Goal: Task Accomplishment & Management: Use online tool/utility

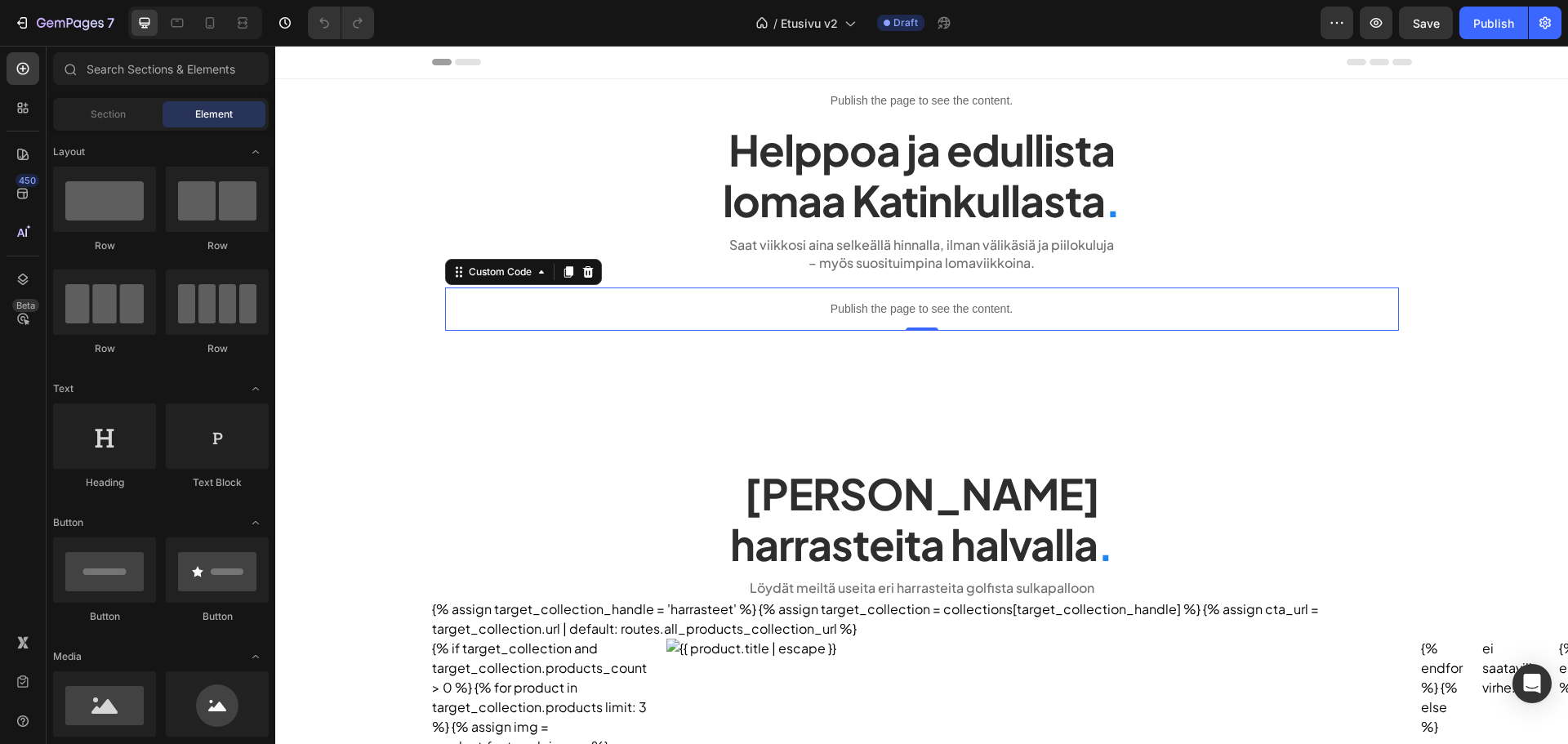
click at [879, 304] on p "Publish the page to see the content." at bounding box center [922, 309] width 954 height 17
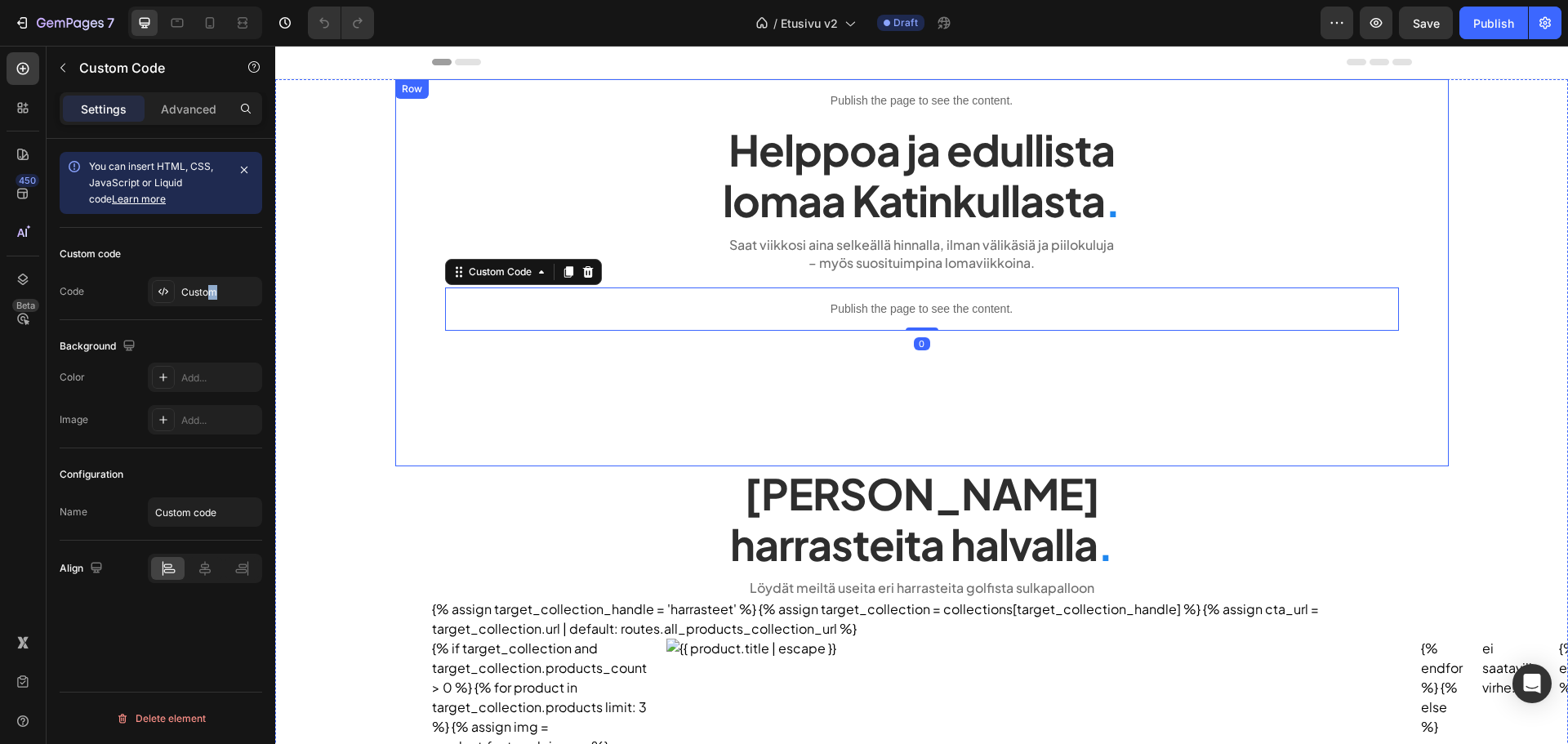
click at [211, 274] on div "Custom code Code Custom" at bounding box center [160, 274] width 202 height 92
click at [207, 282] on div "Custom" at bounding box center [205, 291] width 115 height 30
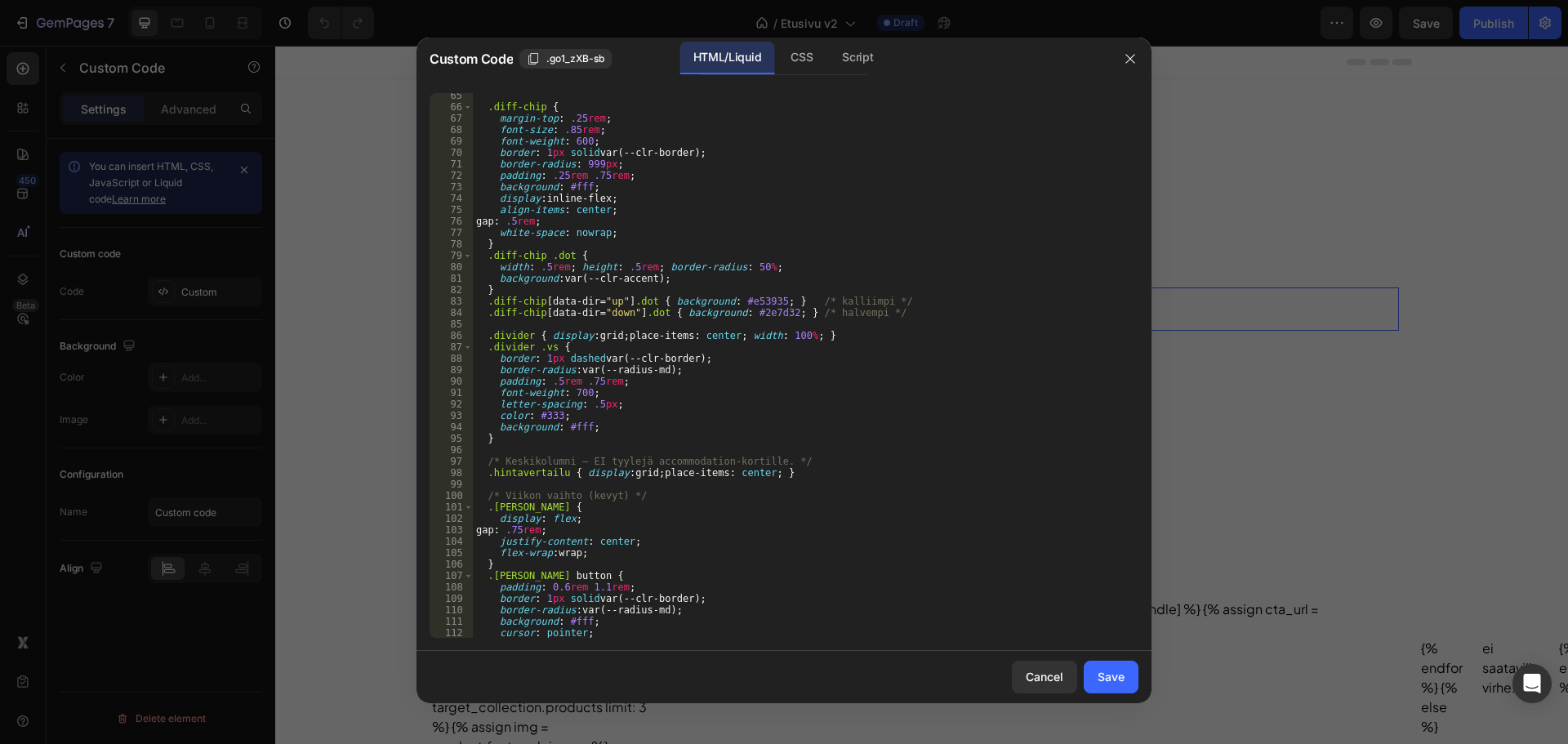
scroll to position [930, 0]
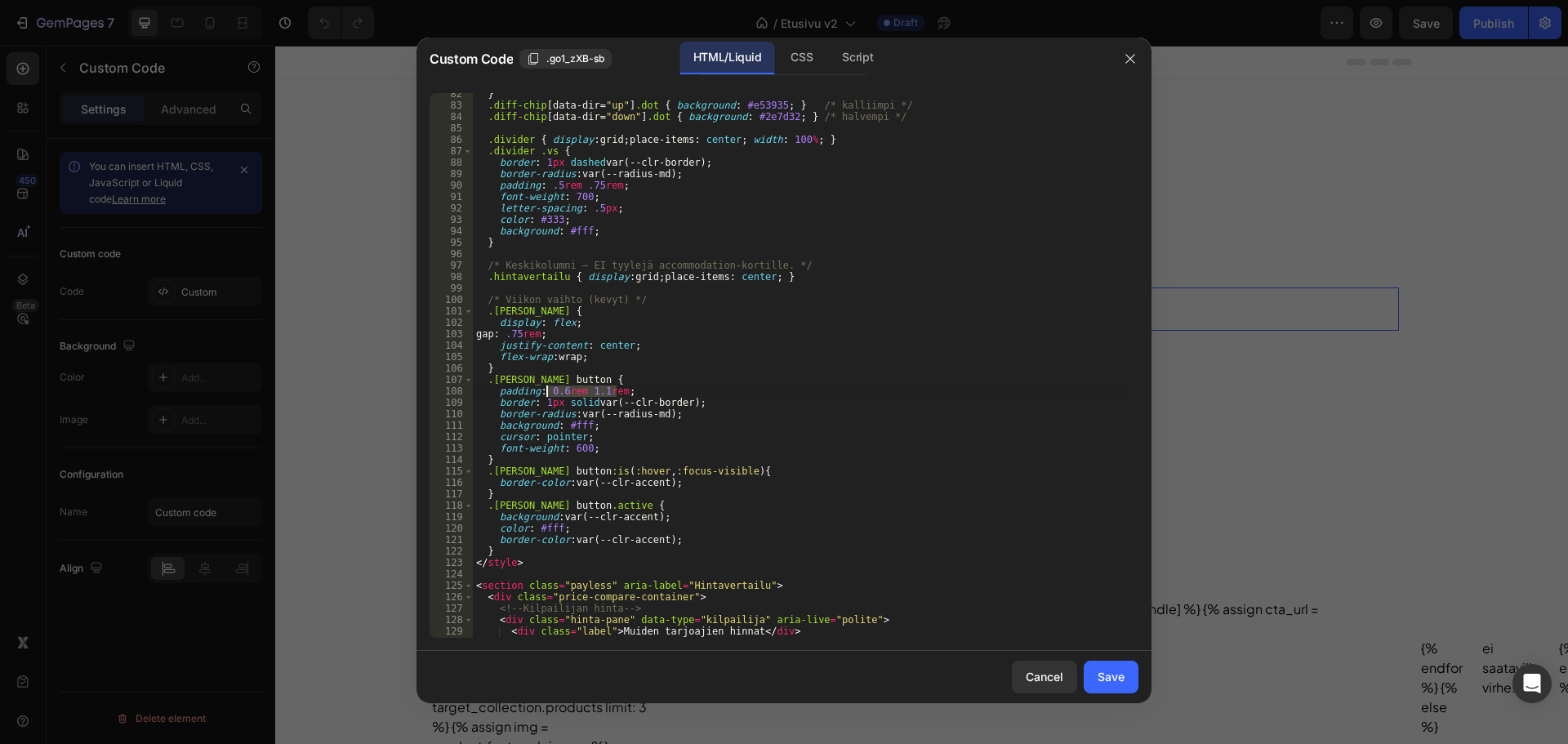
drag, startPoint x: 619, startPoint y: 389, endPoint x: 546, endPoint y: 386, distance: 73.1
click at [546, 386] on div "} .diff-chip [ data-dir = " up " ] .dot { background : #e53935 ; } /* kalliimpi…" at bounding box center [799, 372] width 653 height 567
paste textarea "5rem"
click at [706, 414] on div "} .diff-chip [ data-dir = " up " ] .dot { background : #e53935 ; } /* kalliimpi…" at bounding box center [799, 372] width 653 height 567
drag, startPoint x: 686, startPoint y: 406, endPoint x: 603, endPoint y: 399, distance: 83.3
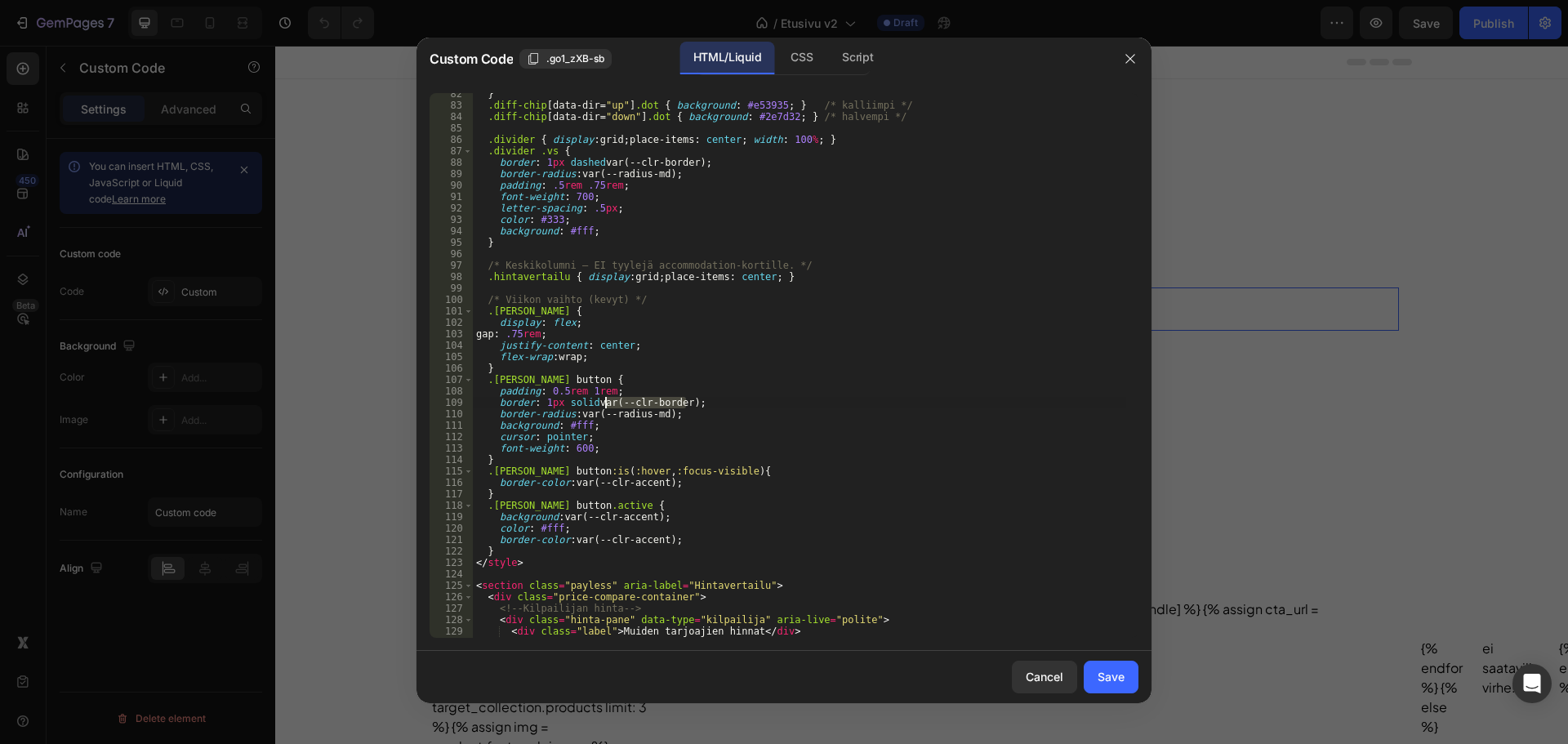
click at [603, 399] on div "} .diff-chip [ data-dir = " up " ] .dot { background : #e53935 ; } /* kalliimpi…" at bounding box center [799, 372] width 653 height 567
click at [646, 405] on div "} .diff-chip [ data-dir = " up " ] .dot { background : #e53935 ; } /* kalliimpi…" at bounding box center [799, 365] width 653 height 545
drag, startPoint x: 666, startPoint y: 410, endPoint x: 580, endPoint y: 409, distance: 86.0
click at [580, 409] on div "} .diff-chip [ data-dir = " up " ] .dot { background : #e53935 ; } /* kalliimpi…" at bounding box center [799, 372] width 653 height 567
click at [660, 432] on div "} .diff-chip [ data-dir = " up " ] .dot { background : #e53935 ; } /* kalliimpi…" at bounding box center [799, 372] width 653 height 567
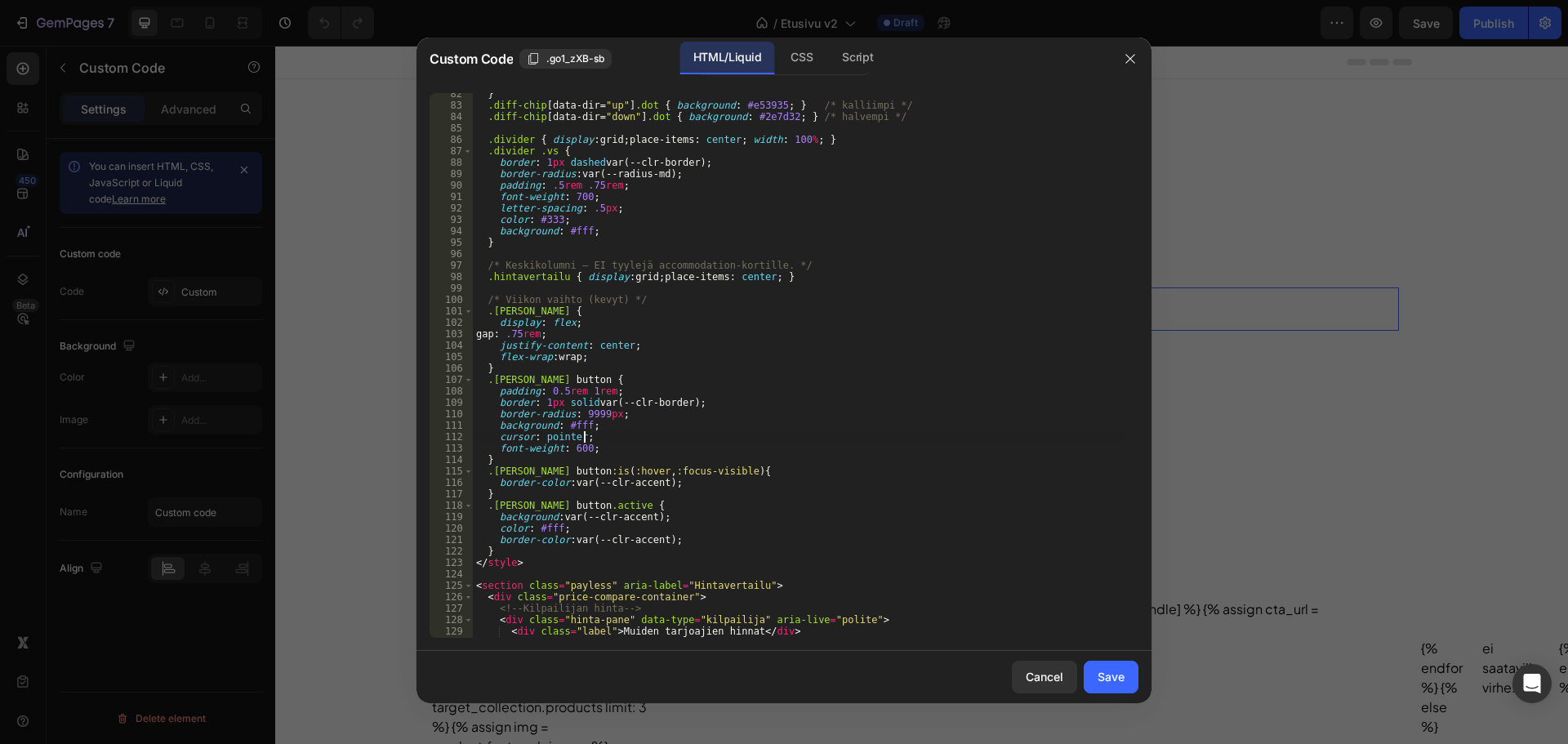
scroll to position [0, 8]
drag, startPoint x: 676, startPoint y: 482, endPoint x: 497, endPoint y: 480, distance: 179.0
click at [497, 480] on div "} .diff-chip [ data-dir = " up " ] .dot { background : #e53935 ; } /* kalliimpi…" at bounding box center [799, 372] width 653 height 567
click at [648, 494] on div "} .diff-chip [ data-dir = " up " ] .dot { background : #e53935 ; } /* kalliimpi…" at bounding box center [799, 372] width 653 height 567
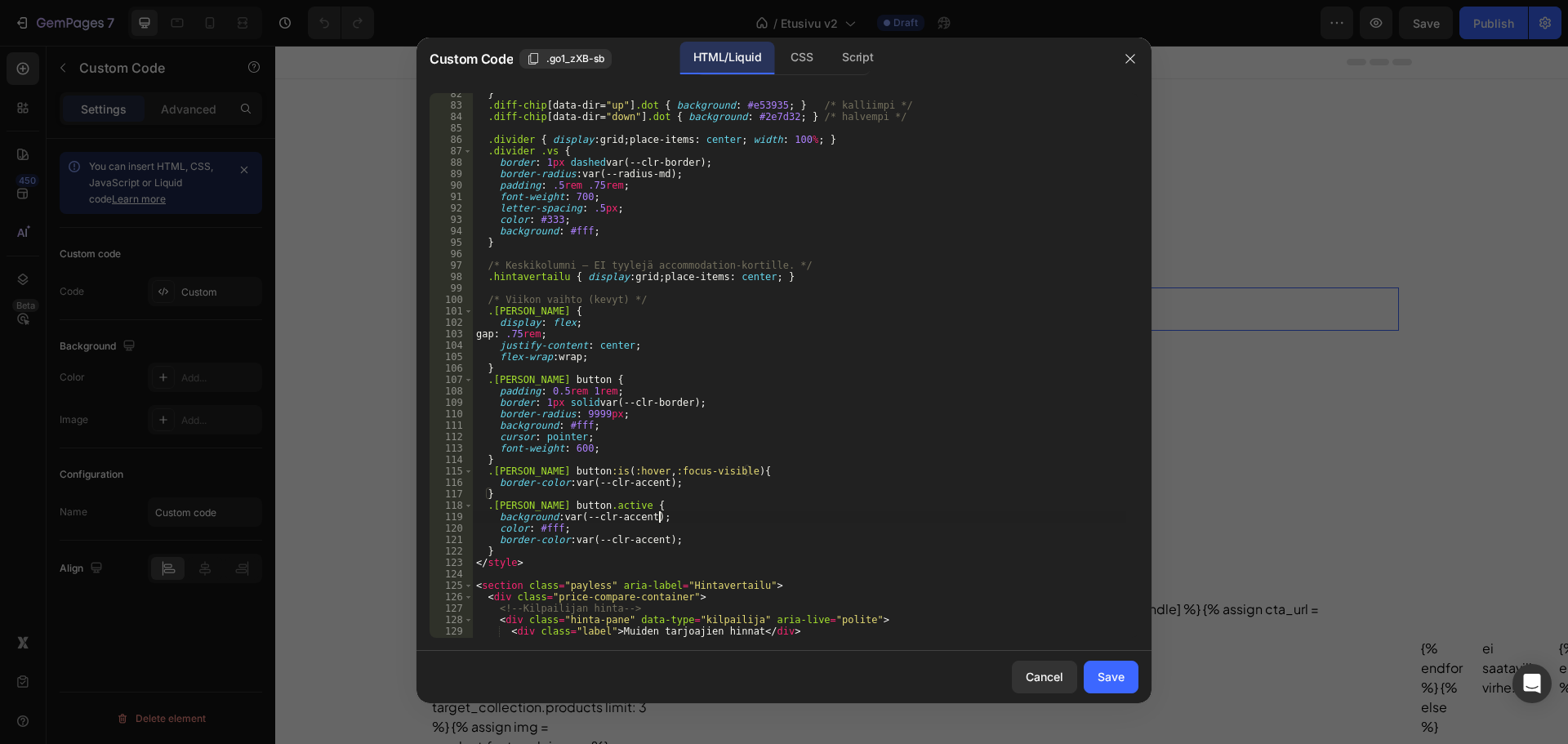
click at [672, 516] on div "} .diff-chip [ data-dir = " up " ] .dot { background : #e53935 ; } /* kalliimpi…" at bounding box center [799, 372] width 653 height 567
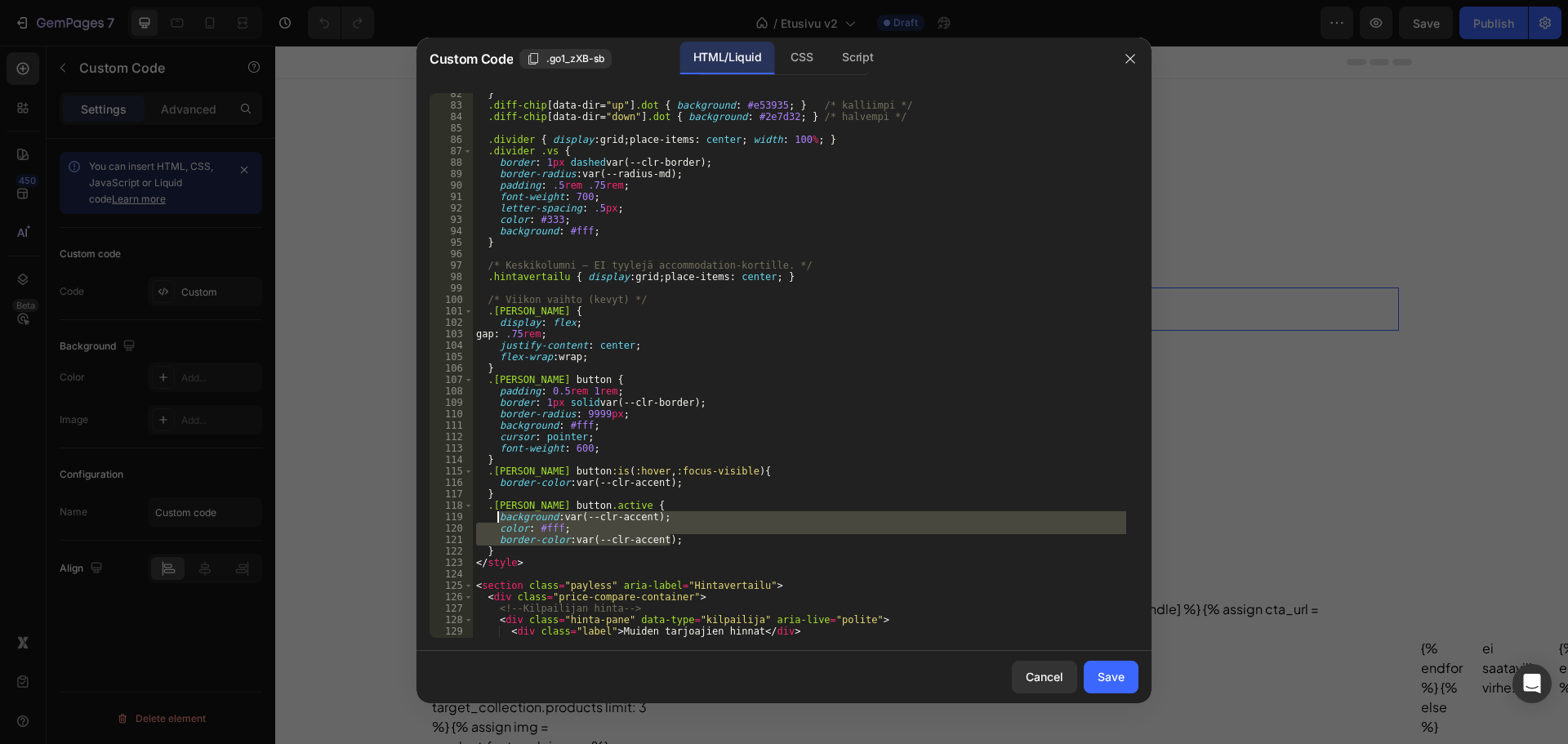
drag, startPoint x: 673, startPoint y: 544, endPoint x: 499, endPoint y: 515, distance: 176.4
click at [499, 515] on div "} .diff-chip [ data-dir = " up " ] .dot { background : #e53935 ; } /* kalliimpi…" at bounding box center [799, 372] width 653 height 567
type textarea "background: var(--clr-accent); color: #fff;"
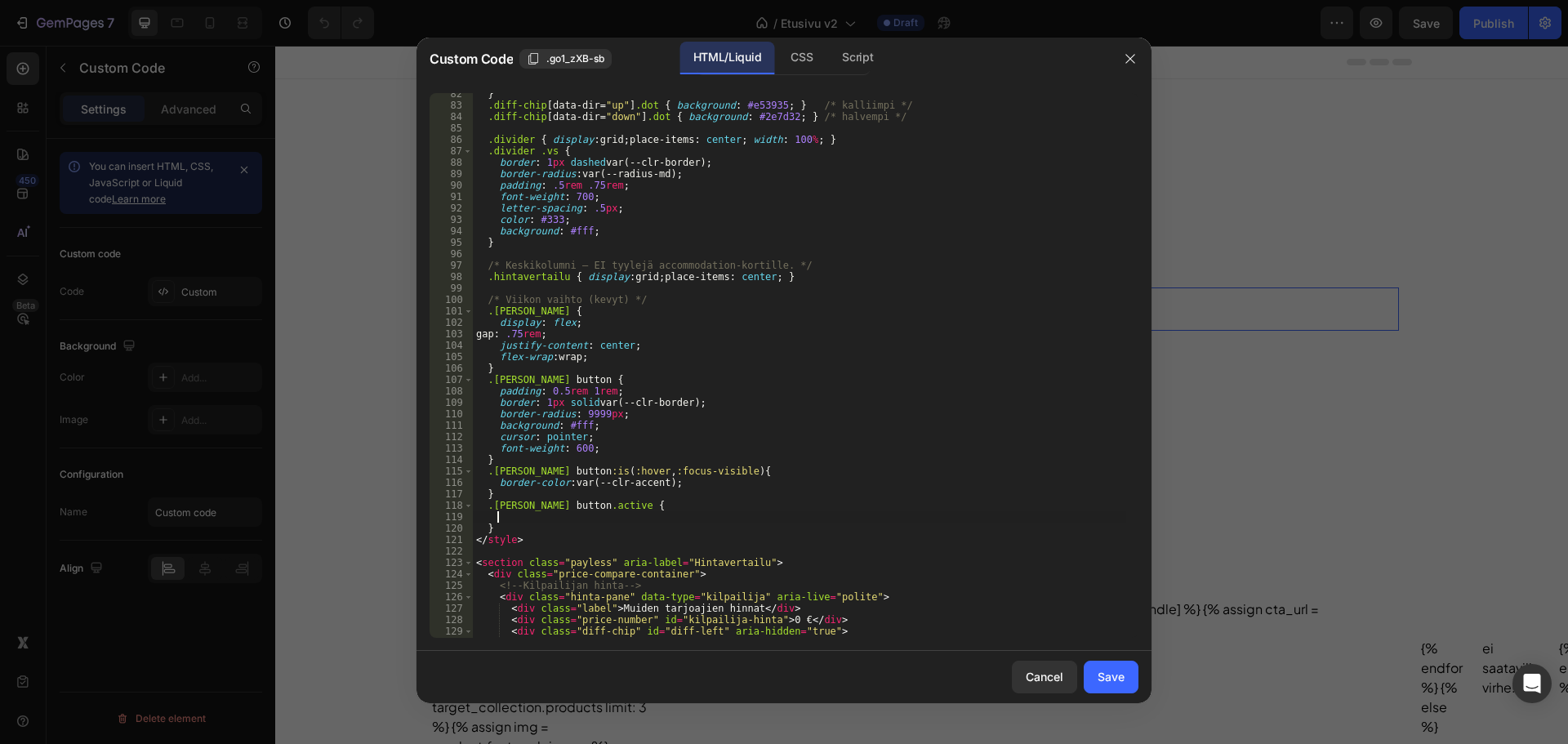
paste textarea "box-shadow: #fff 0 0 68.4565px inset, #00000012 0 .575265px 1.15053px, #0000000…"
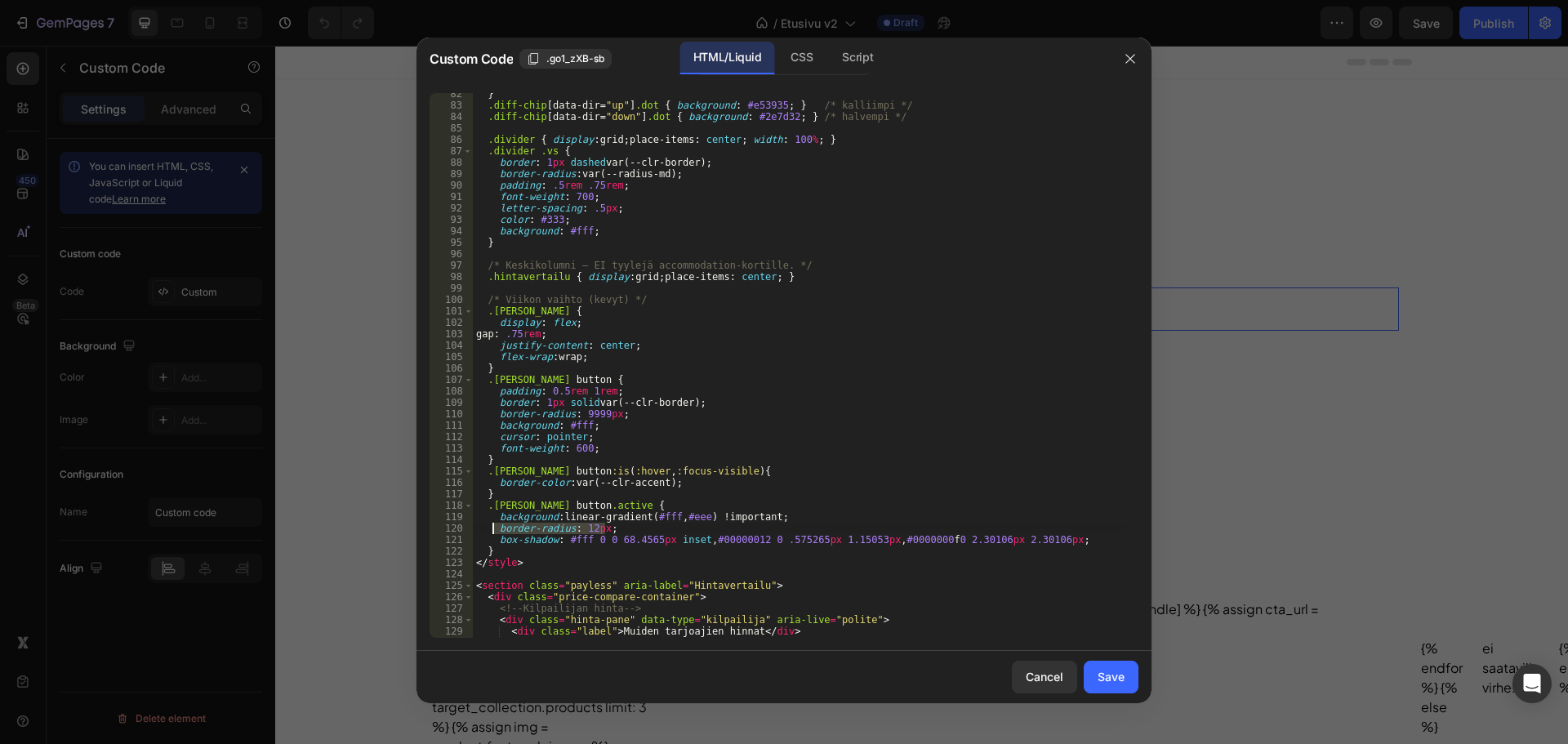
drag, startPoint x: 619, startPoint y: 530, endPoint x: 490, endPoint y: 531, distance: 129.0
click at [490, 531] on div "} .diff-chip [ data-dir = " up " ] .dot { background : #e53935 ; } /* kalliimpi…" at bounding box center [799, 372] width 653 height 567
type textarea "border-radius: 12px;"
click at [1048, 543] on div "} .diff-chip [ data-dir = " up " ] .dot { background : #e53935 ; } /* kalliimpi…" at bounding box center [799, 372] width 653 height 567
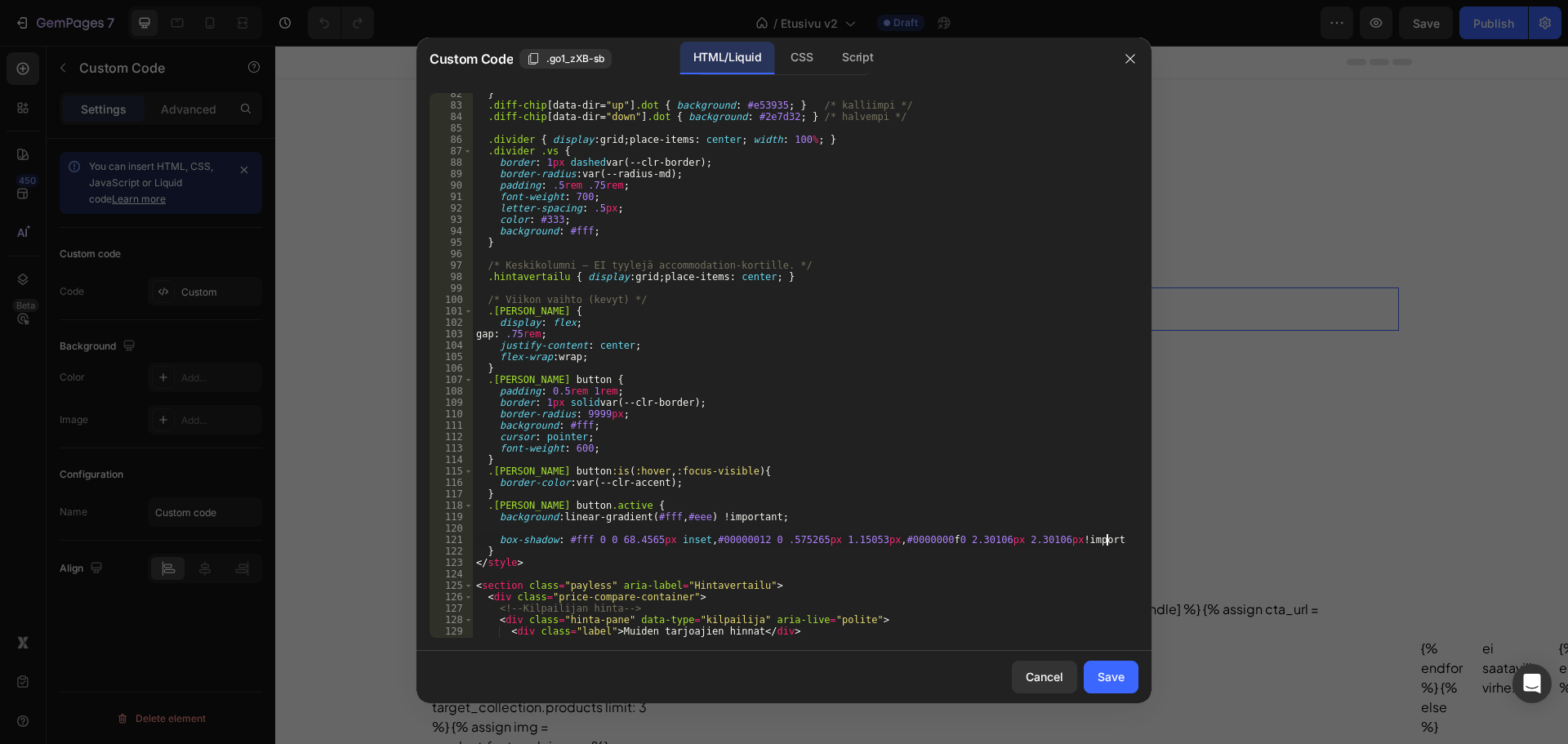
click at [768, 518] on div "} .diff-chip [ data-dir = " up " ] .dot { background : #e53935 ; } /* kalliimpi…" at bounding box center [799, 372] width 653 height 567
type textarea "background: linear-gradient(#fff, #eee) !important !;"
click at [722, 527] on div "} .diff-chip [ data-dir = " up " ] .dot { background : #e53935 ; } /* kalliimpi…" at bounding box center [799, 372] width 653 height 567
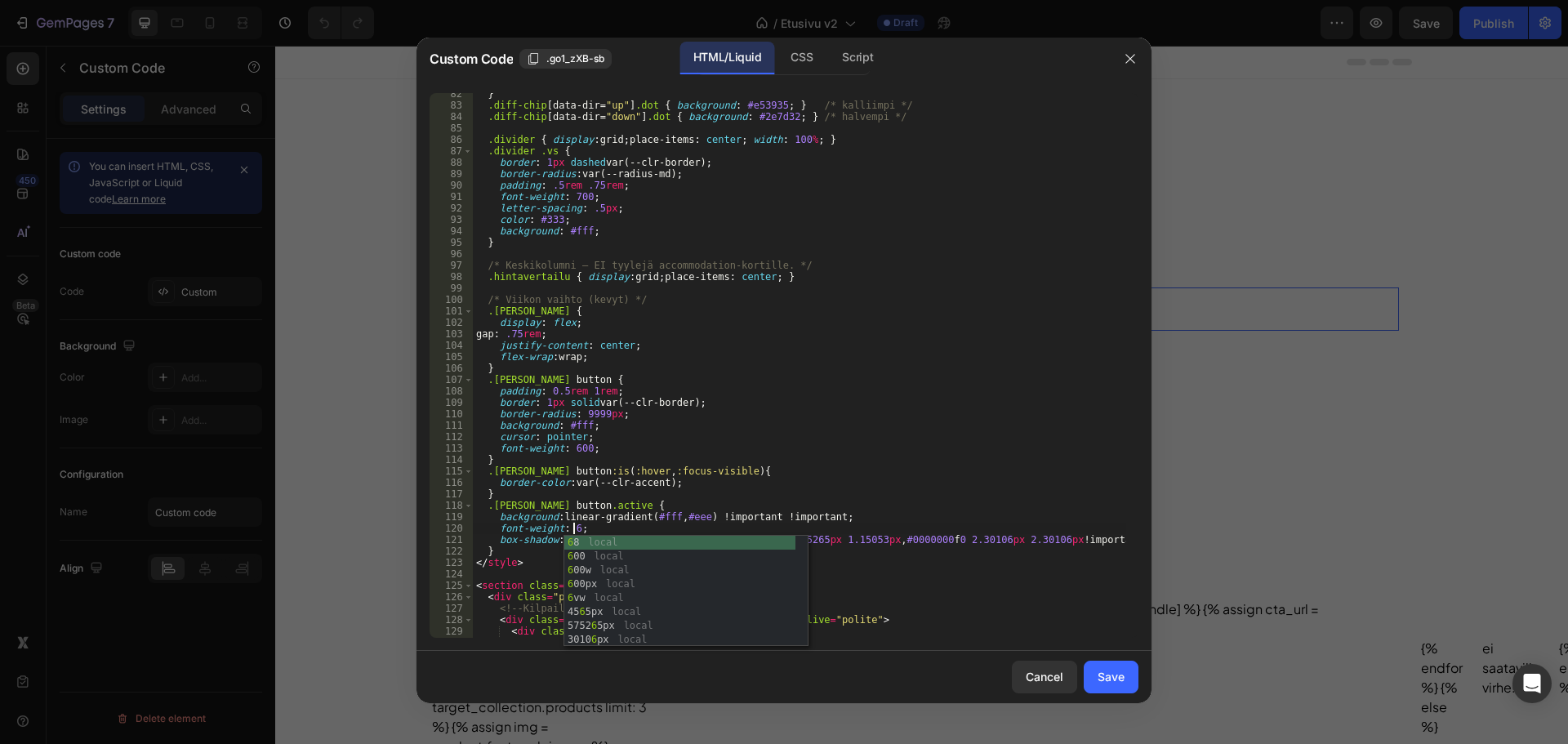
scroll to position [0, 8]
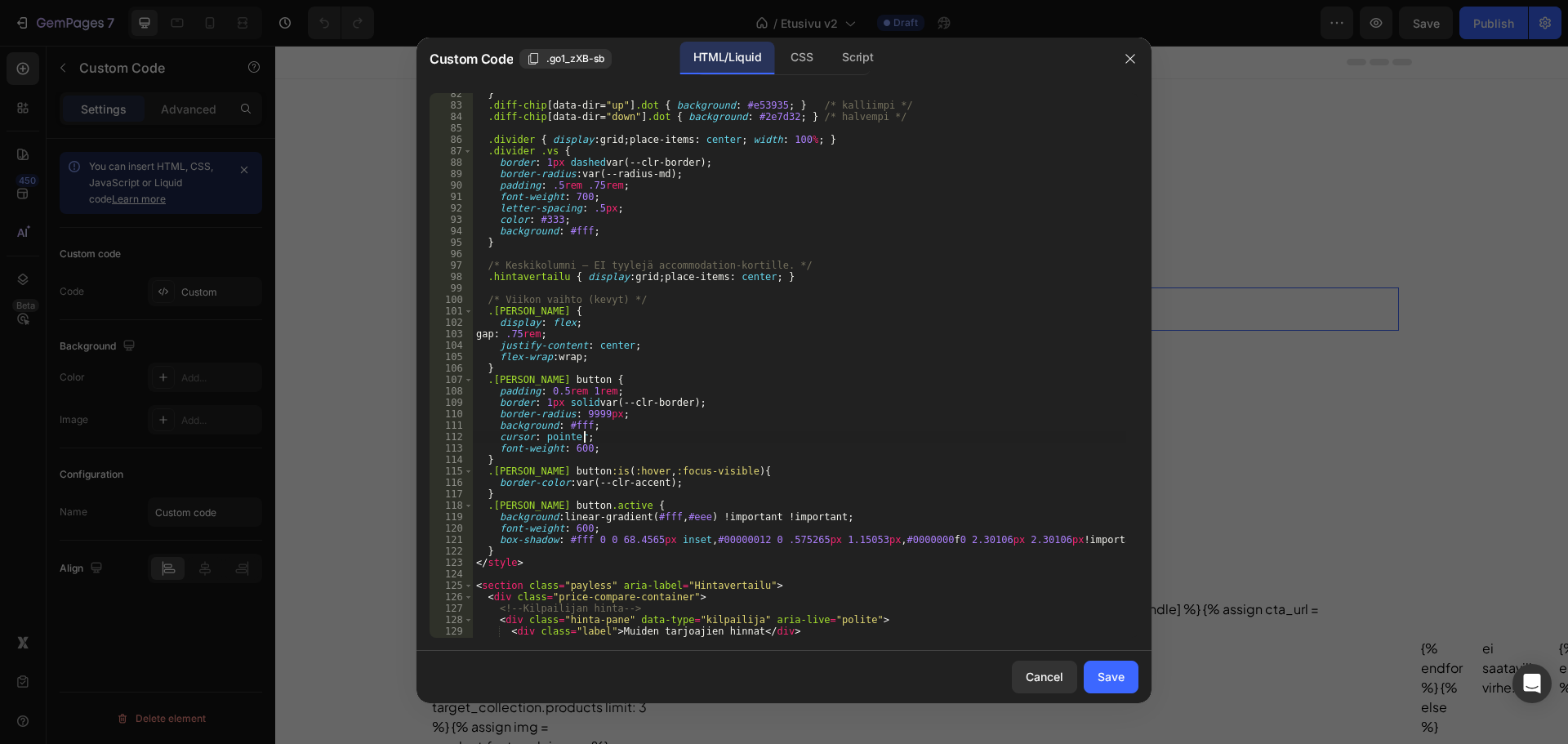
click at [925, 441] on div "} .diff-chip [ data-dir = " up " ] .dot { background : #e53935 ; } /* kalliimpi…" at bounding box center [799, 372] width 653 height 567
click at [569, 528] on div "} .diff-chip [ data-dir = " up " ] .dot { background : #e53935 ; } /* kalliimpi…" at bounding box center [799, 372] width 653 height 567
click at [765, 446] on div "} .diff-chip [ data-dir = " up " ] .dot { background : #e53935 ; } /* kalliimpi…" at bounding box center [799, 372] width 653 height 567
type textarea "font-weight: 600;"
click at [1120, 667] on button "Save" at bounding box center [1111, 676] width 55 height 33
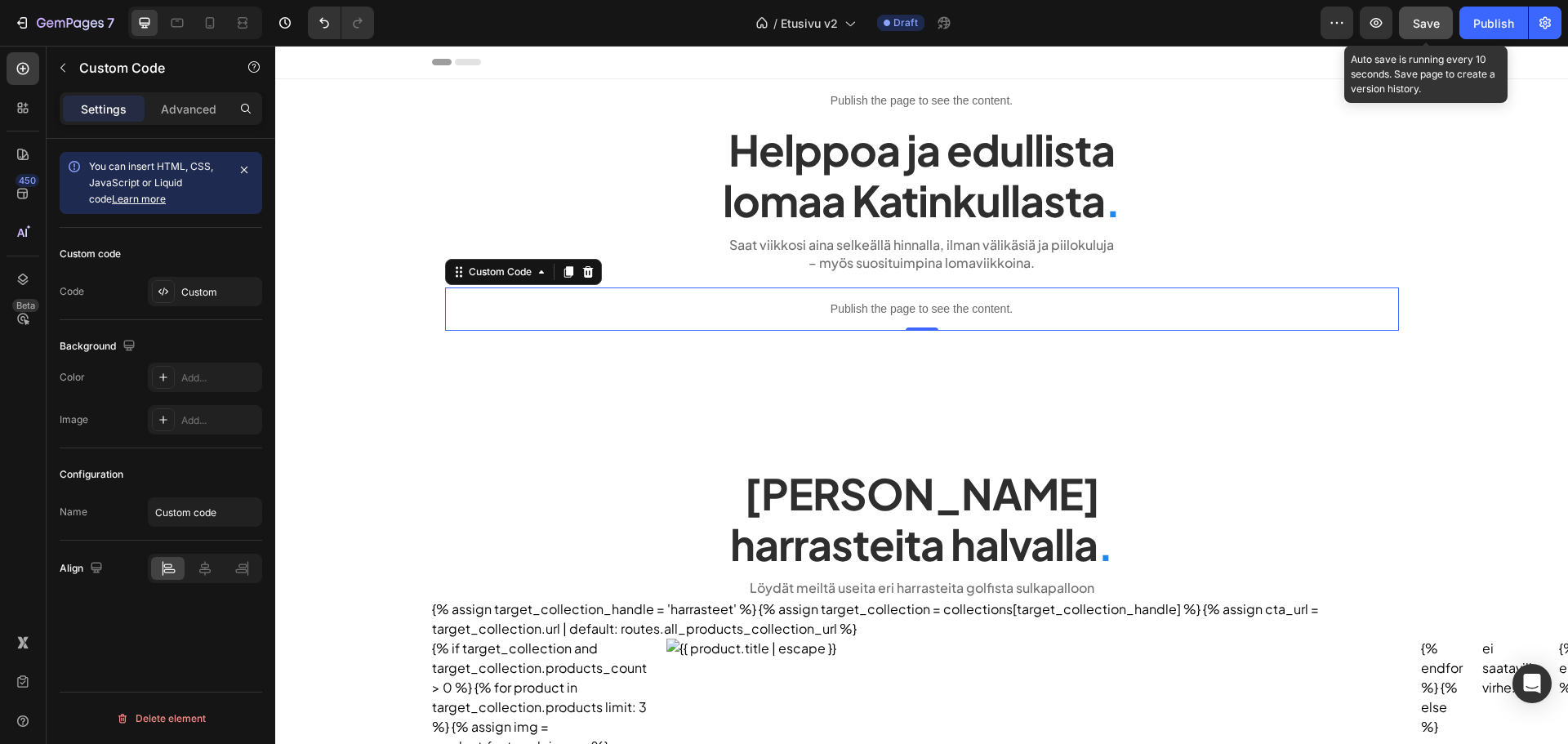
click at [1422, 24] on span "Save" at bounding box center [1426, 23] width 27 height 14
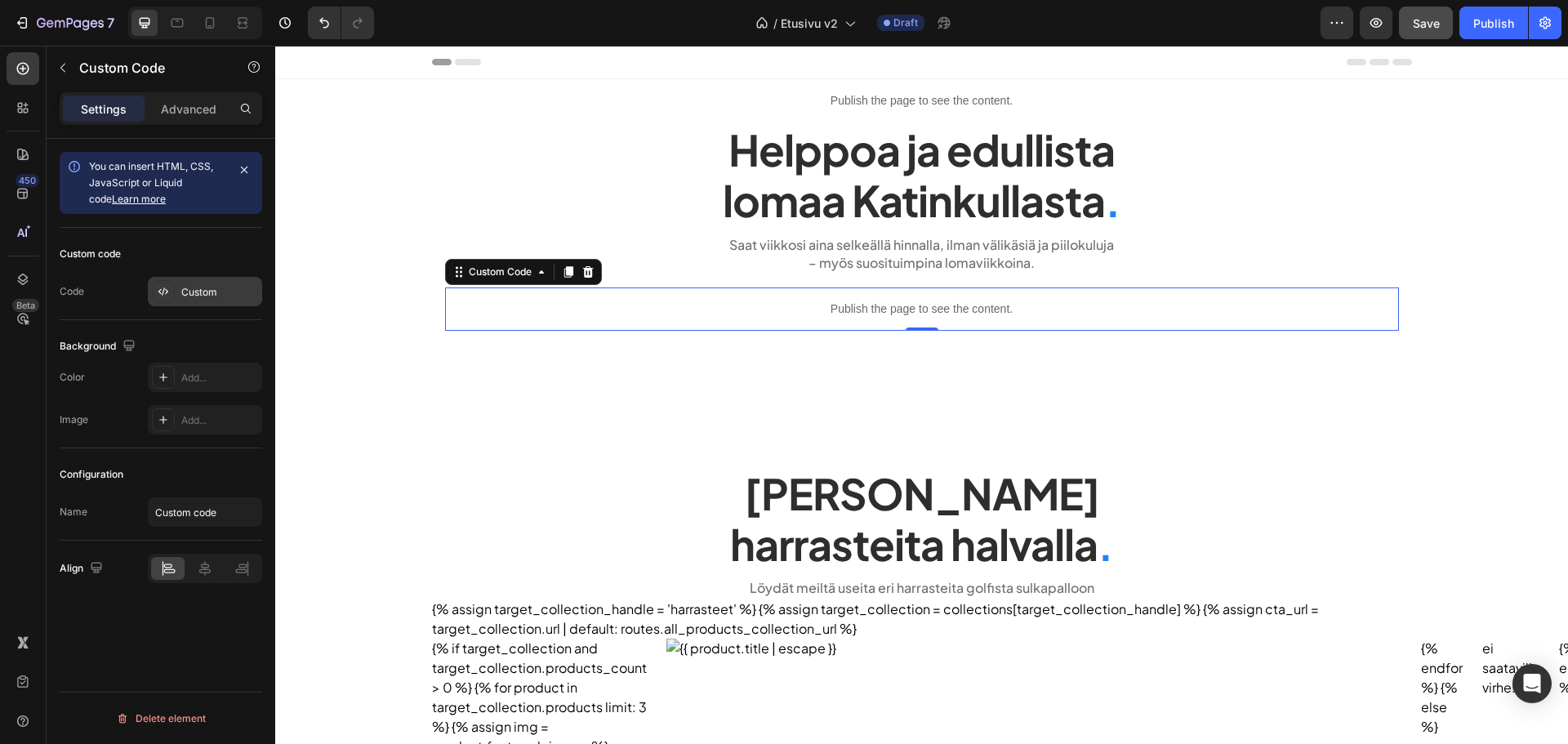
click at [179, 292] on div "Custom" at bounding box center [205, 291] width 115 height 30
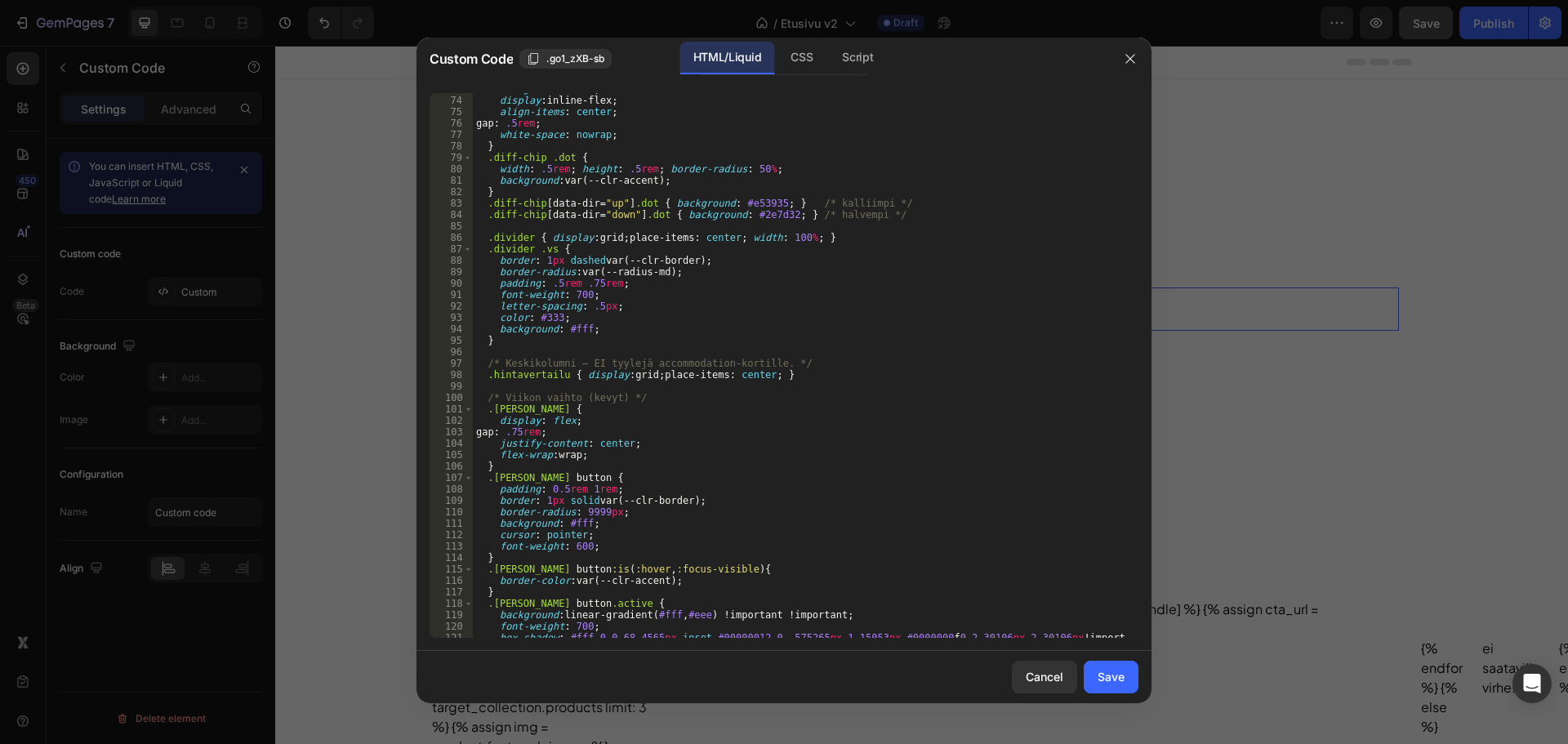
scroll to position [1176, 0]
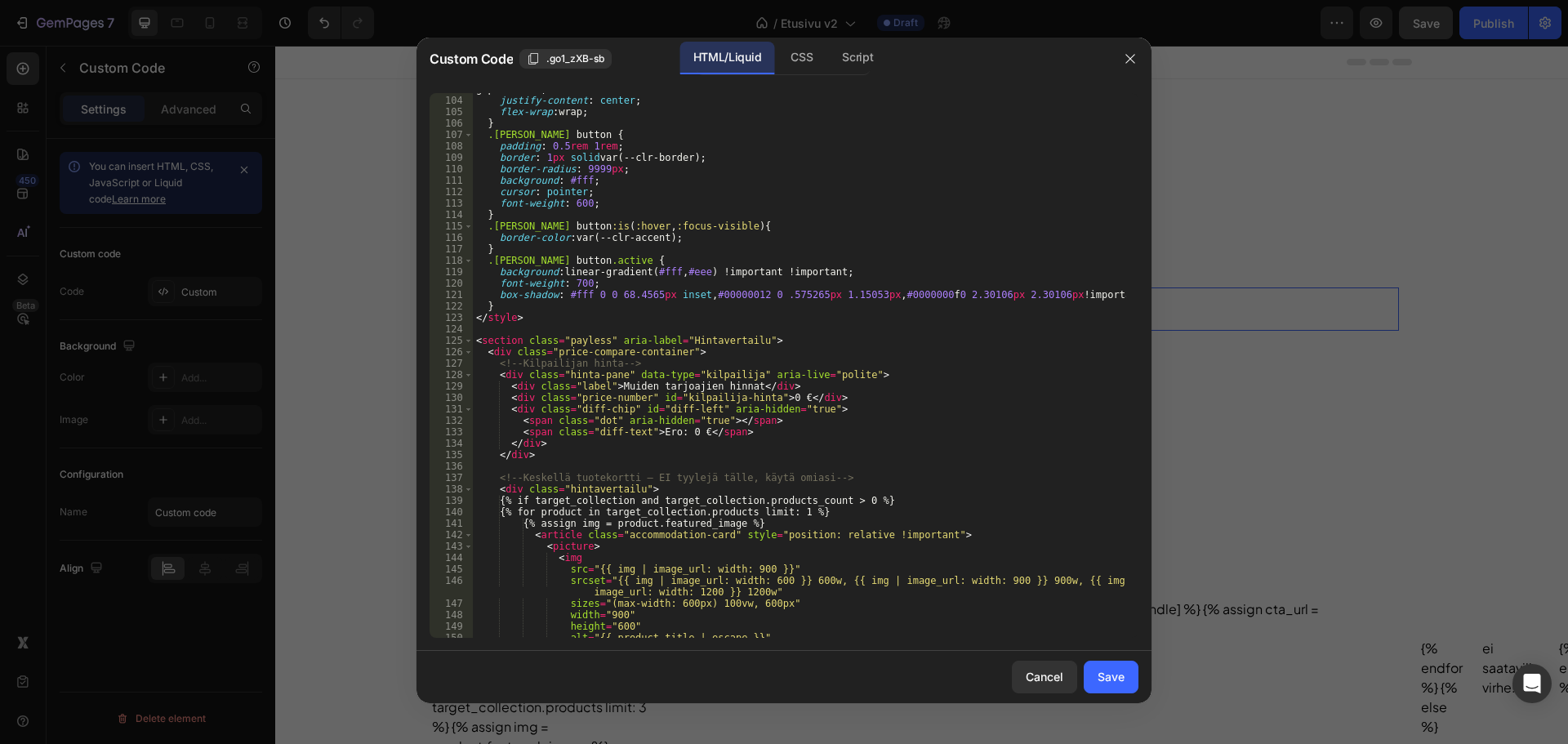
click at [849, 349] on div "gap : .75 rem ; justify-content : center ; flex-wrap : wrap ; } .viikko-vaihto …" at bounding box center [799, 366] width 653 height 567
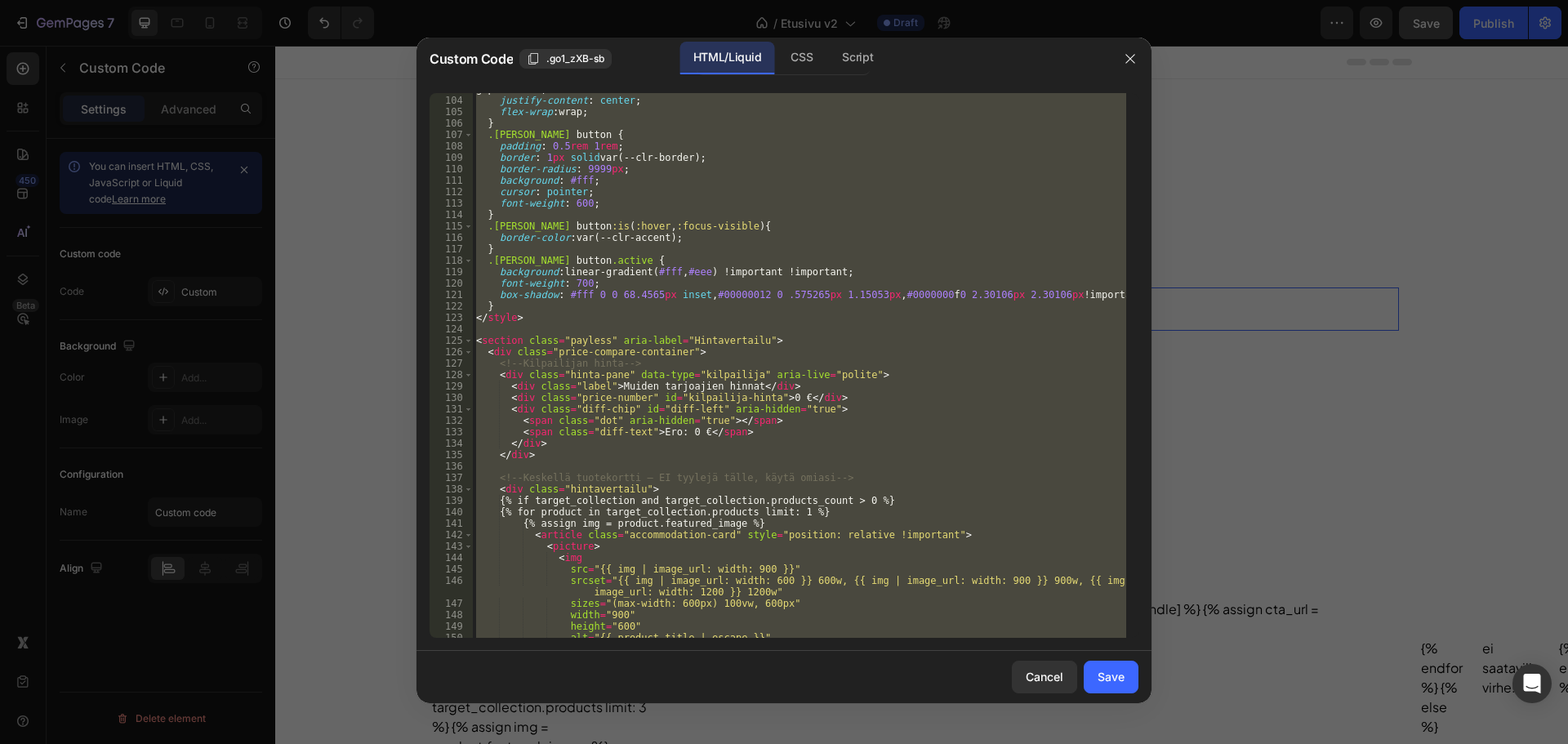
click at [791, 208] on div "gap : .75 rem ; justify-content : center ; flex-wrap : wrap ; } .viikko-vaihto …" at bounding box center [799, 365] width 653 height 545
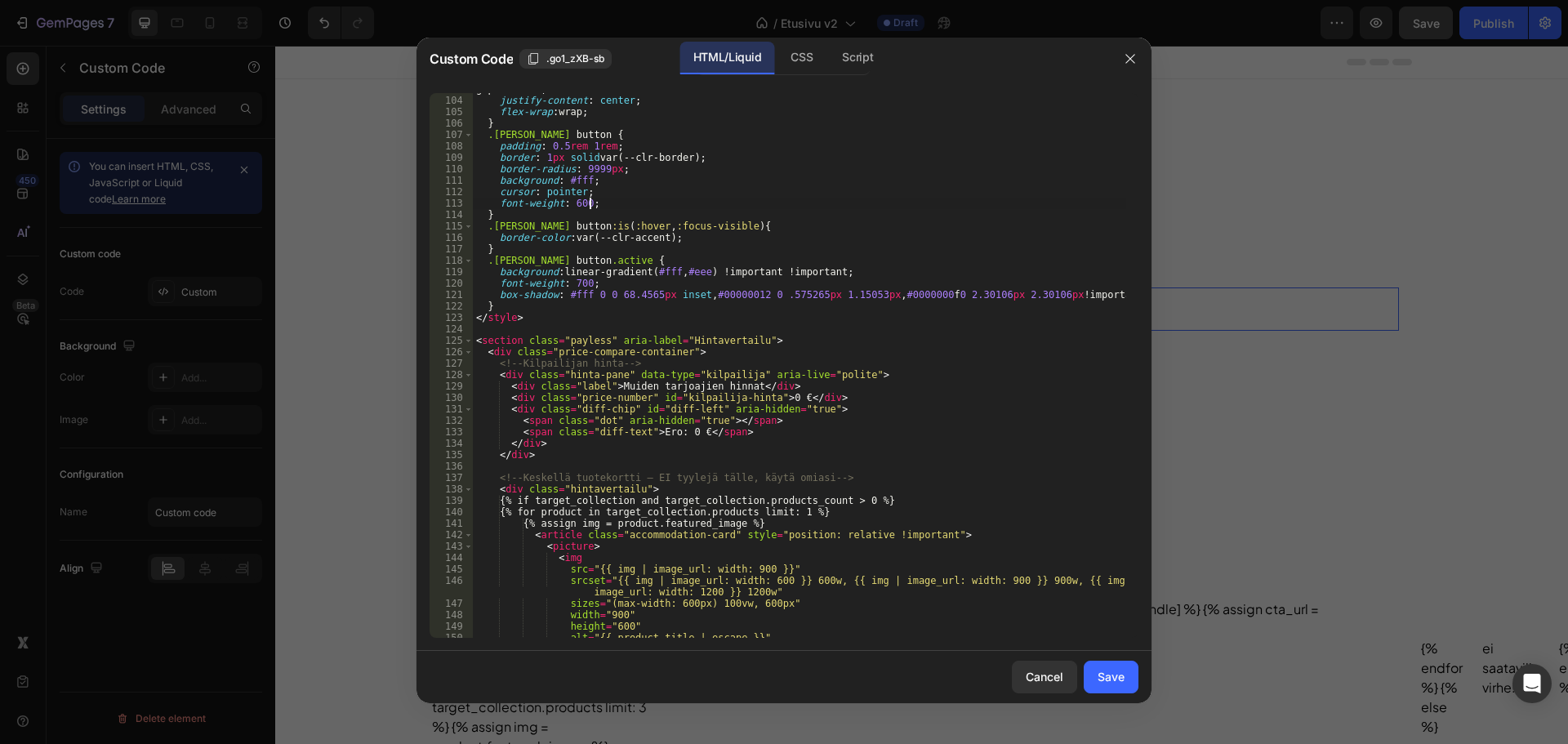
type textarea "</script>"
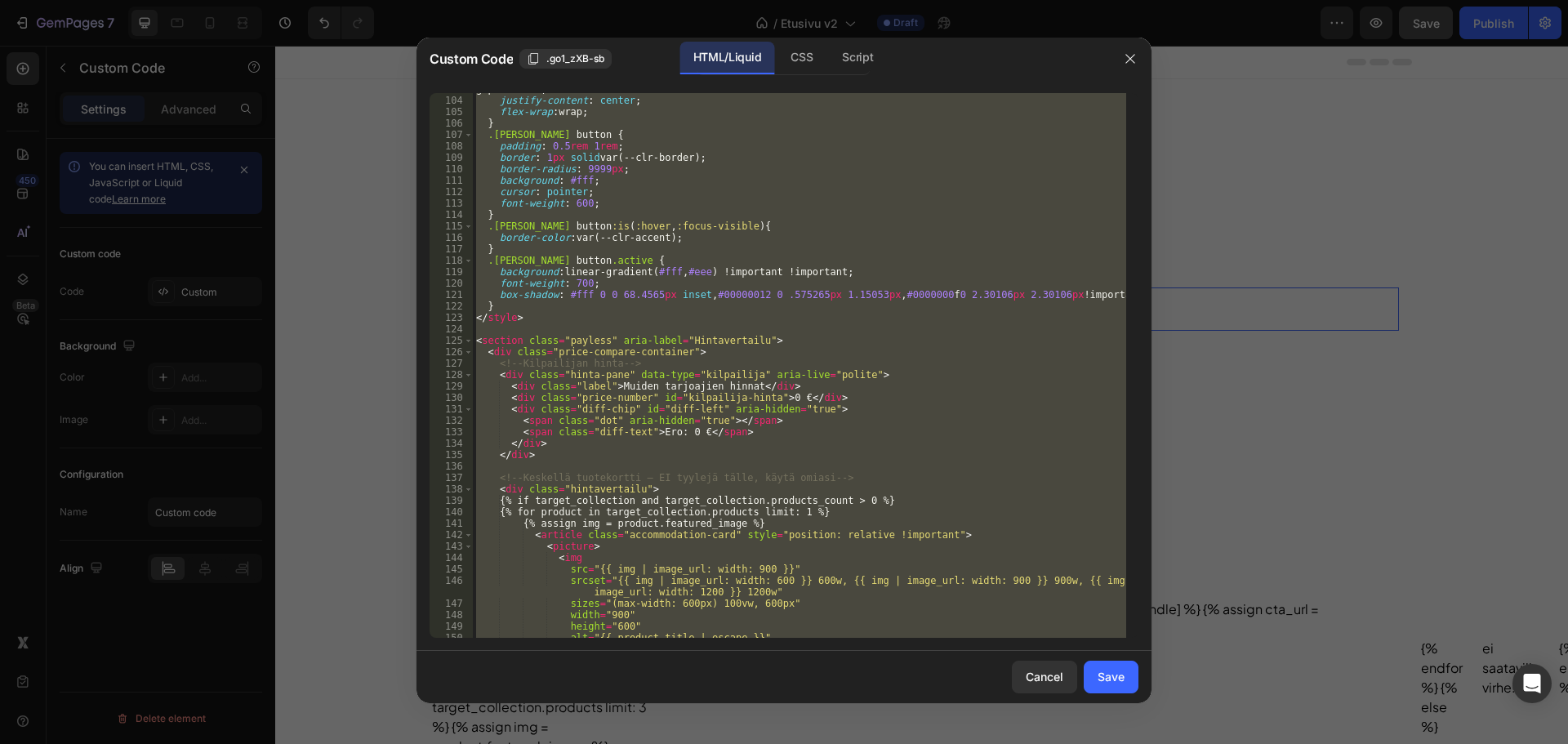
paste textarea
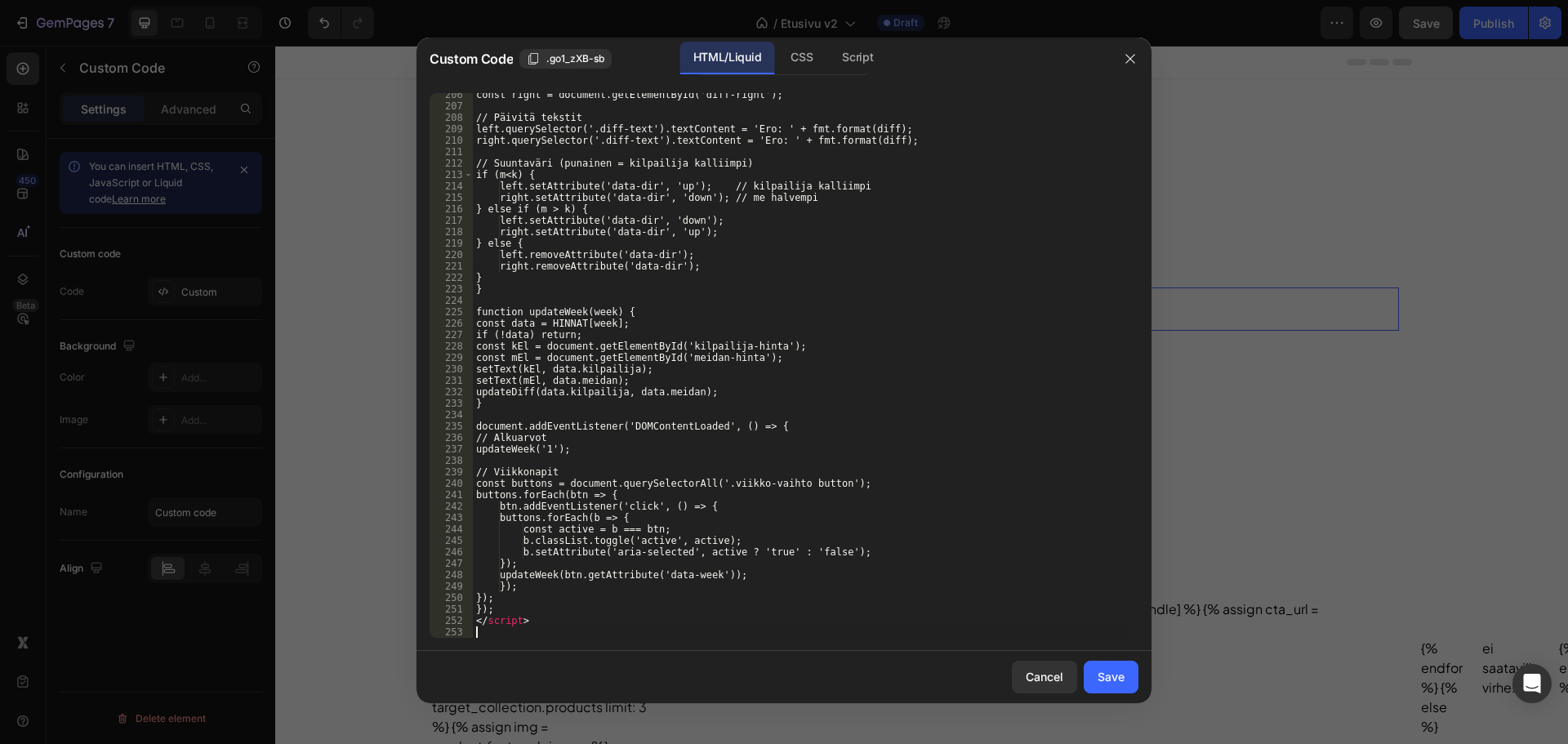
scroll to position [2359, 0]
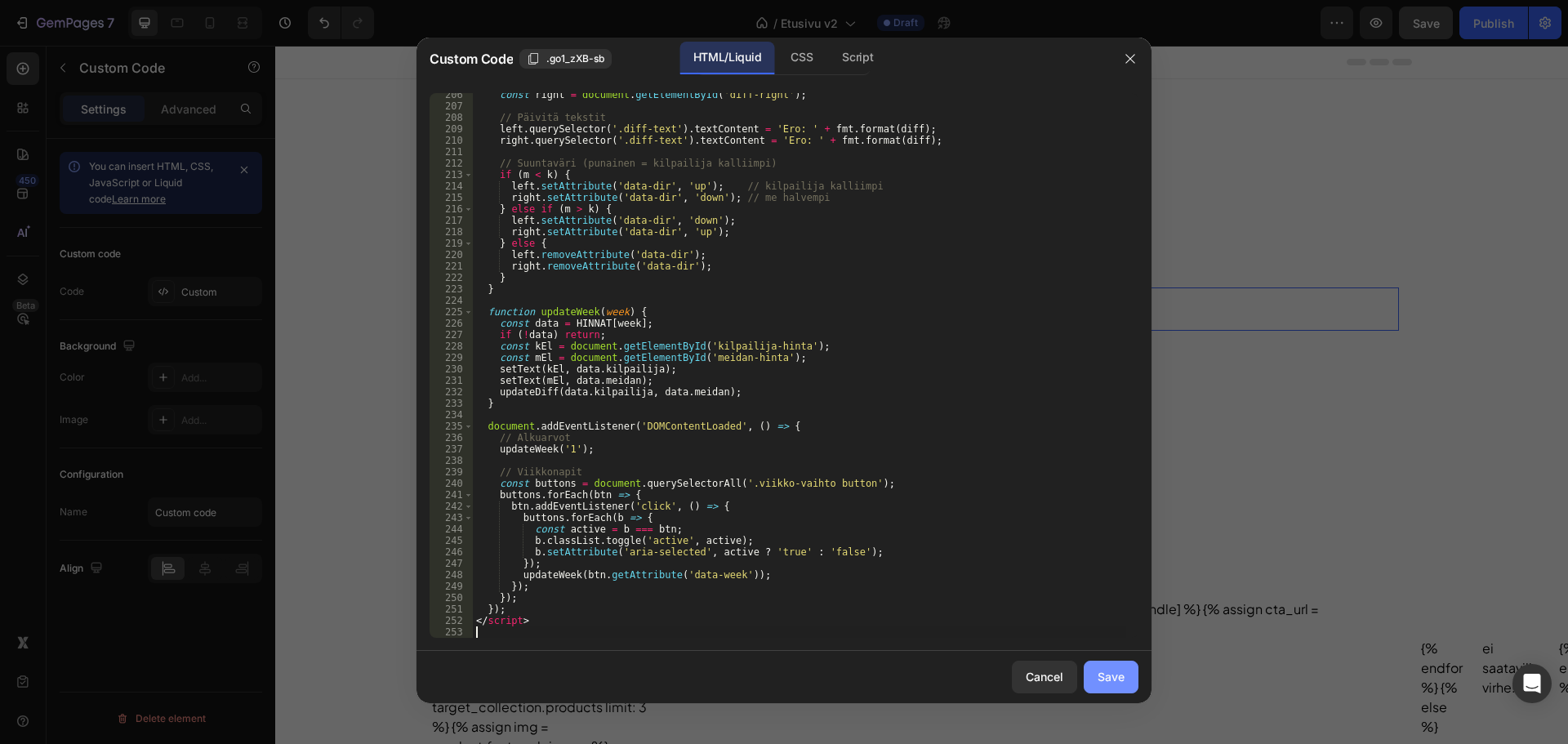
click at [1101, 672] on div "Save" at bounding box center [1111, 676] width 27 height 17
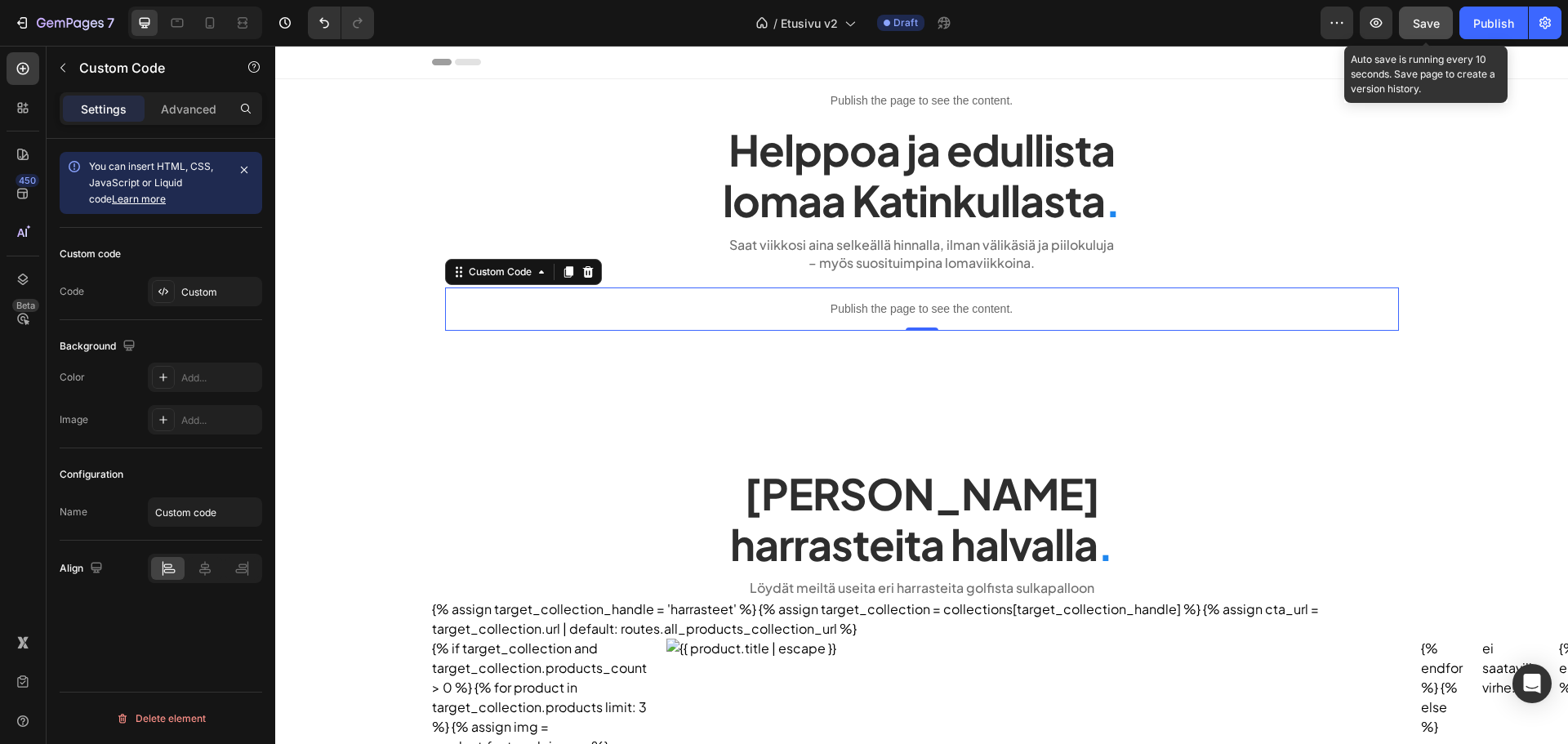
click at [1435, 10] on button "Save" at bounding box center [1426, 22] width 54 height 33
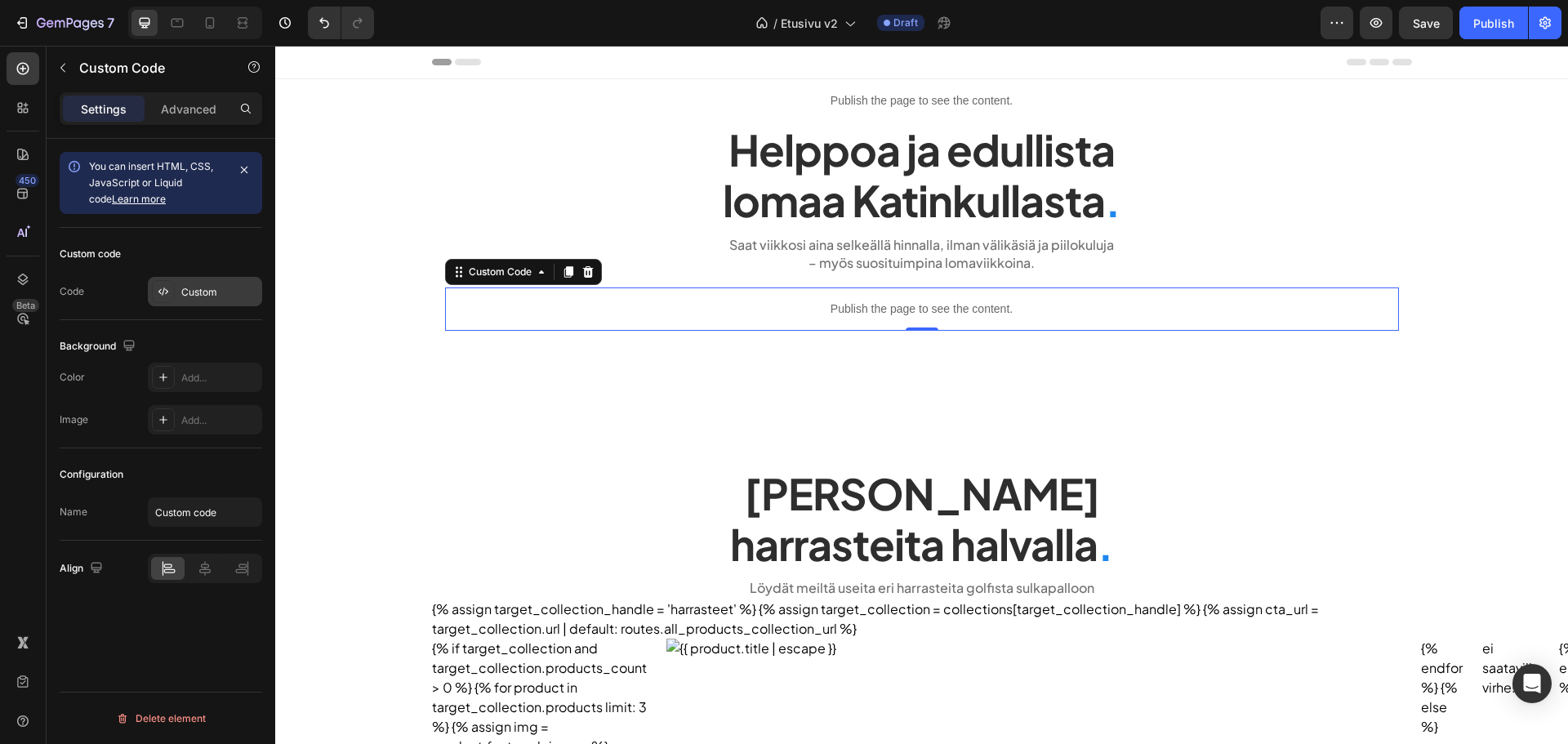
click at [184, 304] on div "Custom" at bounding box center [205, 291] width 115 height 30
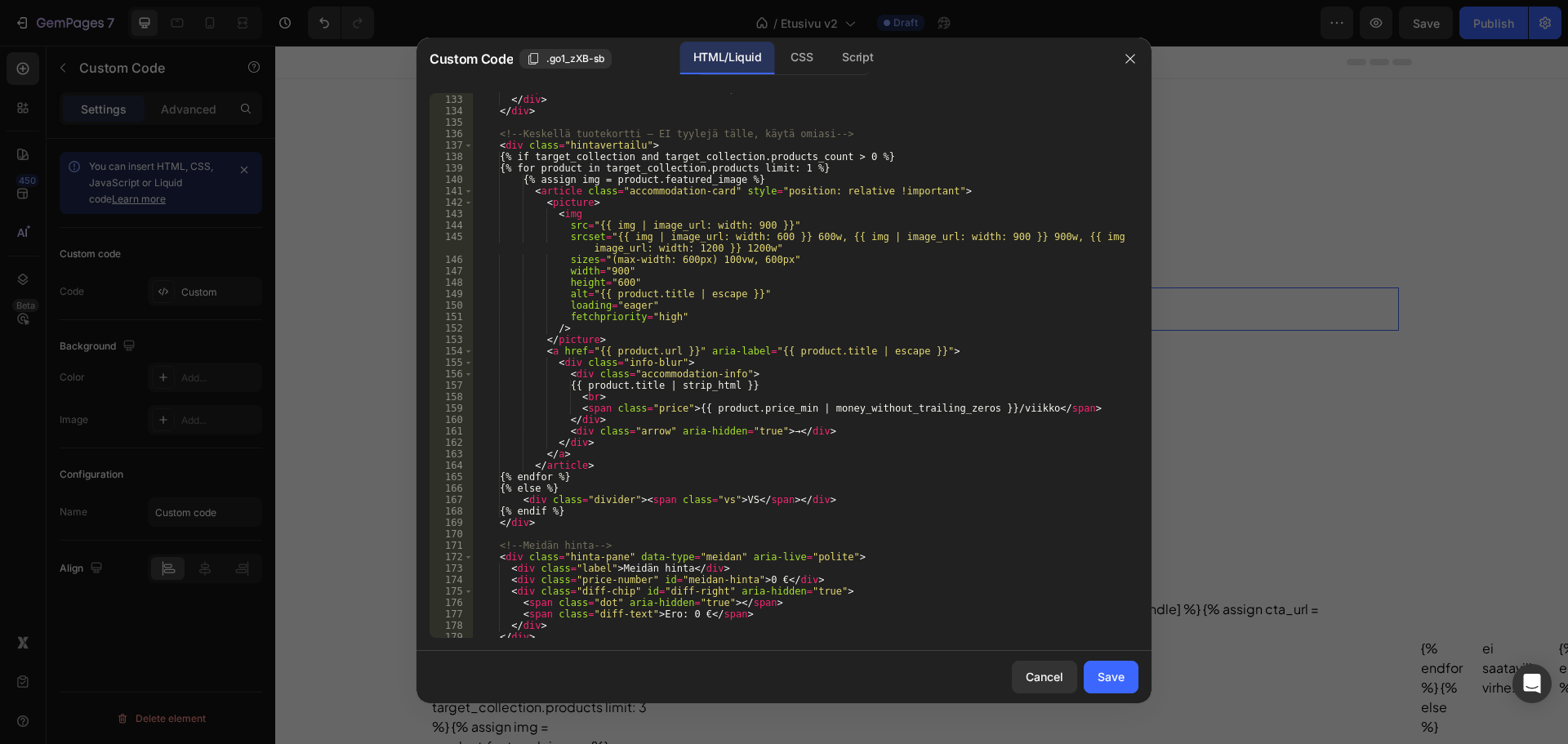
scroll to position [1557, 0]
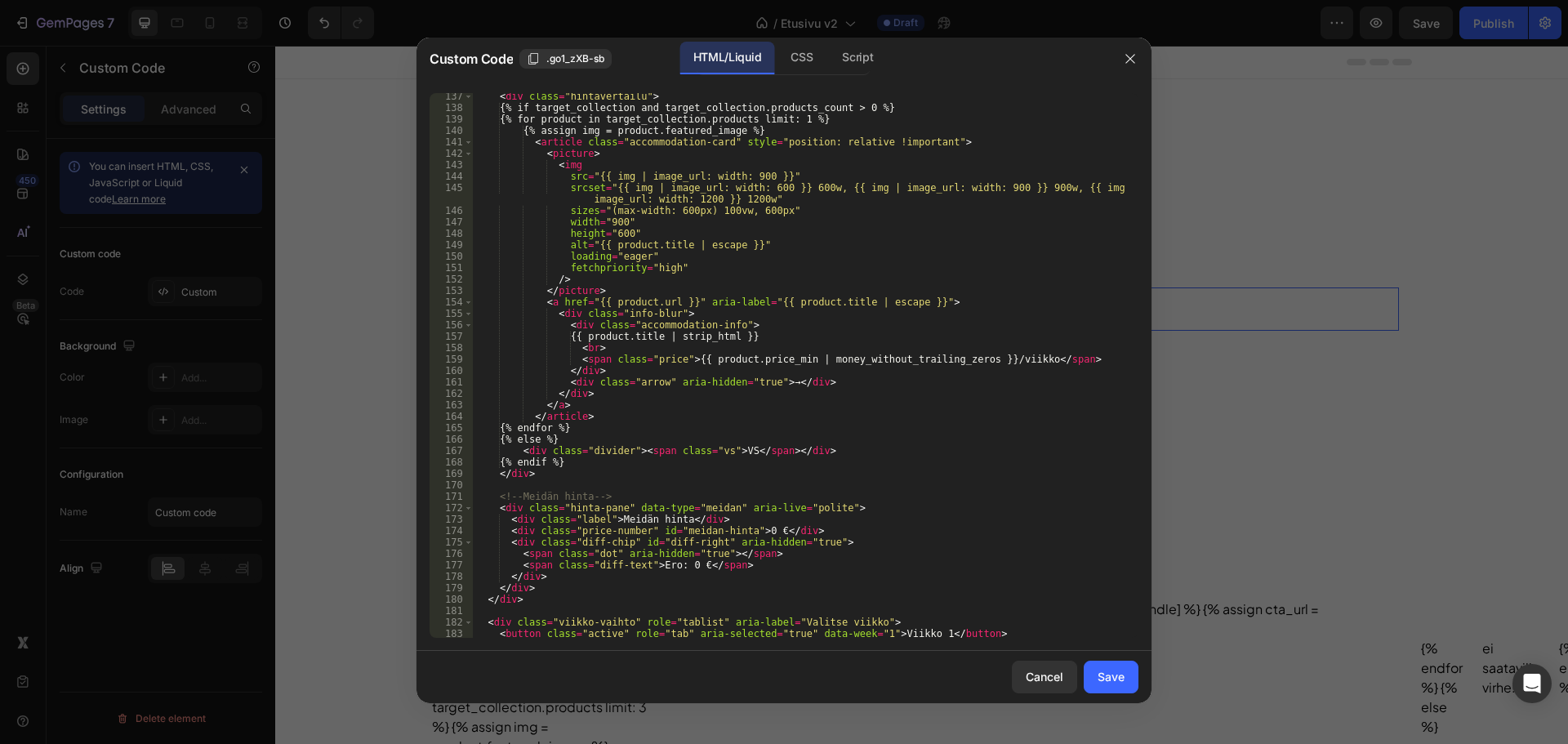
type textarea "<div class="divider"><span class="vs">VS</span></div>"
drag, startPoint x: 810, startPoint y: 453, endPoint x: 508, endPoint y: 452, distance: 302.0
click at [508, 452] on div "< div class = "hintavertailu" > {% if target_collection and target_collection.p…" at bounding box center [799, 373] width 653 height 567
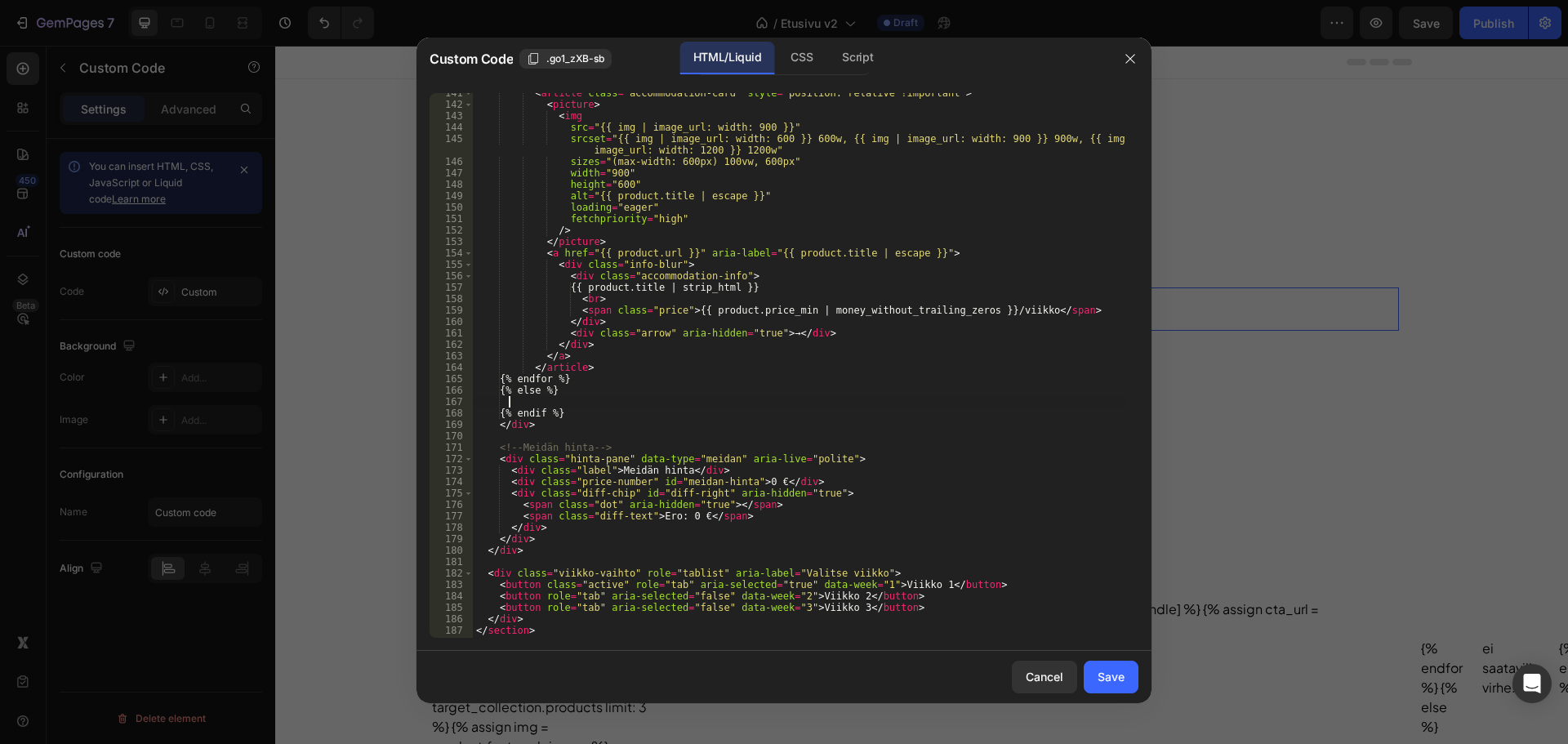
scroll to position [1655, 0]
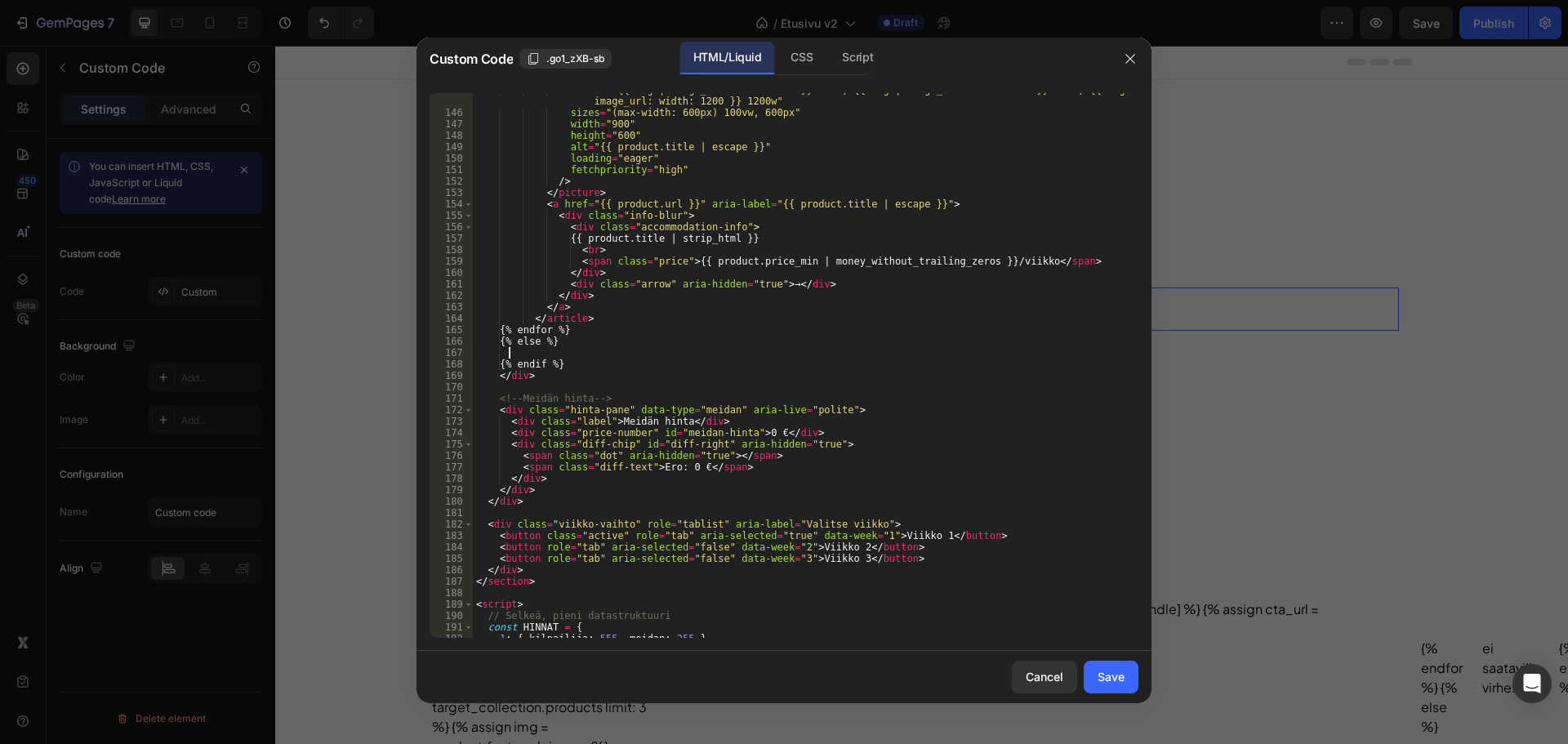
click at [503, 523] on div "srcset = "{{ img | image_url: width: 600 }} 600w, {{ img | image_url: width: 90…" at bounding box center [799, 373] width 653 height 579
click at [892, 553] on div "srcset = "{{ img | image_url: width: 600 }} 600w, {{ img | image_url: width: 90…" at bounding box center [799, 373] width 653 height 579
click at [886, 521] on div "srcset = "{{ img | image_url: width: 600 }} 600w, {{ img | image_url: width: 90…" at bounding box center [799, 373] width 653 height 579
type textarea "<div class="viikko-vaihto" role="tablist" aria-label="Valitse viikko">"
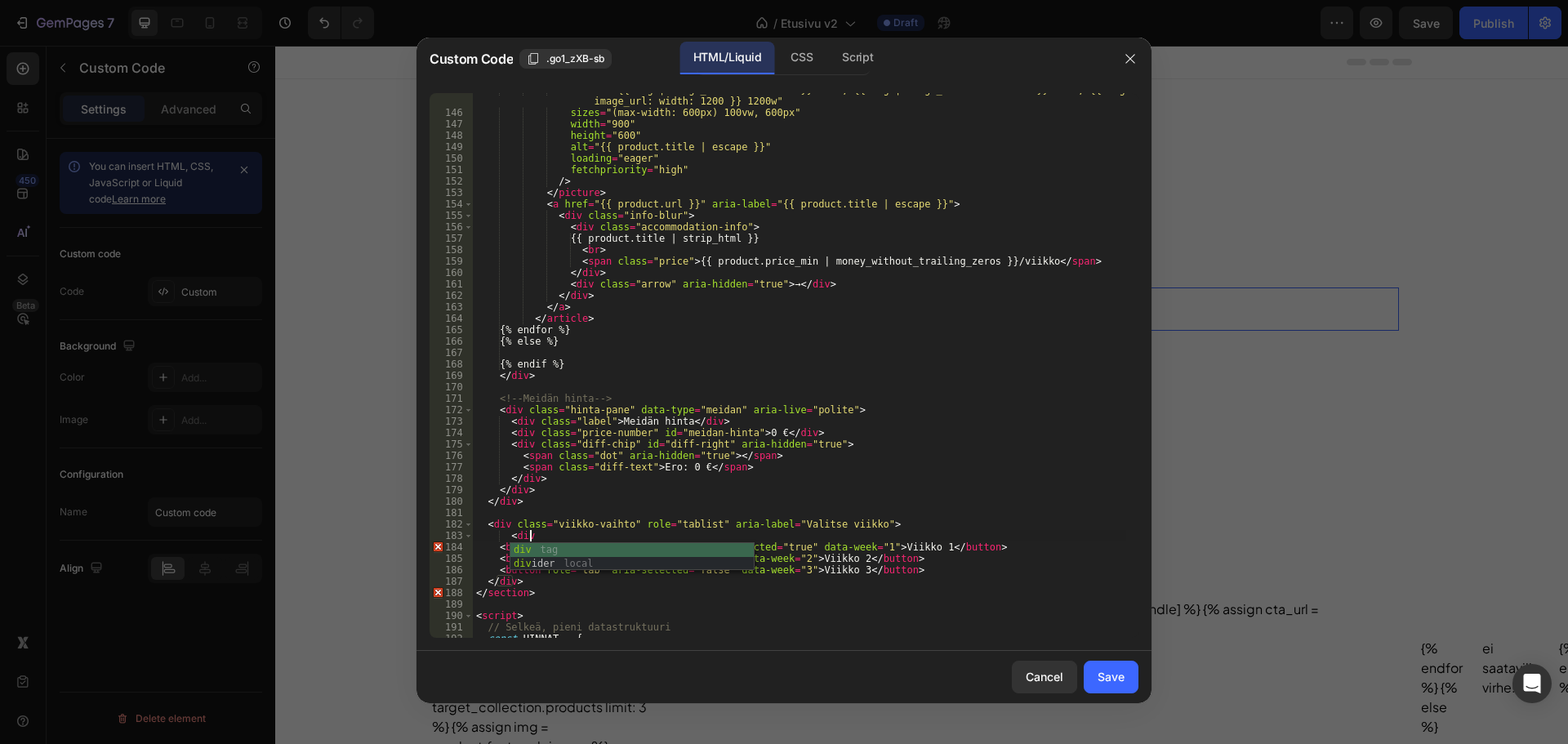
scroll to position [0, 4]
drag, startPoint x: 574, startPoint y: 535, endPoint x: 537, endPoint y: 537, distance: 37.1
click at [537, 537] on div "srcset = "{{ img | image_url: width: 600 }} 600w, {{ img | image_url: width: 90…" at bounding box center [799, 373] width 653 height 579
click at [918, 561] on div "srcset = "{{ img | image_url: width: 600 }} 600w, {{ img | image_url: width: 90…" at bounding box center [799, 373] width 653 height 579
click at [910, 570] on div "srcset = "{{ img | image_url: width: 600 }} 600w, {{ img | image_url: width: 90…" at bounding box center [799, 373] width 653 height 579
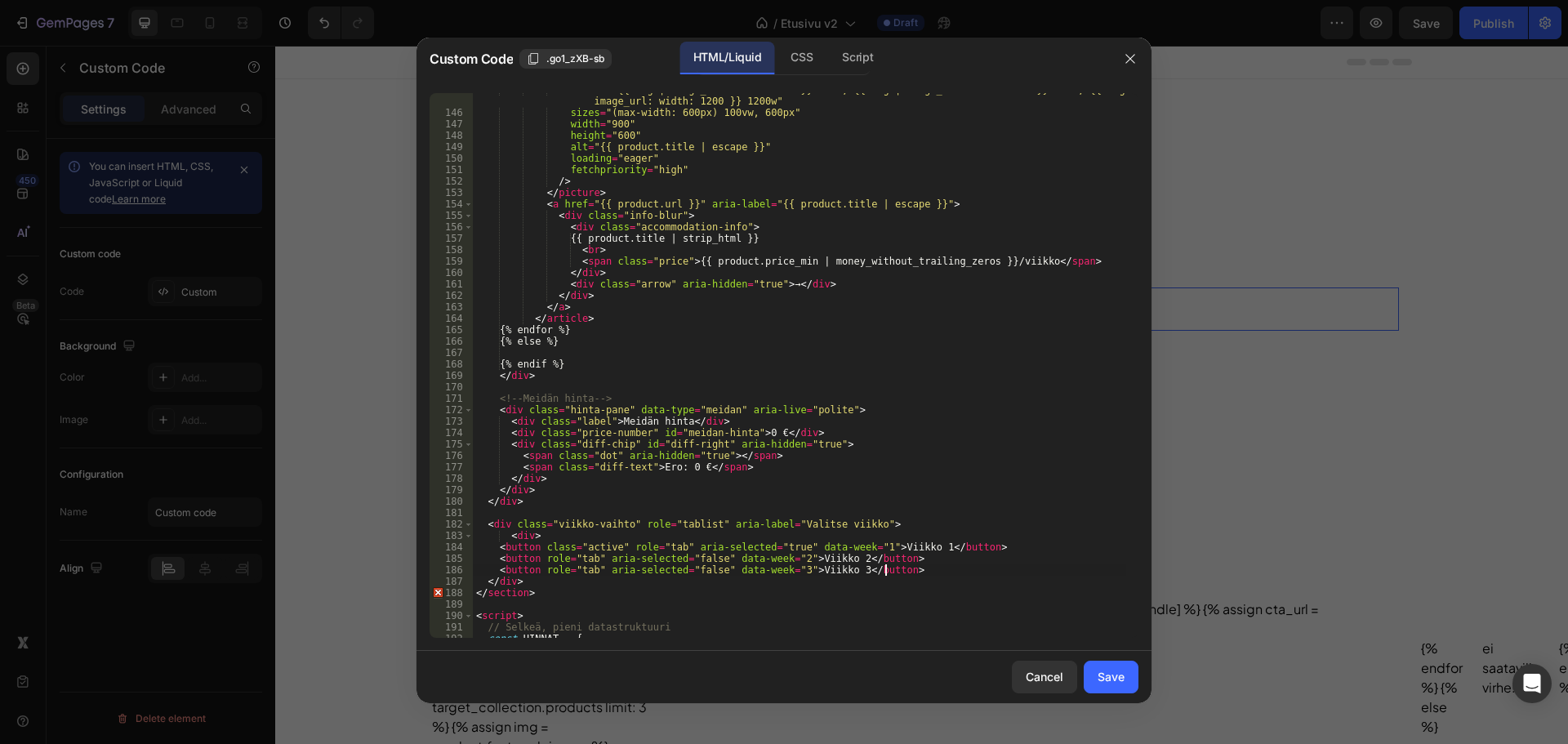
type textarea "<button role="tab" aria-selected="false" data-week="3">Viikko 3</button>"
paste textarea "</div>"
type textarea "</div>"
type textarea "<"
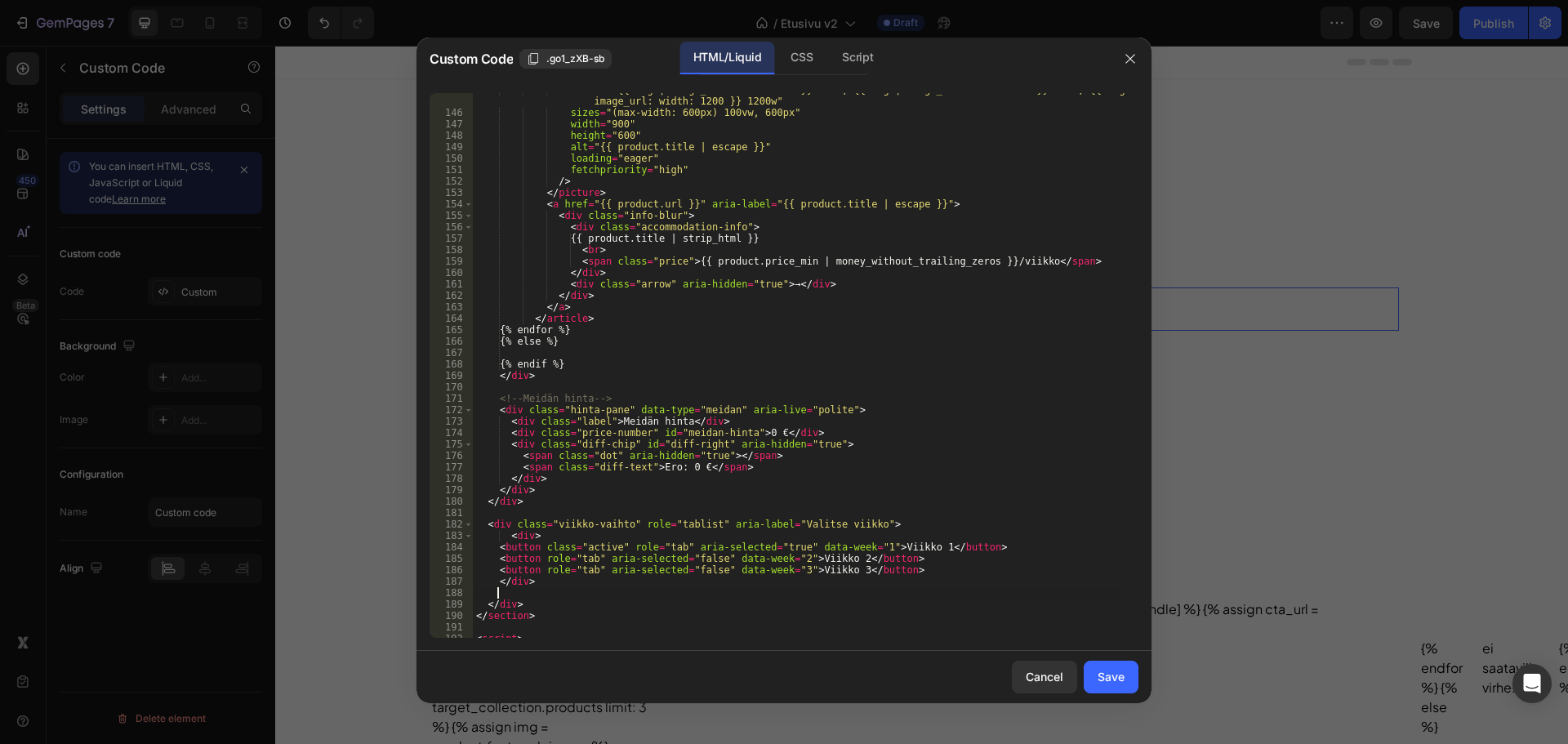
paste textarea "</div>"
drag, startPoint x: 542, startPoint y: 534, endPoint x: 507, endPoint y: 539, distance: 35.4
click at [507, 539] on div "srcset = "{{ img | image_url: width: 600 }} 600w, {{ img | image_url: width: 90…" at bounding box center [799, 373] width 653 height 579
drag, startPoint x: 540, startPoint y: 578, endPoint x: 562, endPoint y: 585, distance: 23.1
click at [540, 578] on div "srcset = "{{ img | image_url: width: 600 }} 600w, {{ img | image_url: width: 90…" at bounding box center [799, 373] width 653 height 579
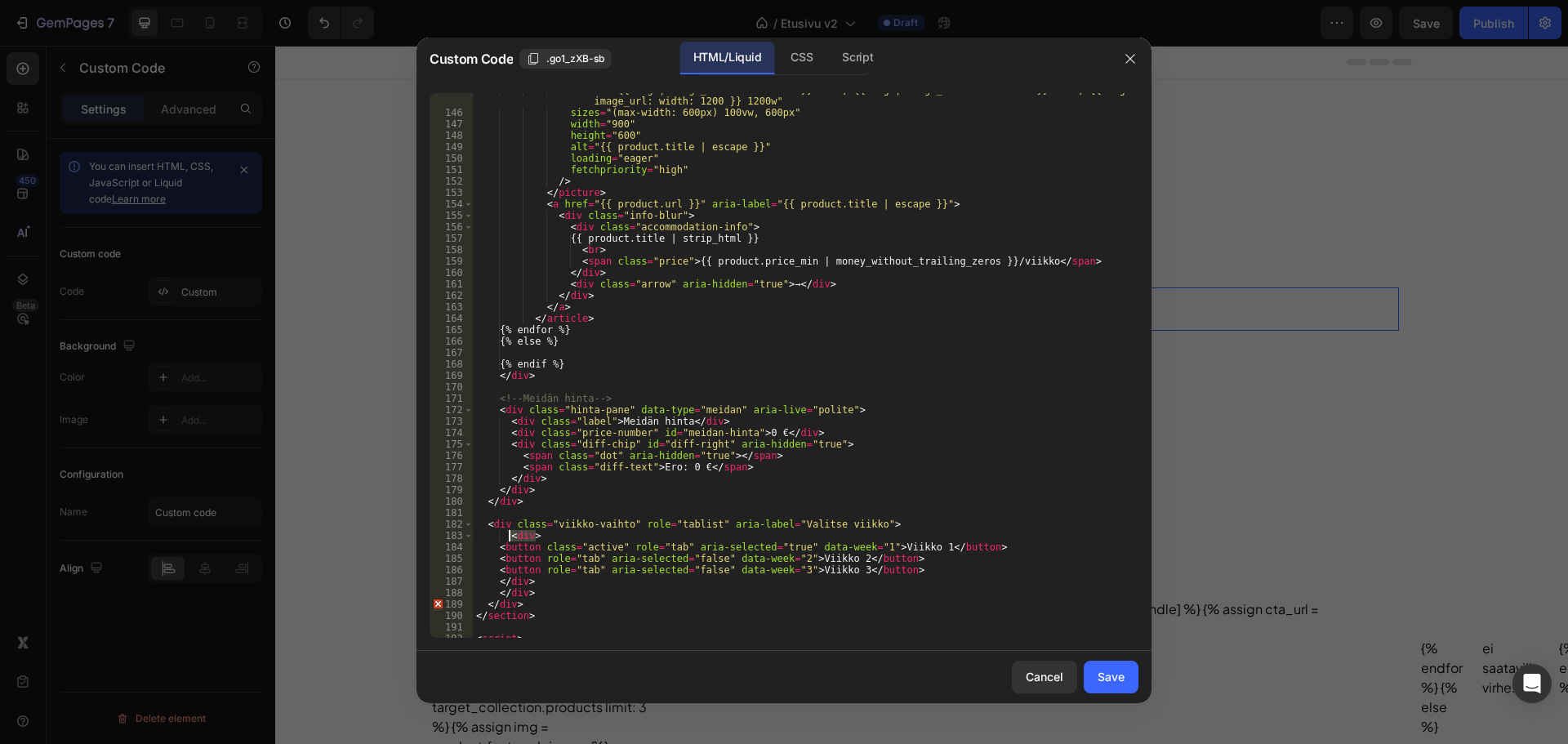
type textarea "</div>"
paste textarea "<div>"
type textarea "<div>"
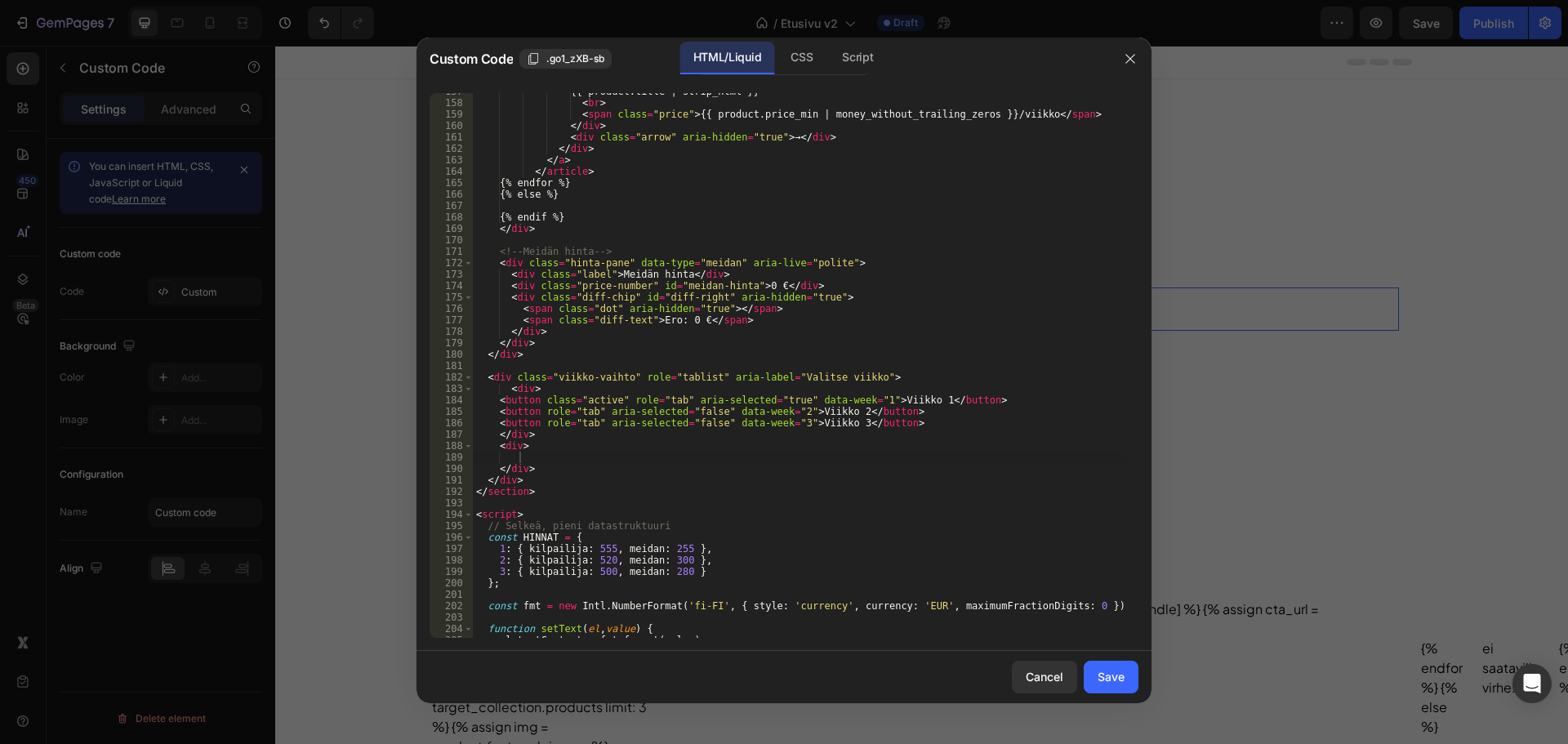
scroll to position [1802, 0]
click at [535, 453] on div "{{ product.title | strip_html }} < br > < span class = "price" > {{ product.pri…" at bounding box center [799, 369] width 653 height 567
click at [520, 453] on div "{{ product.title | strip_html }} < br > < span class = "price" > {{ product.pri…" at bounding box center [799, 369] width 653 height 567
click at [666, 457] on div "{{ product.title | strip_html }} < br > < span class = "price" > {{ product.pri…" at bounding box center [799, 369] width 653 height 567
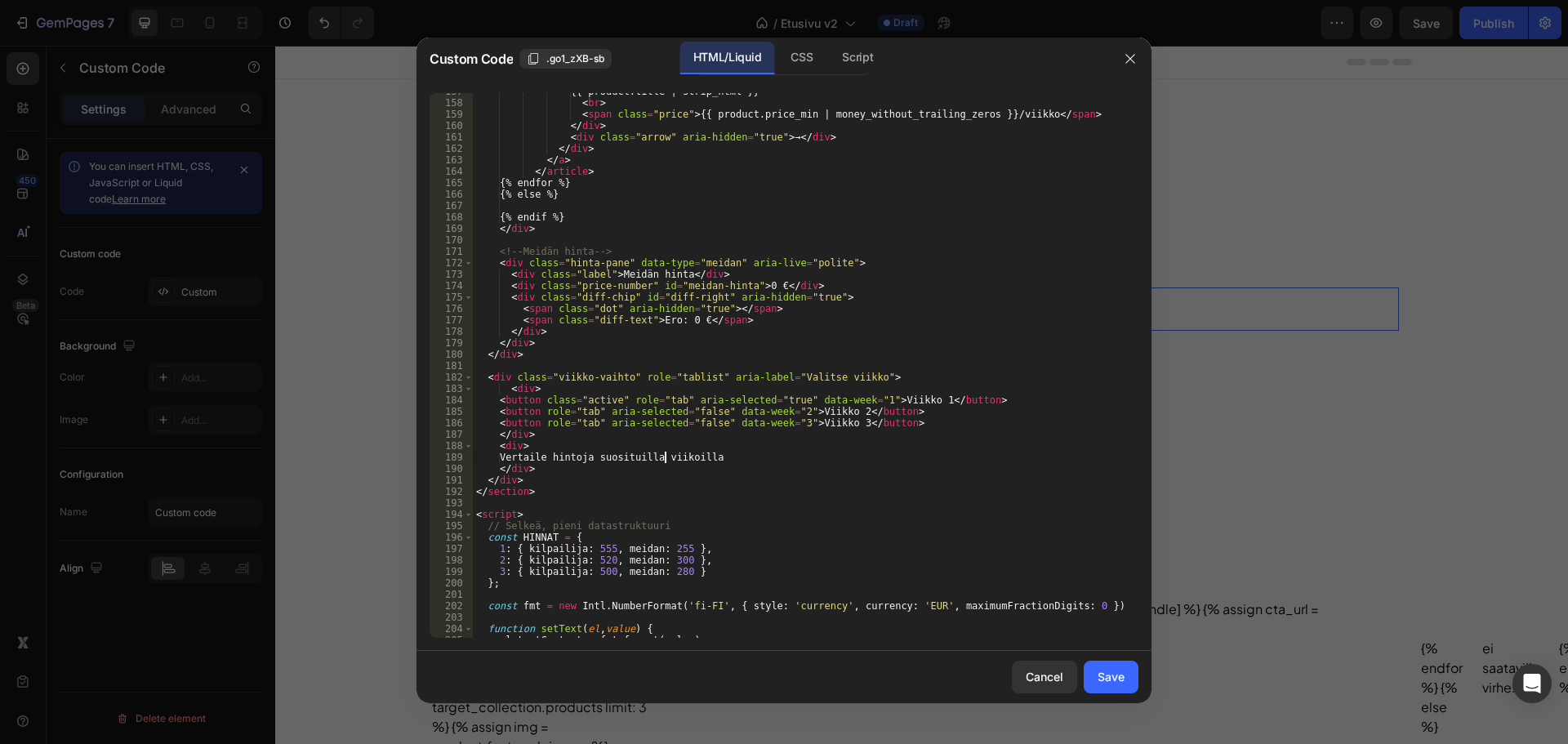
click at [518, 453] on div "{{ product.title | strip_html }} < br > < span class = "price" > {{ product.pri…" at bounding box center [799, 369] width 653 height 567
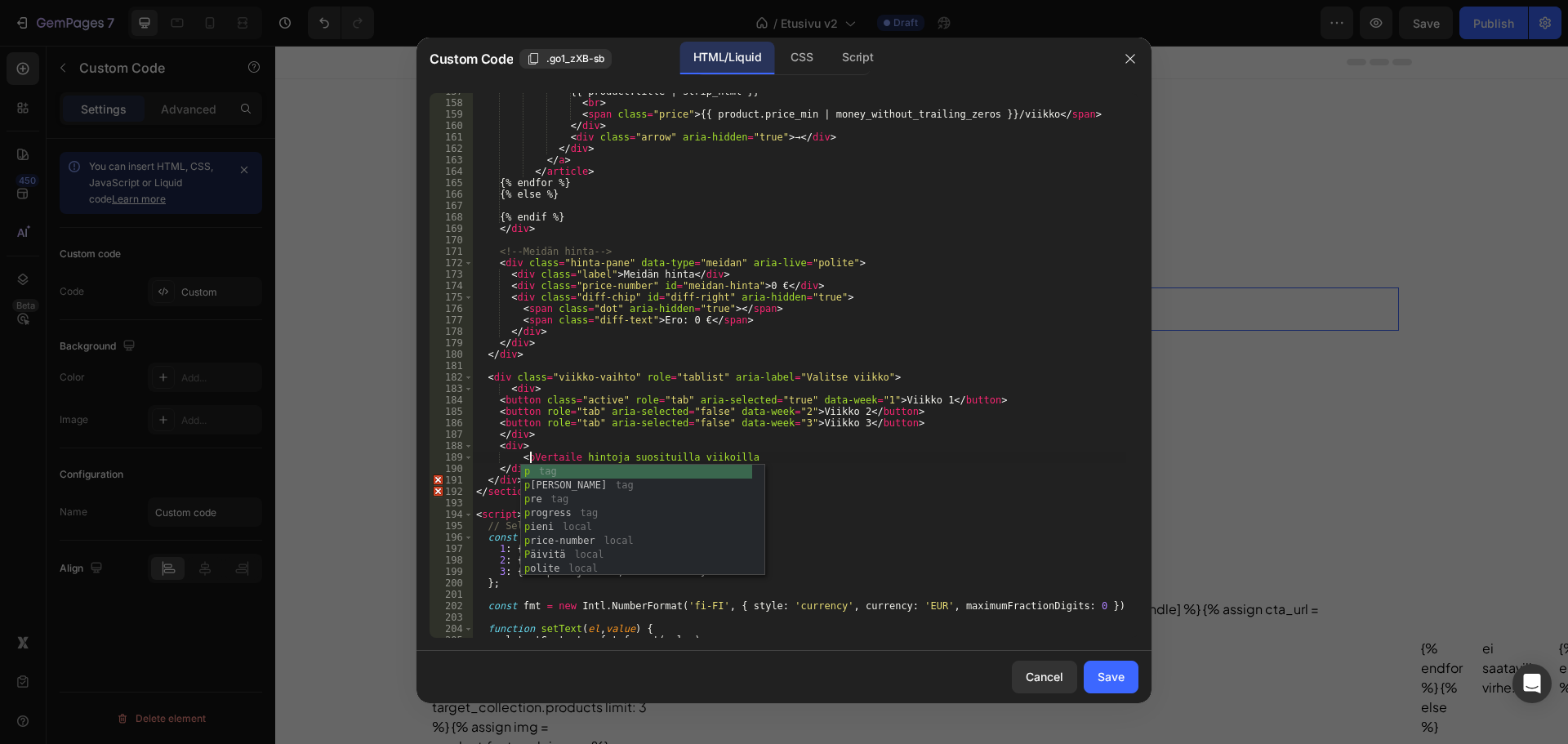
scroll to position [0, 5]
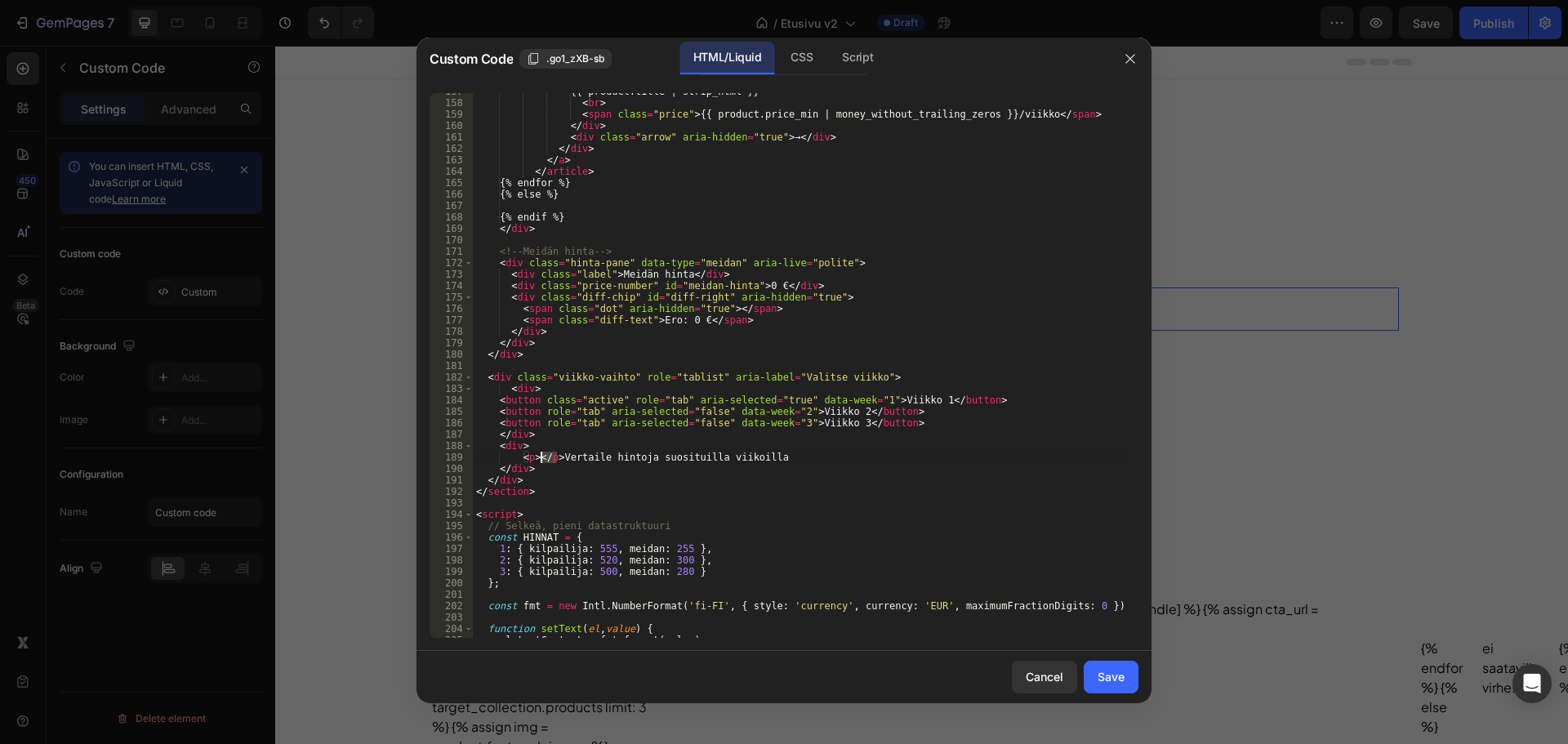
drag, startPoint x: 557, startPoint y: 460, endPoint x: 536, endPoint y: 457, distance: 21.2
click at [536, 457] on div "{{ product.title | strip_html }} < br > < span class = "price" > {{ product.pri…" at bounding box center [799, 369] width 653 height 567
click at [773, 457] on div "{{ product.title | strip_html }} < br > < span class = "price" > {{ product.pri…" at bounding box center [799, 369] width 653 height 567
paste textarea "</p>"
click at [533, 455] on div "{{ product.title | strip_html }} < br > < span class = "price" > {{ product.pri…" at bounding box center [799, 369] width 653 height 567
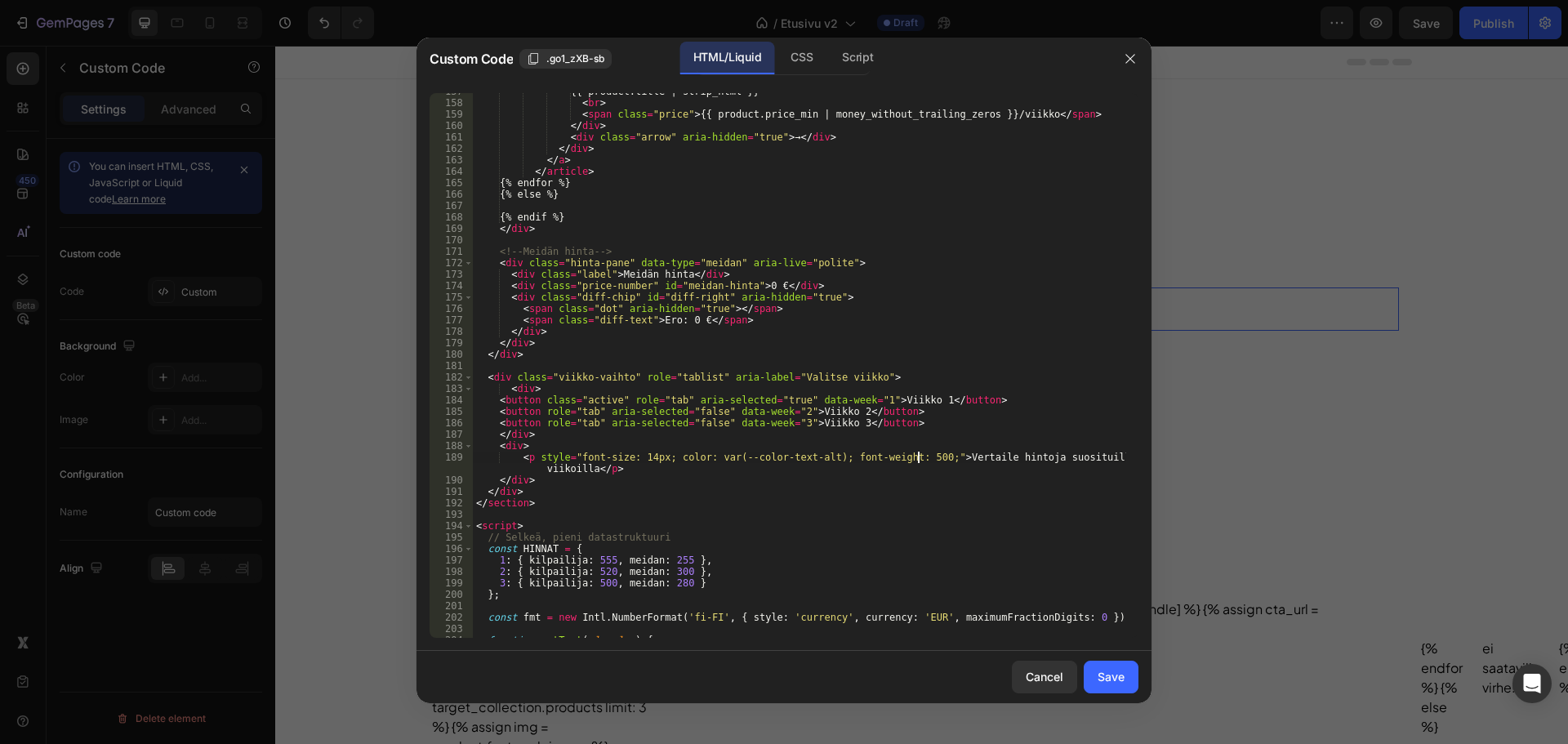
scroll to position [0, 36]
type textarea "<p style="font-size: 14px; color: var(--color-text-alt); font-weight: 500;">Ver…"
click at [1104, 670] on div "Save" at bounding box center [1111, 676] width 27 height 17
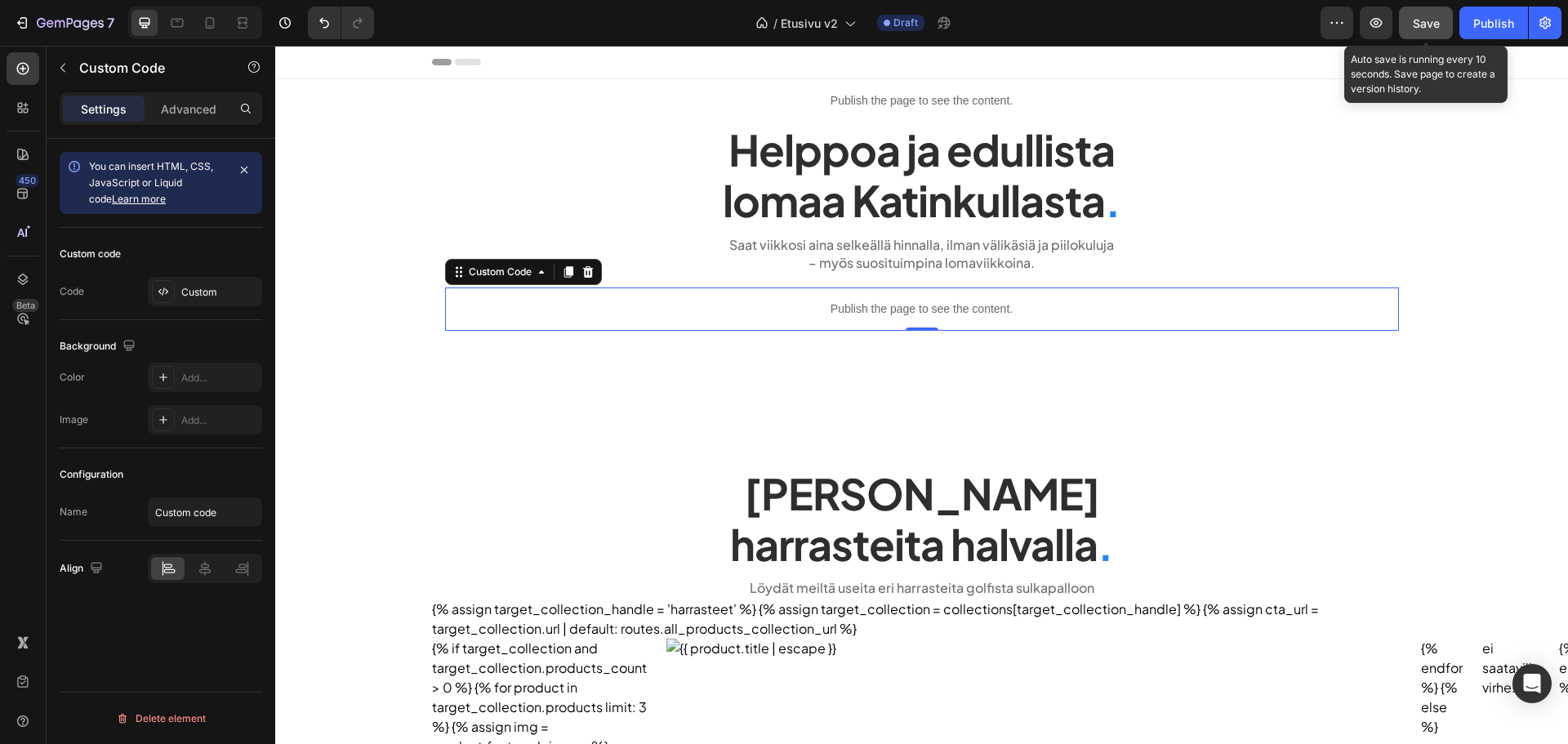
click at [1404, 16] on button "Save" at bounding box center [1426, 22] width 54 height 33
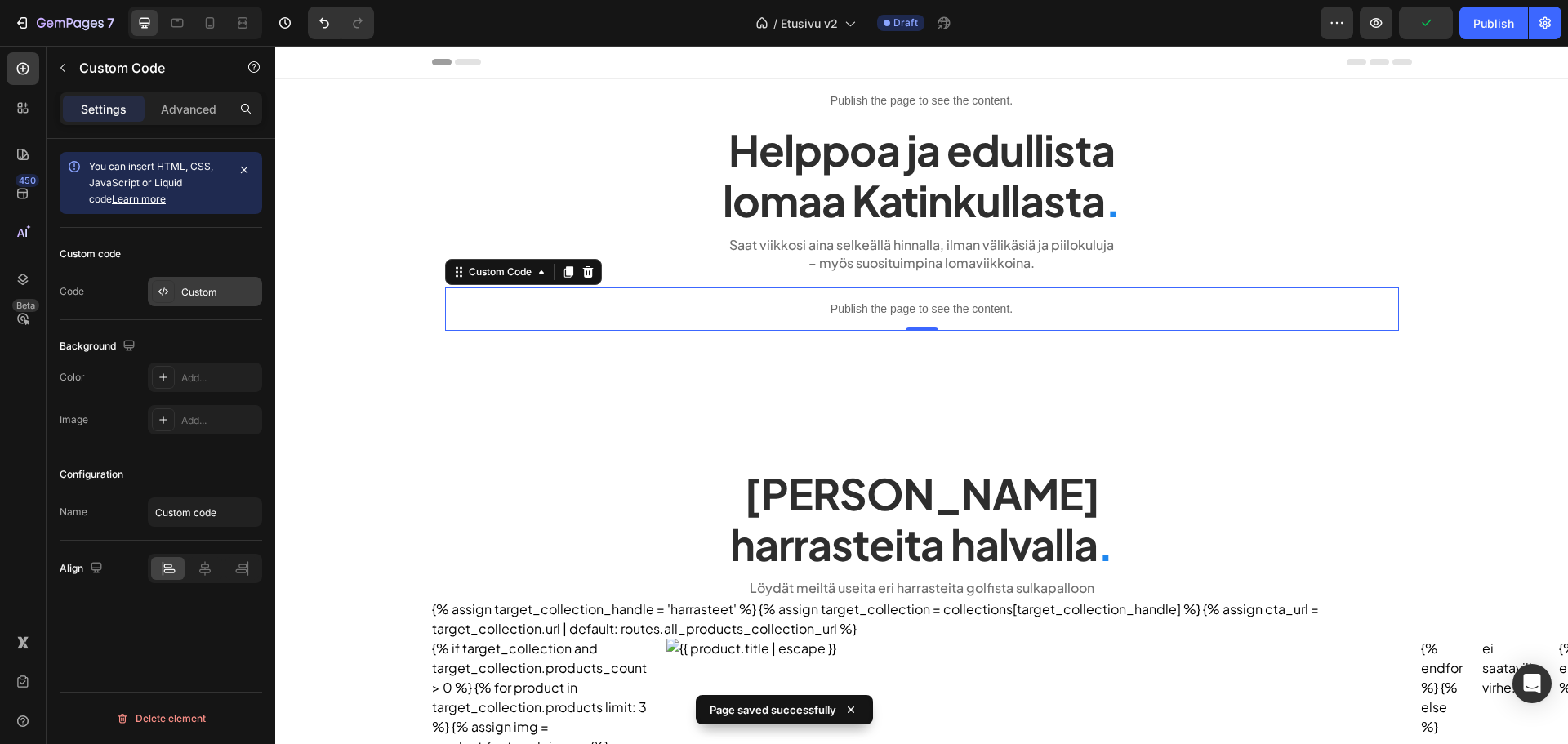
click at [186, 287] on div "Custom" at bounding box center [220, 292] width 76 height 15
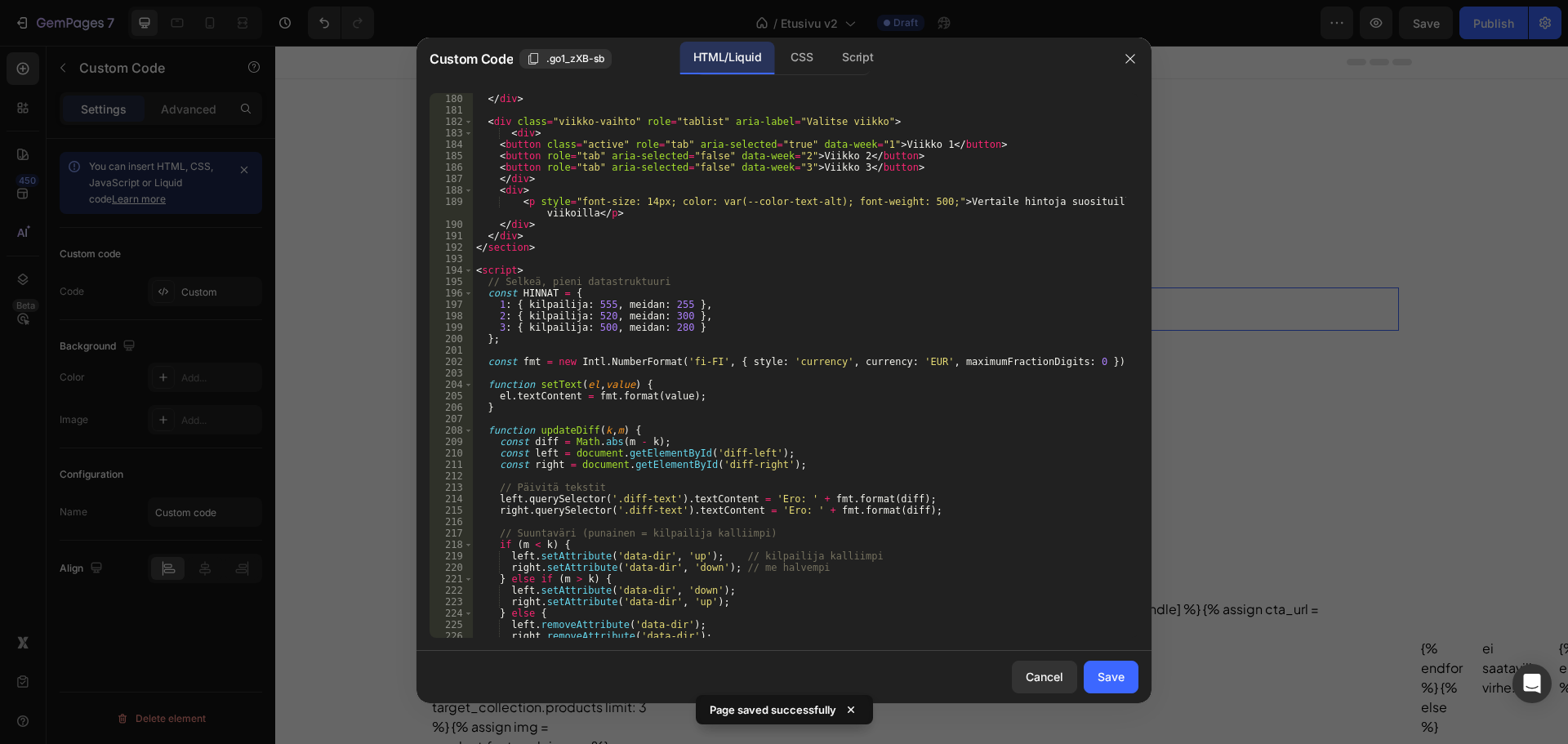
scroll to position [1911, 0]
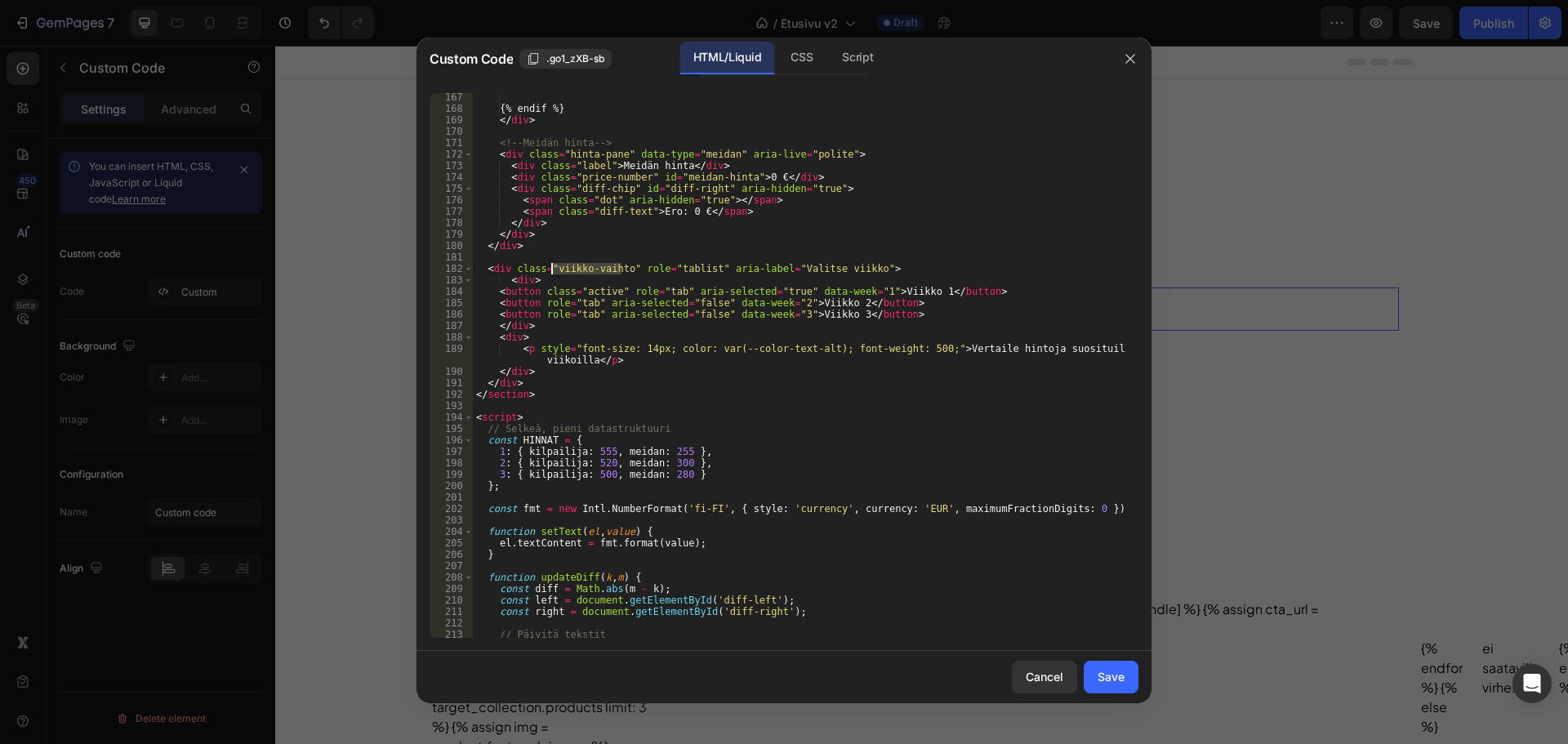
drag, startPoint x: 620, startPoint y: 270, endPoint x: 550, endPoint y: 266, distance: 70.1
click at [550, 266] on div "{% endif %} </ div > <!-- Meidän hinta --> < div class = "hinta-pane" data-type…" at bounding box center [799, 374] width 653 height 567
click at [652, 224] on div "{% endif %} </ div > <!-- Meidän hinta --> < div class = "hinta-pane" data-type…" at bounding box center [799, 374] width 653 height 567
type textarea "</div>"
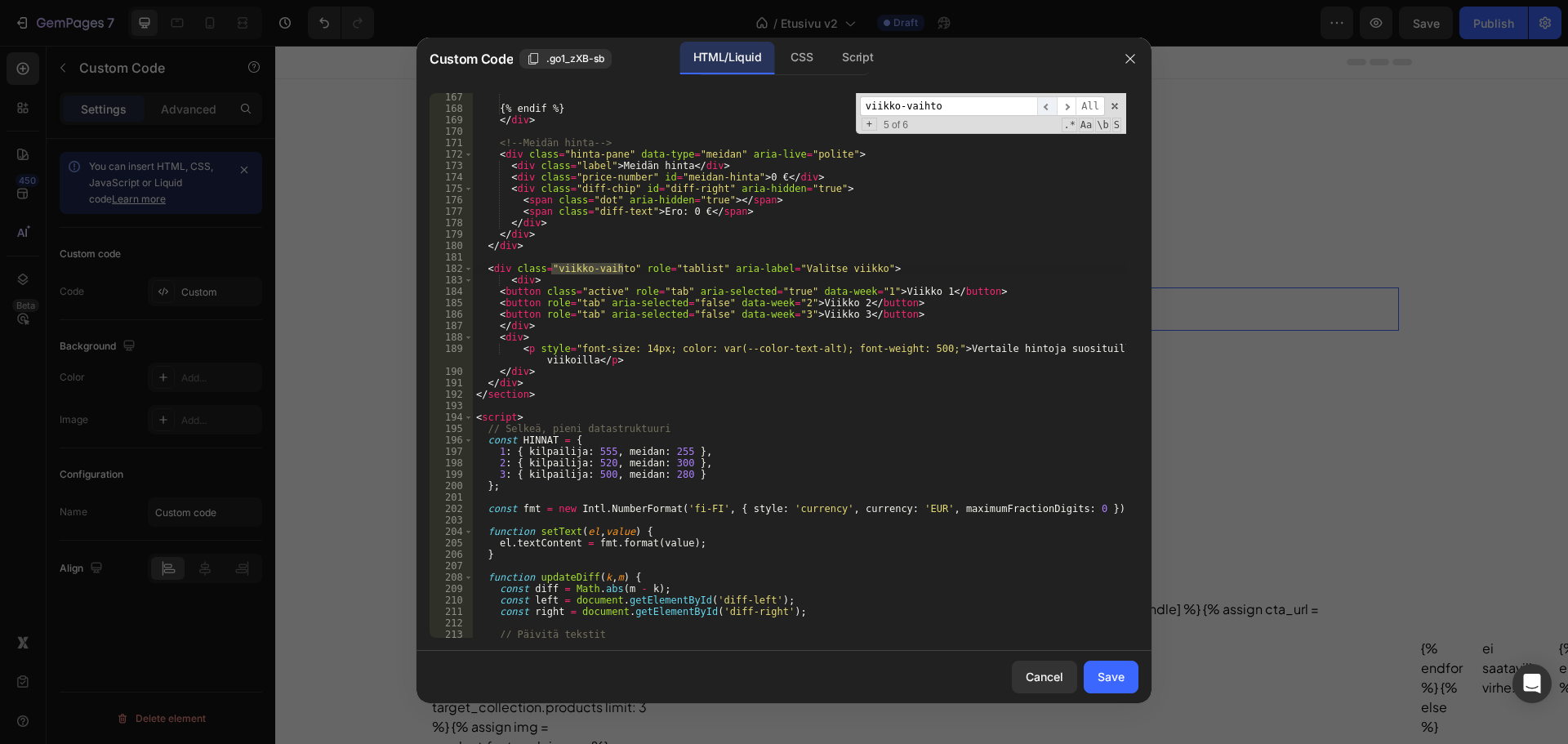
type input "viikko-vaihto"
click at [1055, 101] on span "​" at bounding box center [1046, 106] width 20 height 20
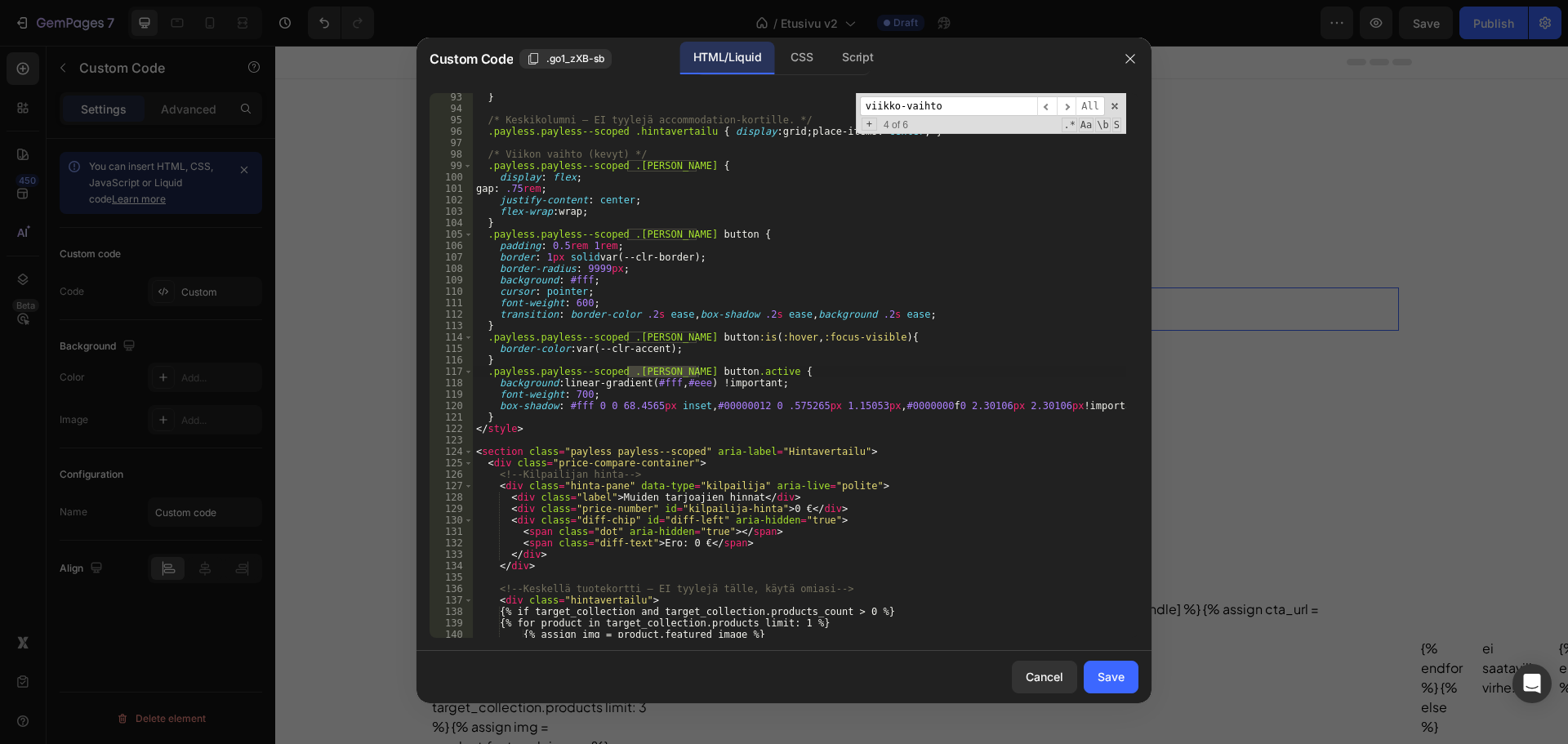
type textarea "display: flex;"
click at [591, 177] on div "} /* Keskikolumni — EI tyylejä accommodation-kortille. */ .payless.payless--sco…" at bounding box center [799, 374] width 653 height 567
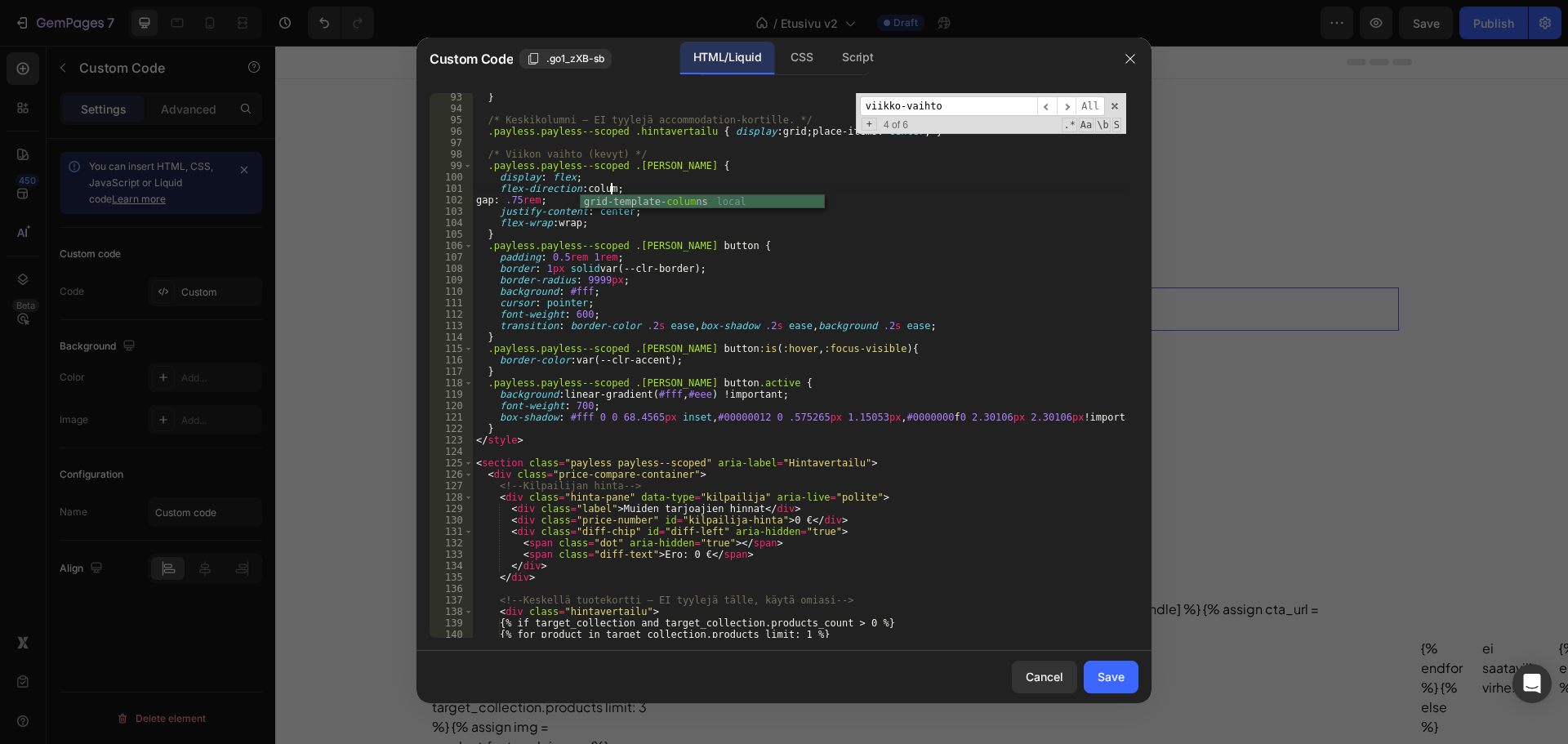
scroll to position [0, 10]
click at [1037, 290] on div "} /* Keskikolumni — EI tyylejä accommodation-kortille. */ .payless.payless--sco…" at bounding box center [799, 374] width 653 height 567
type textarea "background: #fff;"
click at [1103, 687] on button "Save" at bounding box center [1111, 676] width 55 height 33
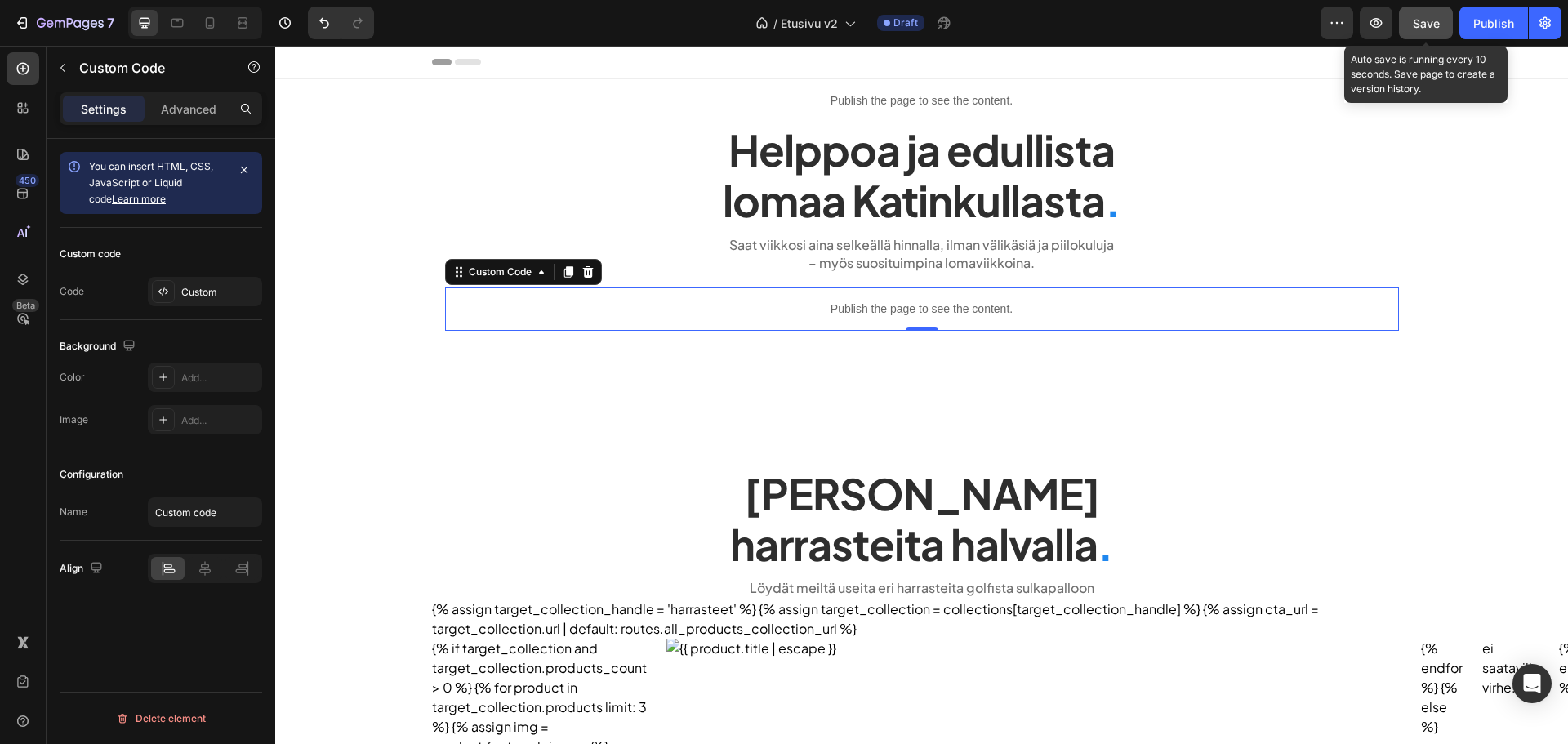
click at [1422, 36] on button "Save" at bounding box center [1426, 22] width 54 height 33
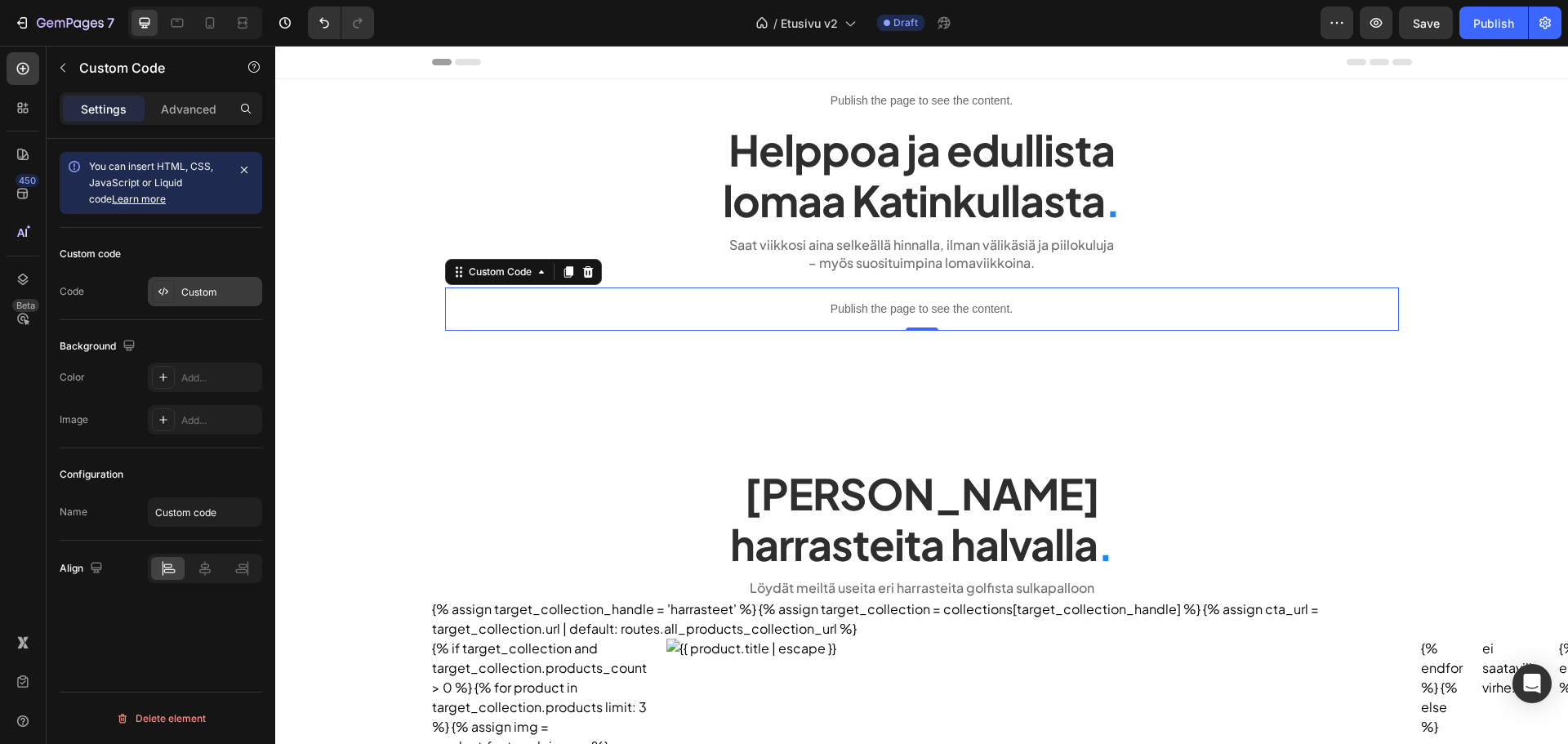
click at [183, 287] on div "Custom" at bounding box center [220, 292] width 76 height 15
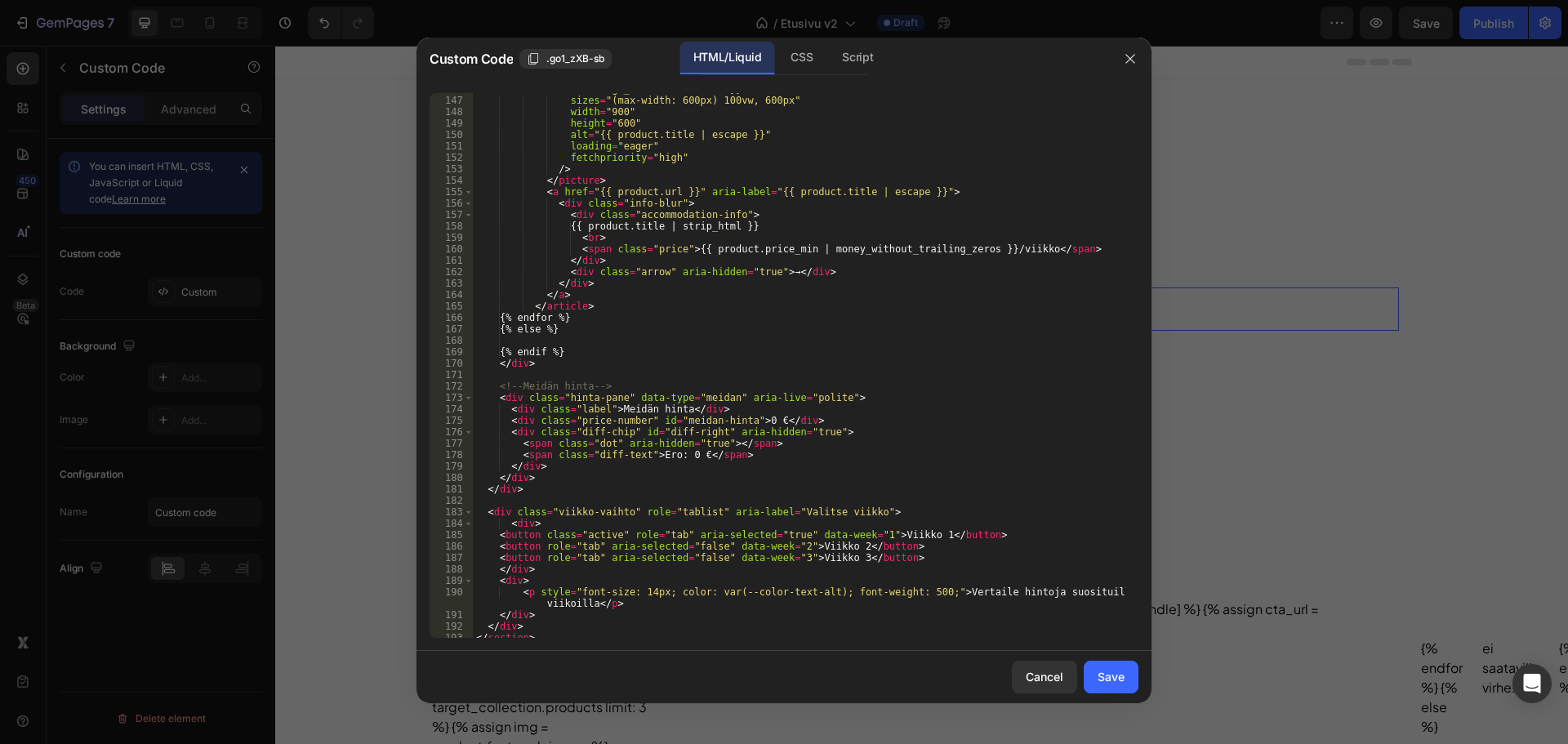
scroll to position [1825, 0]
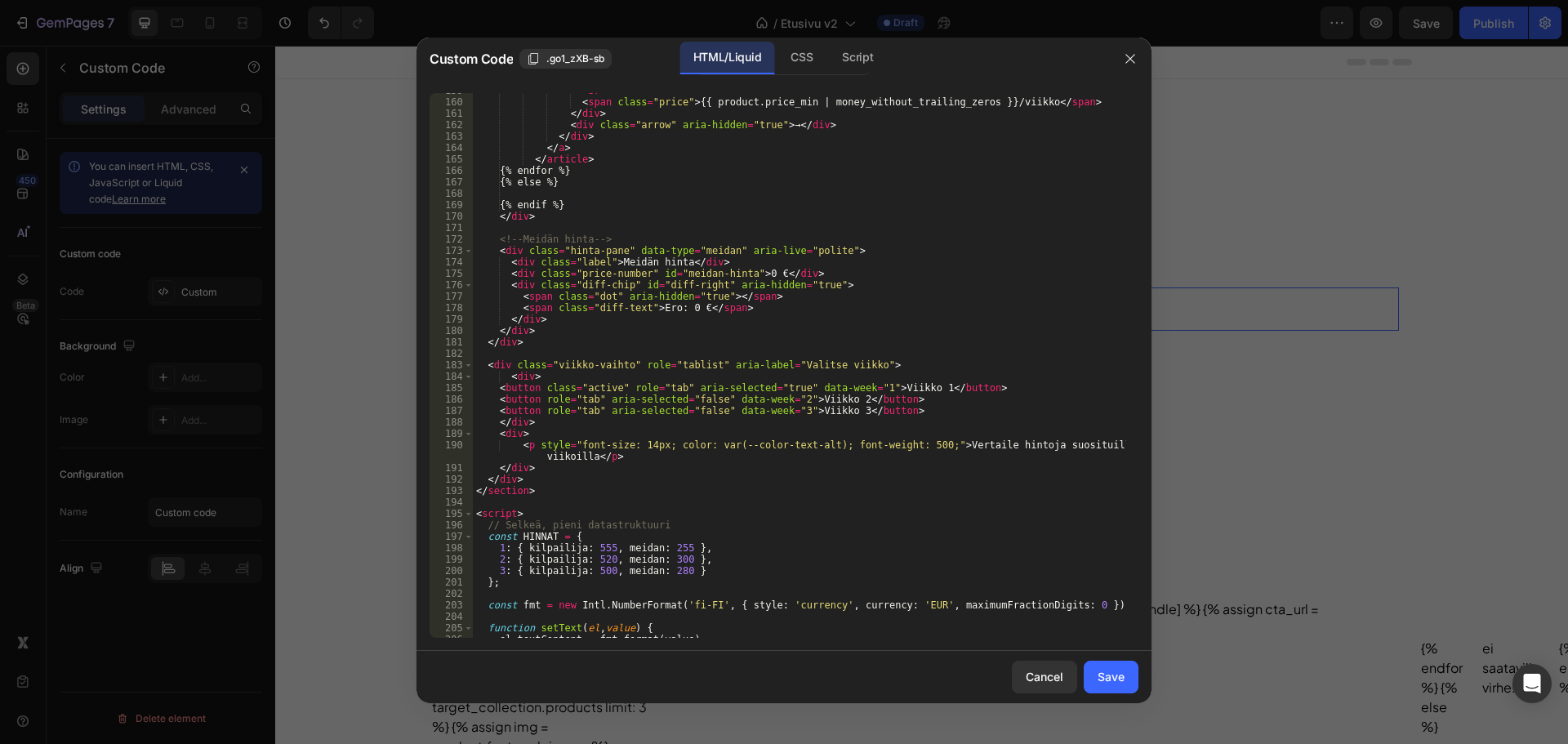
click at [532, 380] on div "< br > < span class = "price" > {{ product.price_min | money_without_trailing_z…" at bounding box center [799, 368] width 653 height 567
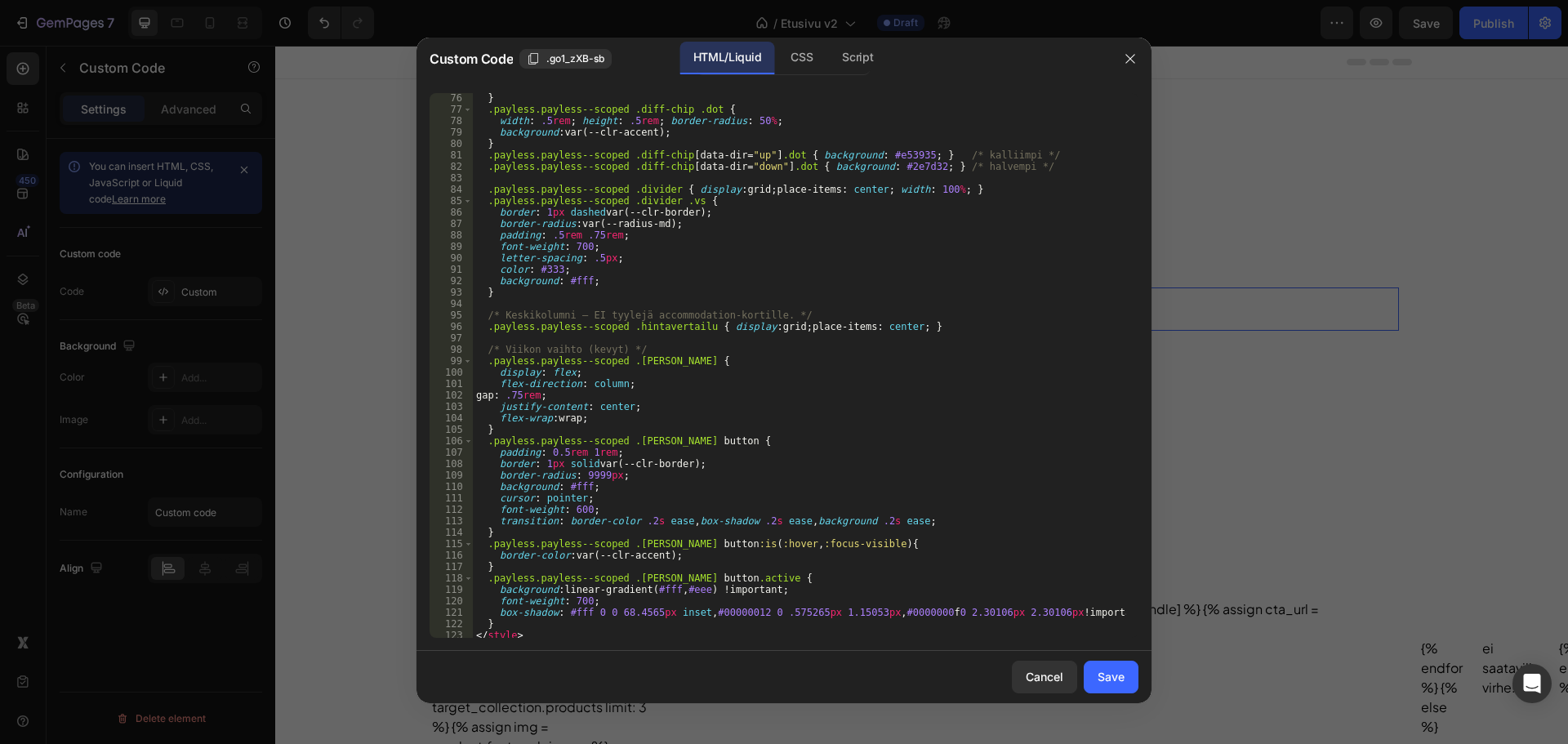
scroll to position [956, 0]
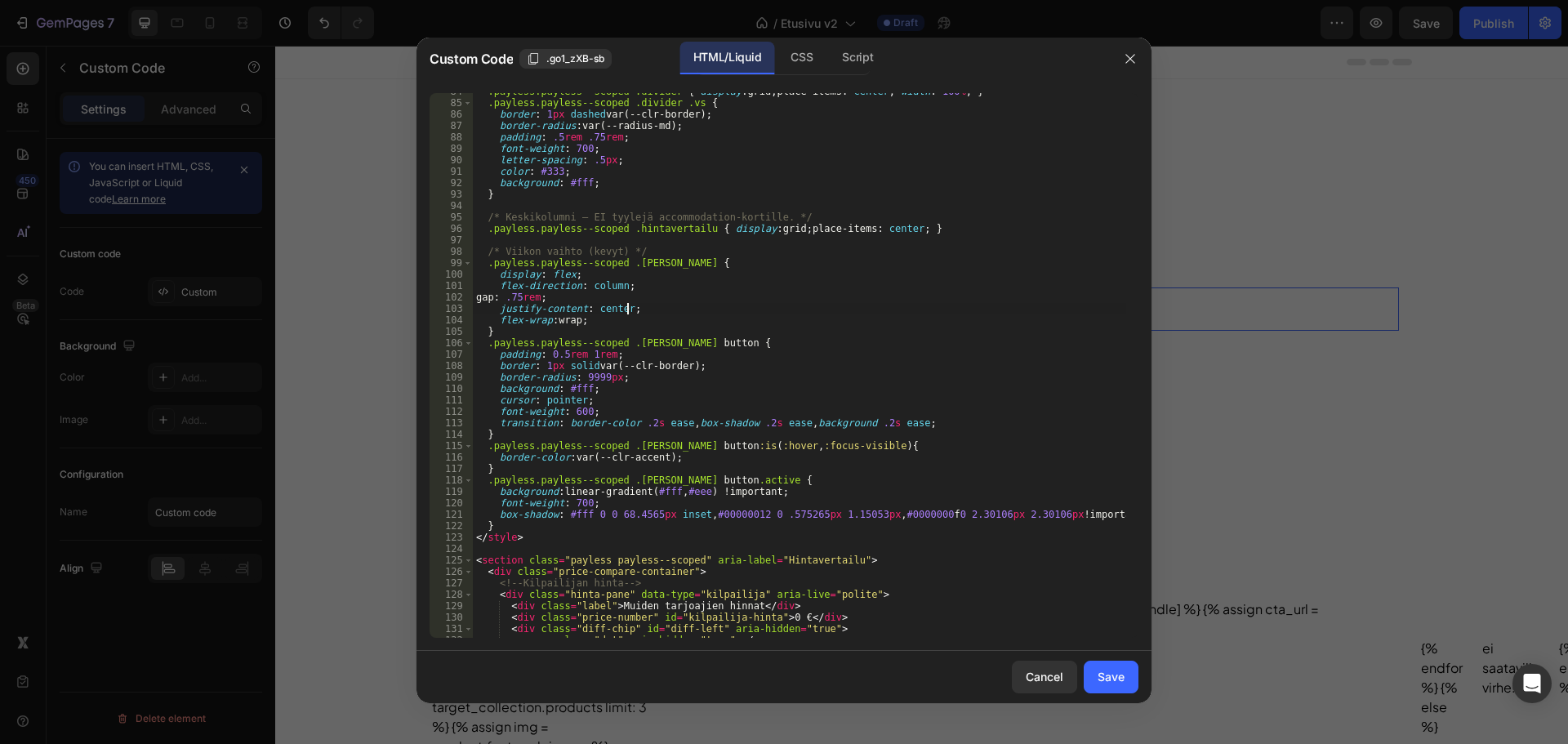
click at [639, 314] on div ".payless.payless--scoped .divider { display : grid ; place-items : center ; wid…" at bounding box center [799, 369] width 653 height 567
click at [605, 313] on div ".payless.payless--scoped .divider { display : grid ; place-items : center ; wid…" at bounding box center [799, 369] width 653 height 567
click at [605, 322] on div ".payless.payless--scoped .divider { display : grid ; place-items : center ; wid…" at bounding box center [799, 369] width 653 height 567
type textarea "flex-wrap: wrap;"
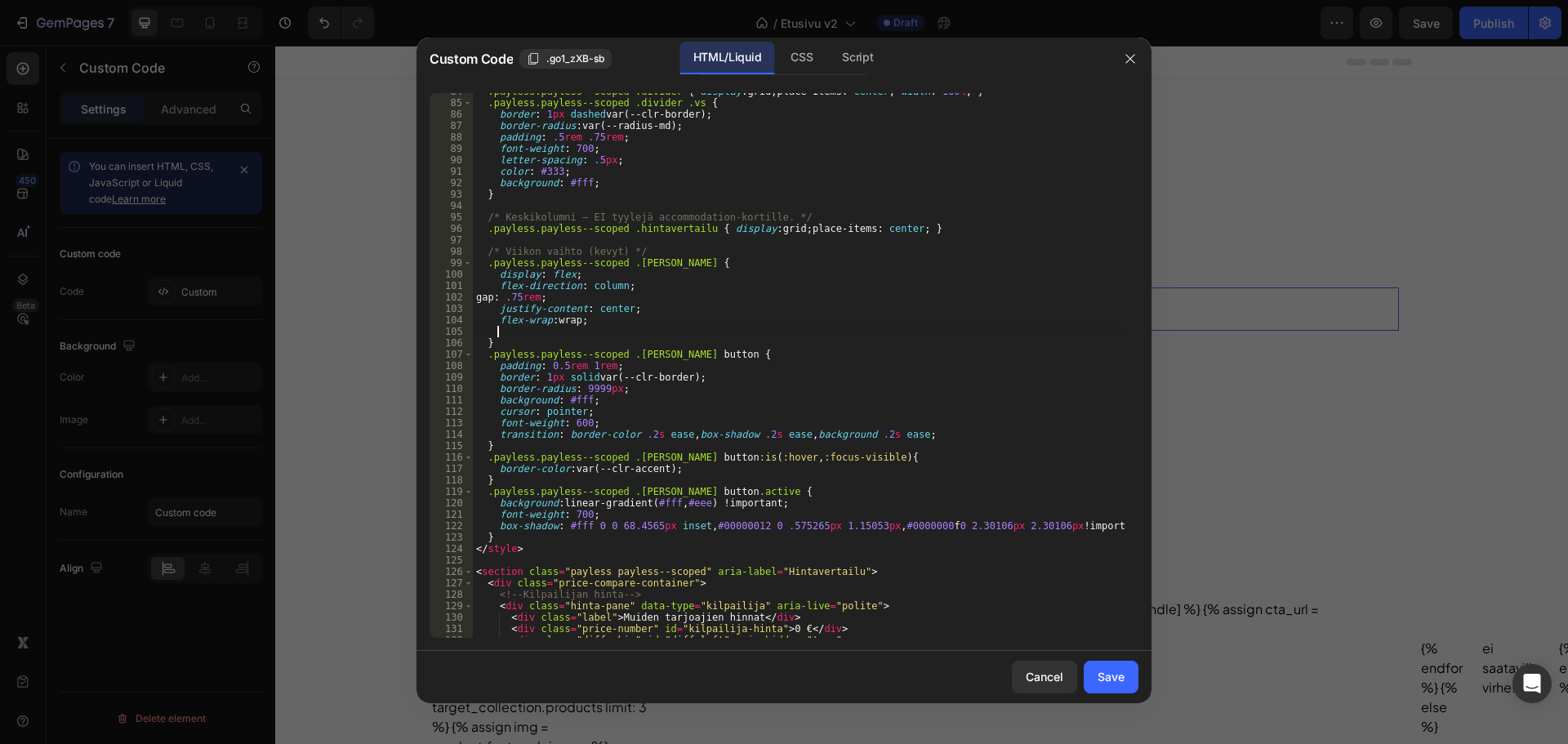
scroll to position [0, 1]
paste textarea "text-align: center;"
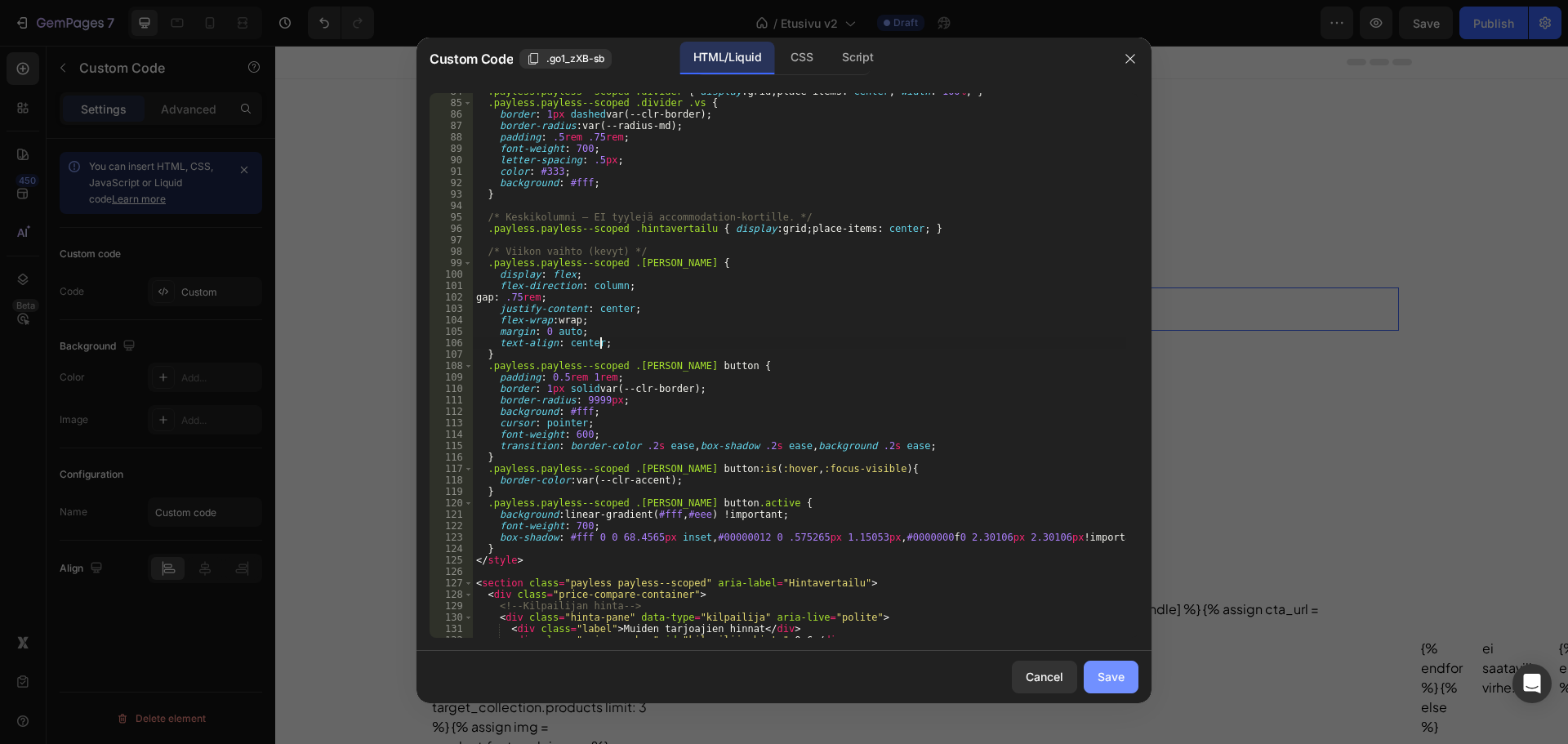
type textarea "text-align: center;"
click at [1106, 663] on button "Save" at bounding box center [1111, 676] width 55 height 33
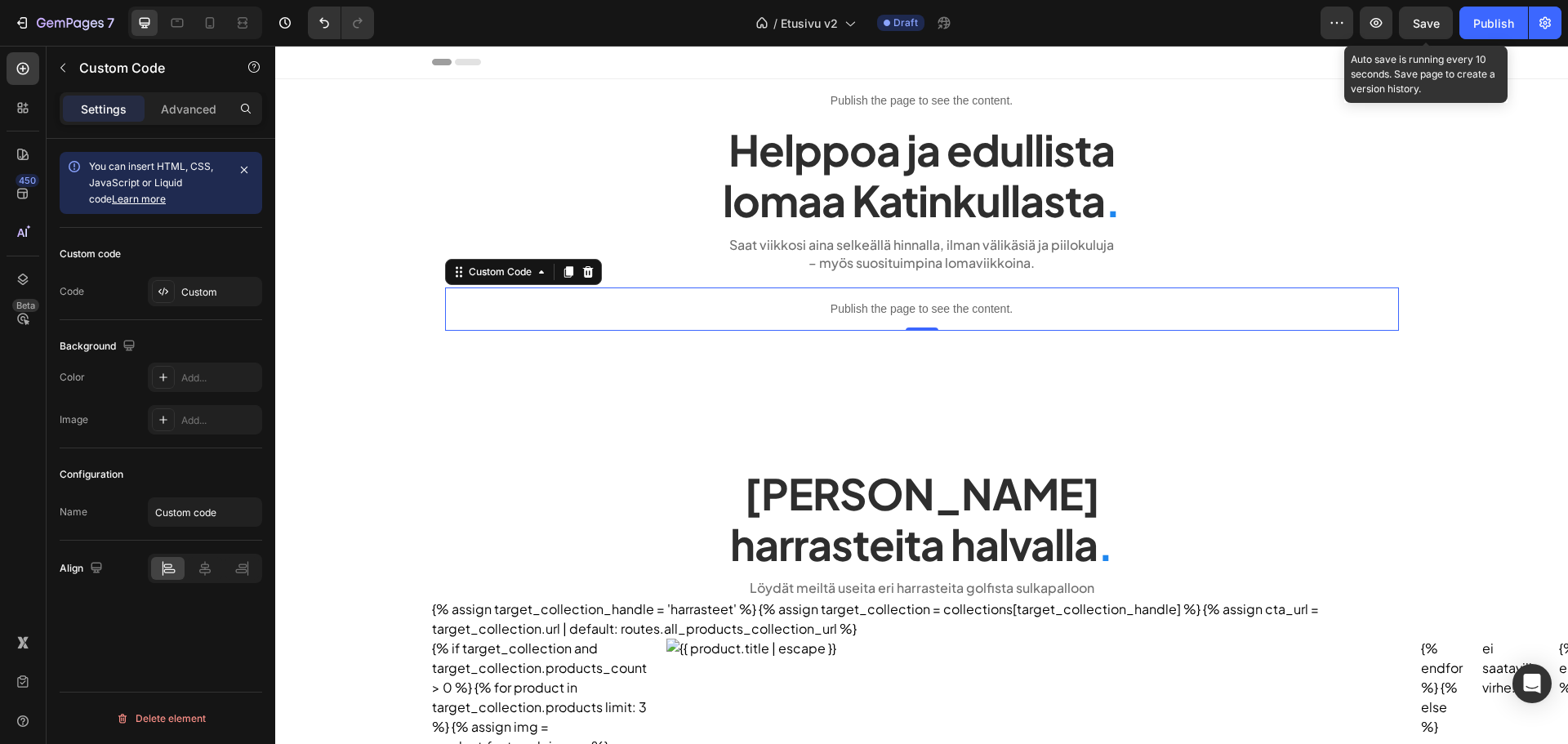
click at [1422, 17] on span "Save" at bounding box center [1426, 23] width 27 height 14
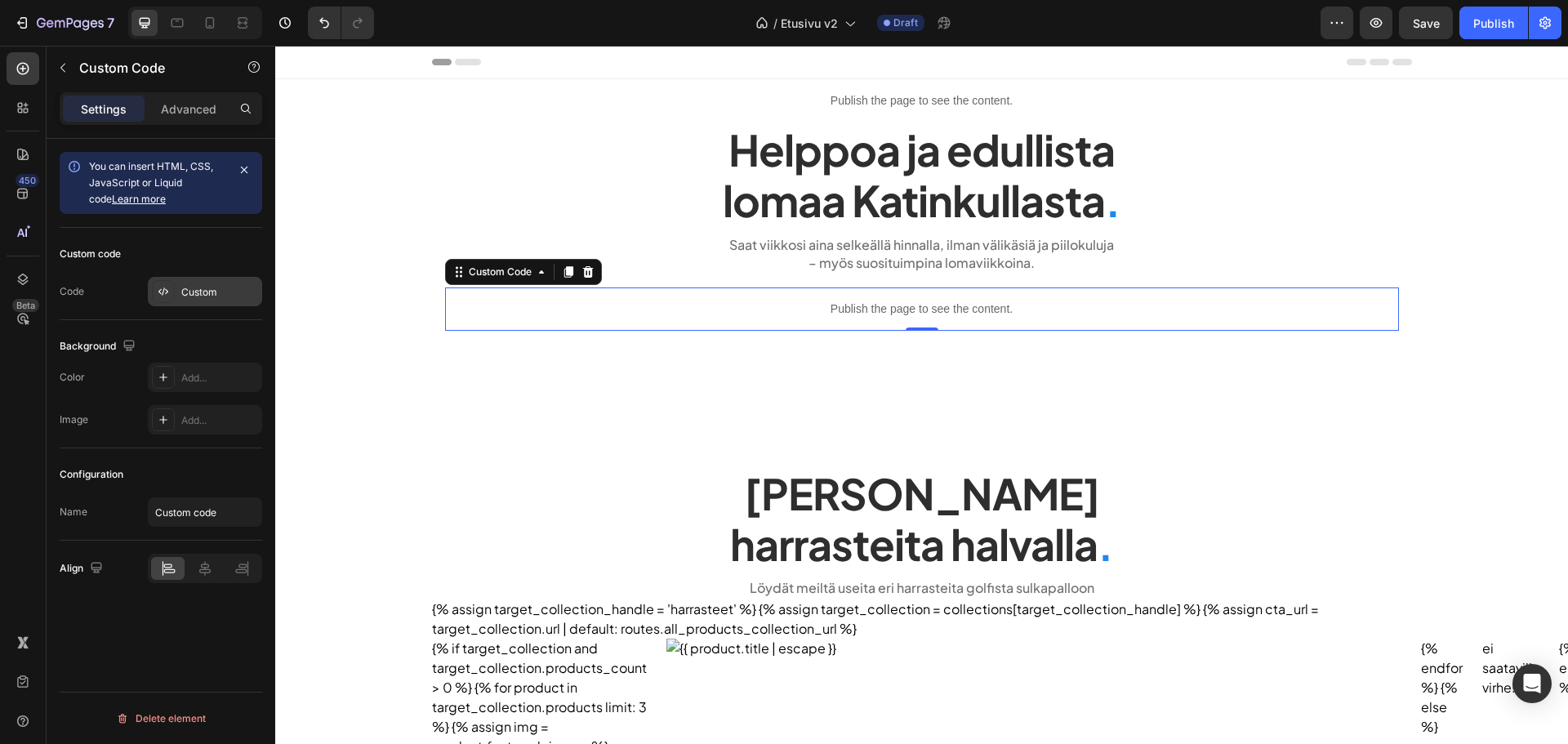
click at [199, 277] on div "Custom" at bounding box center [205, 291] width 115 height 30
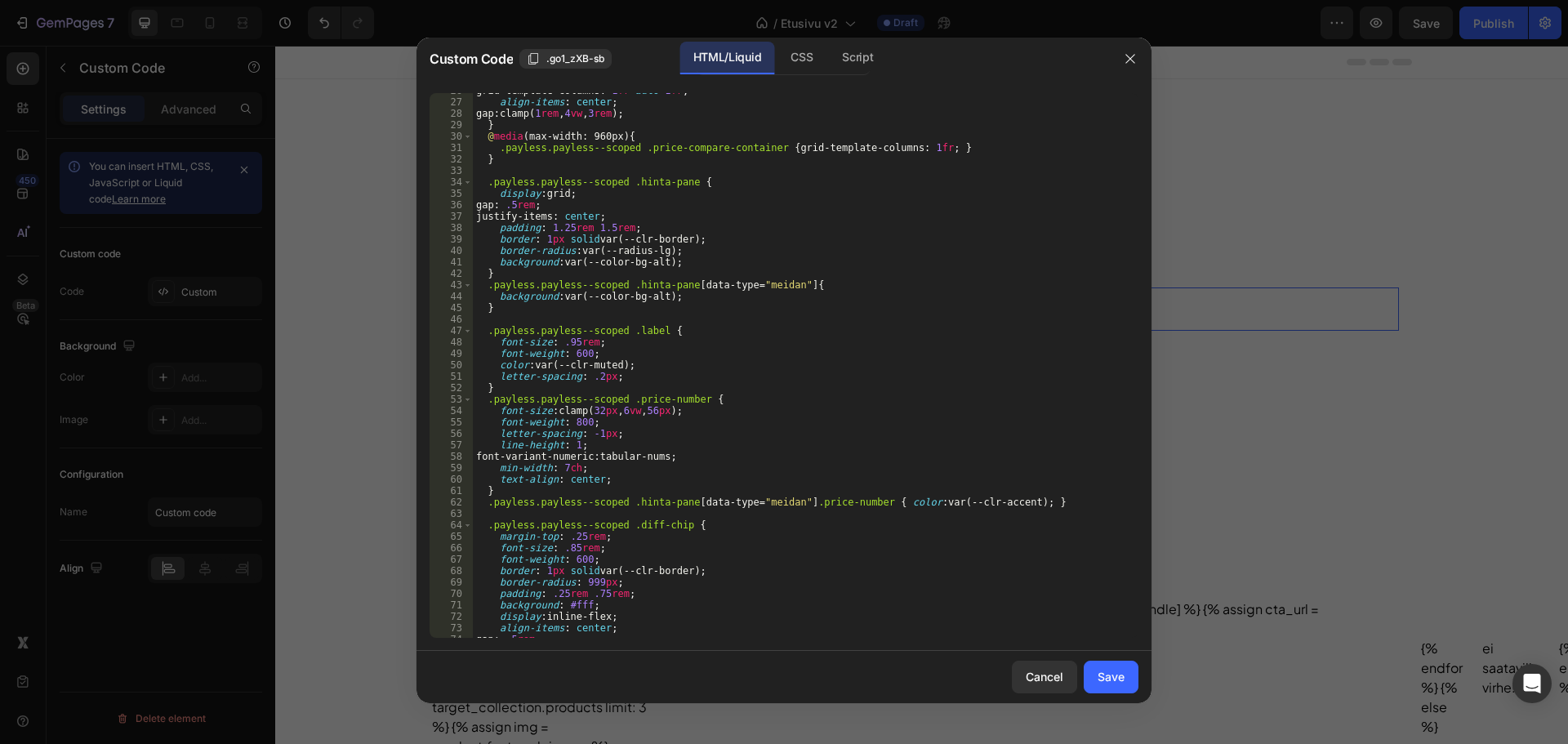
scroll to position [637, 0]
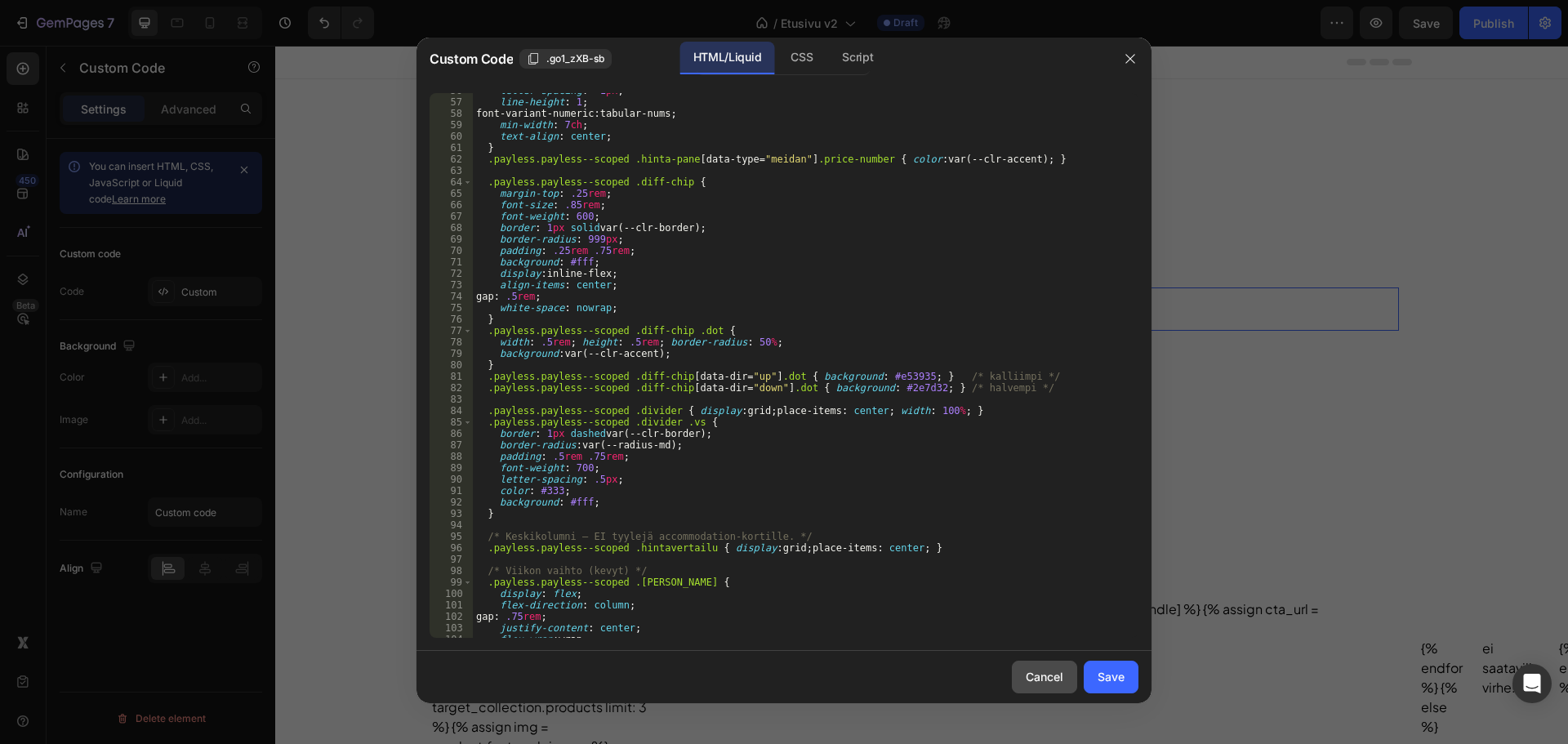
click at [1056, 665] on button "Cancel" at bounding box center [1044, 676] width 65 height 33
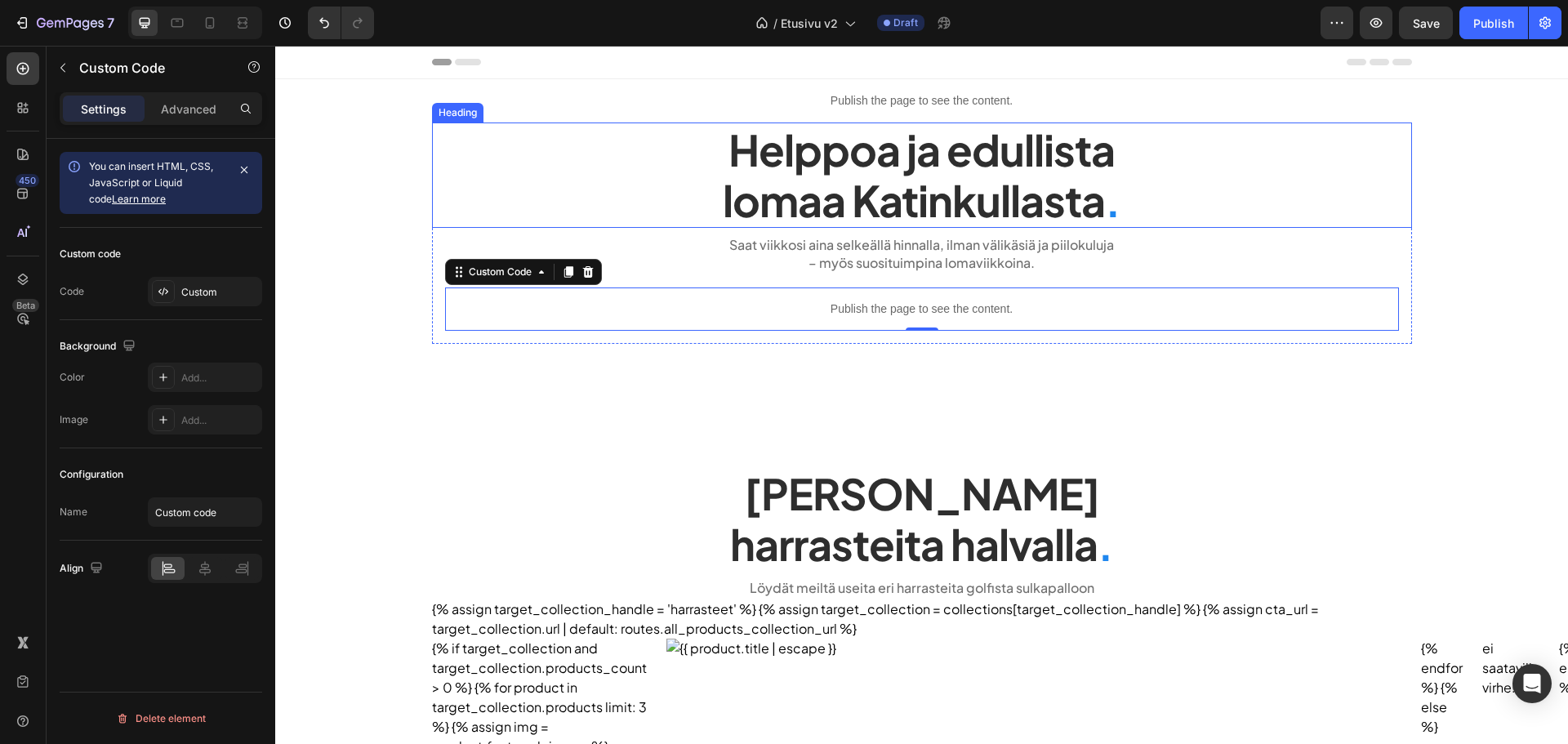
click at [810, 185] on h2 "Helppoa ja edullista lomaa Katinkullasta ." at bounding box center [922, 175] width 980 height 105
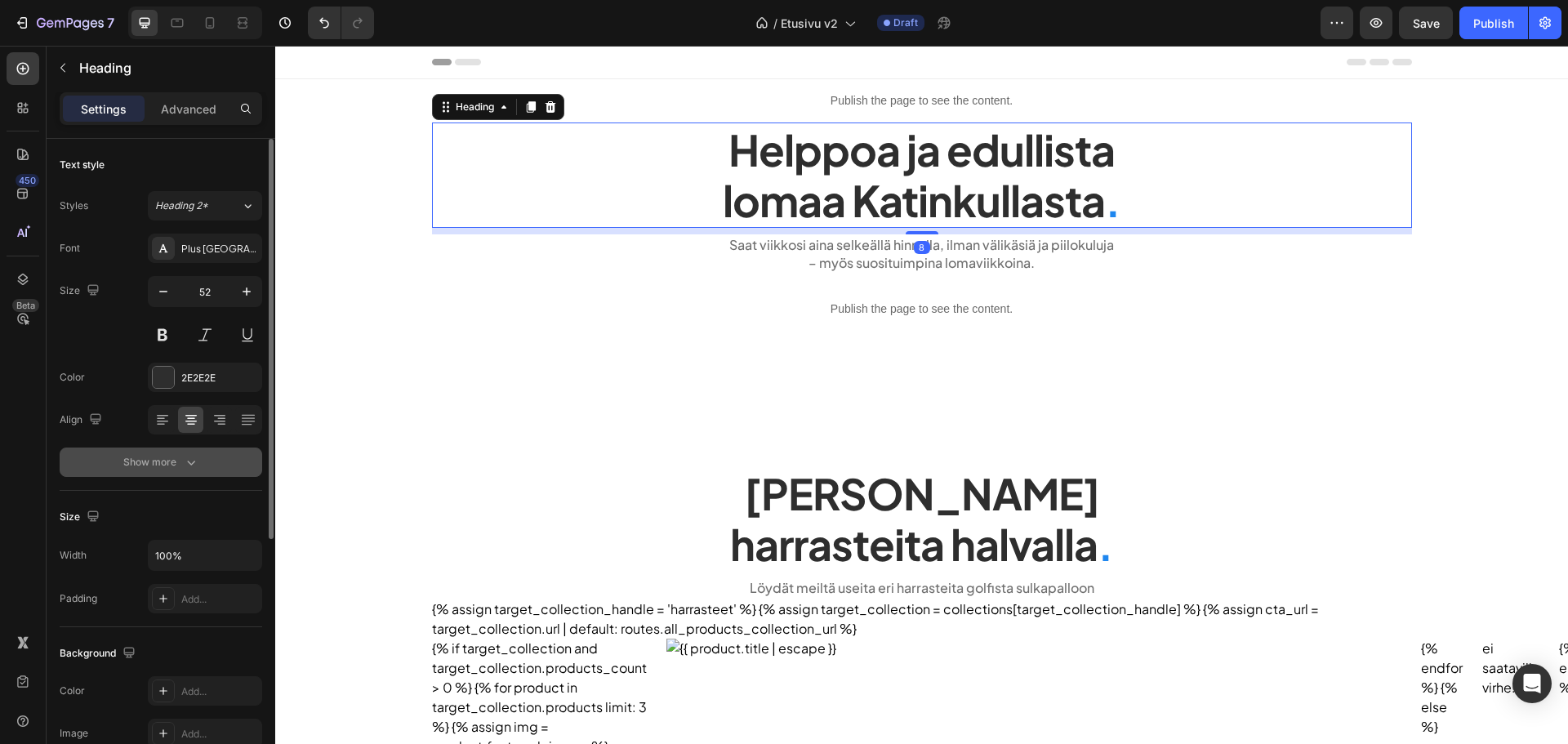
click at [176, 462] on div "Show more" at bounding box center [161, 462] width 76 height 17
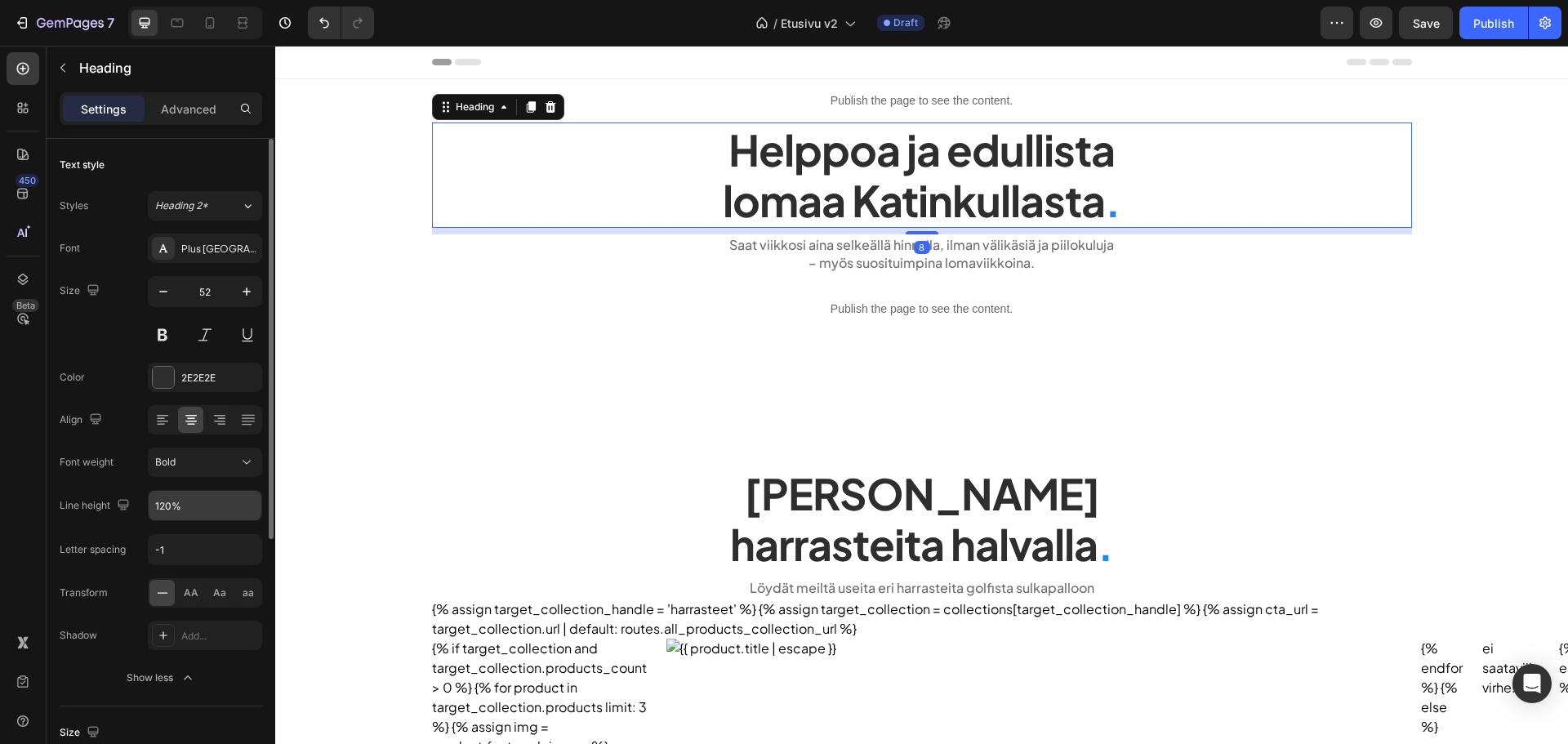
click at [183, 492] on input "120%" at bounding box center [205, 506] width 113 height 30
click at [238, 513] on button "button" at bounding box center [247, 506] width 30 height 30
click at [171, 500] on input "120%" at bounding box center [205, 506] width 113 height 30
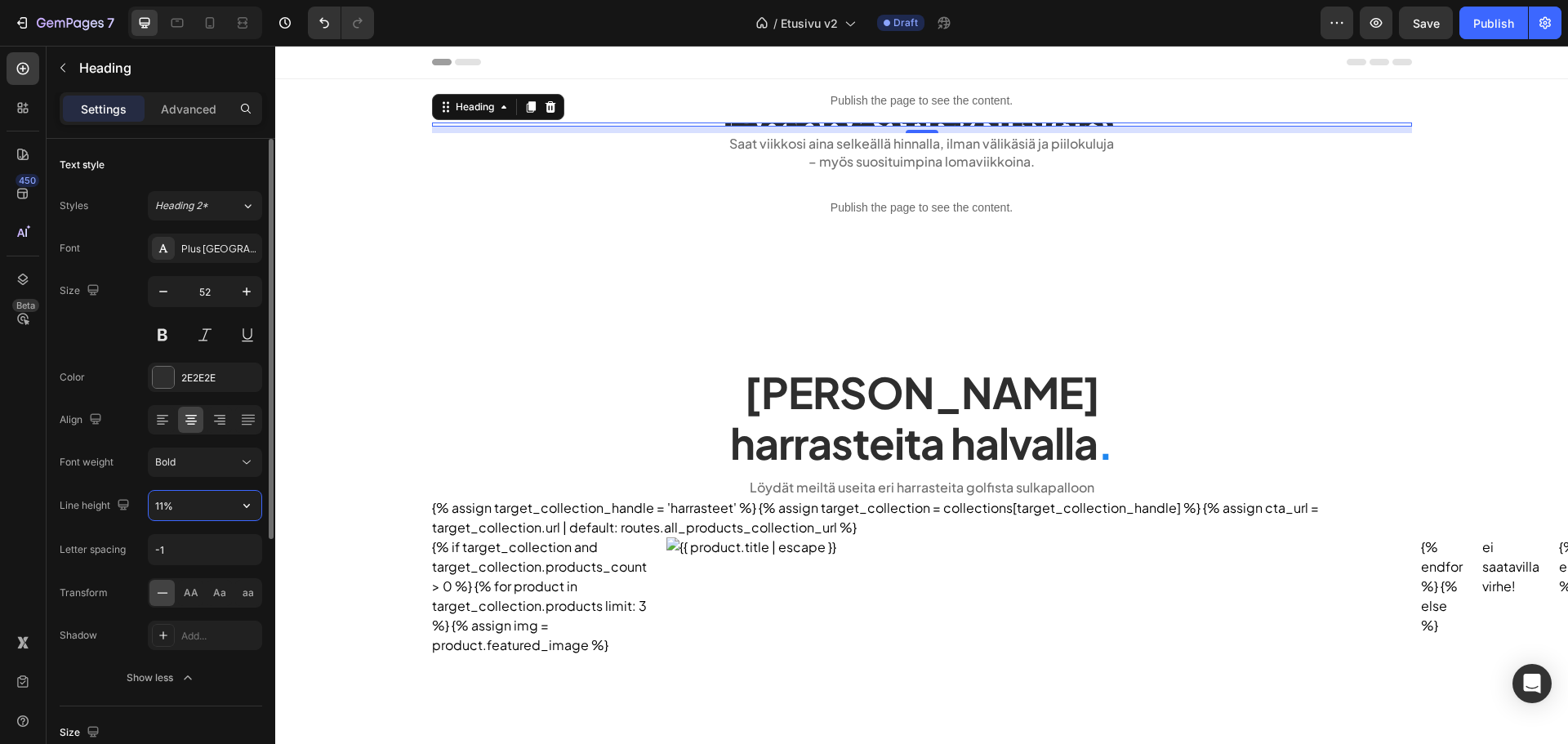
type input "110%"
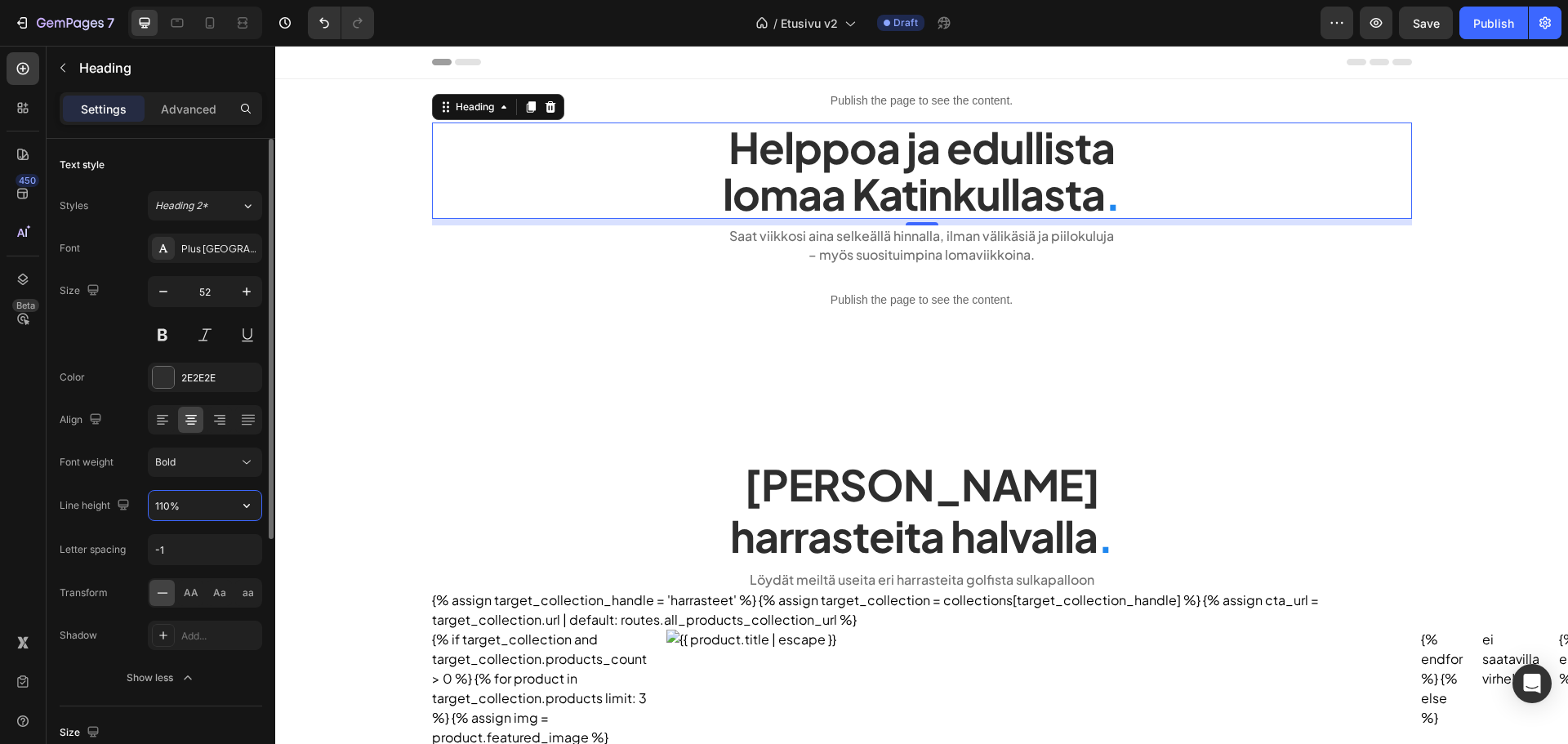
drag, startPoint x: 198, startPoint y: 496, endPoint x: 149, endPoint y: 491, distance: 49.3
click at [149, 491] on input "110%" at bounding box center [205, 506] width 113 height 30
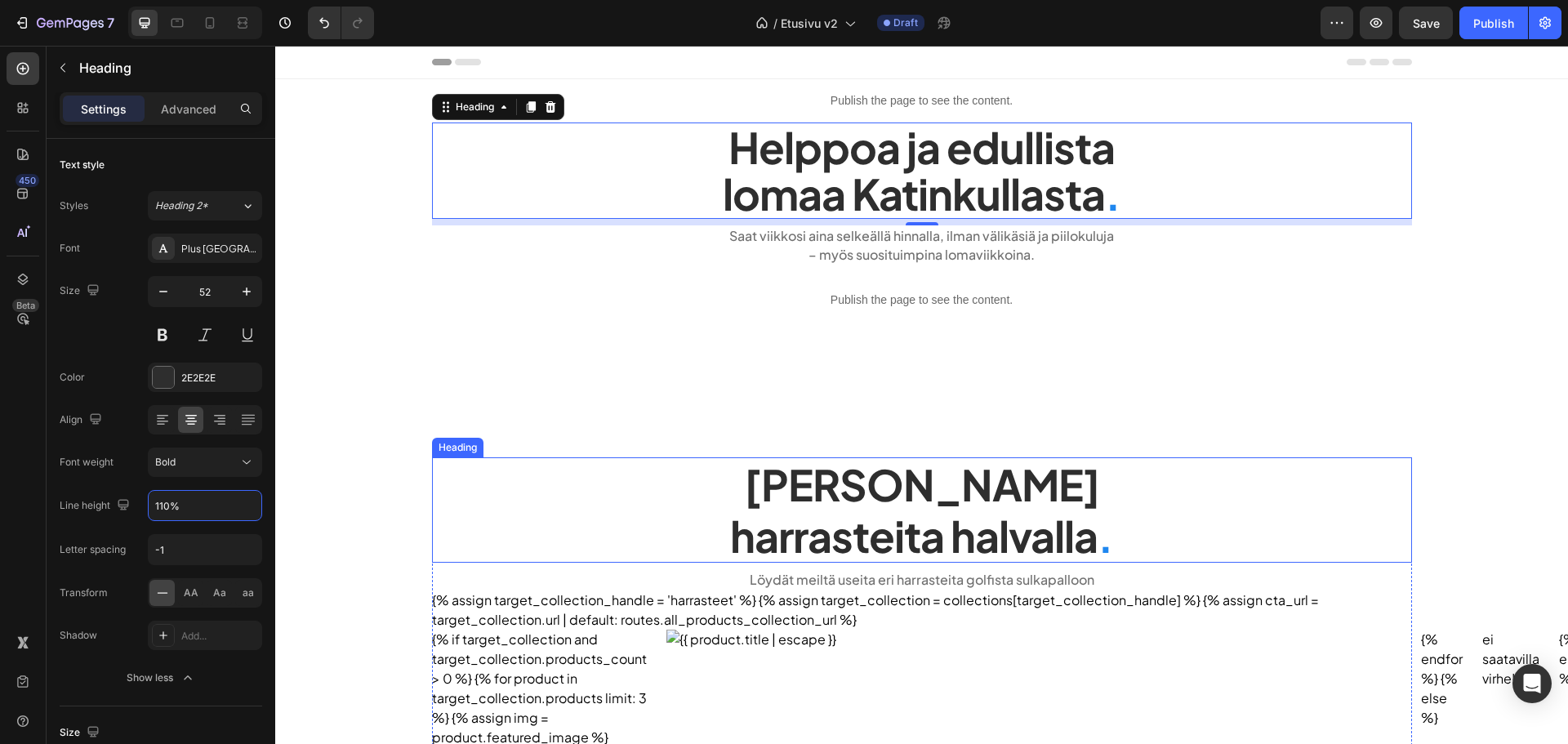
click at [775, 495] on h2 "Tarjoamme lomalle harrasteita halvalla ." at bounding box center [922, 509] width 980 height 105
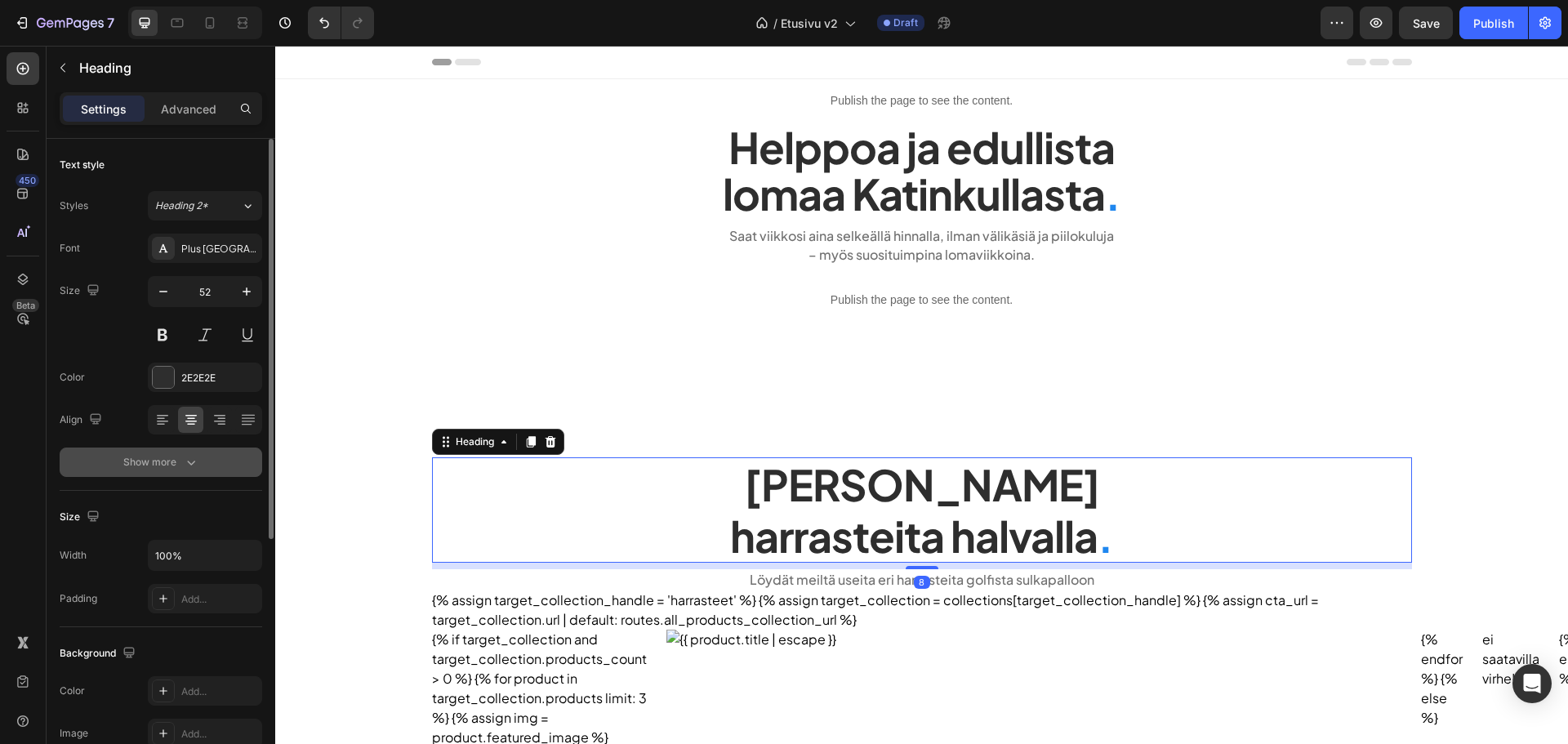
click at [174, 461] on div "Show more" at bounding box center [161, 462] width 76 height 17
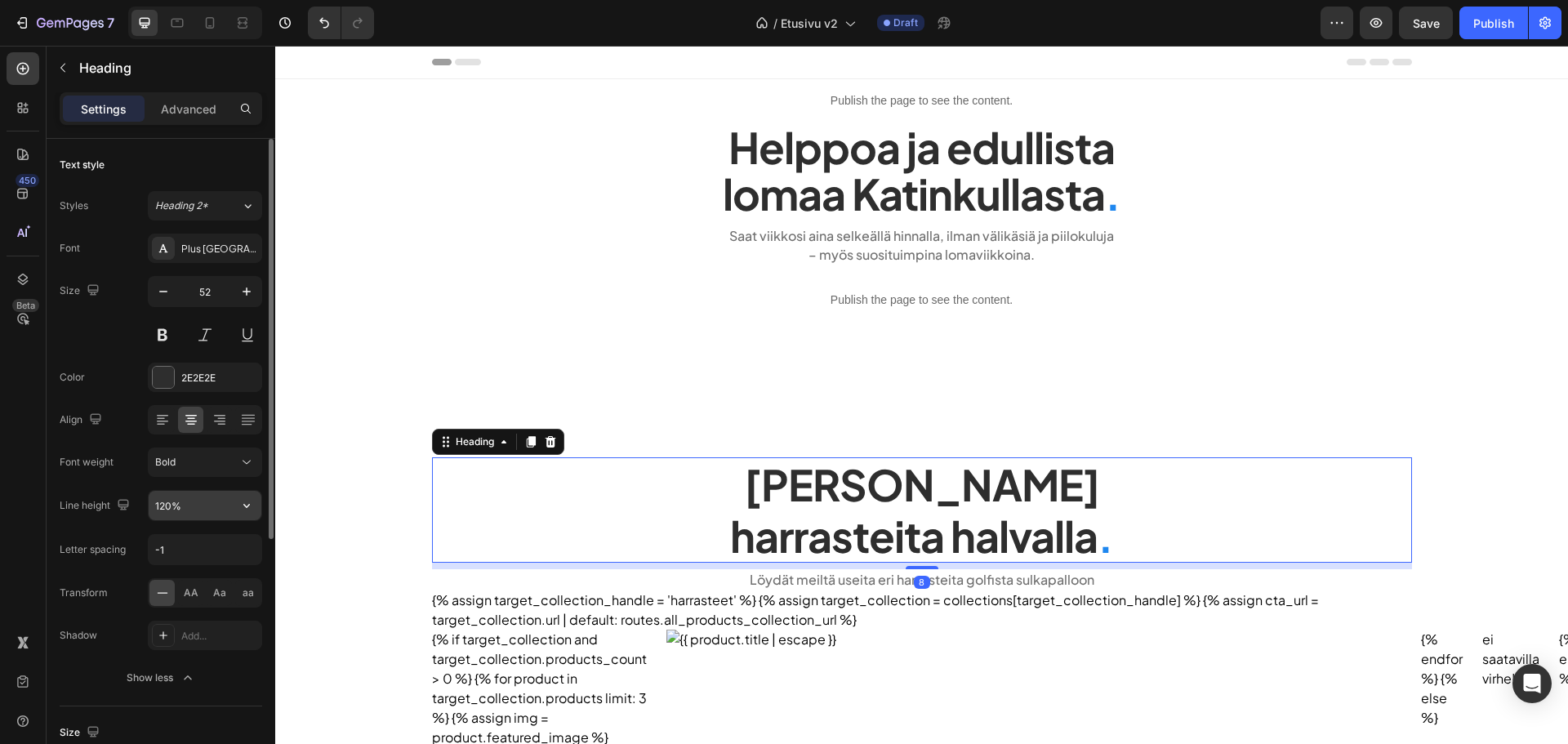
click at [196, 507] on input "120%" at bounding box center [205, 506] width 113 height 30
paste input "10%"
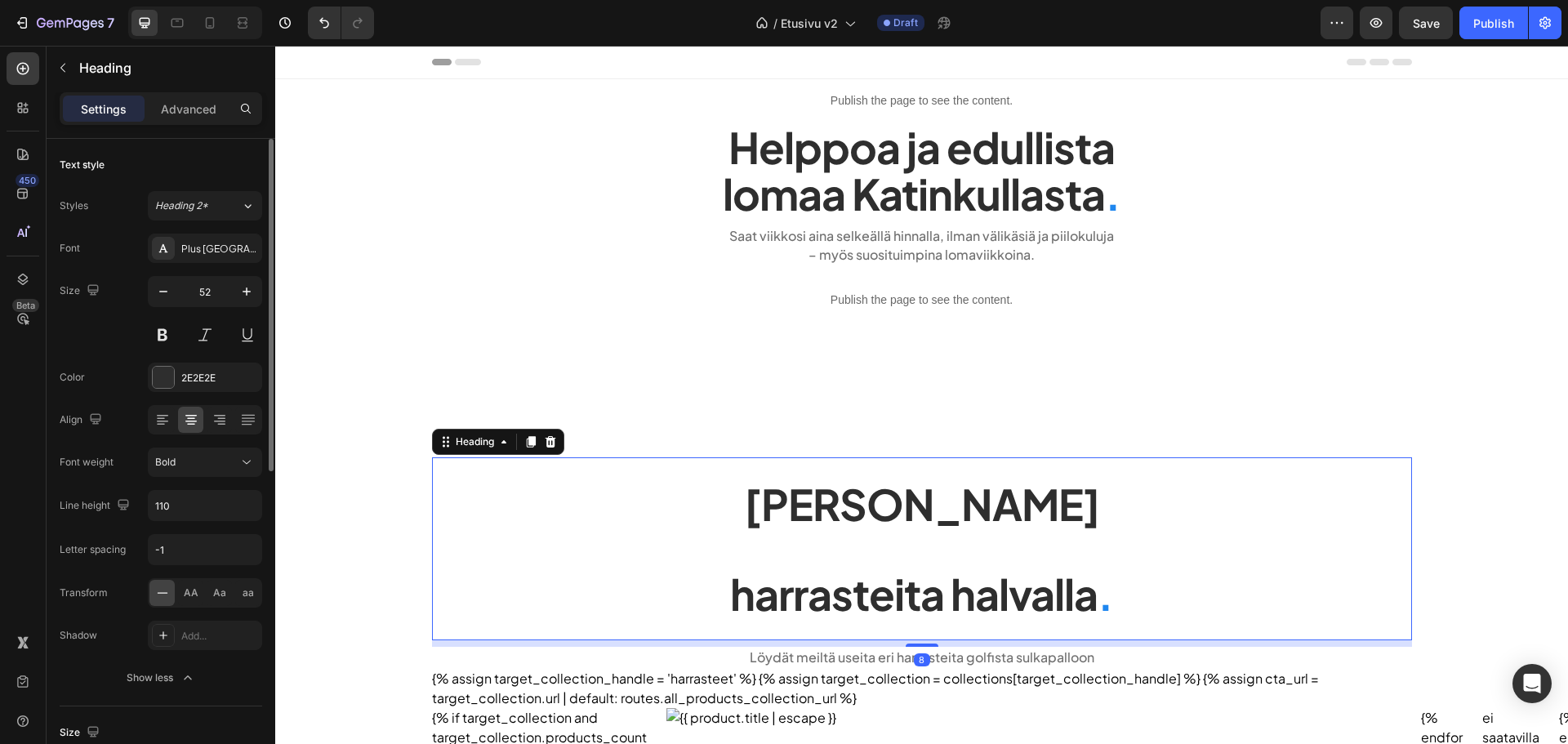
click at [116, 488] on div "Font Plus Jakarta Sans Size 52 Color 2E2E2E Align Font weight Bold Line height …" at bounding box center [160, 463] width 202 height 459
click at [207, 500] on input "110" at bounding box center [205, 506] width 113 height 30
type input "110%"
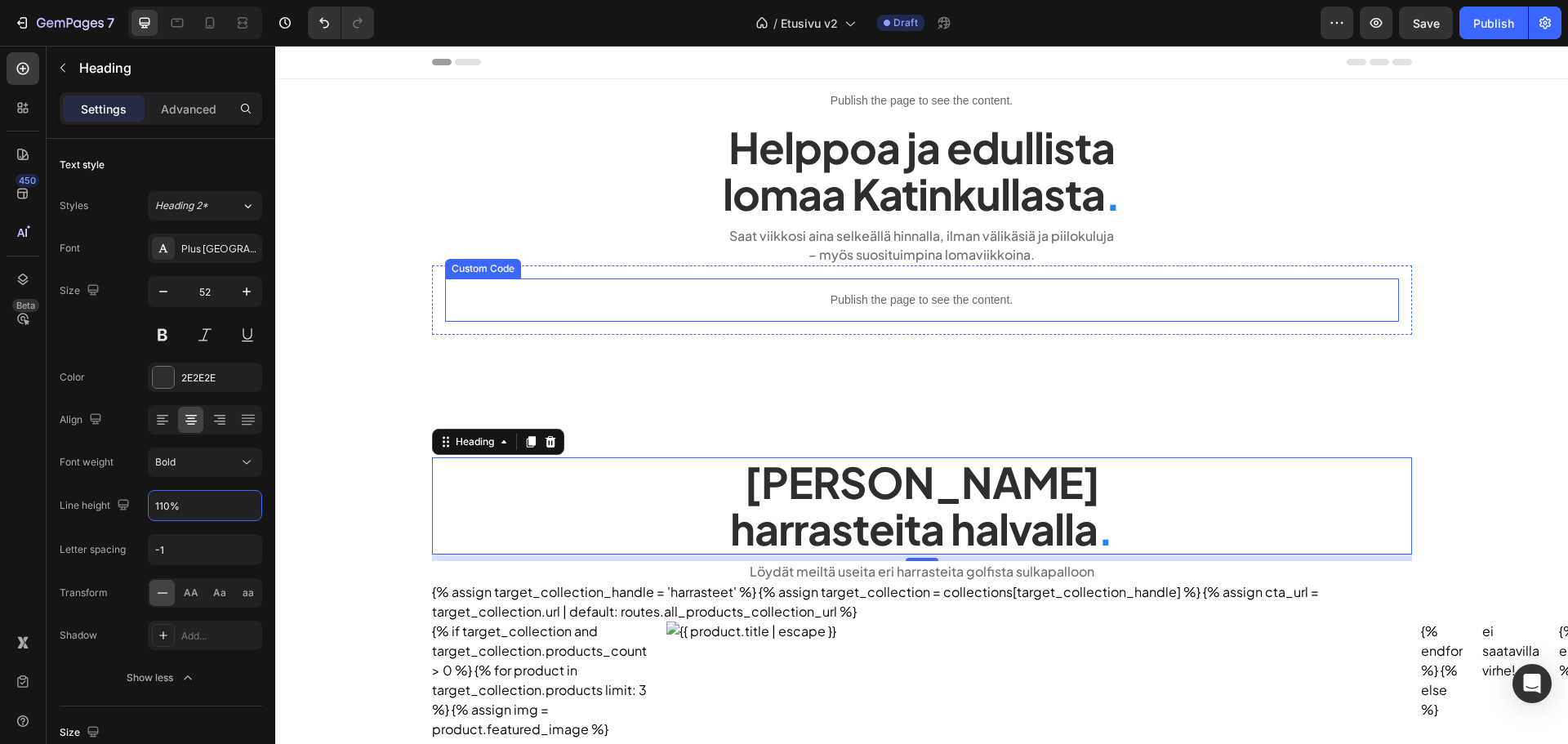
click at [536, 303] on p "Publish the page to see the content." at bounding box center [922, 300] width 954 height 17
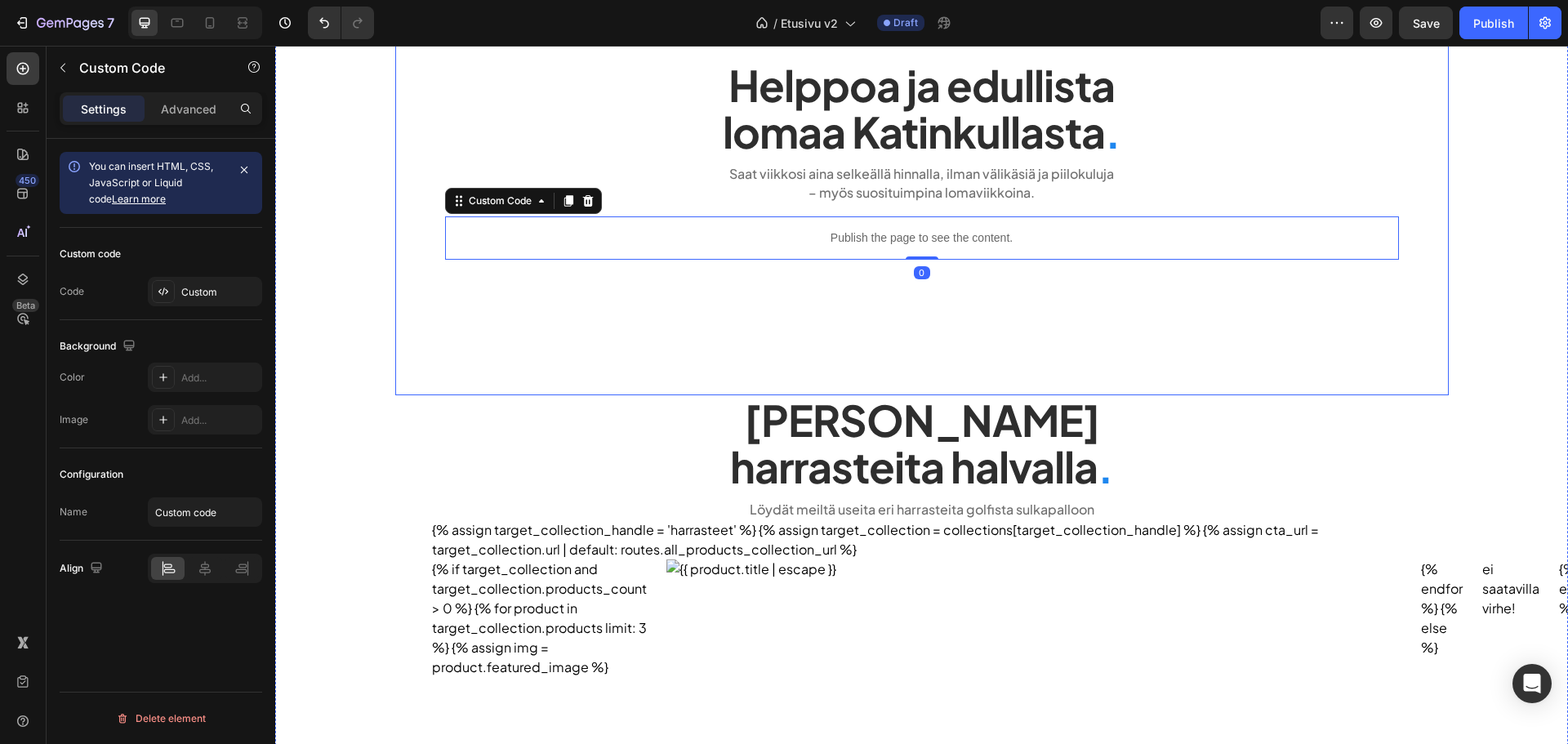
scroll to position [0, 0]
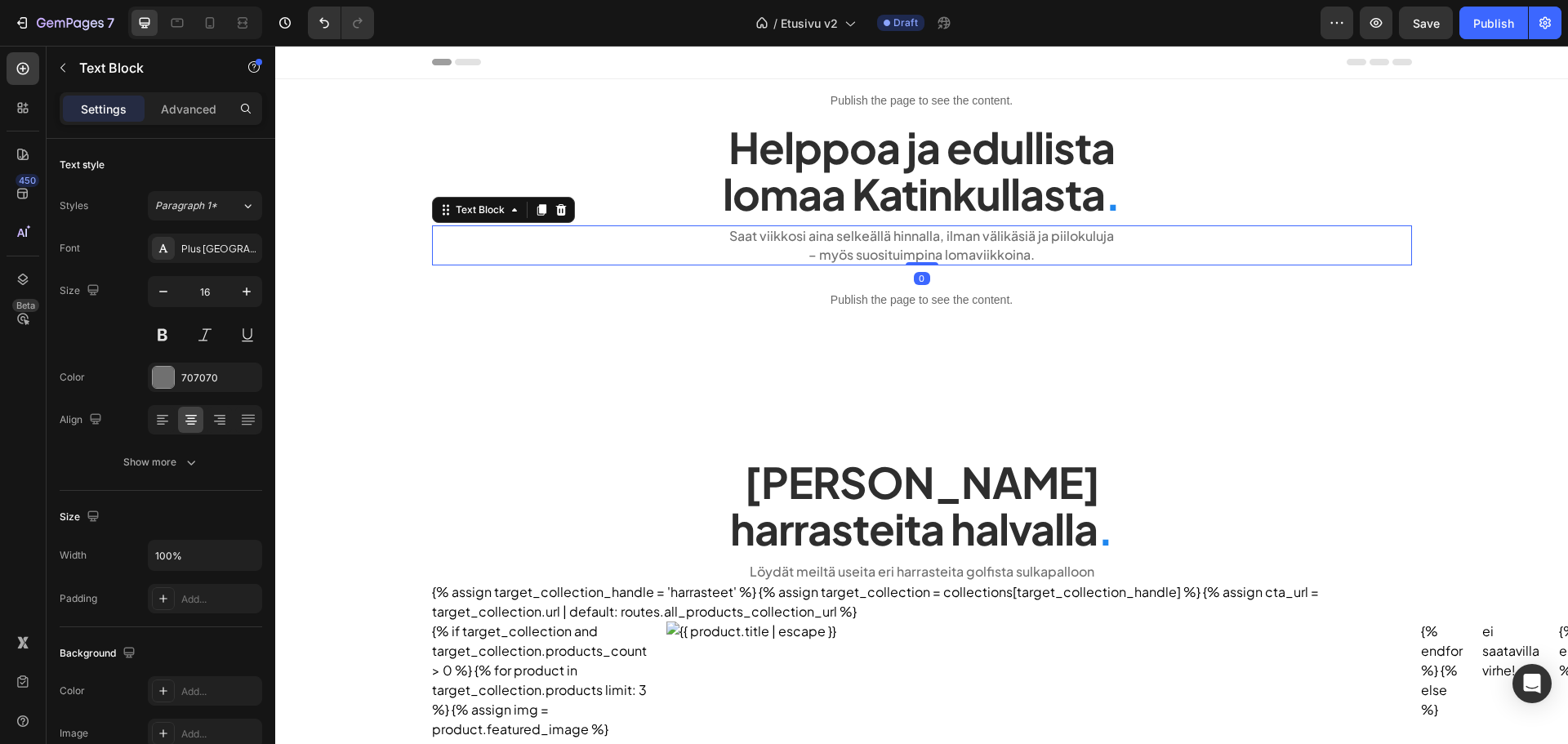
click at [832, 227] on p "Saat viikkosi aina selkeällä hinnalla, ilman välikäsiä ja piilokuluja" at bounding box center [922, 236] width 977 height 18
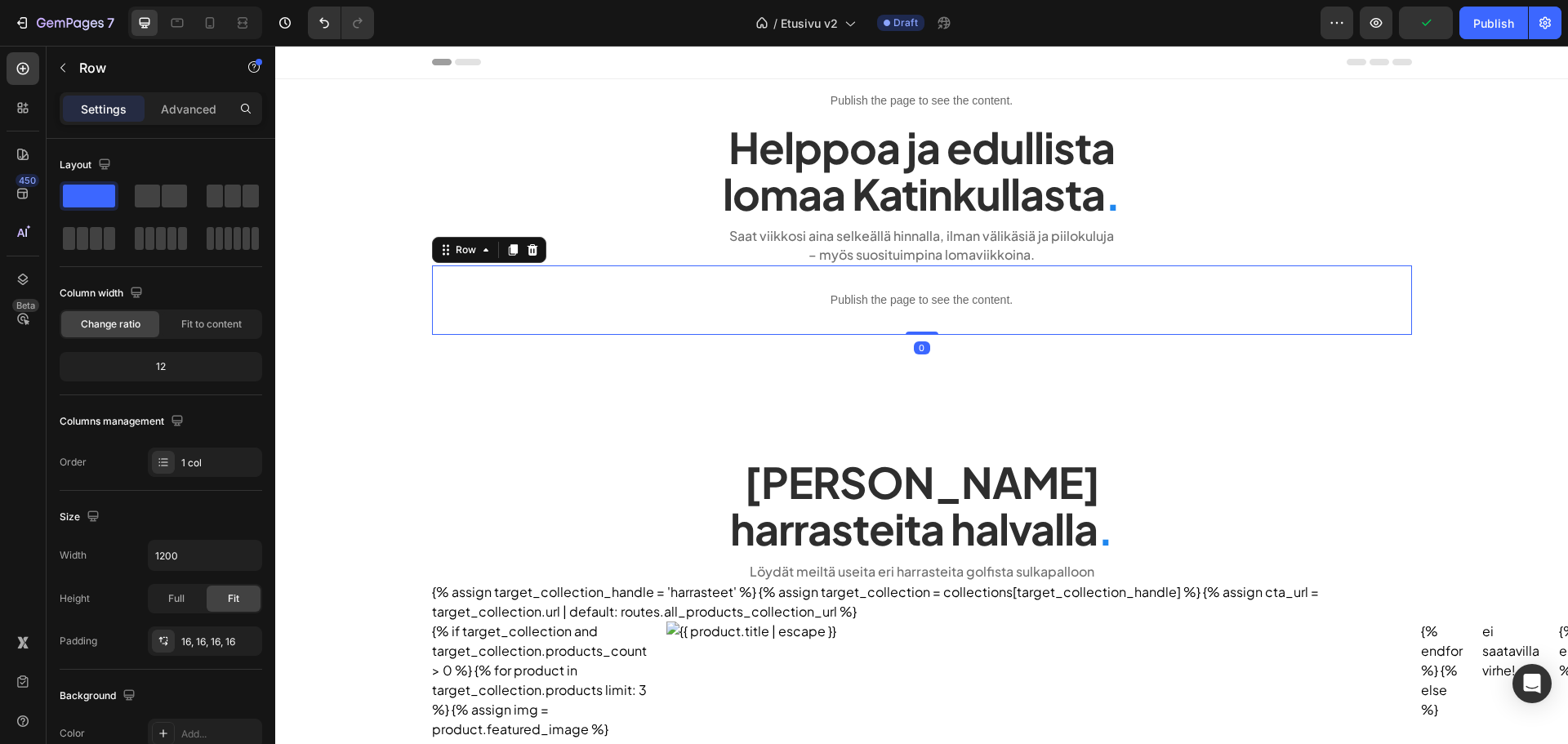
click at [793, 275] on div "Publish the page to see the content. Custom Code Row 0" at bounding box center [922, 300] width 980 height 70
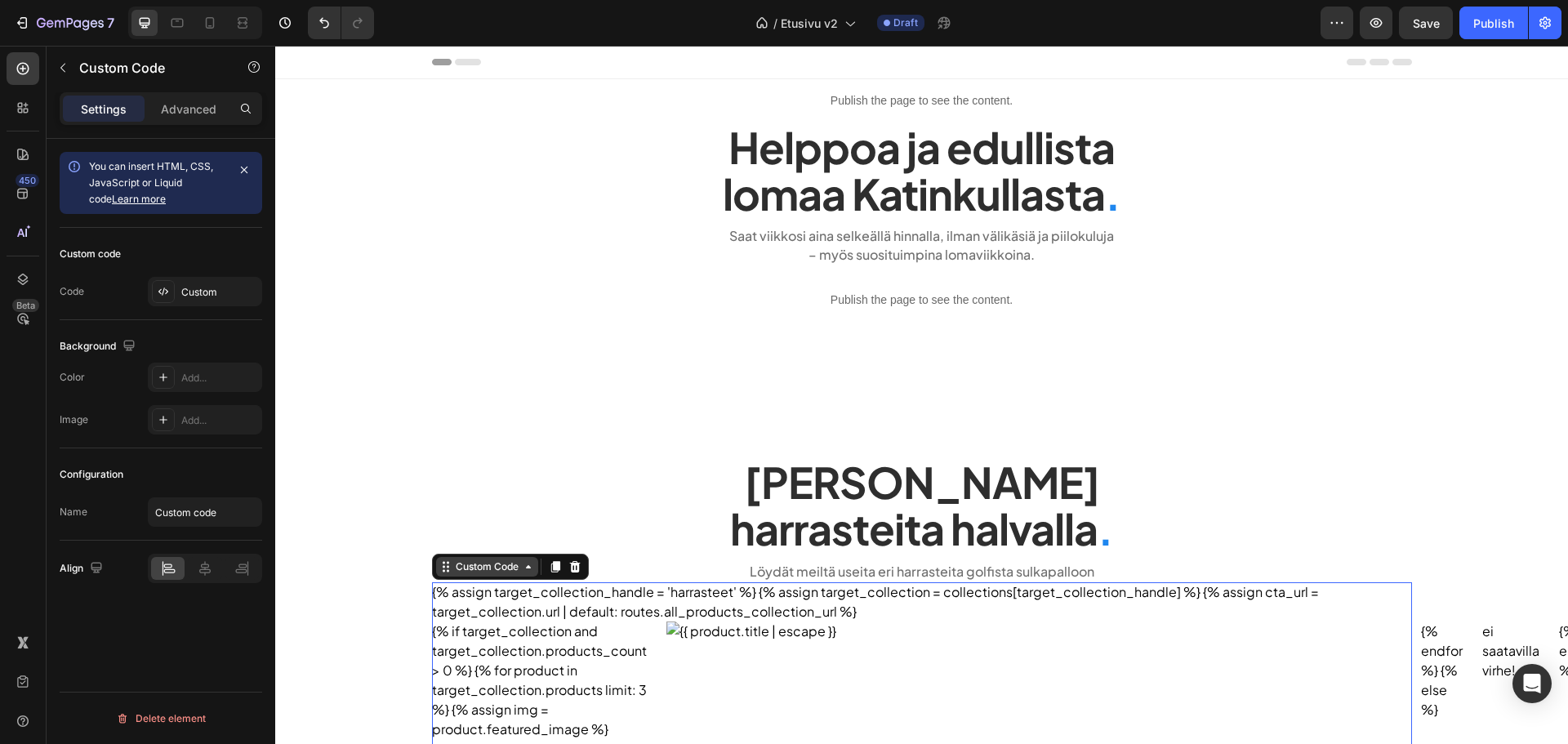
click at [453, 565] on div "Custom Code" at bounding box center [487, 567] width 70 height 15
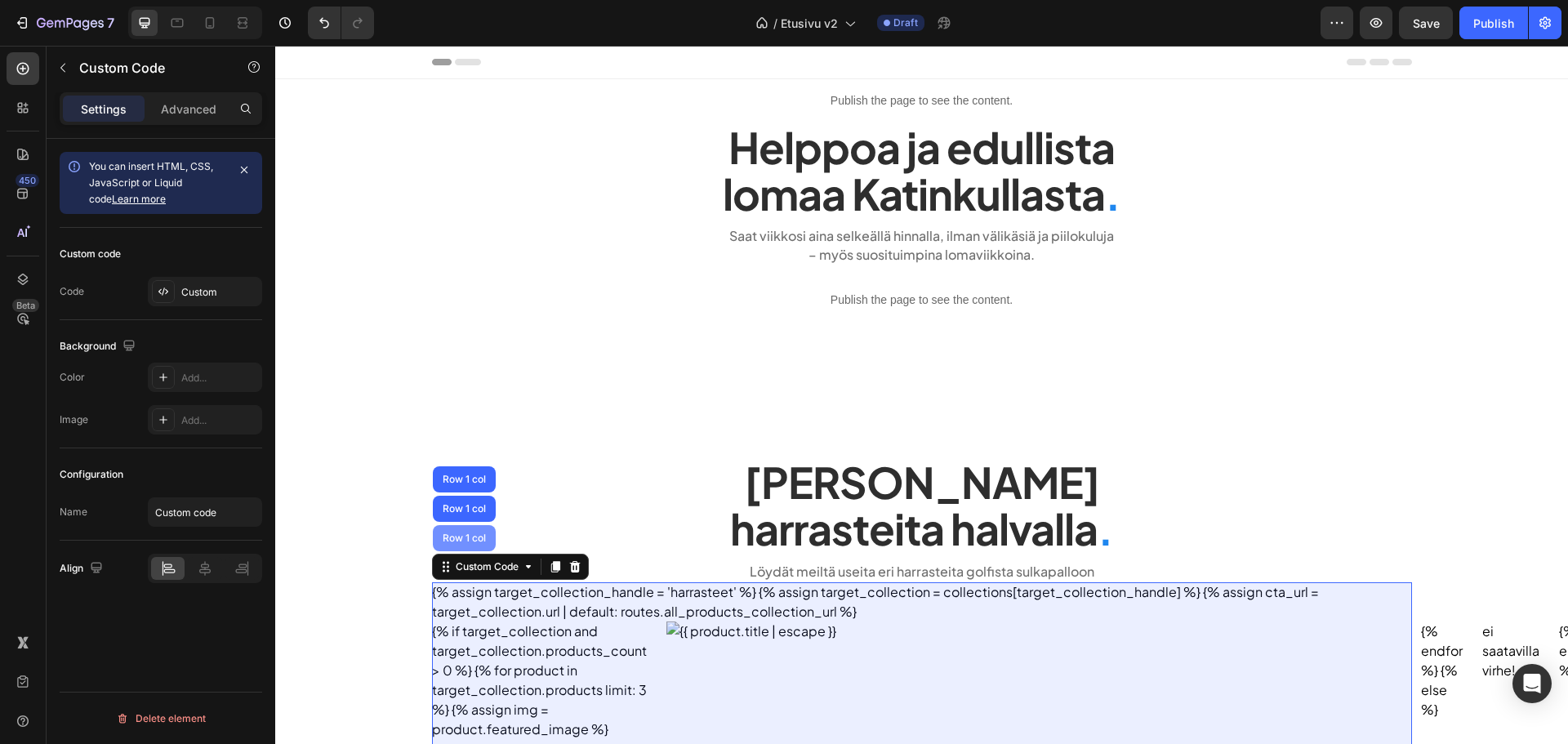
click at [459, 543] on div "Row 1 col" at bounding box center [464, 538] width 49 height 10
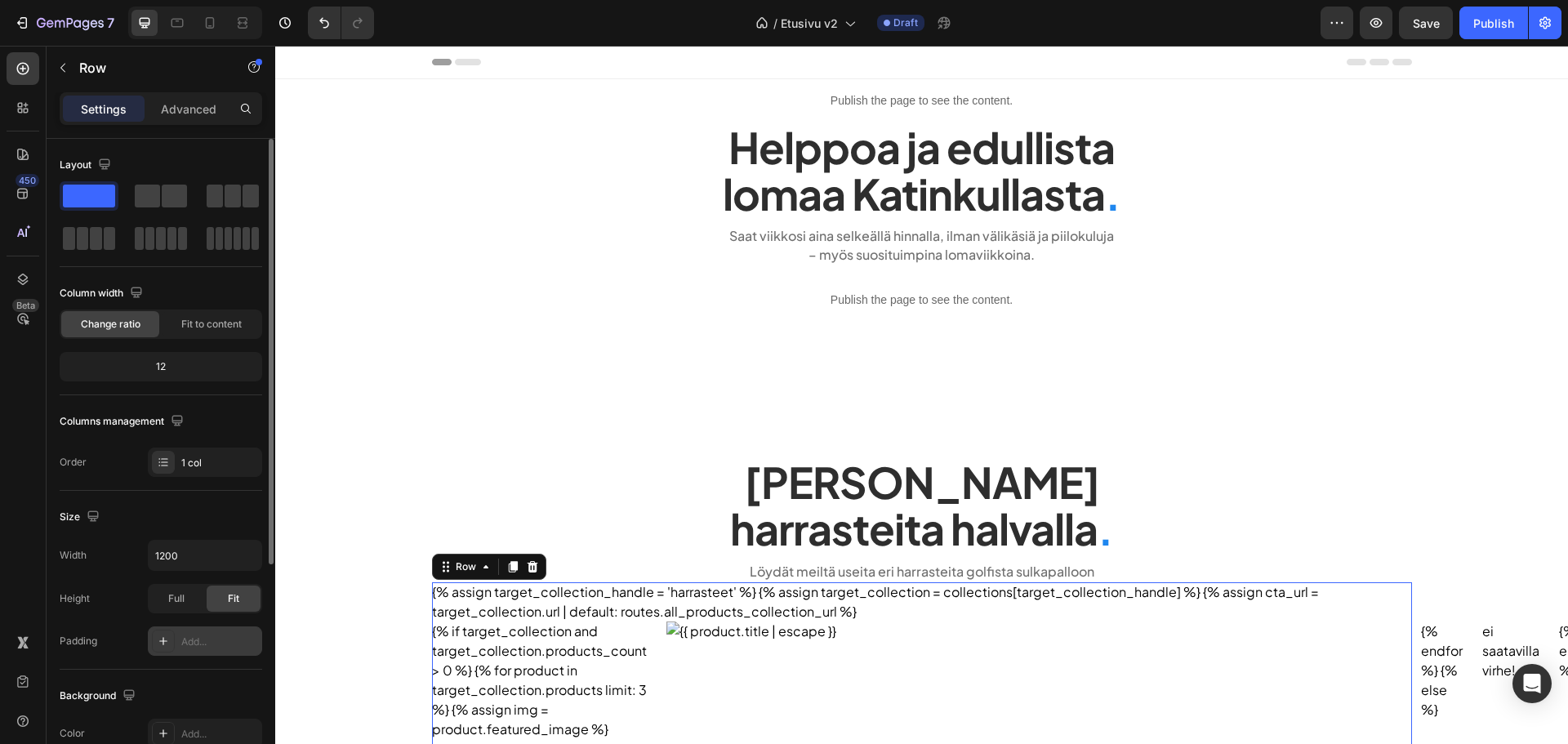
click at [192, 628] on div "Add..." at bounding box center [205, 641] width 115 height 30
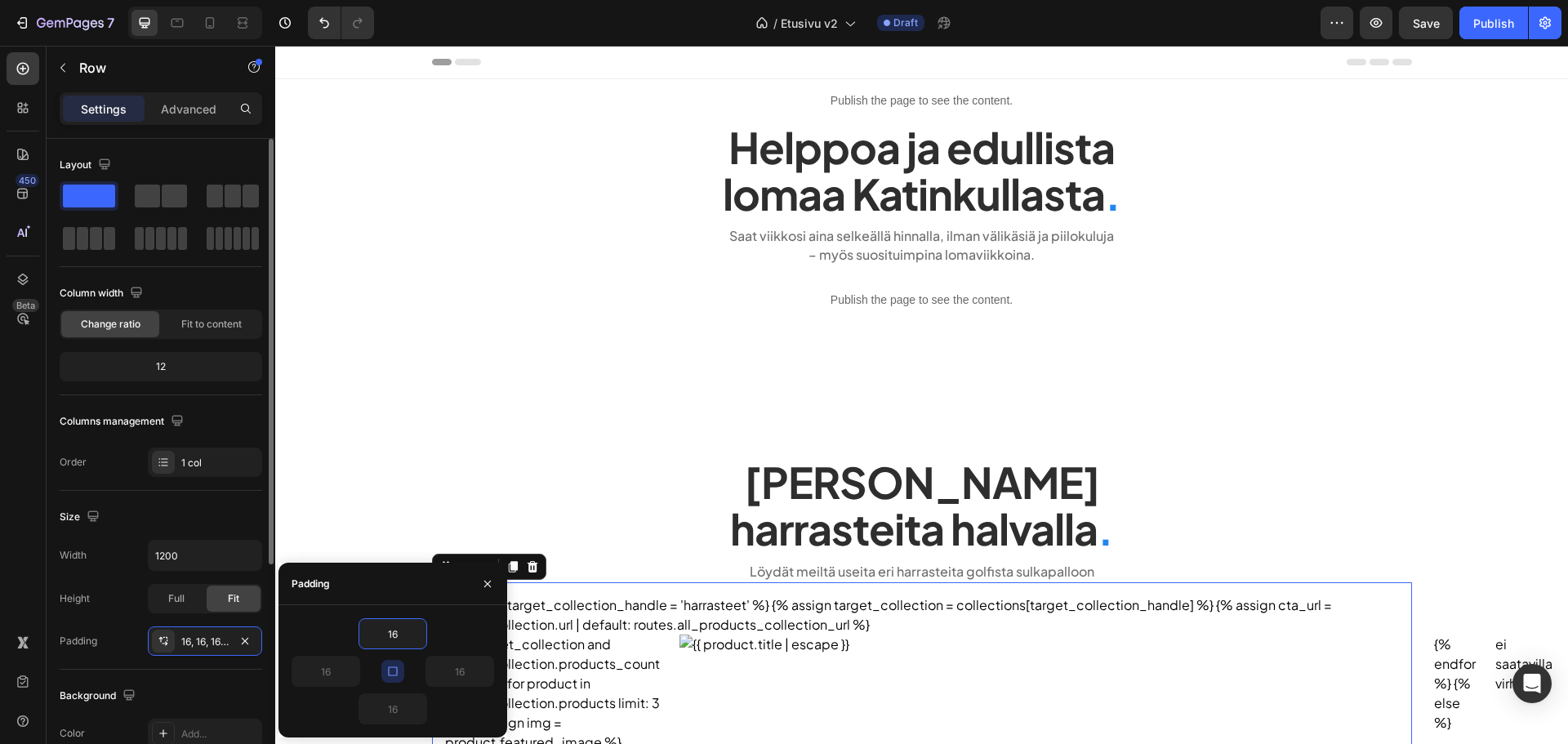
click at [118, 614] on div "Width 1200 Height Full Fit Padding 16, 16, 16, 16" at bounding box center [160, 598] width 202 height 115
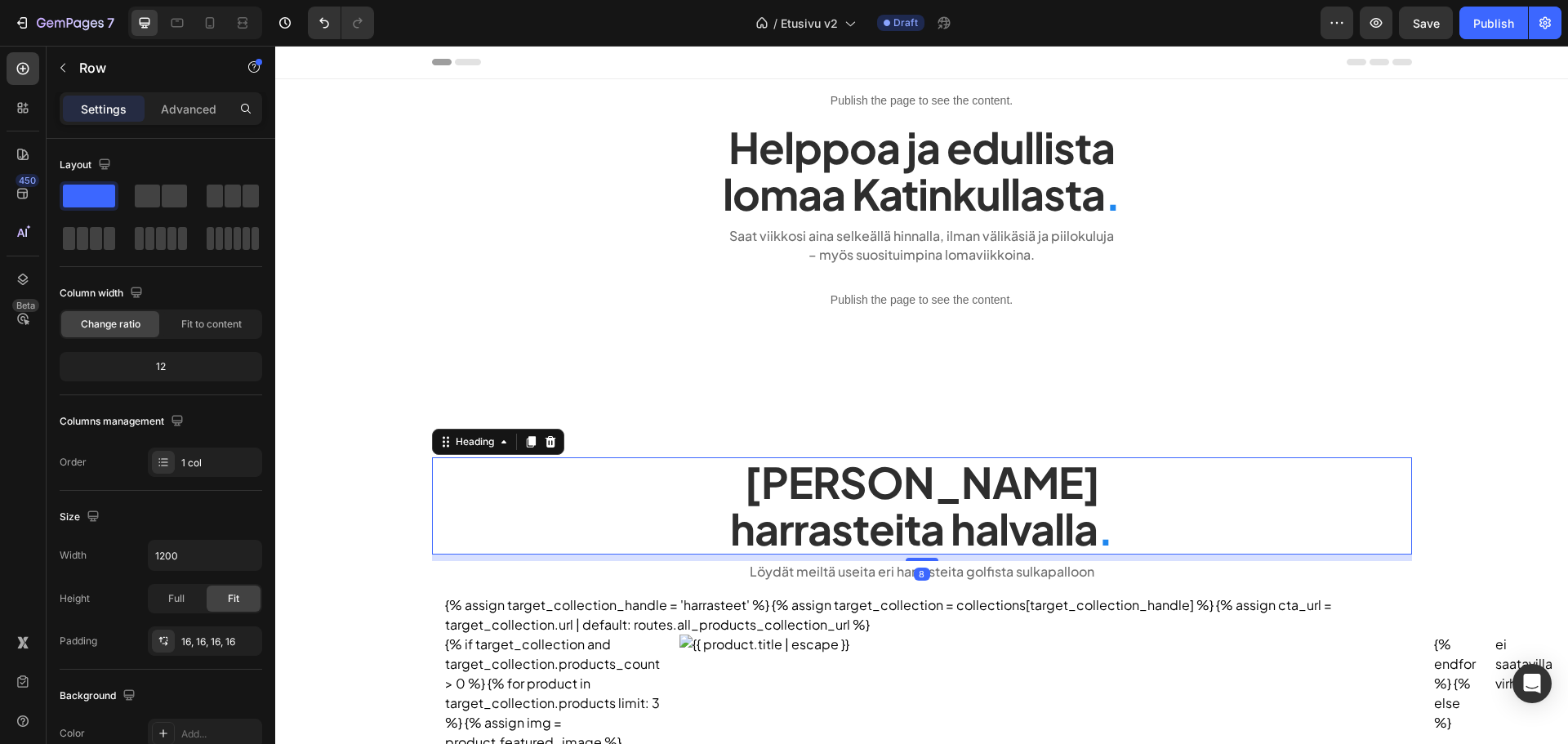
click at [507, 465] on h2 "Tarjoamme lomalle harrasteita halvalla ." at bounding box center [922, 505] width 980 height 96
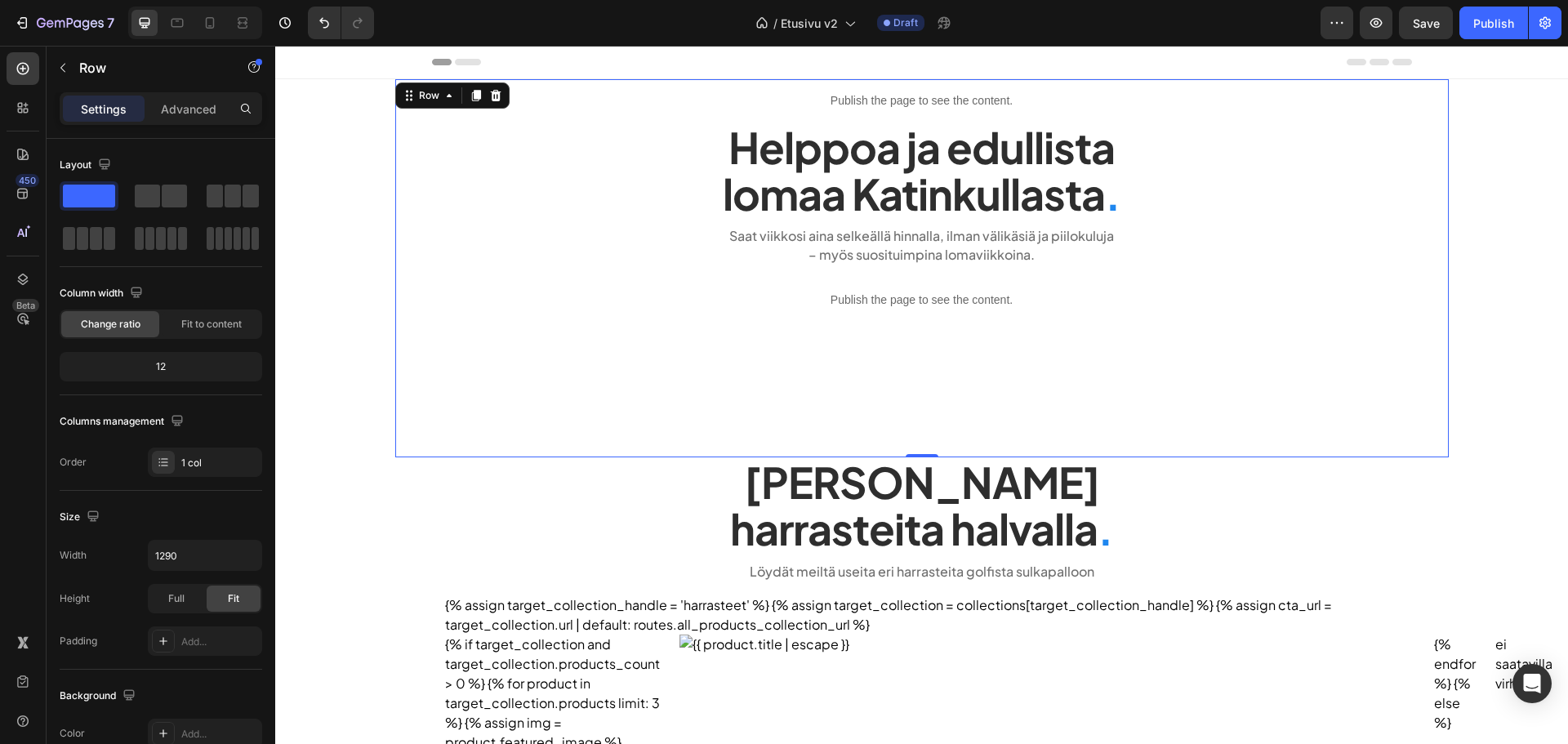
click at [404, 433] on div "Publish the page to see the content. heroteksti Helppoa ja edullista lomaa Kati…" at bounding box center [921, 268] width 1054 height 378
click at [1406, 34] on button "Save" at bounding box center [1426, 22] width 54 height 33
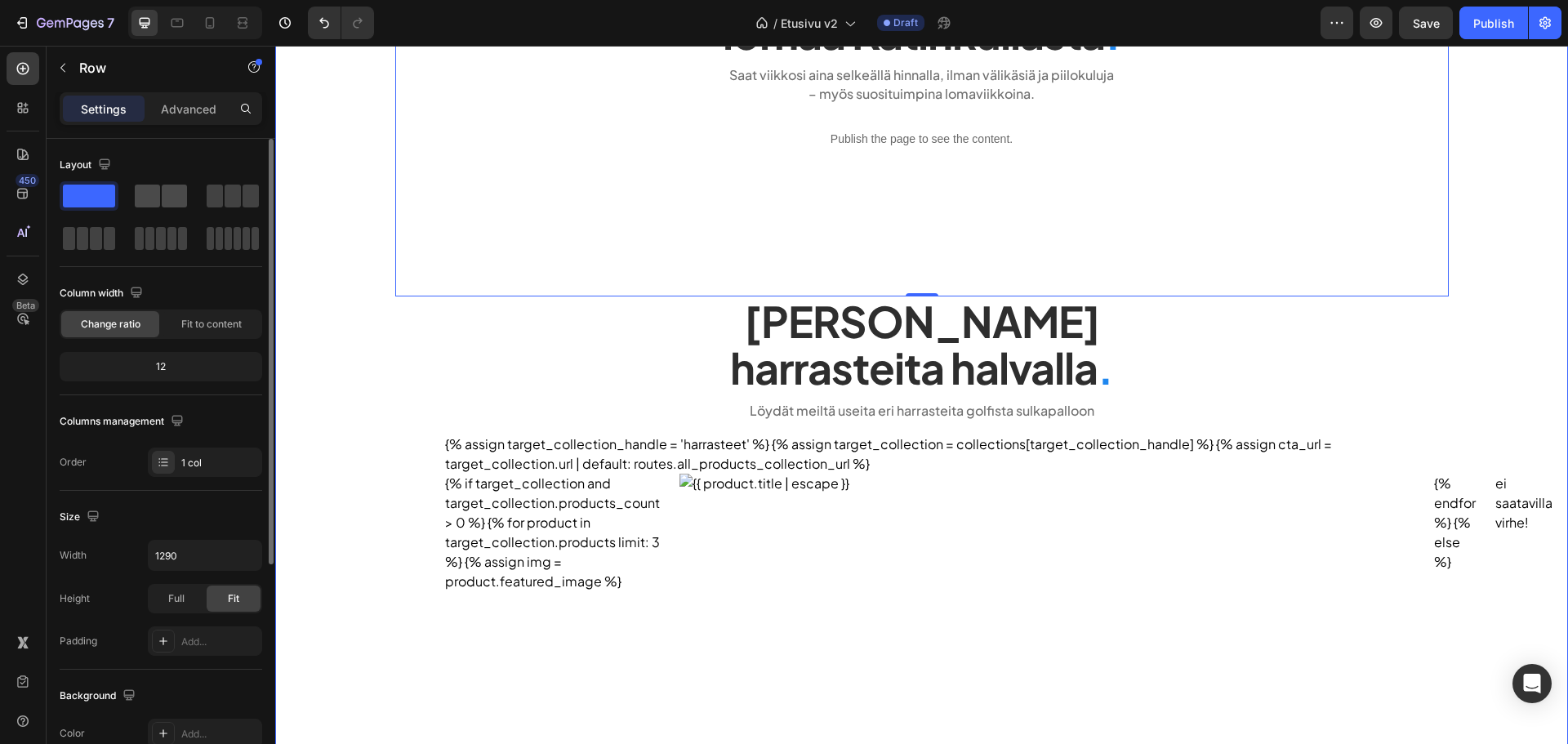
scroll to position [163, 0]
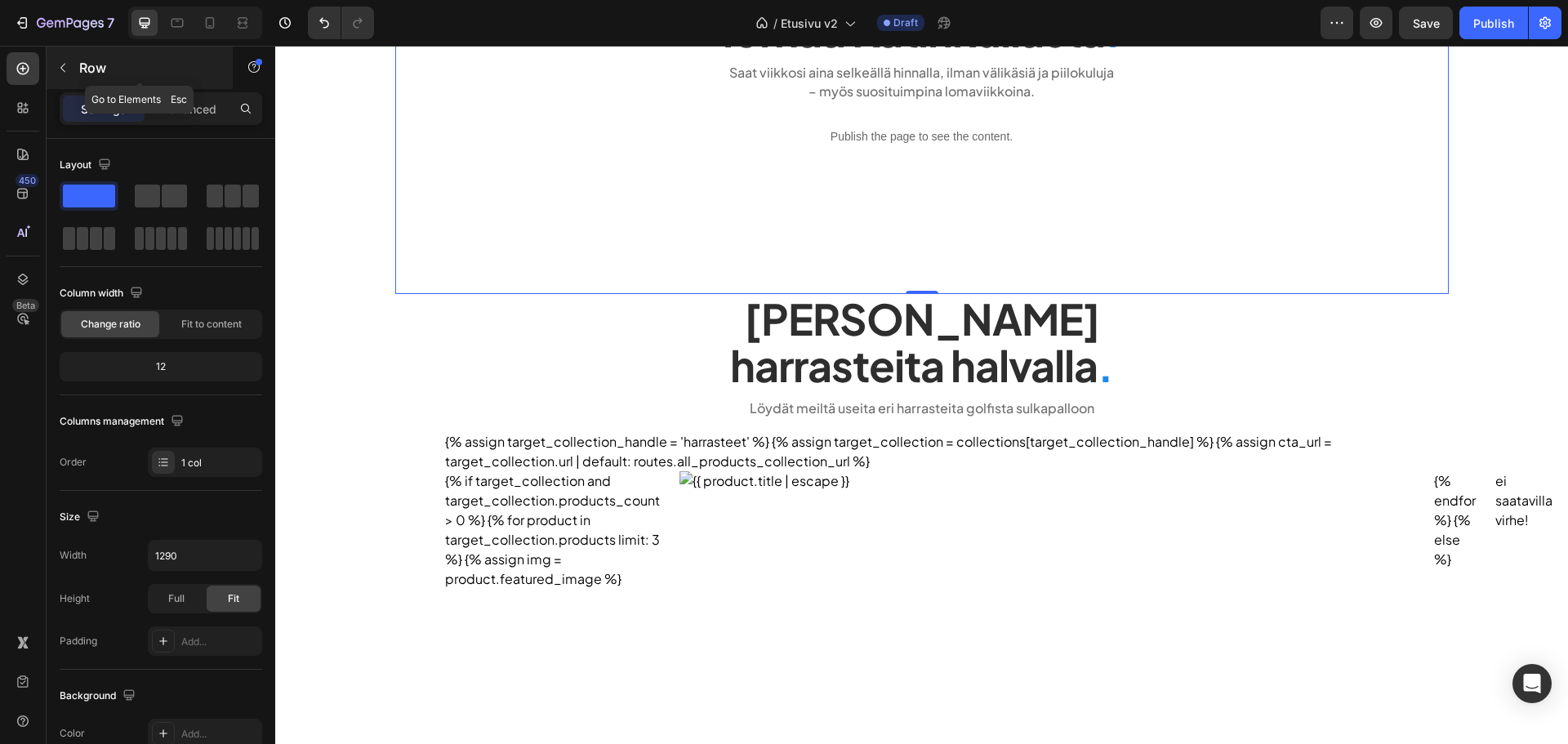
click at [69, 72] on icon "button" at bounding box center [62, 68] width 13 height 13
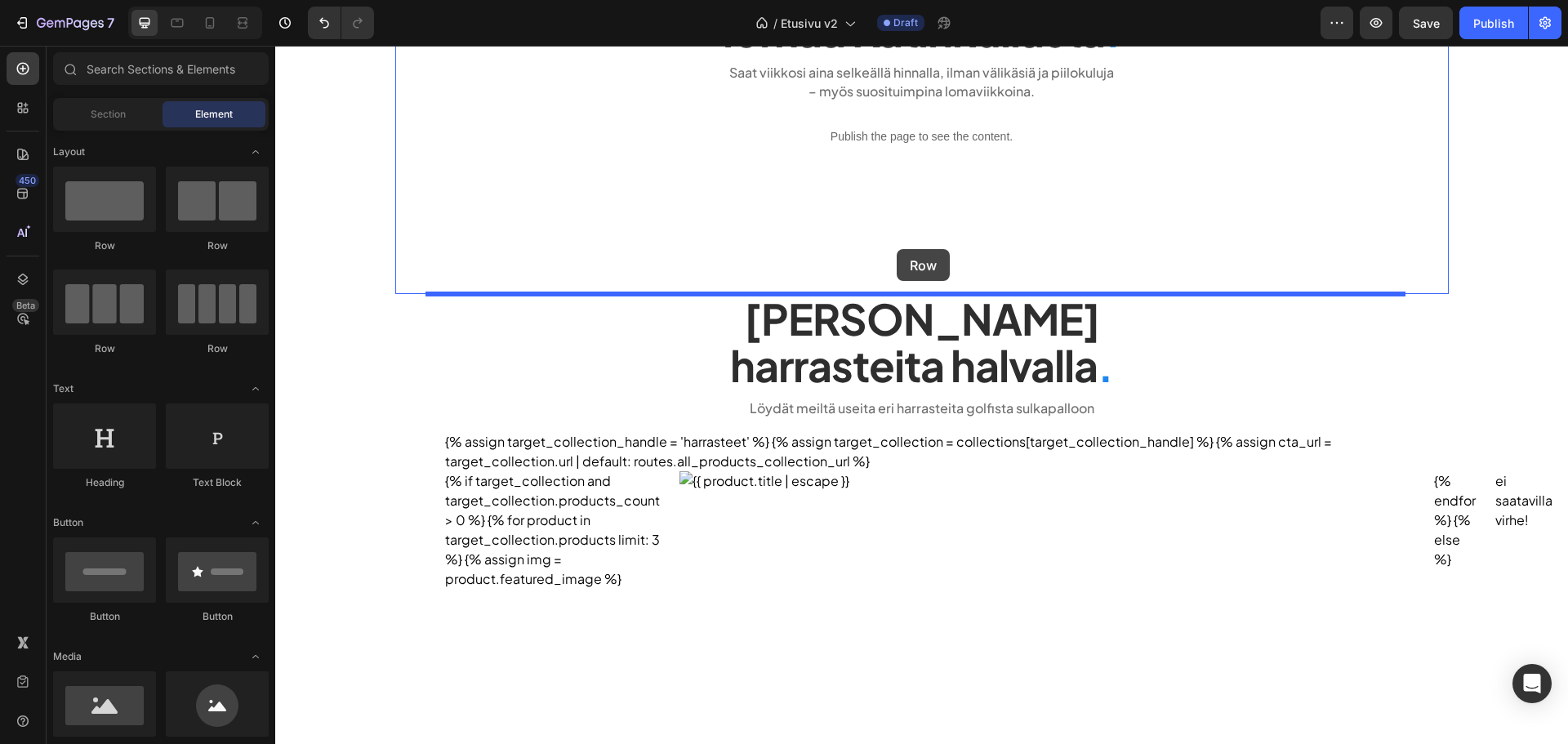
drag, startPoint x: 401, startPoint y: 355, endPoint x: 897, endPoint y: 249, distance: 507.2
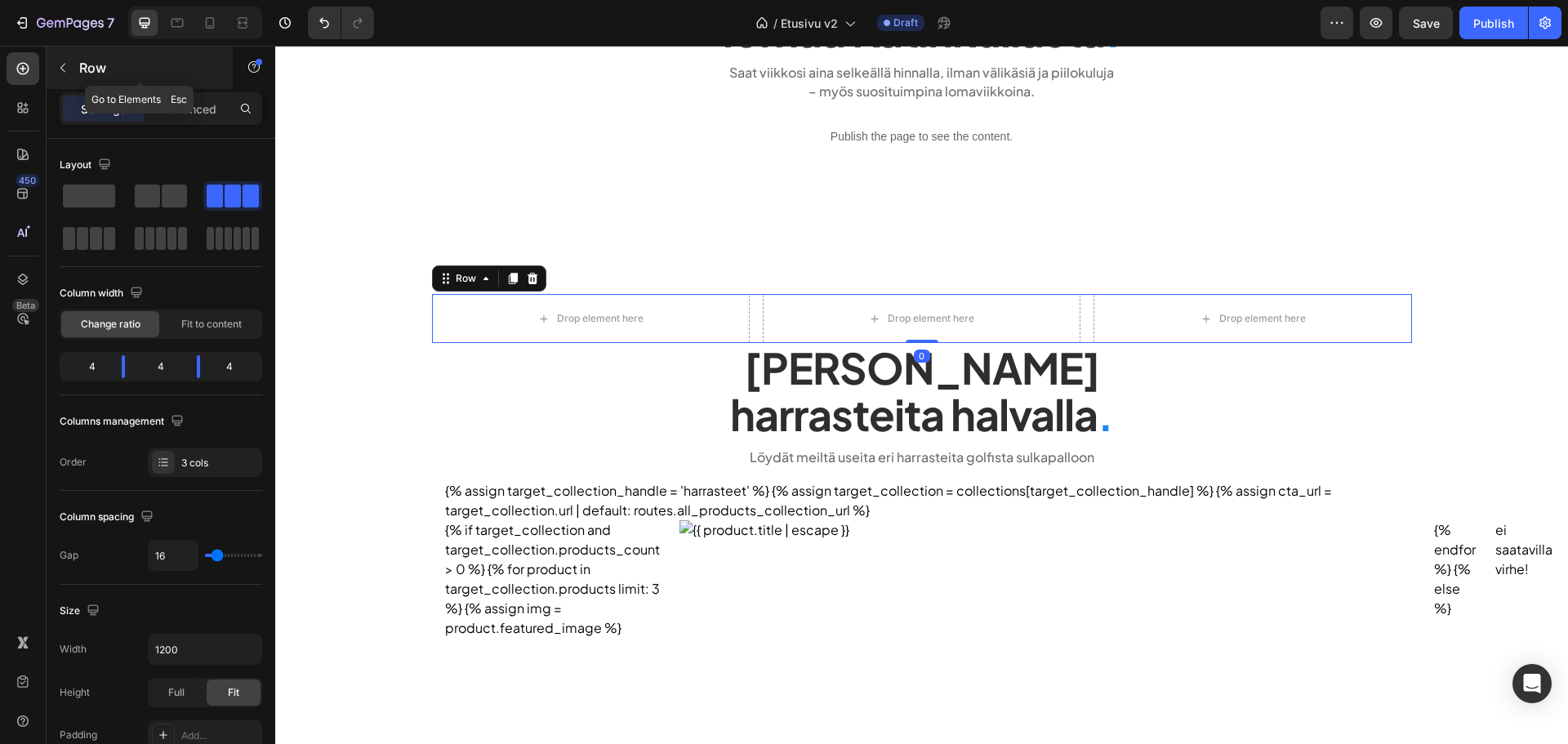
click at [65, 70] on icon "button" at bounding box center [62, 68] width 13 height 13
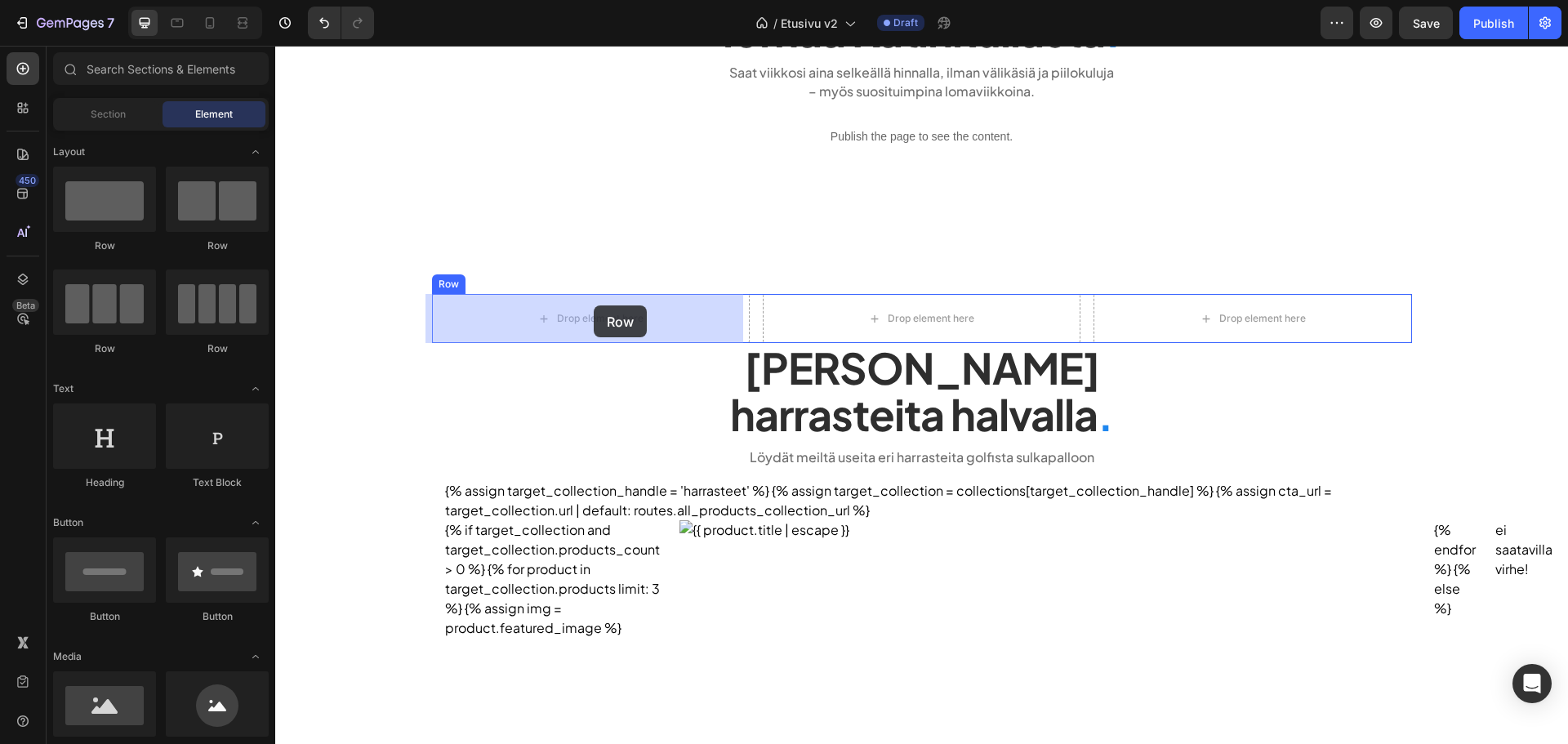
drag, startPoint x: 375, startPoint y: 243, endPoint x: 593, endPoint y: 305, distance: 226.6
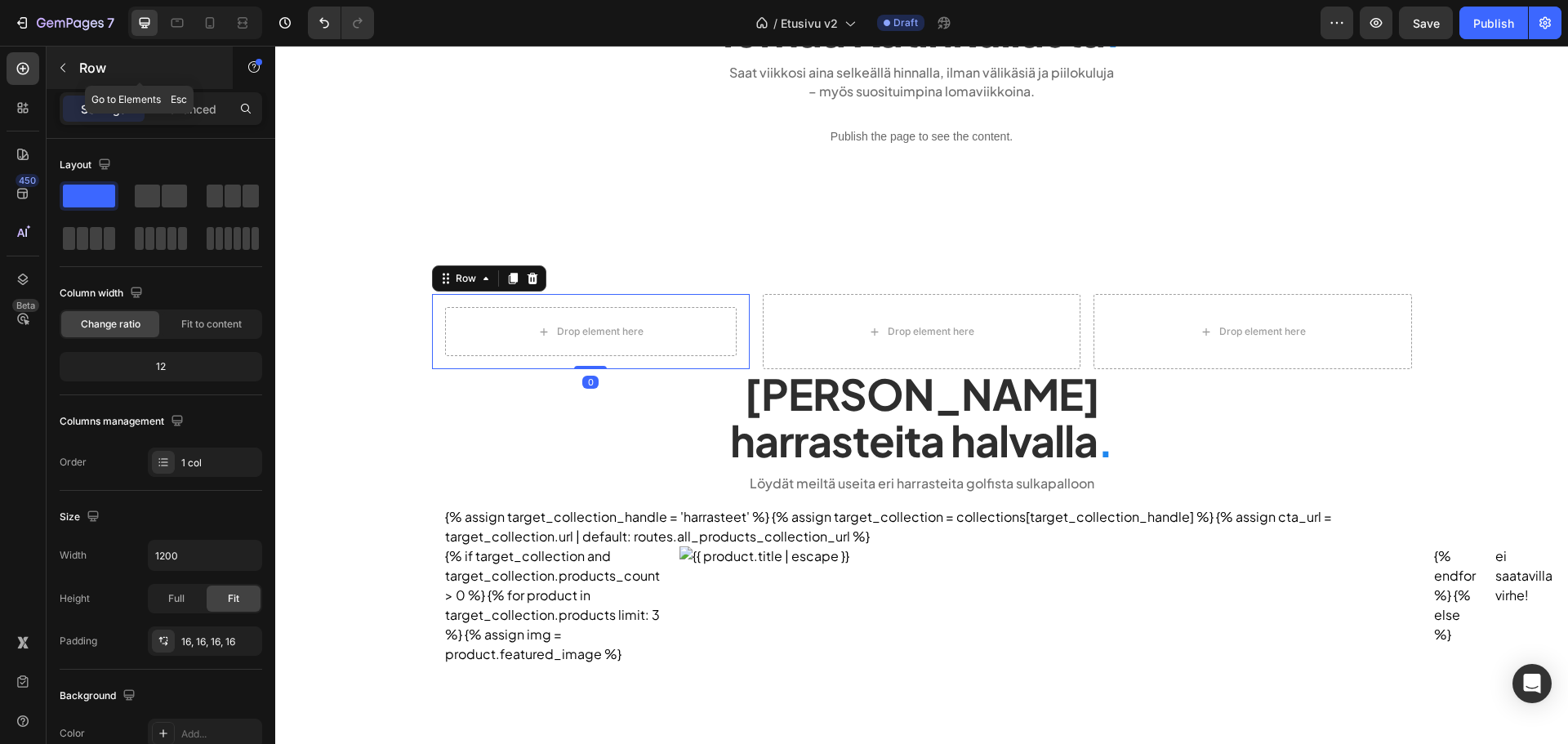
click at [66, 76] on button "button" at bounding box center [62, 68] width 26 height 26
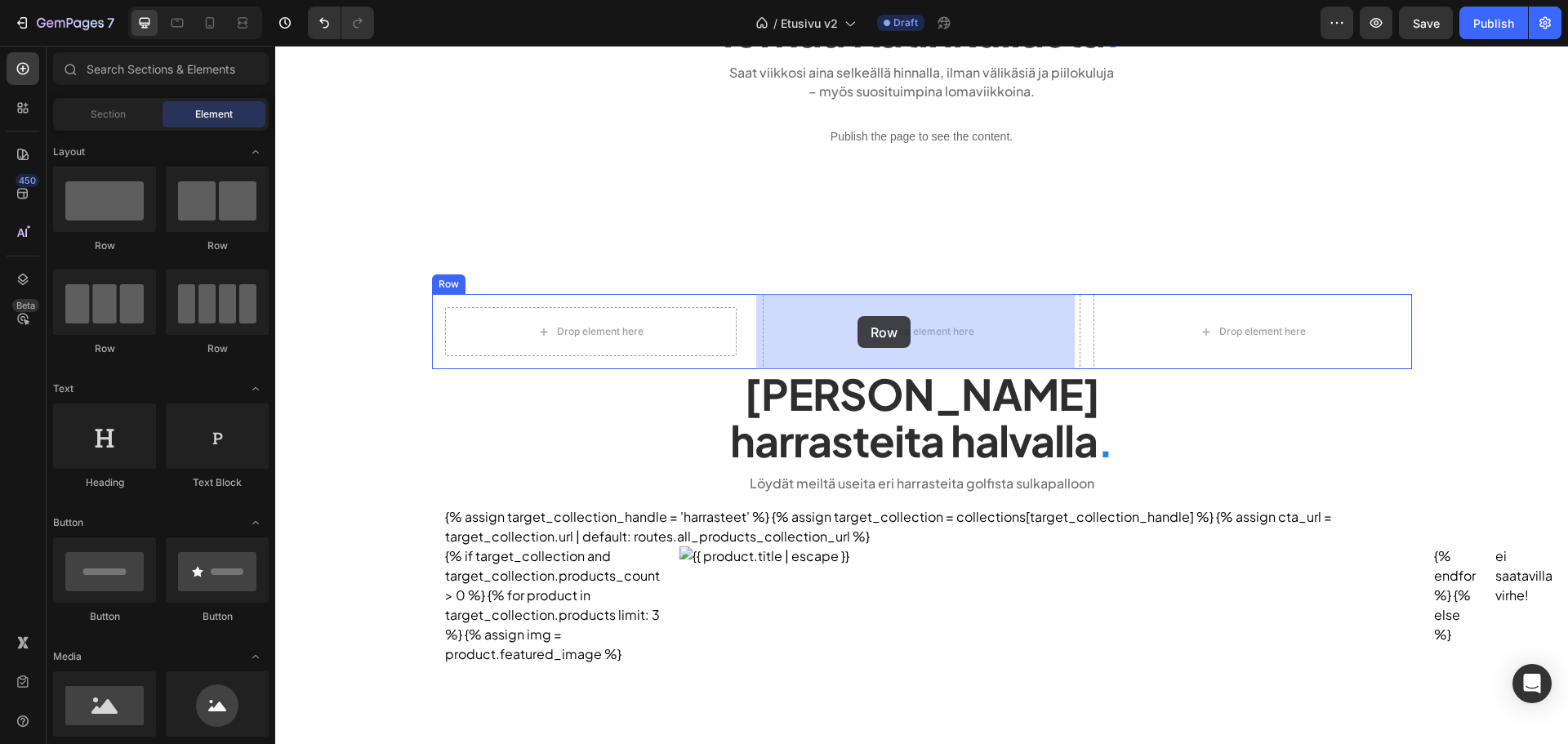
drag, startPoint x: 361, startPoint y: 249, endPoint x: 858, endPoint y: 316, distance: 501.5
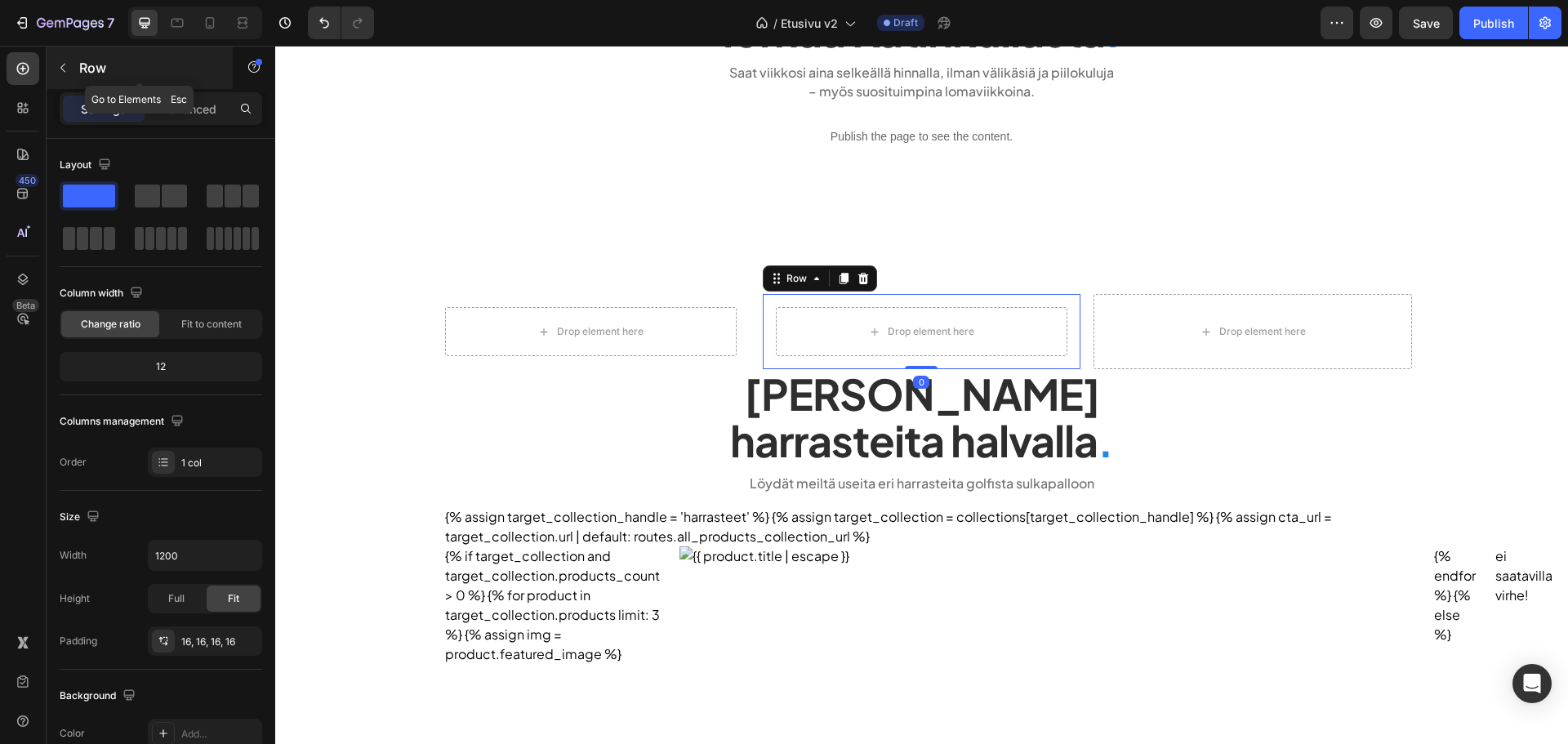
click at [75, 57] on button "button" at bounding box center [62, 68] width 26 height 26
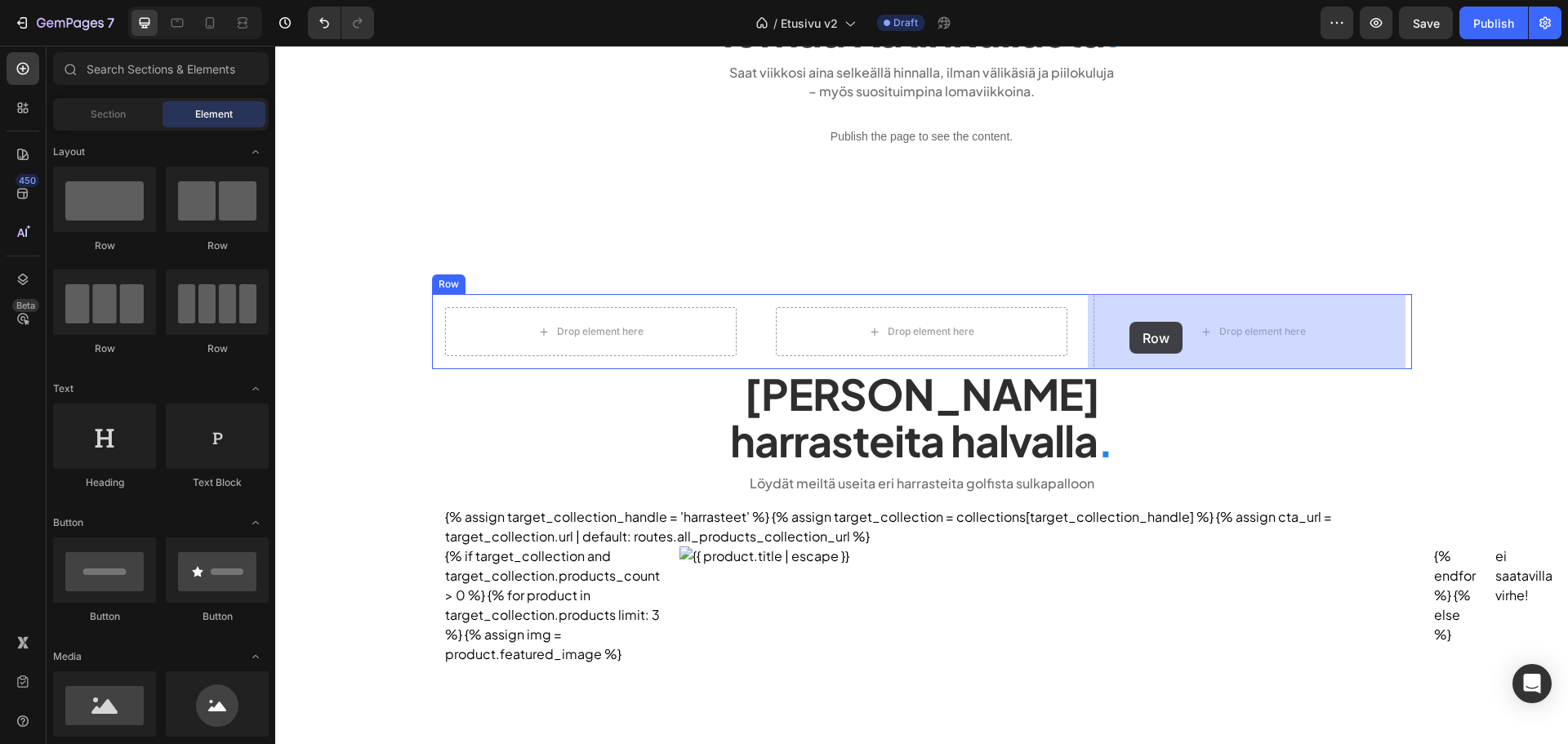
drag, startPoint x: 375, startPoint y: 226, endPoint x: 1132, endPoint y: 322, distance: 763.1
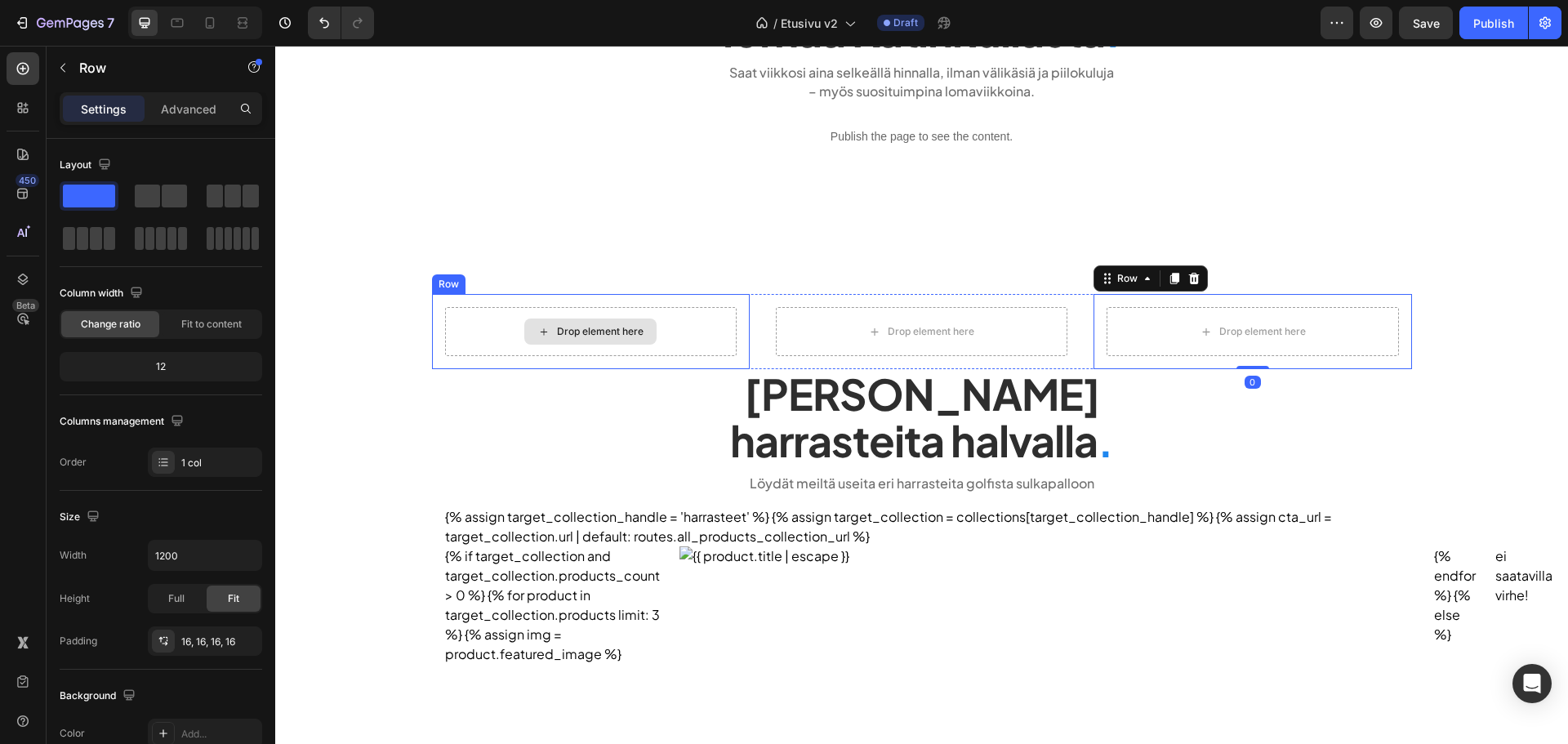
click at [498, 328] on div "Drop element here" at bounding box center [591, 331] width 292 height 49
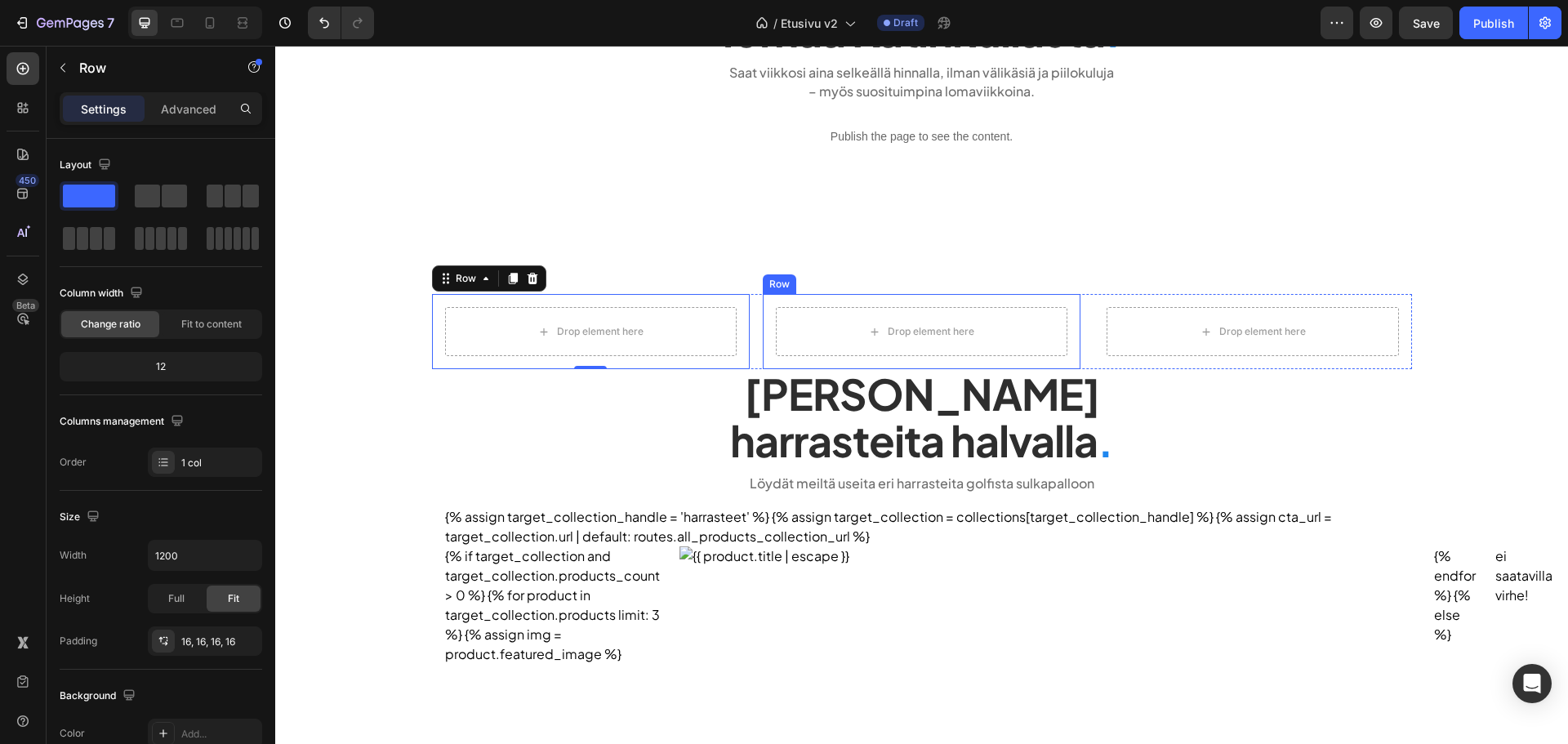
click at [763, 335] on div "Drop element here Row" at bounding box center [921, 331] width 318 height 75
click at [739, 326] on div "Drop element here Row" at bounding box center [591, 331] width 318 height 75
click at [751, 330] on div "Drop element here Row 0 Drop element here Row Drop element here Row Row" at bounding box center [922, 331] width 980 height 75
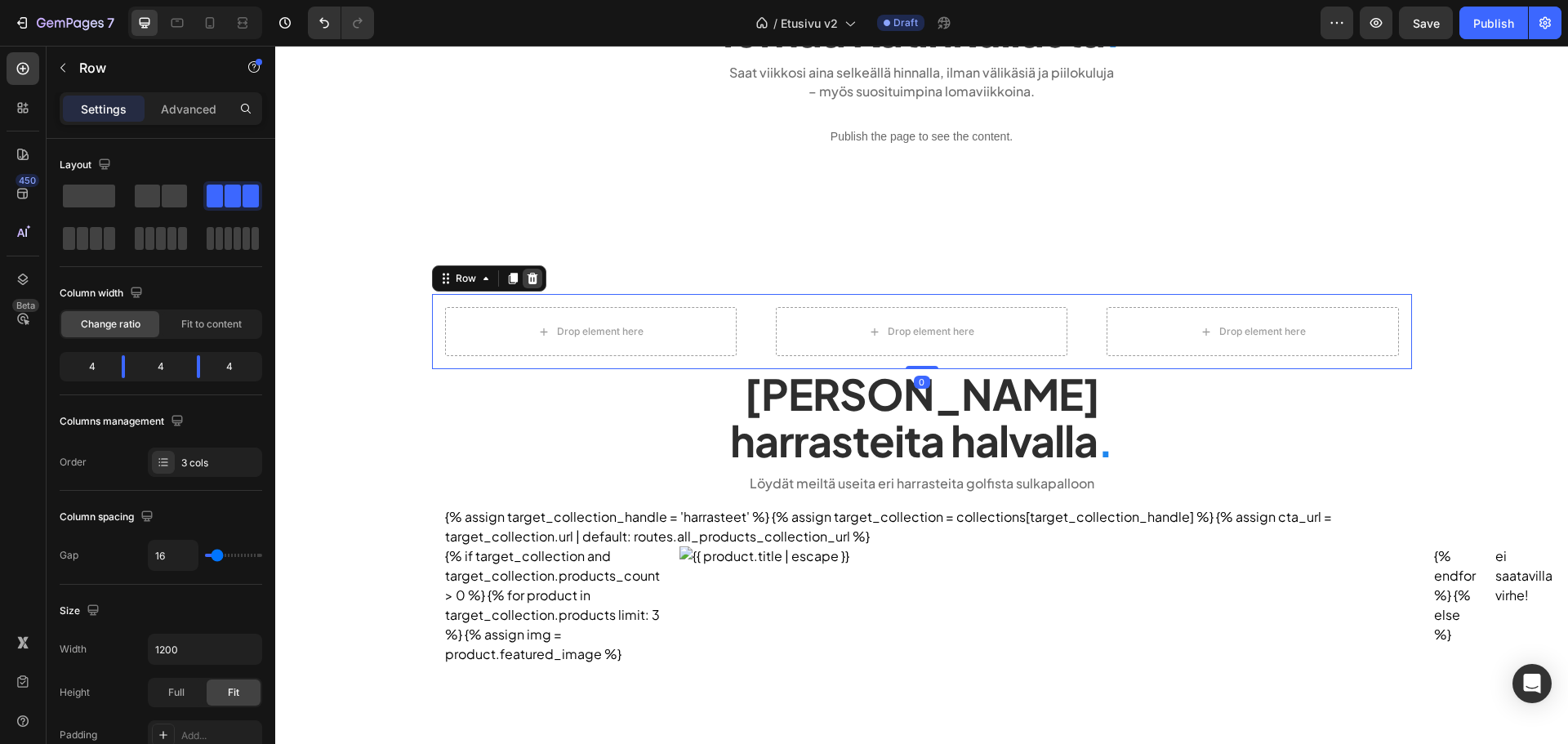
click at [529, 277] on icon at bounding box center [532, 278] width 10 height 11
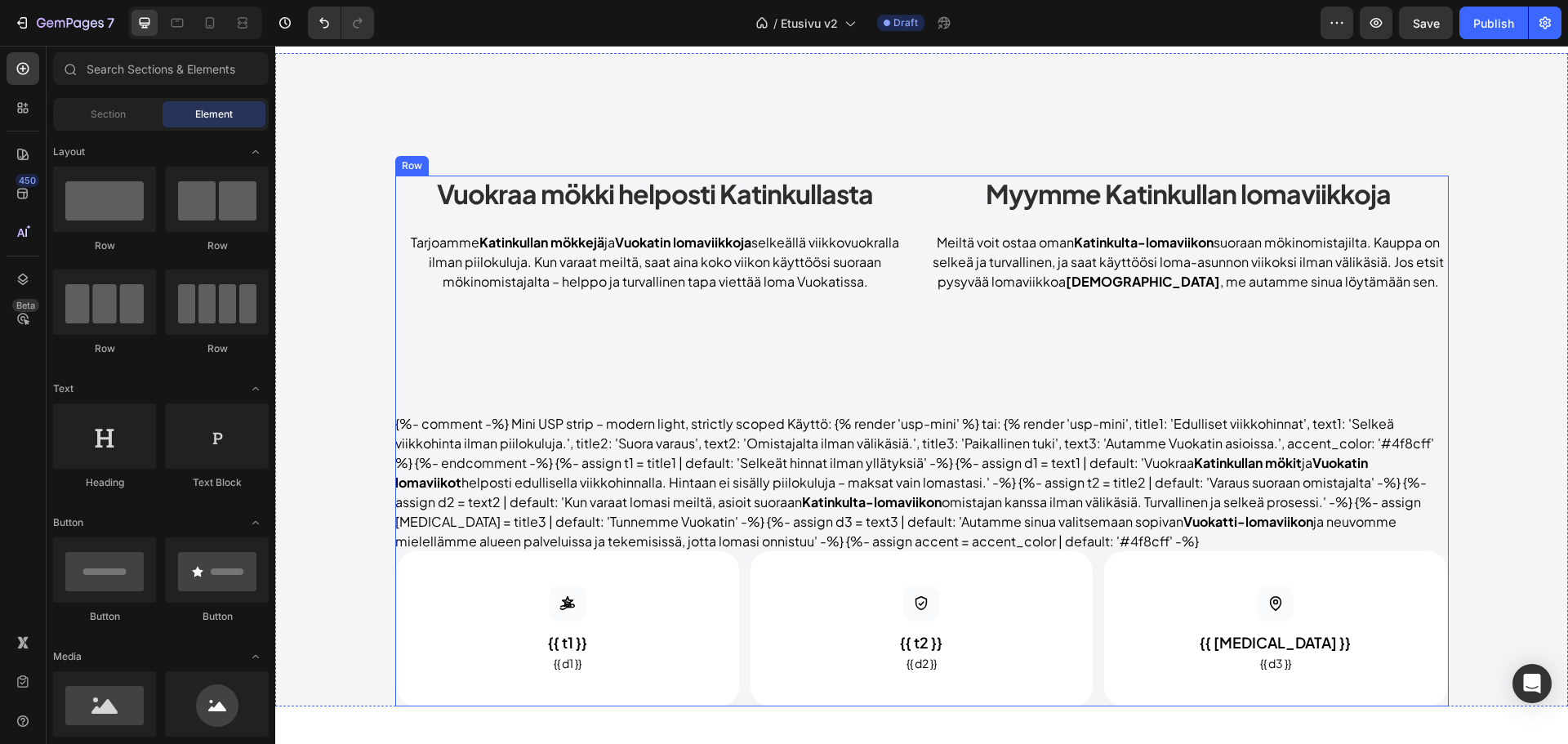
scroll to position [1306, 0]
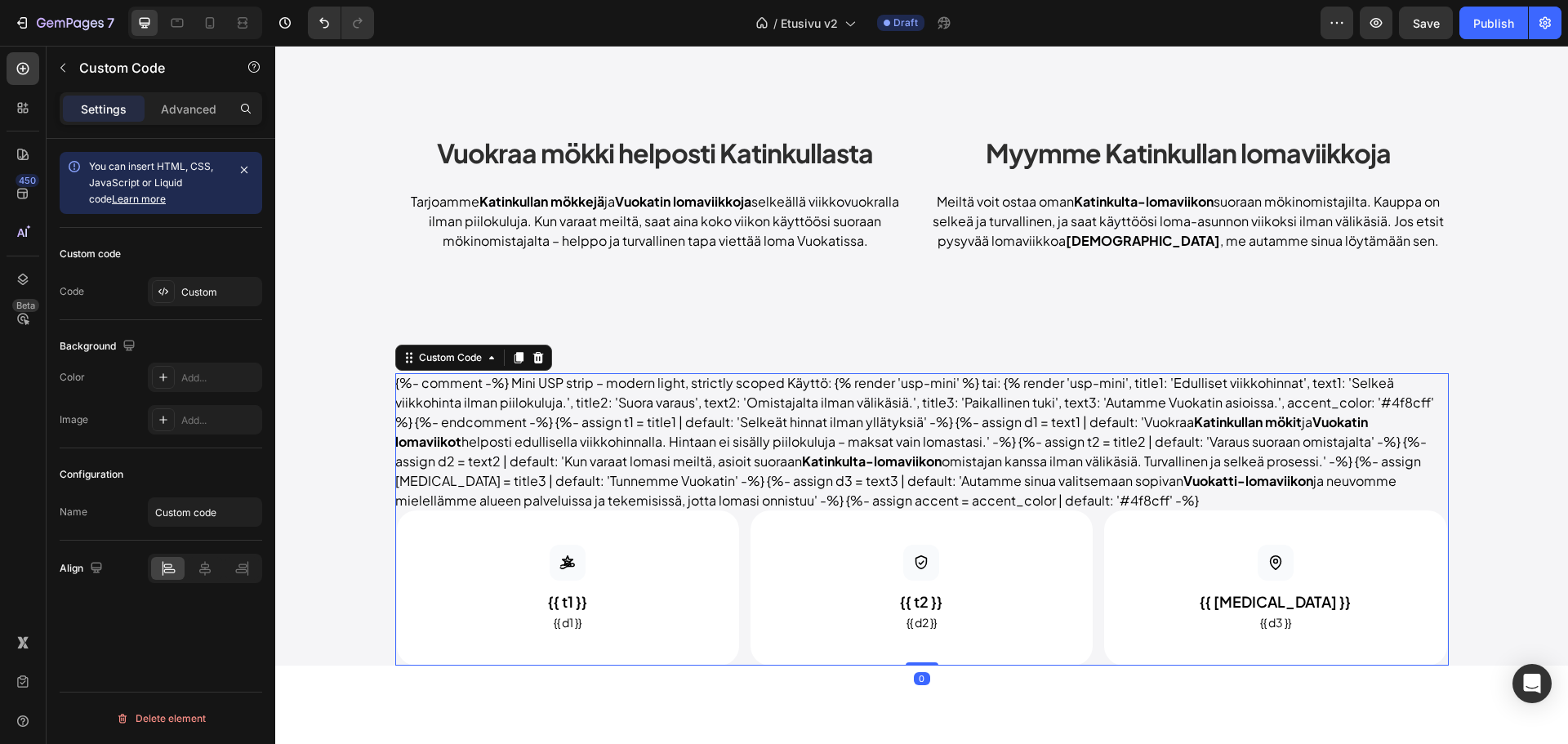
click at [598, 460] on div "{%- comment -%} Mini USP strip – modern light, strictly scoped Käyttö: {% rende…" at bounding box center [921, 520] width 1054 height 292
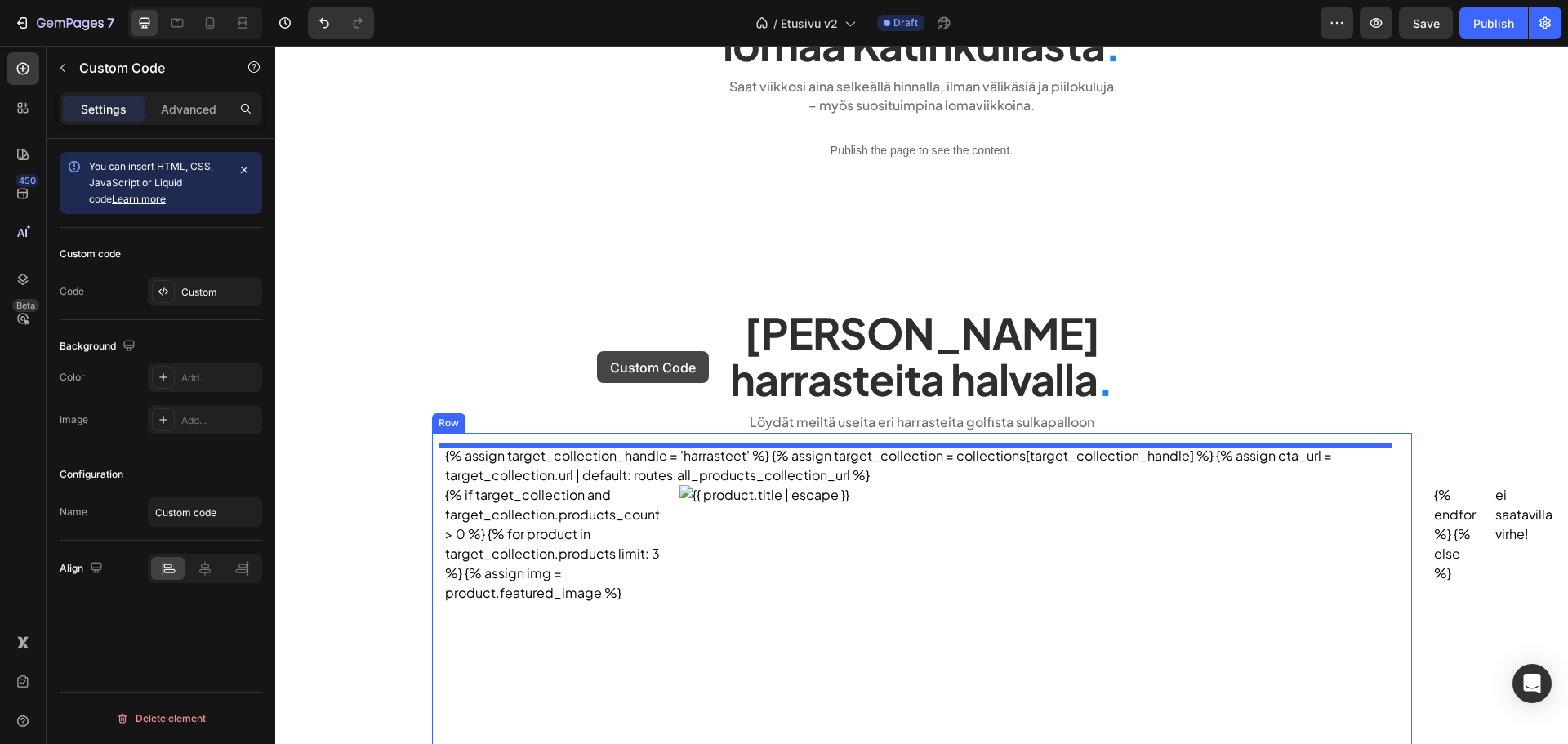
scroll to position [82, 0]
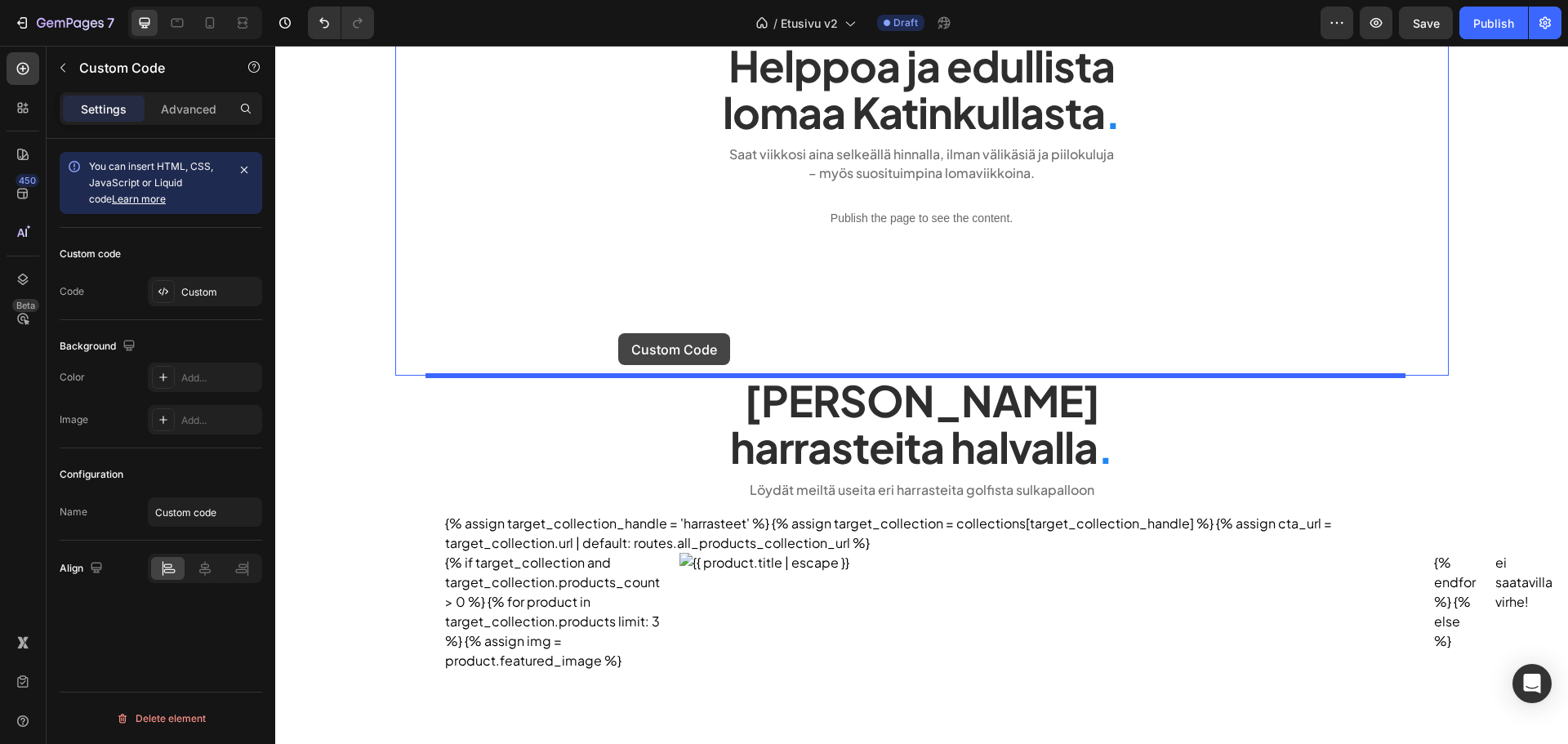
drag, startPoint x: 446, startPoint y: 353, endPoint x: 619, endPoint y: 333, distance: 174.2
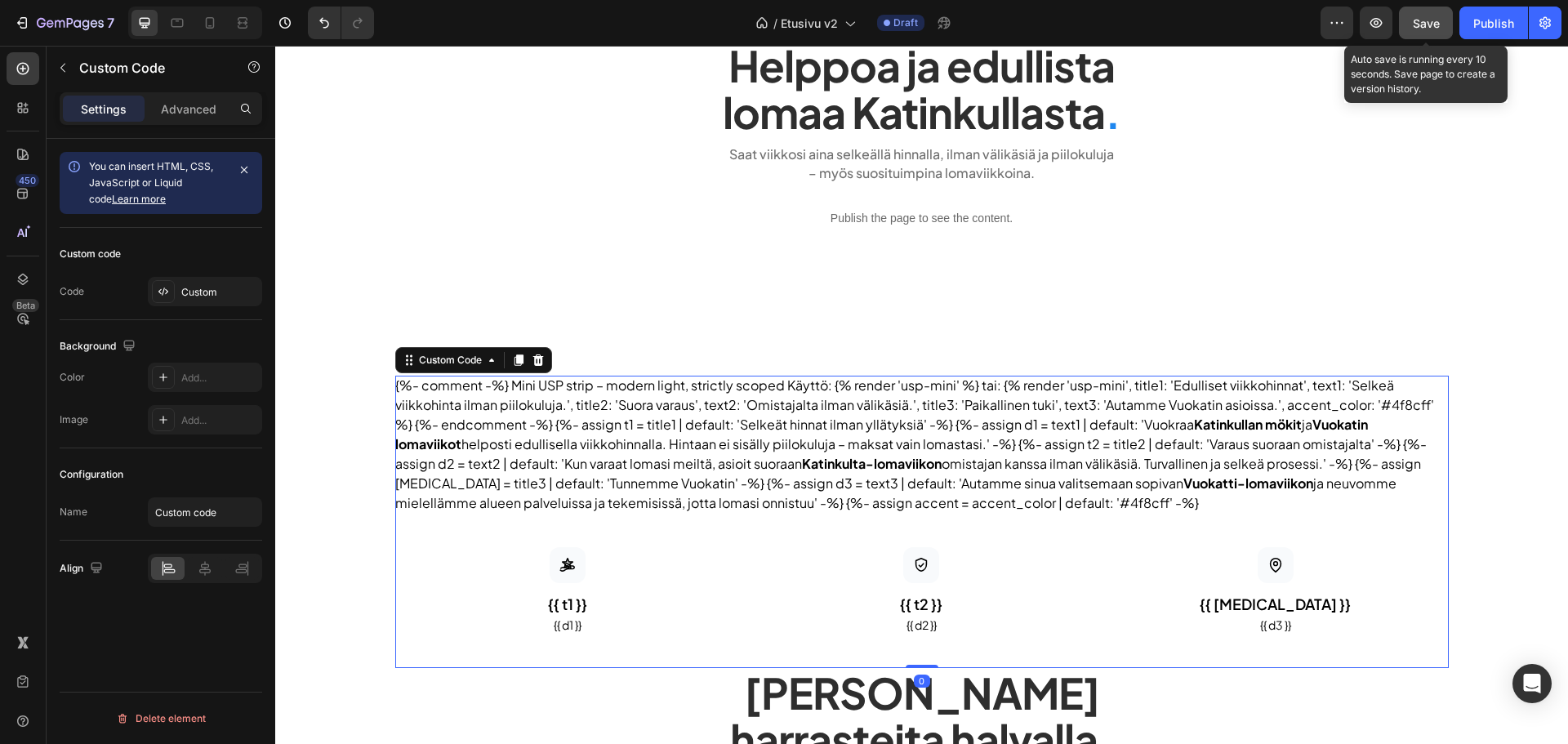
click at [1410, 23] on button "Save" at bounding box center [1426, 22] width 54 height 33
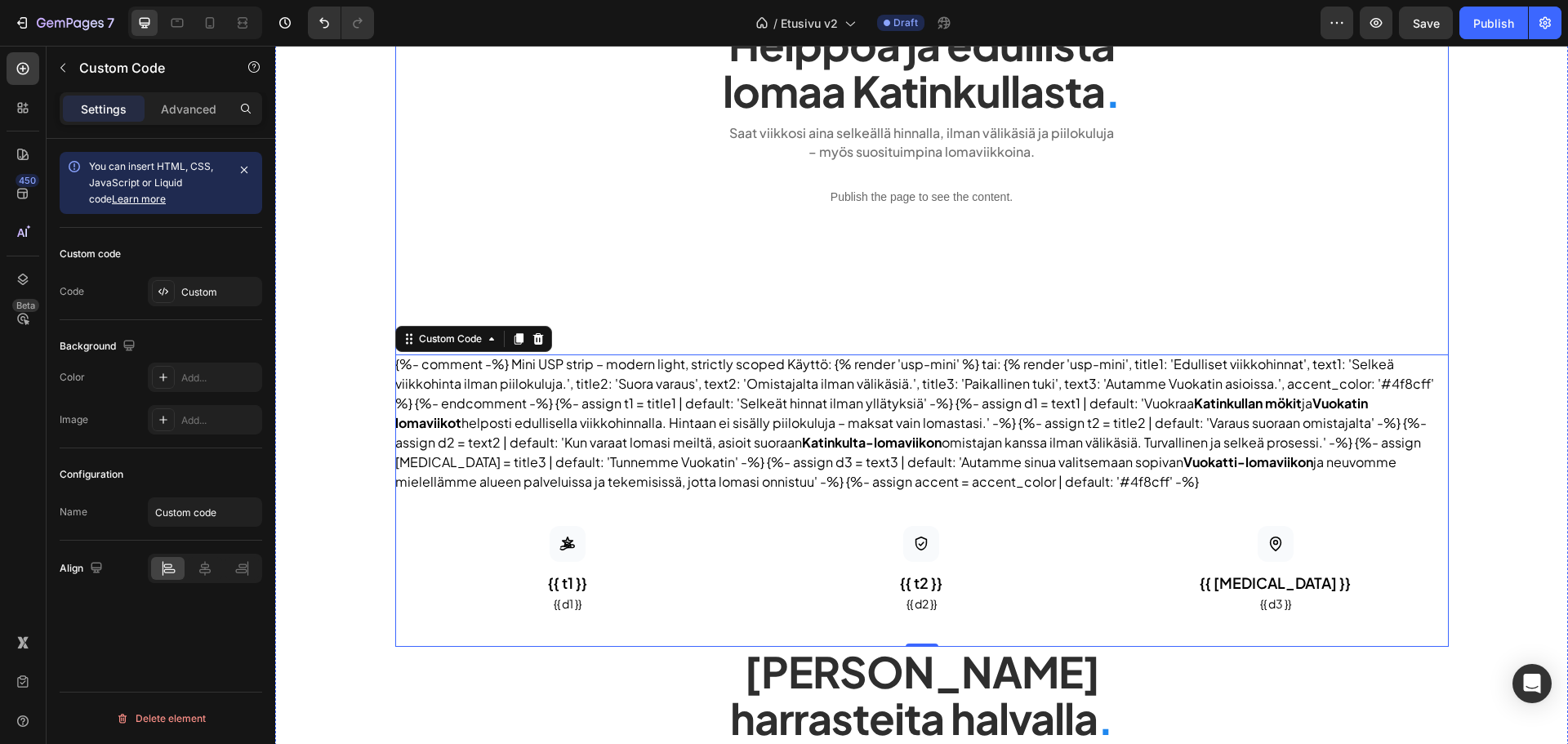
scroll to position [163, 0]
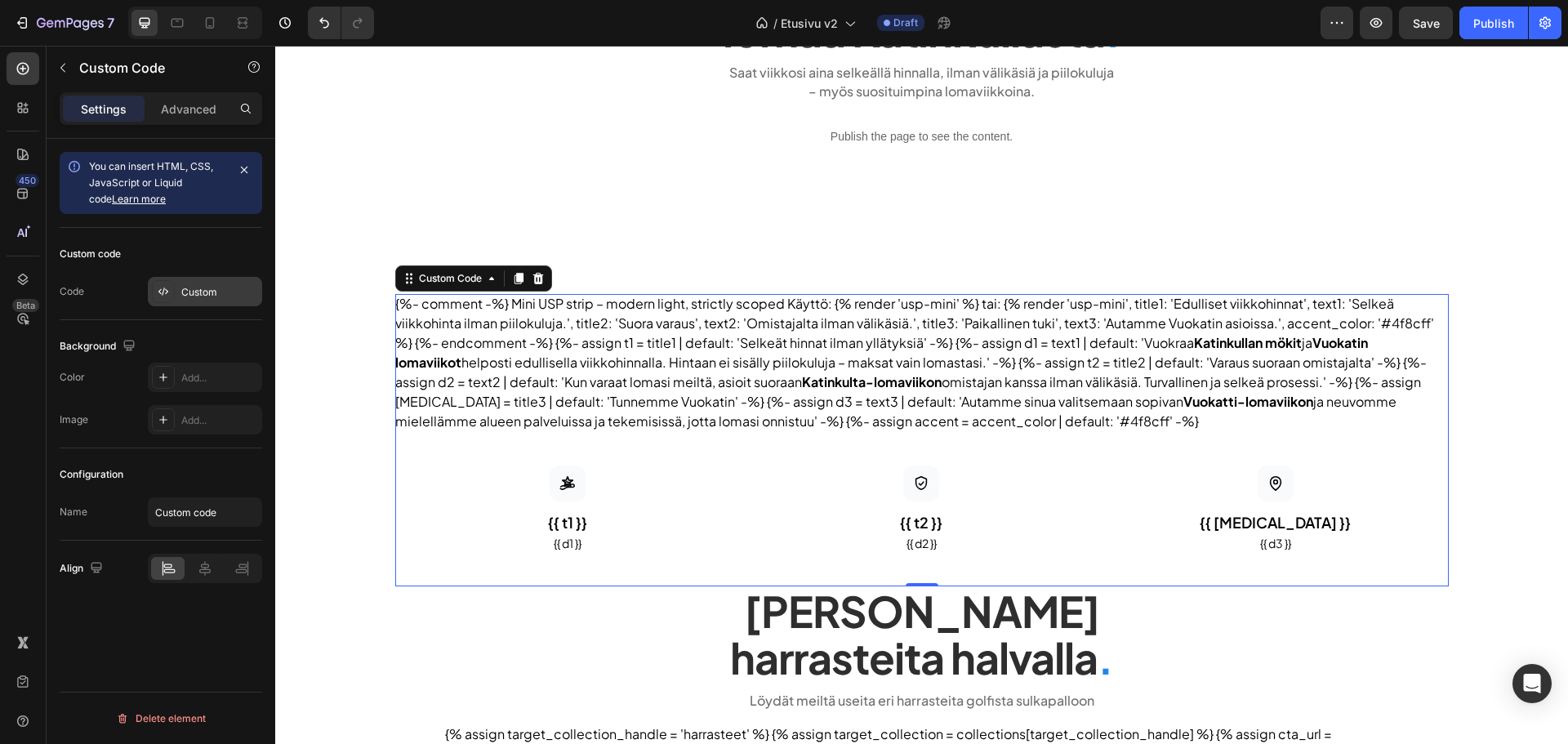
click at [209, 295] on div "Custom" at bounding box center [220, 292] width 76 height 15
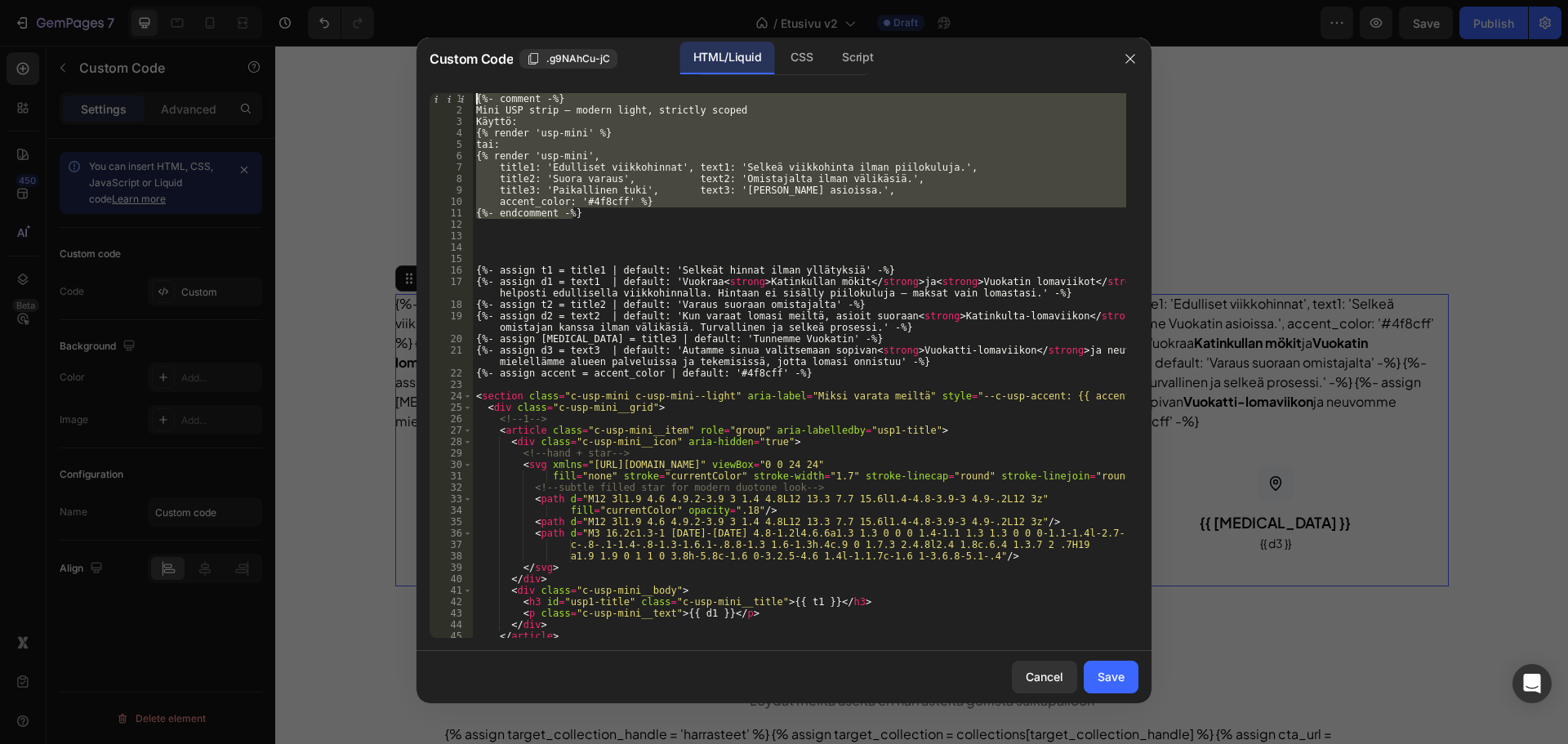
drag, startPoint x: 587, startPoint y: 218, endPoint x: 446, endPoint y: 87, distance: 192.5
click at [446, 87] on div "{%- endcomment -%} 1 2 3 4 5 6 7 8 9 10 11 12 13 14 15 16 17 18 19 20 21 22 23 …" at bounding box center [784, 365] width 735 height 571
type textarea "{%- comment -%} Mini USP strip – modern light, strictly scoped"
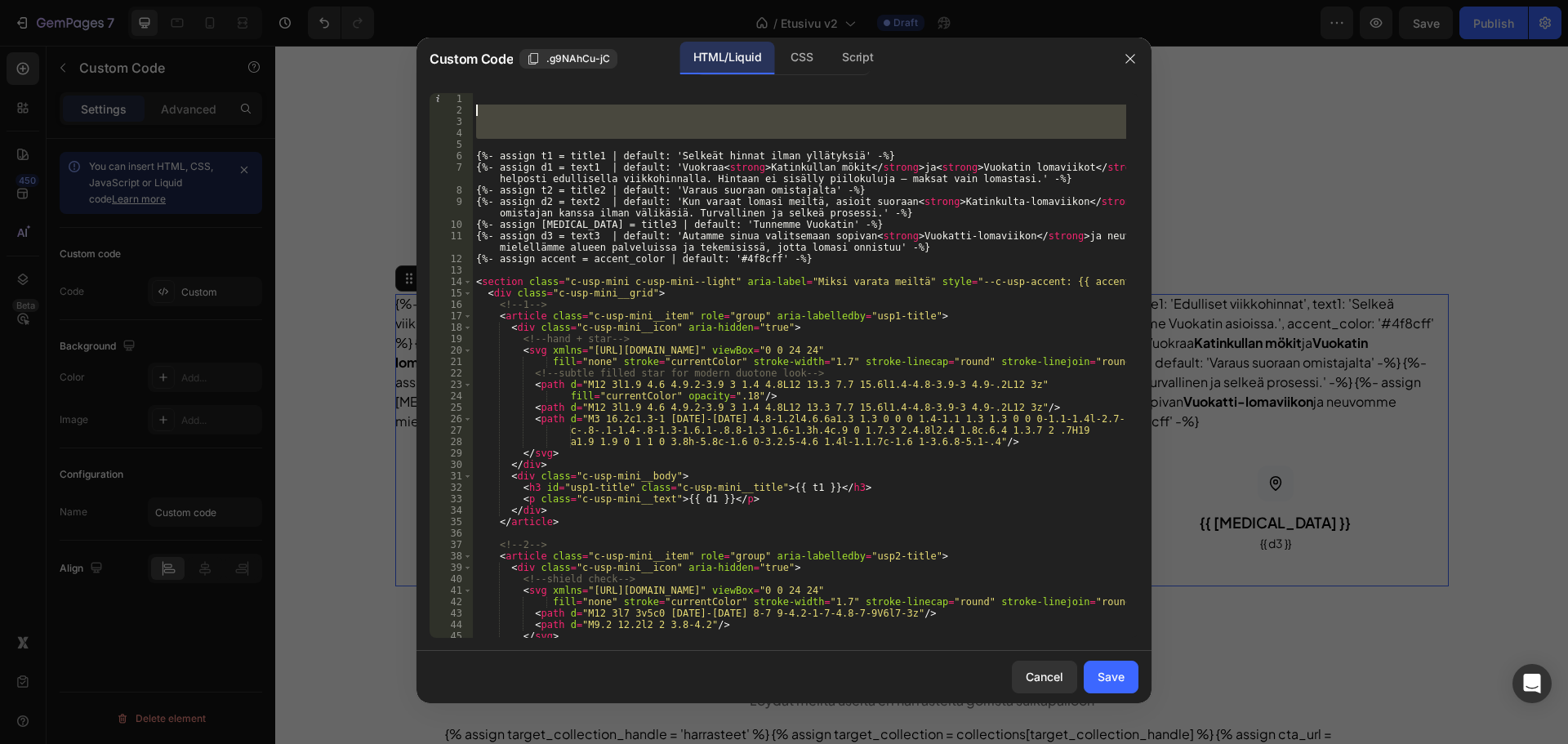
drag, startPoint x: 482, startPoint y: 142, endPoint x: 471, endPoint y: 105, distance: 38.6
click at [471, 105] on div "1 2 3 4 5 6 7 8 9 10 11 12 13 14 15 16 17 18 19 20 21 22 23 24 25 26 27 28 29 3…" at bounding box center [784, 365] width 709 height 545
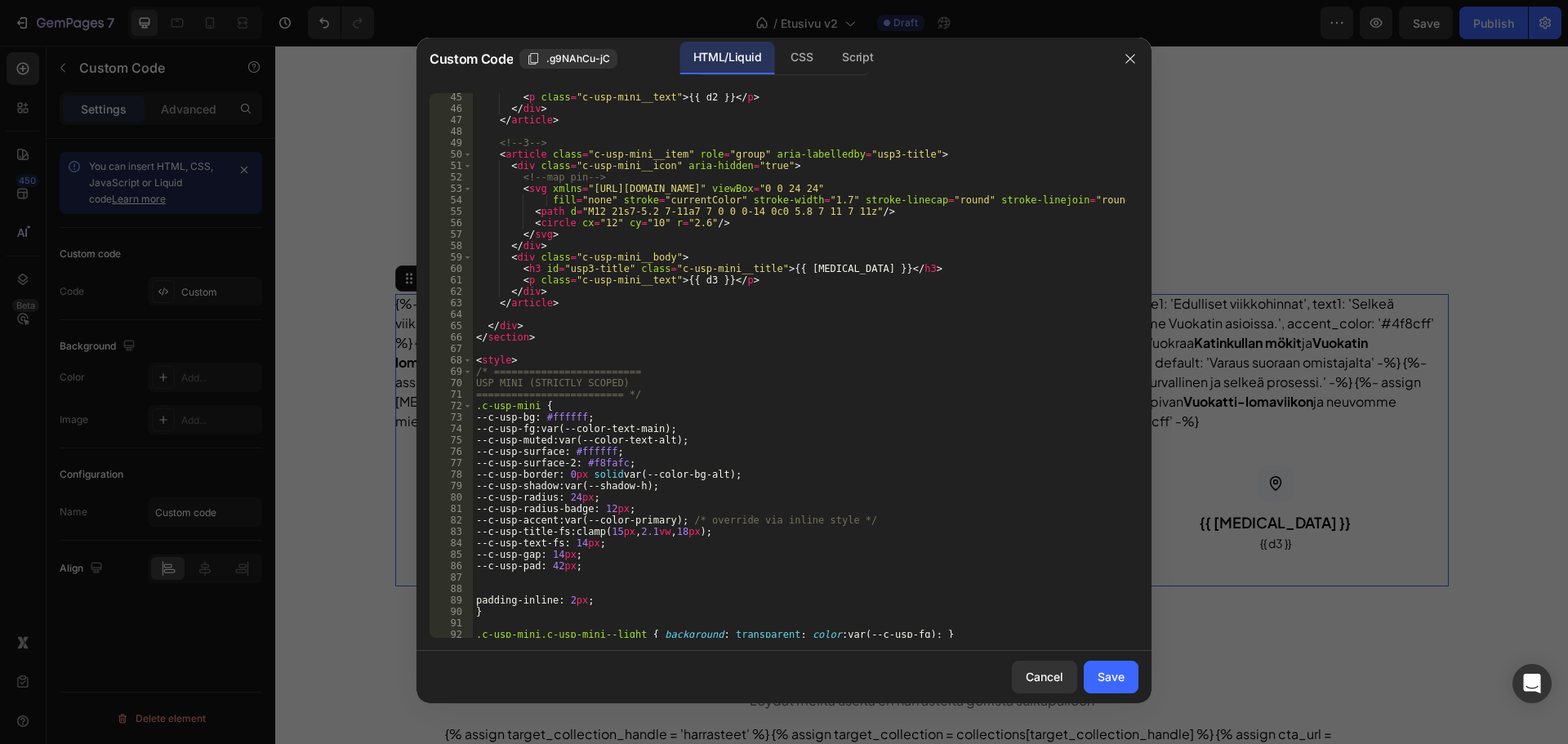
scroll to position [735, 0]
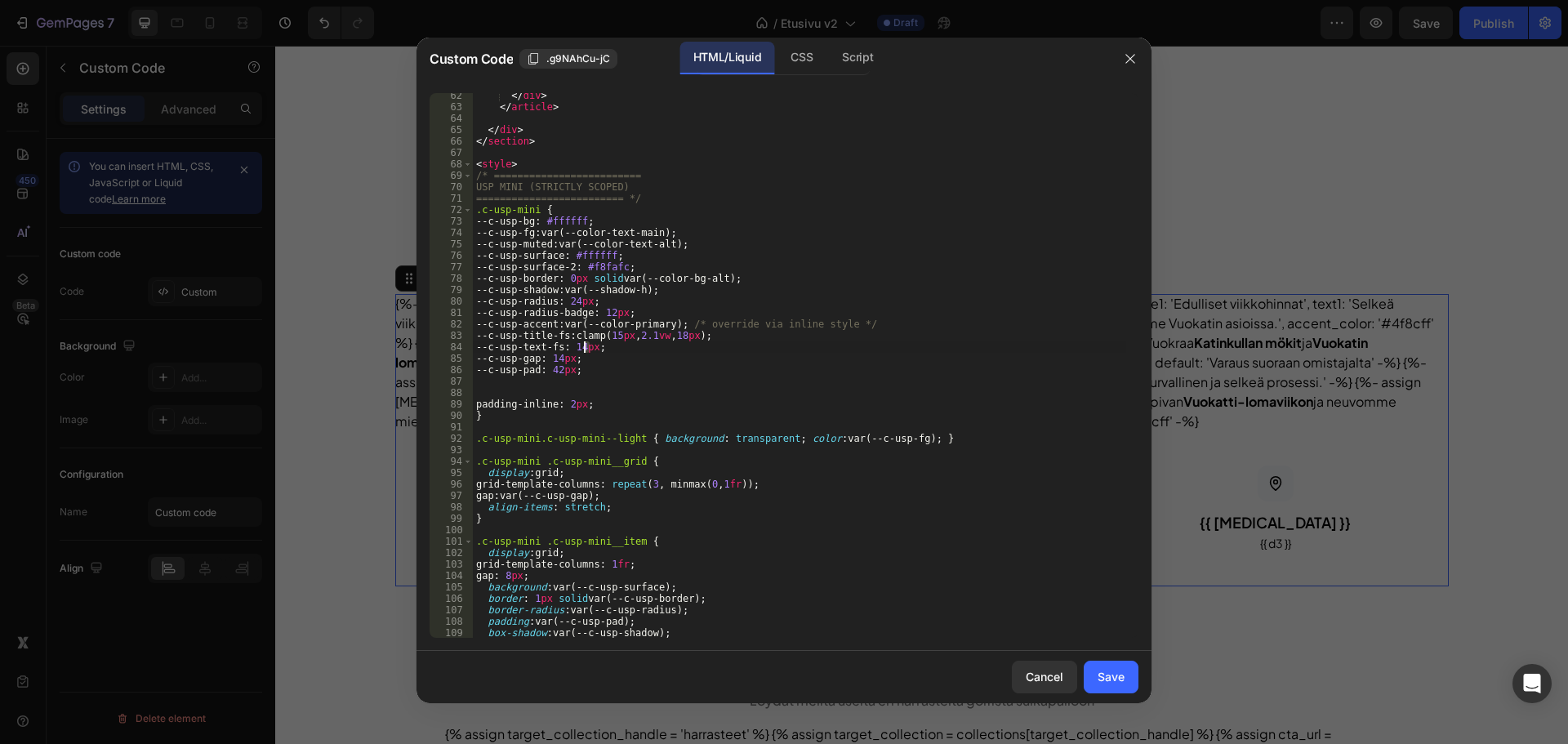
click at [587, 347] on div "</ div > </ article > </ div > </ section > < style > /* ======================…" at bounding box center [799, 372] width 653 height 567
click at [695, 357] on div "</ div > </ article > </ div > </ section > < style > /* ======================…" at bounding box center [799, 372] width 653 height 567
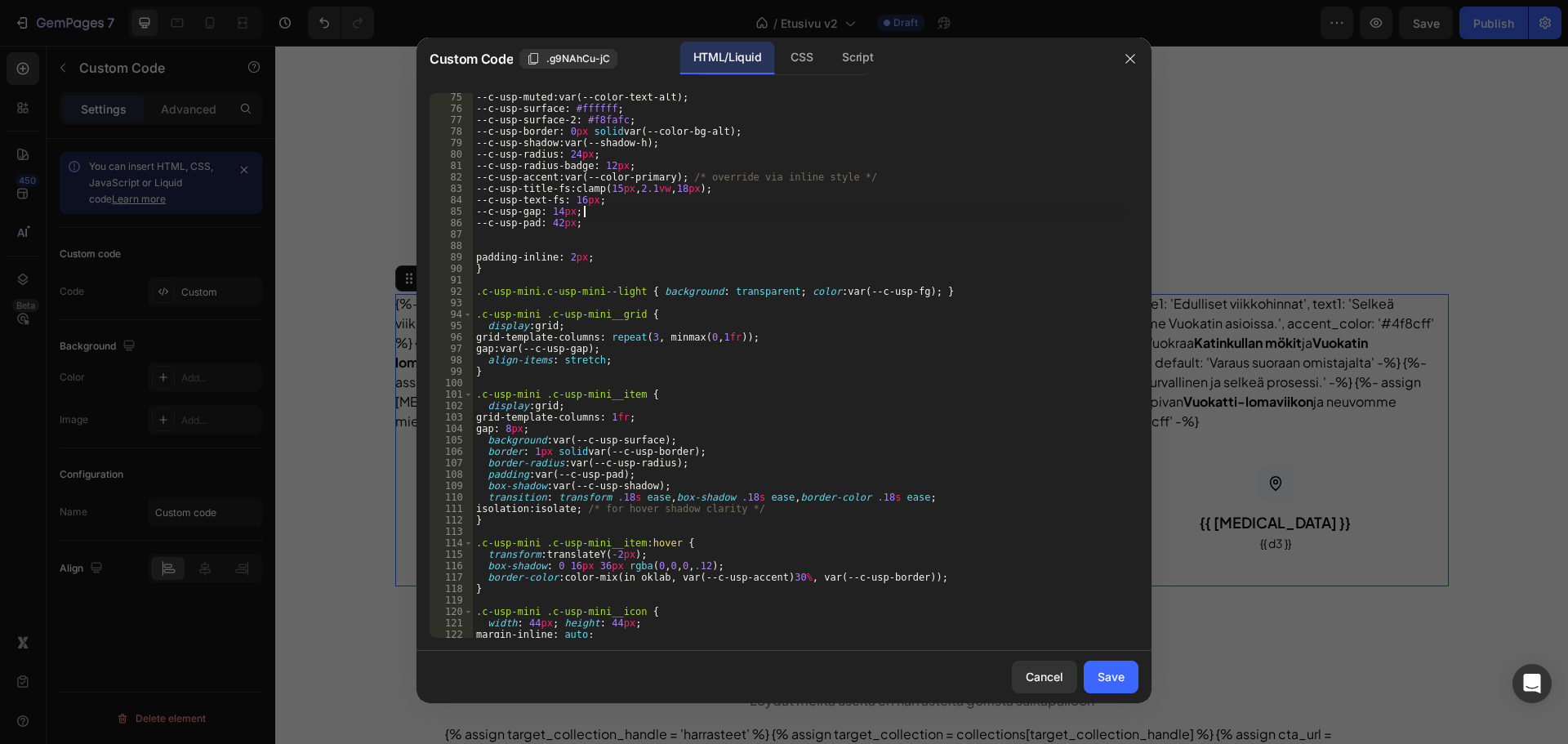
scroll to position [930, 0]
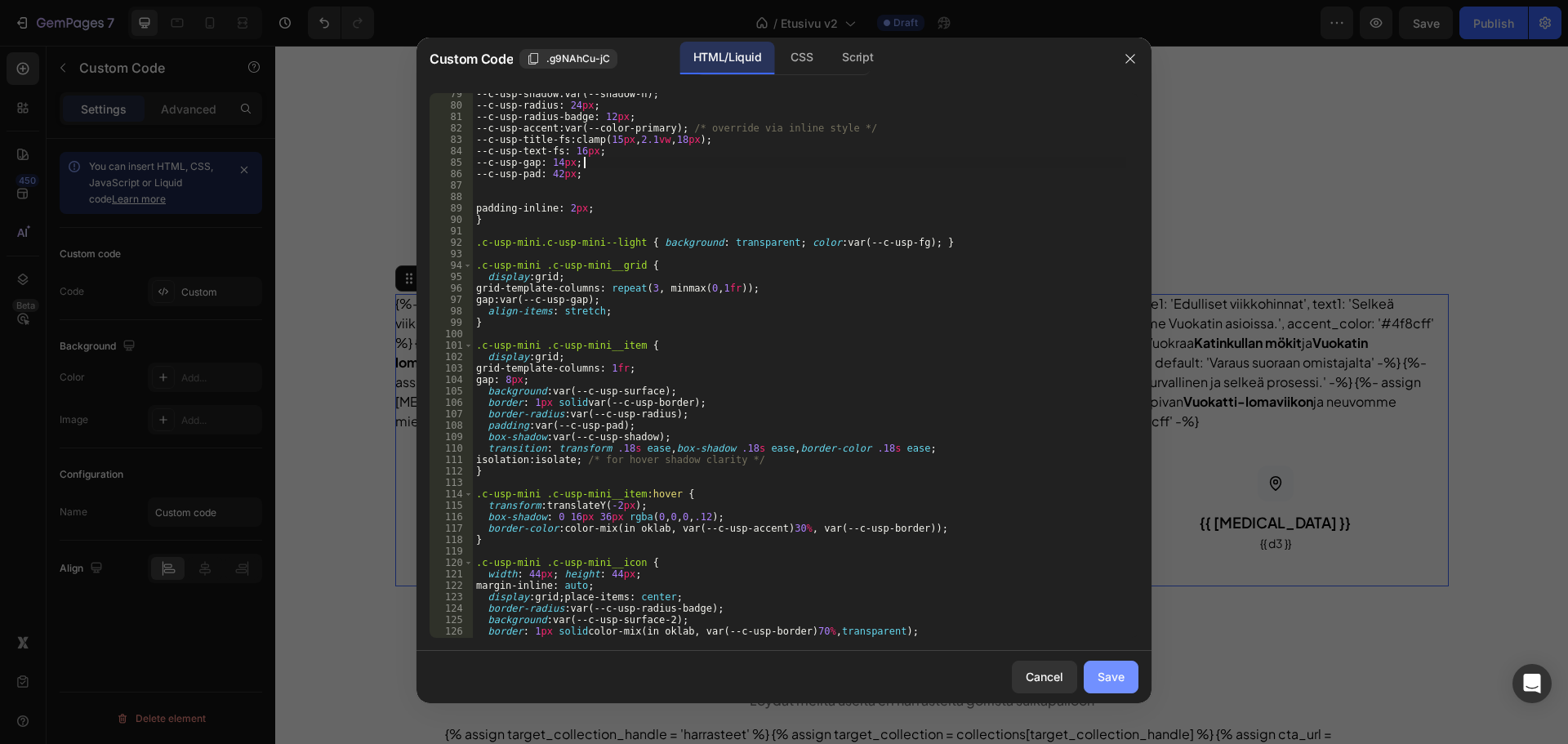
type textarea "--c-usp-gap: 14px;"
click at [1090, 678] on button "Save" at bounding box center [1111, 676] width 55 height 33
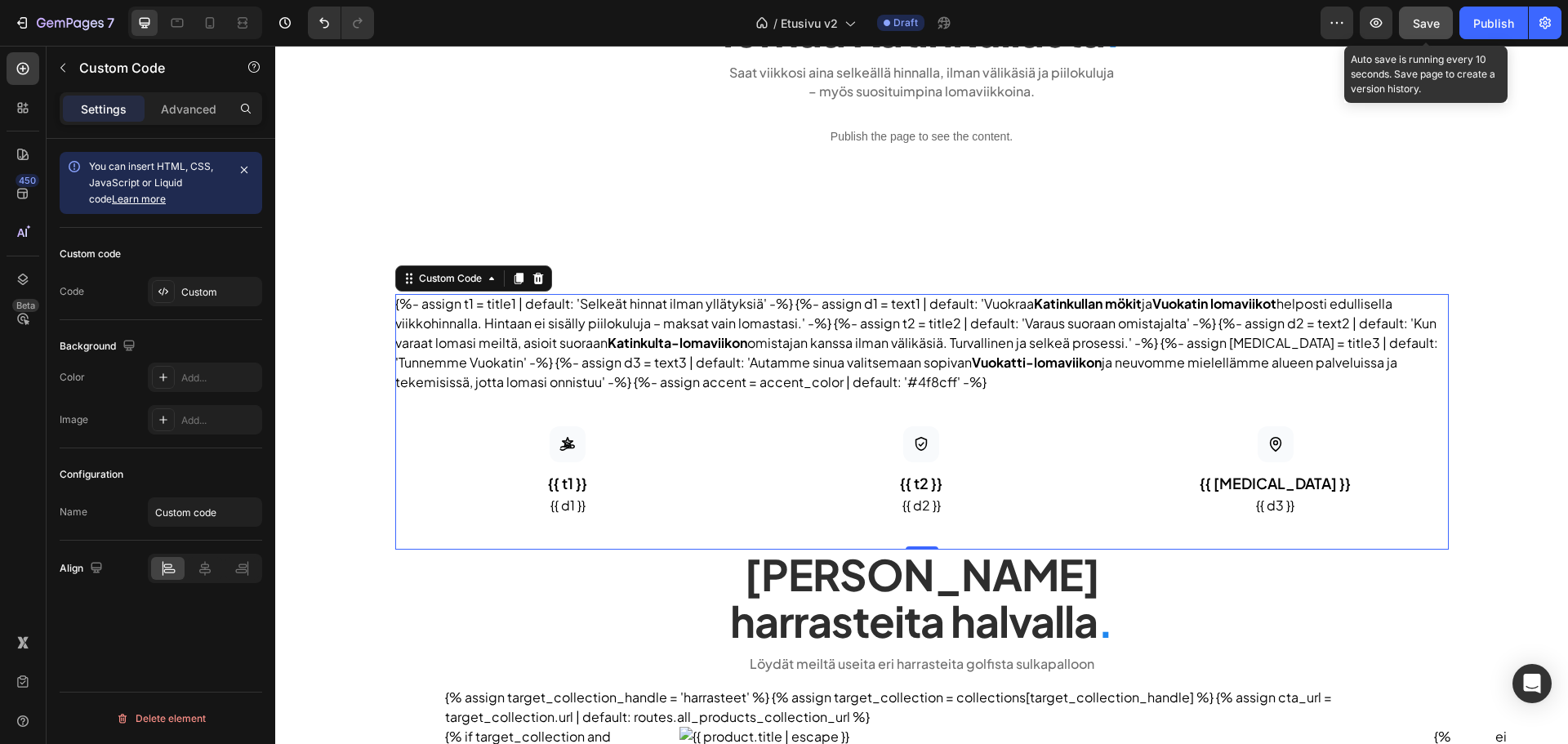
click at [1412, 37] on button "Save" at bounding box center [1426, 22] width 54 height 33
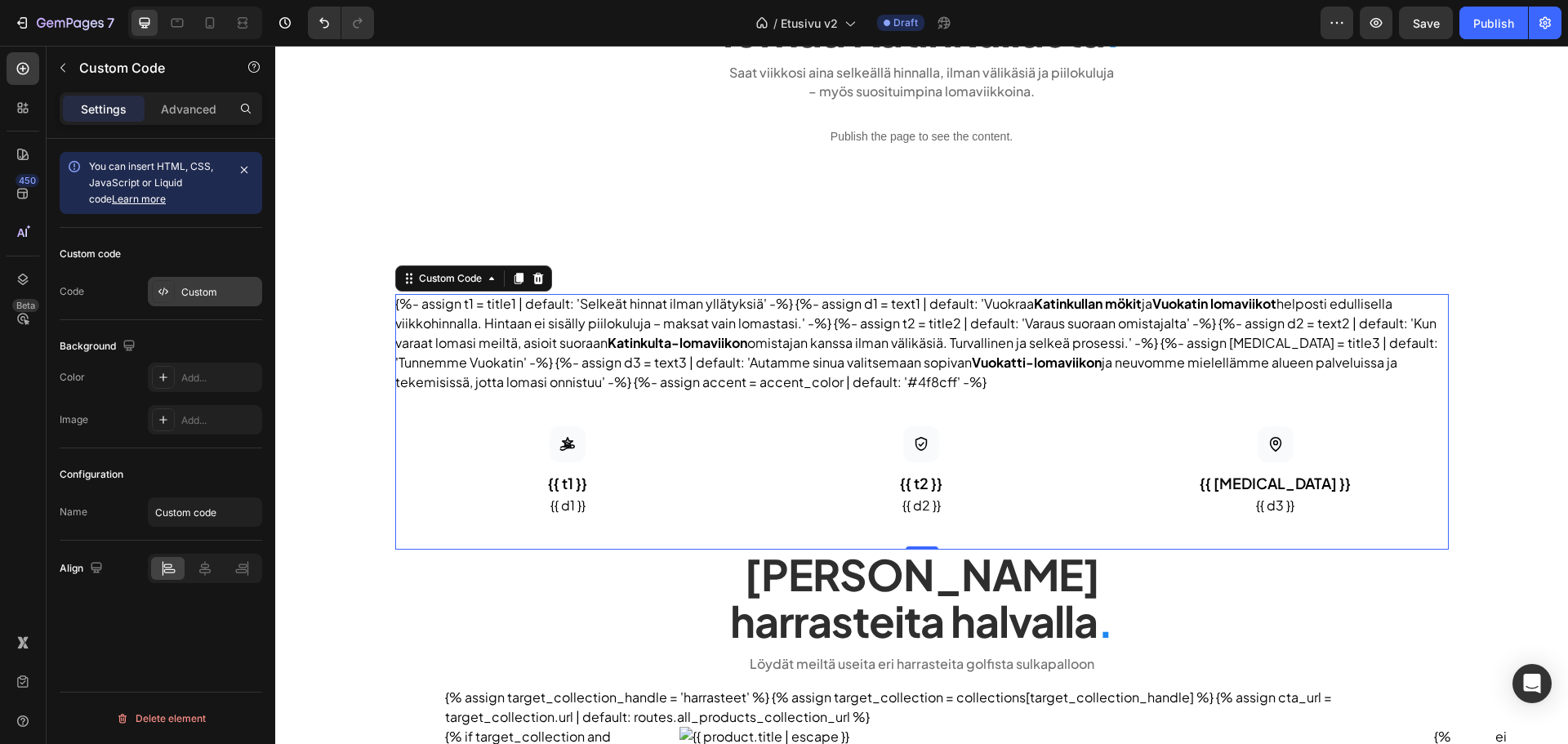
drag, startPoint x: 224, startPoint y: 269, endPoint x: 211, endPoint y: 282, distance: 18.4
click at [222, 270] on div "Custom code Code Custom" at bounding box center [160, 274] width 202 height 92
click at [211, 282] on div "Custom" at bounding box center [205, 291] width 115 height 30
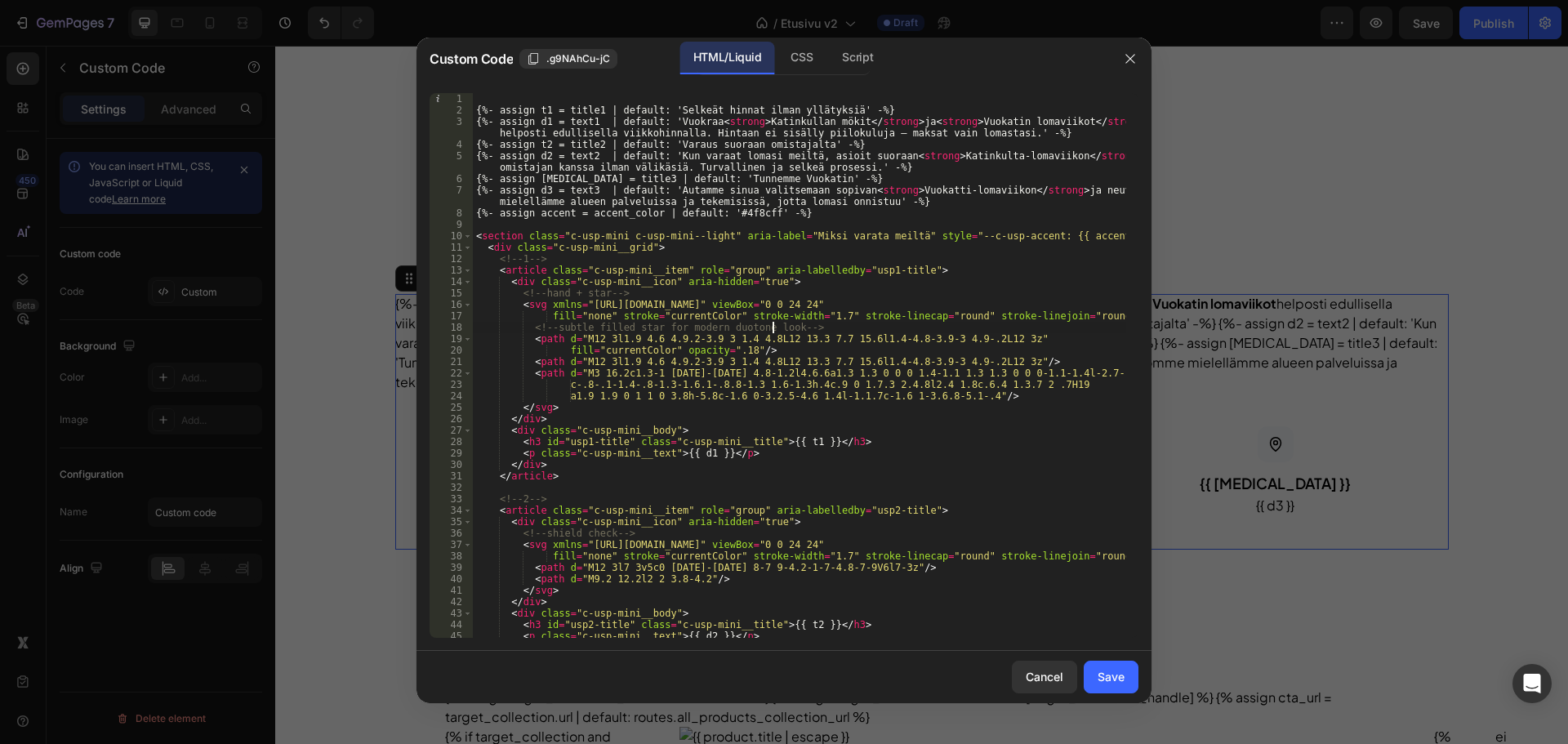
click at [772, 331] on div "{%- assign t1 = title1 | default: 'Selkeät hinnat ilman yllätyksiä' -%} {%- ass…" at bounding box center [799, 376] width 653 height 567
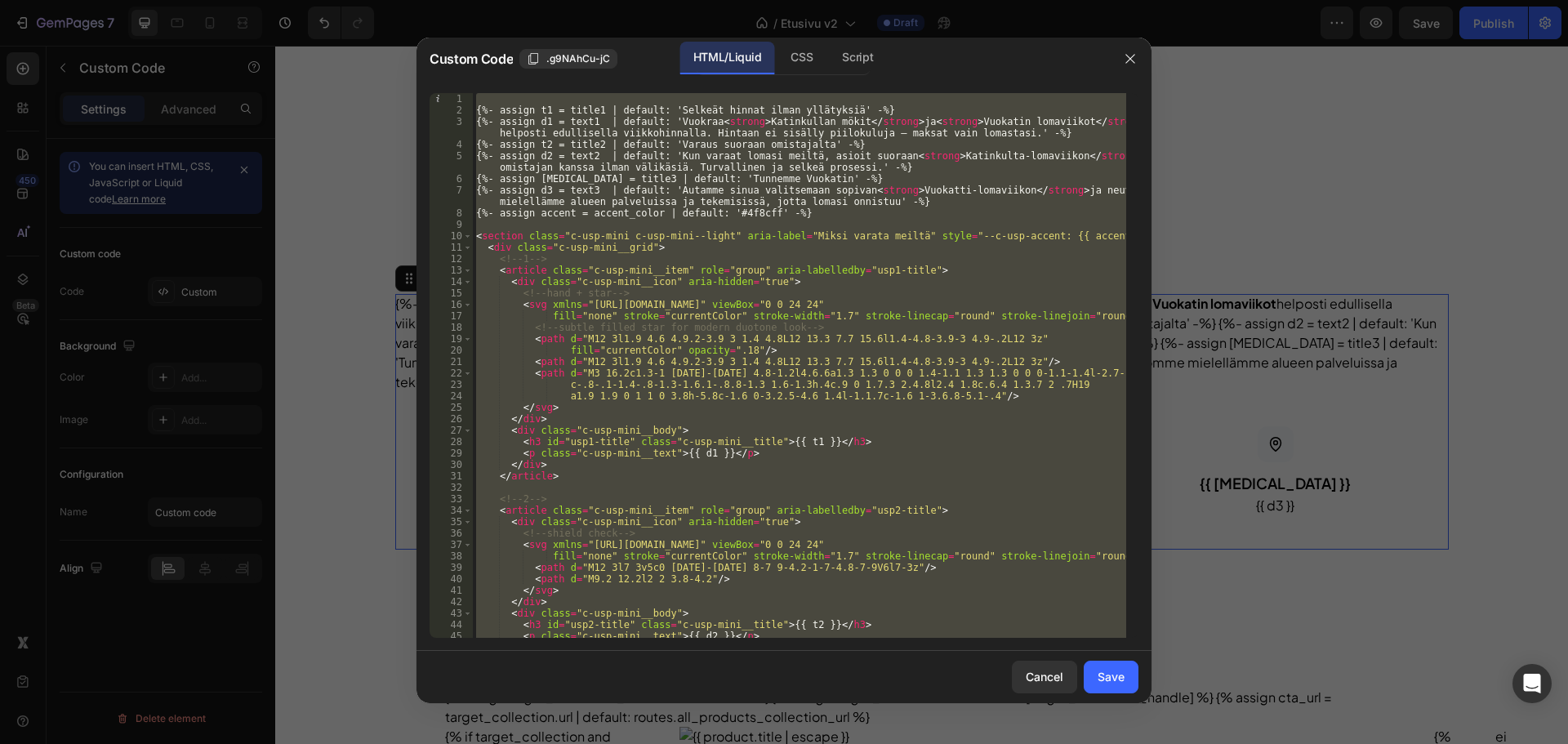
click at [732, 236] on div "{%- assign t1 = title1 | default: 'Selkeät hinnat ilman yllätyksiä' -%} {%- ass…" at bounding box center [799, 365] width 653 height 545
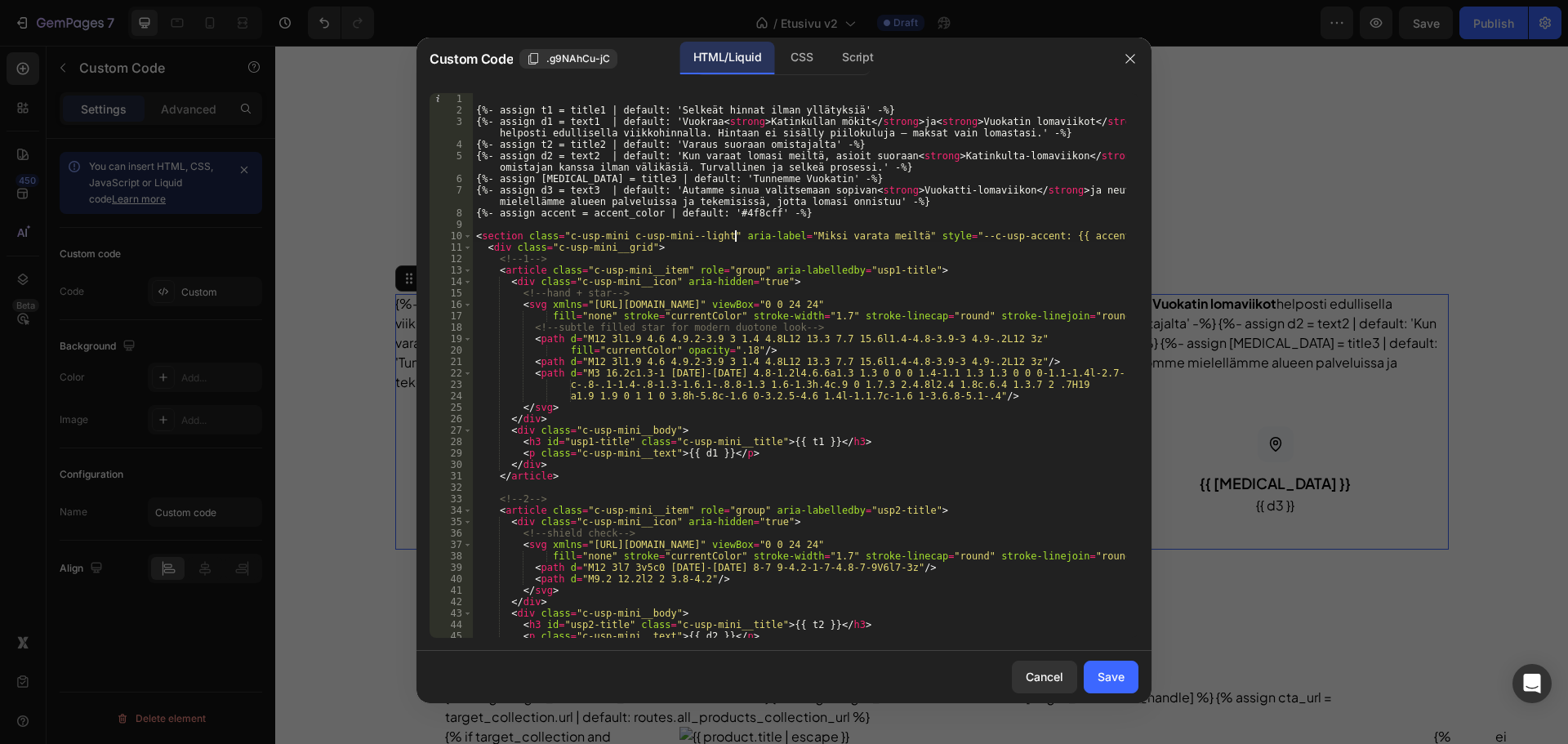
type textarea "</style>"
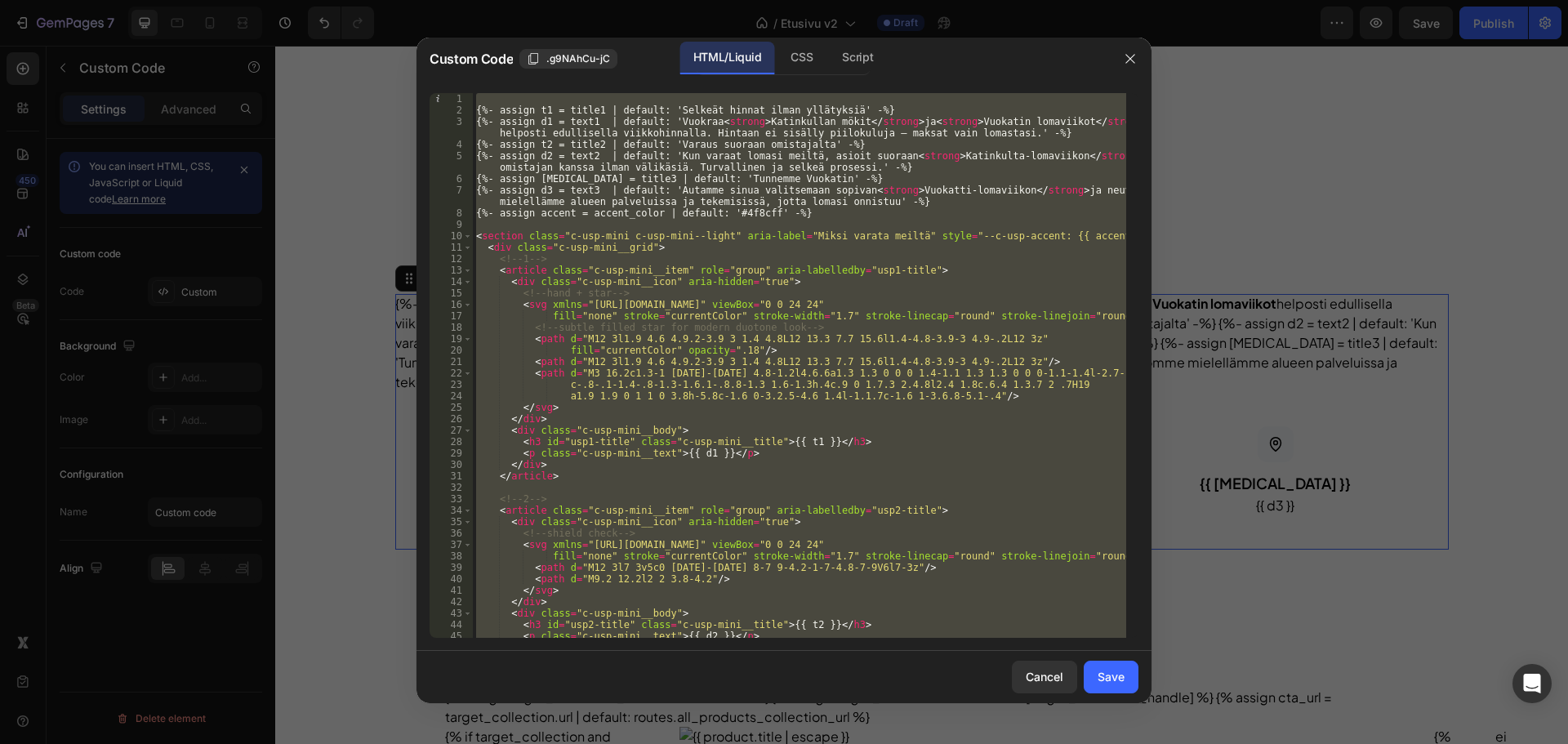
paste textarea
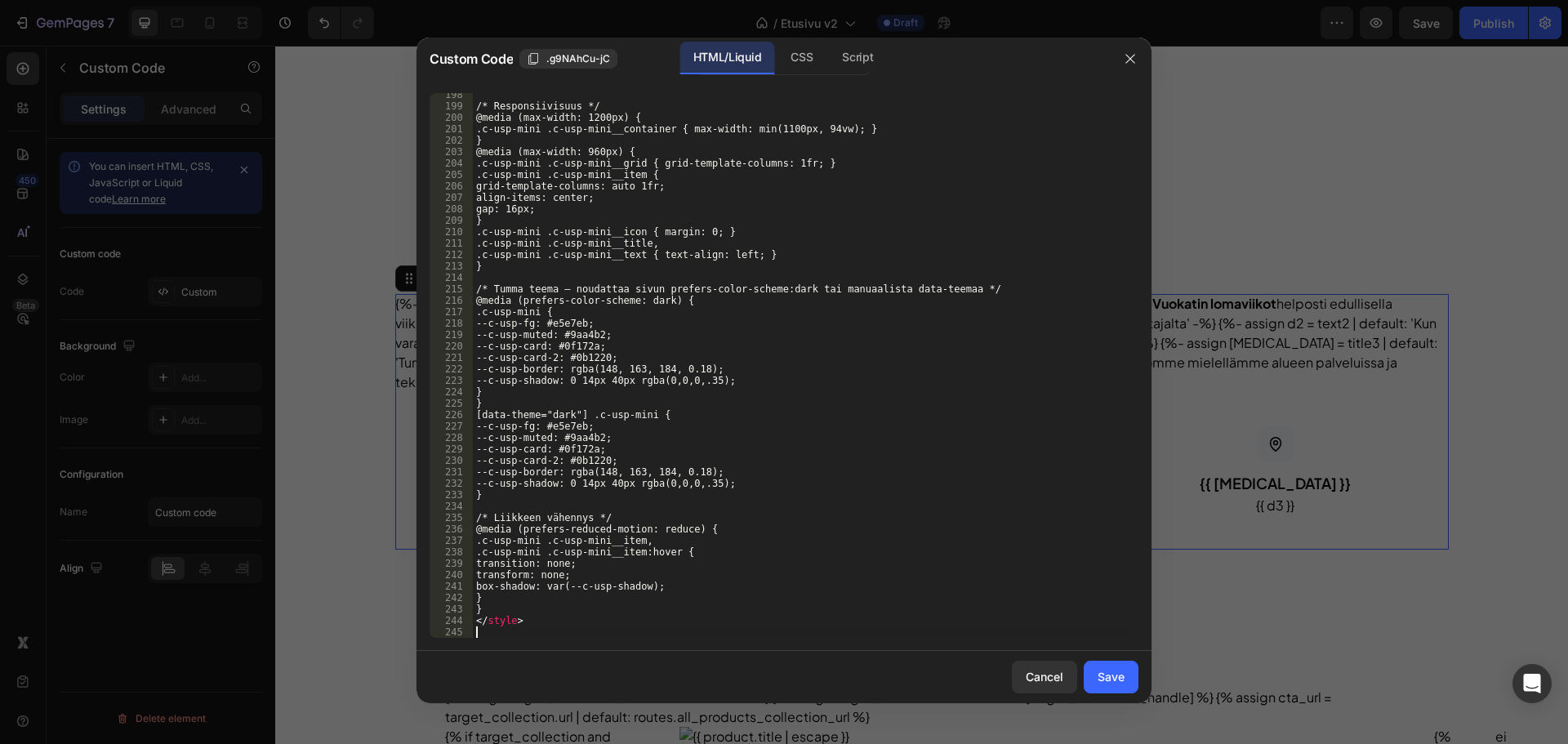
scroll to position [2324, 0]
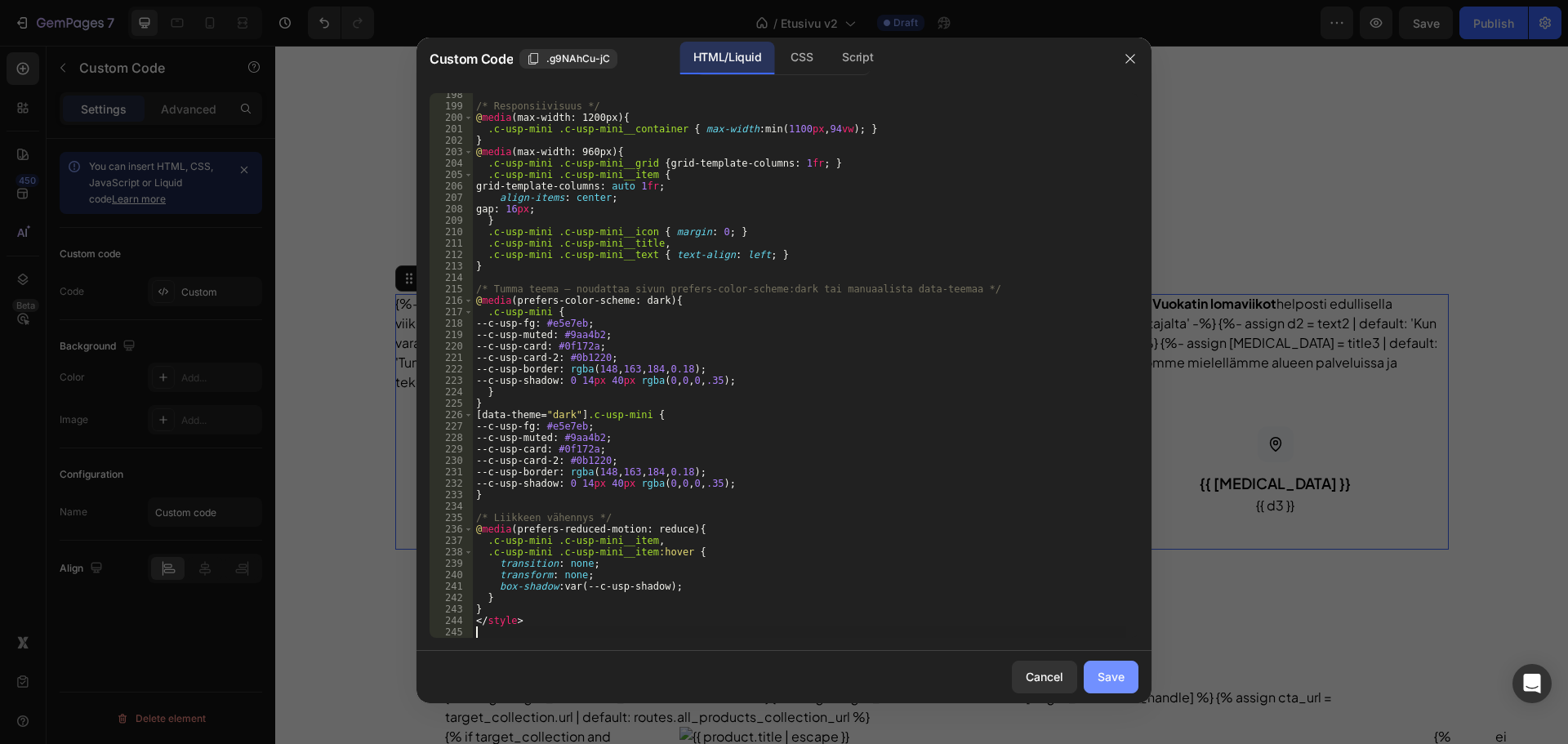
click at [1111, 679] on div "Save" at bounding box center [1111, 676] width 27 height 17
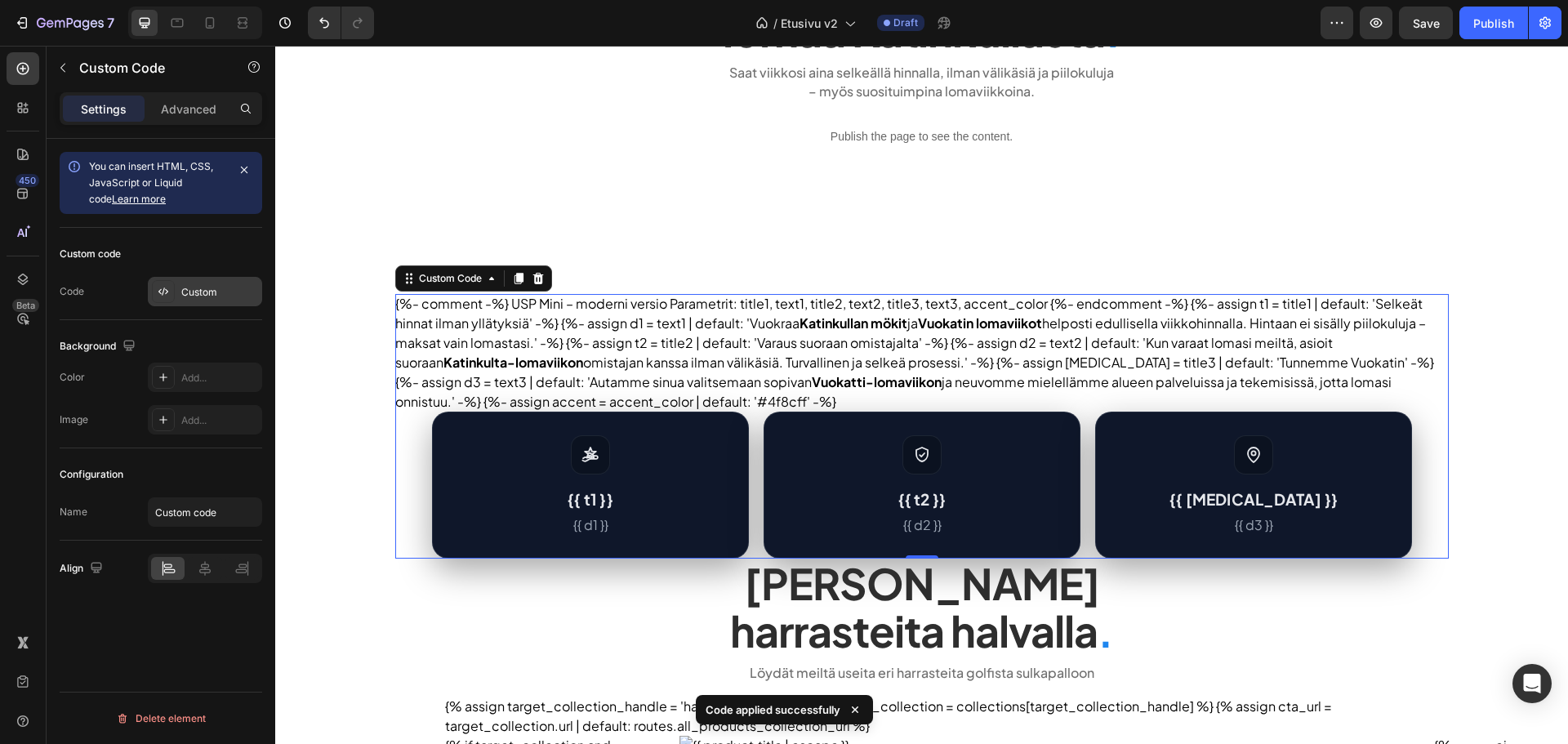
click at [166, 292] on icon at bounding box center [163, 291] width 13 height 13
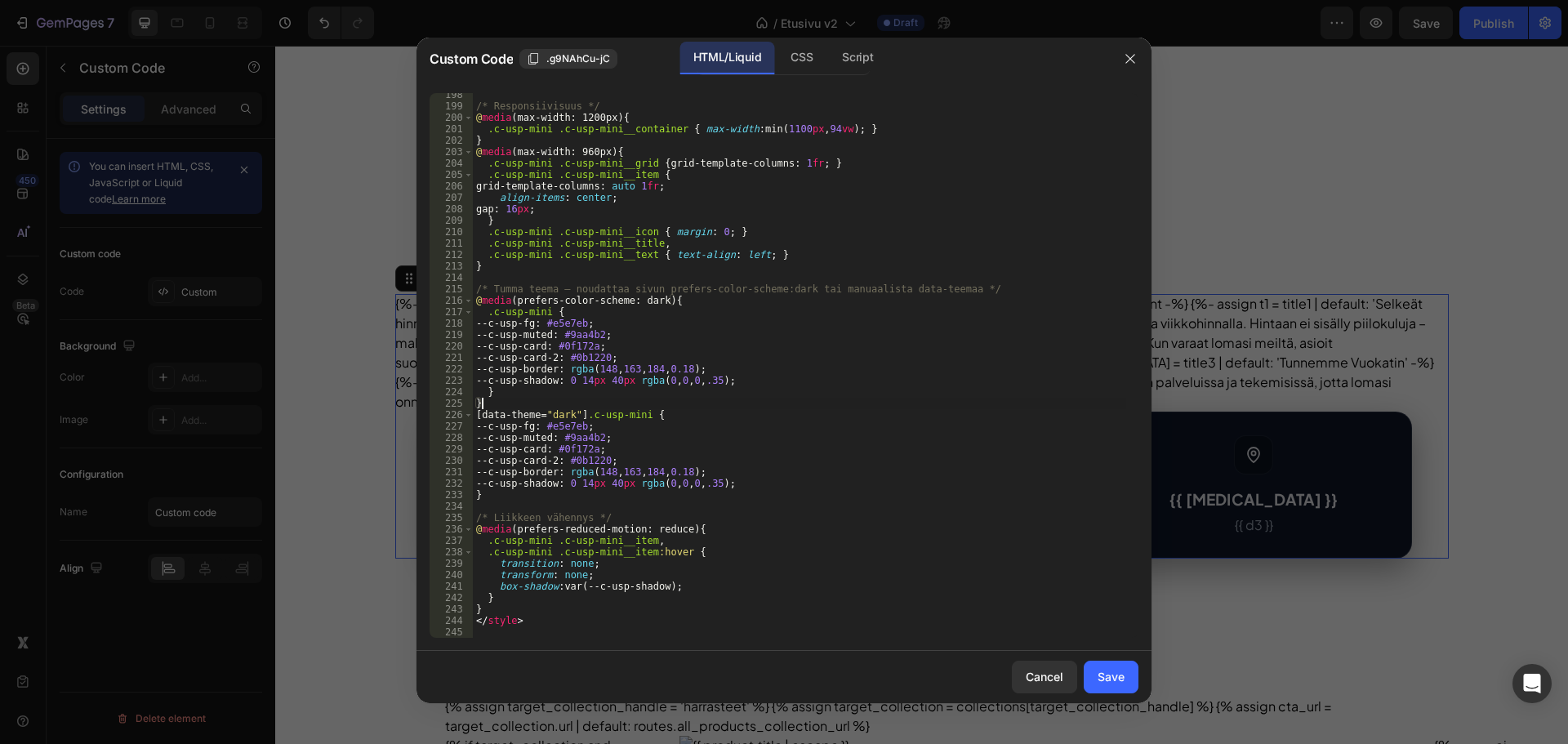
click at [499, 401] on div "/* Responsiivisuus */ @ media (max-width: 1200px) { .c-usp-mini .c-usp-mini__co…" at bounding box center [799, 372] width 653 height 567
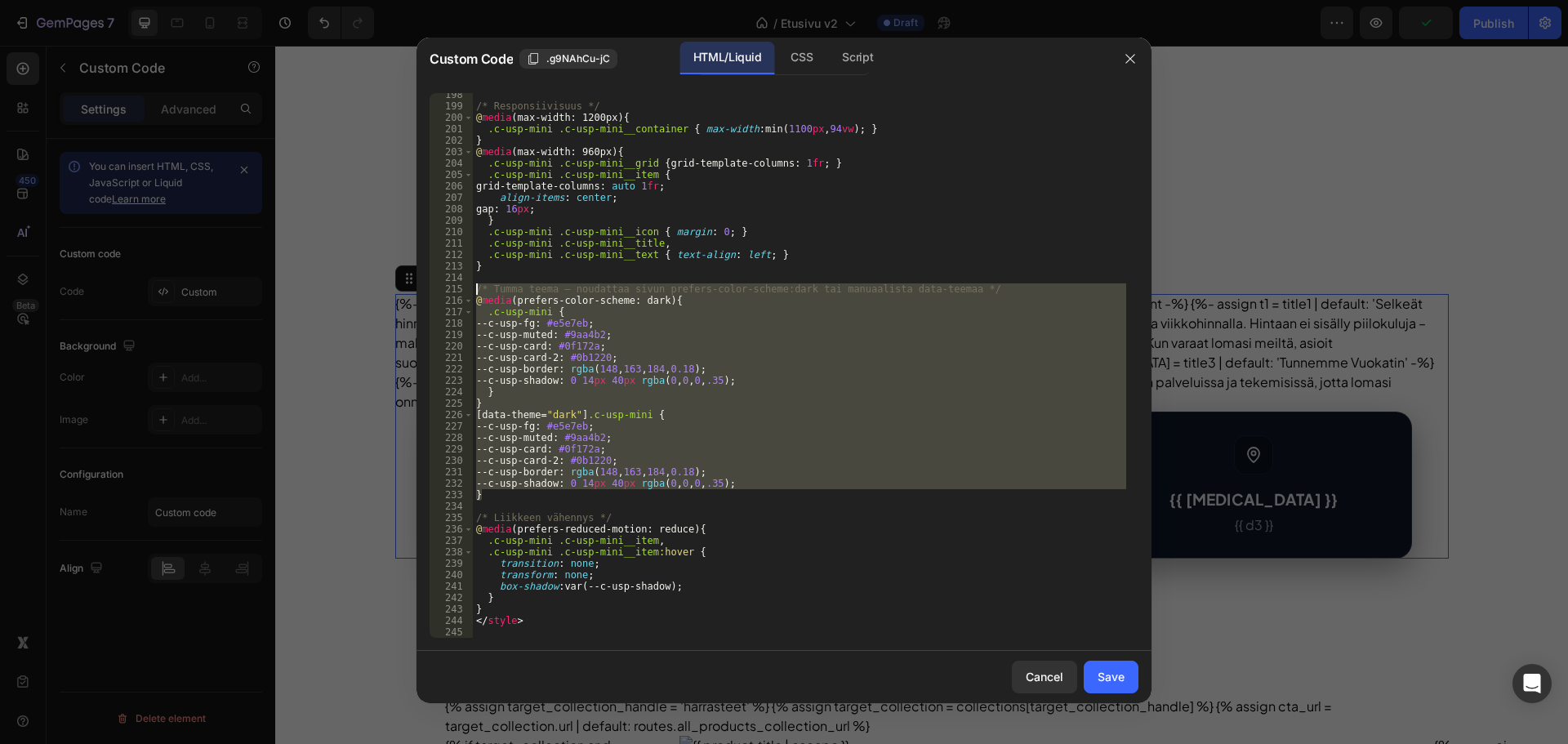
drag, startPoint x: 497, startPoint y: 499, endPoint x: 445, endPoint y: 287, distance: 218.3
click at [445, 287] on div "} 198 199 200 201 202 203 204 205 206 207 208 209 210 211 212 213 214 215 216 2…" at bounding box center [784, 365] width 709 height 545
type textarea "/* Tumma teema – noudattaa sivun prefers-color-scheme:dark tai manuaalista data…"
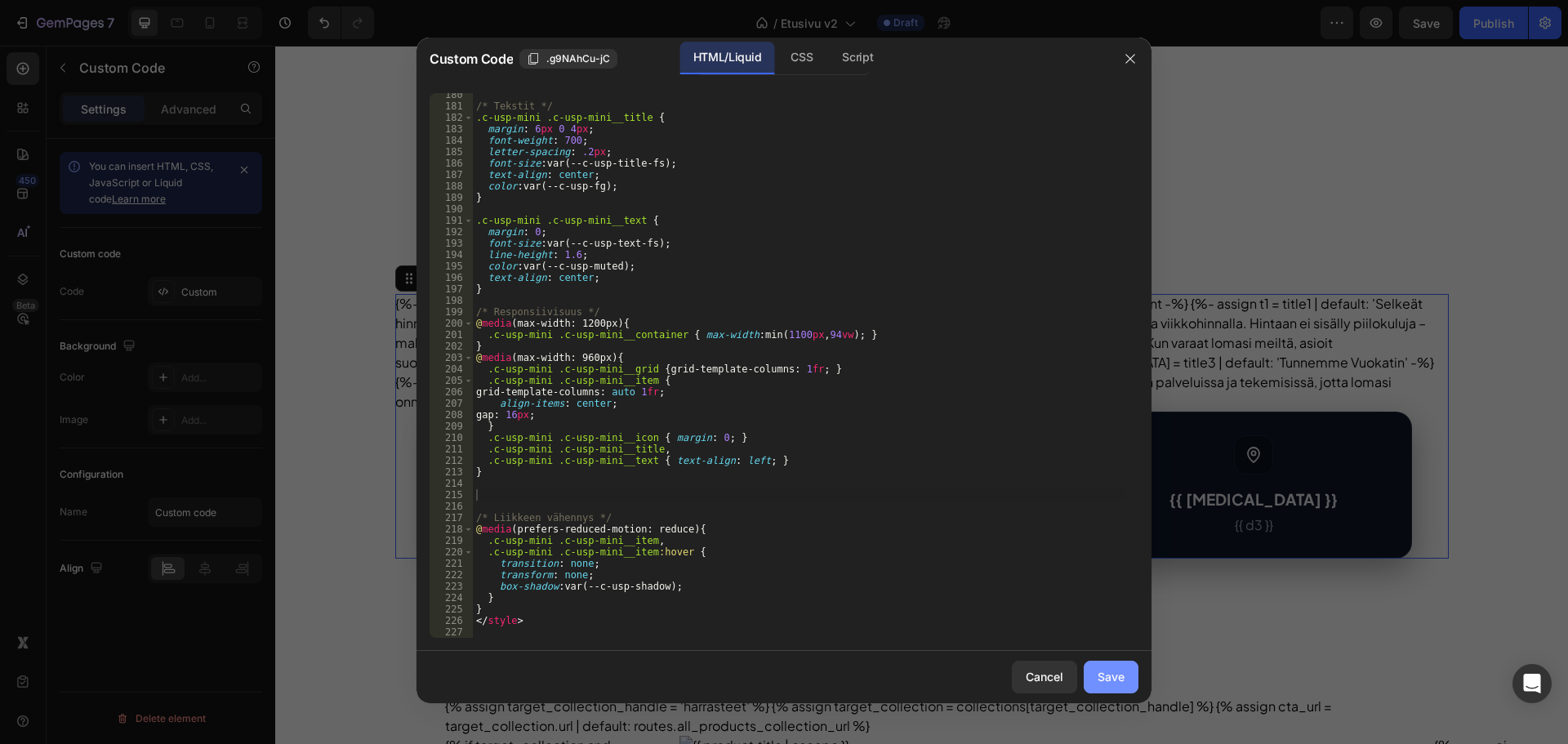
click at [1101, 687] on button "Save" at bounding box center [1111, 676] width 55 height 33
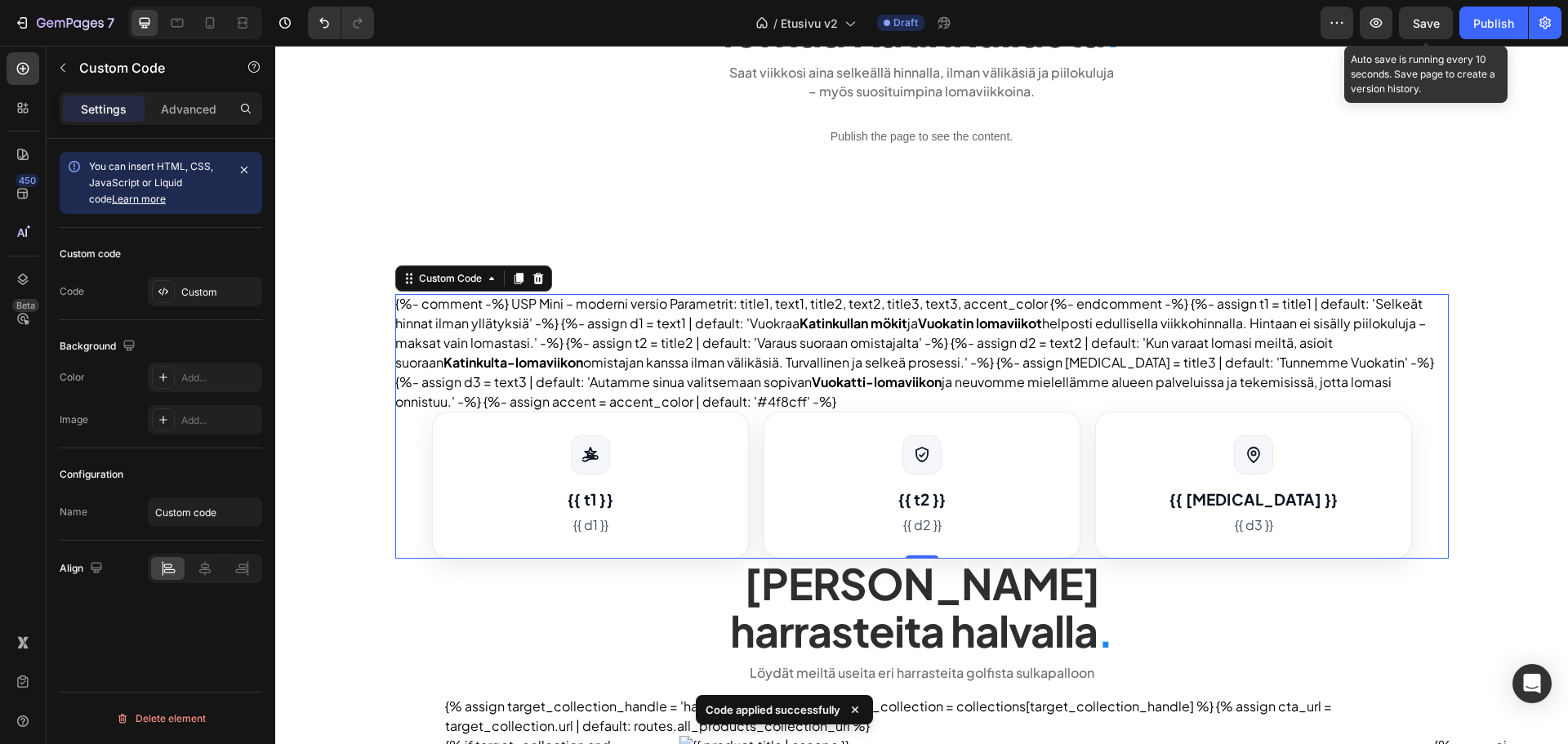
click at [1424, 31] on div "Save" at bounding box center [1426, 23] width 27 height 17
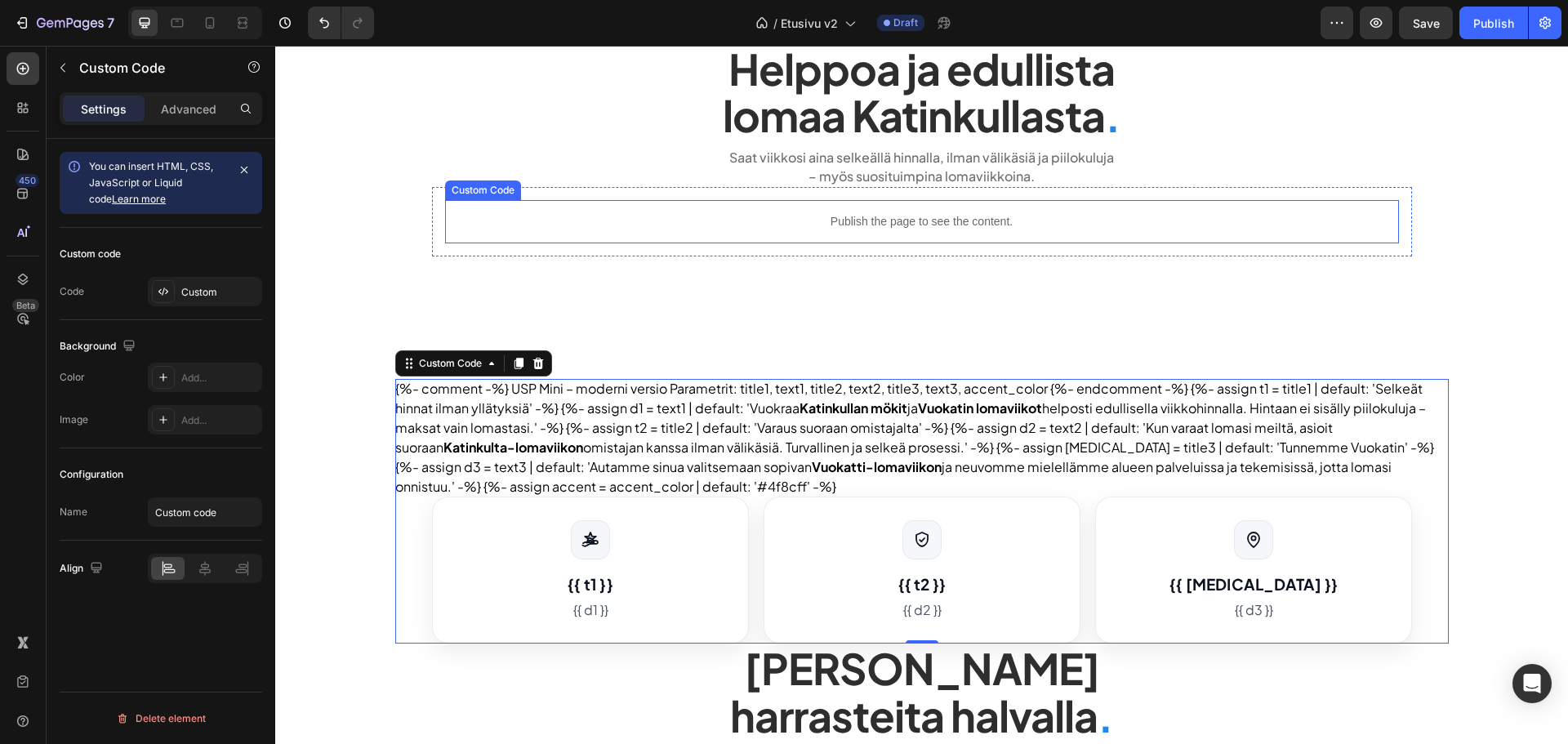
scroll to position [0, 0]
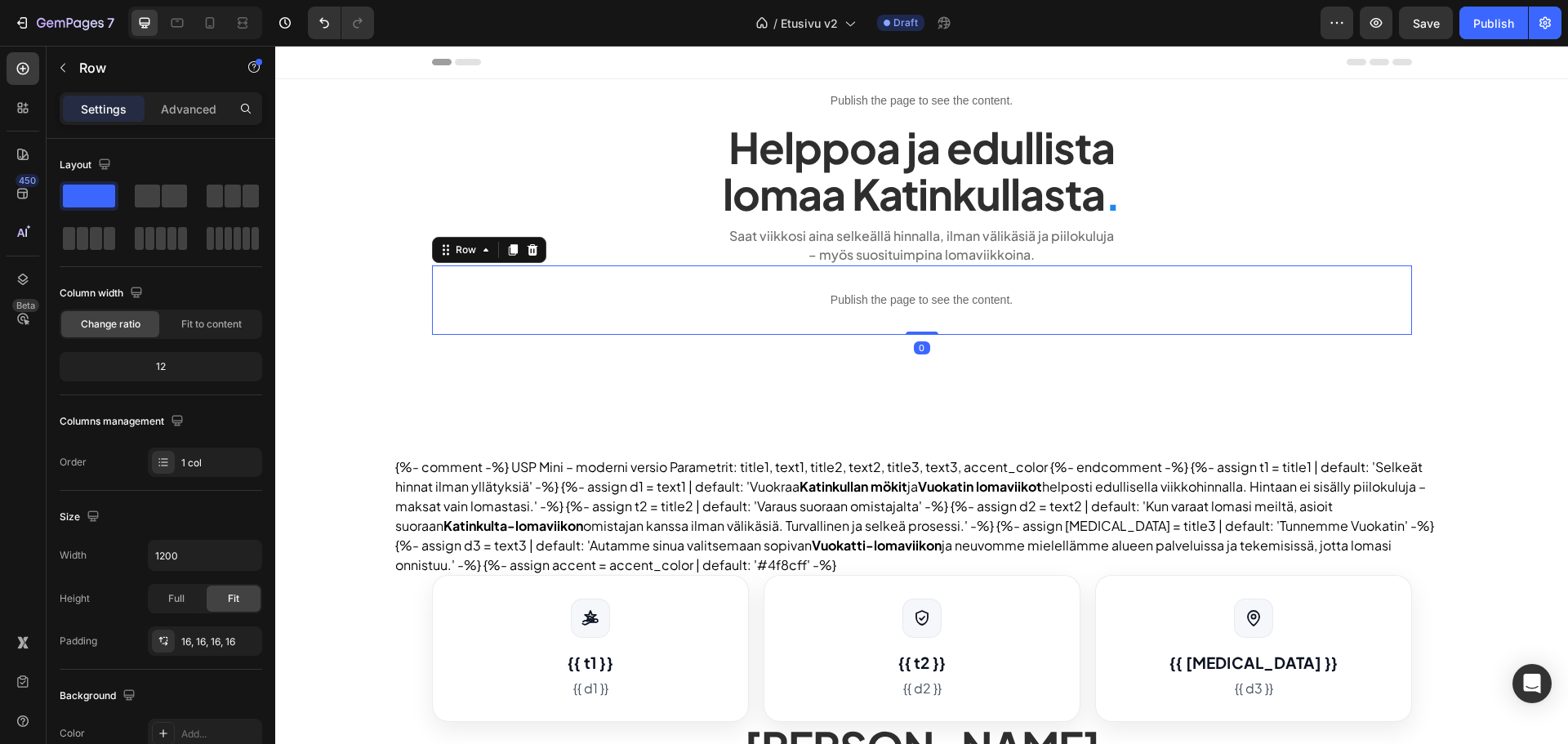
click at [642, 326] on div "Publish the page to see the content. Custom Code Row 0" at bounding box center [922, 300] width 980 height 70
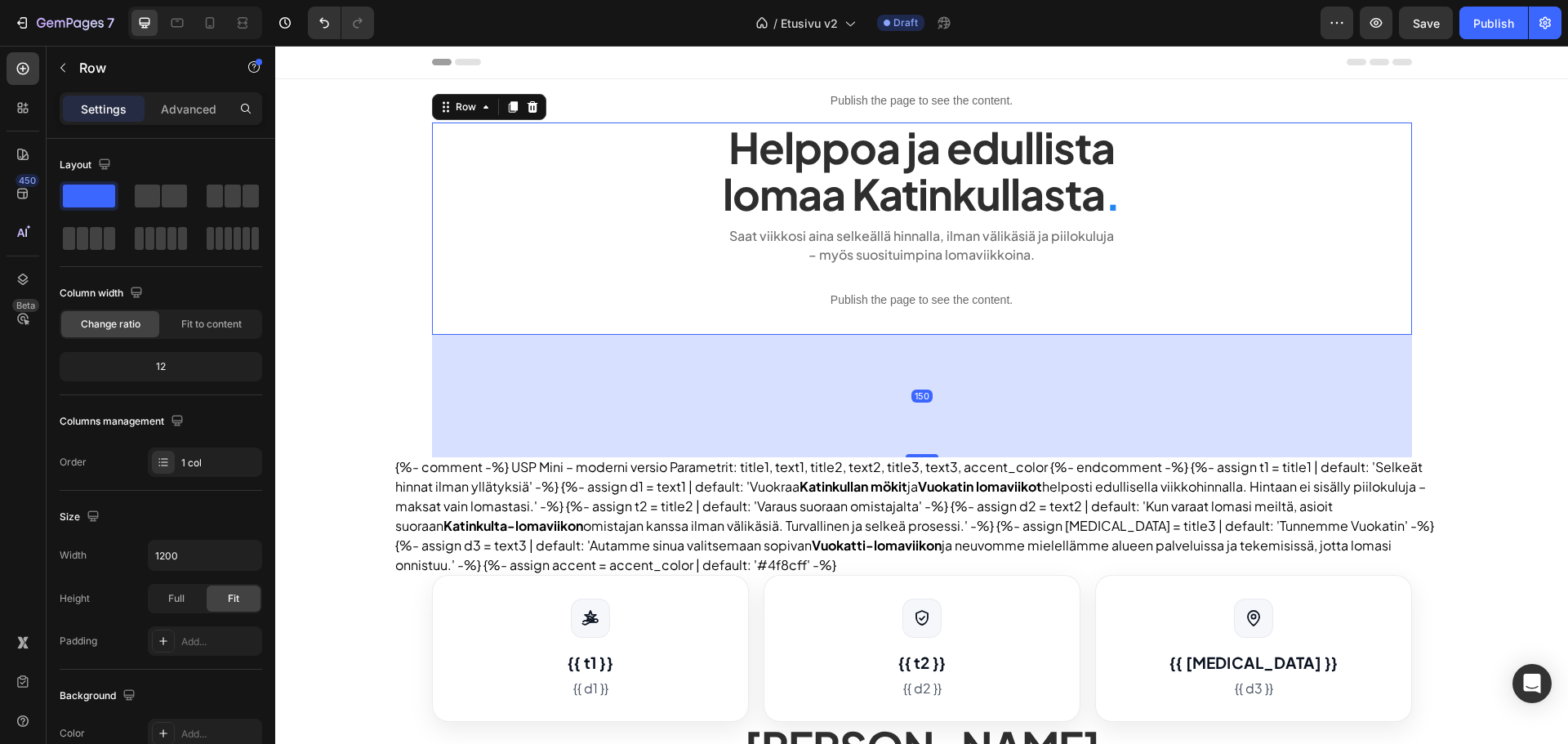
click at [511, 222] on div "Helppoa ja edullista lomaa Katinkullasta . Heading Saat viikkosi aina selkeällä…" at bounding box center [922, 229] width 980 height 212
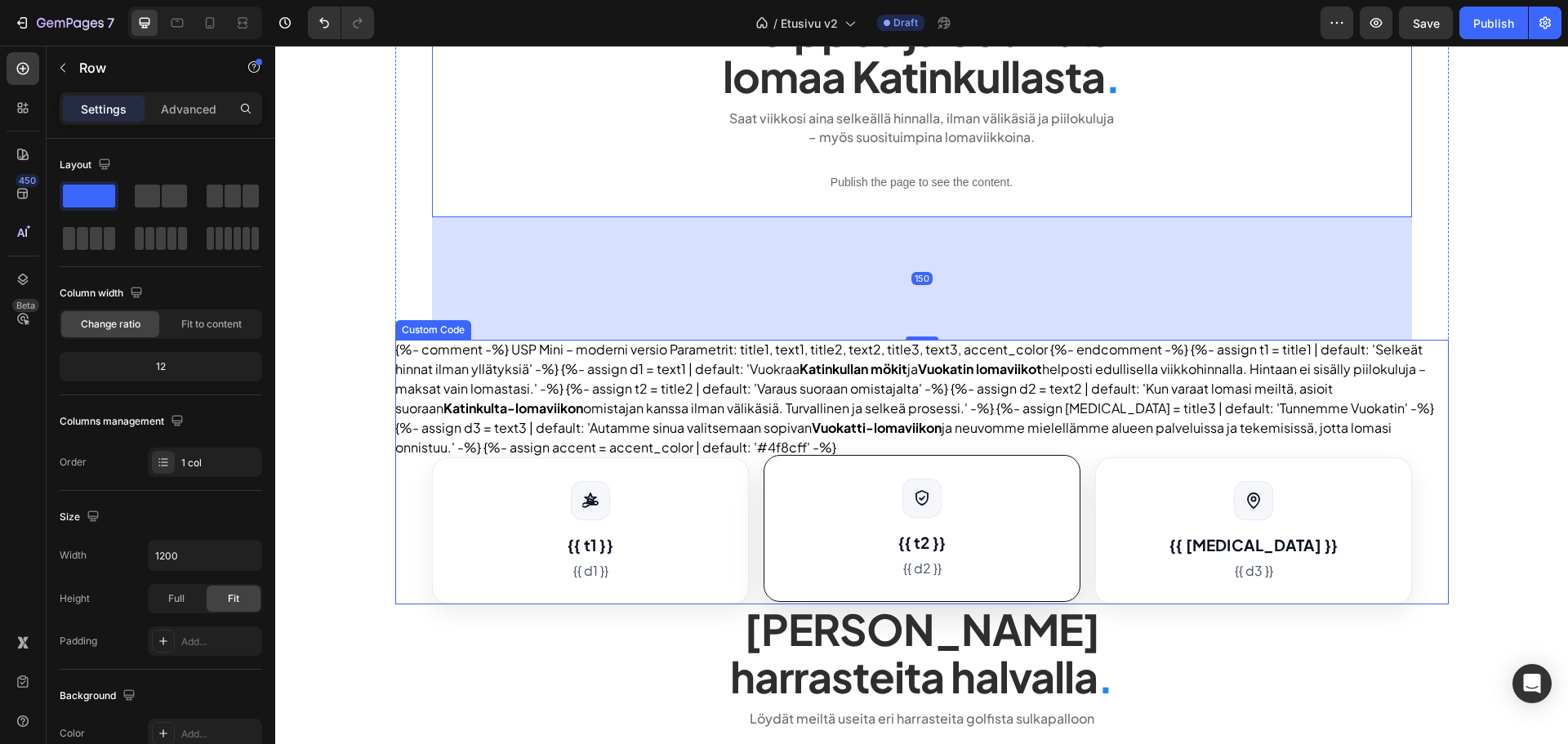
scroll to position [163, 0]
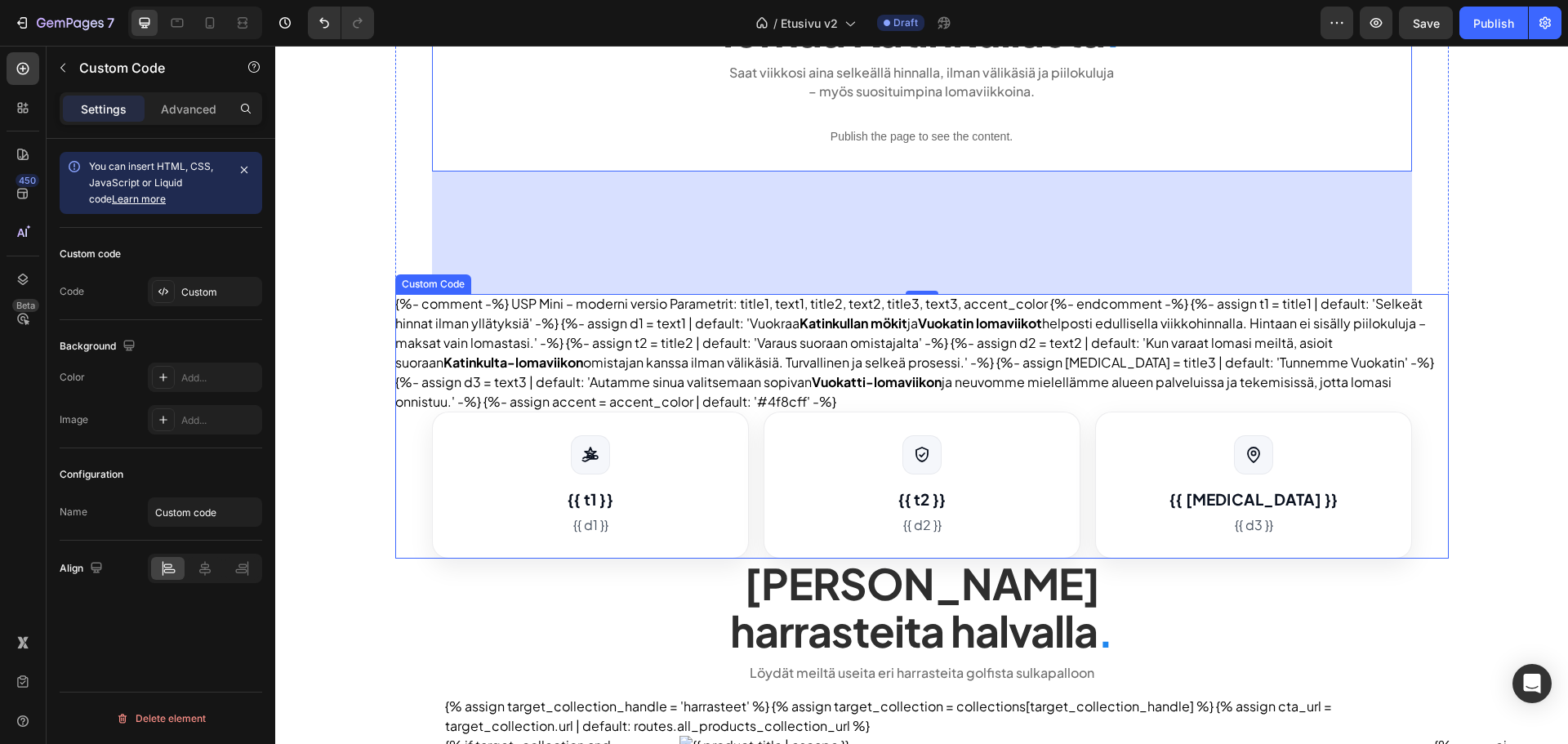
click at [751, 411] on div "{%- comment -%} USP Mini – moderni versio Parametrit: title1, text1, title2, te…" at bounding box center [921, 426] width 1054 height 264
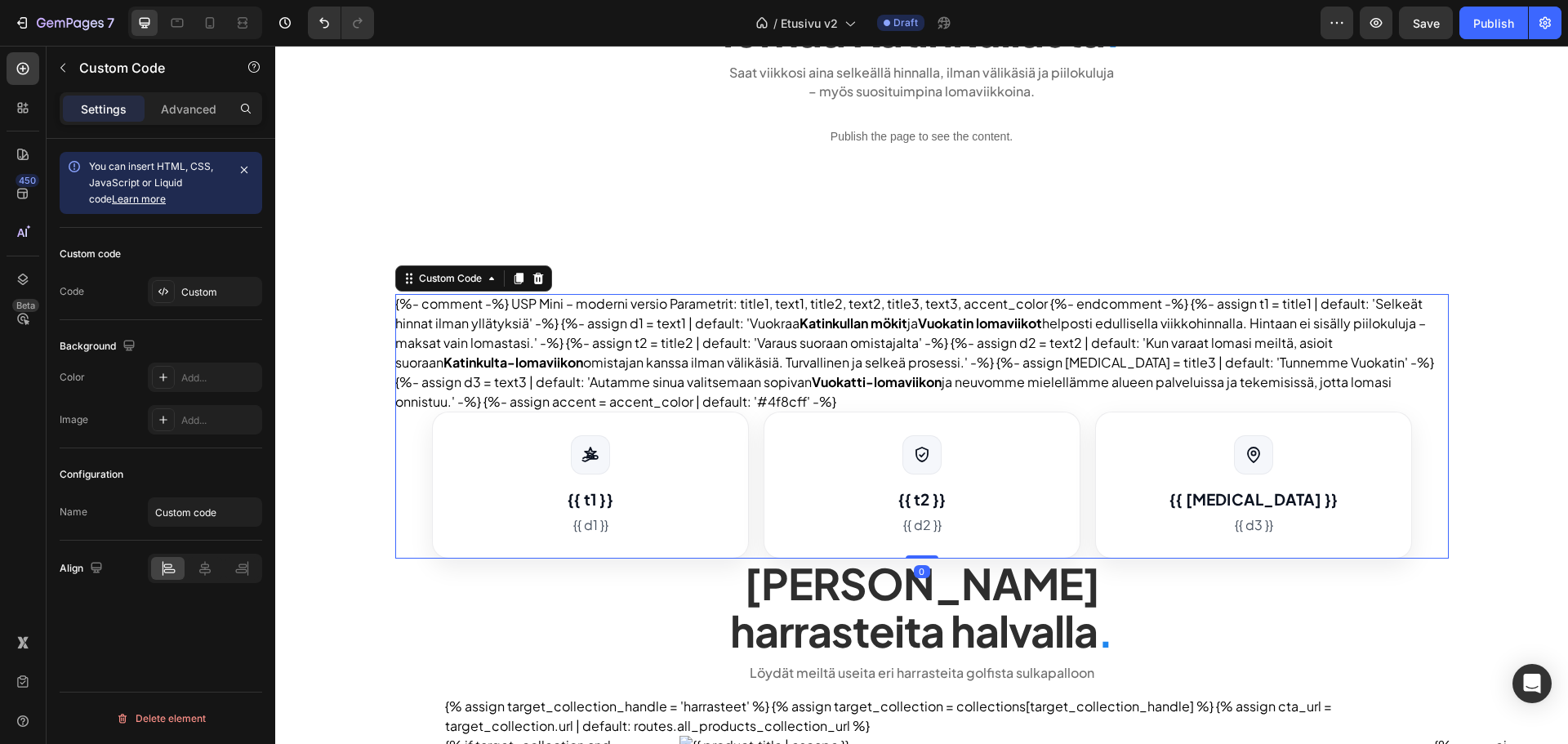
drag, startPoint x: 194, startPoint y: 101, endPoint x: 196, endPoint y: 186, distance: 85.0
click at [194, 102] on p "Advanced" at bounding box center [189, 109] width 56 height 17
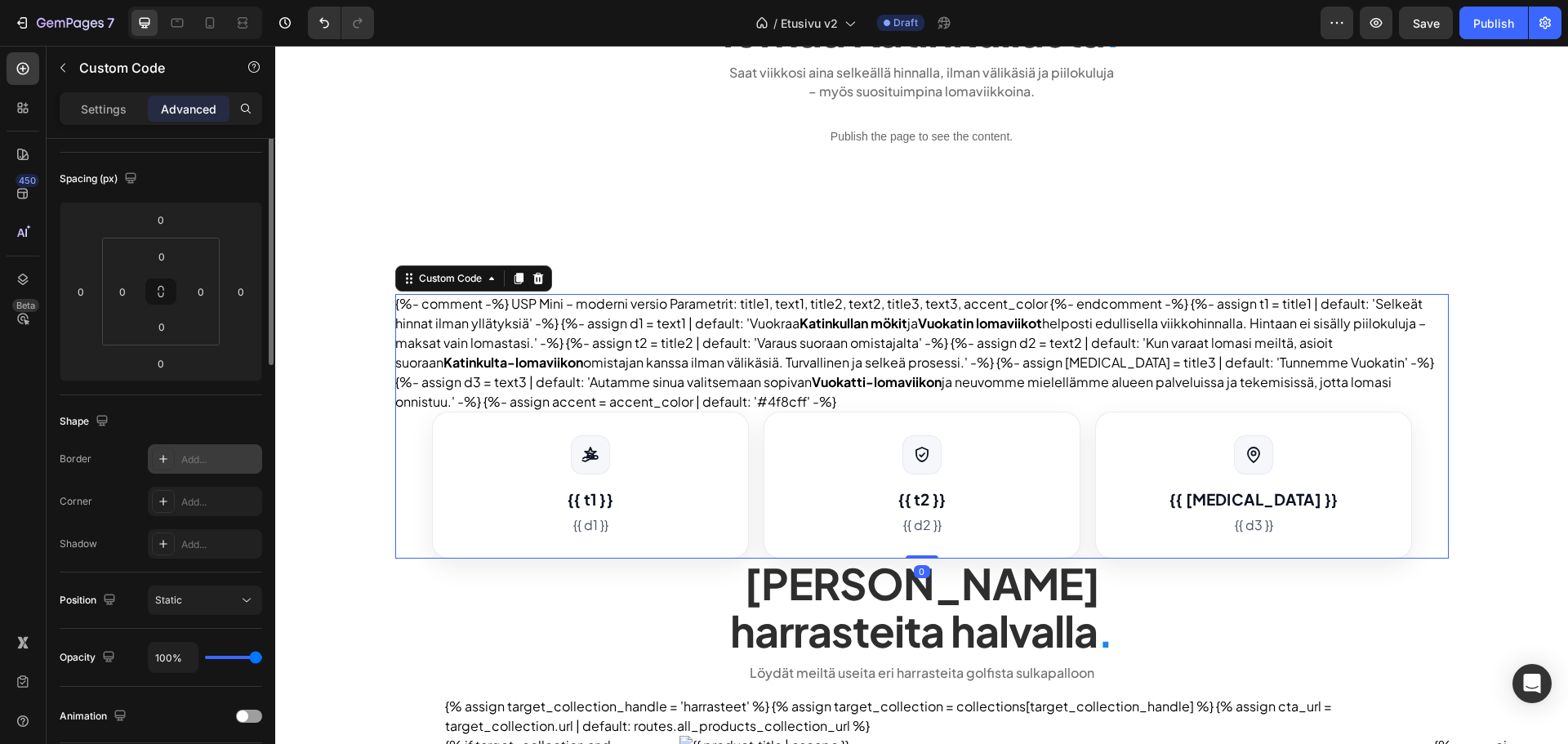
scroll to position [245, 0]
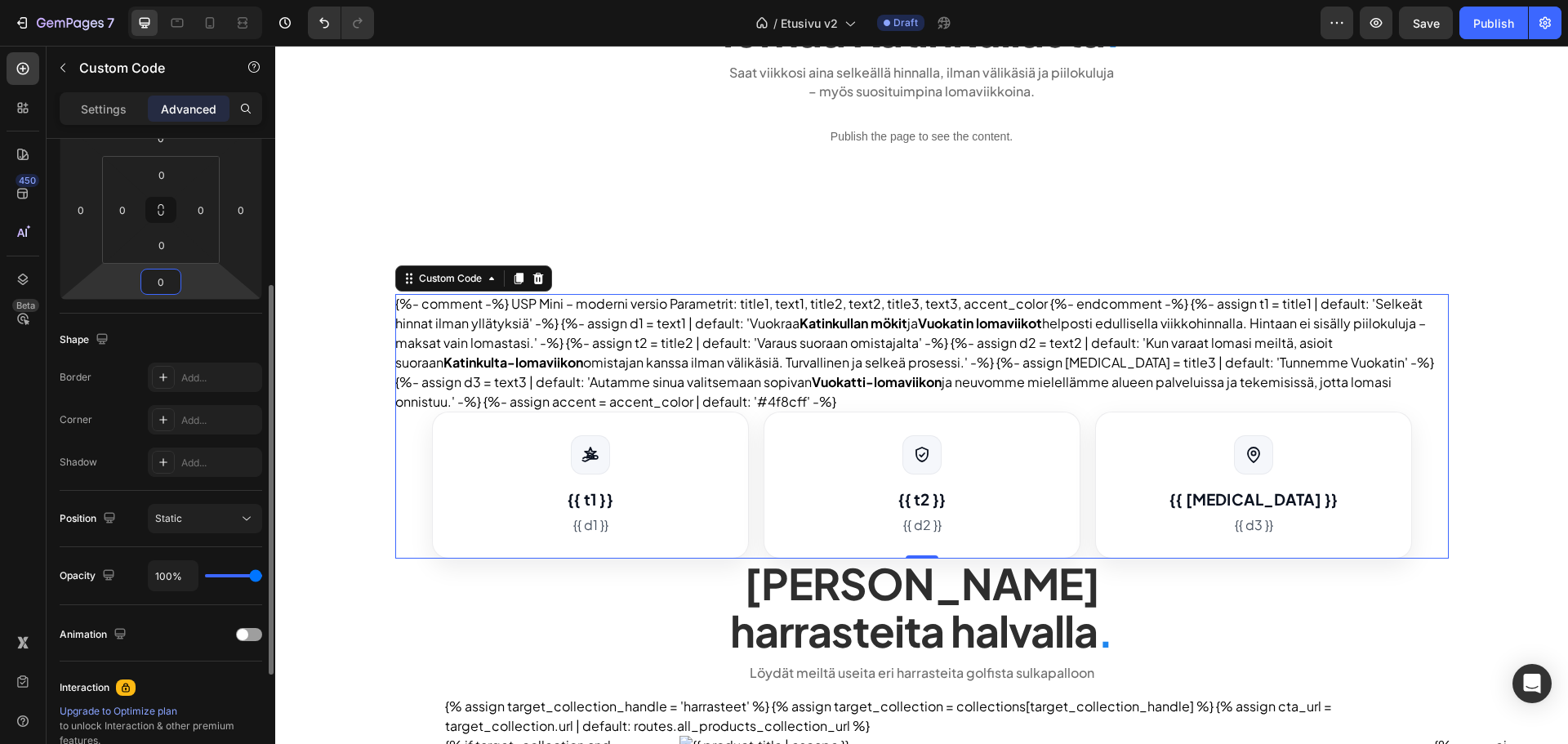
click at [156, 286] on input "0" at bounding box center [160, 281] width 33 height 24
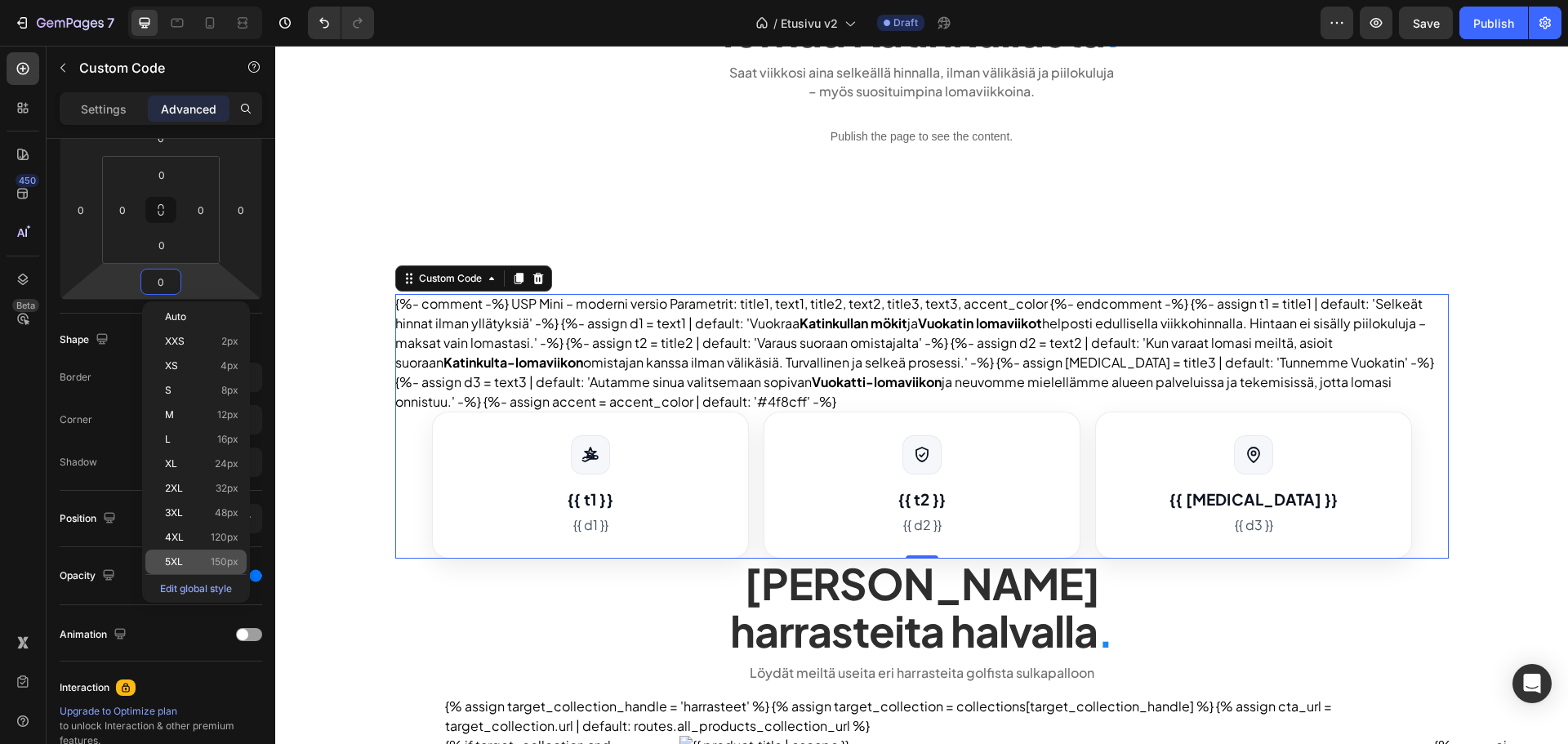
click at [189, 552] on div "5XL 150px" at bounding box center [196, 561] width 102 height 24
type input "150"
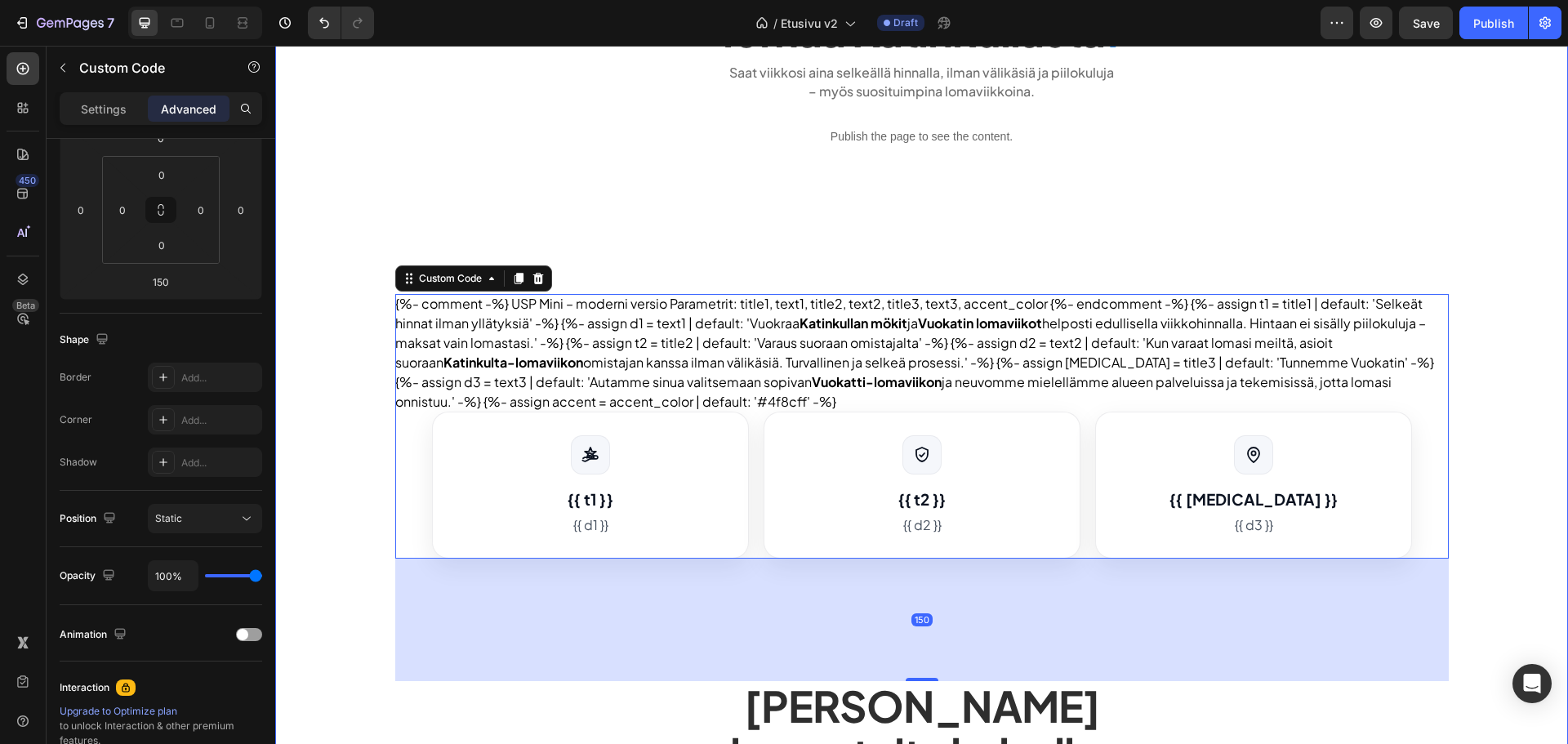
click at [355, 467] on div "Publish the page to see the content. heroteksti Helppoa ja edullista lomaa Kati…" at bounding box center [921, 729] width 1293 height 1626
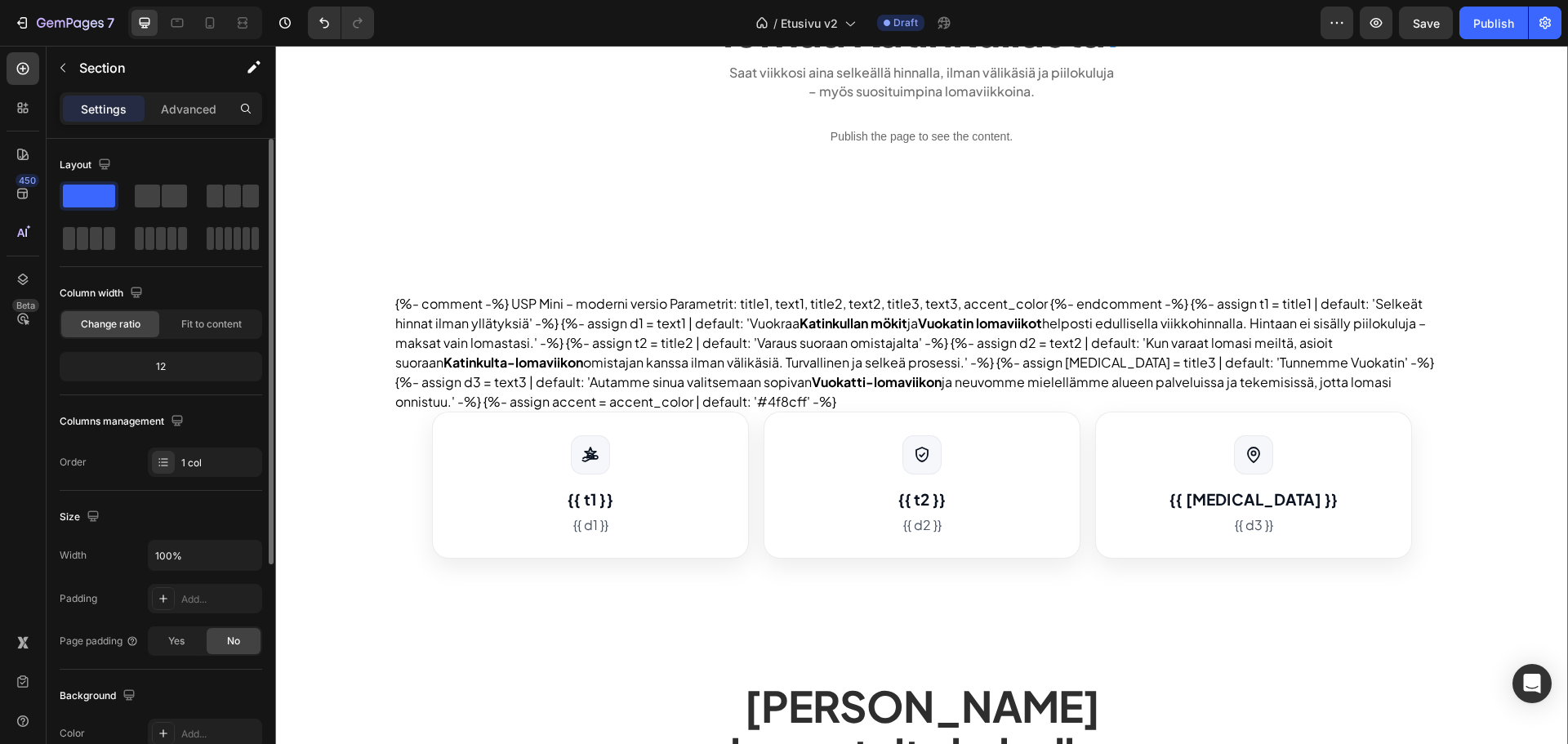
click at [1420, 30] on span "Save" at bounding box center [1426, 23] width 27 height 14
click at [879, 98] on p "– myös suosituimpina lomaviikkoina." at bounding box center [922, 91] width 977 height 18
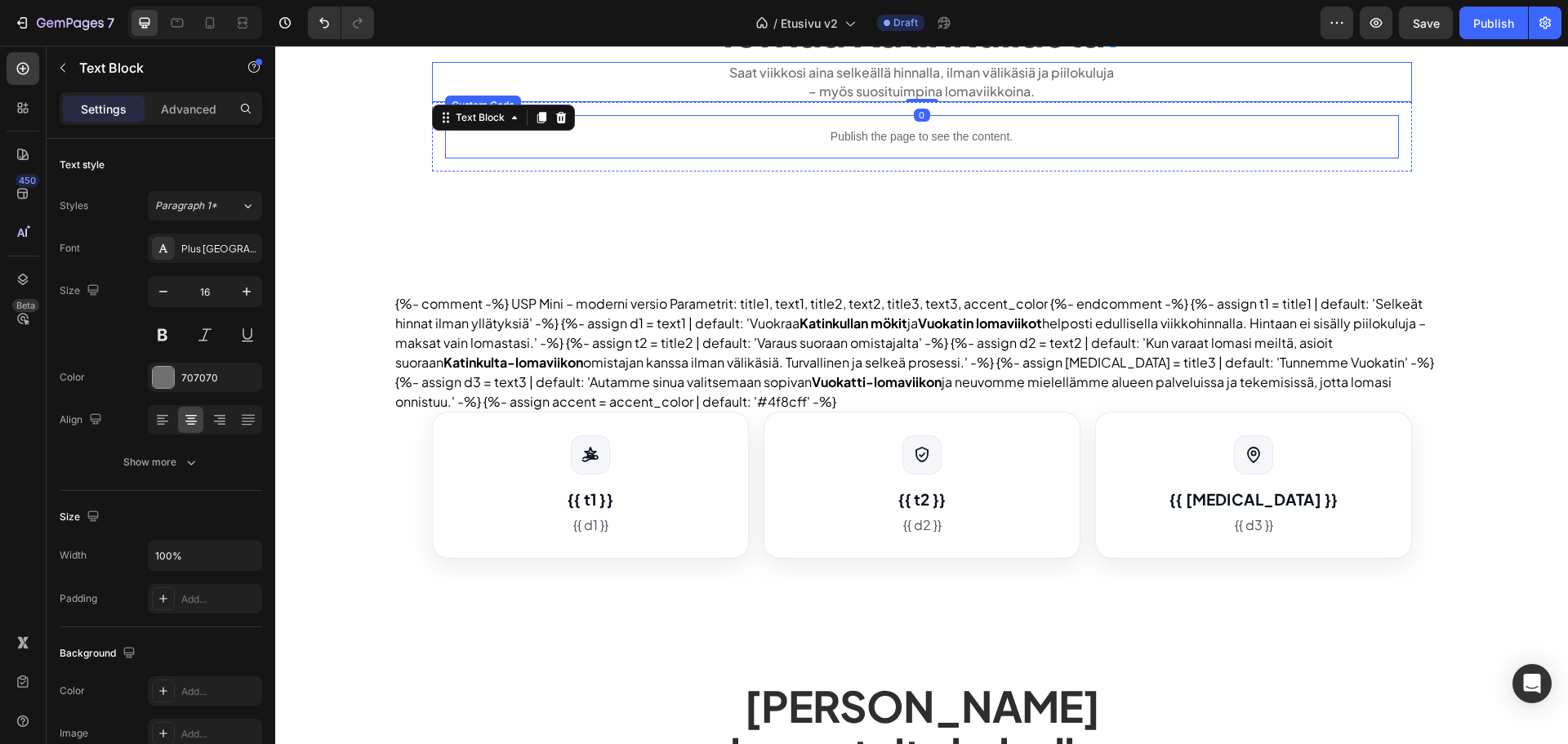
click at [855, 124] on div "Publish the page to see the content." at bounding box center [922, 137] width 954 height 43
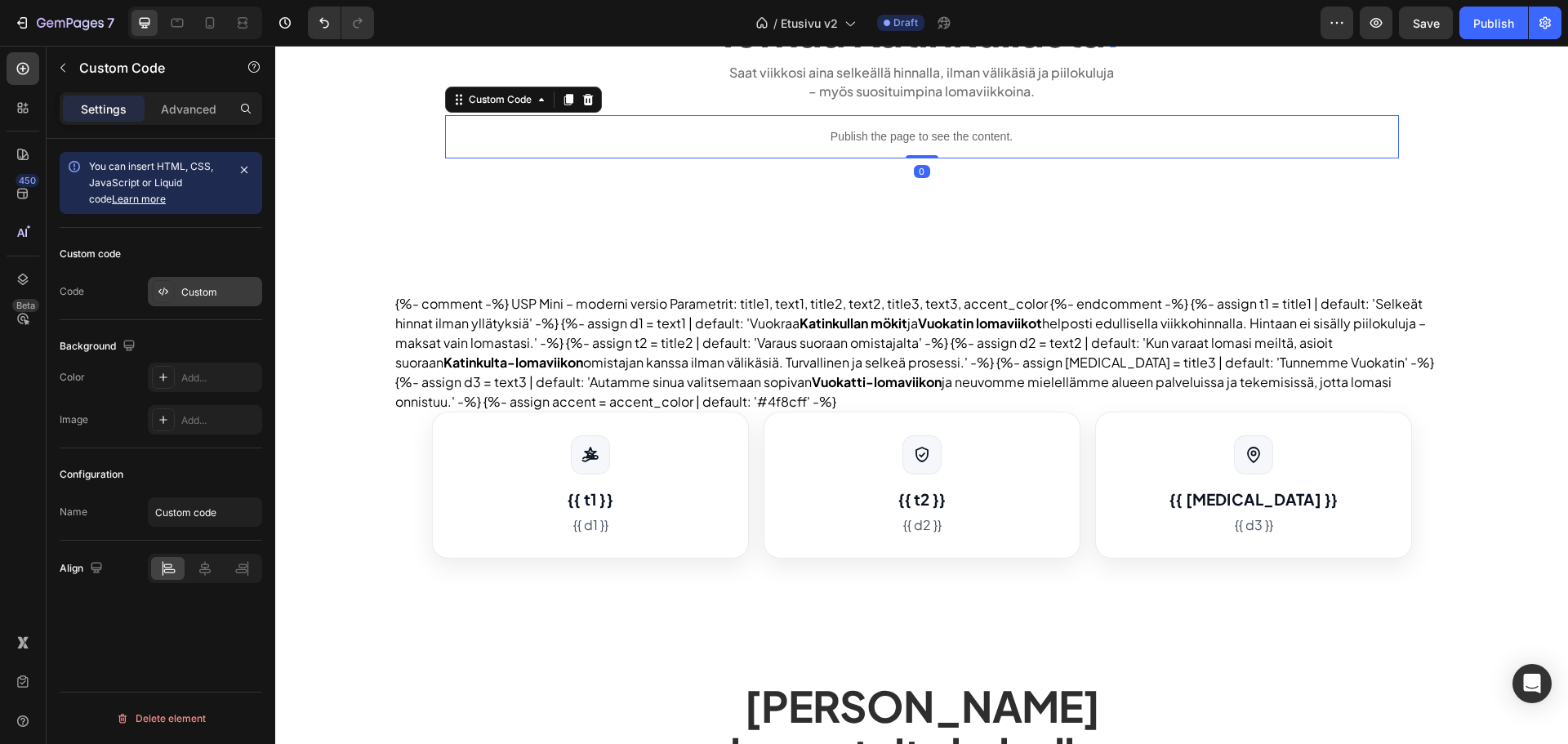
click at [208, 295] on div "Custom" at bounding box center [220, 292] width 76 height 15
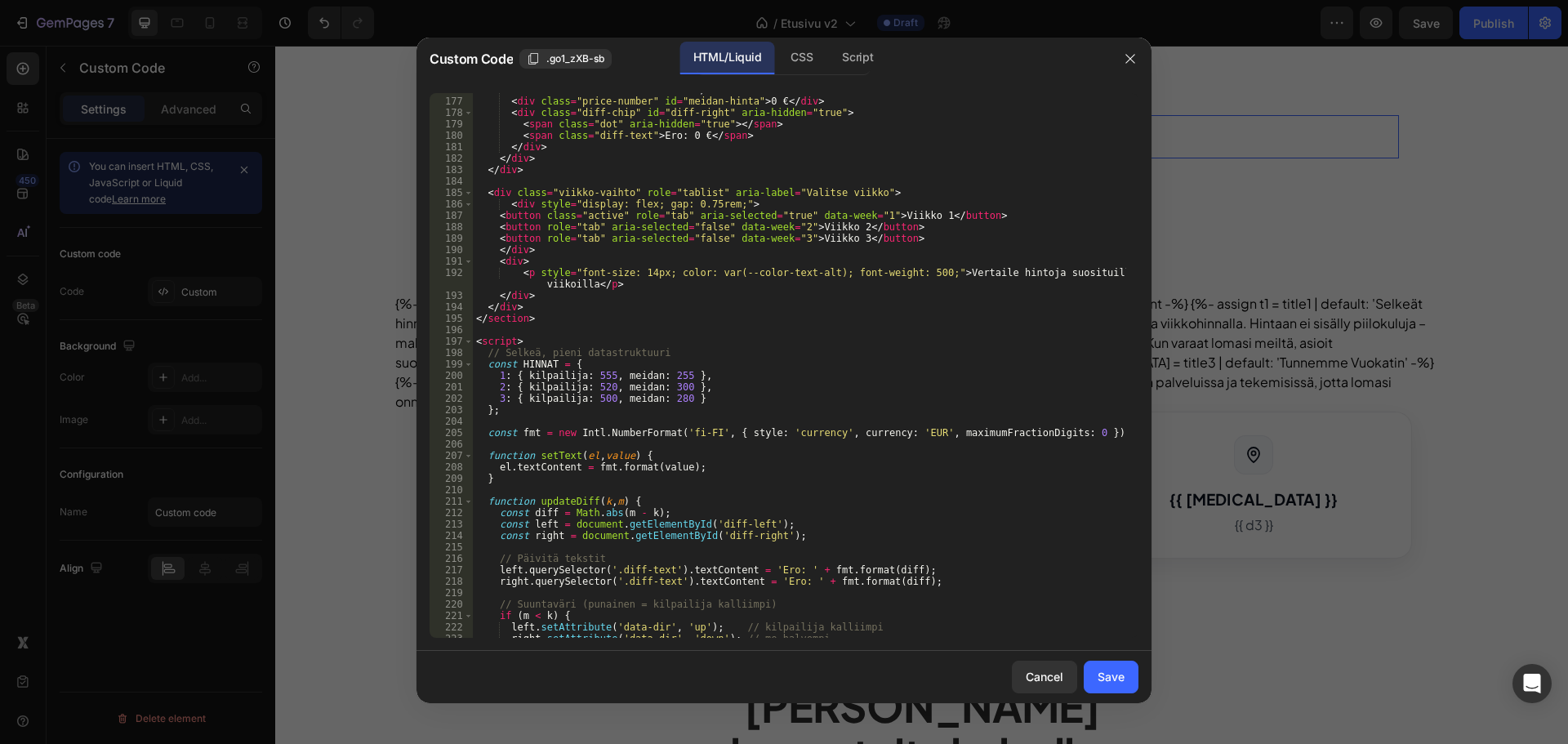
scroll to position [1825, 0]
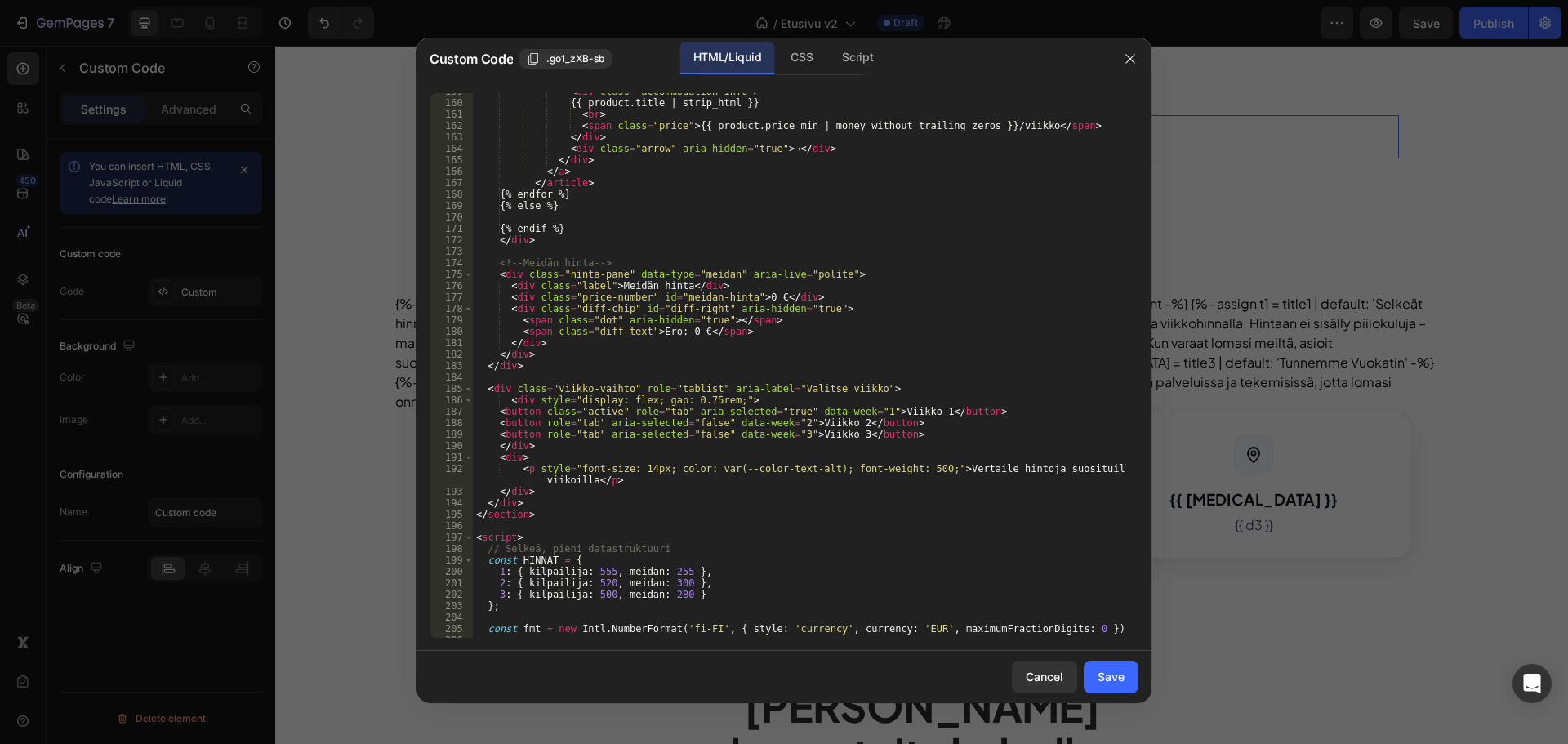
click at [513, 461] on div "< div class = "accommodation-info" > {{ product.title | strip_html }} < br > < …" at bounding box center [799, 369] width 653 height 567
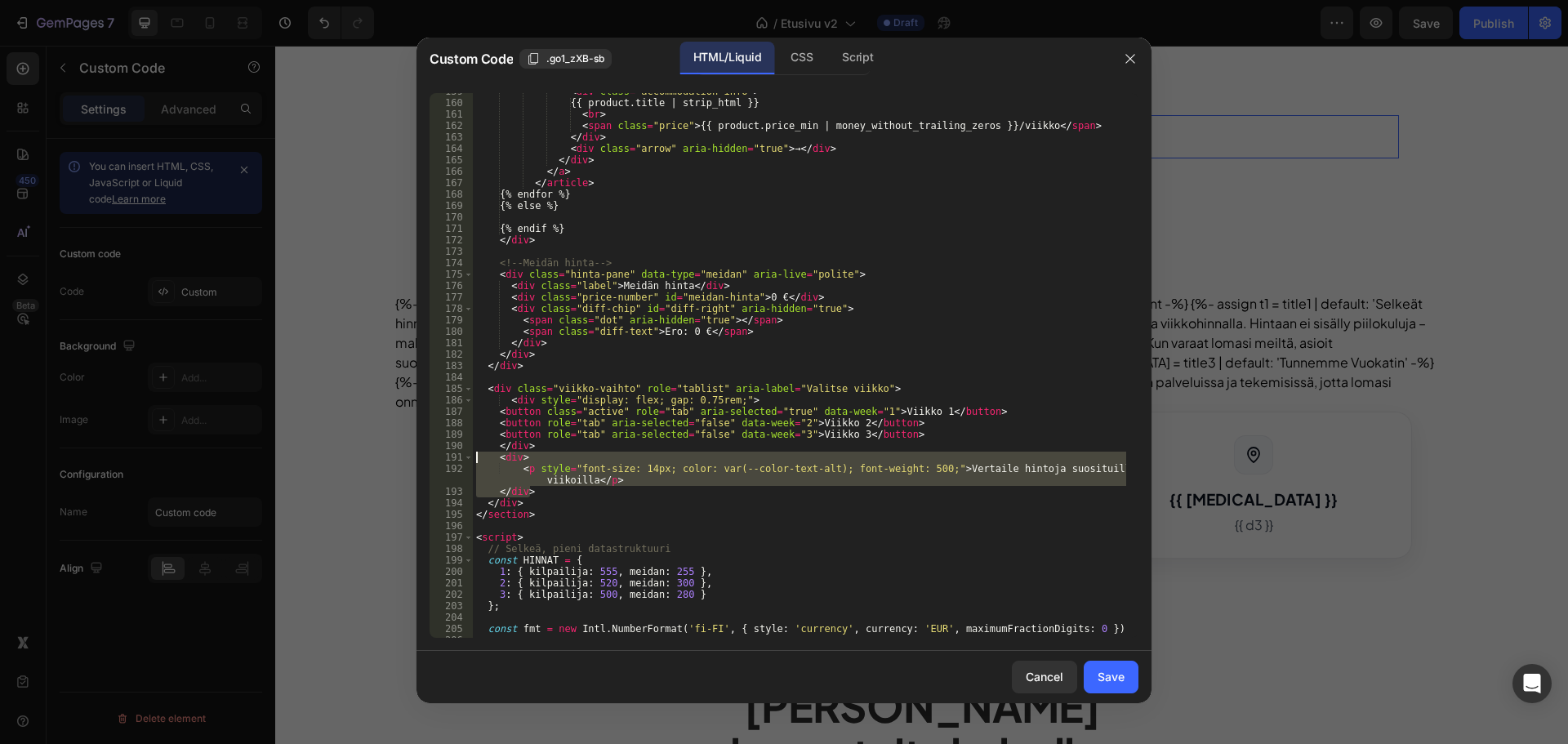
drag, startPoint x: 520, startPoint y: 488, endPoint x: 441, endPoint y: 459, distance: 84.2
click at [441, 459] on div "<div> 159 160 161 162 163 164 165 166 167 168 169 170 171 172 173 174 175 176 1…" at bounding box center [784, 365] width 709 height 545
type textarea "<div> <p style="font-size: 14px; color: var(--color-text-alt); font-weight: 500…"
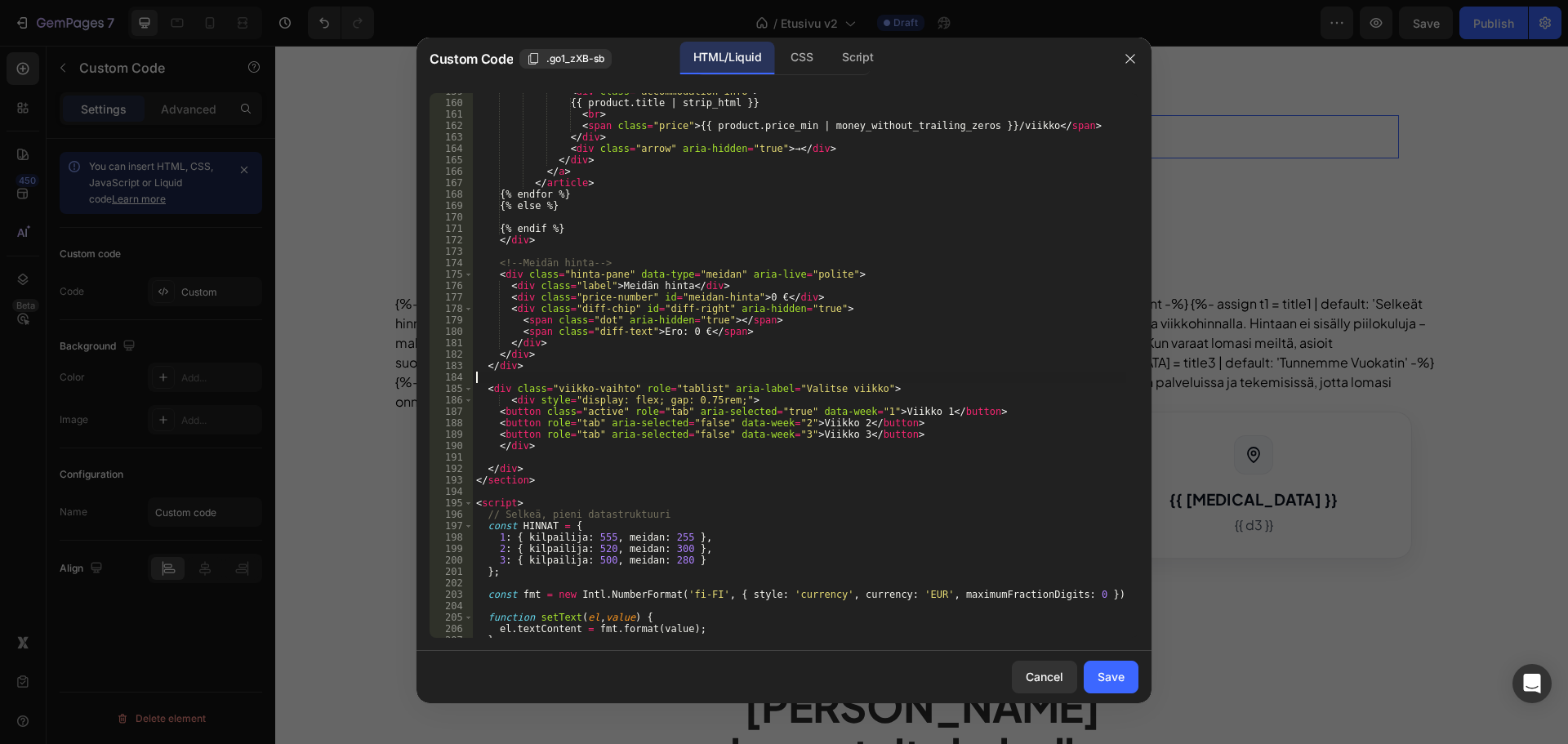
click at [893, 381] on div "< div class = "accommodation-info" > {{ product.title | strip_html }} < br > < …" at bounding box center [799, 369] width 653 height 567
click at [896, 390] on div "< div class = "accommodation-info" > {{ product.title | strip_html }} < br > < …" at bounding box center [799, 369] width 653 height 567
type textarea "<div class="viikko-vaihto" role="tablist" aria-label="Valitse viikko">"
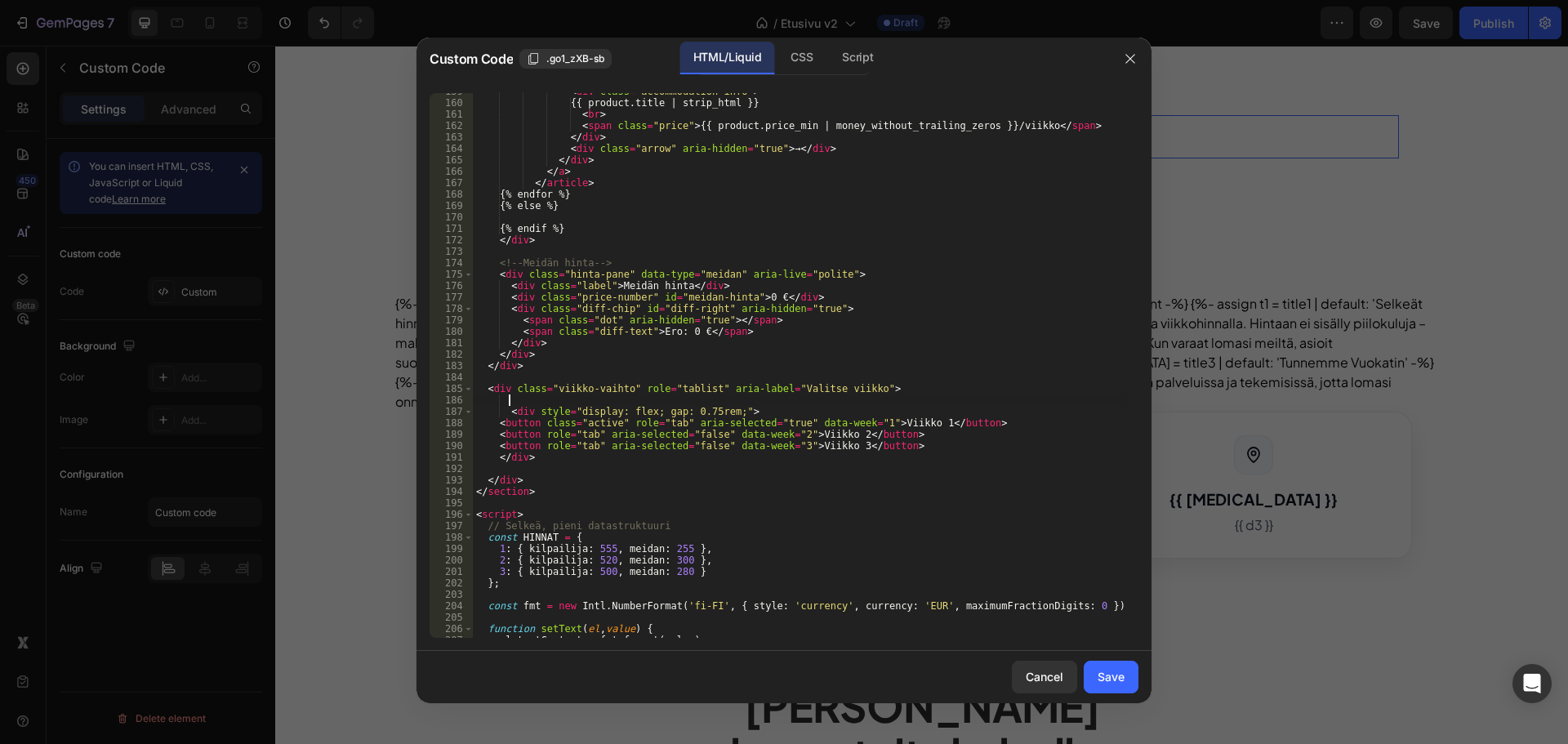
scroll to position [0, 2]
paste textarea "</div>"
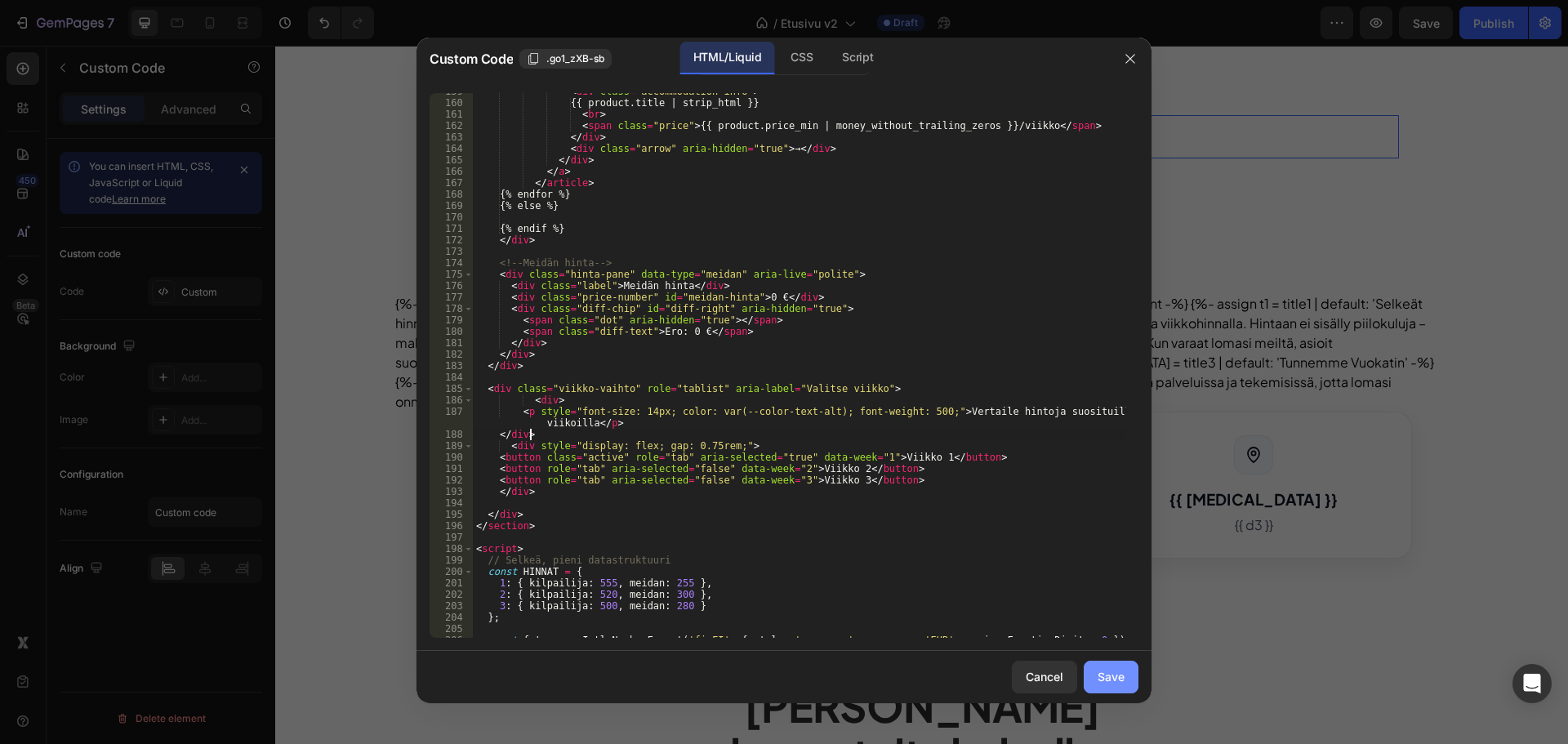
type textarea "</div>"
click at [1110, 671] on div "Save" at bounding box center [1111, 676] width 27 height 17
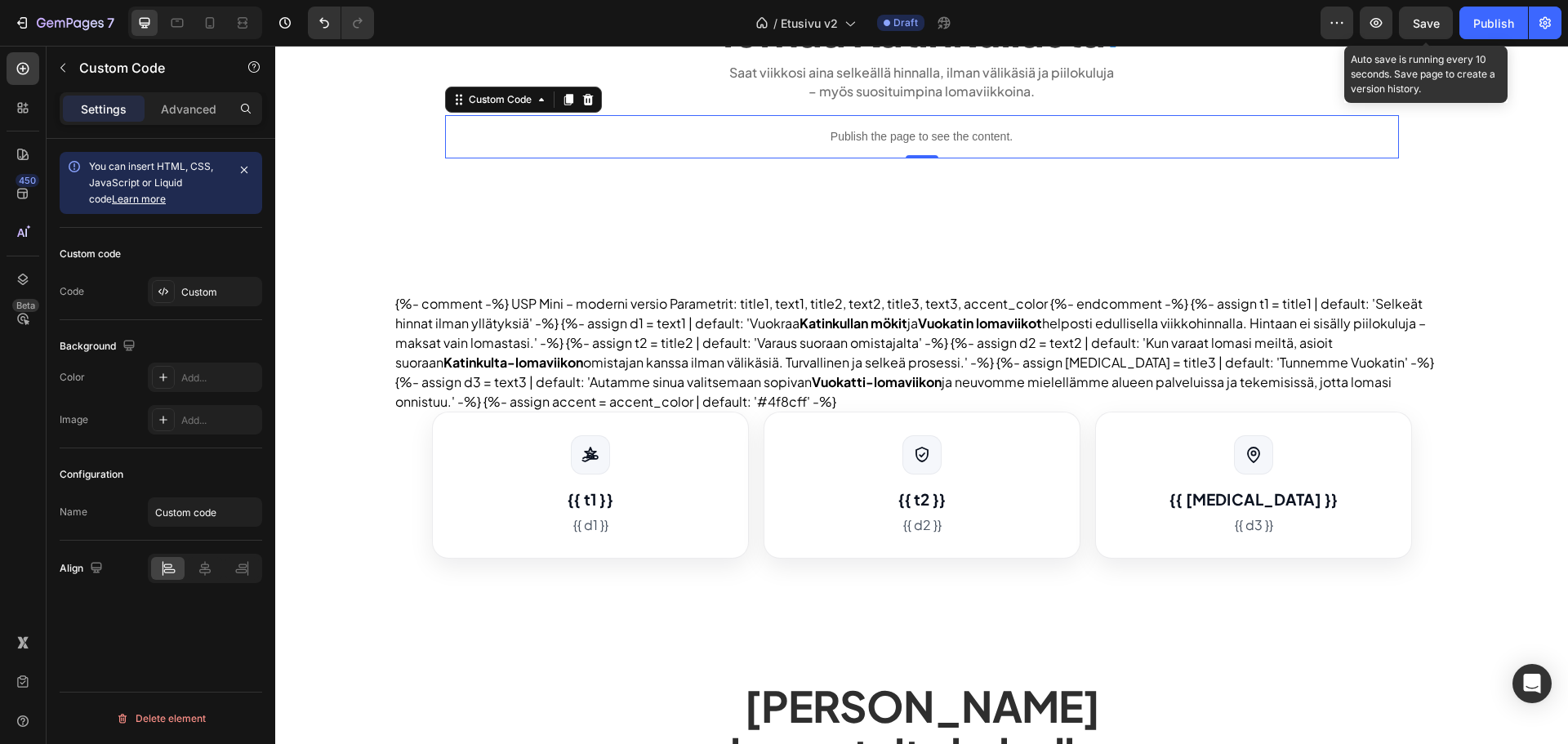
click at [1425, 25] on span "Save" at bounding box center [1426, 23] width 27 height 14
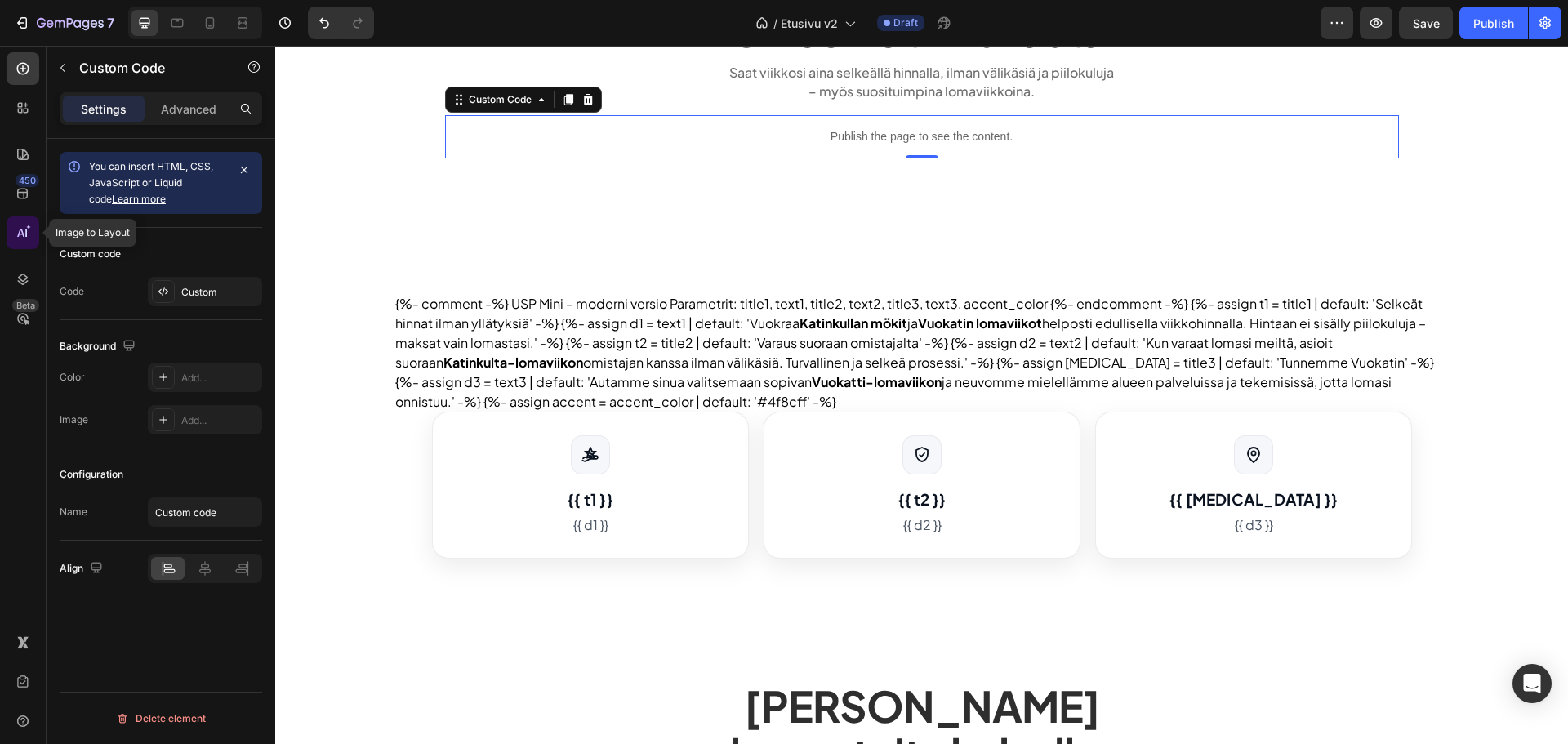
click at [22, 227] on icon at bounding box center [23, 233] width 17 height 17
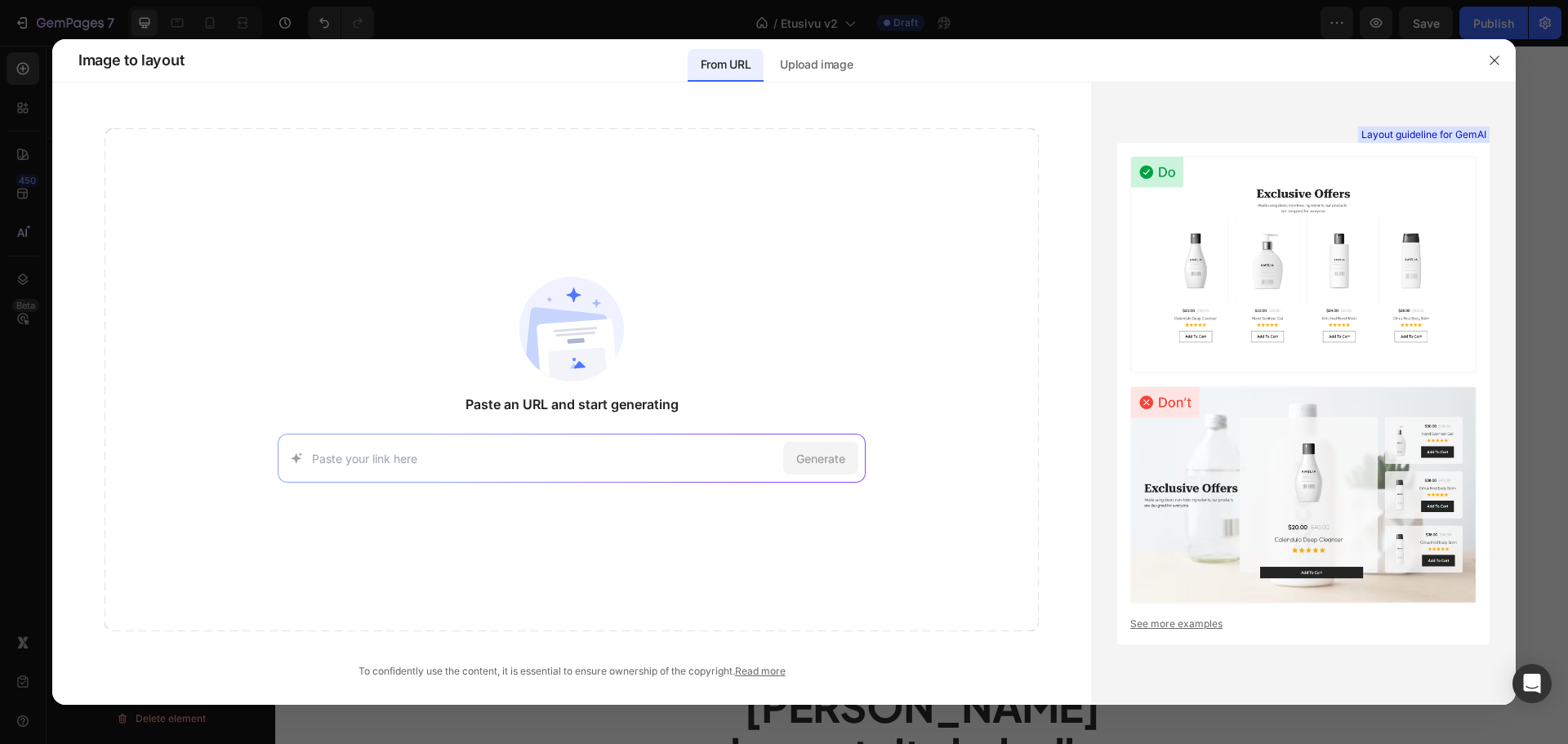
click at [35, 206] on div at bounding box center [784, 372] width 1568 height 744
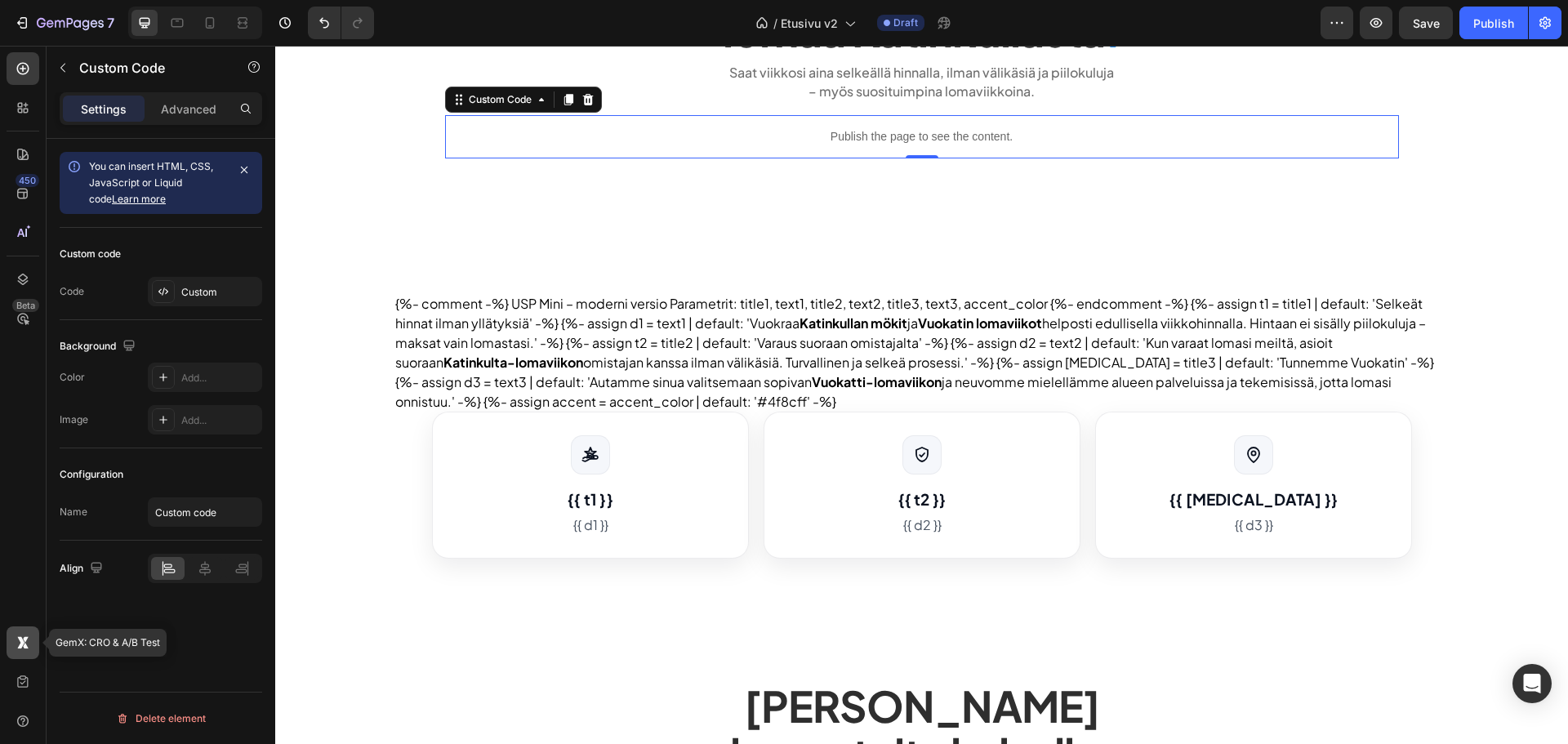
click at [24, 646] on icon at bounding box center [26, 645] width 6 height 6
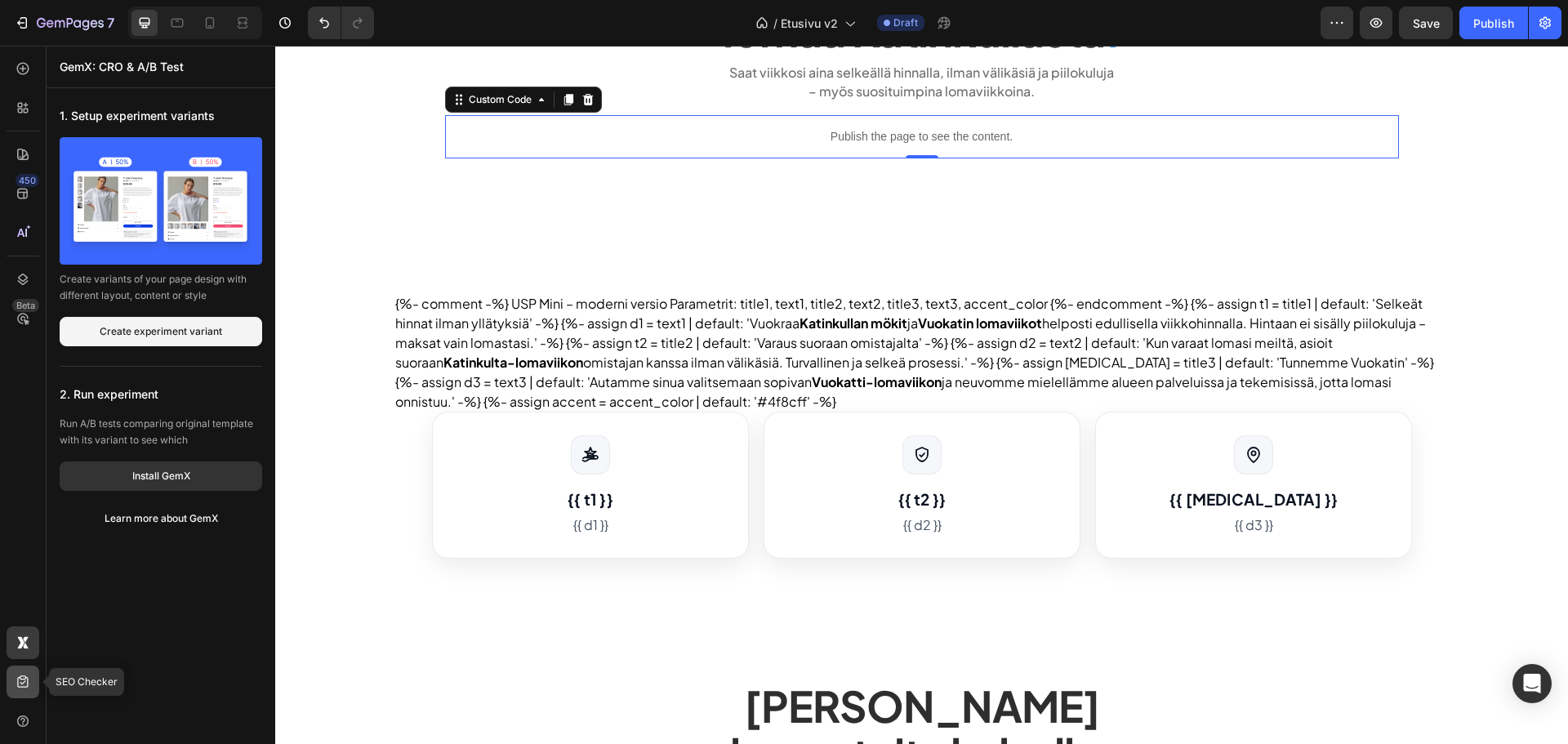
click at [22, 667] on div at bounding box center [22, 682] width 33 height 33
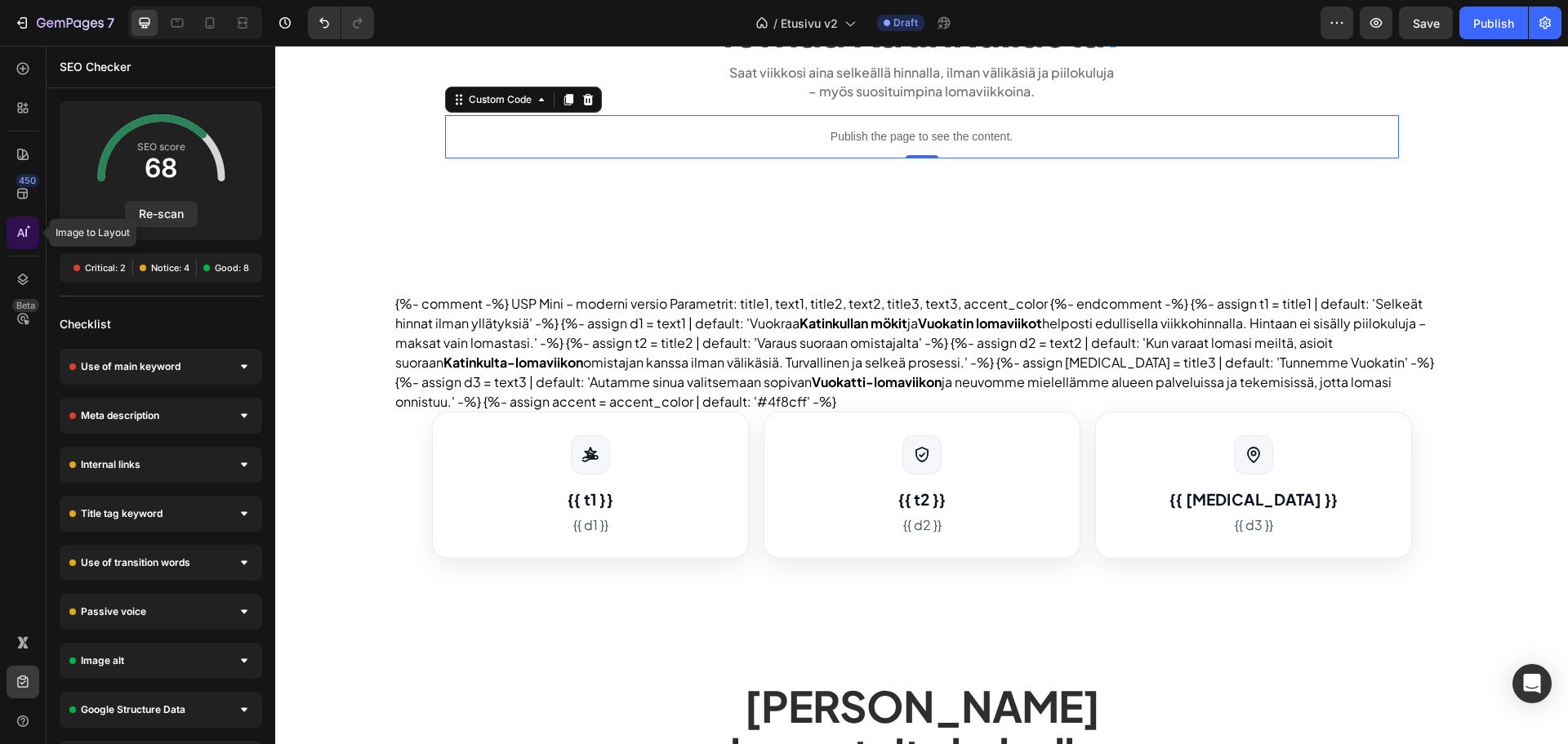
click at [31, 238] on div at bounding box center [22, 232] width 33 height 33
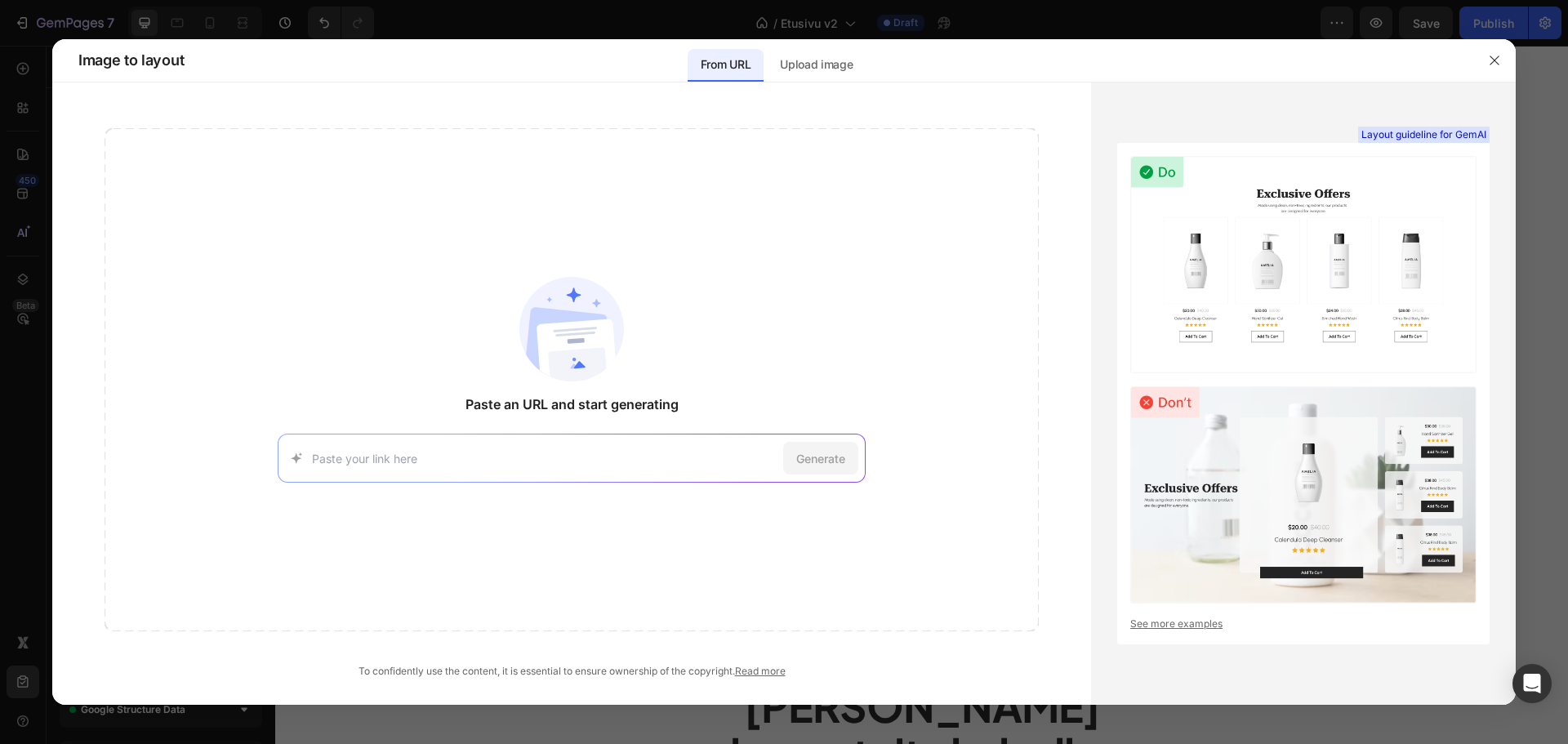
click at [23, 262] on div at bounding box center [784, 372] width 1568 height 744
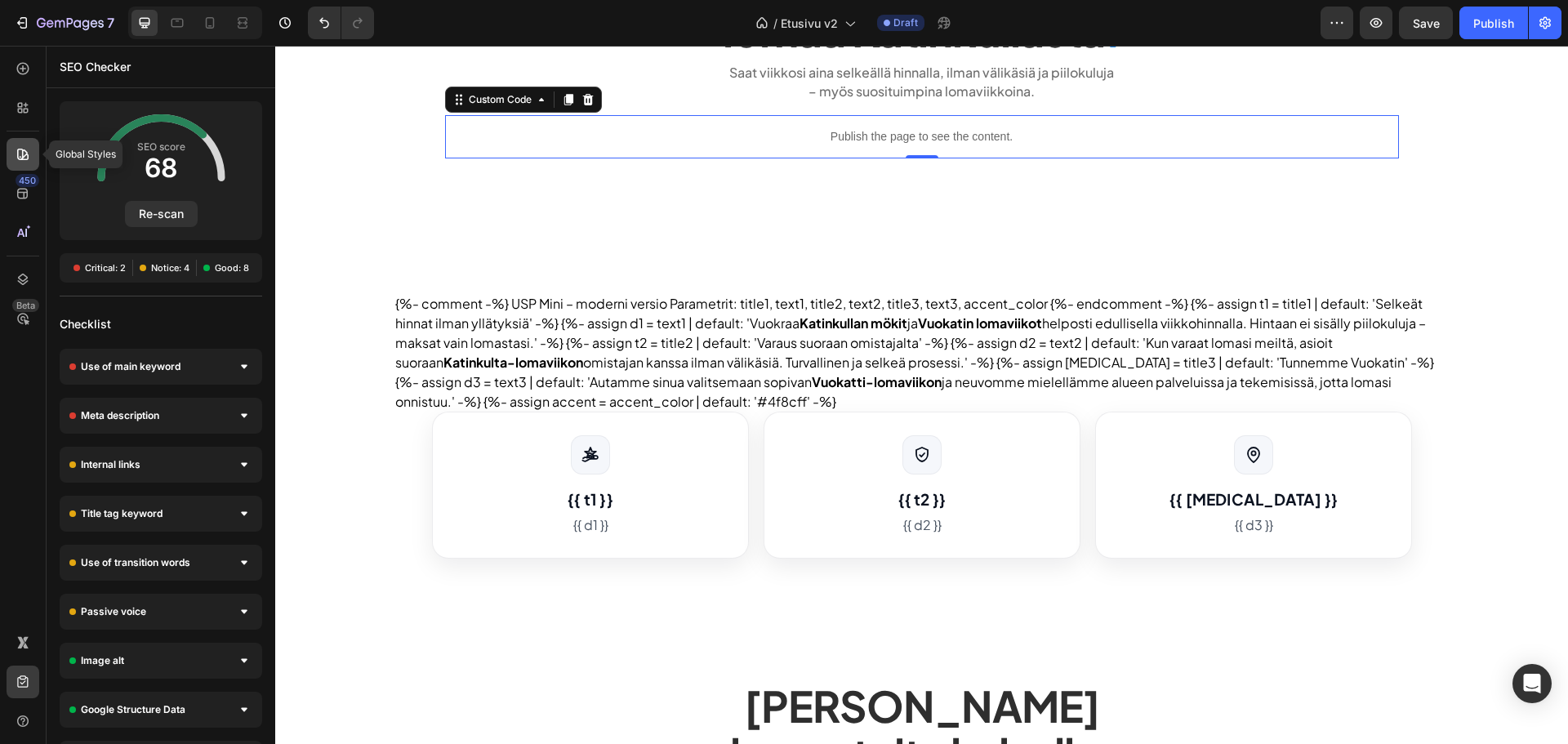
click at [34, 166] on div at bounding box center [22, 154] width 33 height 33
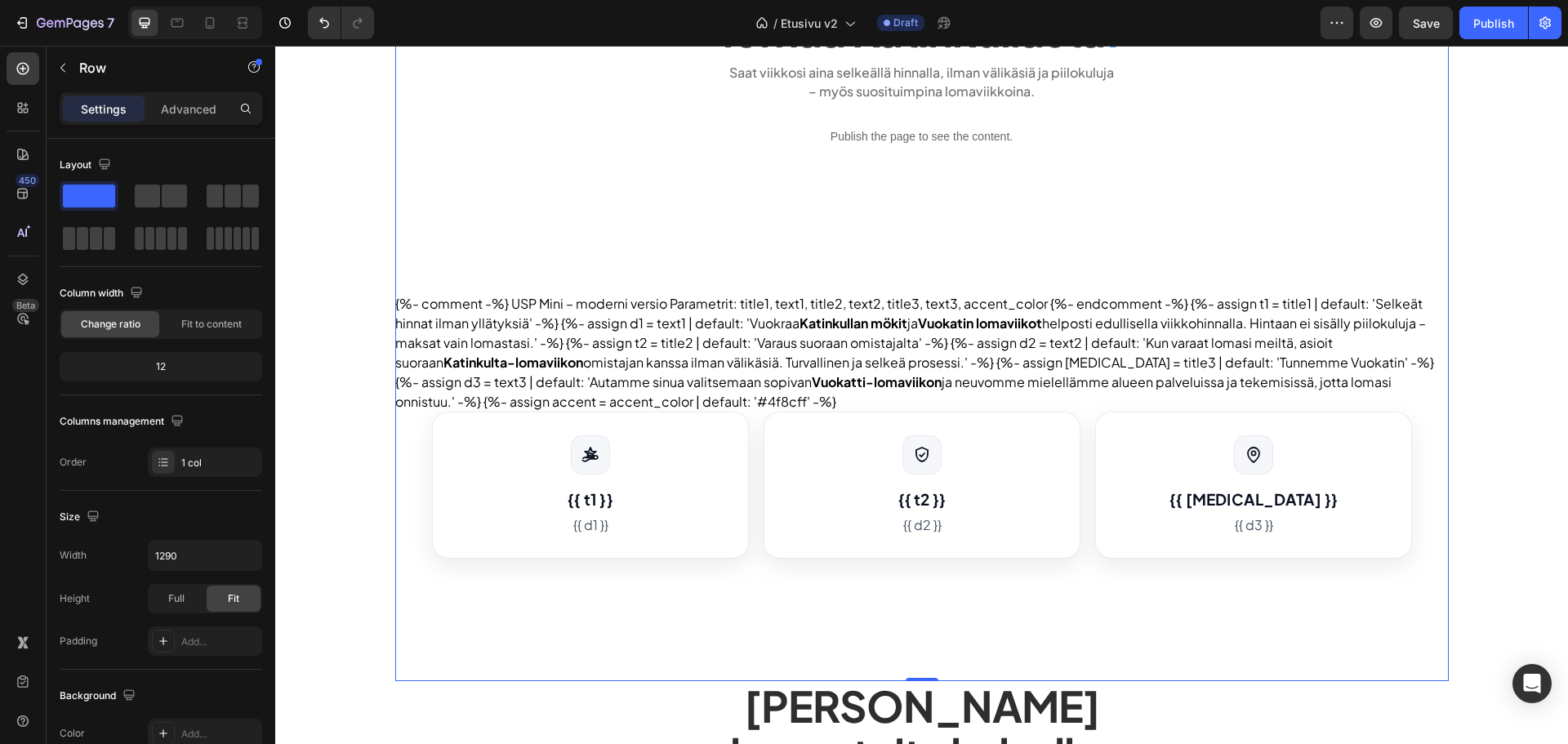
click at [496, 183] on div "Publish the page to see the content. heroteksti Helppoa ja edullista lomaa Kati…" at bounding box center [921, 299] width 1054 height 765
drag, startPoint x: 23, startPoint y: 155, endPoint x: 30, endPoint y: 189, distance: 34.7
click at [30, 189] on div "450 Library Beta" at bounding box center [22, 339] width 33 height 574
click at [30, 189] on icon at bounding box center [23, 194] width 17 height 17
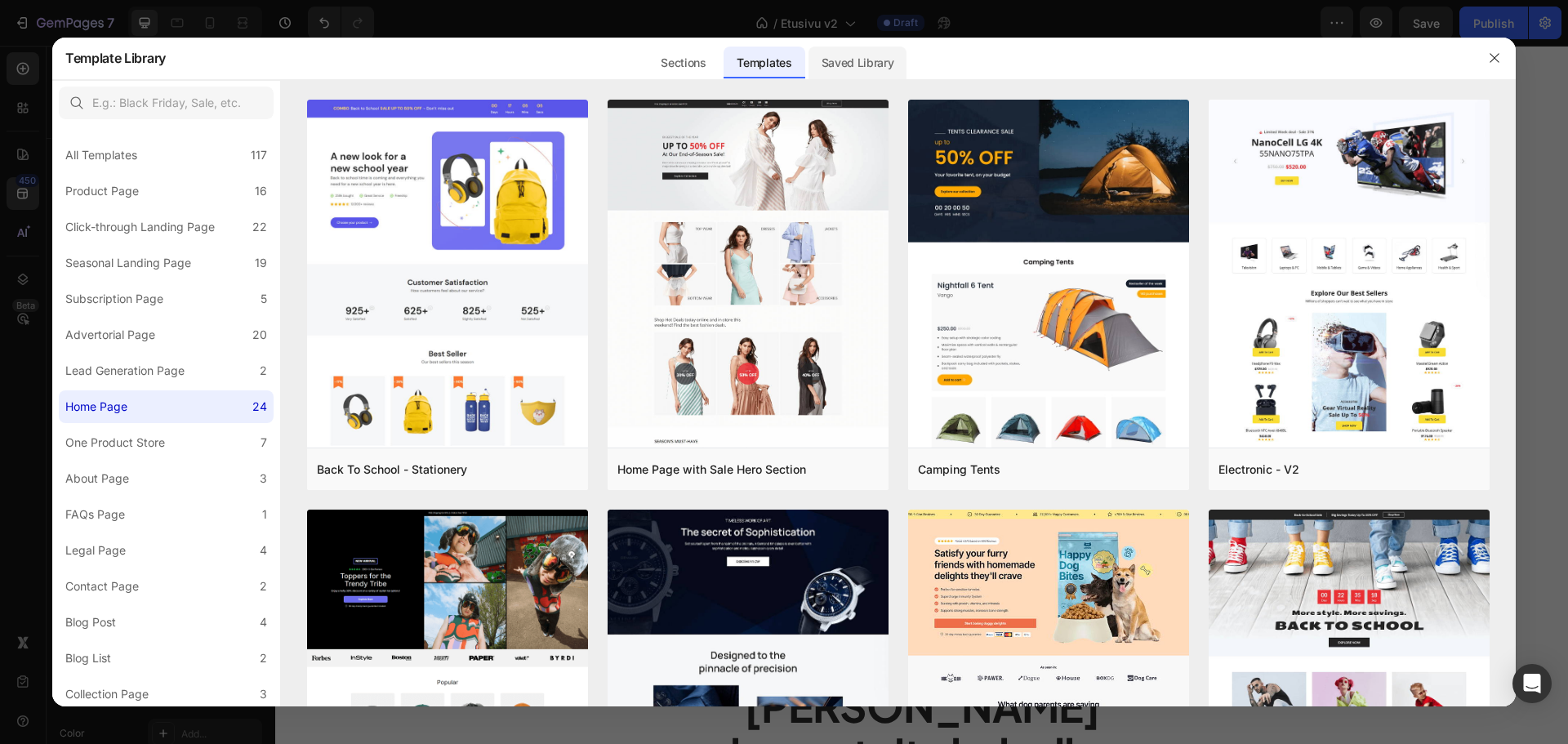
click at [881, 64] on div "Saved Library" at bounding box center [858, 62] width 99 height 33
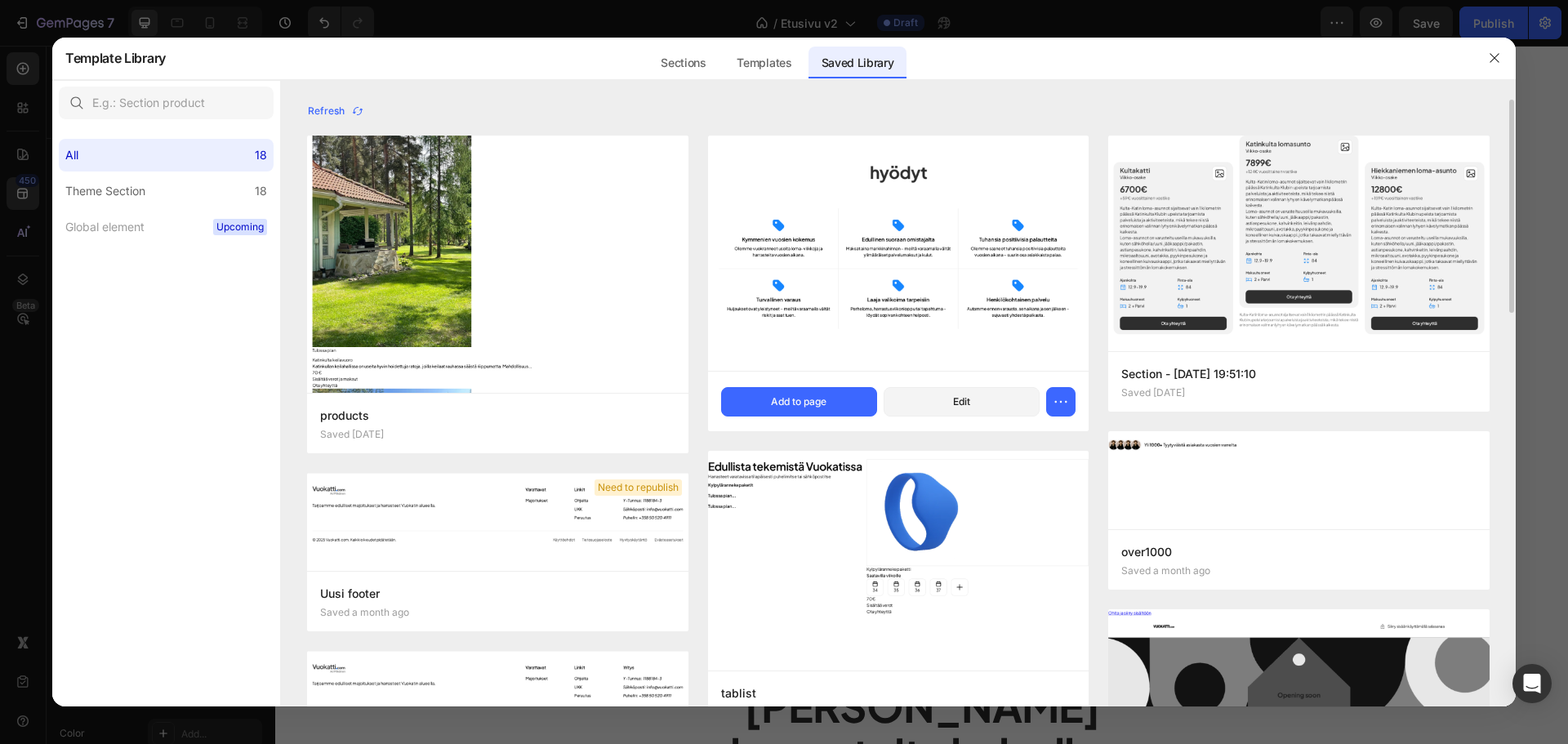
scroll to position [82, 0]
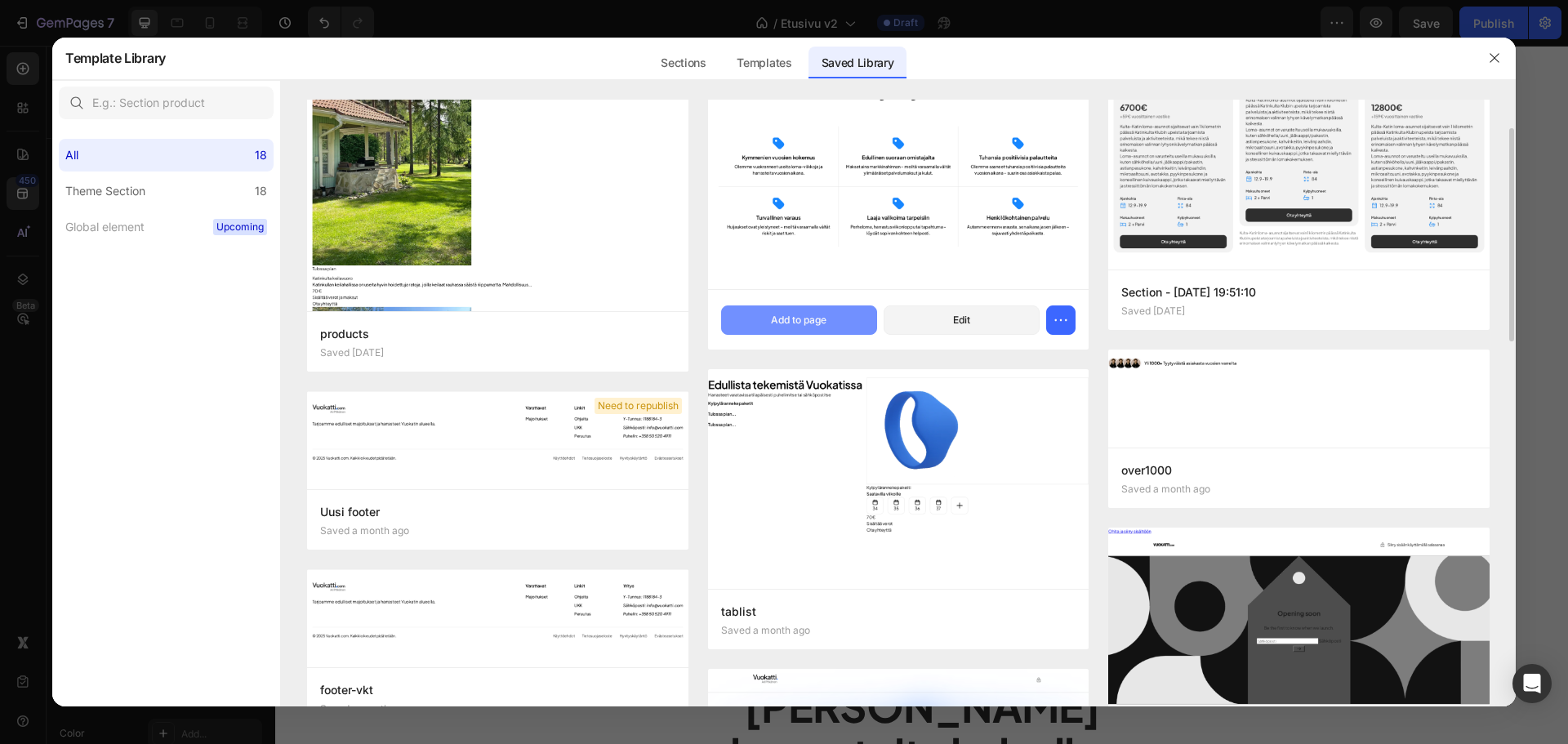
click at [846, 311] on button "Add to page" at bounding box center [798, 320] width 156 height 30
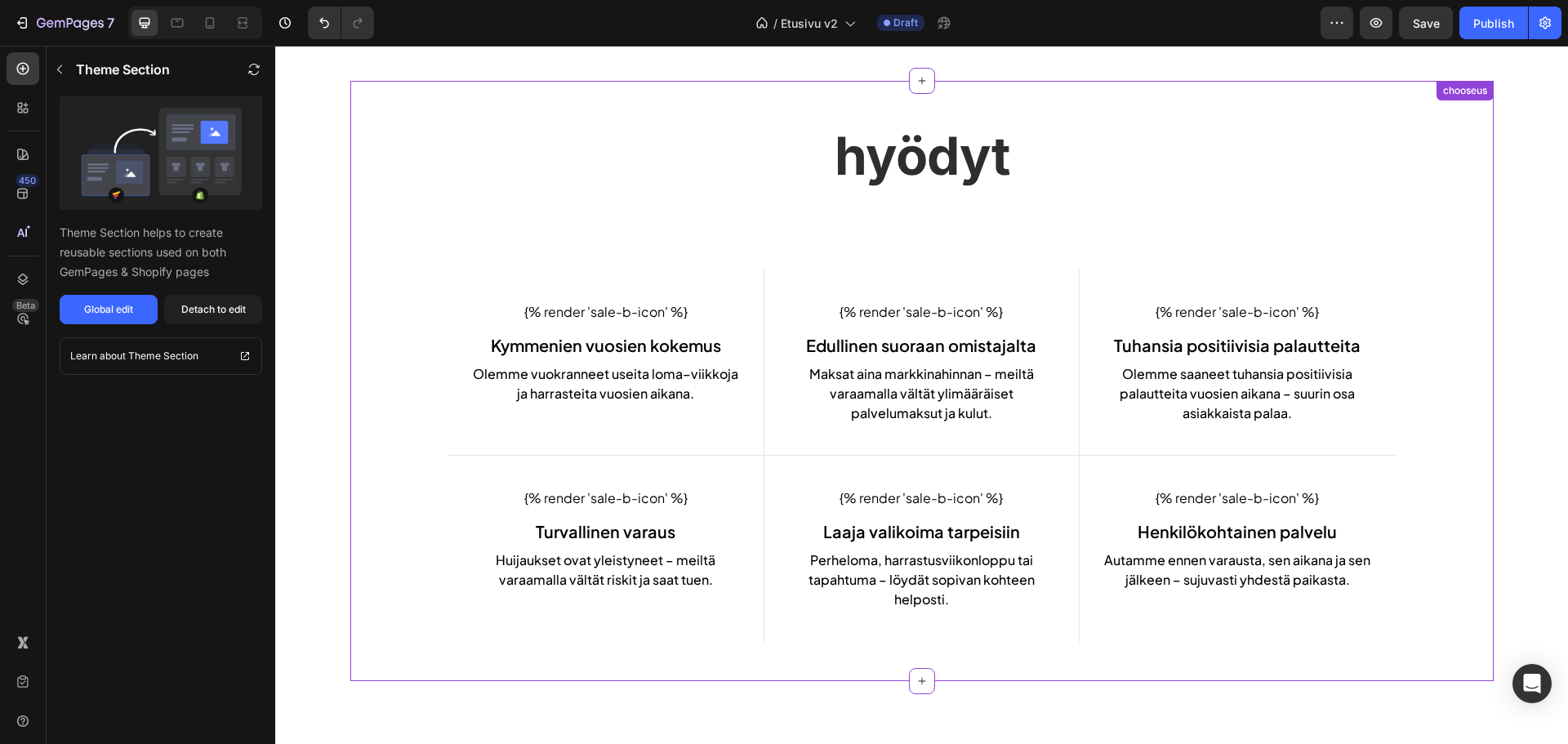
scroll to position [2461, 0]
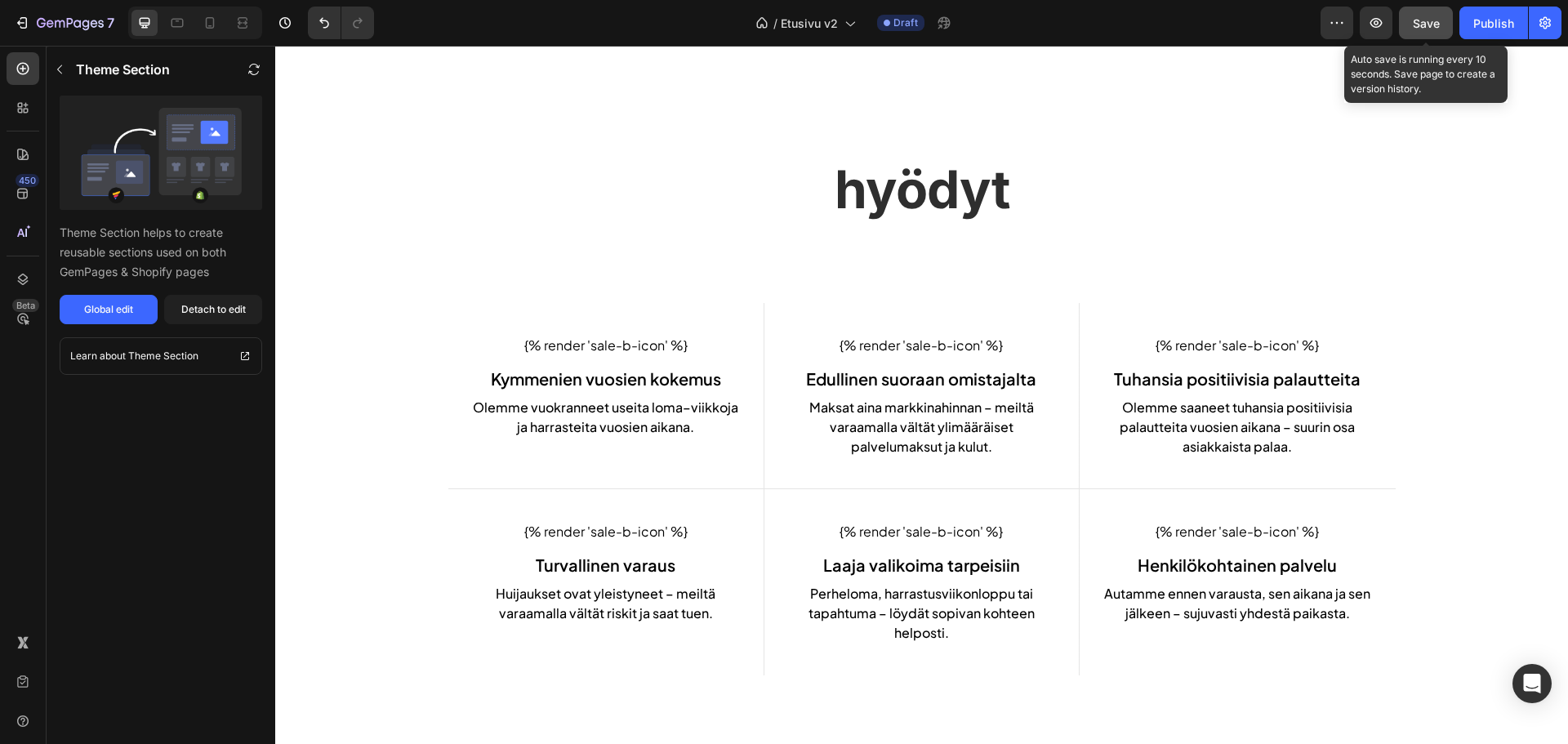
click at [1405, 23] on button "Save" at bounding box center [1426, 22] width 54 height 33
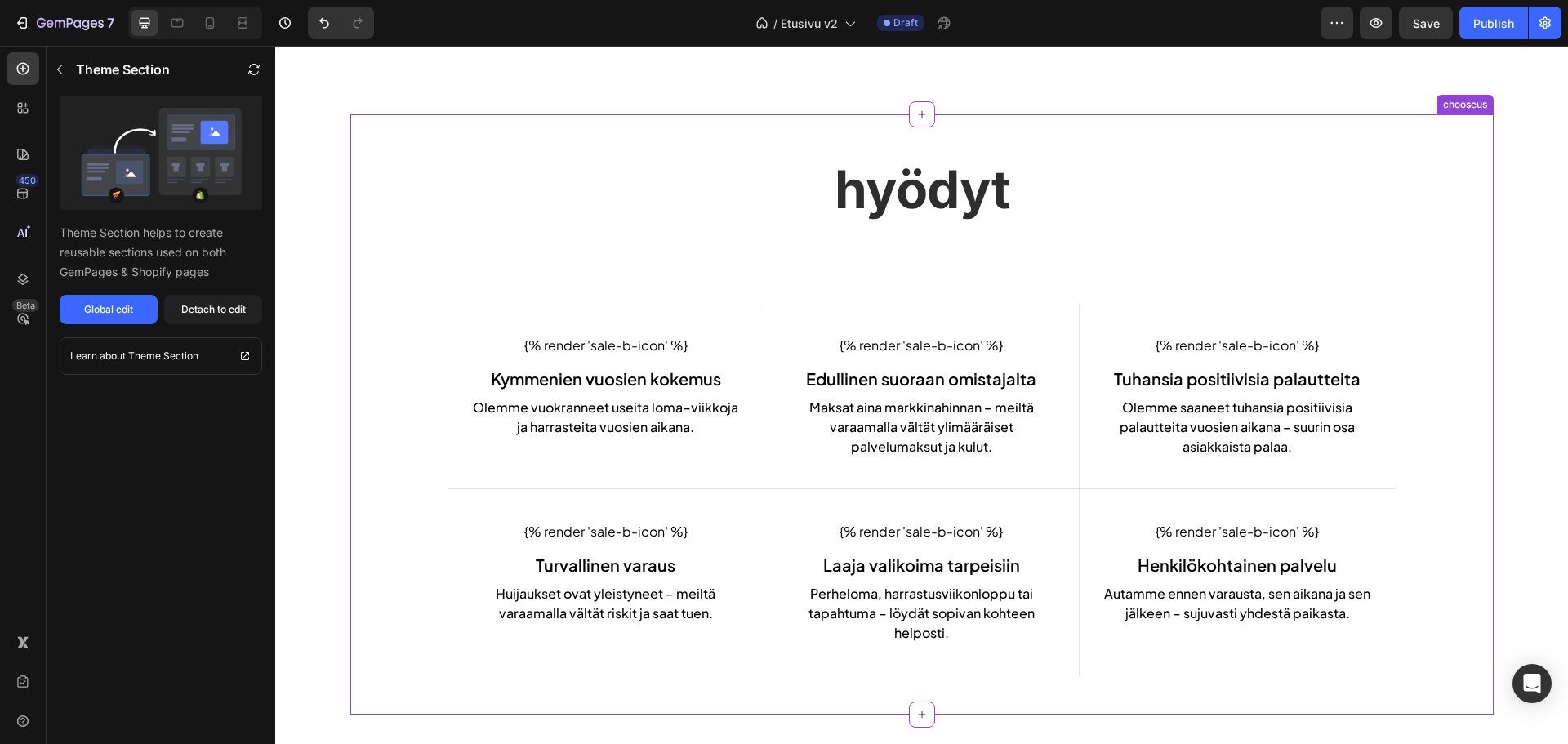
click at [847, 224] on div "hyödyt Heading {% render 'sale-b-icon' %} Kymmenien vuosien kokemus Olemme vuok…" at bounding box center [921, 414] width 1143 height 600
click at [201, 310] on div "Detach to edit" at bounding box center [213, 309] width 64 height 15
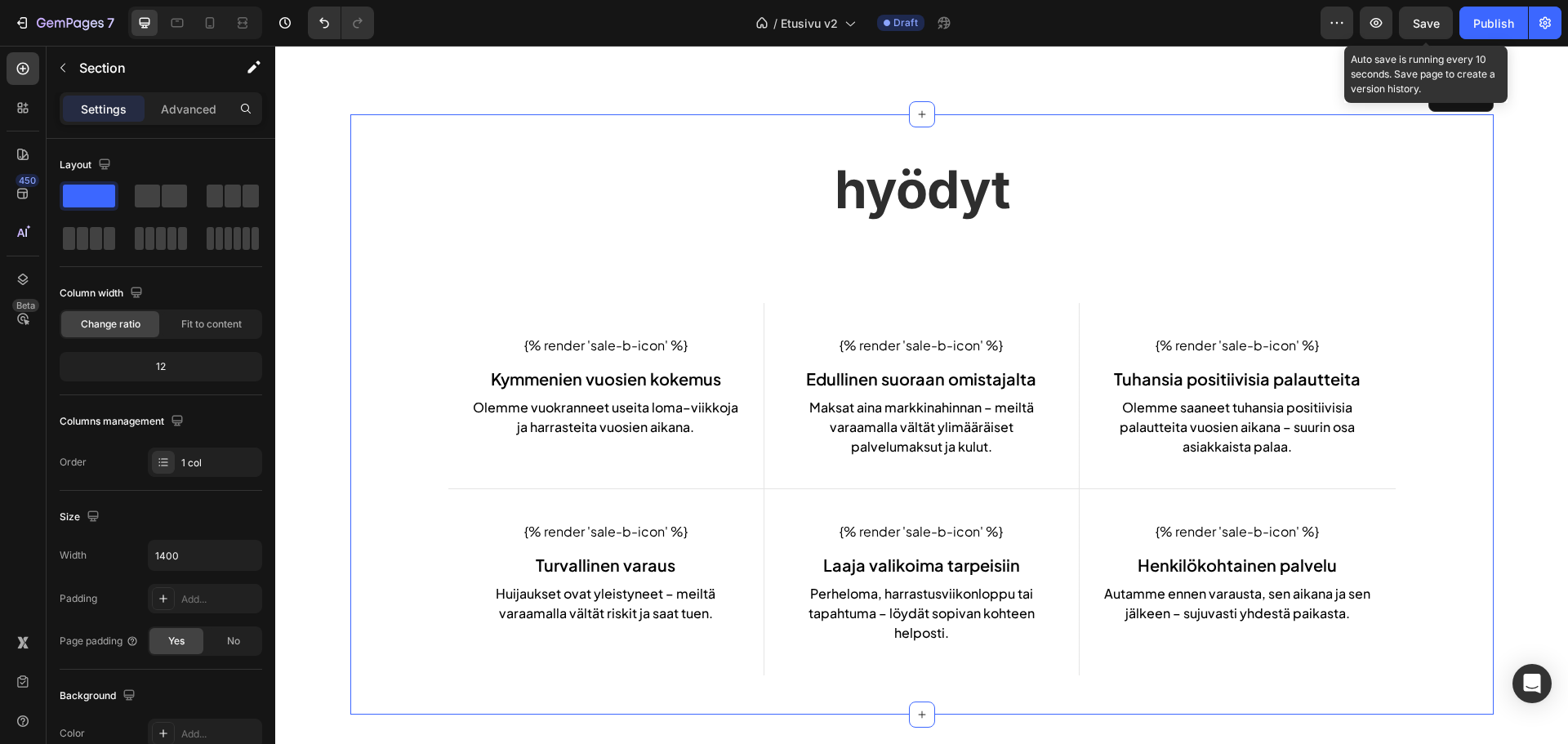
click at [1418, 26] on span "Save" at bounding box center [1426, 23] width 27 height 14
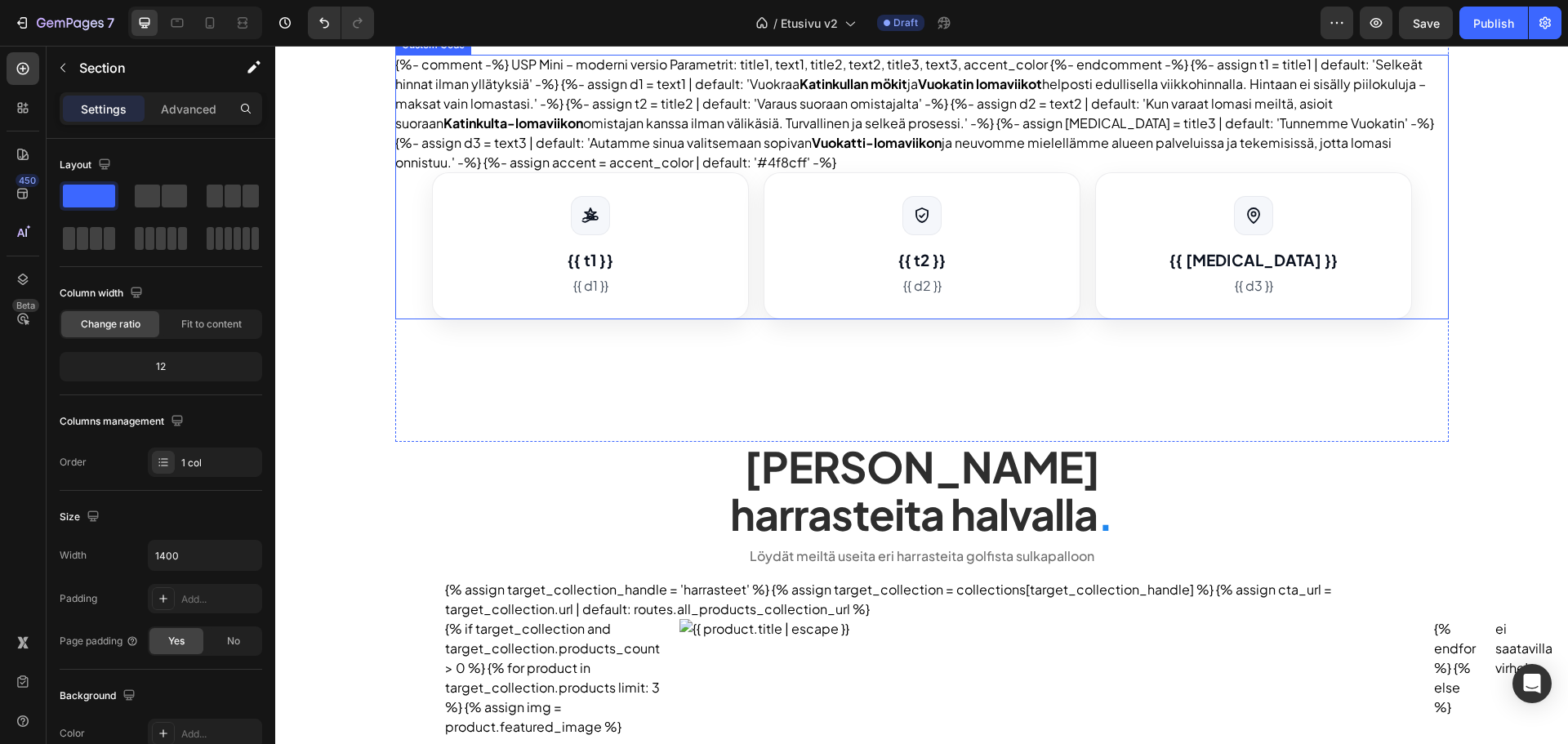
scroll to position [490, 0]
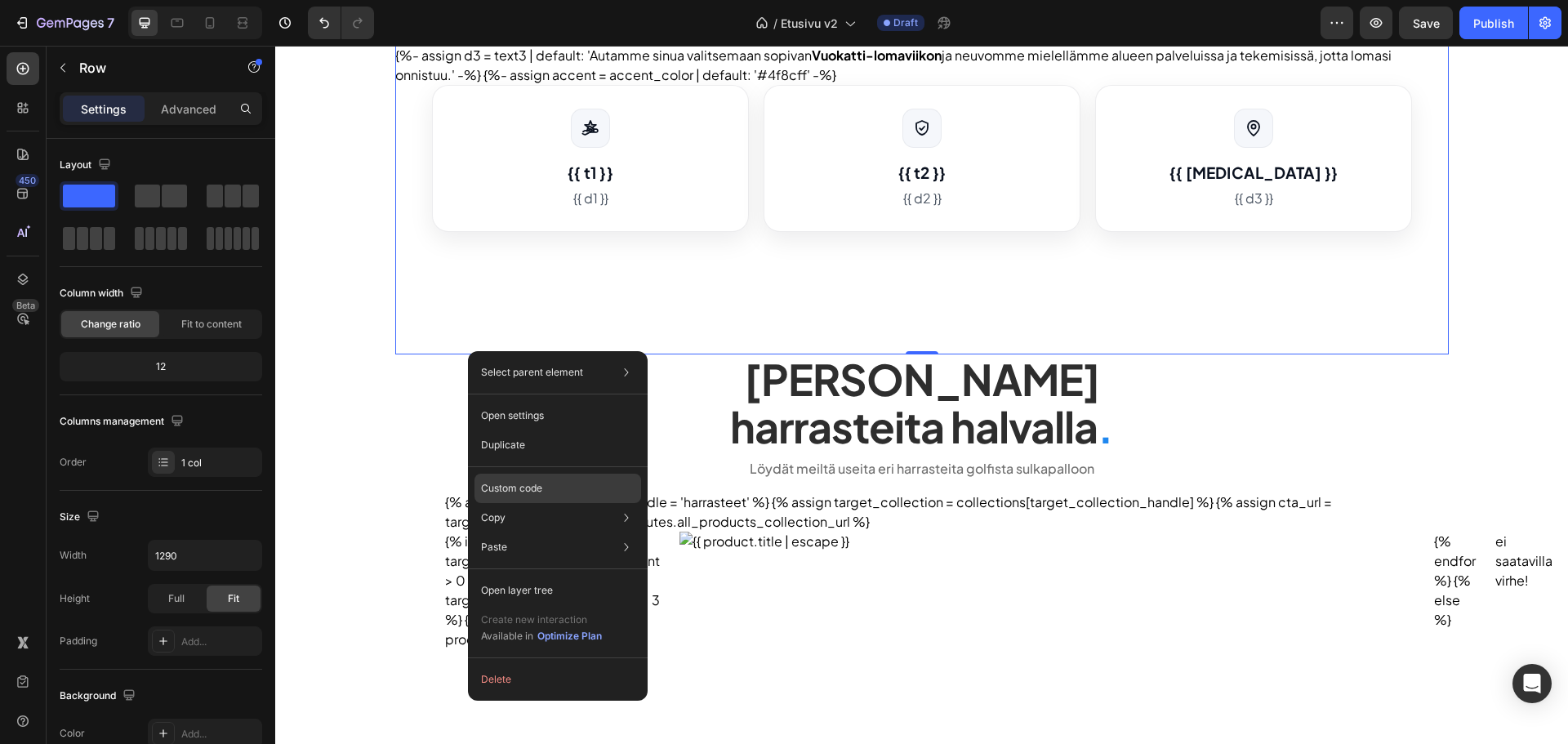
click at [511, 533] on div "Custom code" at bounding box center [557, 548] width 167 height 30
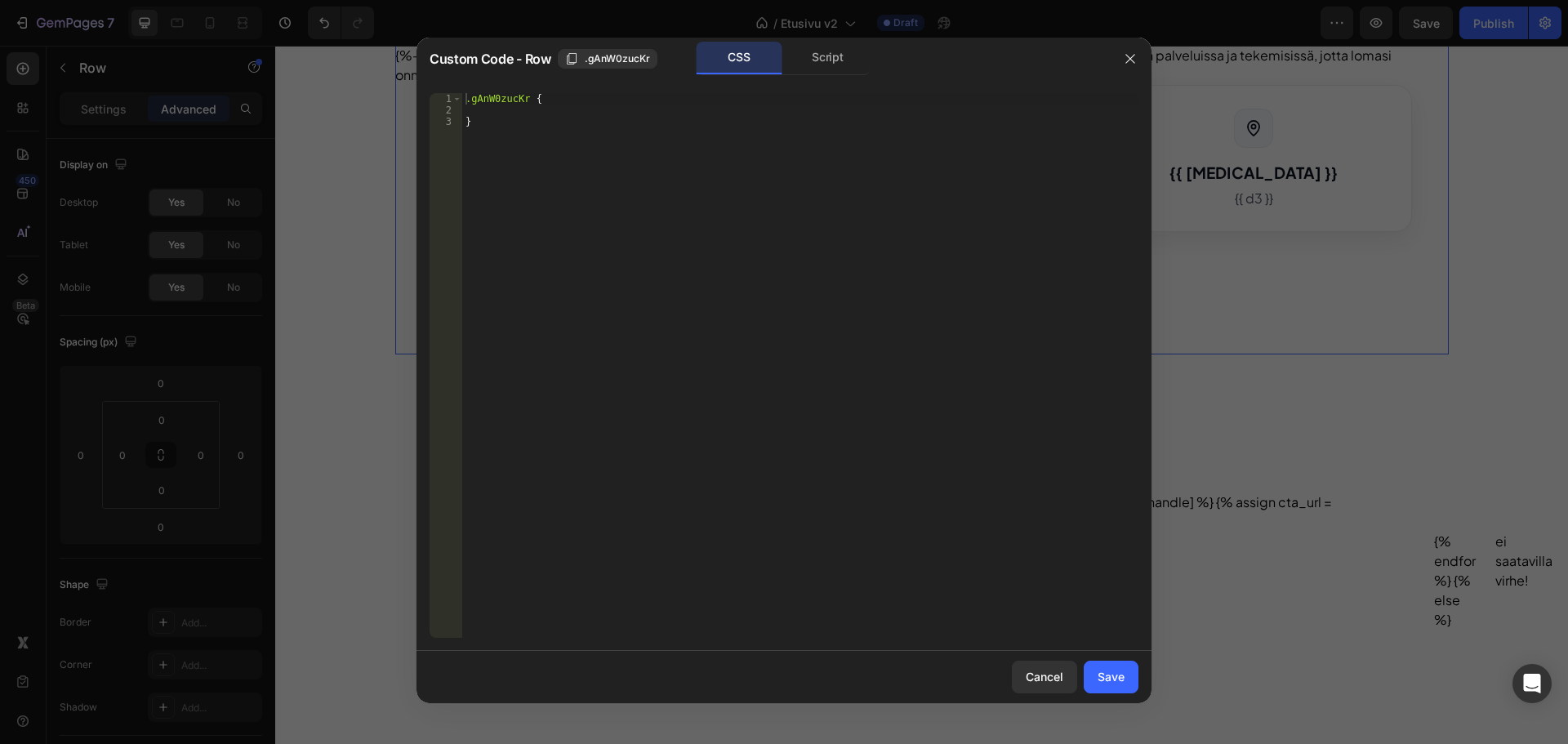
click at [570, 109] on div ".gAnW0zucKr { }" at bounding box center [800, 376] width 676 height 567
paste textarea "inset 0 -20px 40px -20px rgba(0,0,0,0.25);"
click at [707, 136] on div ".gAnW0zucKr { box-shadow : 0 25 px 50 px -12 px rgba ( 0 , 0 , 0 , 0.20 ), /* s…" at bounding box center [800, 376] width 676 height 567
type textarea "inset 0 -20px 40px -20px rgba(0,0,0,0.25) !;"
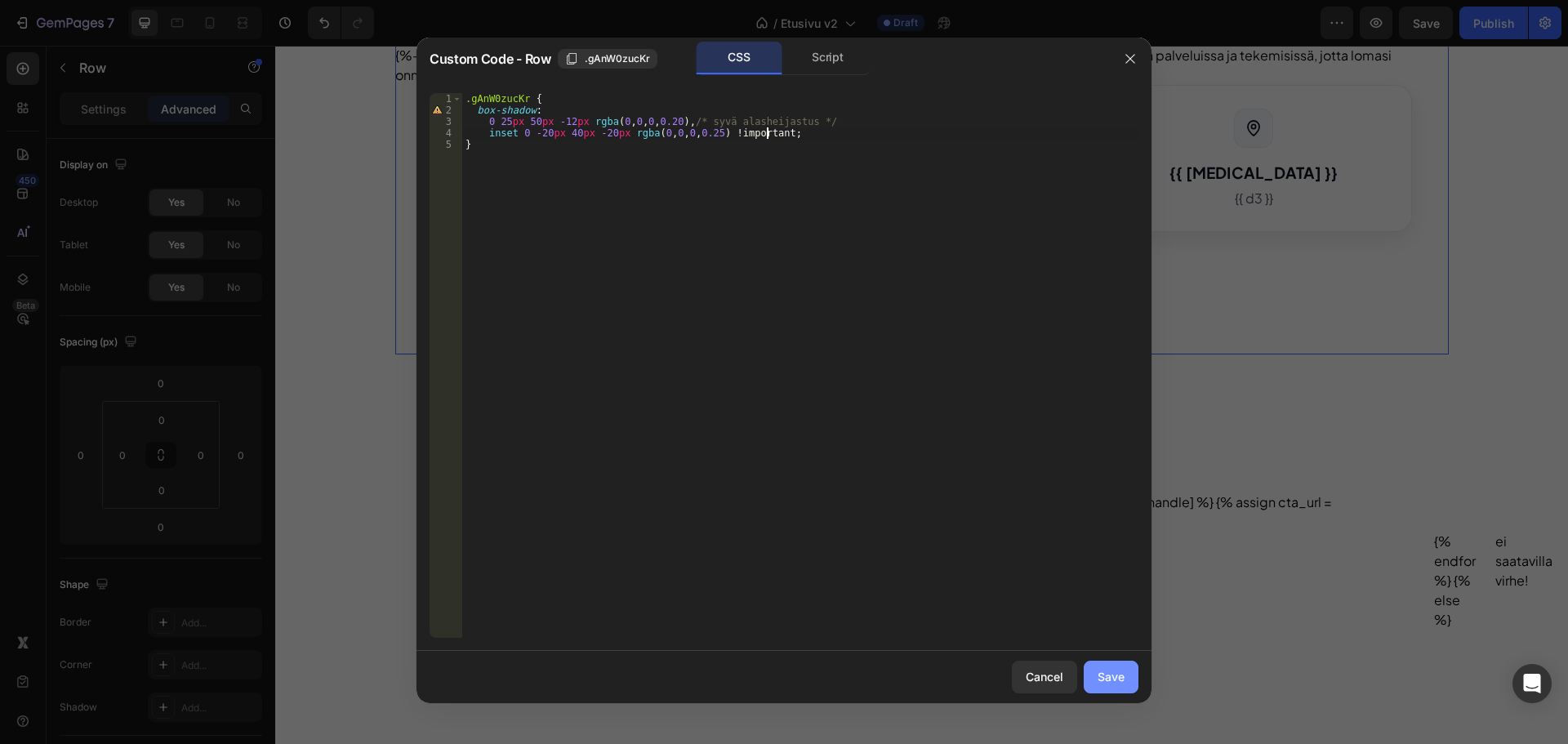
click at [1112, 661] on button "Save" at bounding box center [1111, 676] width 55 height 33
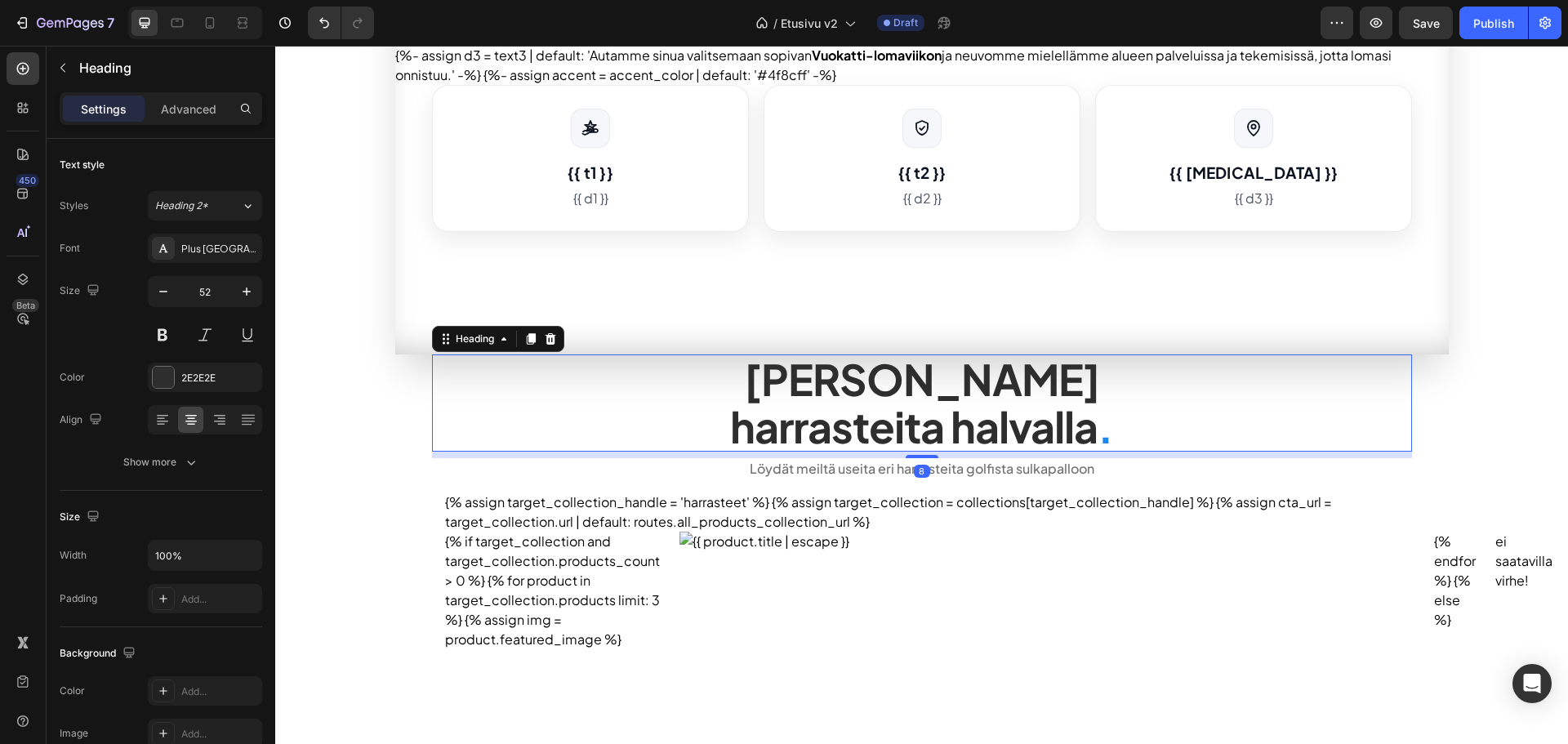
click at [483, 423] on h2 "Tarjoamme lomalle harrasteita halvalla ." at bounding box center [922, 402] width 980 height 96
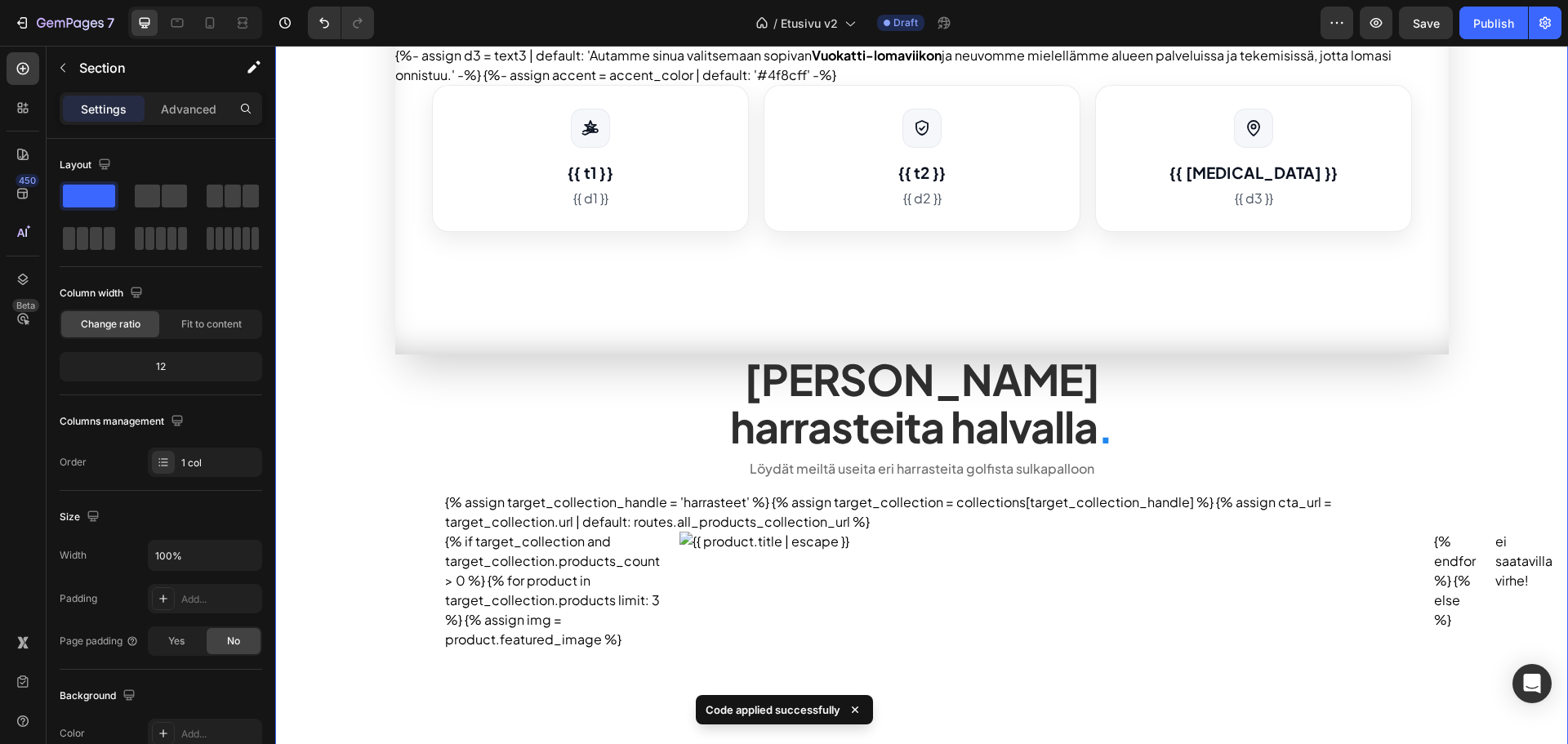
click at [377, 472] on div "Publish the page to see the content. heroteksti Helppoa ja edullista lomaa Kati…" at bounding box center [921, 402] width 1293 height 1626
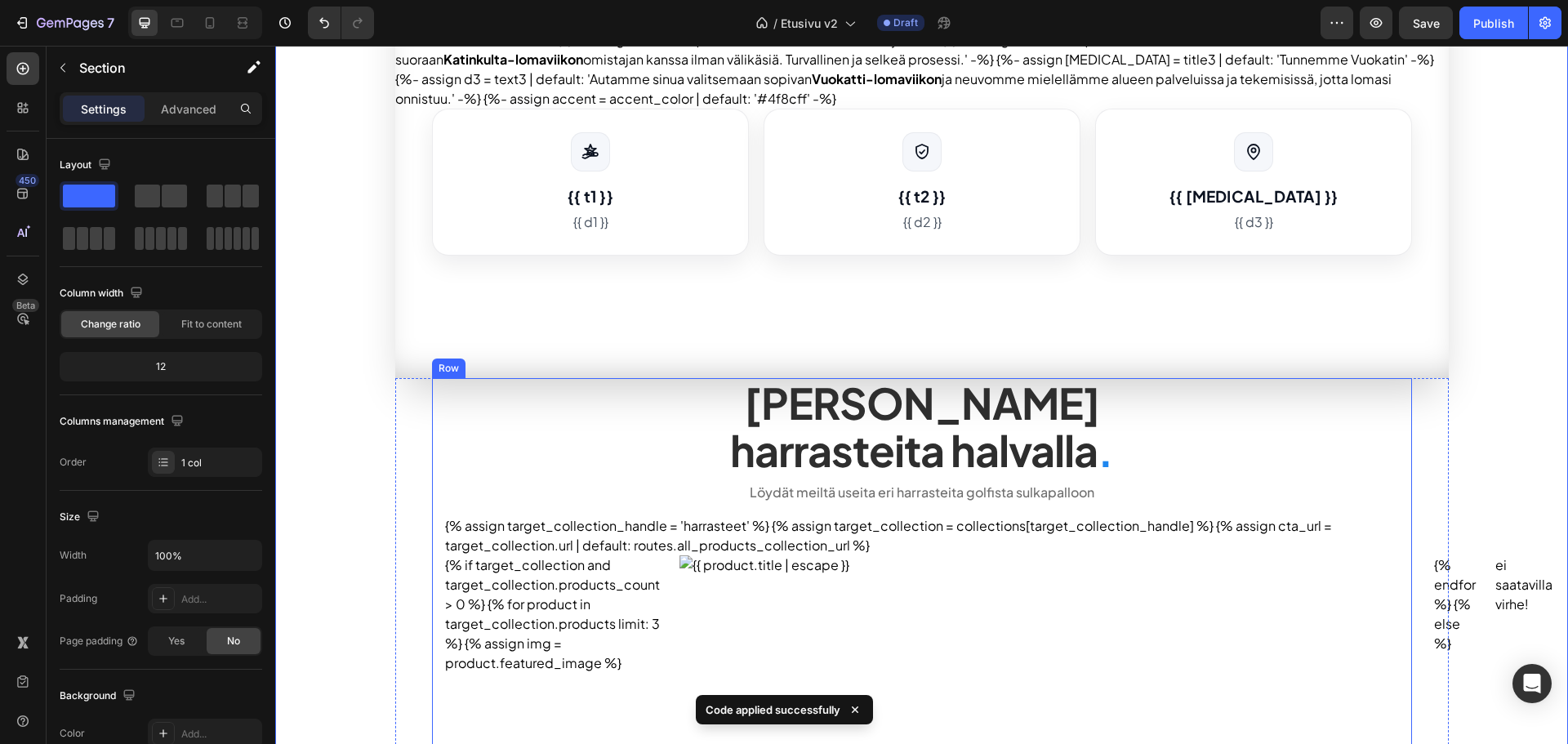
scroll to position [408, 0]
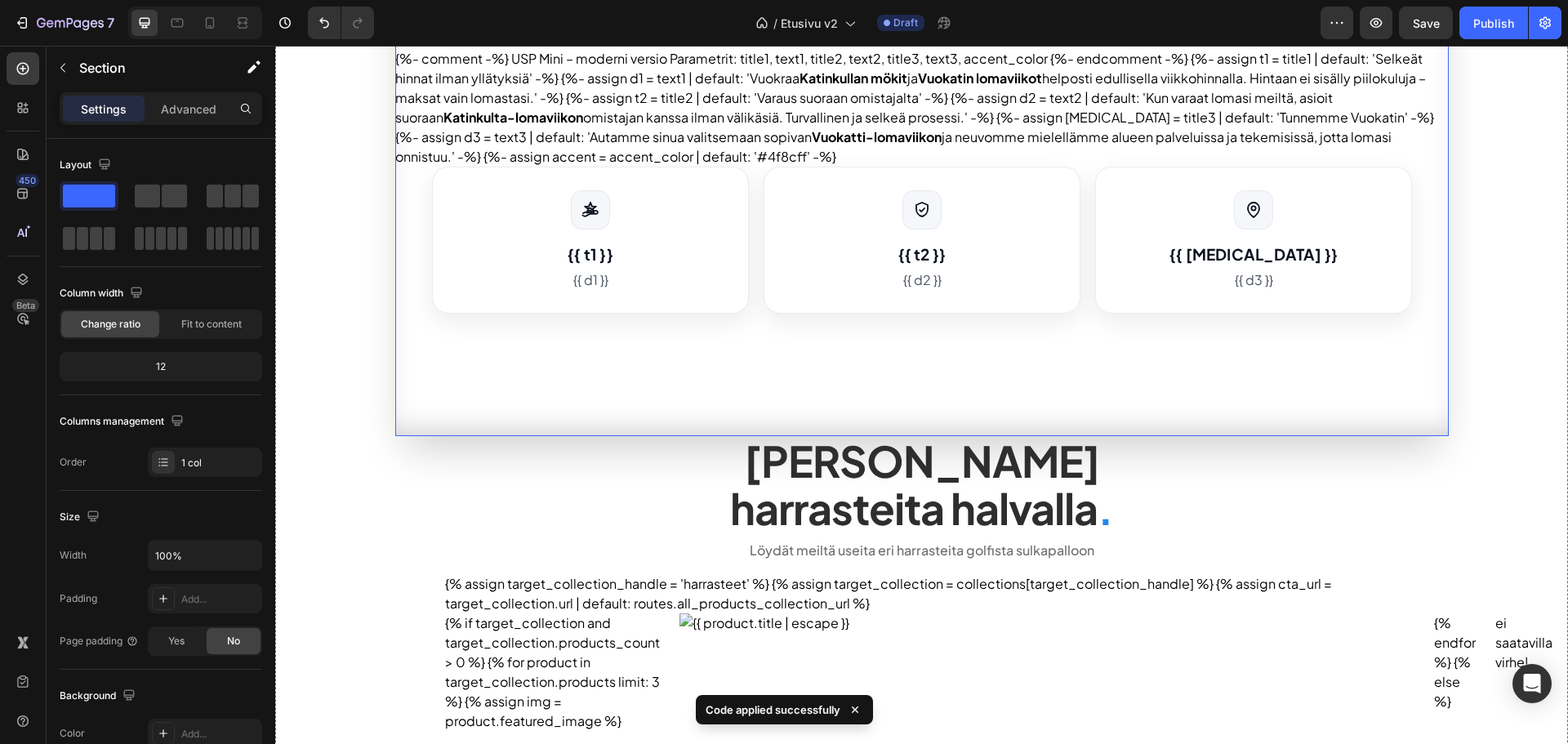
click at [549, 387] on div "Publish the page to see the content. heroteksti Helppoa ja edullista lomaa Kati…" at bounding box center [921, 54] width 1054 height 765
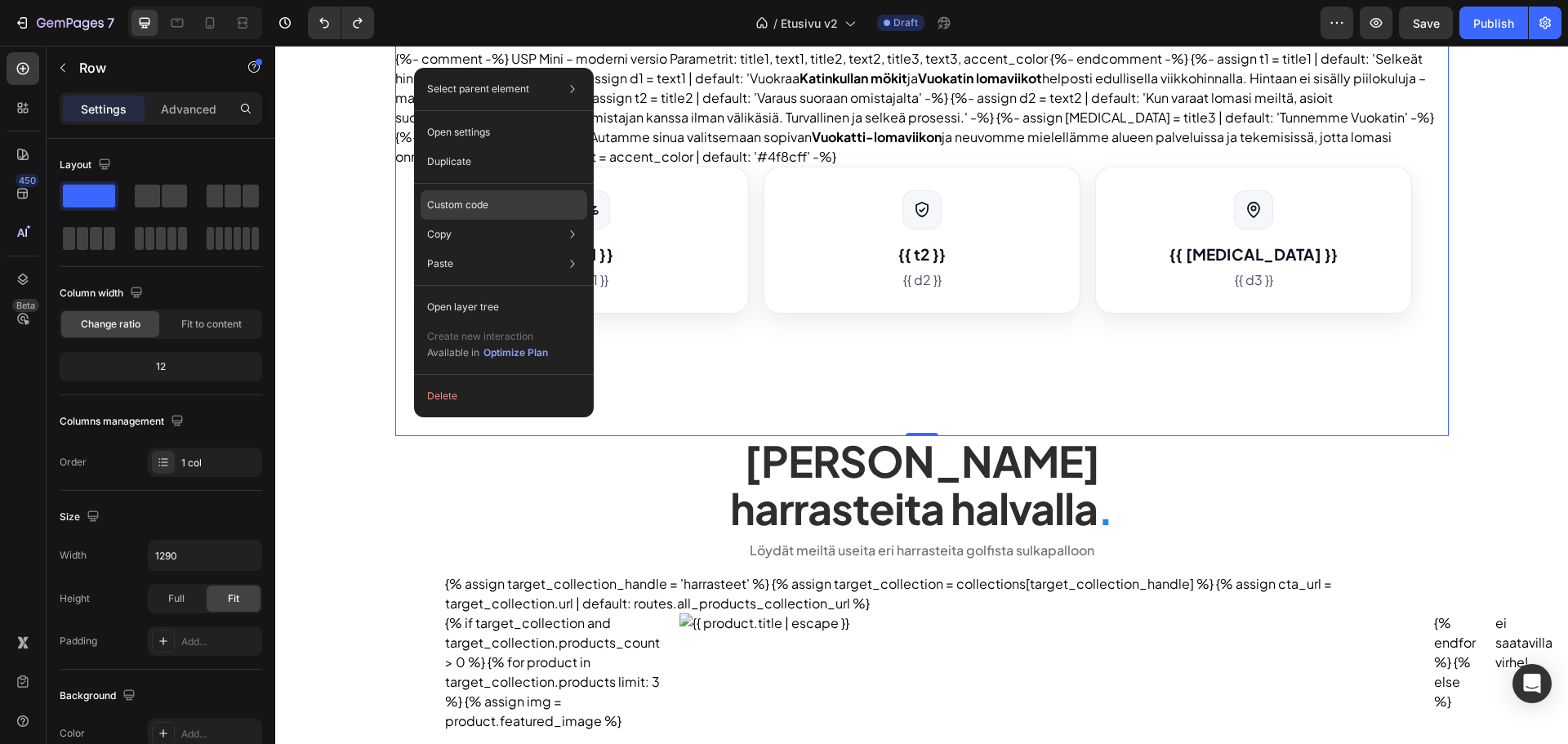
click at [490, 249] on div "Custom code" at bounding box center [504, 264] width 167 height 30
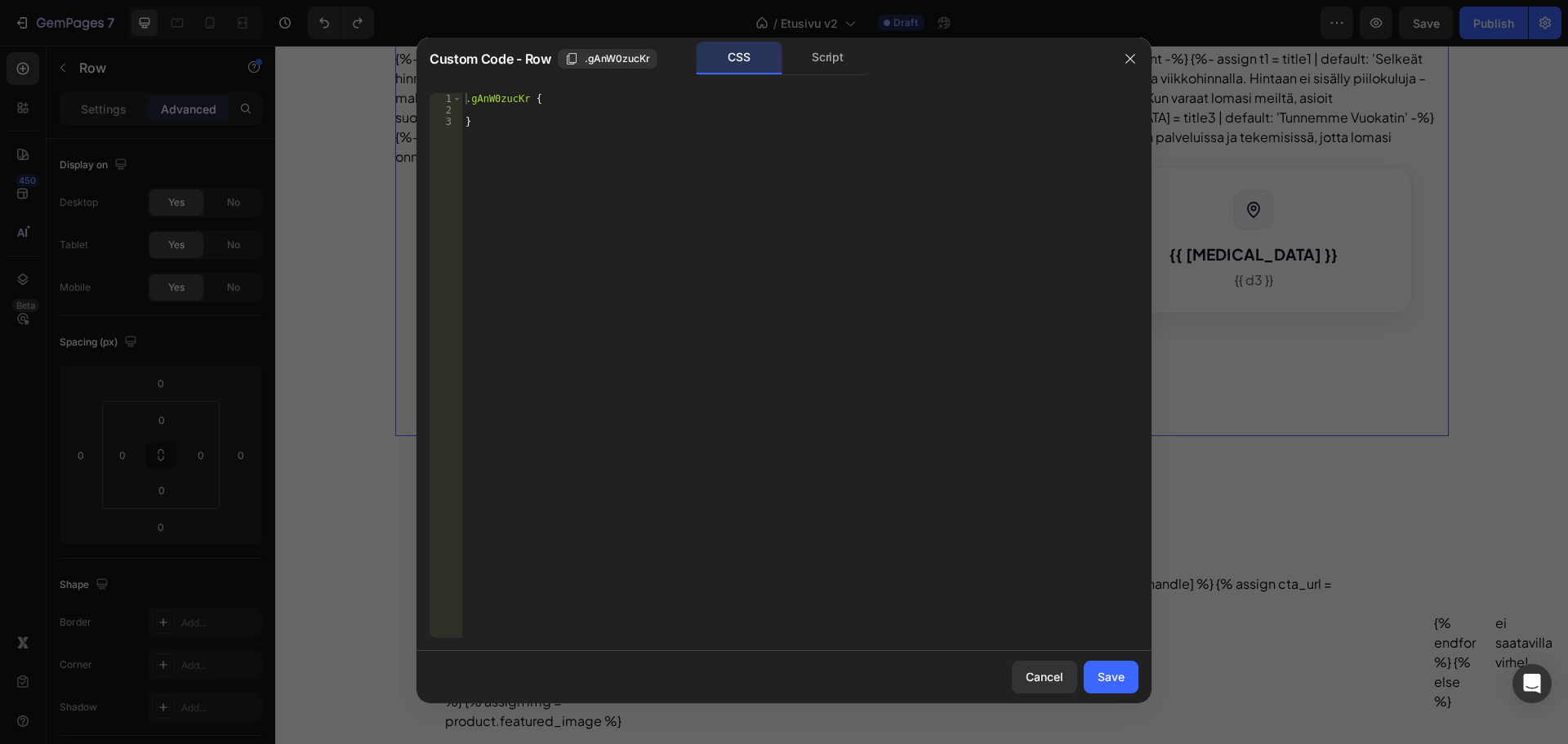
click at [537, 115] on div ".gAnW0zucKr { }" at bounding box center [800, 376] width 676 height 567
paste textarea "0 30px 40px -20px rgba(0,0,0,0.35);"
click at [672, 119] on div ".gAnW0zucKr { box-shadow : 0 30 px 40 px -20 px rgba ( 0 , 0 , 0 , 0.35 ) ; }" at bounding box center [800, 376] width 676 height 567
type textarea "0 30px 40px -20px rgba(0,0,0,0.35) !;"
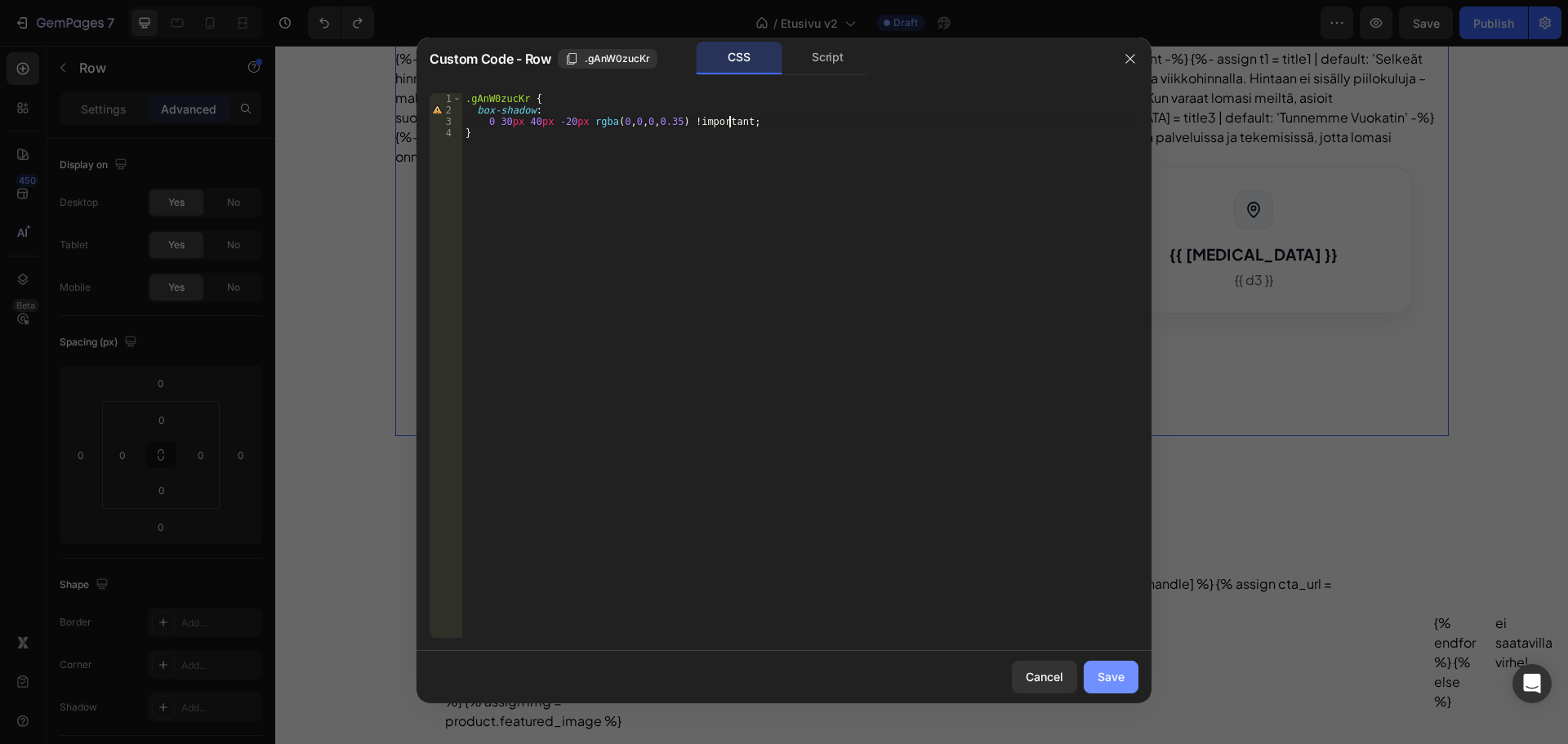
click at [1117, 675] on div "Save" at bounding box center [1111, 676] width 27 height 17
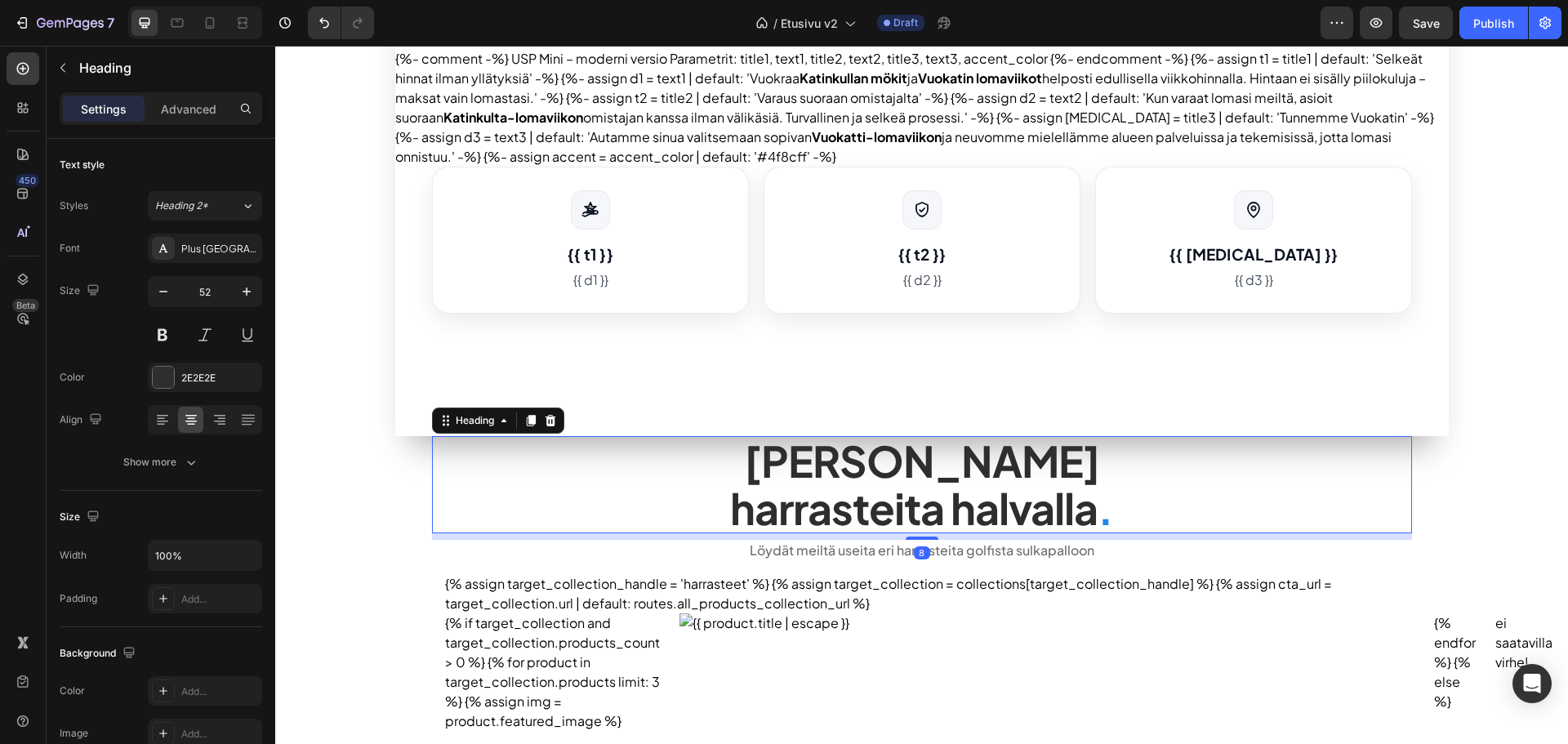
click at [517, 512] on h2 "Tarjoamme lomalle harrasteita halvalla ." at bounding box center [922, 483] width 980 height 96
click at [357, 520] on div "Publish the page to see the content. heroteksti Helppoa ja edullista lomaa Kati…" at bounding box center [921, 484] width 1293 height 1626
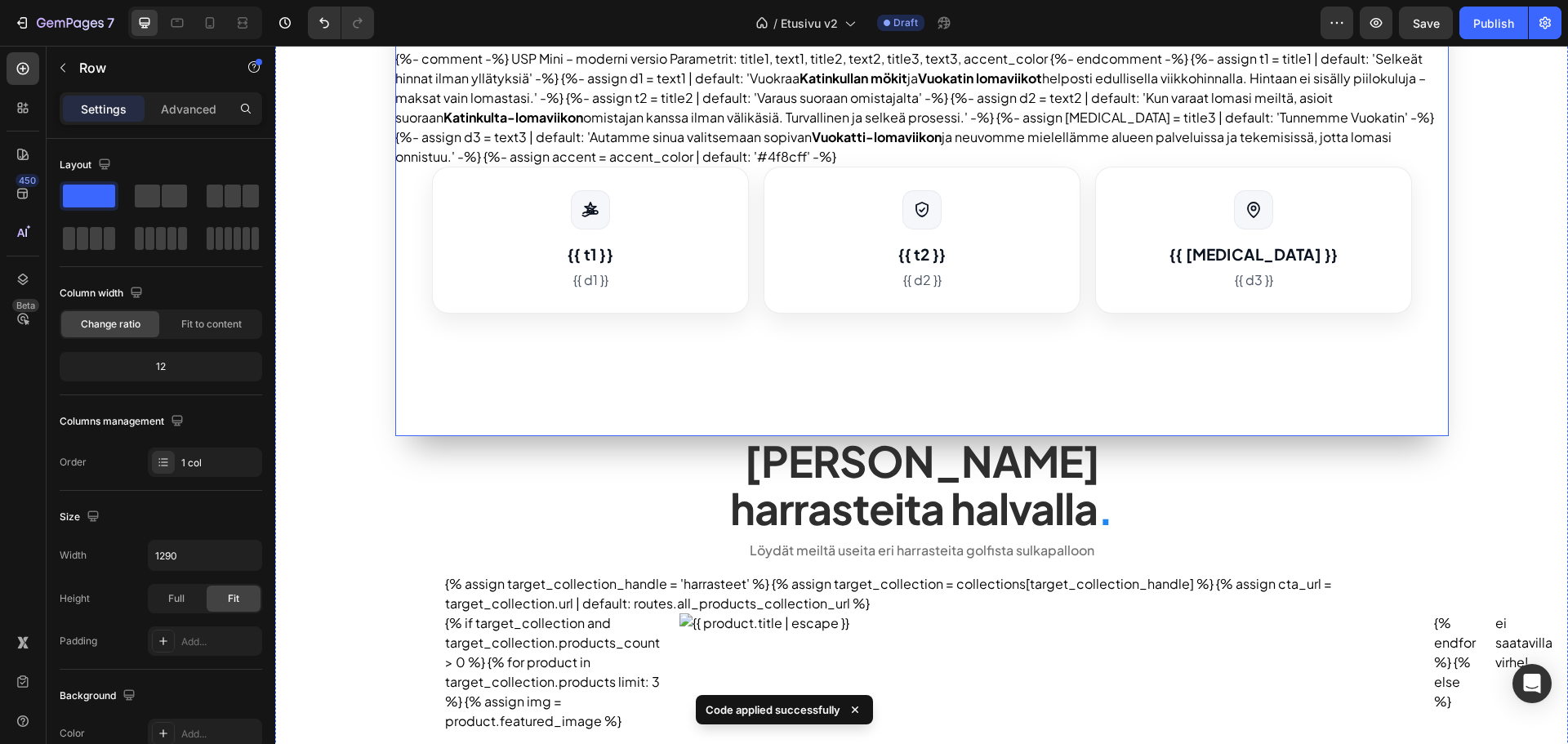
click at [534, 404] on div "Publish the page to see the content. heroteksti Helppoa ja edullista lomaa Kati…" at bounding box center [921, 54] width 1054 height 765
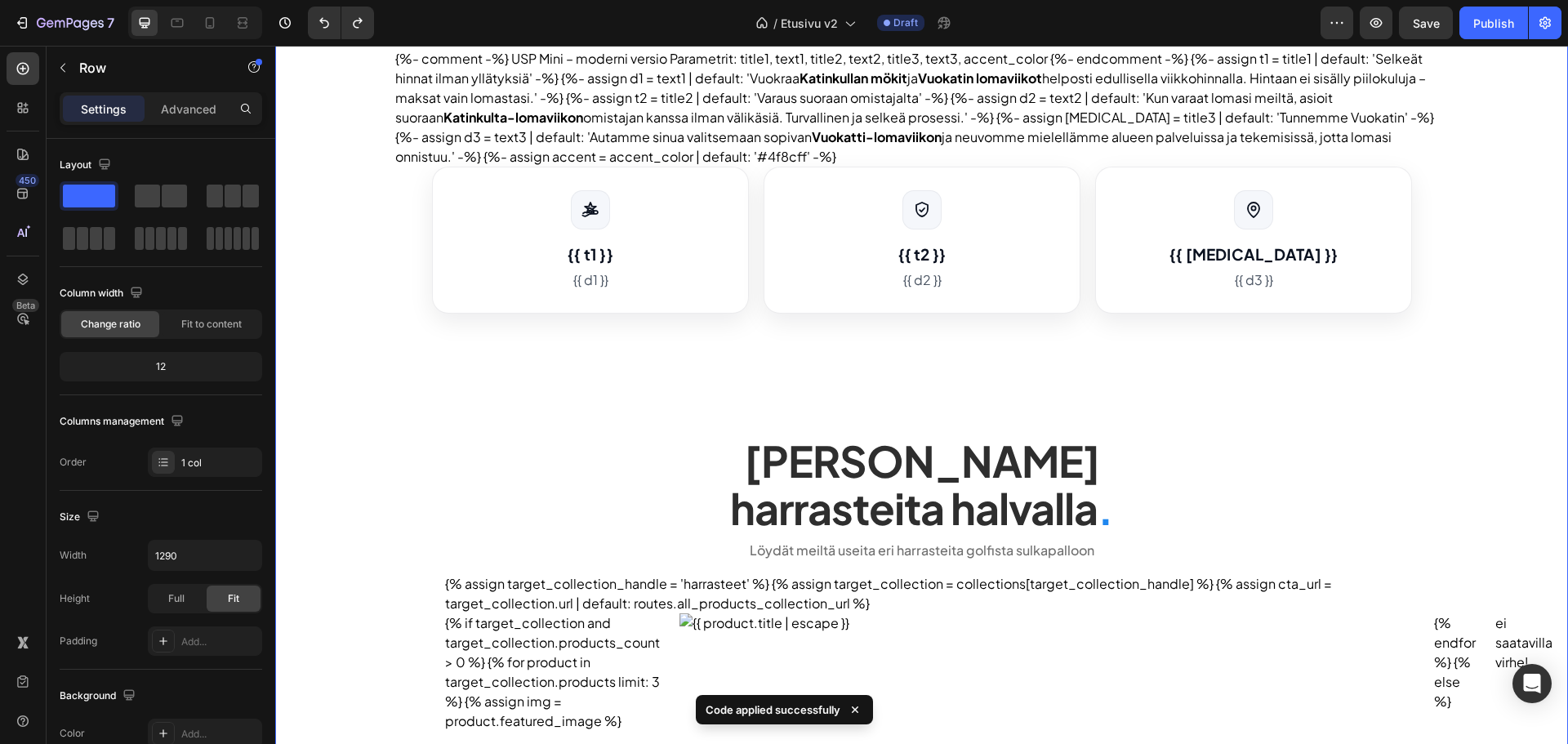
click at [383, 467] on div "Publish the page to see the content. heroteksti Helppoa ja edullista lomaa Kati…" at bounding box center [921, 484] width 1293 height 1626
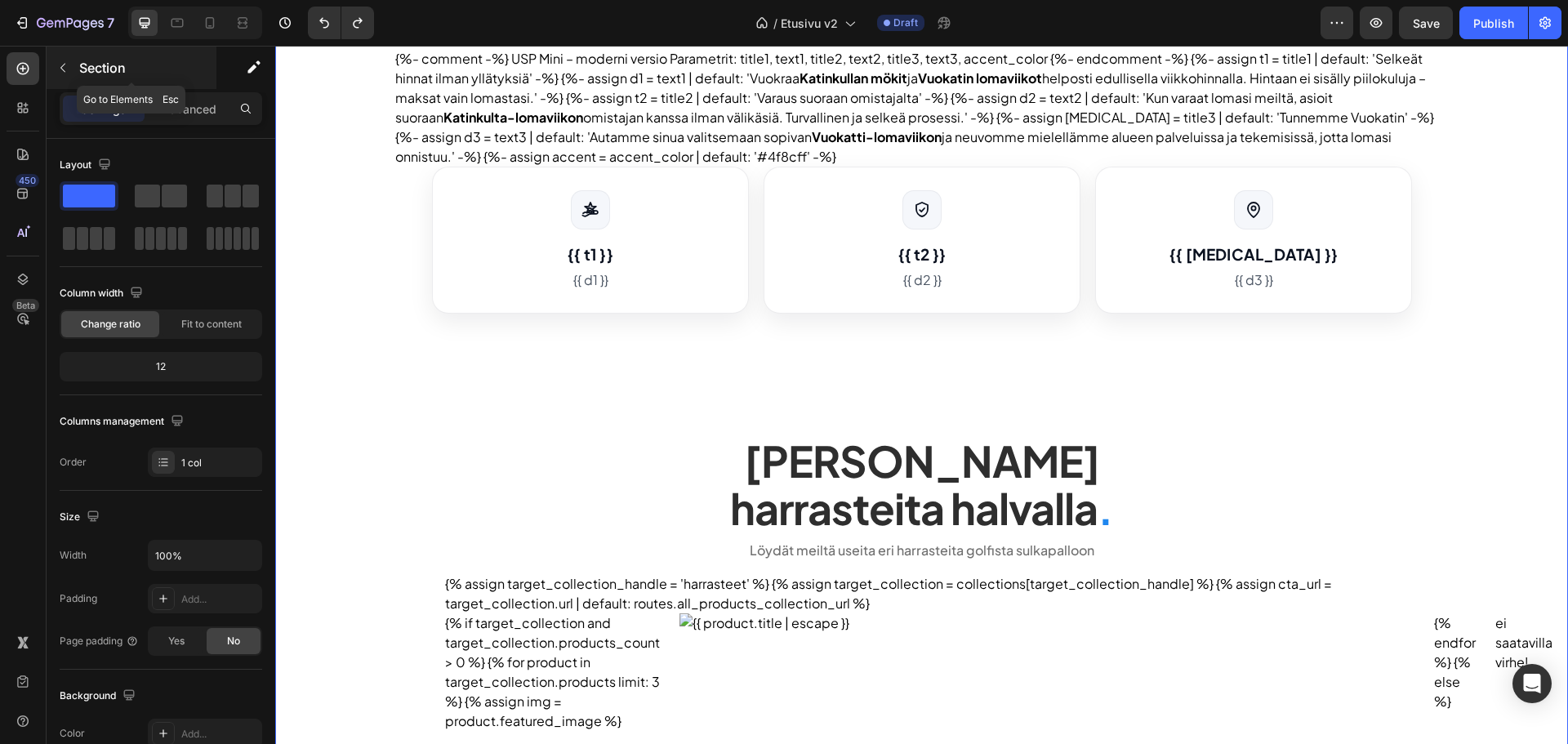
click at [70, 58] on button "button" at bounding box center [62, 68] width 26 height 26
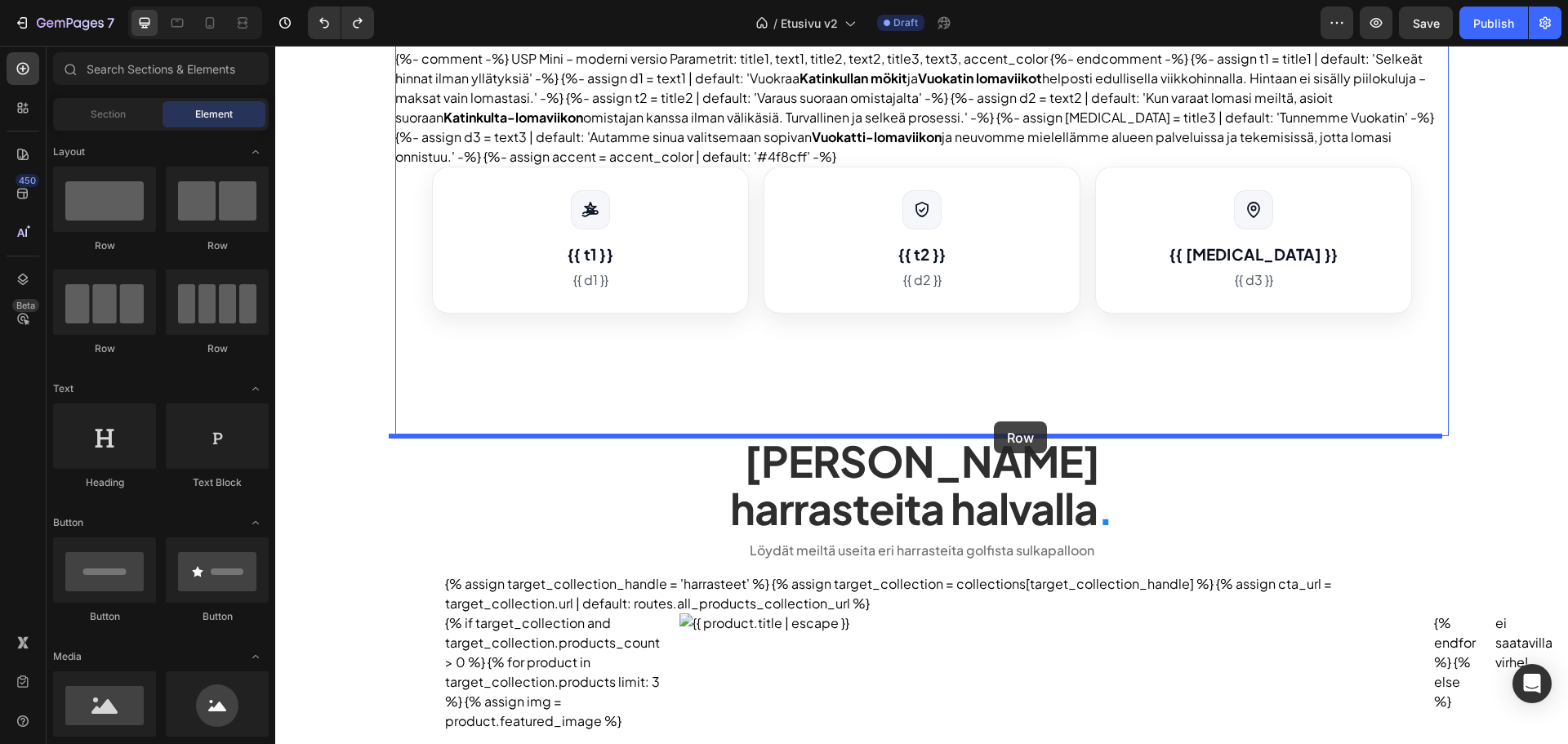
drag, startPoint x: 386, startPoint y: 268, endPoint x: 994, endPoint y: 421, distance: 627.0
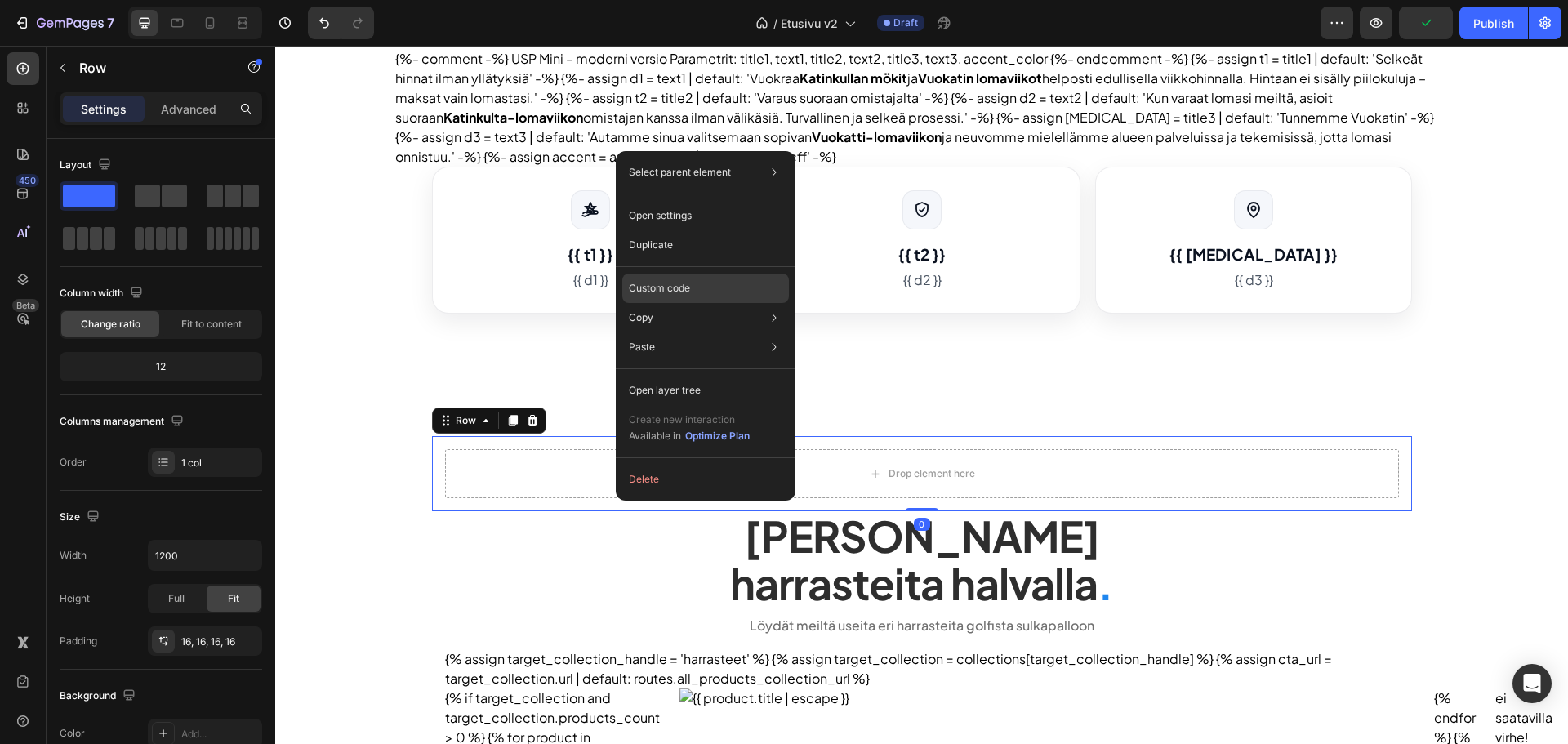
click at [690, 281] on p "Custom code" at bounding box center [660, 289] width 61 height 15
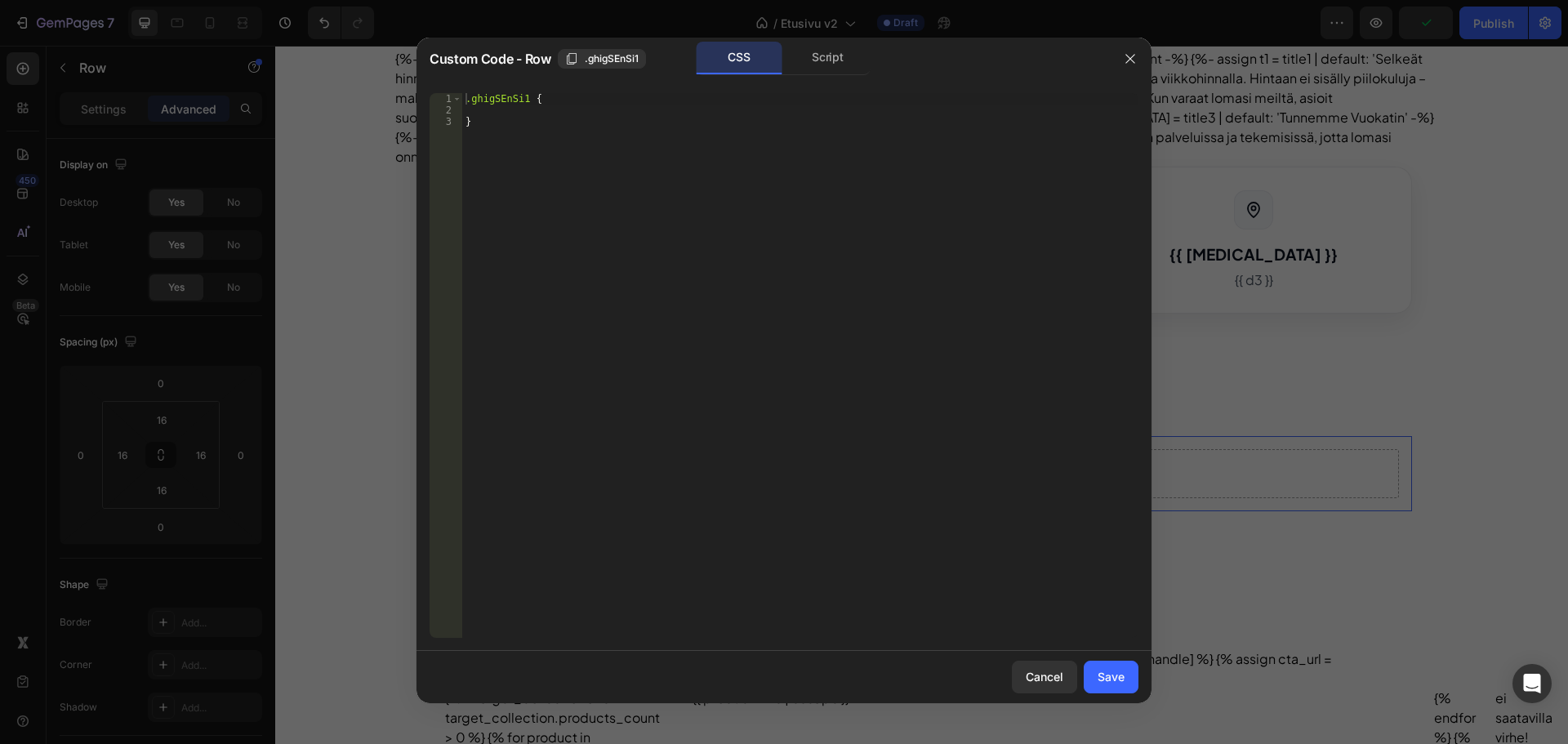
click at [675, 114] on div ".ghigSEnSi1 { }" at bounding box center [800, 376] width 676 height 567
paste textarea "0 30px 40px -20px rgba(0,0,0,0.35);"
type textarea "0 30px 40px -20px rgba(0,0,0,0.35);"
click at [1117, 670] on div "Save" at bounding box center [1111, 676] width 27 height 17
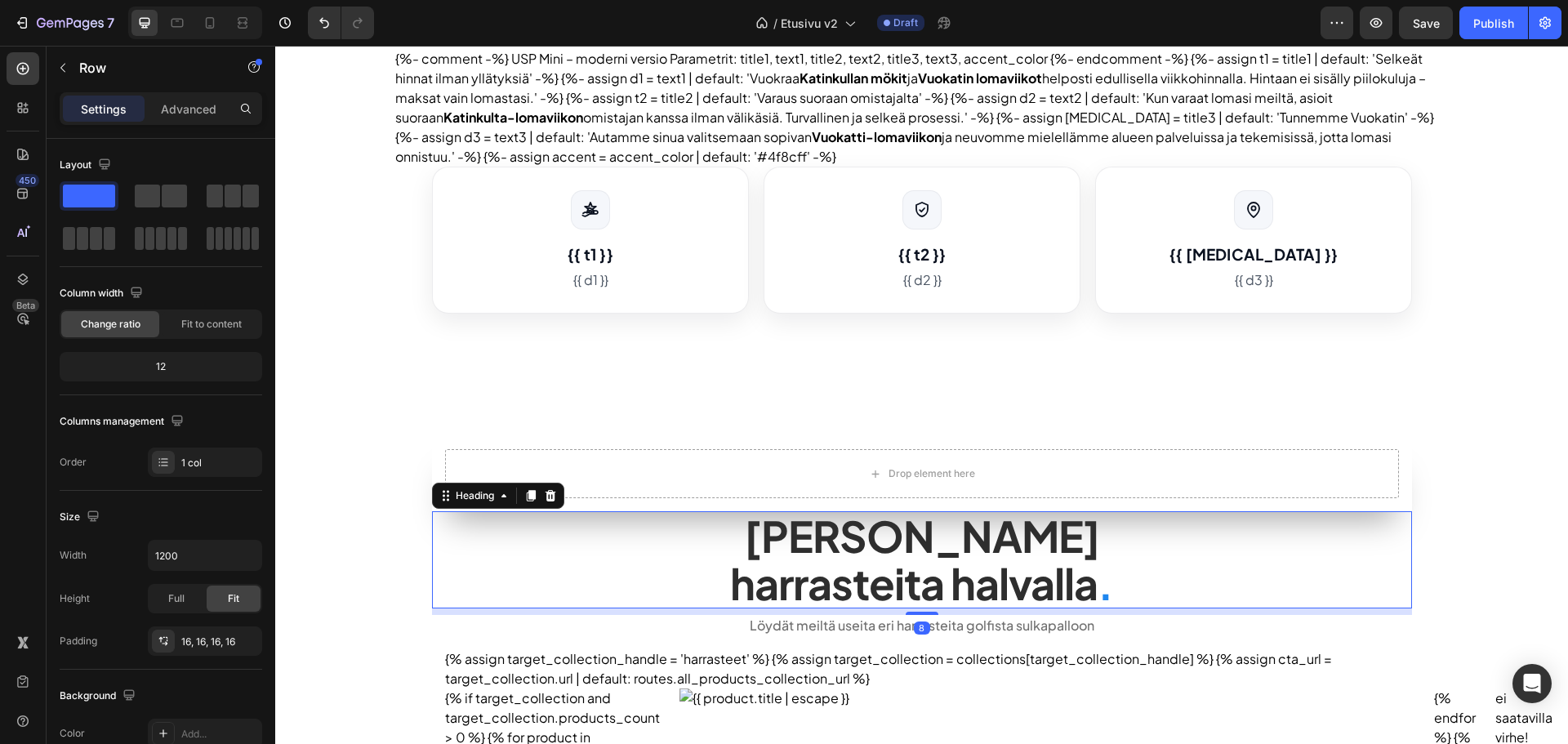
click at [536, 572] on h2 "Tarjoamme lomalle harrasteita halvalla ." at bounding box center [922, 559] width 980 height 96
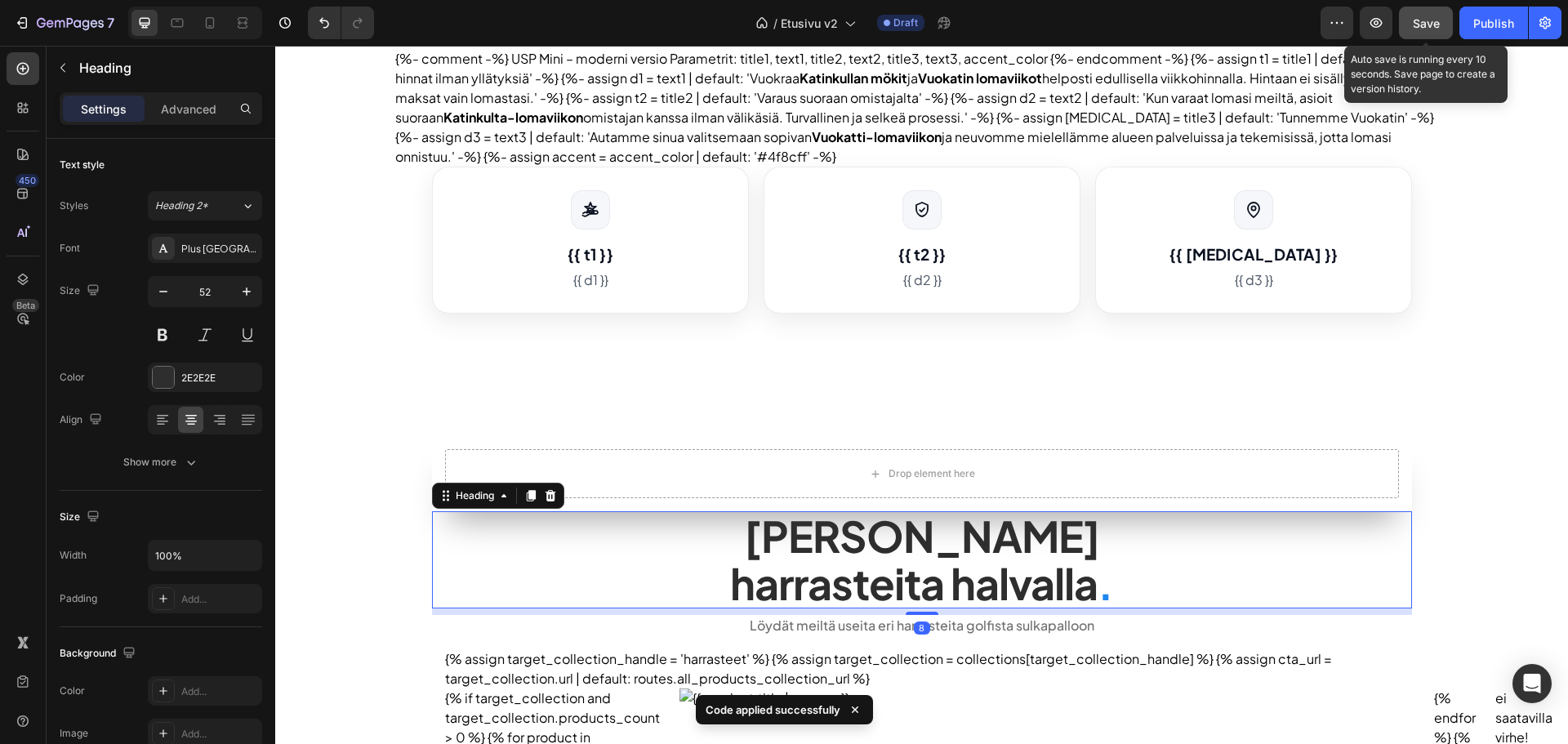
click at [1428, 9] on button "Save" at bounding box center [1426, 22] width 54 height 33
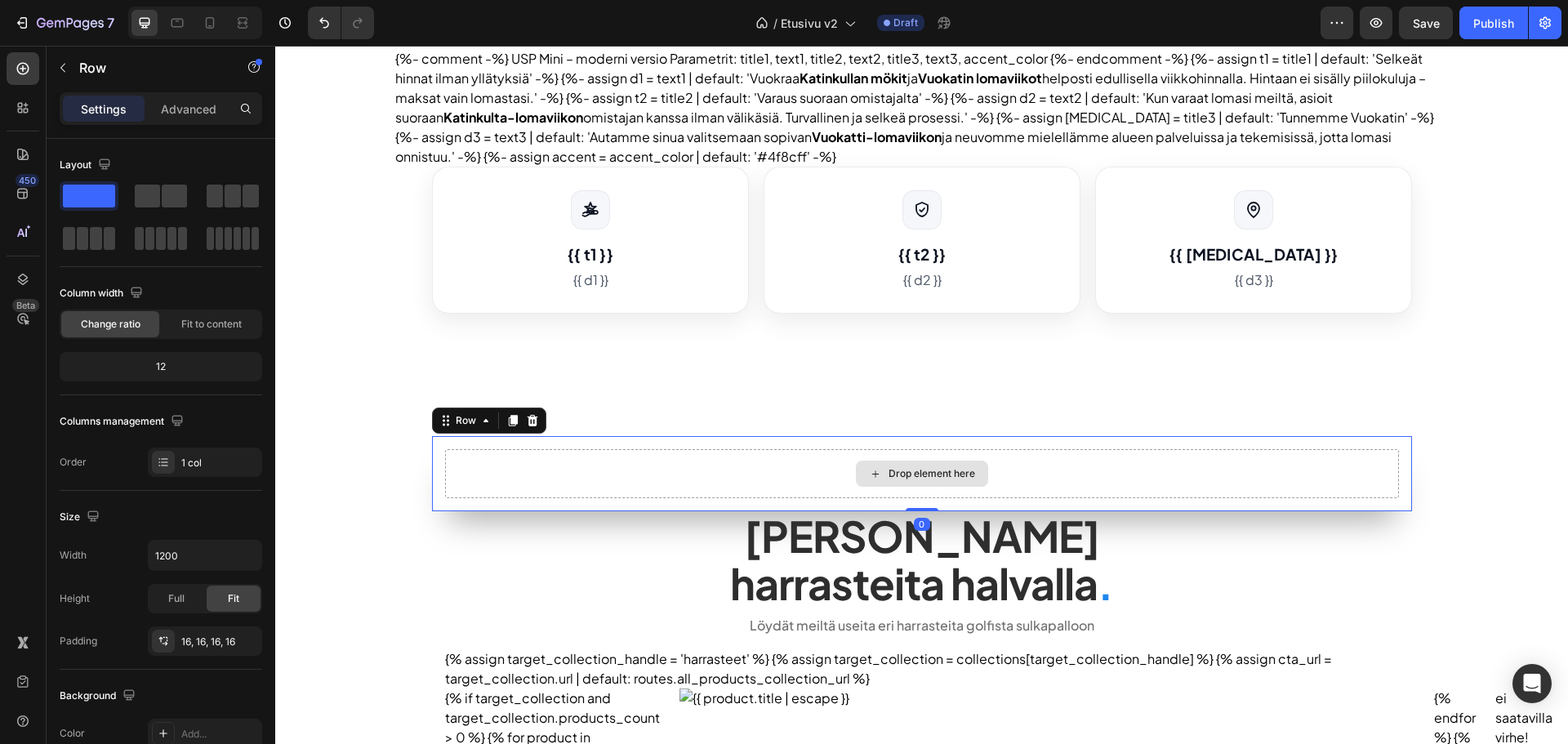
click at [728, 485] on div "Drop element here" at bounding box center [922, 473] width 954 height 49
click at [63, 71] on icon "button" at bounding box center [62, 68] width 13 height 13
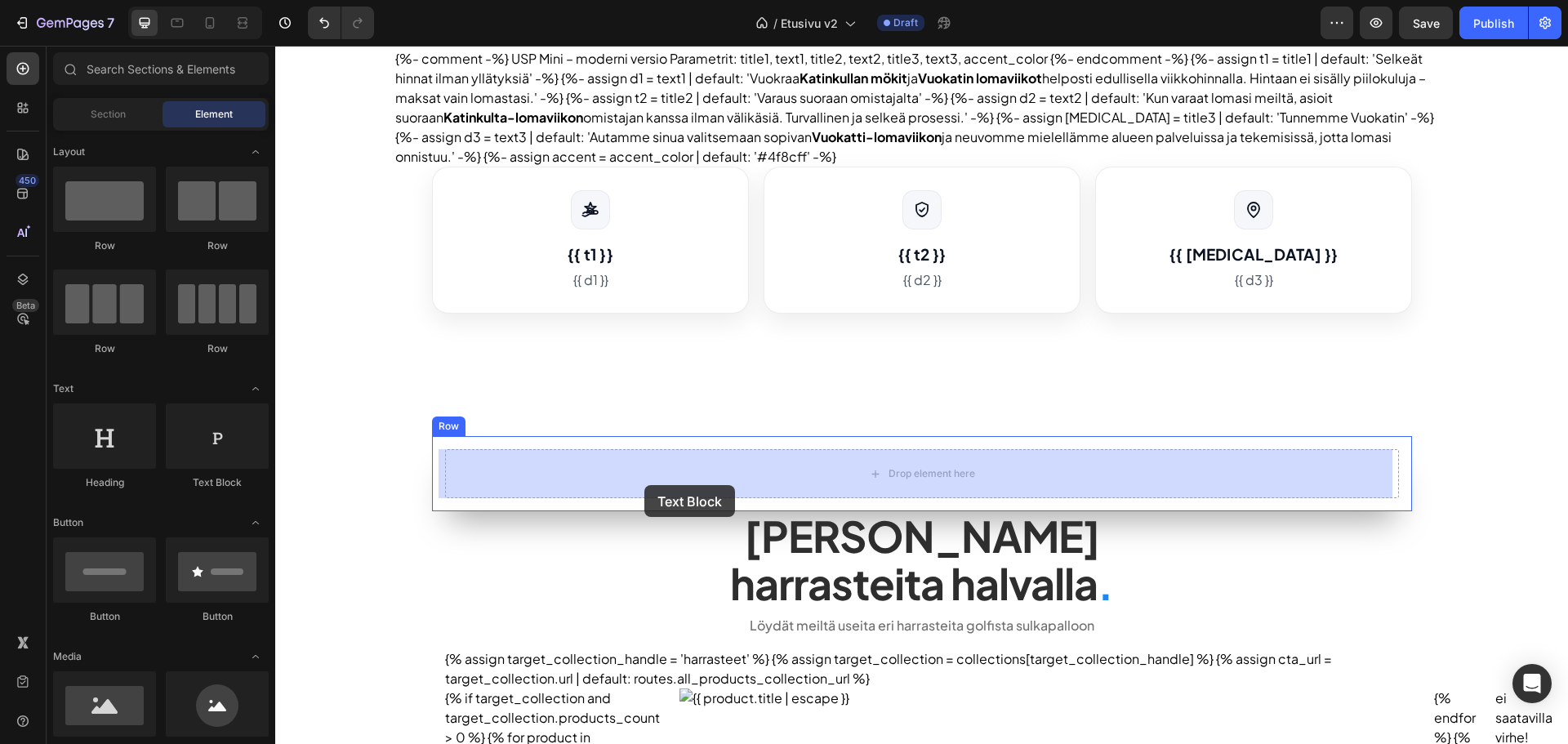
drag, startPoint x: 487, startPoint y: 492, endPoint x: 645, endPoint y: 485, distance: 158.2
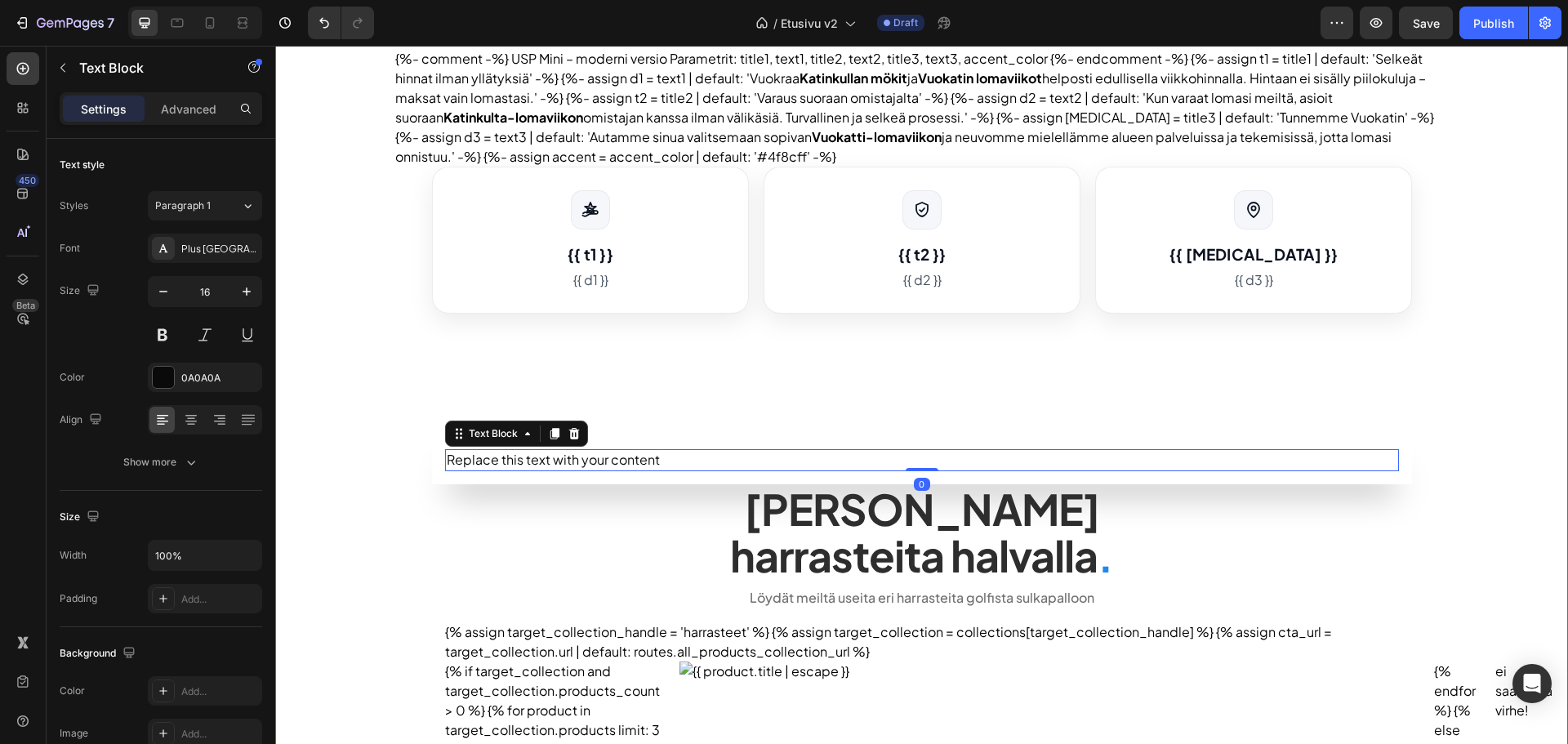
click at [381, 518] on div "Publish the page to see the content. heroteksti Helppoa ja edullista lomaa Kati…" at bounding box center [921, 508] width 1293 height 1674
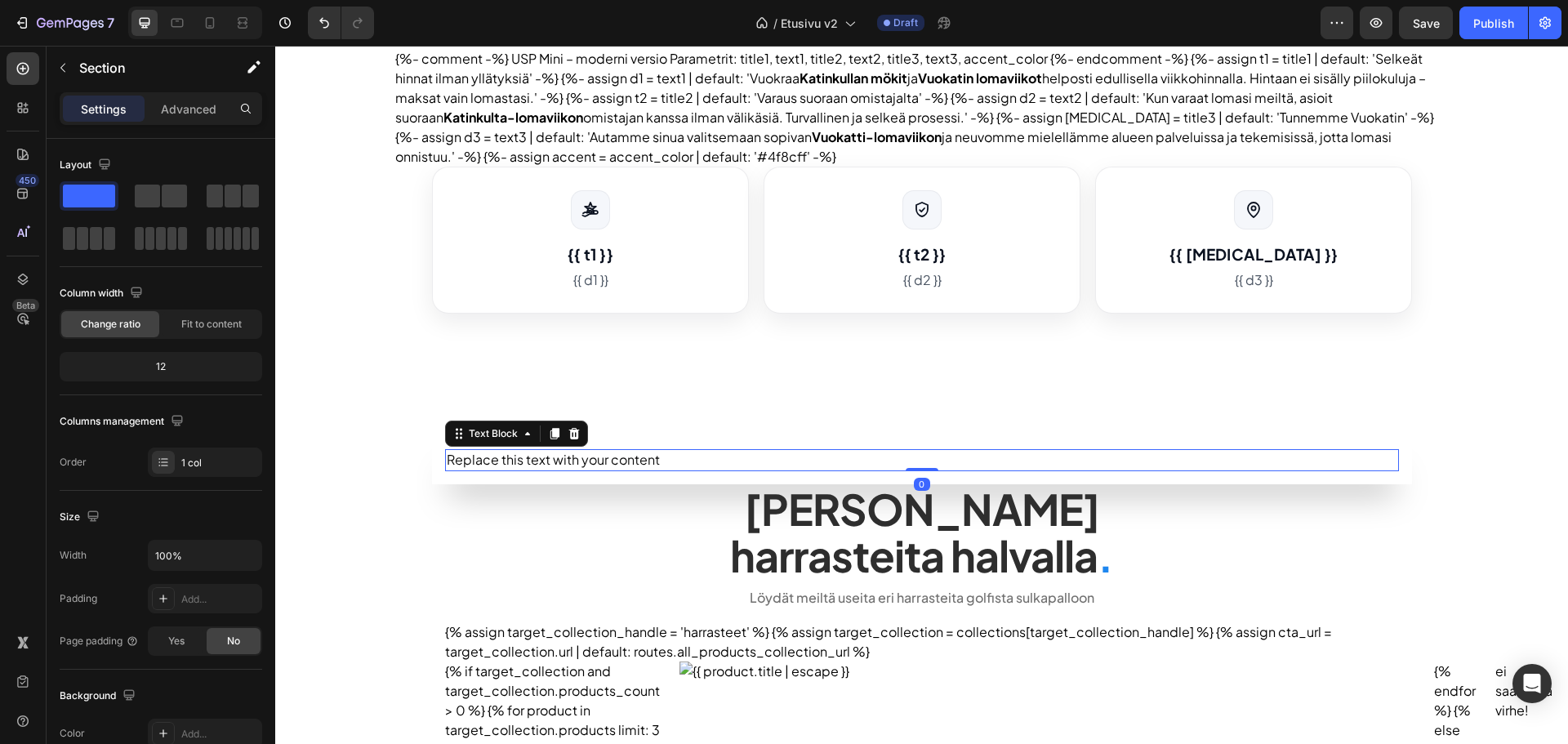
click at [727, 456] on div "Replace this text with your content" at bounding box center [922, 459] width 954 height 21
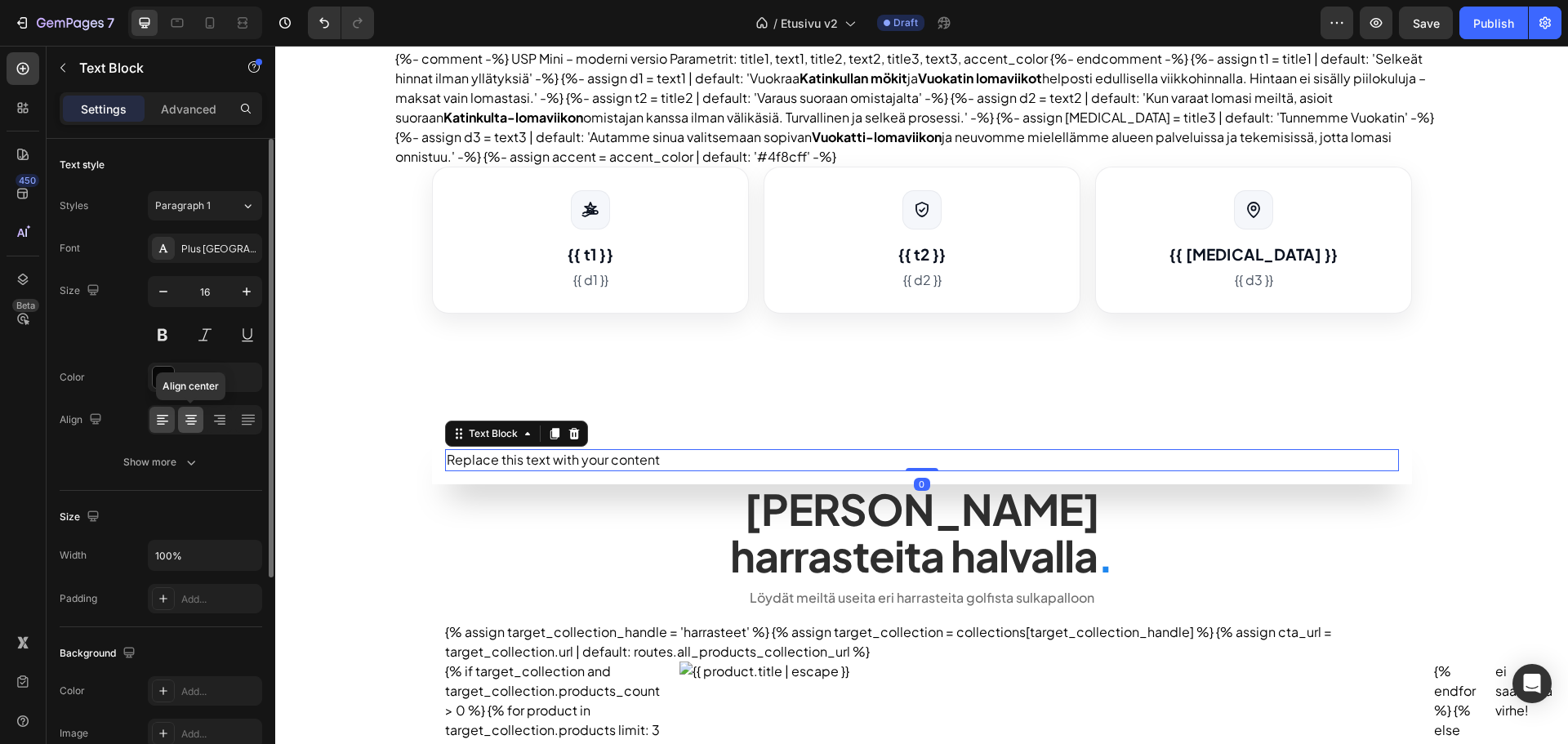
click at [188, 414] on icon at bounding box center [191, 415] width 11 height 2
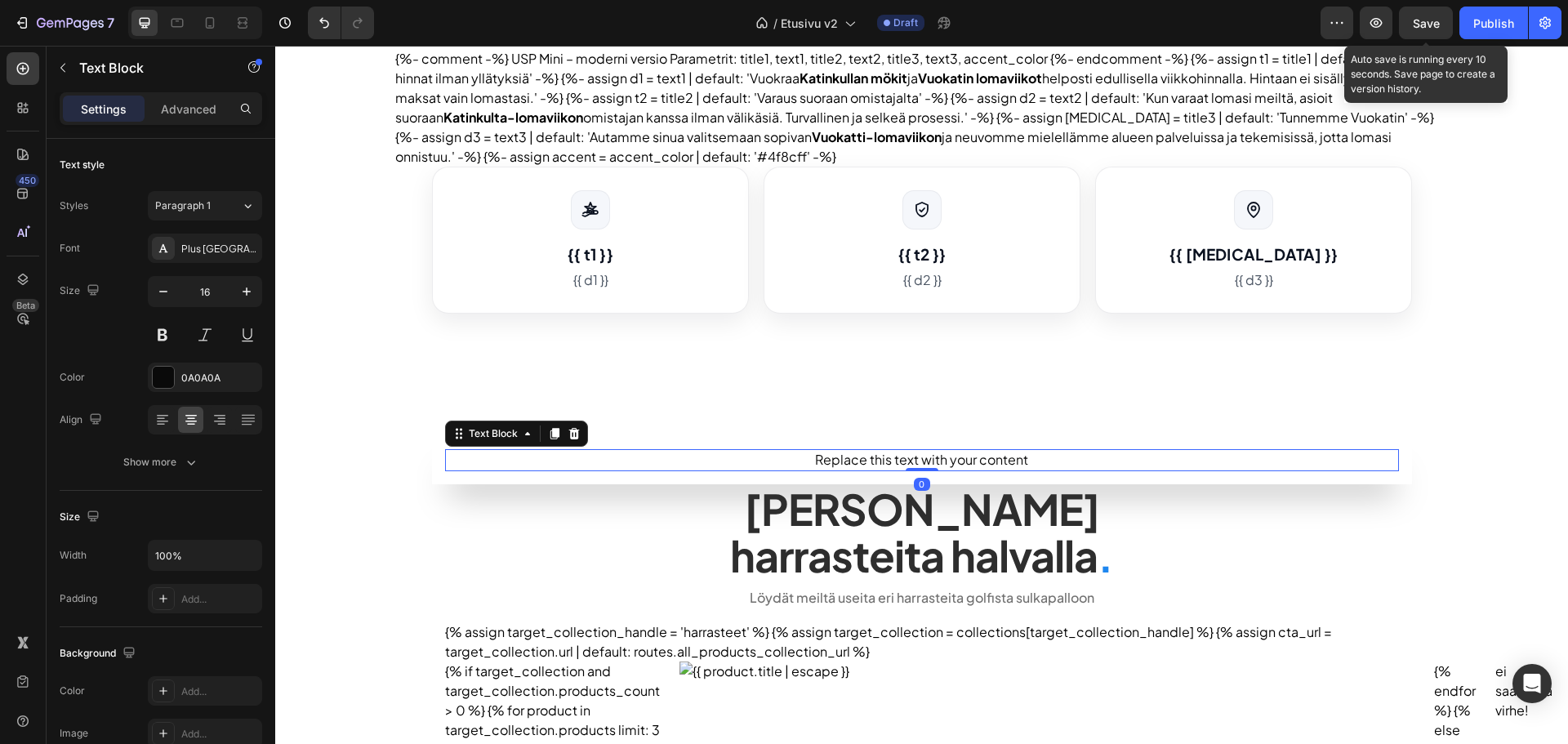
click at [1434, 24] on span "Save" at bounding box center [1426, 23] width 27 height 14
click at [568, 434] on icon at bounding box center [573, 433] width 10 height 11
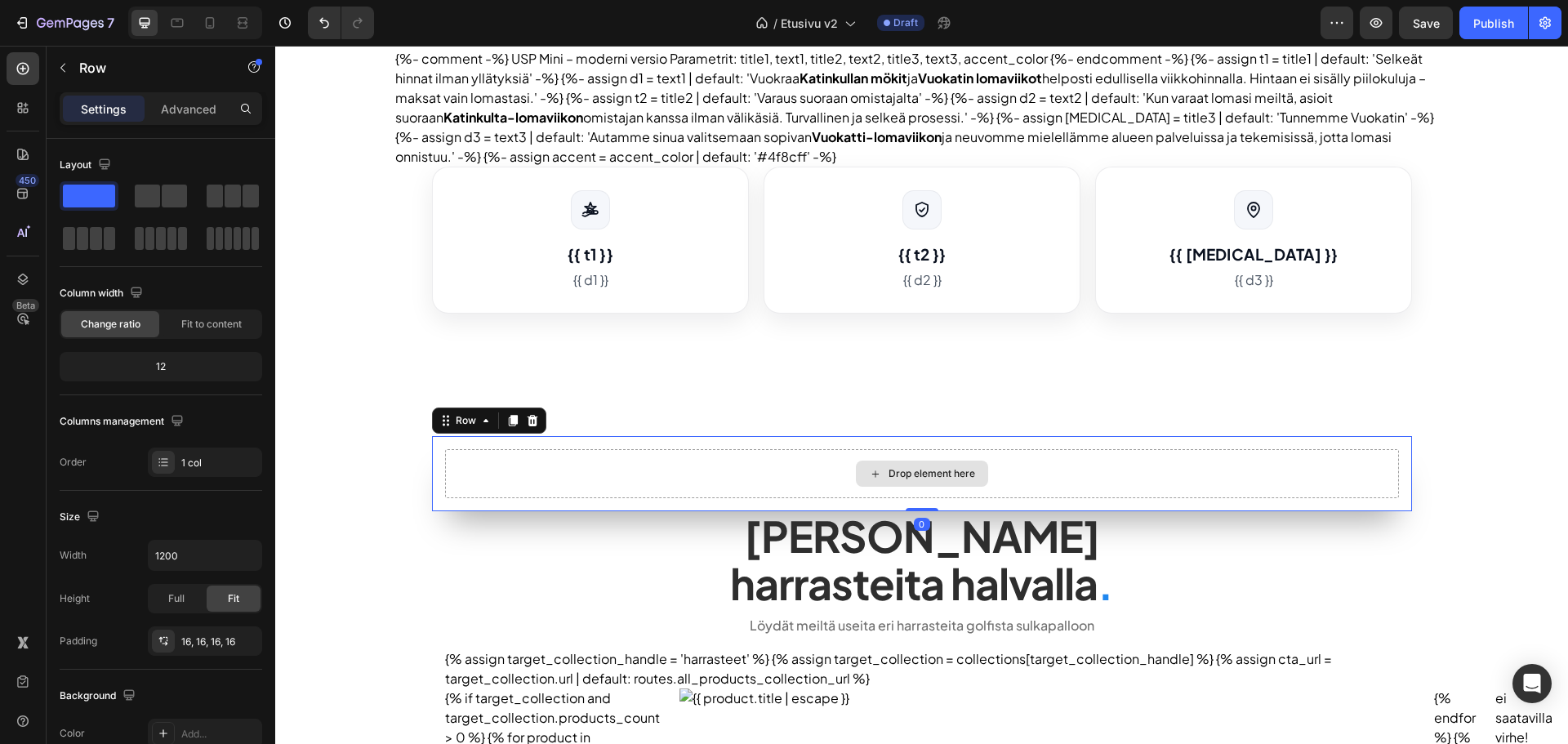
click at [582, 468] on div "Drop element here" at bounding box center [922, 473] width 954 height 49
click at [524, 427] on div at bounding box center [532, 420] width 20 height 20
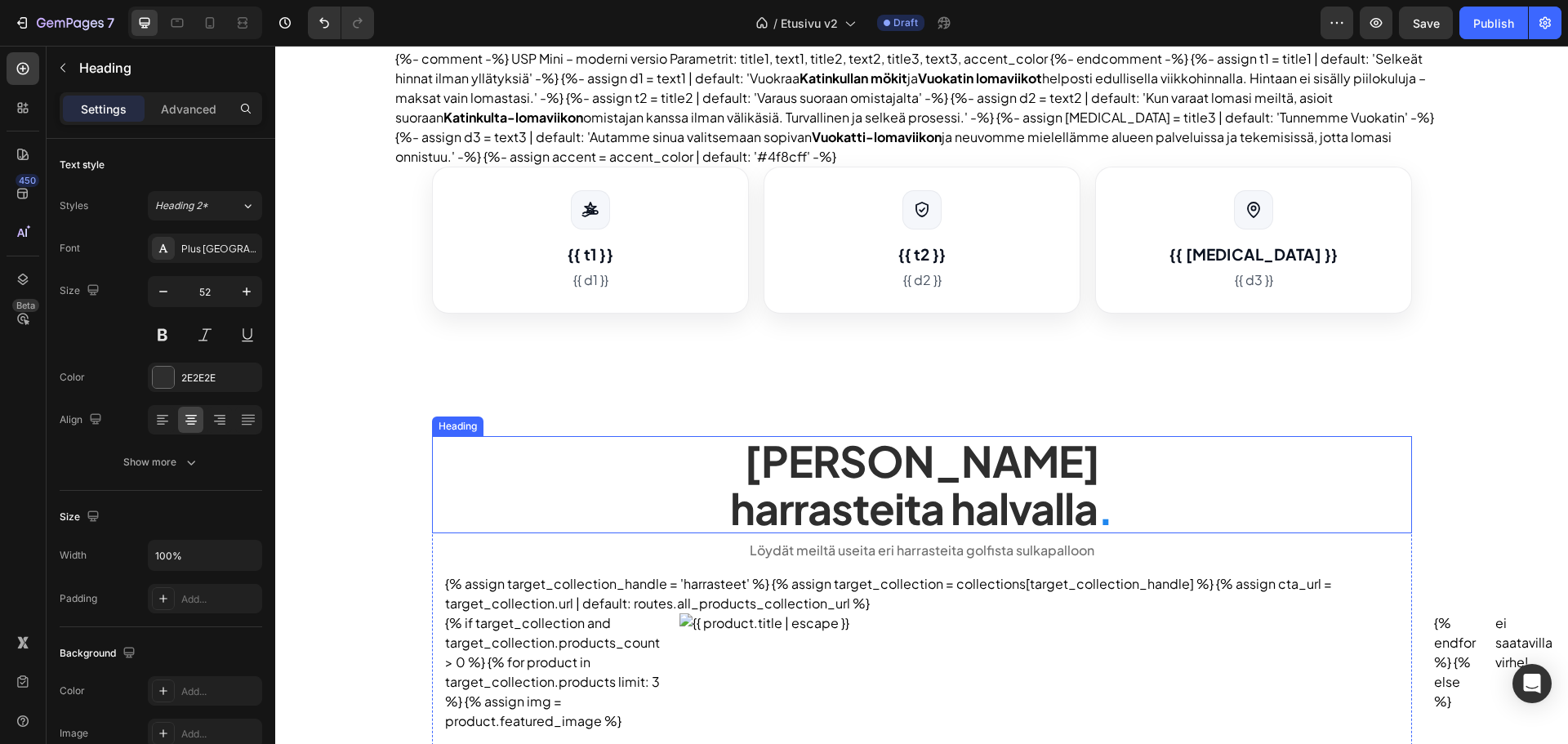
click at [739, 450] on h2 "Tarjoamme lomalle harrasteita halvalla ." at bounding box center [922, 483] width 980 height 96
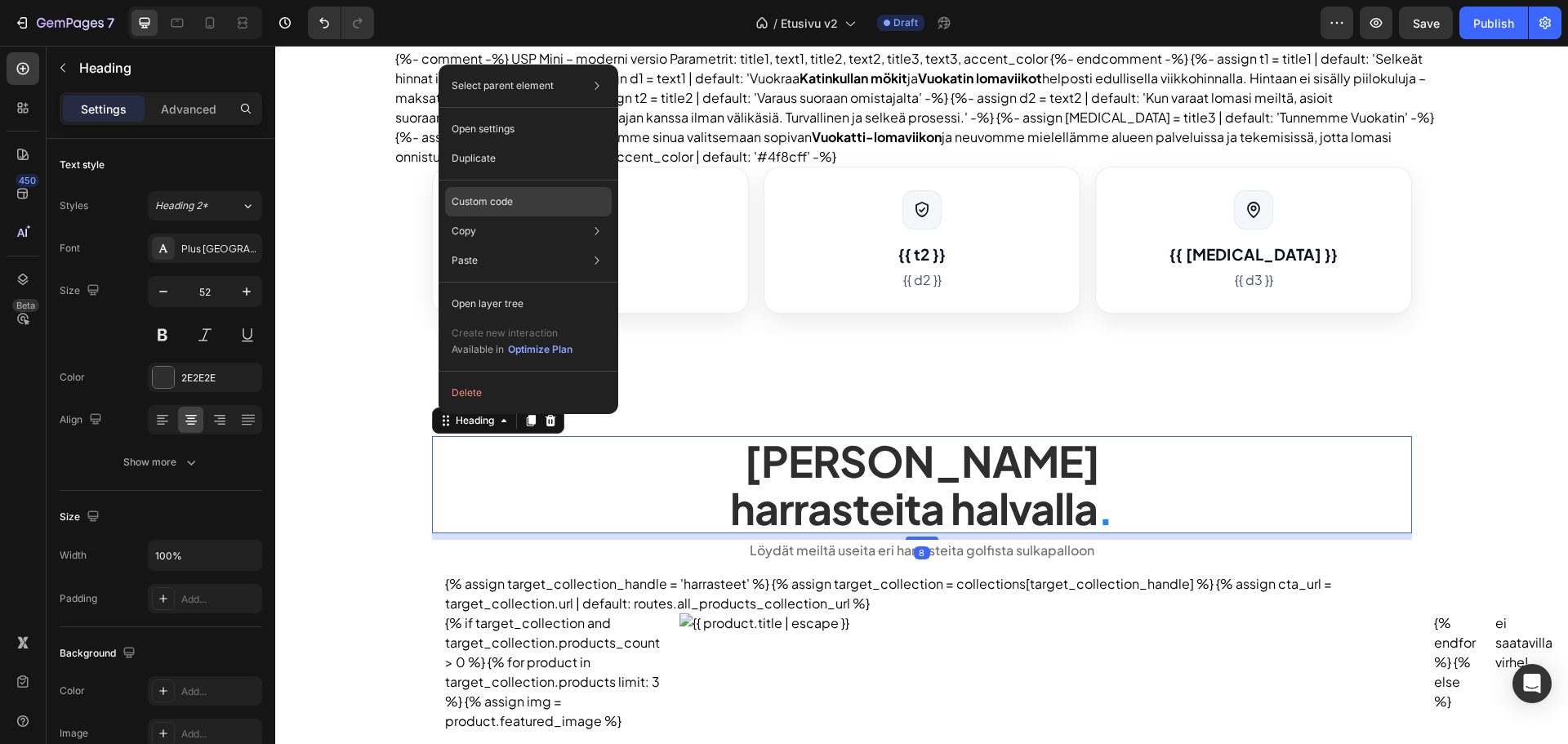
click at [499, 209] on p "Custom code" at bounding box center [483, 202] width 61 height 15
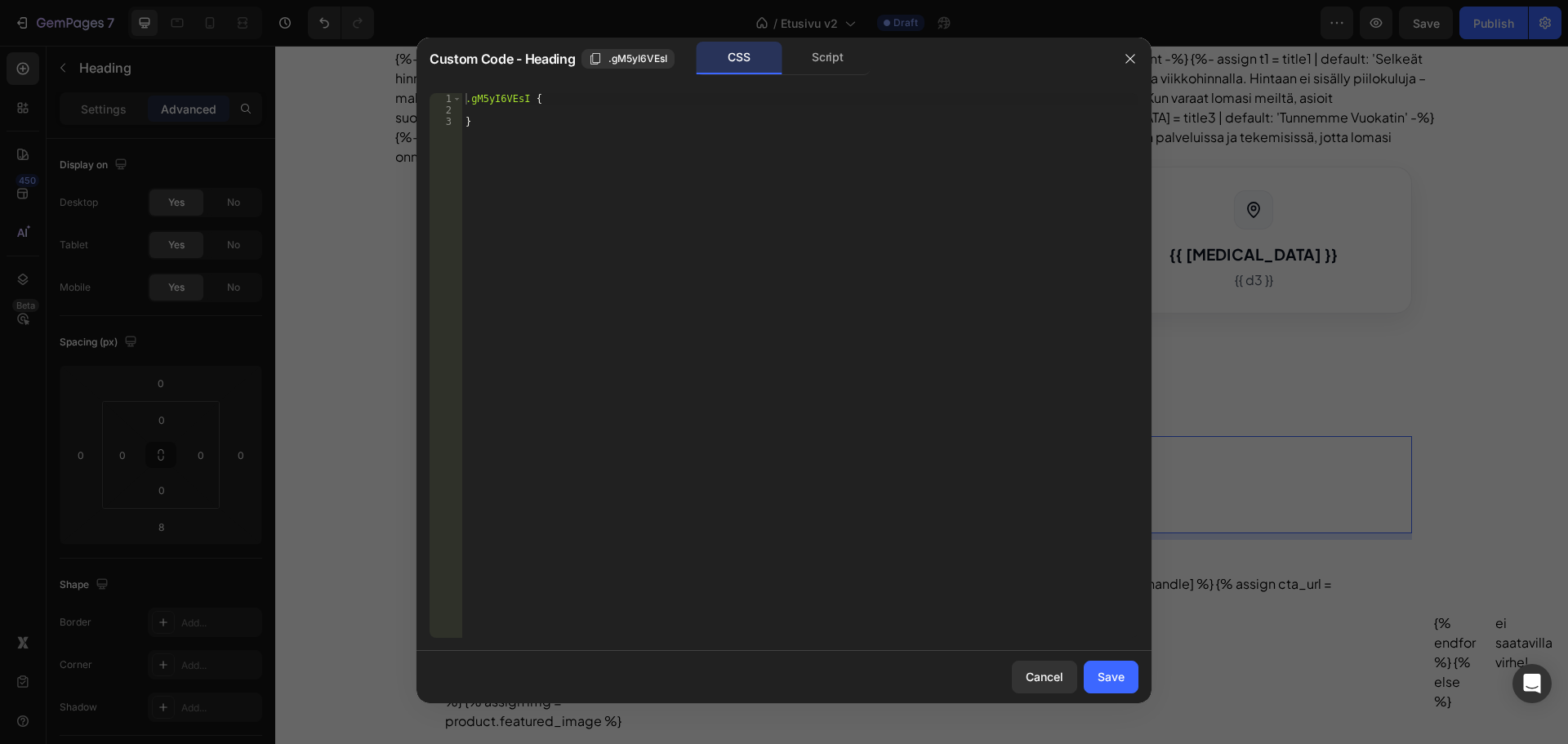
click at [580, 109] on div ".gM5yI6VEsI { }" at bounding box center [800, 376] width 676 height 567
paste textarea "0 30px 40px -20px rgba(0,0,0,0.35);"
click at [670, 118] on div ".gM5yI6VEsI { box-shadow : 0 30 px 40 px -20 px rgba ( 0 , 0 , 0 , 0.35 ) ; }" at bounding box center [800, 376] width 676 height 567
type textarea "0 30px 40px -20px rgba(0,0,0,0.35) !;"
click at [1121, 680] on div "Save" at bounding box center [1111, 676] width 27 height 17
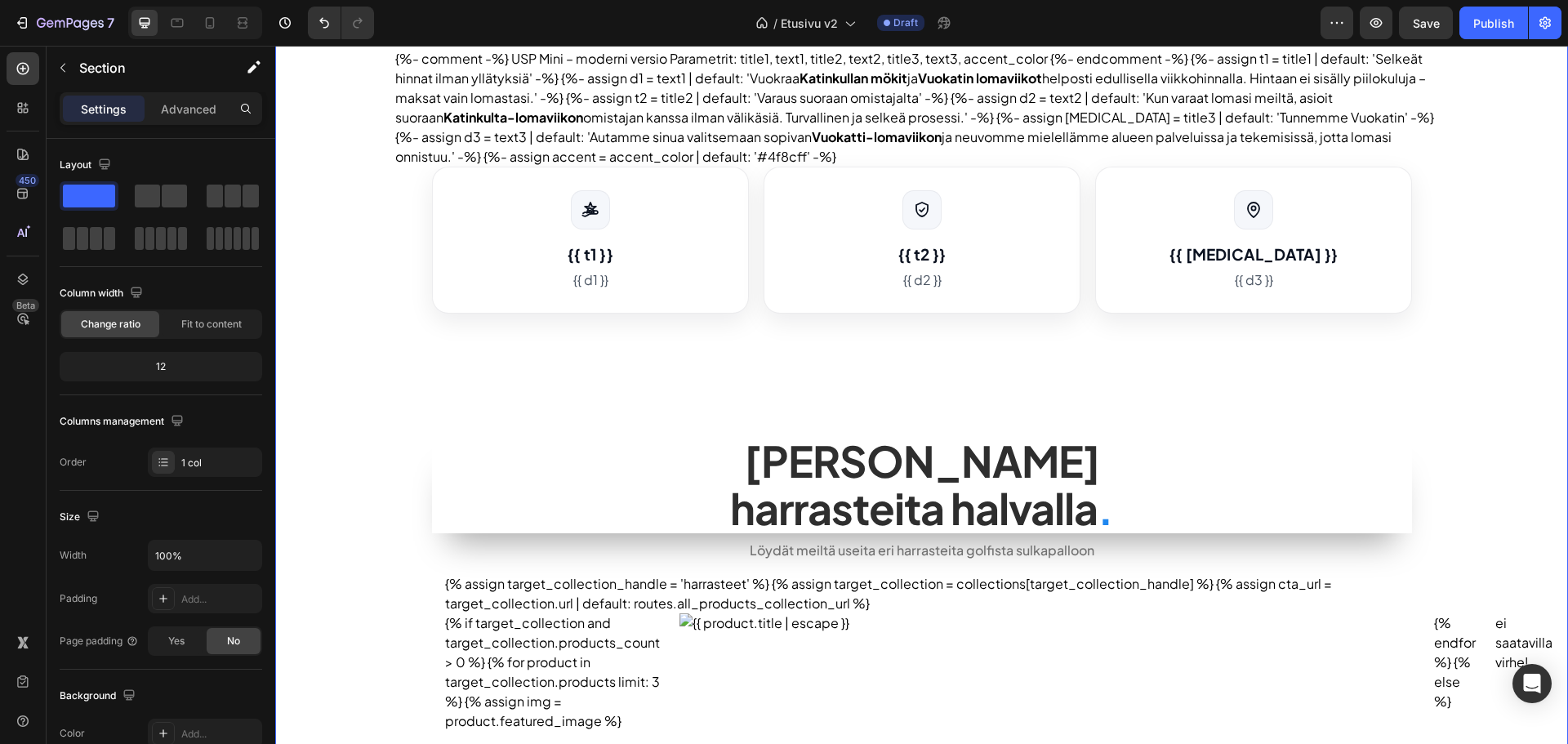
click at [359, 515] on div "Publish the page to see the content. heroteksti Helppoa ja edullista lomaa Kati…" at bounding box center [921, 484] width 1293 height 1626
click at [483, 508] on h2 "Tarjoamme lomalle harrasteita halvalla ." at bounding box center [922, 483] width 980 height 96
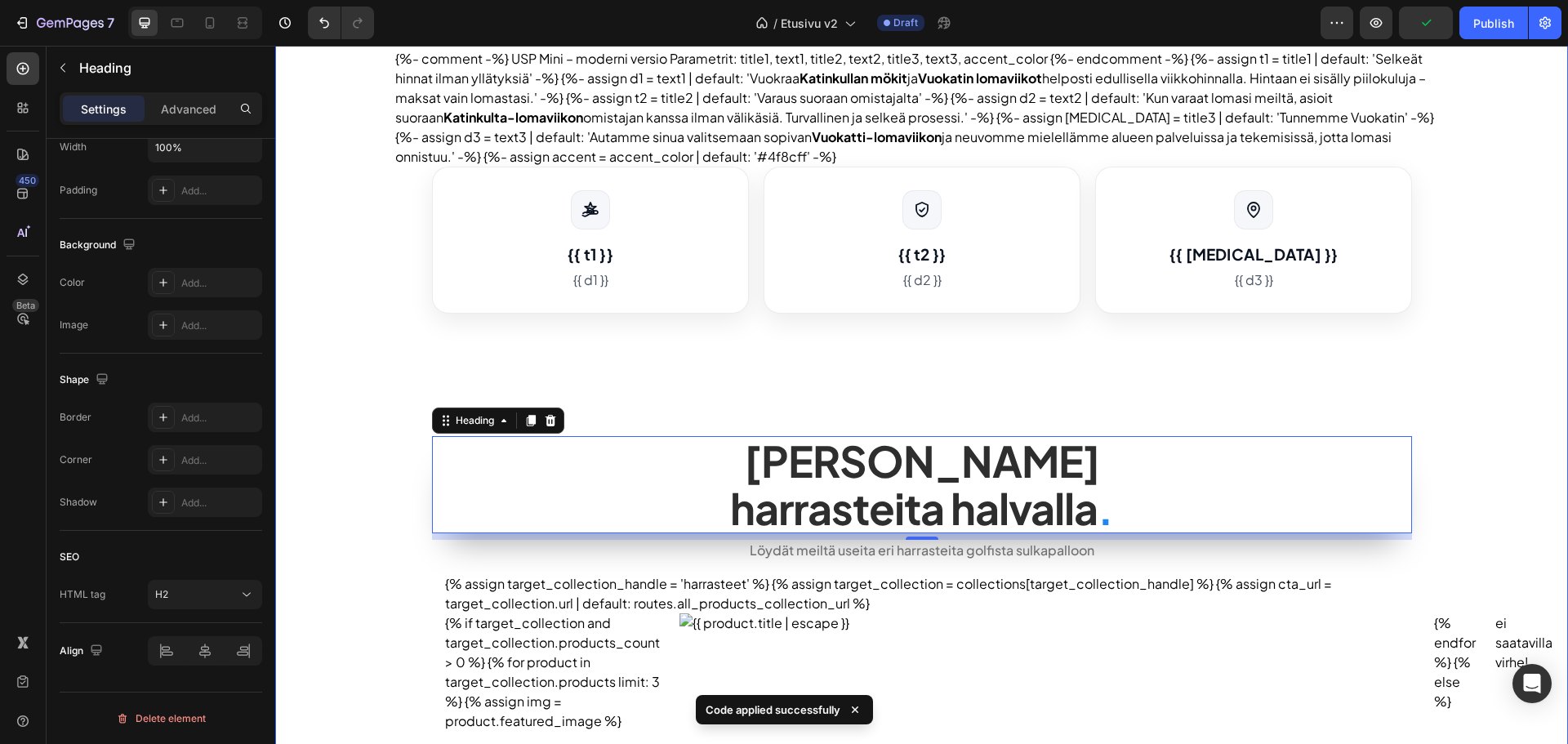
scroll to position [345, 0]
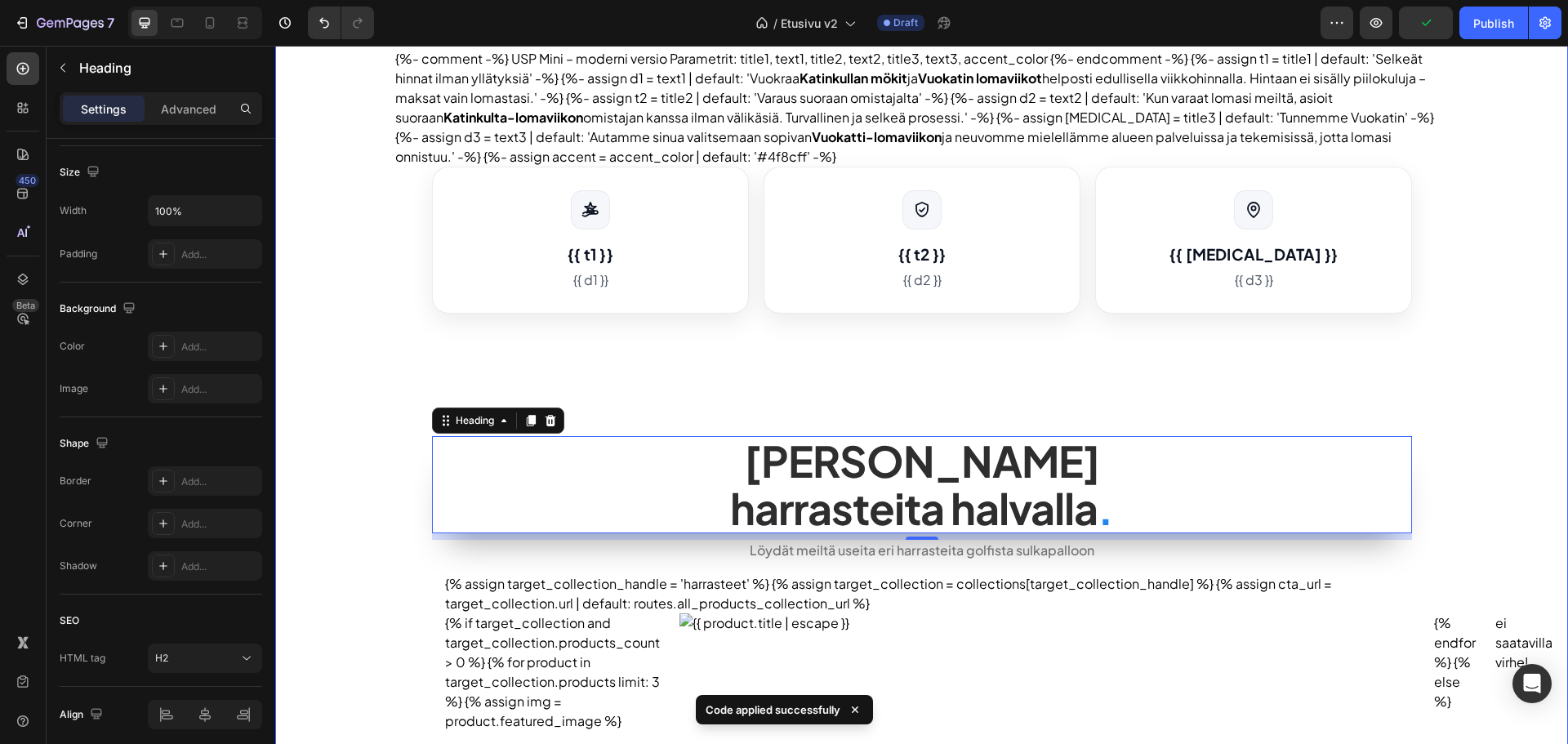
click at [368, 465] on div "Publish the page to see the content. heroteksti Helppoa ja edullista lomaa Kati…" at bounding box center [921, 484] width 1293 height 1626
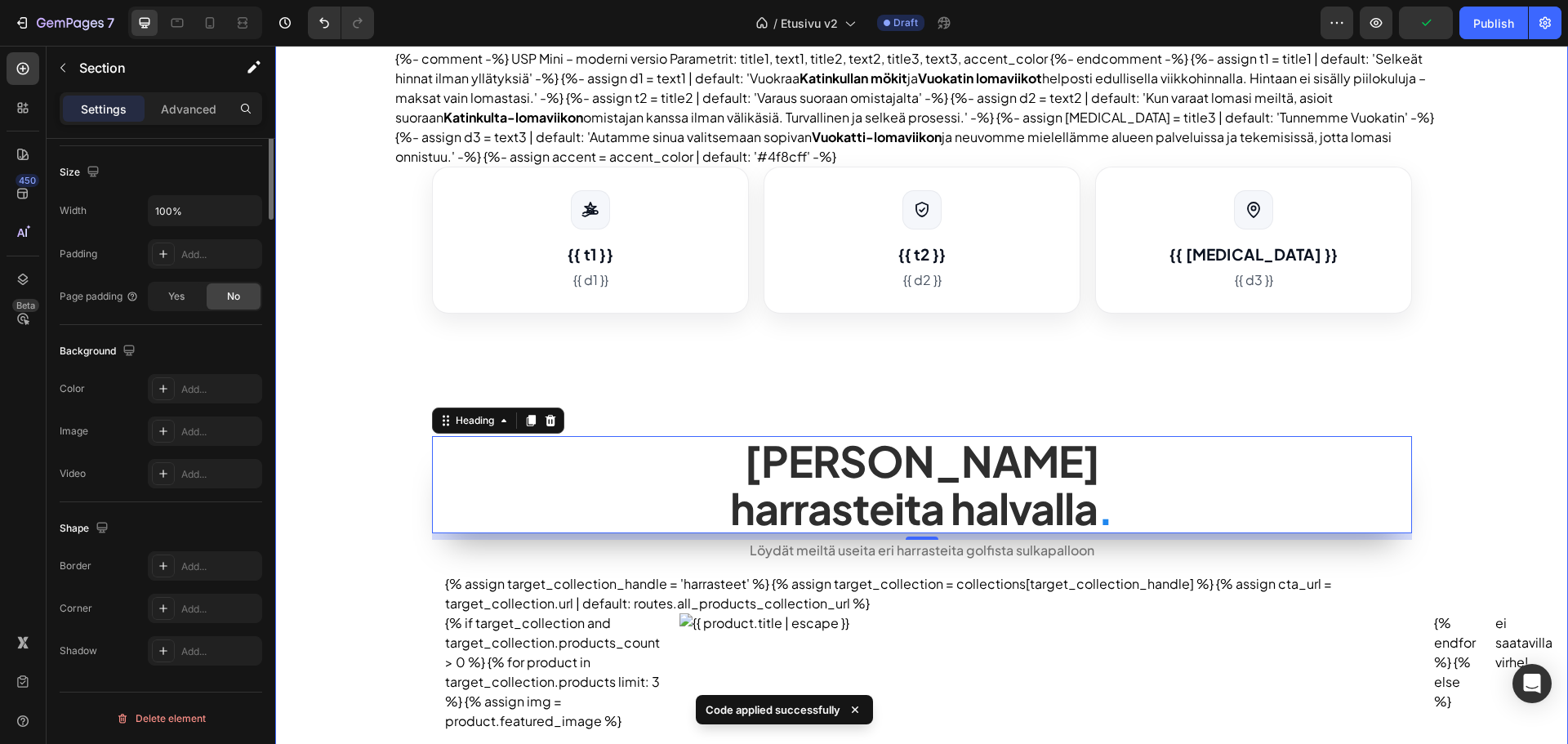
scroll to position [0, 0]
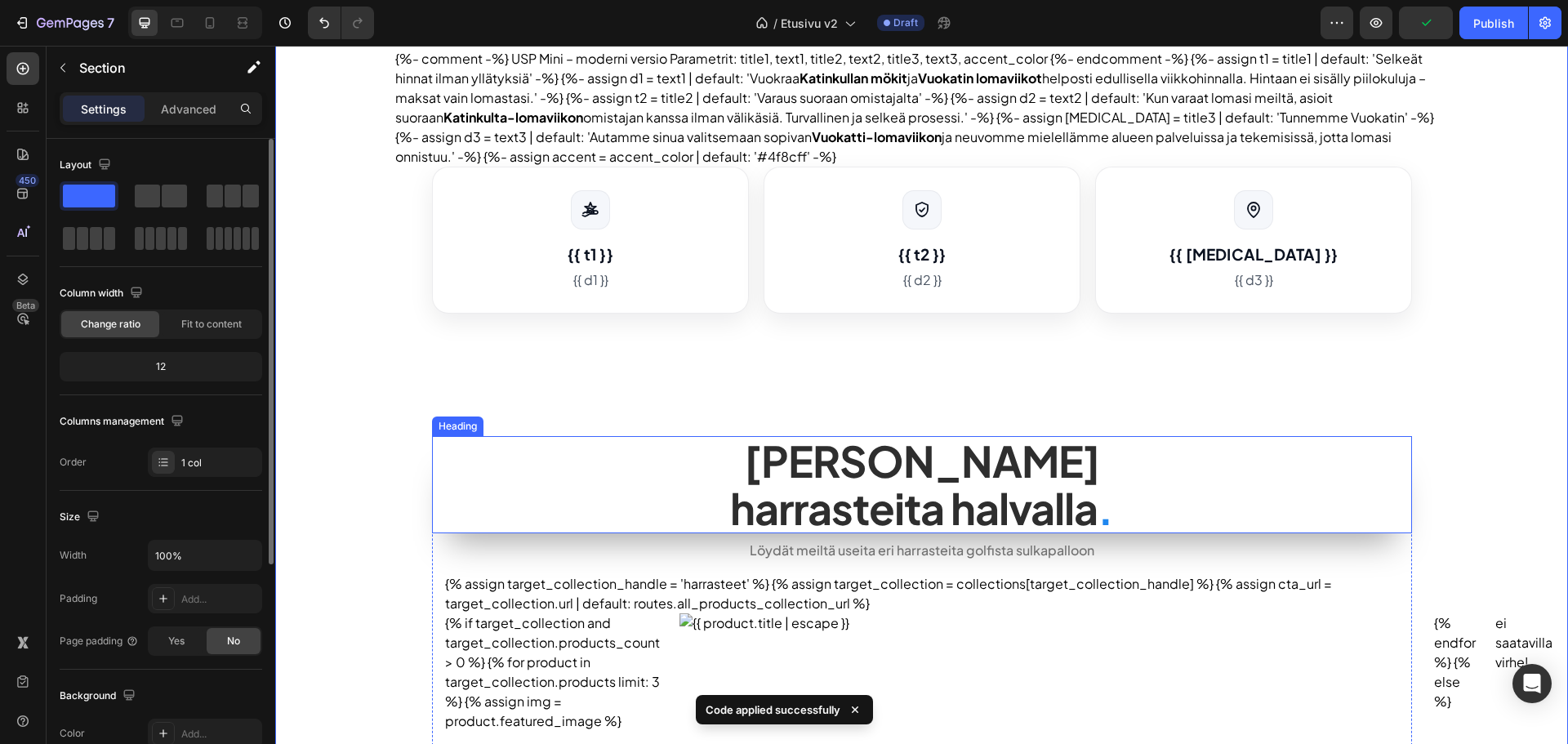
click at [502, 471] on h2 "Tarjoamme lomalle harrasteita halvalla ." at bounding box center [922, 483] width 980 height 96
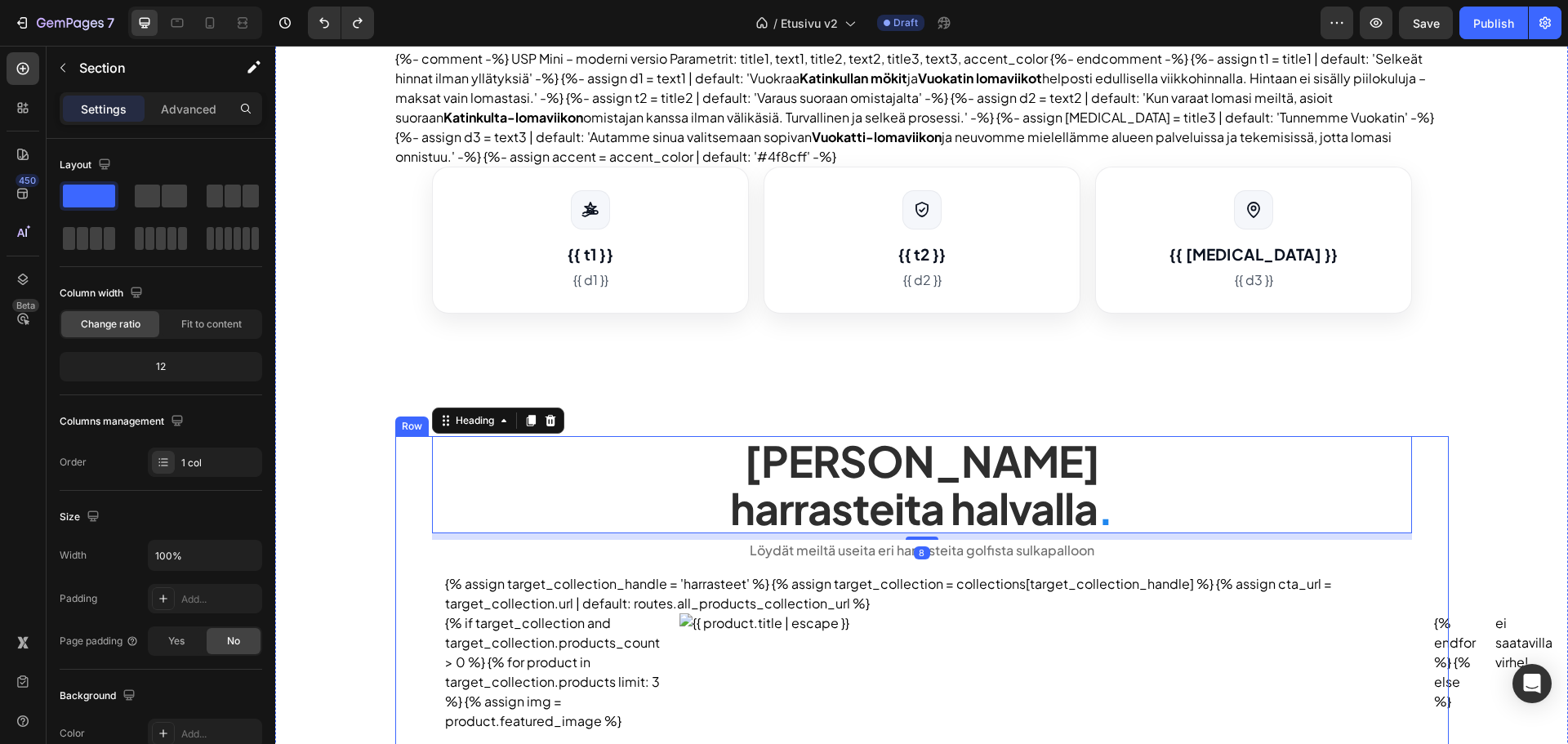
click at [376, 447] on div "Publish the page to see the content. heroteksti Helppoa ja edullista lomaa Kati…" at bounding box center [921, 484] width 1293 height 1626
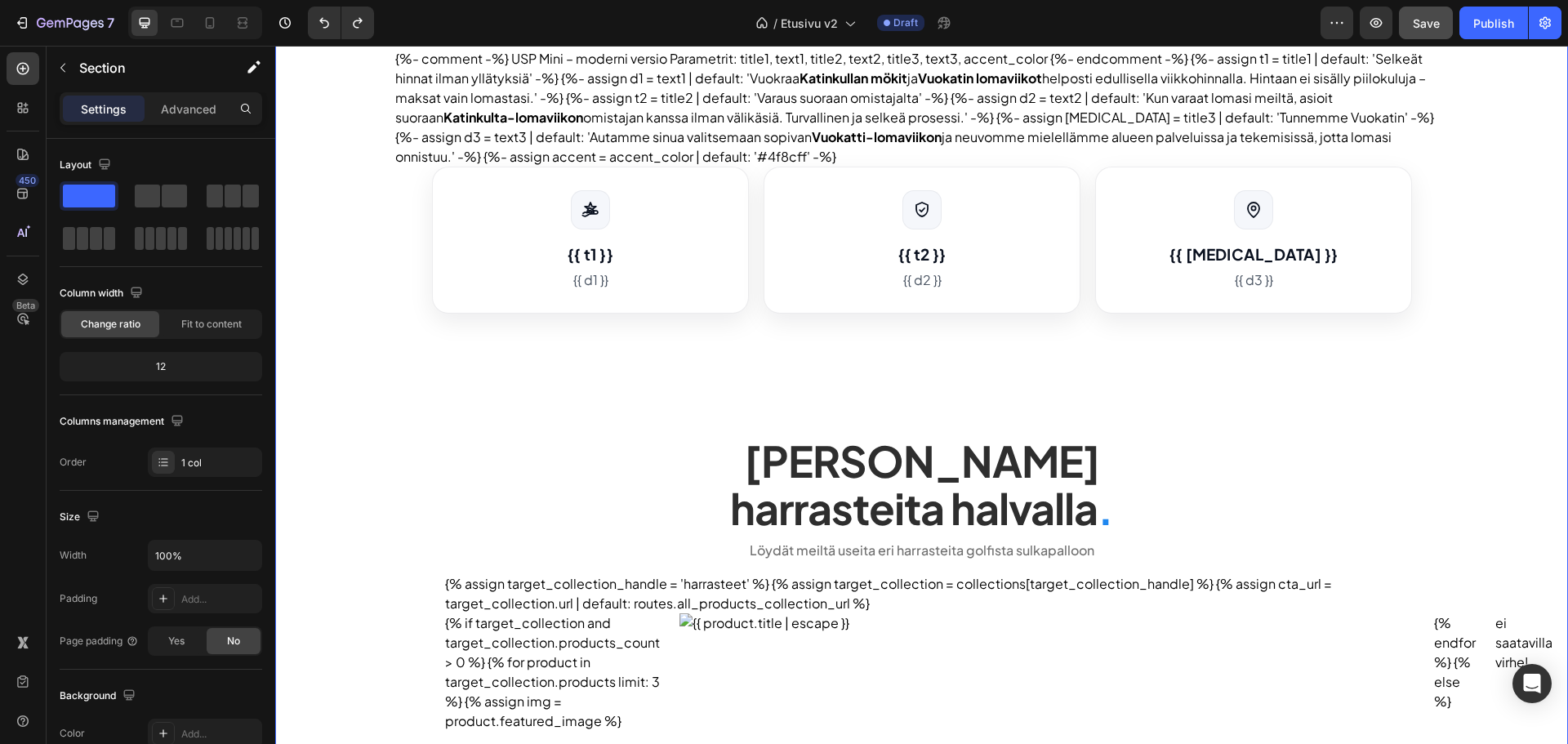
click at [1411, 20] on button "Save" at bounding box center [1426, 22] width 54 height 33
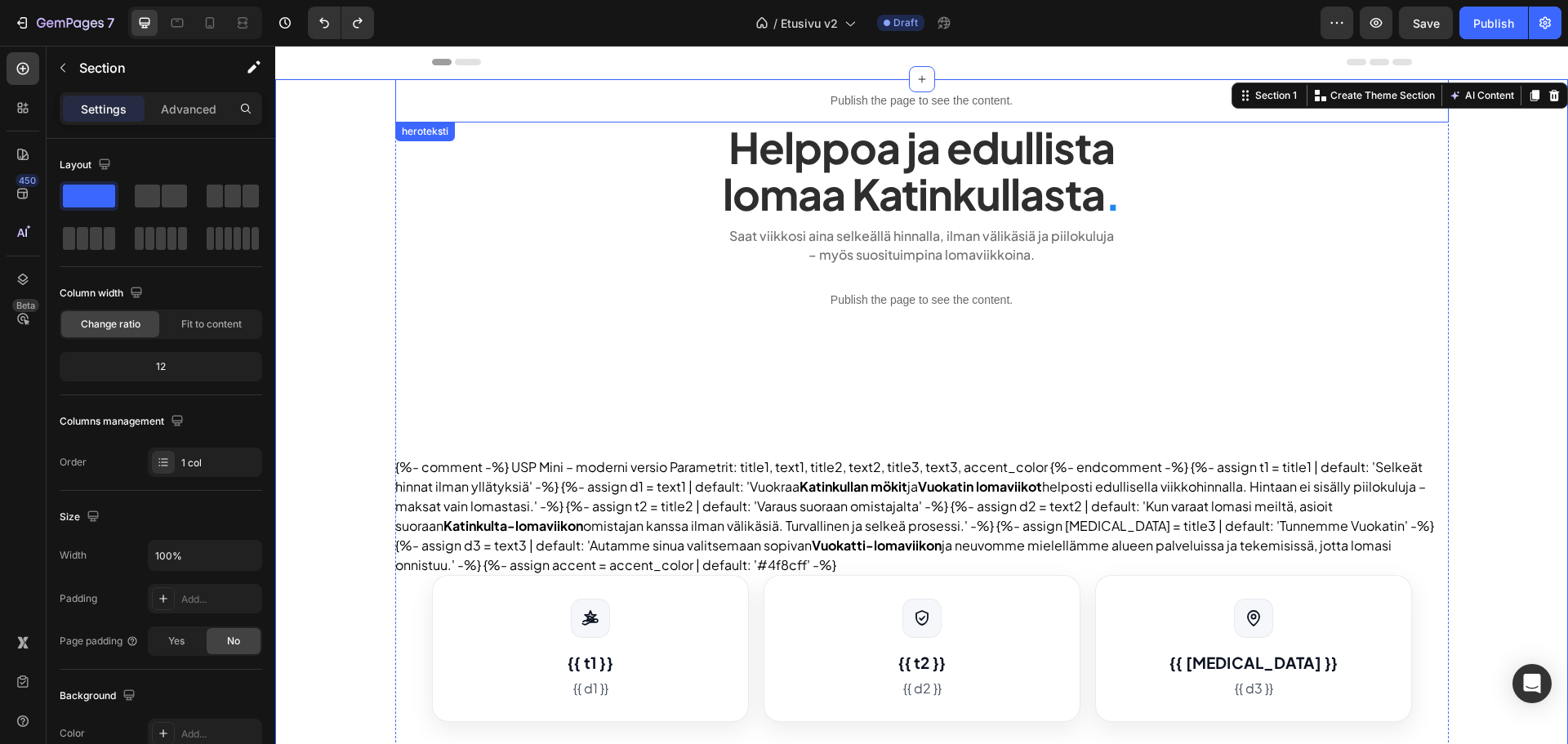
click at [805, 112] on div "Publish the page to see the content." at bounding box center [921, 101] width 1054 height 43
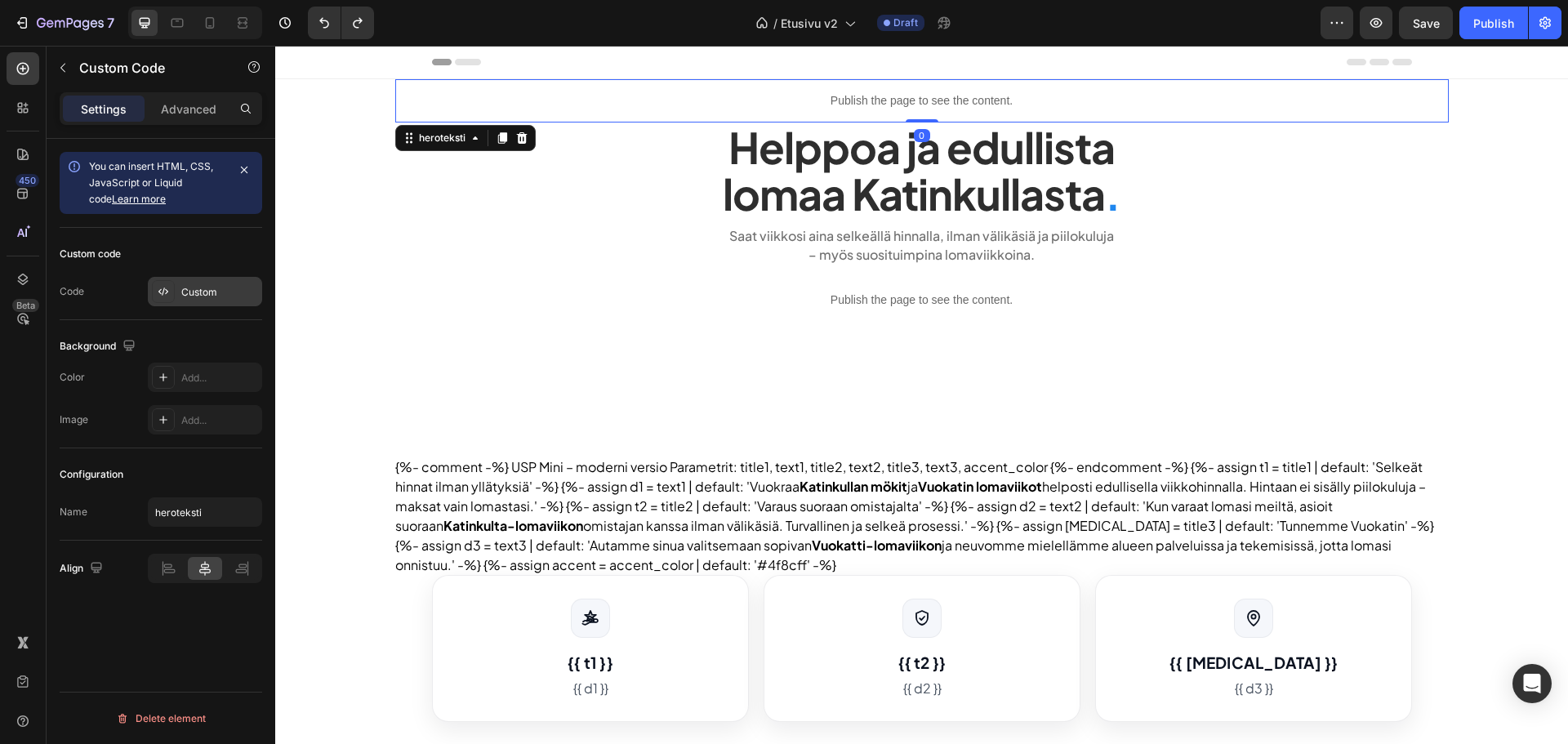
click at [235, 292] on div "Custom" at bounding box center [220, 292] width 76 height 15
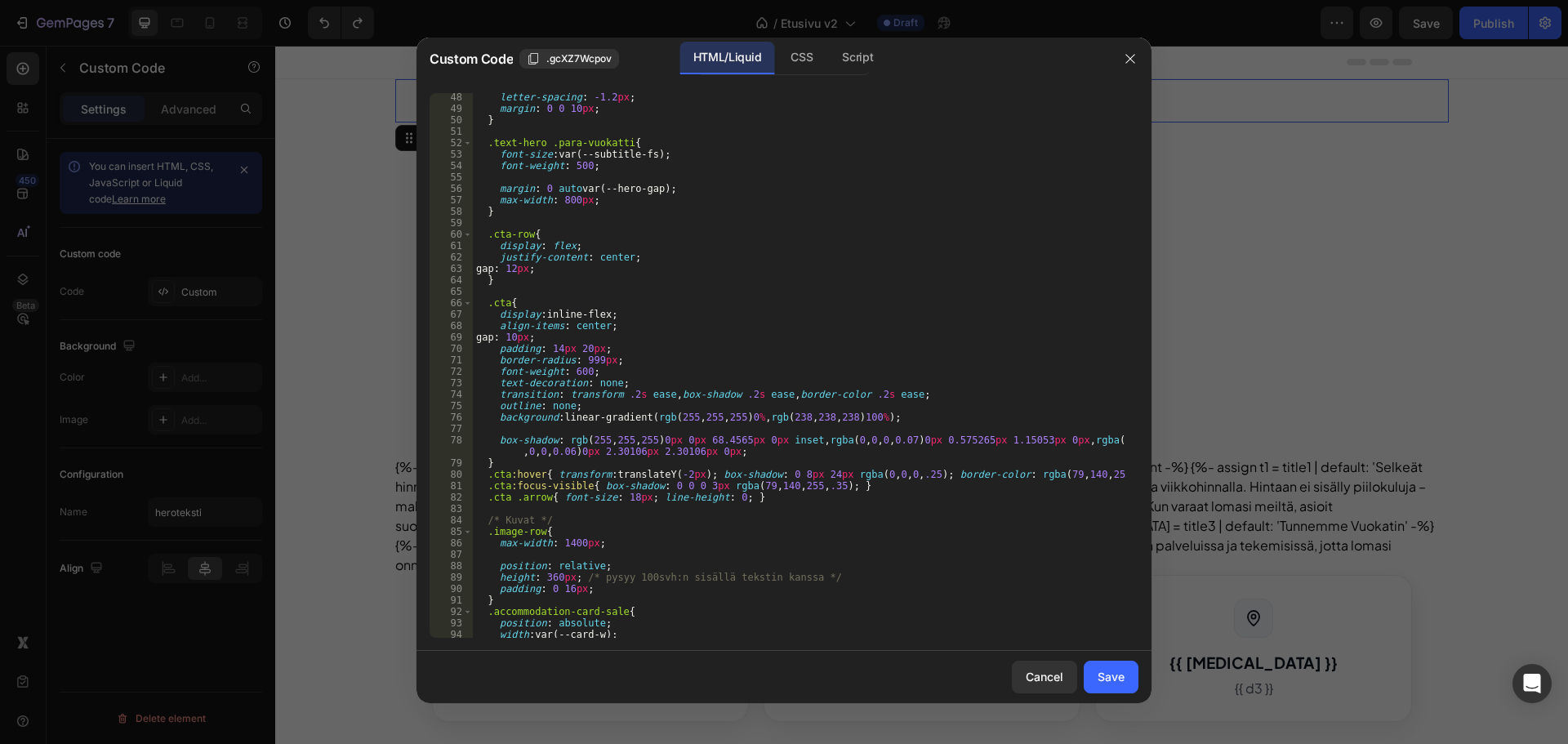
scroll to position [588, 0]
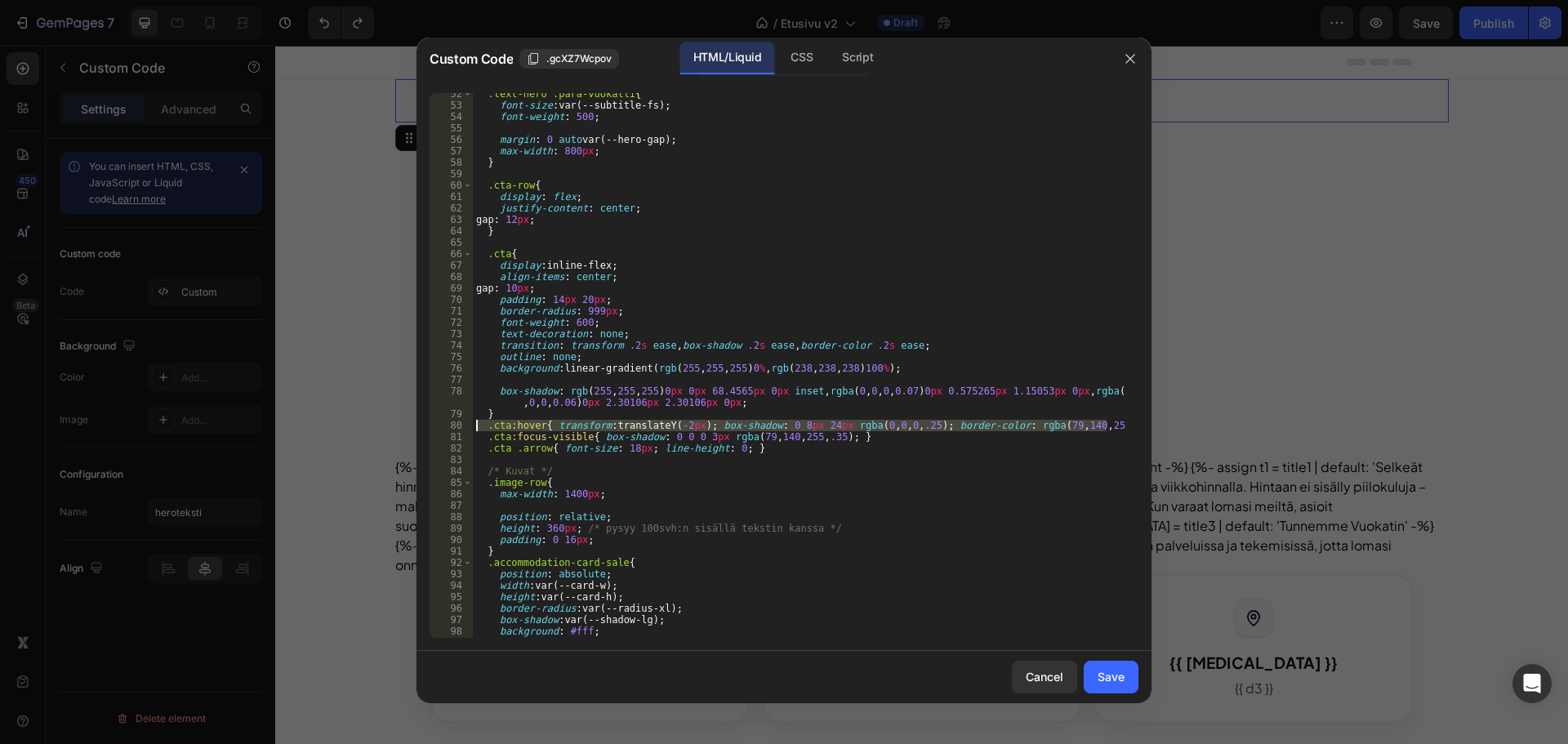
drag, startPoint x: 1107, startPoint y: 426, endPoint x: 471, endPoint y: 422, distance: 636.0
click at [471, 422] on div ".cta:hover{ transform: translateY(-2px); box-shadow: 0 8px 24px rgba(0,0,0,.25)…" at bounding box center [784, 365] width 709 height 545
type textarea "}"
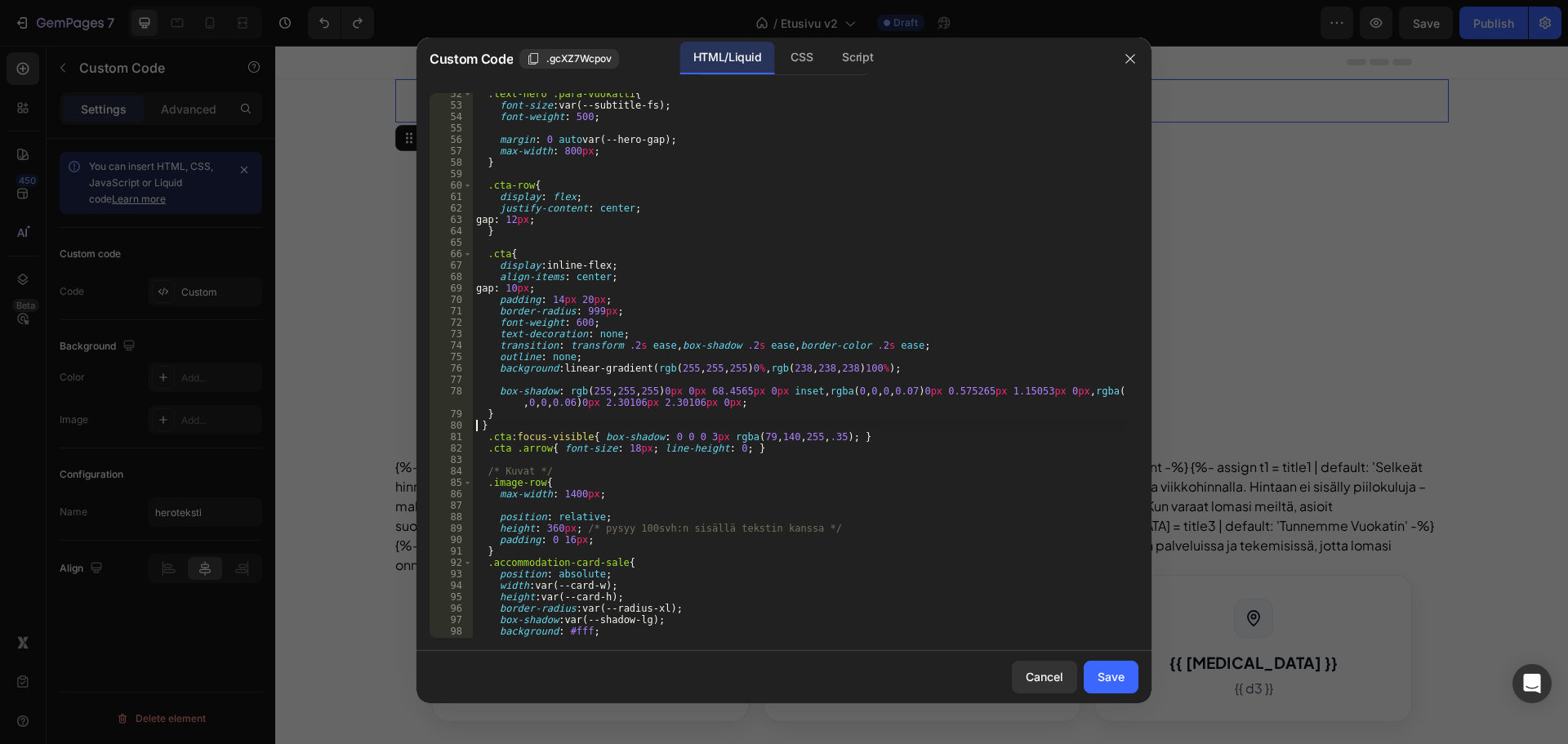
click at [489, 426] on div ".text-hero .para-vuokatti { font-size : var(--subtitle-fs) ; font-weight : 500 …" at bounding box center [799, 372] width 653 height 567
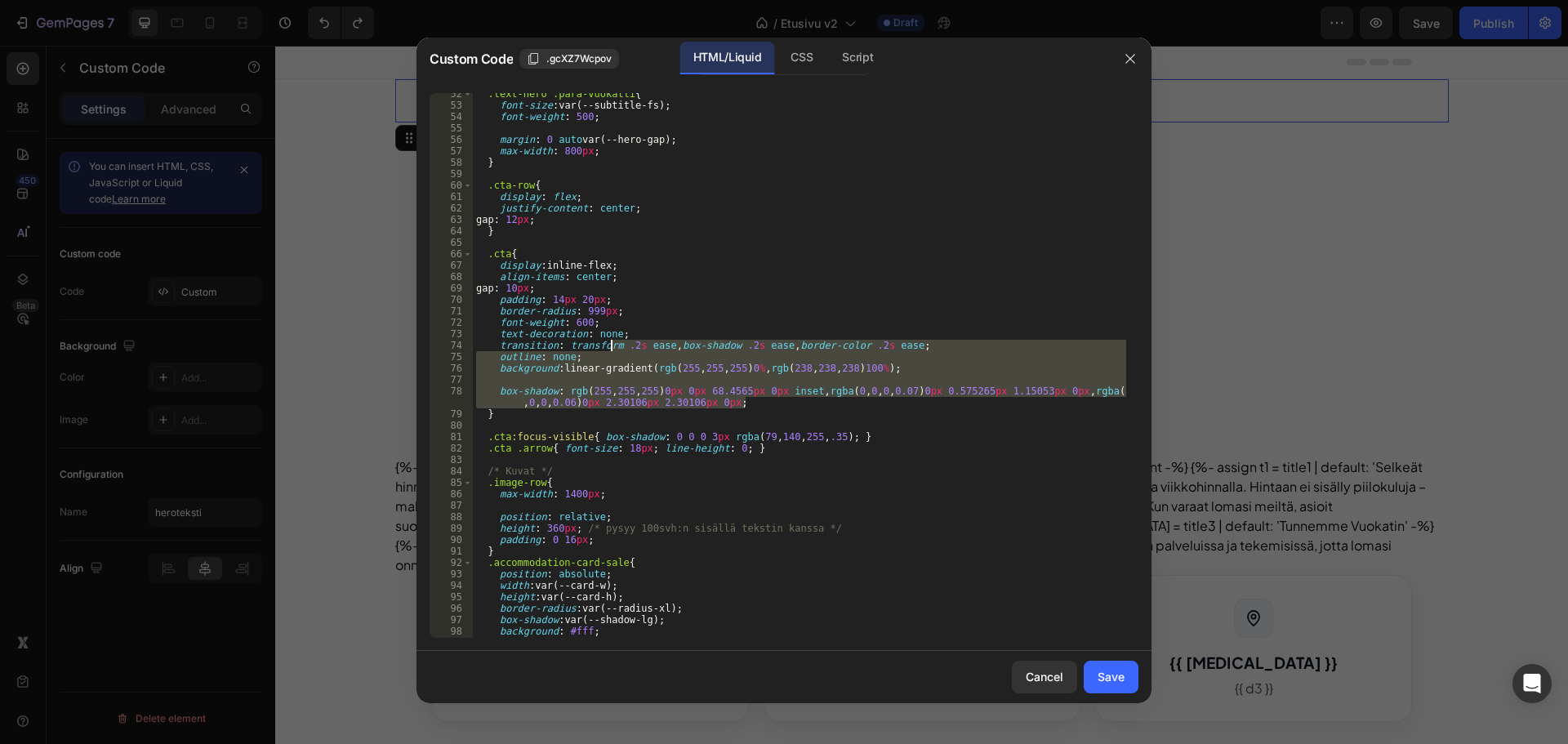
drag, startPoint x: 773, startPoint y: 404, endPoint x: 579, endPoint y: 332, distance: 206.9
click at [579, 332] on div ".text-hero .para-vuokatti { font-size : var(--subtitle-fs) ; font-weight : 500 …" at bounding box center [799, 372] width 653 height 567
type textarea "text-decoration: none; transition: transform .2s ease, box-shadow .2s ease, bor…"
click at [649, 380] on div ".text-hero .para-vuokatti { font-size : var(--subtitle-fs) ; font-weight : 500 …" at bounding box center [799, 365] width 653 height 545
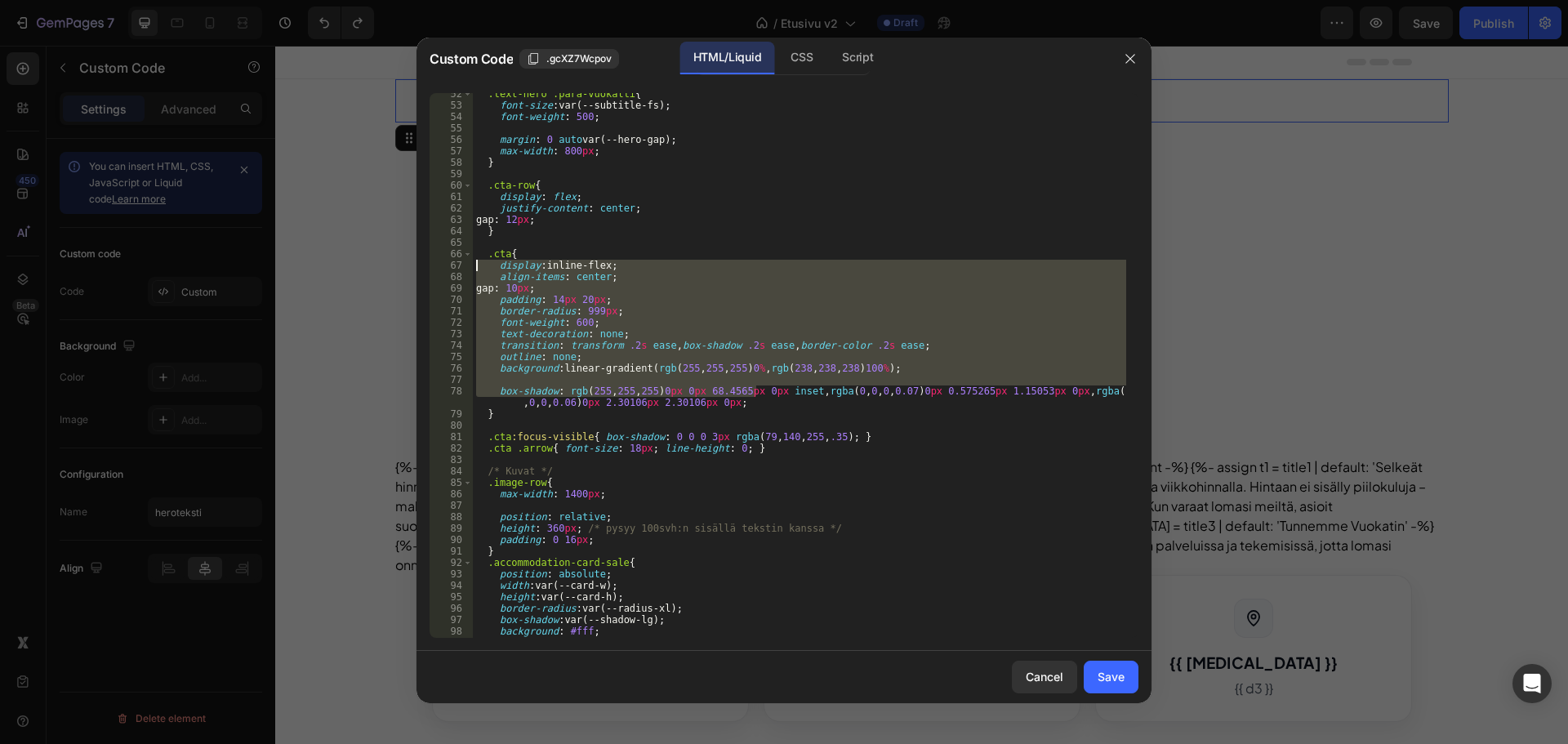
drag, startPoint x: 757, startPoint y: 396, endPoint x: 466, endPoint y: 264, distance: 319.5
click at [466, 264] on div "52 53 54 55 56 57 58 59 60 61 62 63 64 65 66 67 68 69 70 71 72 73 74 75 76 77 7…" at bounding box center [784, 365] width 709 height 545
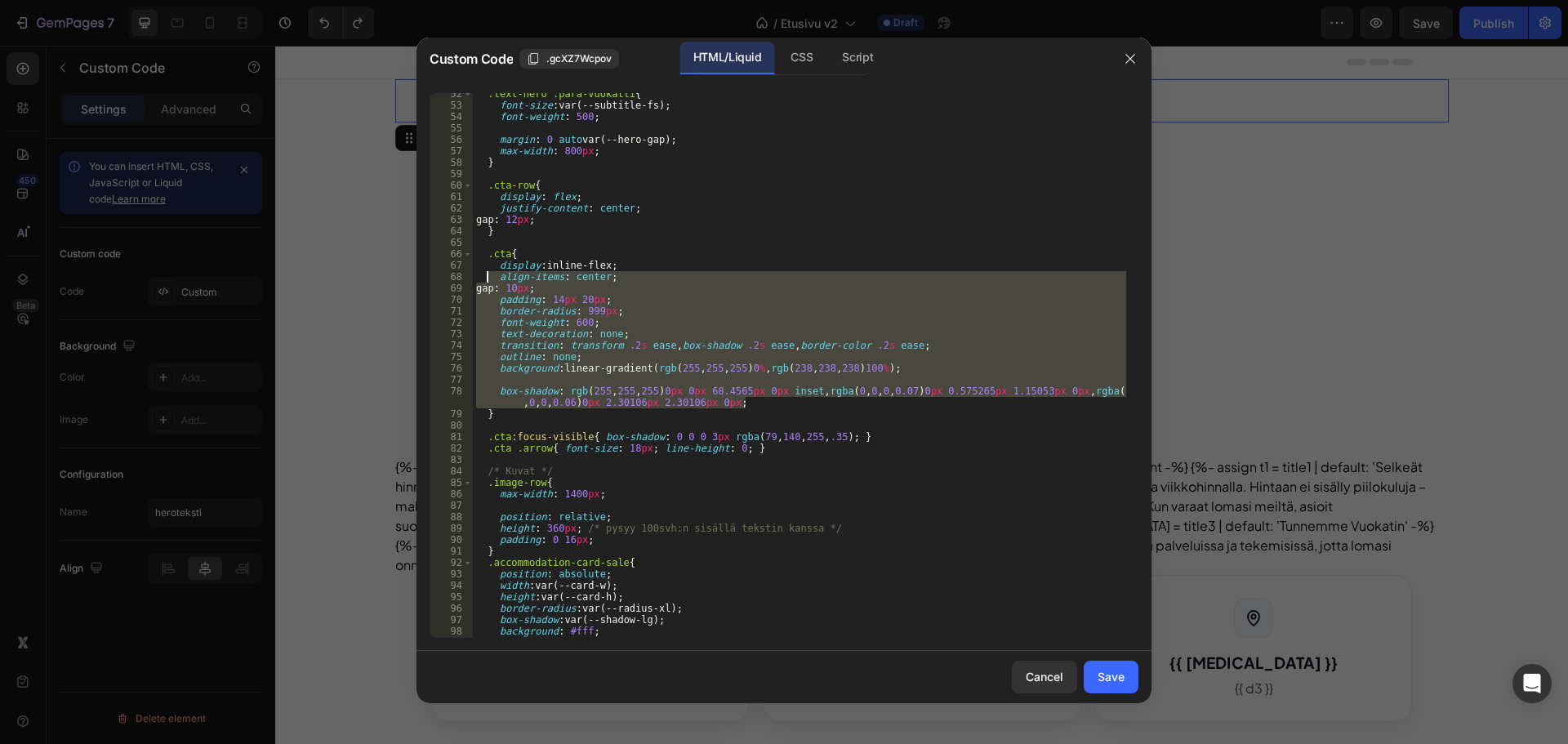
drag, startPoint x: 764, startPoint y: 399, endPoint x: 489, endPoint y: 277, distance: 300.8
click at [489, 277] on div ".text-hero .para-vuokatti { font-size : var(--subtitle-fs) ; font-weight : 500 …" at bounding box center [799, 372] width 653 height 567
type textarea "align-items: center; gap: 10px;"
paste textarea
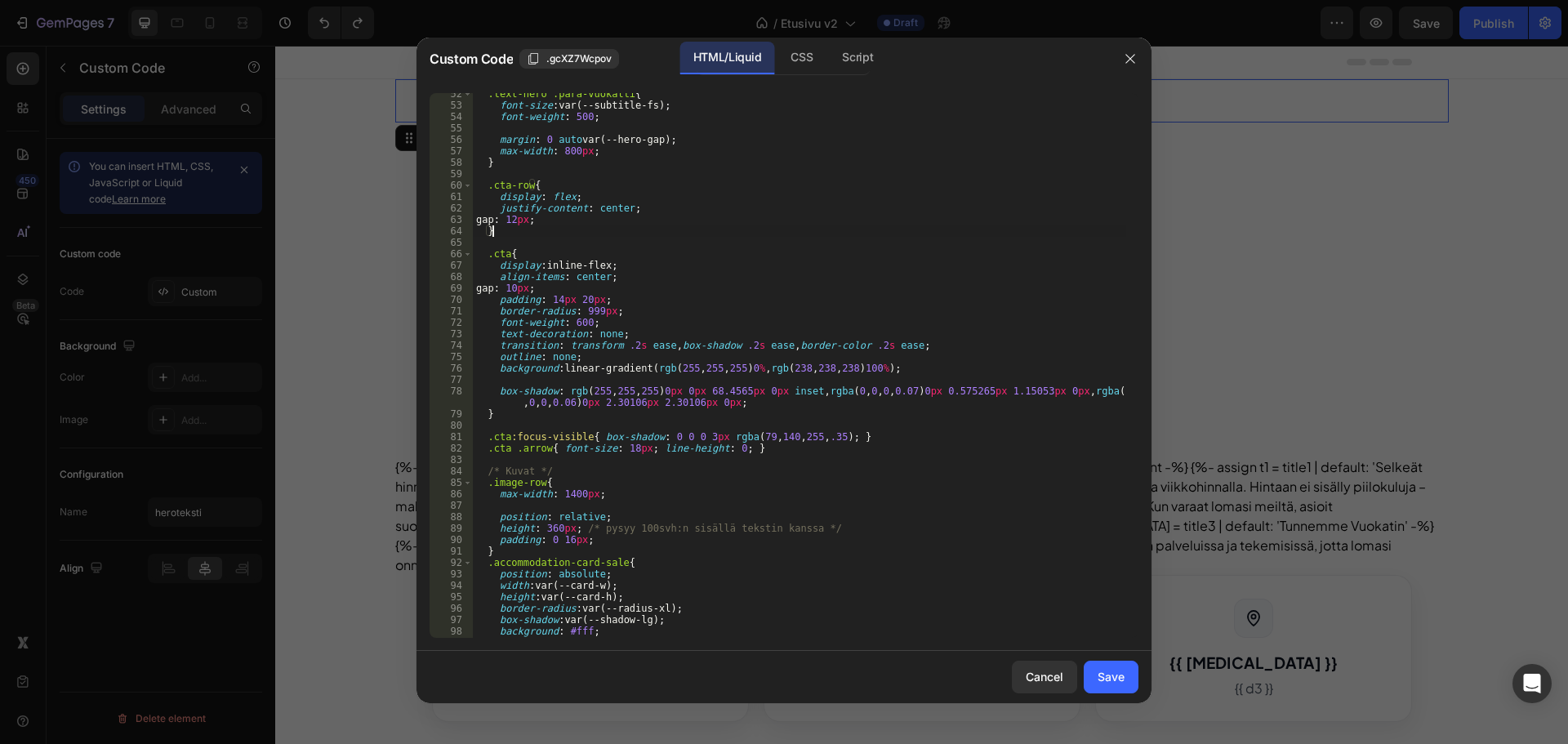
click at [580, 233] on div ".text-hero .para-vuokatti { font-size : var(--subtitle-fs) ; font-weight : 500 …" at bounding box center [799, 372] width 653 height 567
type textarea "}"
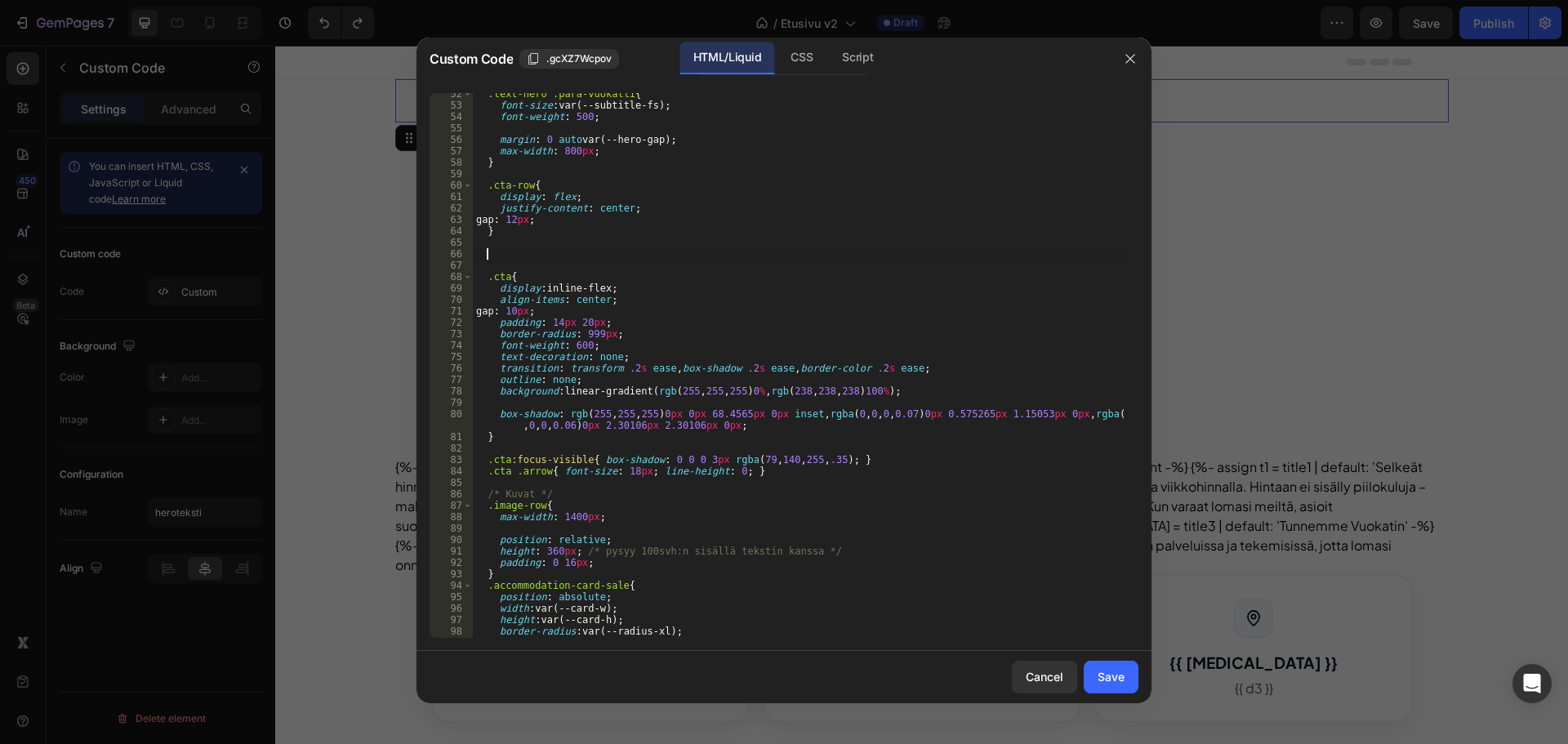
paste textarea
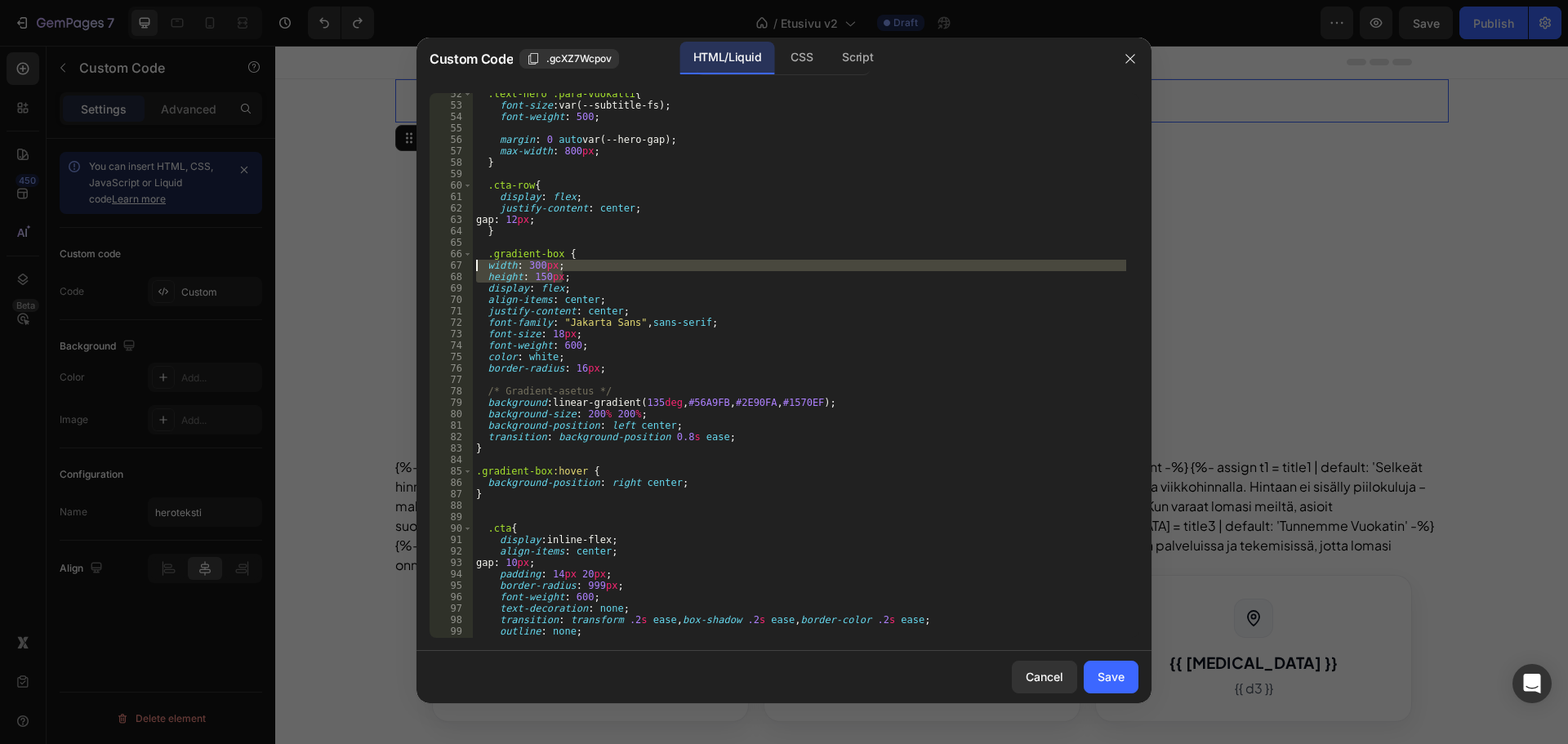
drag, startPoint x: 581, startPoint y: 273, endPoint x: 459, endPoint y: 267, distance: 122.1
click at [459, 267] on div "52 53 54 55 56 57 58 59 60 61 62 63 64 65 66 67 68 69 70 71 72 73 74 75 76 77 7…" at bounding box center [784, 365] width 709 height 545
type textarea "width: 300px; height: 150px;"
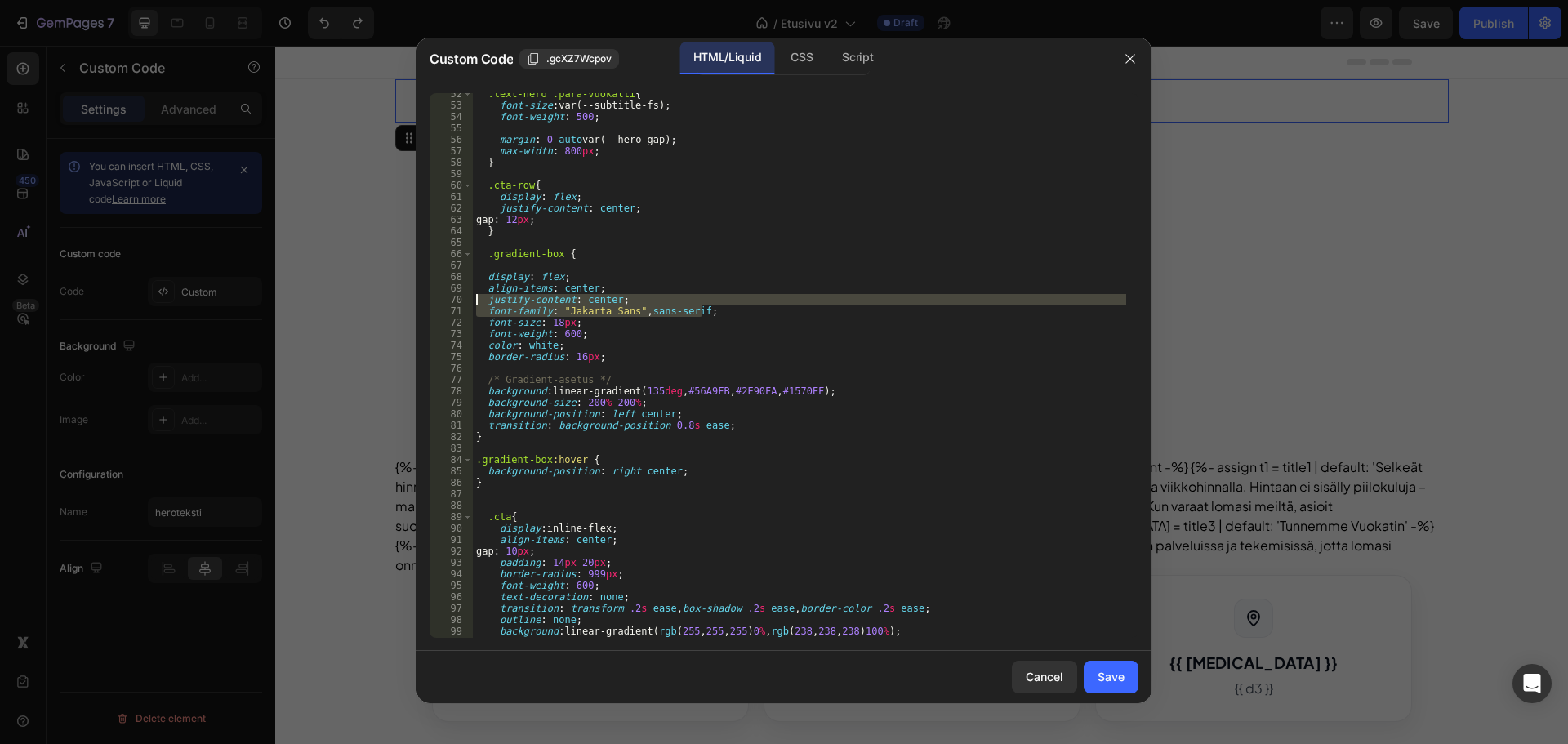
drag, startPoint x: 727, startPoint y: 308, endPoint x: 426, endPoint y: 300, distance: 301.1
click at [426, 300] on div "52 53 54 55 56 57 58 59 60 61 62 63 64 65 66 67 68 69 70 71 72 73 74 75 76 77 7…" at bounding box center [784, 365] width 735 height 571
type textarea "justify-content: center; font-family: "Jakarta Sans", sans-serif;"
drag, startPoint x: 618, startPoint y: 371, endPoint x: 617, endPoint y: 356, distance: 15.0
click at [617, 370] on div ".text-hero .para-vuokatti { font-size : var(--subtitle-fs) ; font-weight : 500 …" at bounding box center [799, 372] width 653 height 567
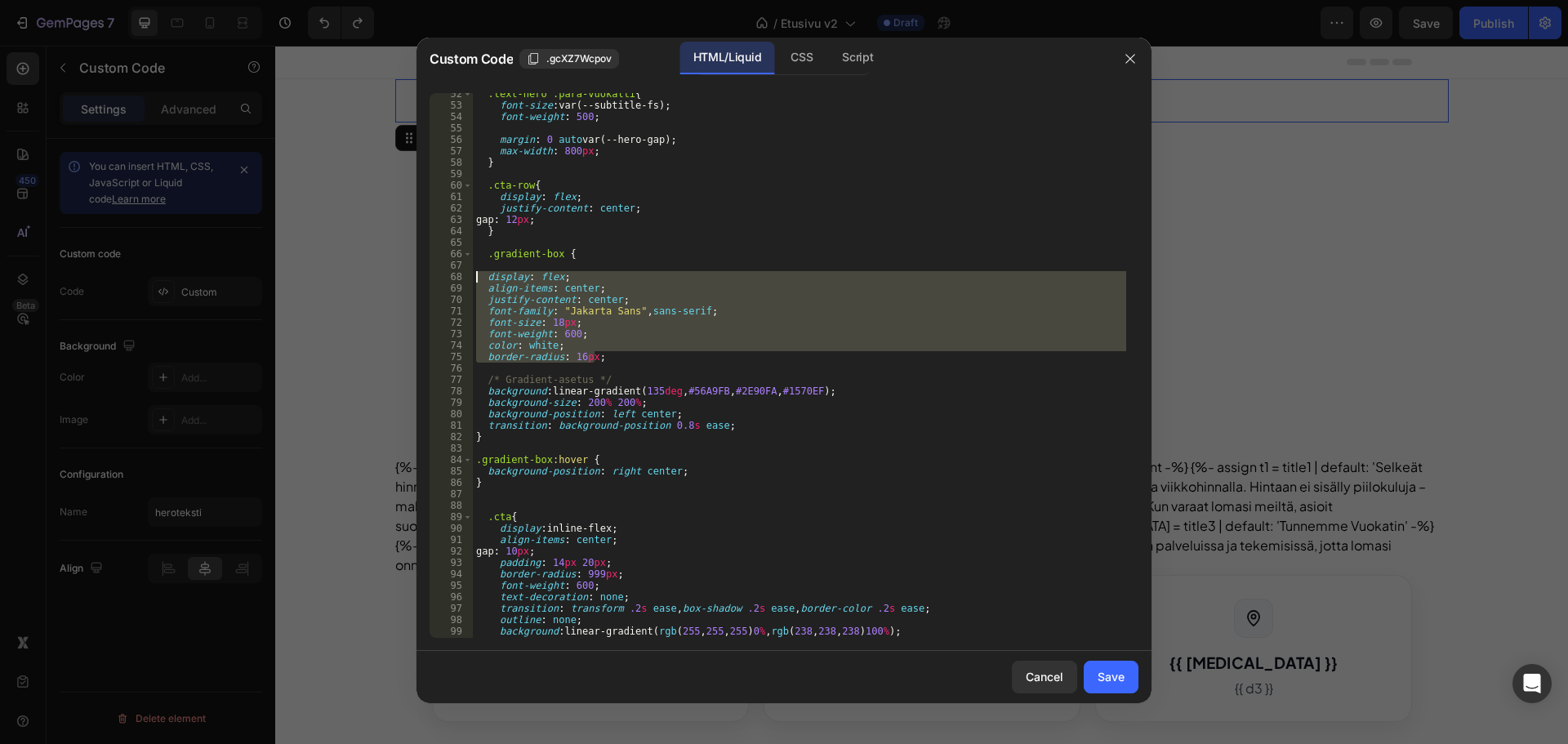
drag, startPoint x: 617, startPoint y: 356, endPoint x: 434, endPoint y: 272, distance: 201.4
click at [434, 272] on div "52 53 54 55 56 57 58 59 60 61 62 63 64 65 66 67 68 69 70 71 72 73 74 75 76 77 7…" at bounding box center [784, 365] width 709 height 545
type textarea "display: flex; align-items: center;"
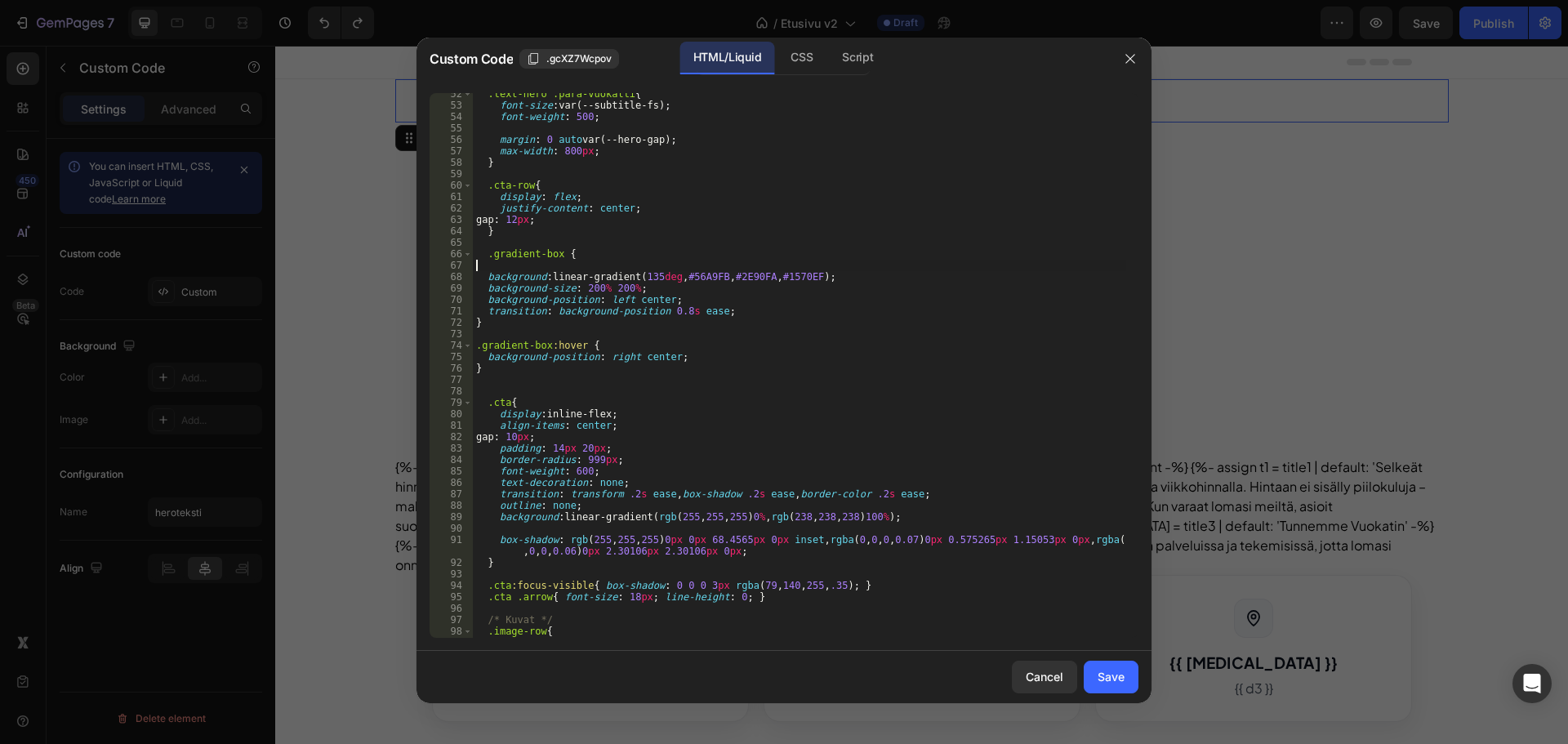
drag, startPoint x: 590, startPoint y: 295, endPoint x: 453, endPoint y: 269, distance: 139.4
click at [453, 269] on div "52 53 54 55 56 57 58 59 60 61 62 63 64 65 66 67 68 69 70 71 72 73 74 75 76 77 7…" at bounding box center [784, 365] width 709 height 545
drag, startPoint x: 851, startPoint y: 277, endPoint x: 752, endPoint y: 281, distance: 99.1
click at [752, 281] on div ".text-hero .para-vuokatti { font-size : var(--subtitle-fs) ; font-weight : 500 …" at bounding box center [799, 372] width 653 height 567
click at [647, 286] on div ".text-hero .para-vuokatti { font-size : var(--subtitle-fs) ; font-weight : 500 …" at bounding box center [799, 372] width 653 height 567
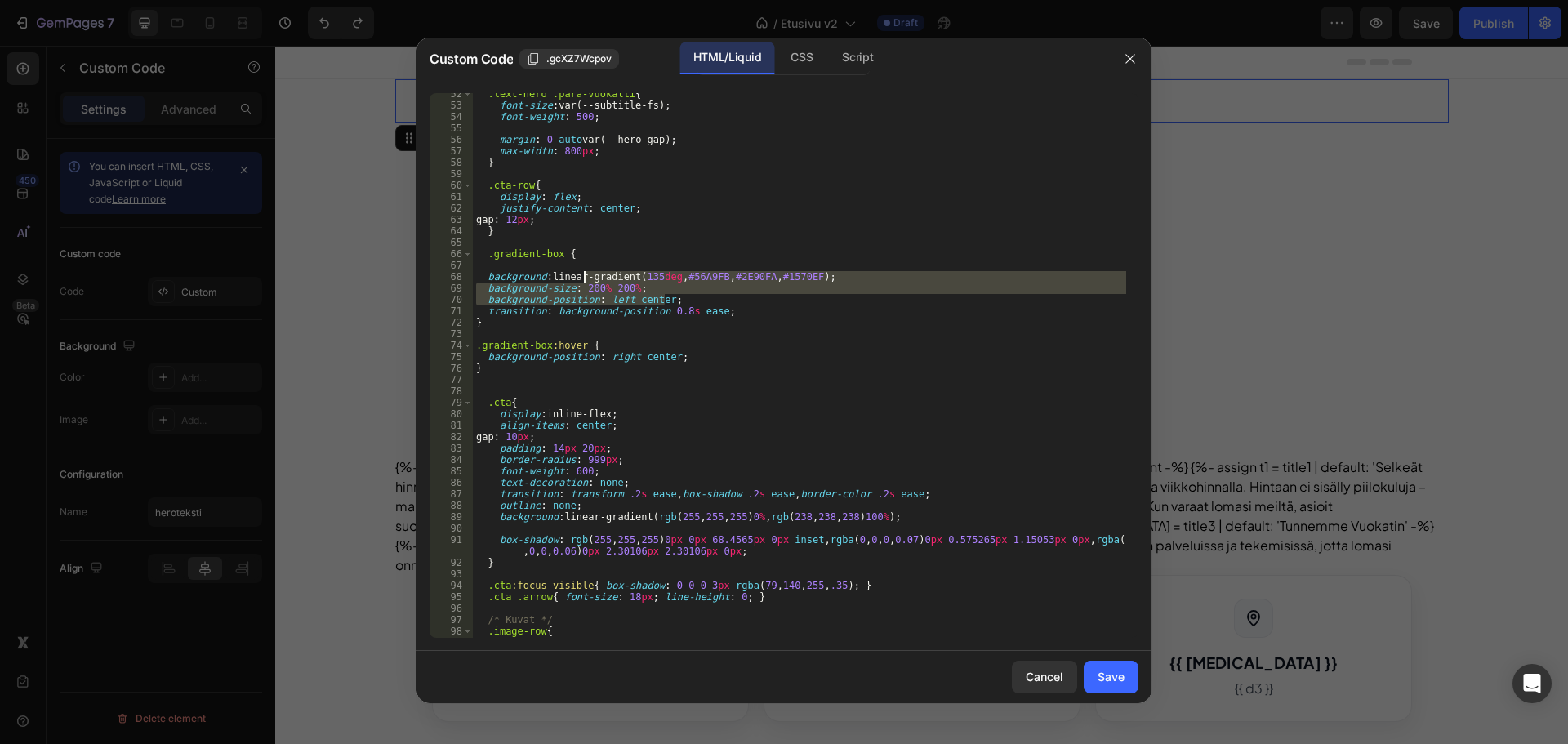
drag, startPoint x: 689, startPoint y: 295, endPoint x: 531, endPoint y: 277, distance: 159.0
click at [531, 277] on div ".text-hero .para-vuokatti { font-size : var(--subtitle-fs) ; font-weight : 500 …" at bounding box center [799, 372] width 653 height 567
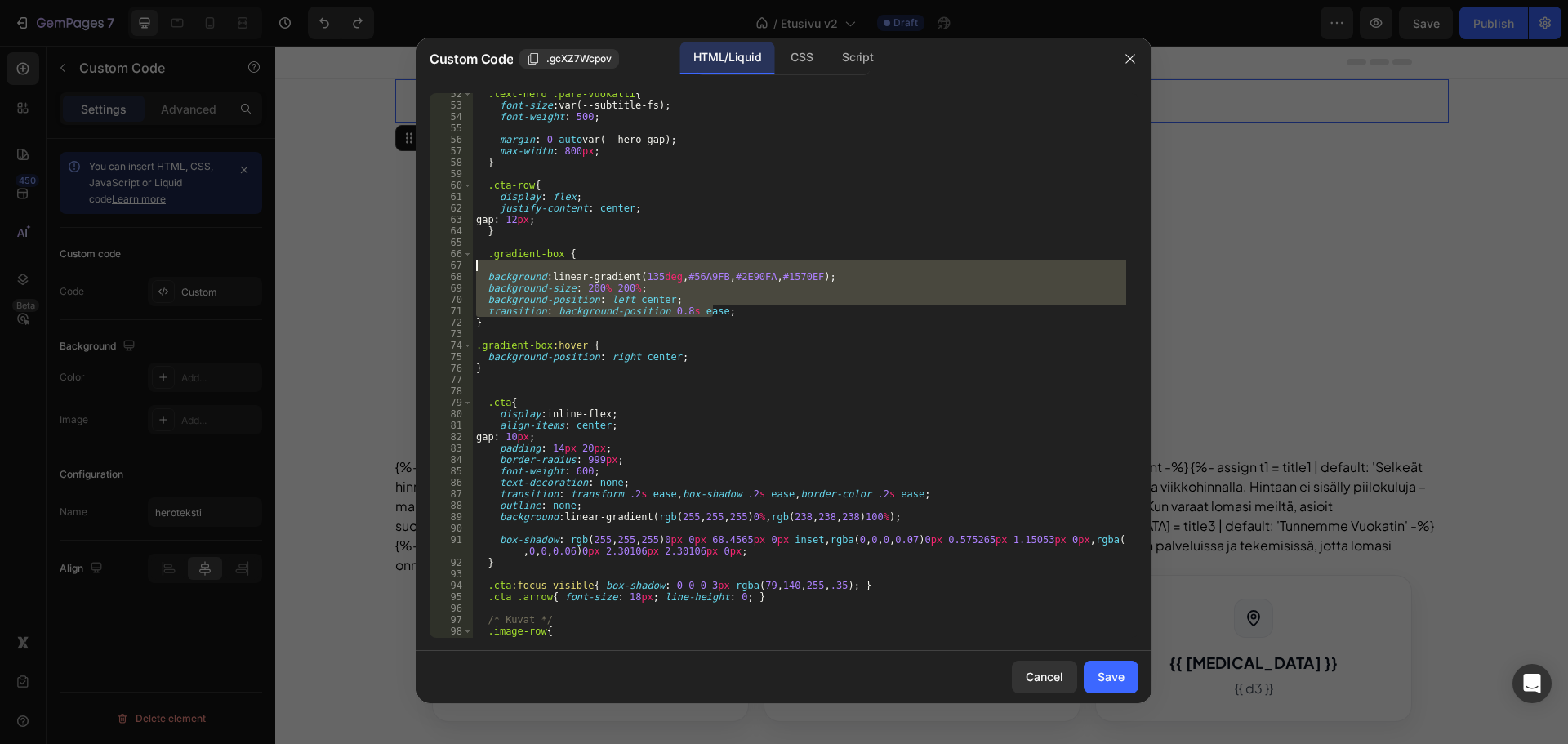
drag, startPoint x: 727, startPoint y: 310, endPoint x: 452, endPoint y: 269, distance: 278.0
click at [452, 269] on div "background: linear-gradient(135deg, #56A9FB, #2E90FA, #1570EF); background-size…" at bounding box center [784, 365] width 709 height 545
type textarea "background: linear-gradient(135deg, #56A9FB, #2E90FA, #1570EF);"
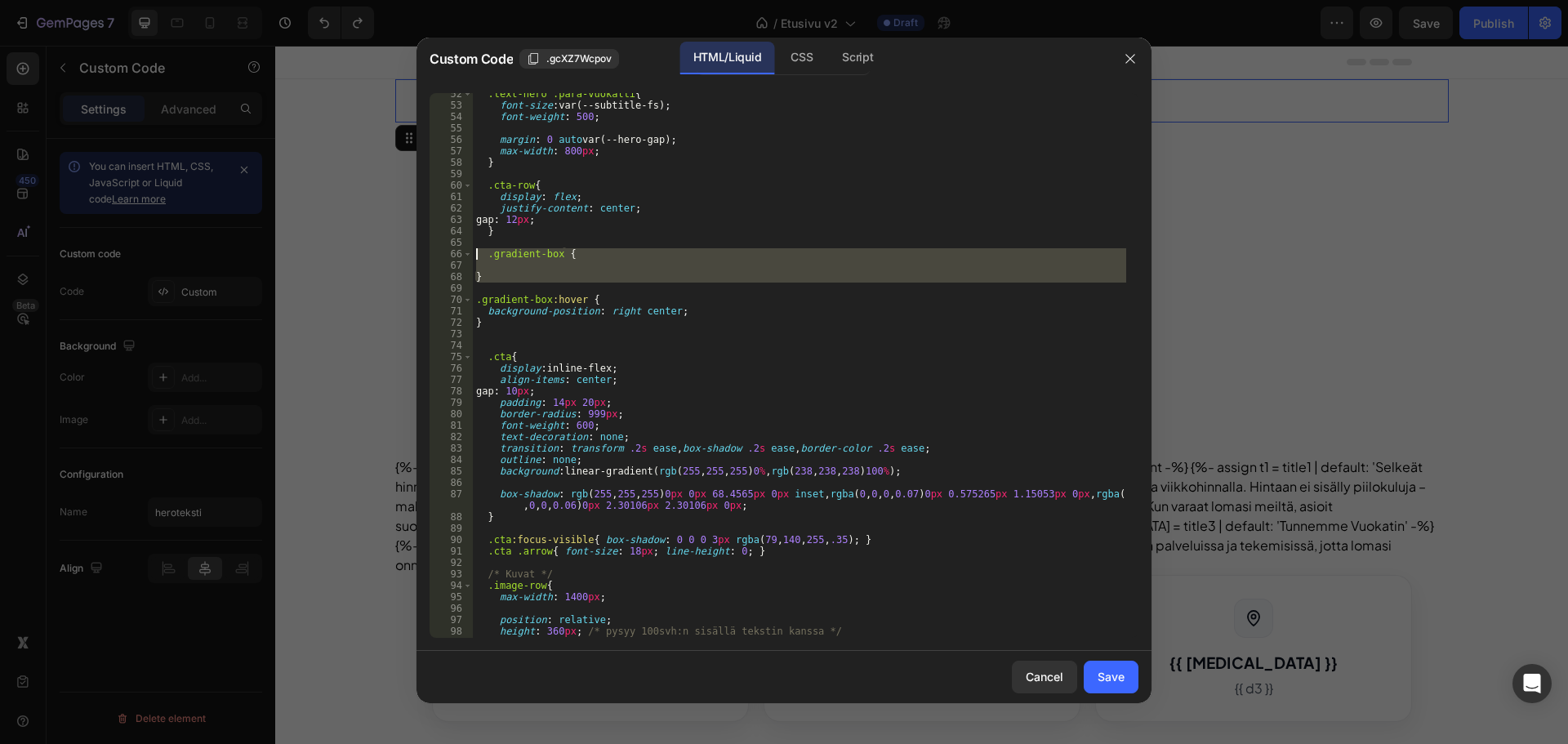
drag, startPoint x: 464, startPoint y: 258, endPoint x: 454, endPoint y: 250, distance: 12.8
click at [454, 250] on div "52 53 54 55 56 57 58 59 60 61 62 63 64 65 66 67 68 69 70 71 72 73 74 75 76 77 7…" at bounding box center [784, 365] width 709 height 545
type textarea ".gradient-box {"
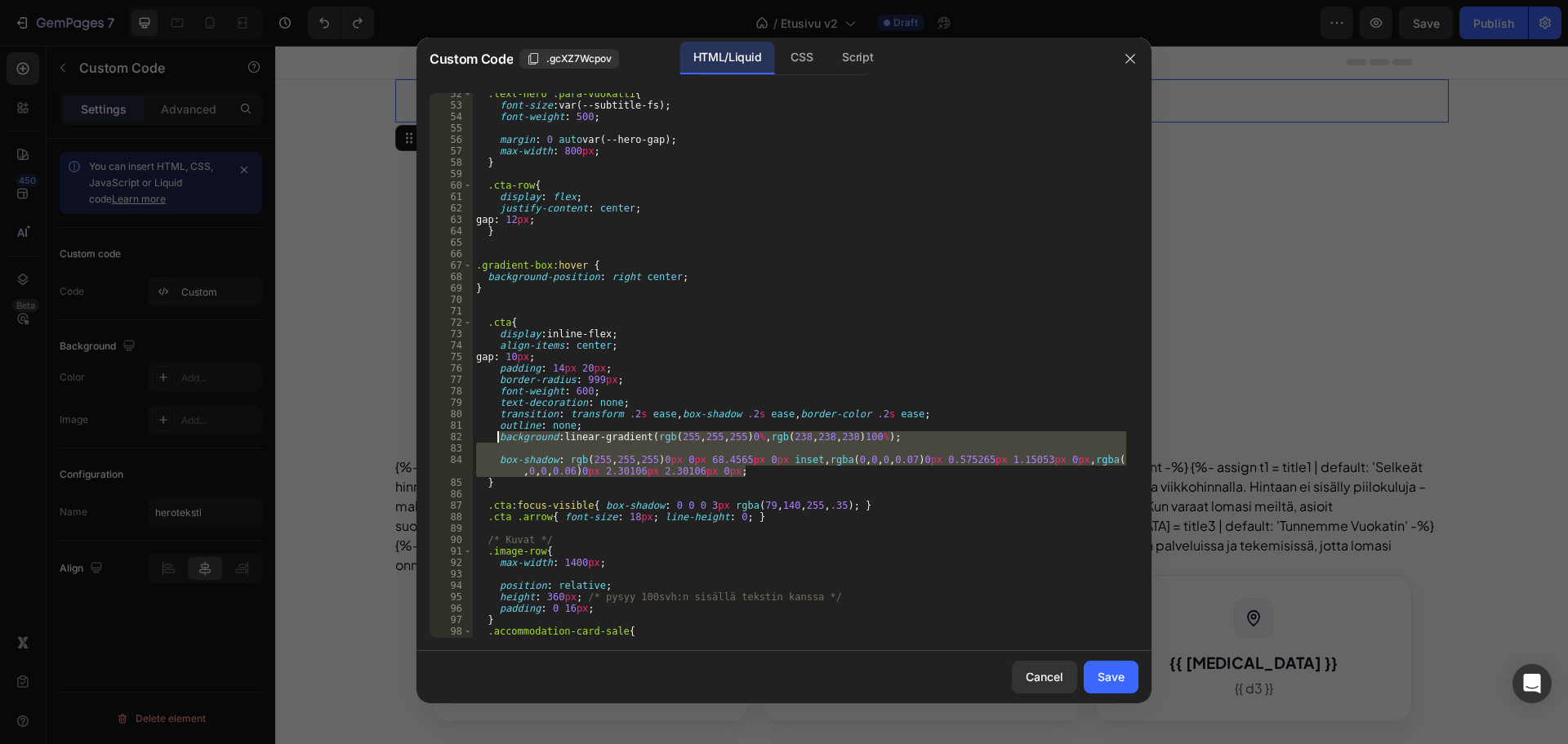
drag, startPoint x: 748, startPoint y: 467, endPoint x: 494, endPoint y: 433, distance: 256.3
click at [494, 433] on div ".text-hero .para-vuokatti { font-size : var(--subtitle-fs) ; font-weight : 500 …" at bounding box center [799, 372] width 653 height 567
type textarea "background: linear-gradient(rgb(255, 255, 255) 0%, rgb(238, 238, 238) 100%);"
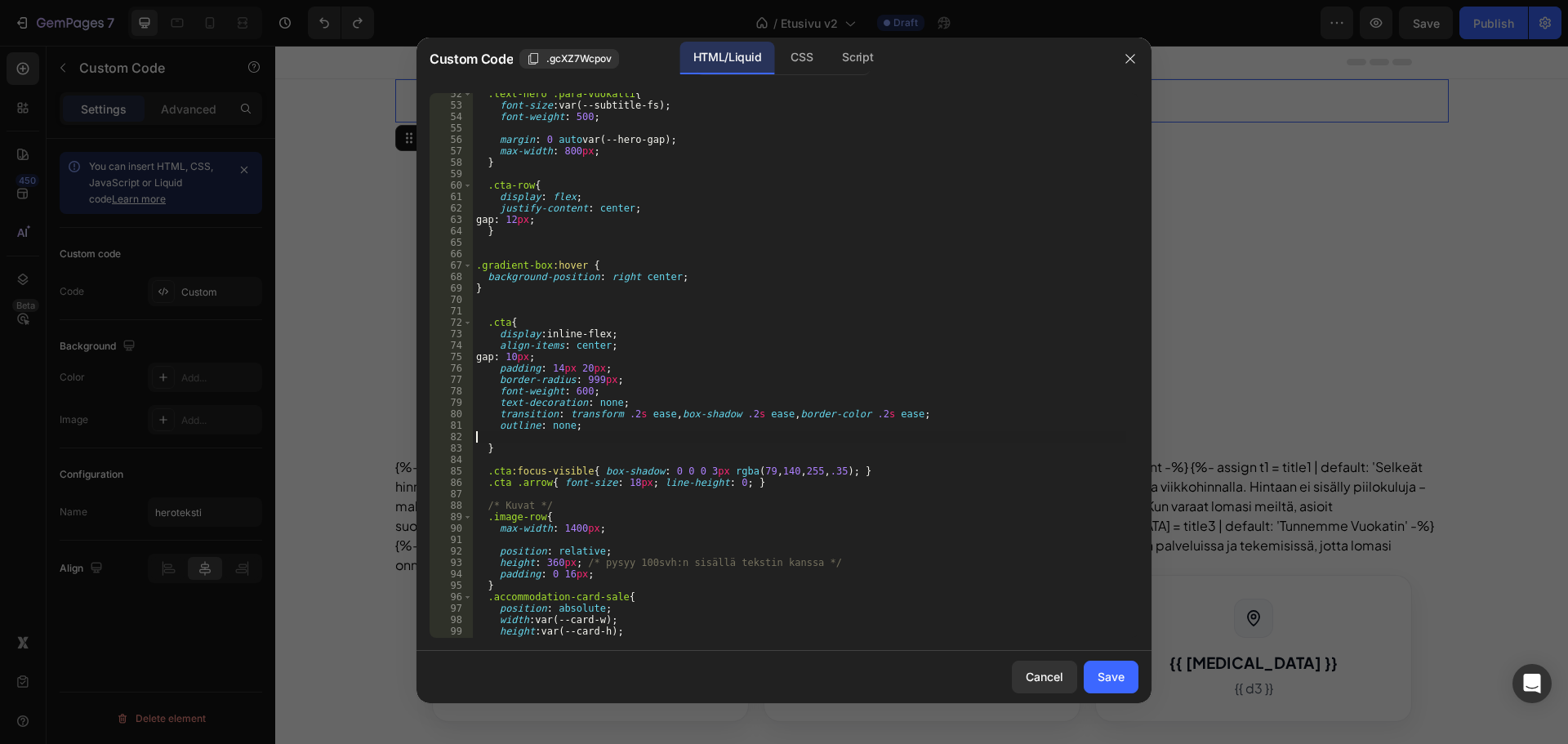
type textarea "outline: none;"
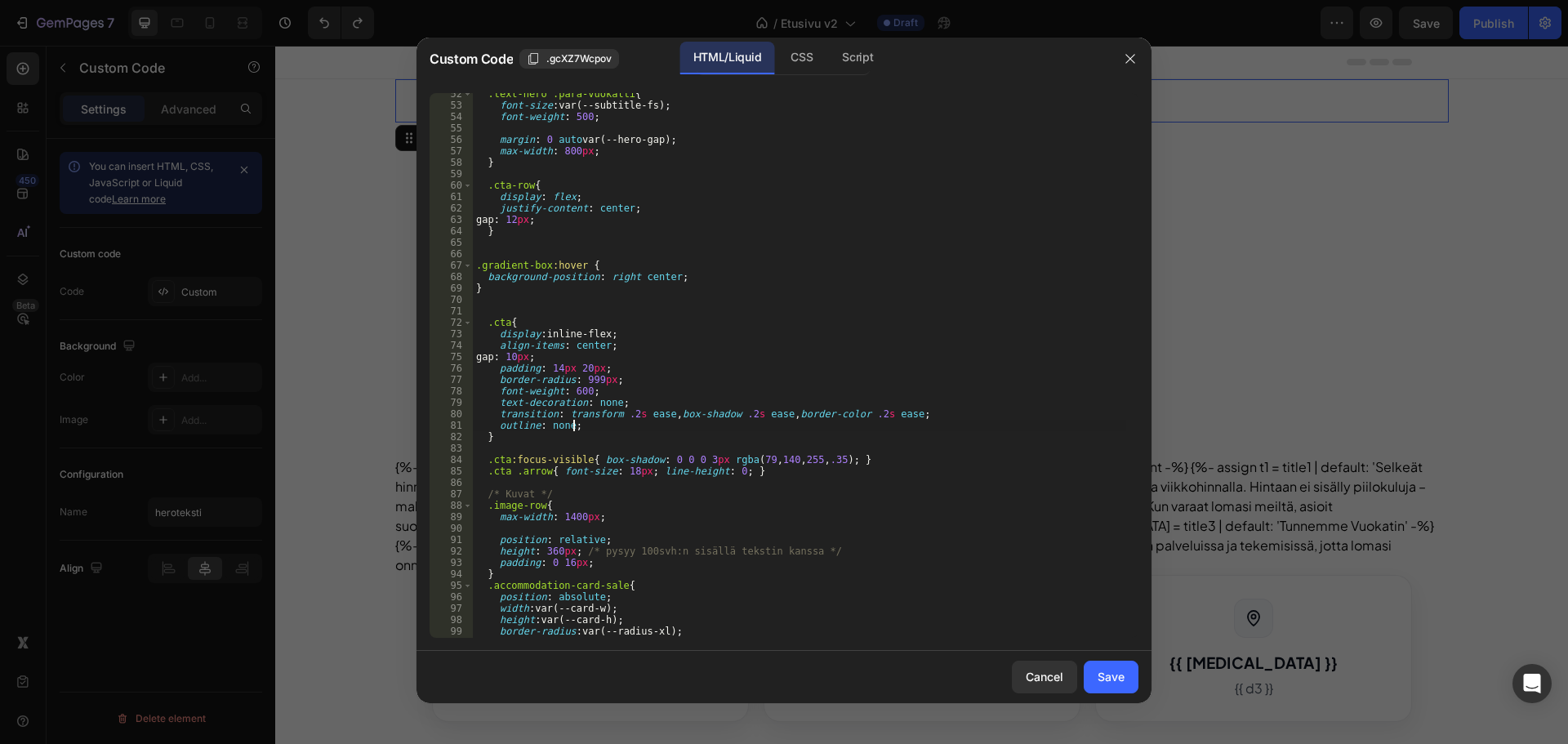
scroll to position [0, 1]
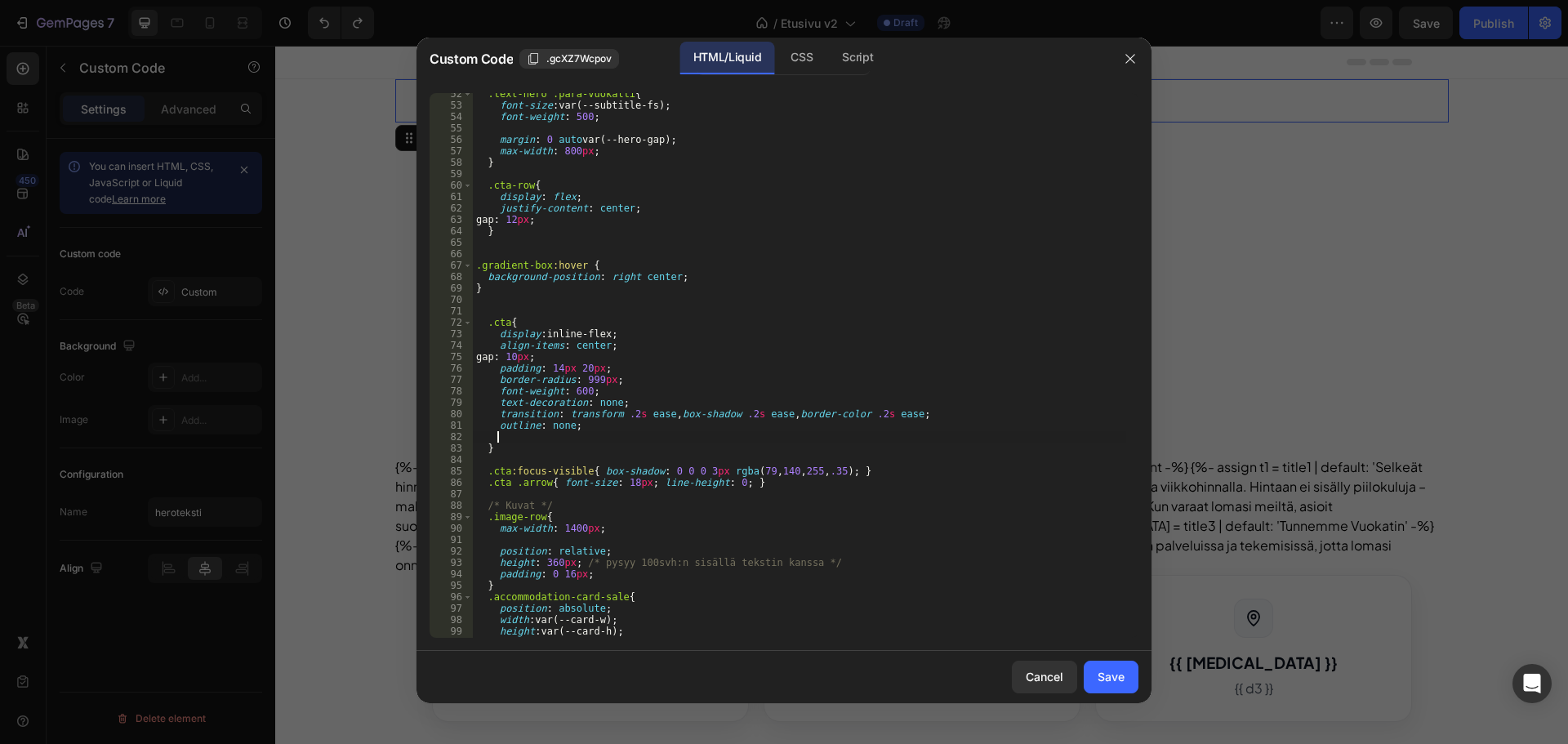
paste textarea "transition: background-position 0.8s ease;"
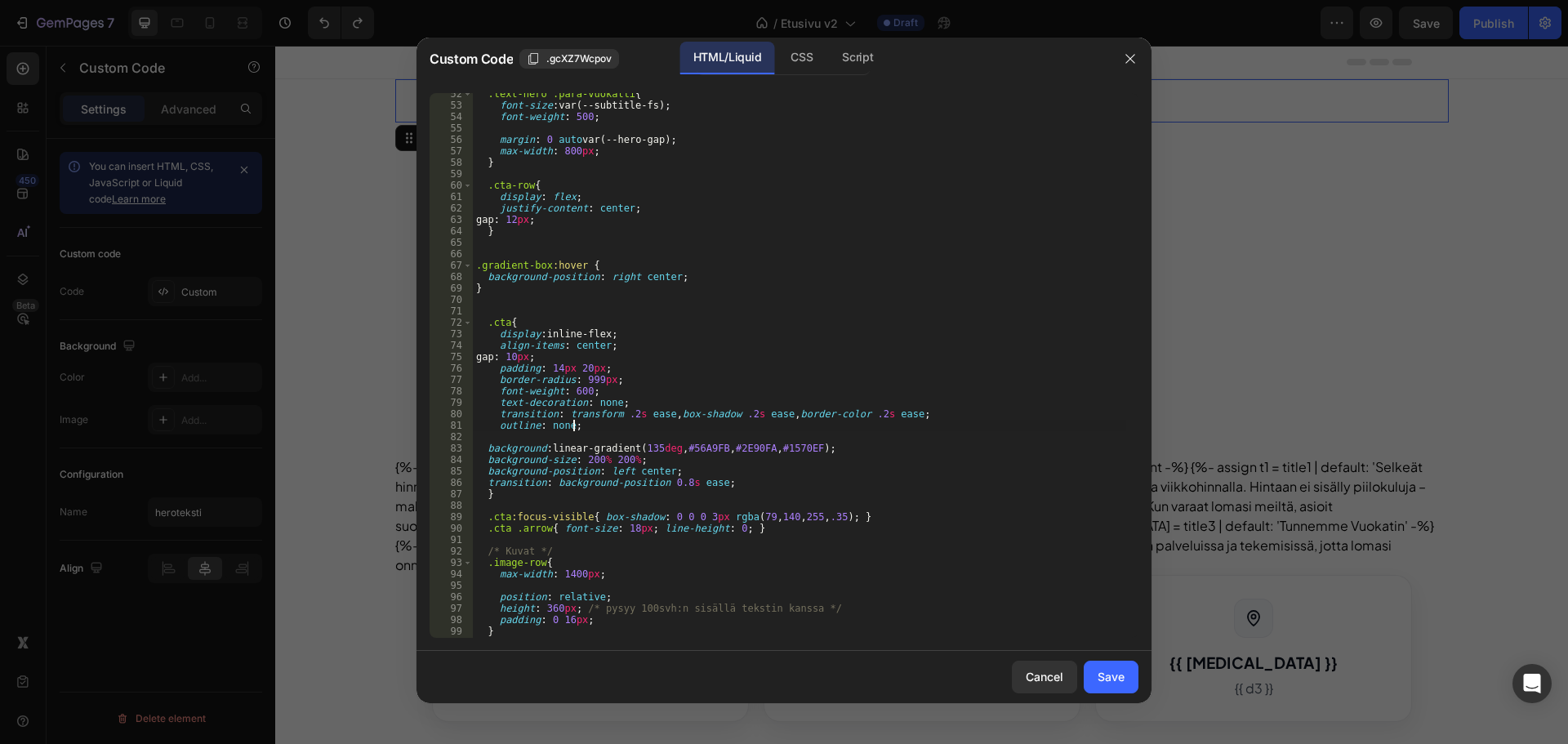
click at [589, 427] on div ".text-hero .para-vuokatti { font-size : var(--subtitle-fs) ; font-weight : 500 …" at bounding box center [799, 372] width 653 height 567
type textarea "outline: none;"
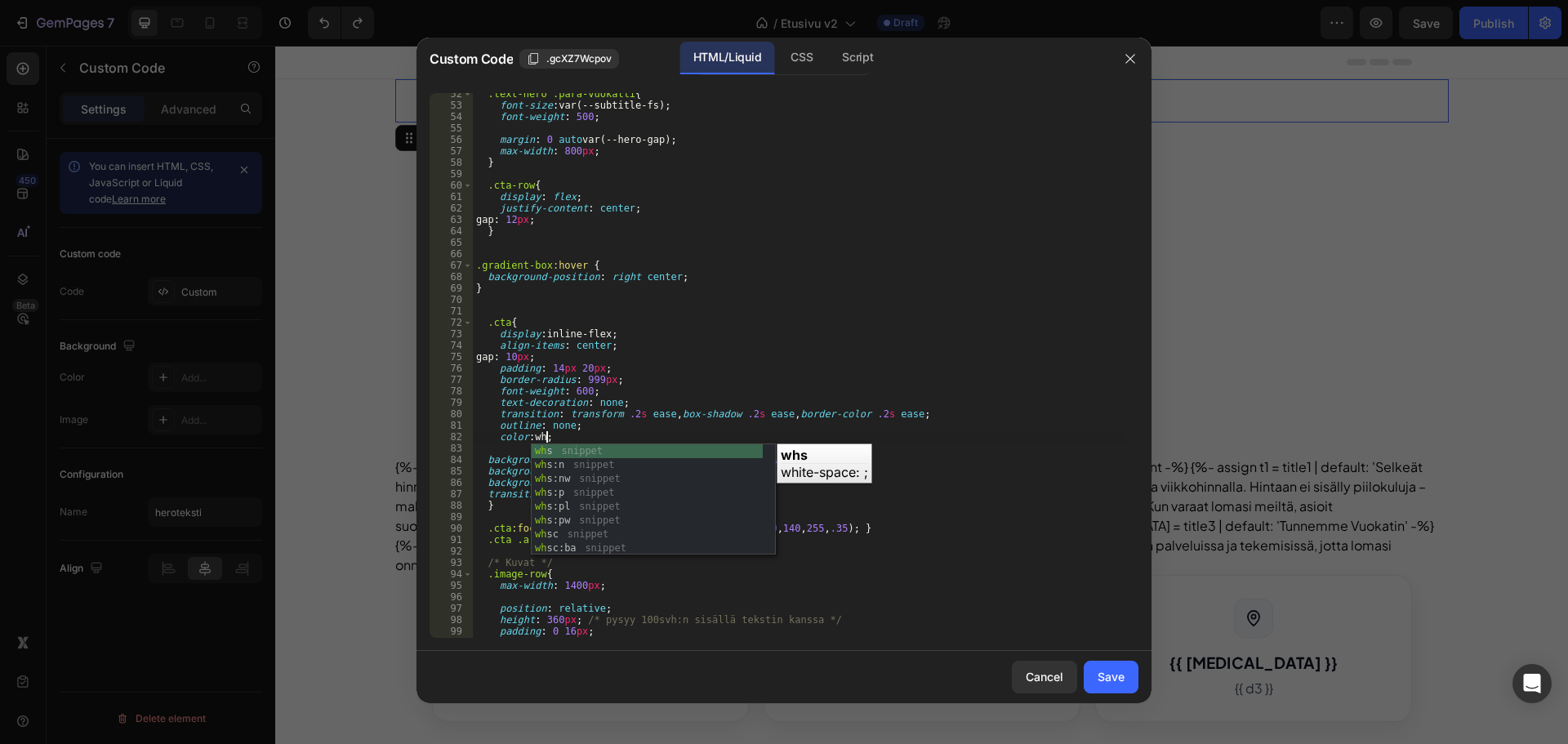
scroll to position [0, 6]
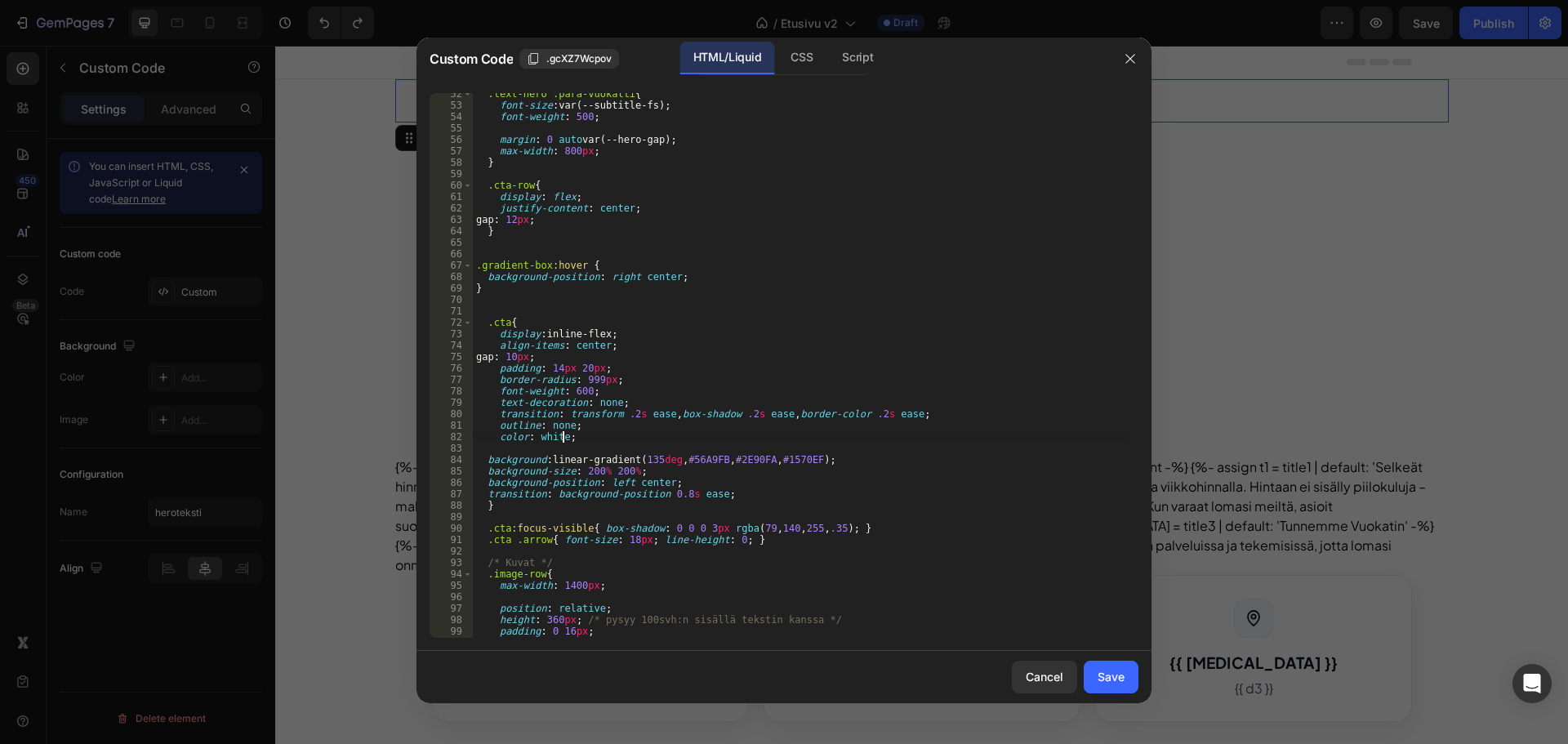
click at [607, 387] on div ".text-hero .para-vuokatti { font-size : var(--subtitle-fs) ; font-weight : 500 …" at bounding box center [799, 372] width 653 height 567
click at [570, 392] on div ".text-hero .para-vuokatti { font-size : var(--subtitle-fs) ; font-weight : 500 …" at bounding box center [799, 372] width 653 height 567
click at [675, 361] on div ".text-hero .para-vuokatti { font-size : var(--subtitle-fs) ; font-weight : 500 …" at bounding box center [799, 372] width 653 height 567
drag, startPoint x: 668, startPoint y: 275, endPoint x: 486, endPoint y: 274, distance: 182.0
click at [486, 274] on div ".text-hero .para-vuokatti { font-size : var(--subtitle-fs) ; font-weight : 500 …" at bounding box center [799, 372] width 653 height 567
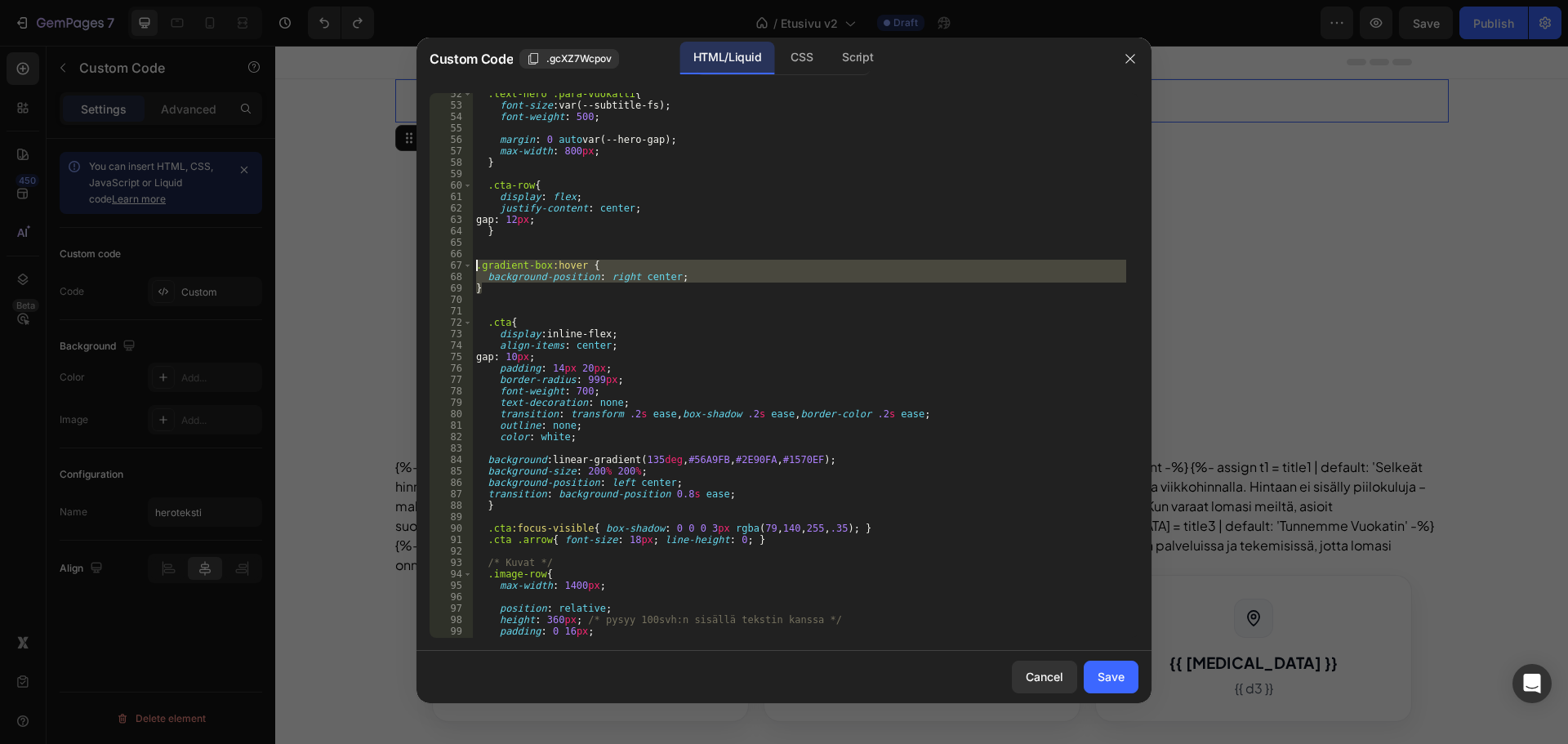
drag, startPoint x: 491, startPoint y: 288, endPoint x: 455, endPoint y: 262, distance: 44.4
click at [455, 262] on div "background-position: right center; 52 53 54 55 56 57 58 59 60 61 62 63 64 65 66…" at bounding box center [784, 365] width 709 height 545
type textarea ".gradient-box:hover { background-position: right center;"
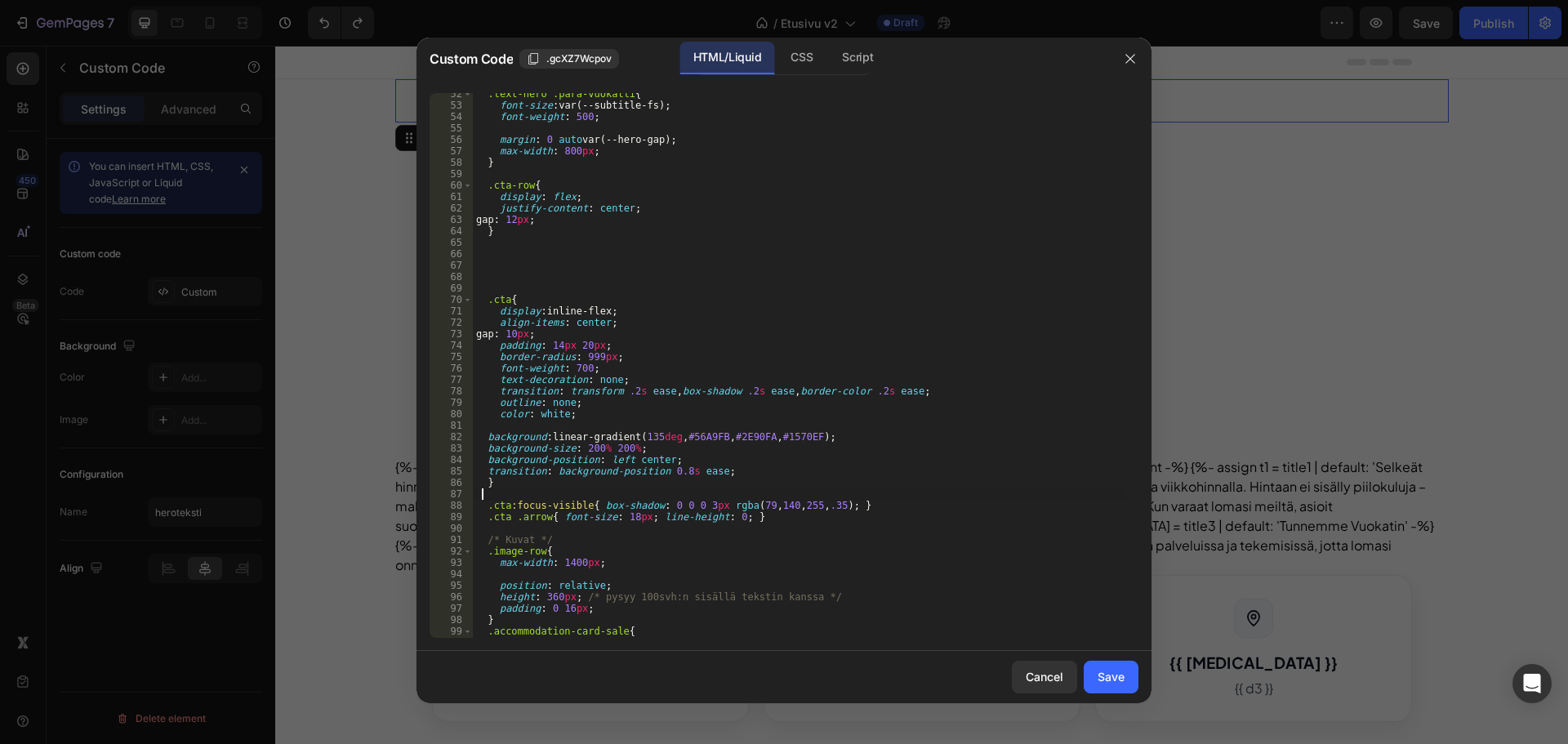
click at [604, 491] on div ".text-hero .para-vuokatti { font-size : var(--subtitle-fs) ; font-weight : 500 …" at bounding box center [799, 372] width 653 height 567
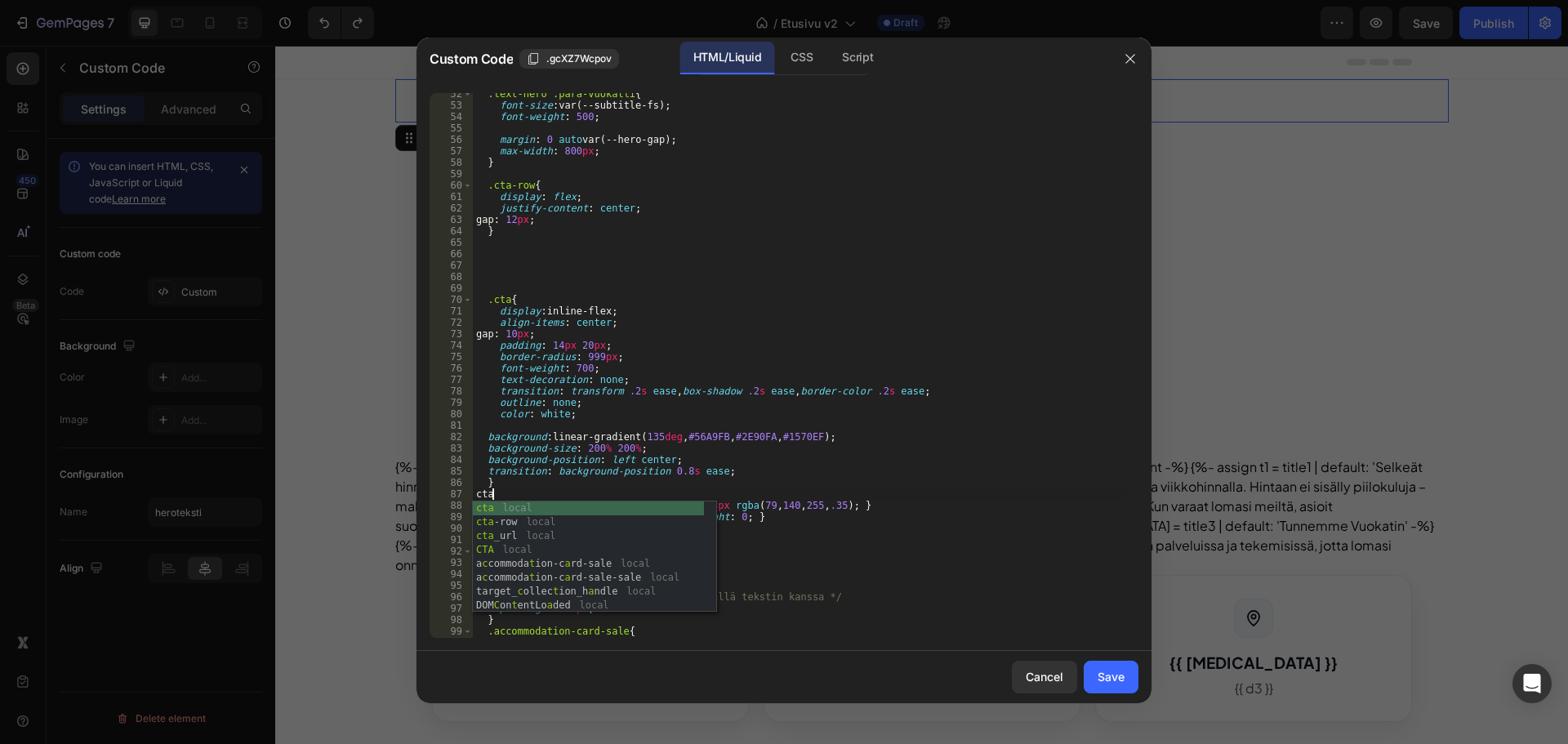
type textarea "c"
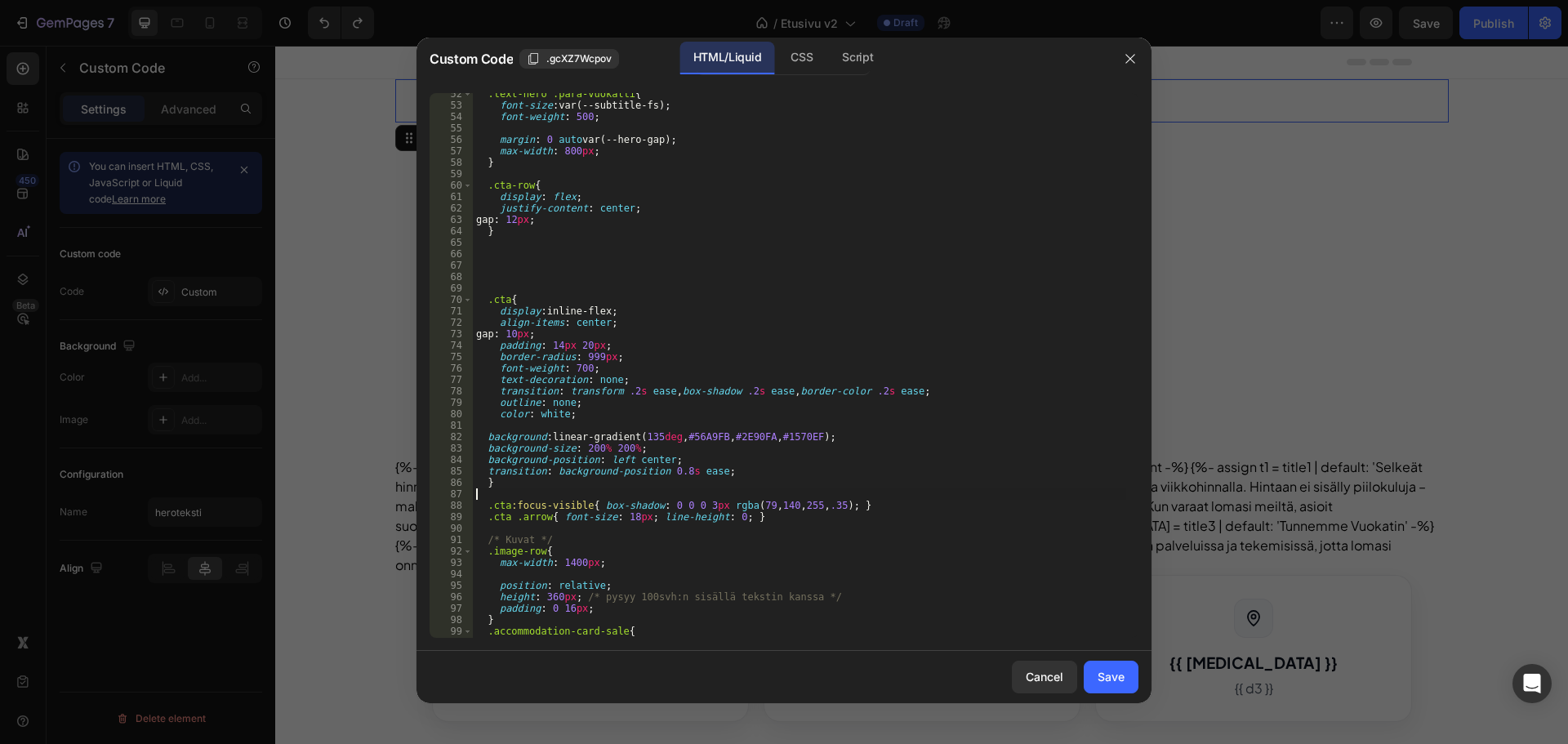
type textarea "."
type textarea ".cta:hover {"
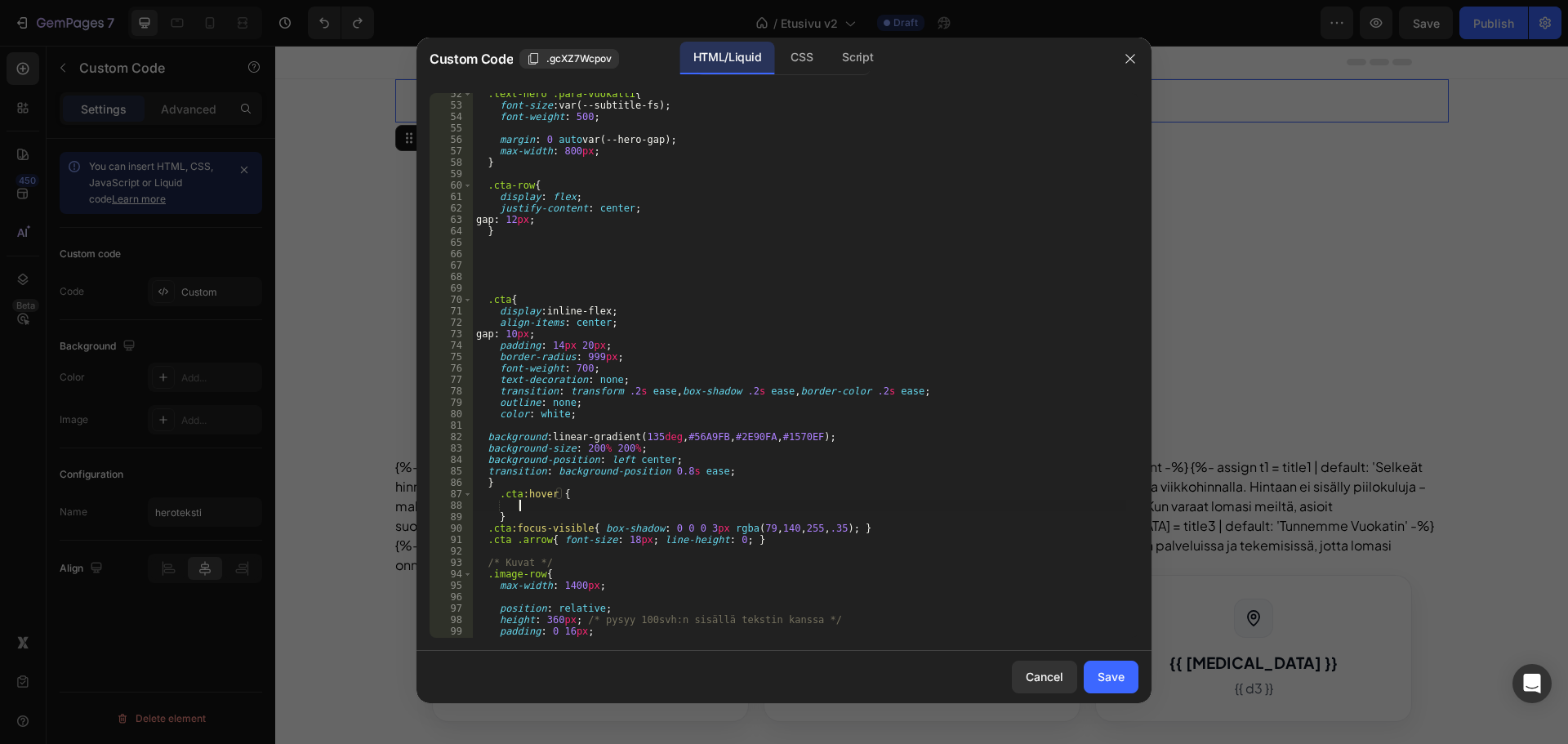
scroll to position [0, 3]
paste textarea "background-position: right center;"
type textarea "background-position: right center;"
click at [1113, 683] on div "Save" at bounding box center [1111, 676] width 27 height 17
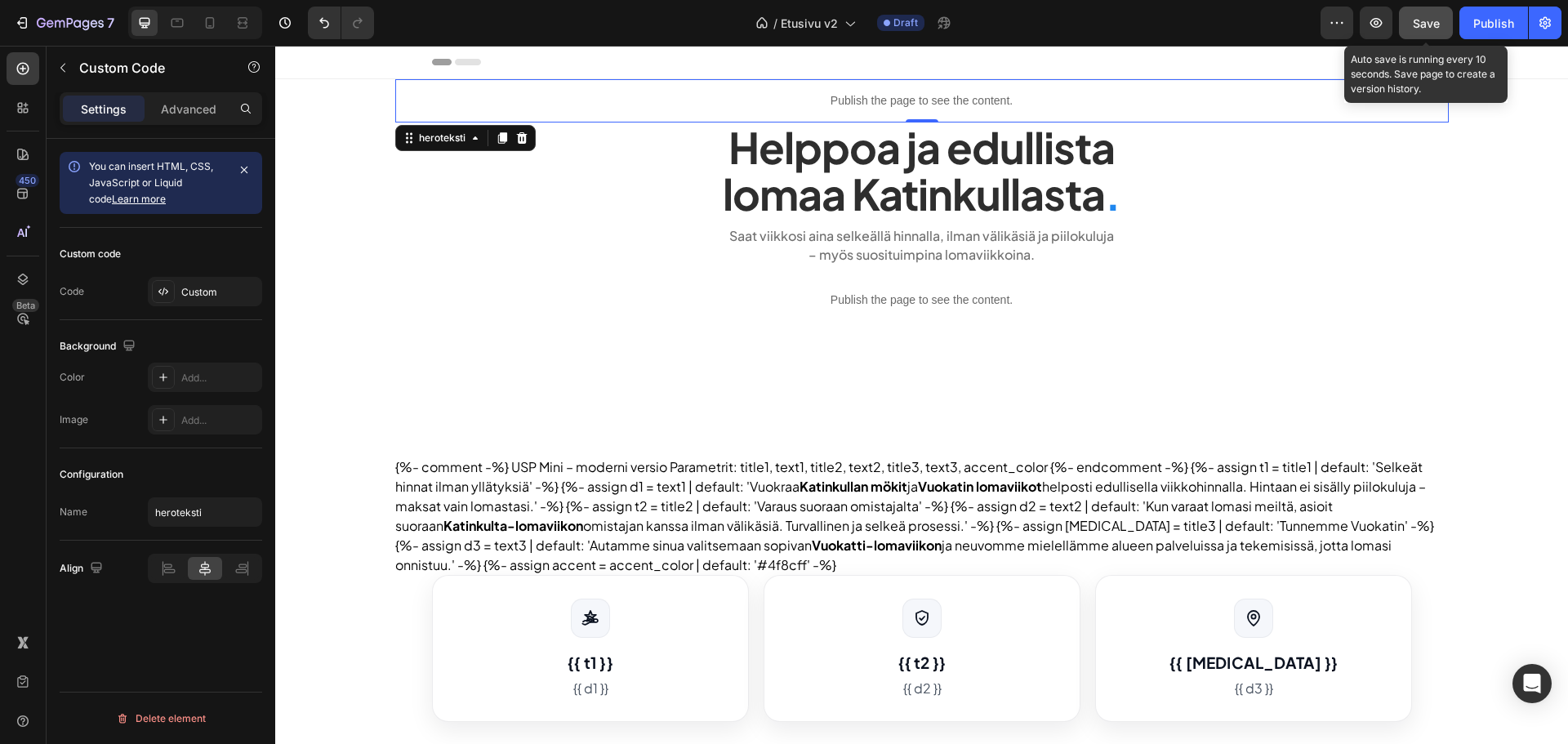
click at [1424, 33] on button "Save" at bounding box center [1426, 22] width 54 height 33
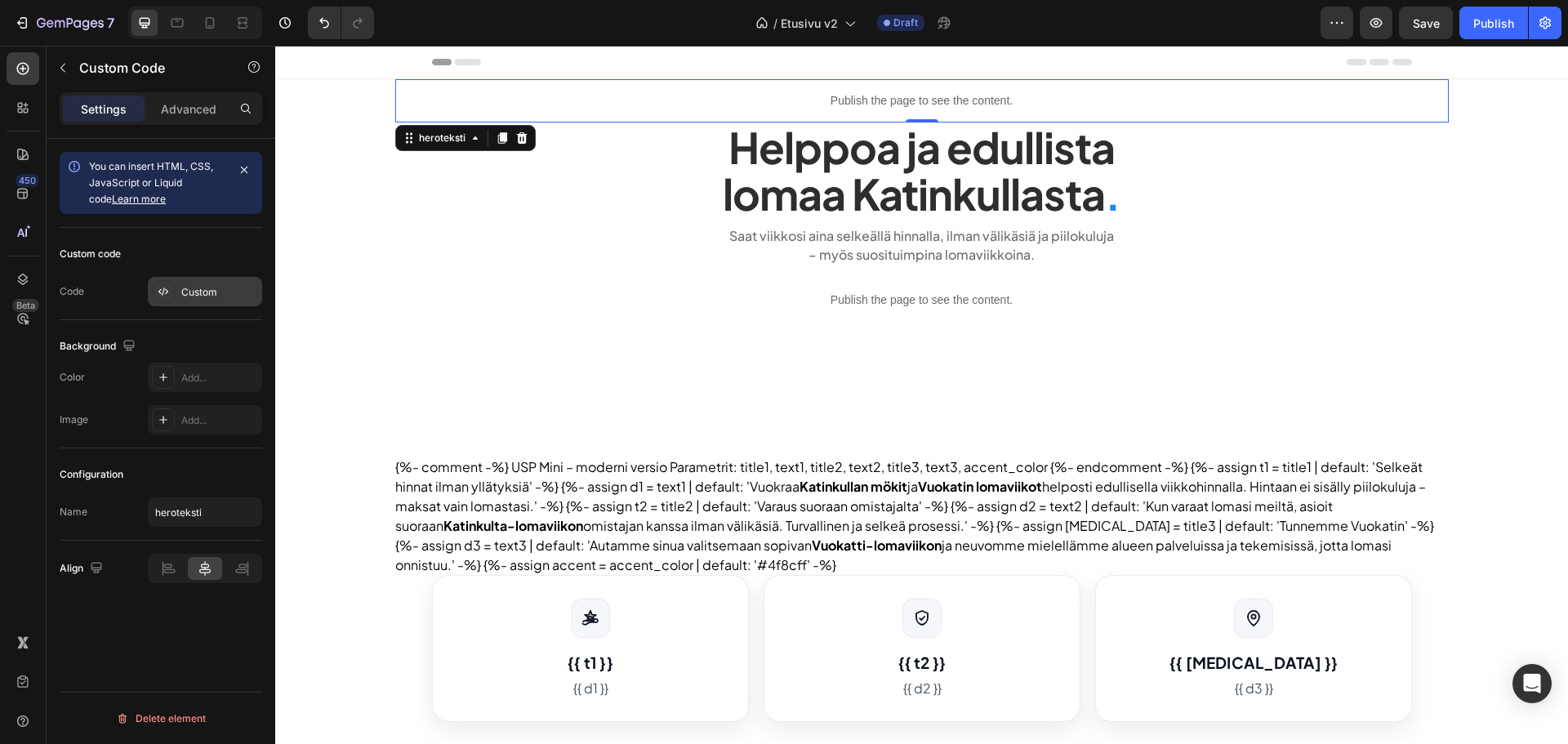
click at [182, 281] on div "Custom" at bounding box center [205, 291] width 115 height 30
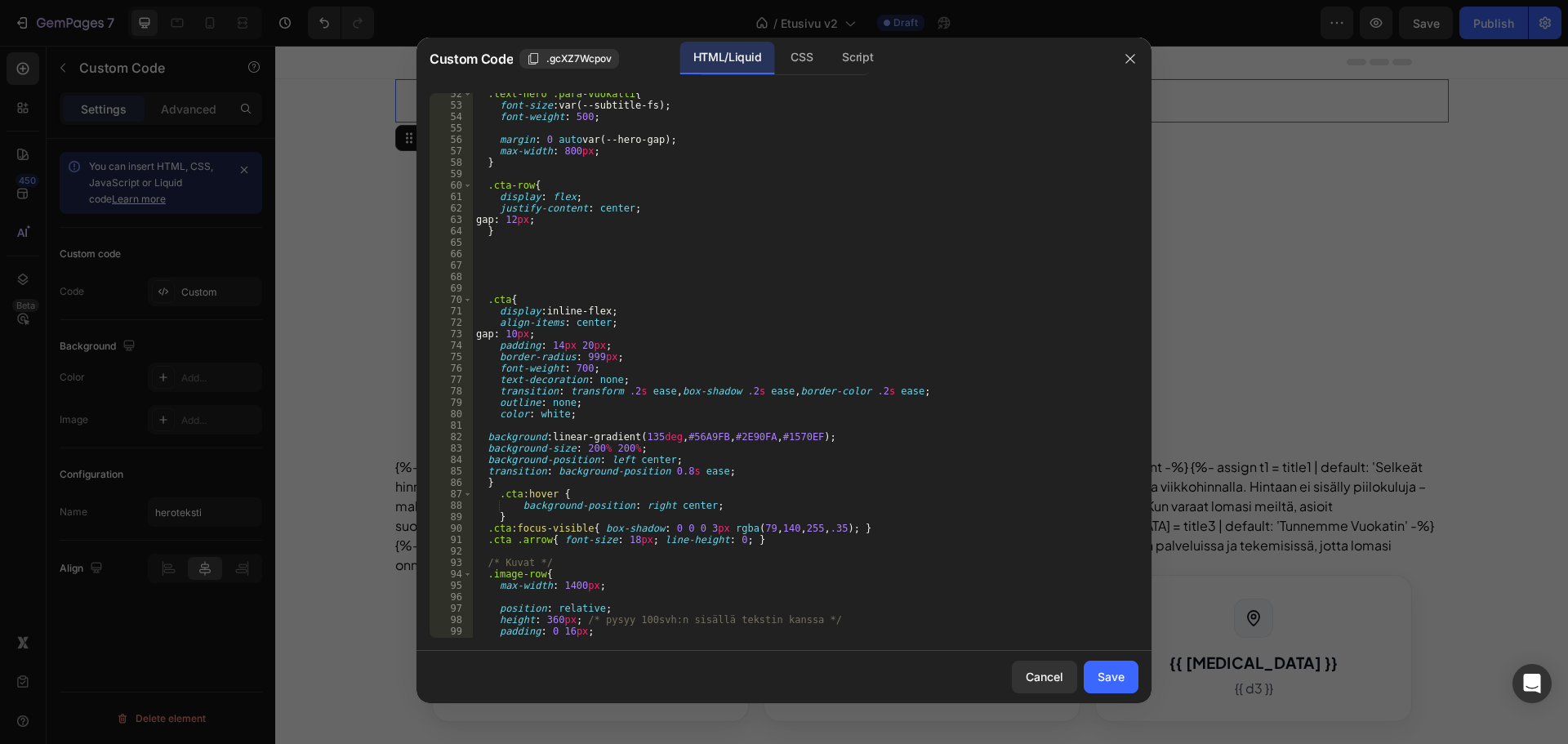
scroll to position [637, 0]
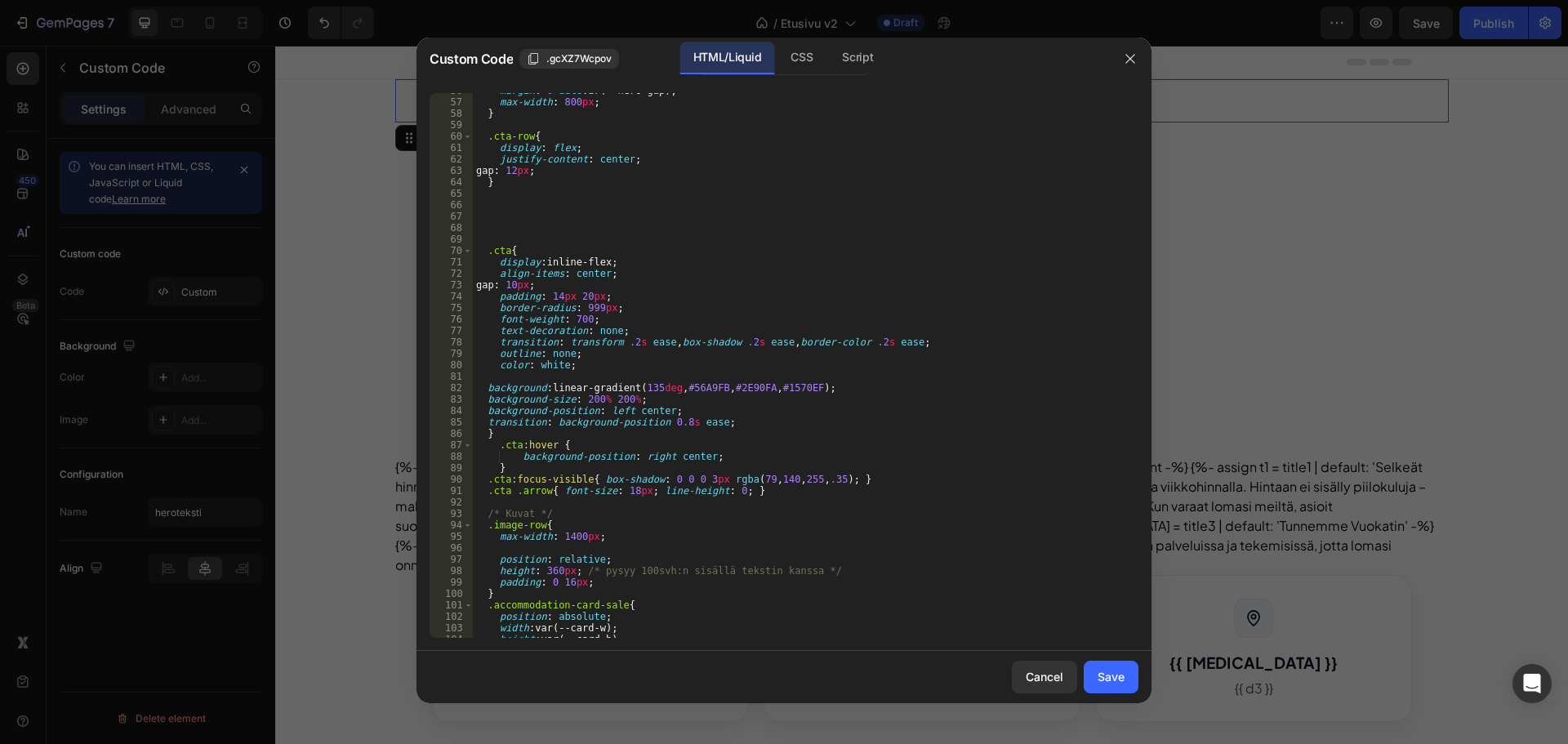
type textarea ".cta:focus-visible{ box-shadow: 0 0 0 3px rgba(79,140,255,.35); }"
drag, startPoint x: 849, startPoint y: 480, endPoint x: 455, endPoint y: 480, distance: 394.0
click at [455, 480] on div ".cta:focus-visible{ box-shadow: 0 0 0 3px rgba(79,140,255,.35); } 56 57 58 59 6…" at bounding box center [784, 365] width 709 height 545
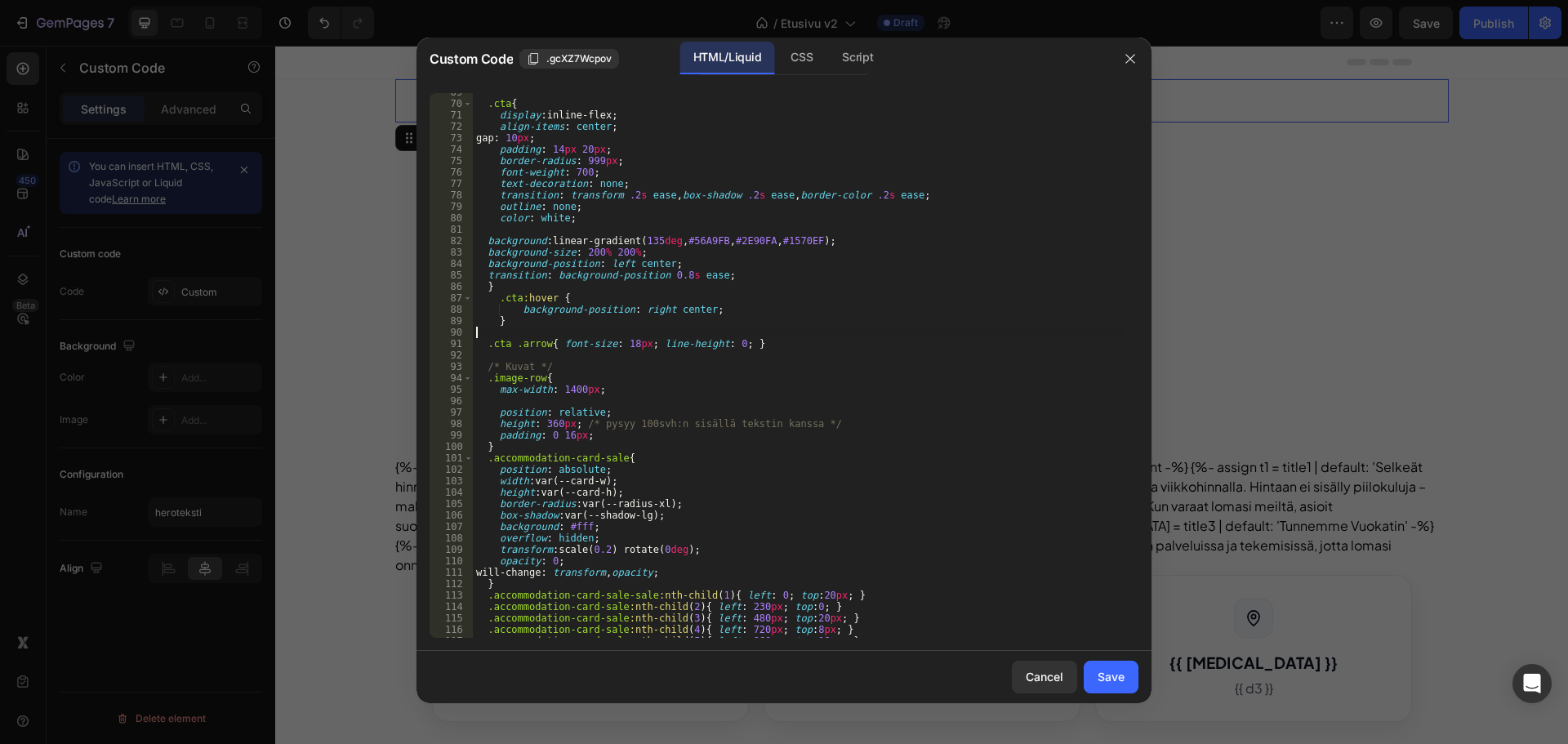
scroll to position [685, 0]
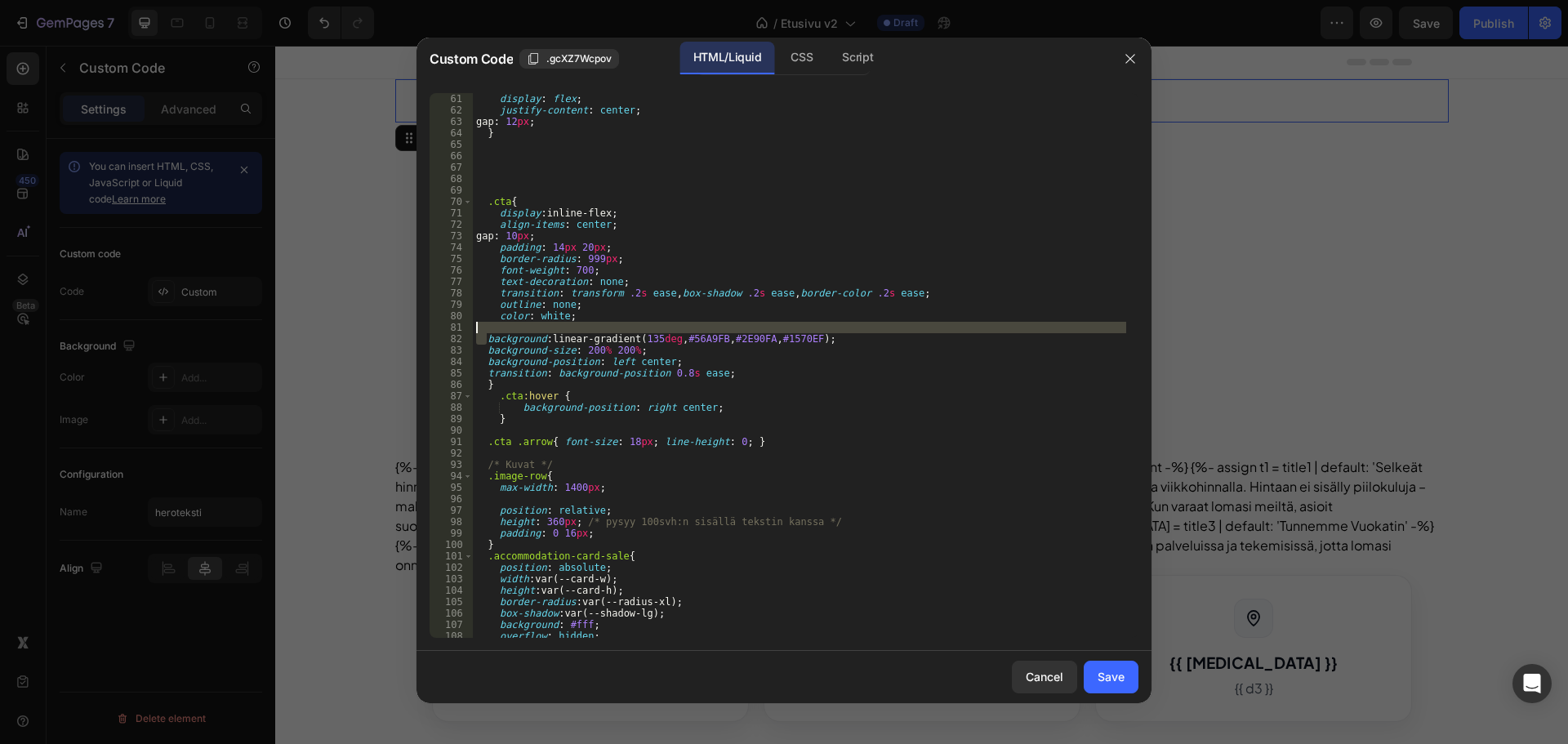
drag, startPoint x: 487, startPoint y: 338, endPoint x: 457, endPoint y: 327, distance: 32.0
click at [457, 327] on div "61 62 63 64 65 66 67 68 69 70 71 72 73 74 75 76 77 78 79 80 81 82 83 84 85 86 8…" at bounding box center [784, 365] width 709 height 545
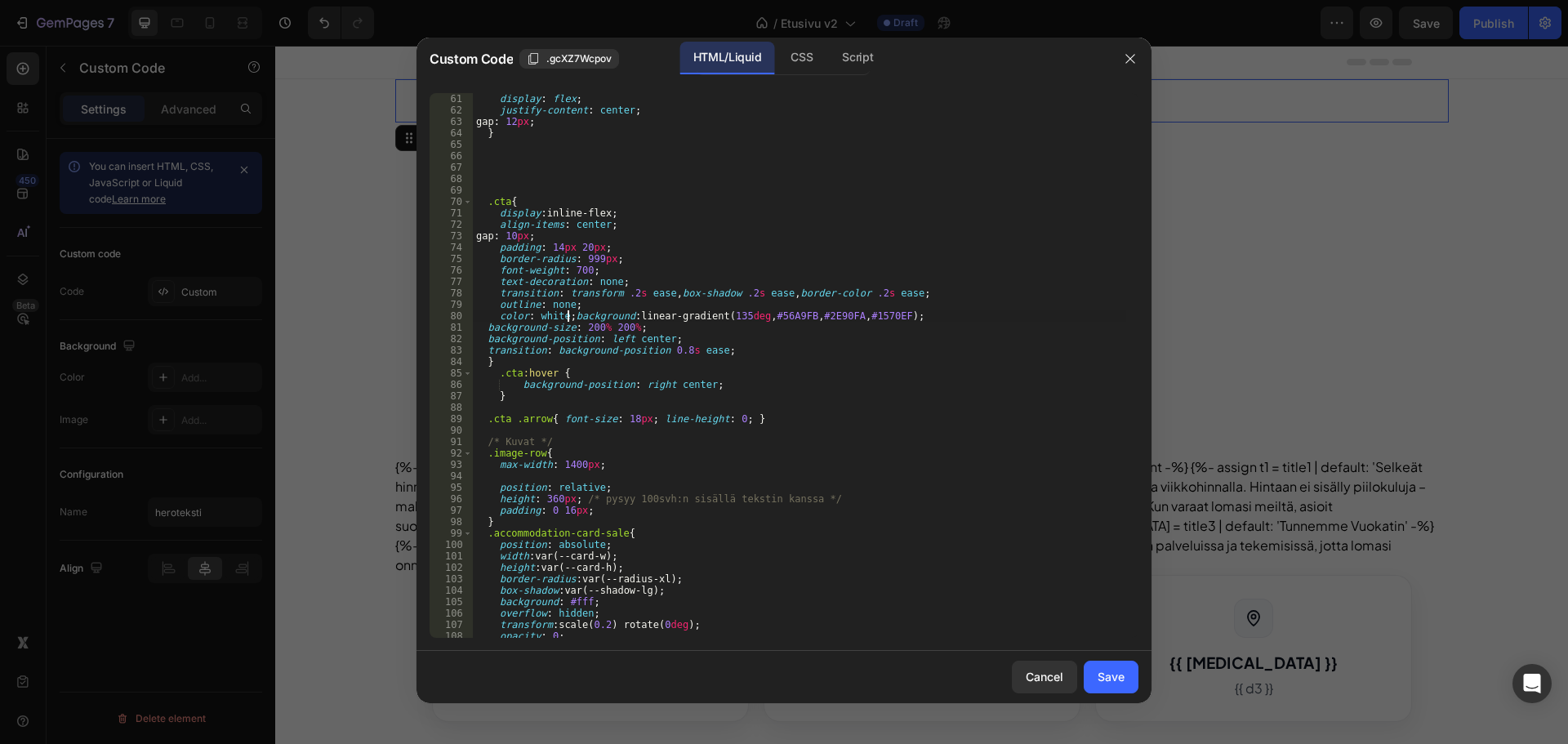
scroll to position [0, 2]
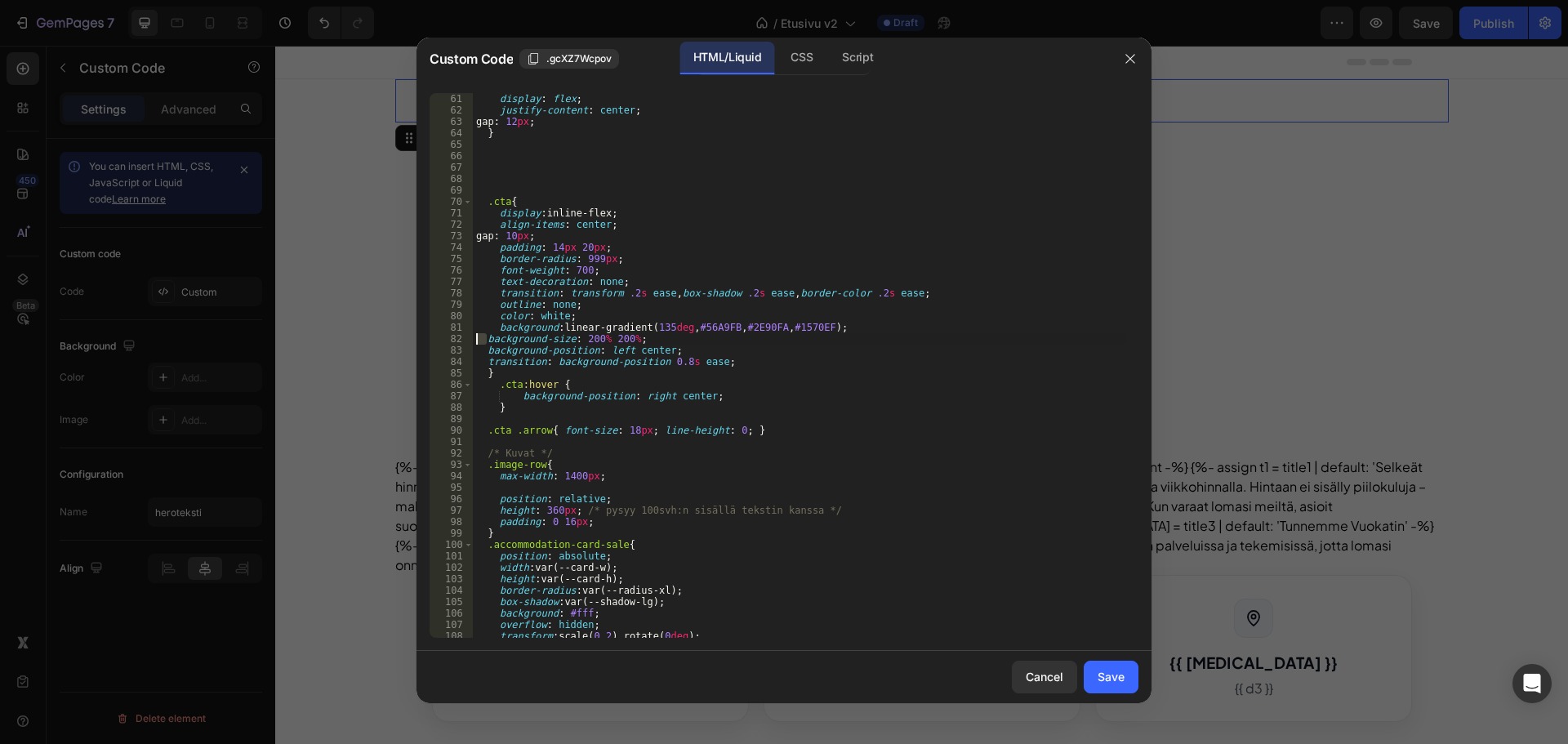
drag, startPoint x: 487, startPoint y: 336, endPoint x: 471, endPoint y: 333, distance: 16.3
click at [471, 333] on div "background: linear-gradient(135deg, #56A9FB, #2E90FA, #1570EF); 61 62 63 64 65 …" at bounding box center [784, 365] width 709 height 545
drag, startPoint x: 487, startPoint y: 347, endPoint x: 450, endPoint y: 347, distance: 37.0
click at [450, 347] on div "background-size: 200% 200%; 61 62 63 64 65 66 67 68 69 70 71 72 73 74 75 76 77 …" at bounding box center [784, 365] width 709 height 545
drag, startPoint x: 487, startPoint y: 360, endPoint x: 456, endPoint y: 357, distance: 31.1
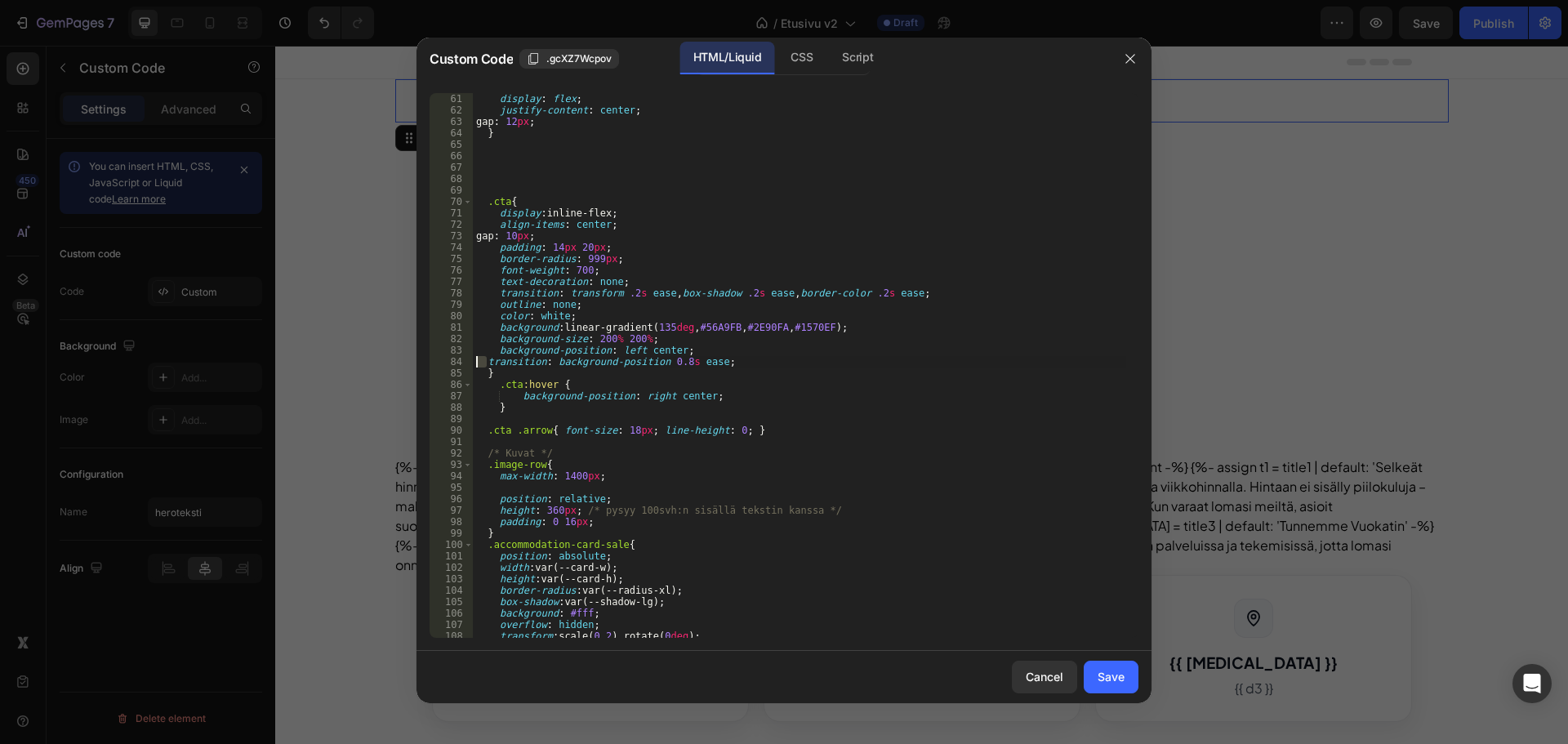
click at [456, 357] on div "background-position: left center; 61 62 63 64 65 66 67 68 69 70 71 72 73 74 75 …" at bounding box center [784, 365] width 709 height 545
click at [485, 374] on div "display : flex ; justify-content : center ; gap : 12 px ; } .cta { display : in…" at bounding box center [799, 376] width 653 height 567
type textarea "transition: background-position 0.8s ease;}"
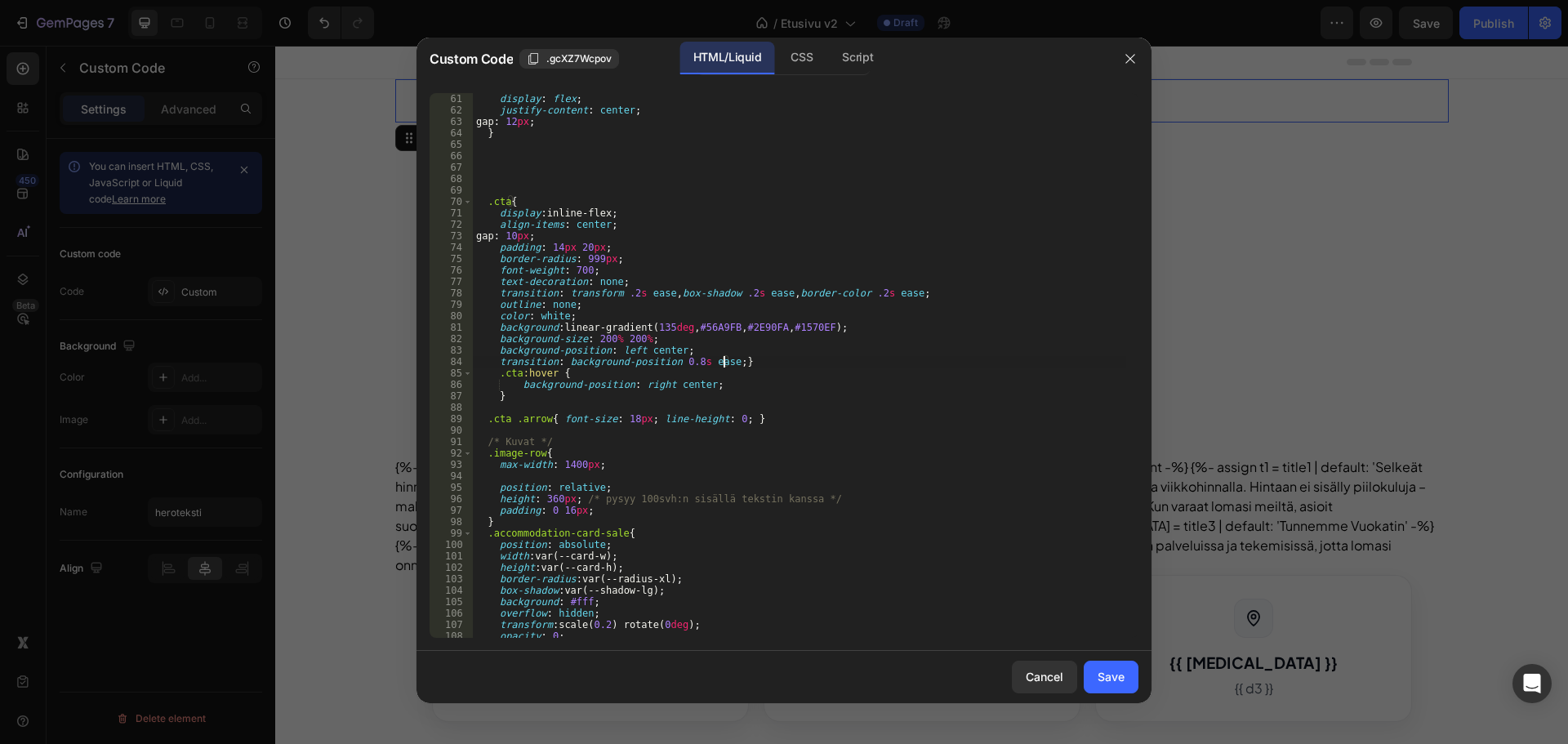
scroll to position [0, 2]
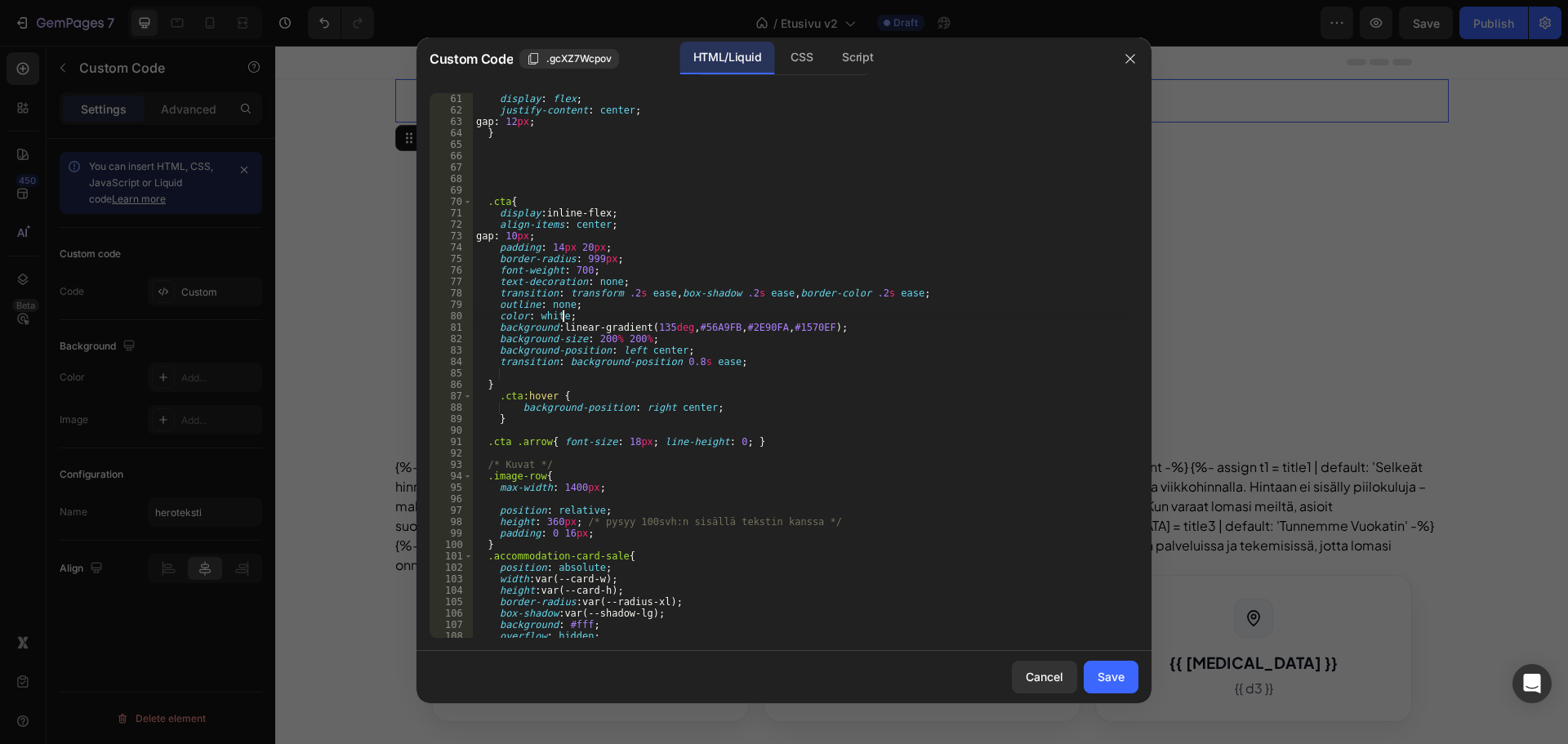
click at [562, 315] on div "display : flex ; justify-content : center ; gap : 12 px ; } .cta { display : in…" at bounding box center [799, 376] width 653 height 567
click at [508, 197] on div "display : flex ; justify-content : center ; gap : 12 px ; } .cta { display : in…" at bounding box center [799, 376] width 653 height 567
click at [566, 315] on div "display : flex ; justify-content : center ; gap : 12 px ; } .cta { display : in…" at bounding box center [799, 376] width 653 height 567
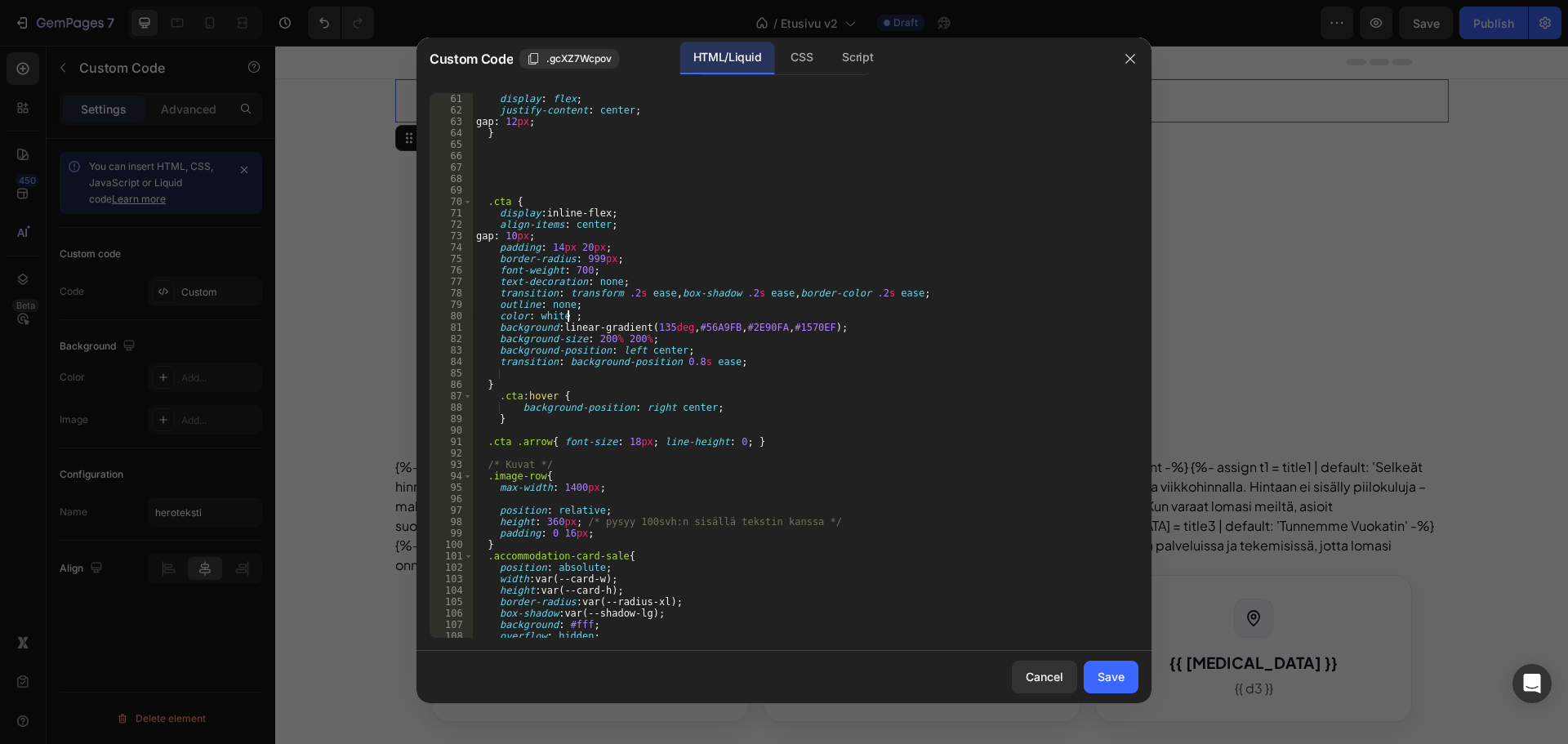
scroll to position [0, 7]
type textarea "color: white !;"
click at [1118, 670] on div "Save" at bounding box center [1111, 676] width 27 height 17
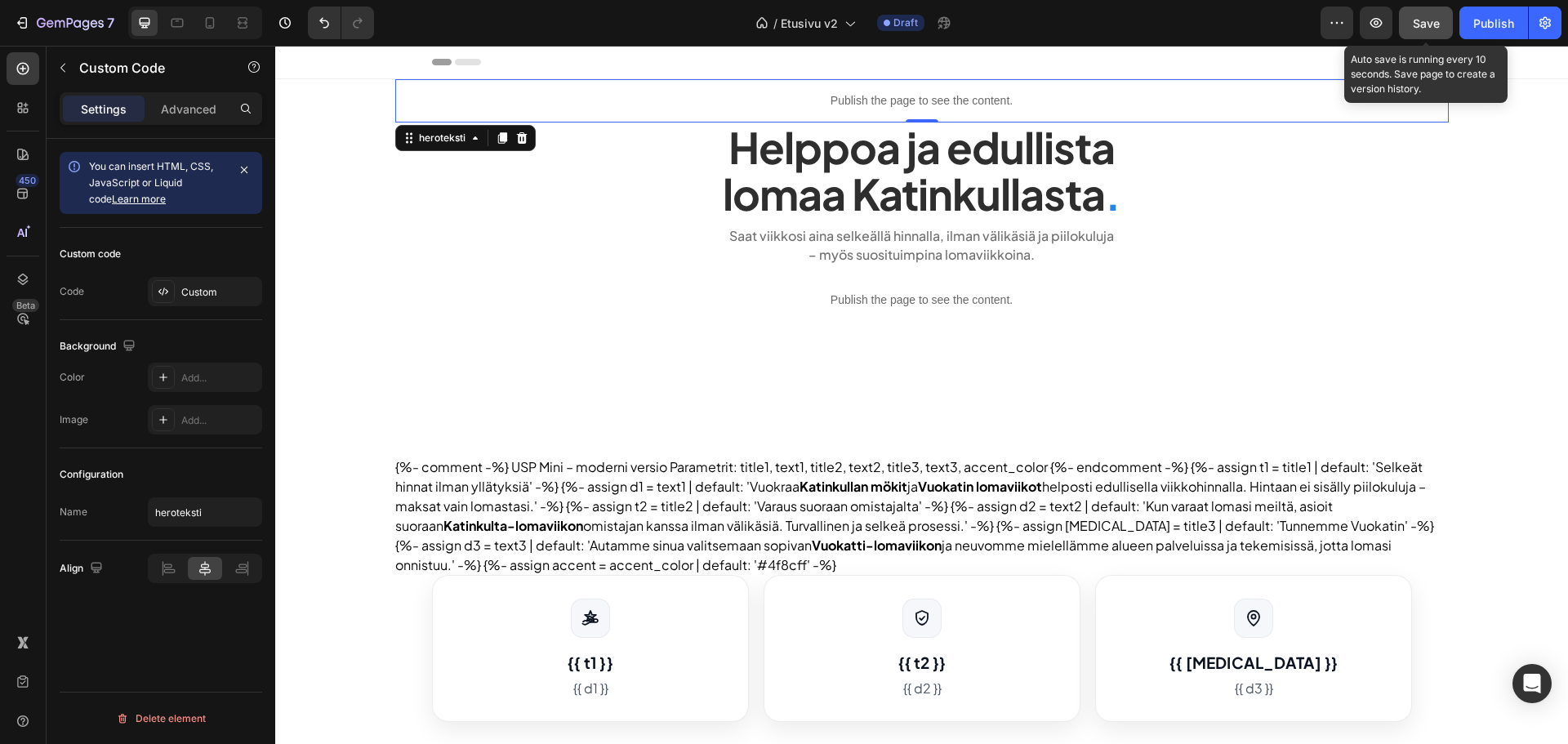
click at [1450, 30] on button "Save" at bounding box center [1426, 22] width 54 height 33
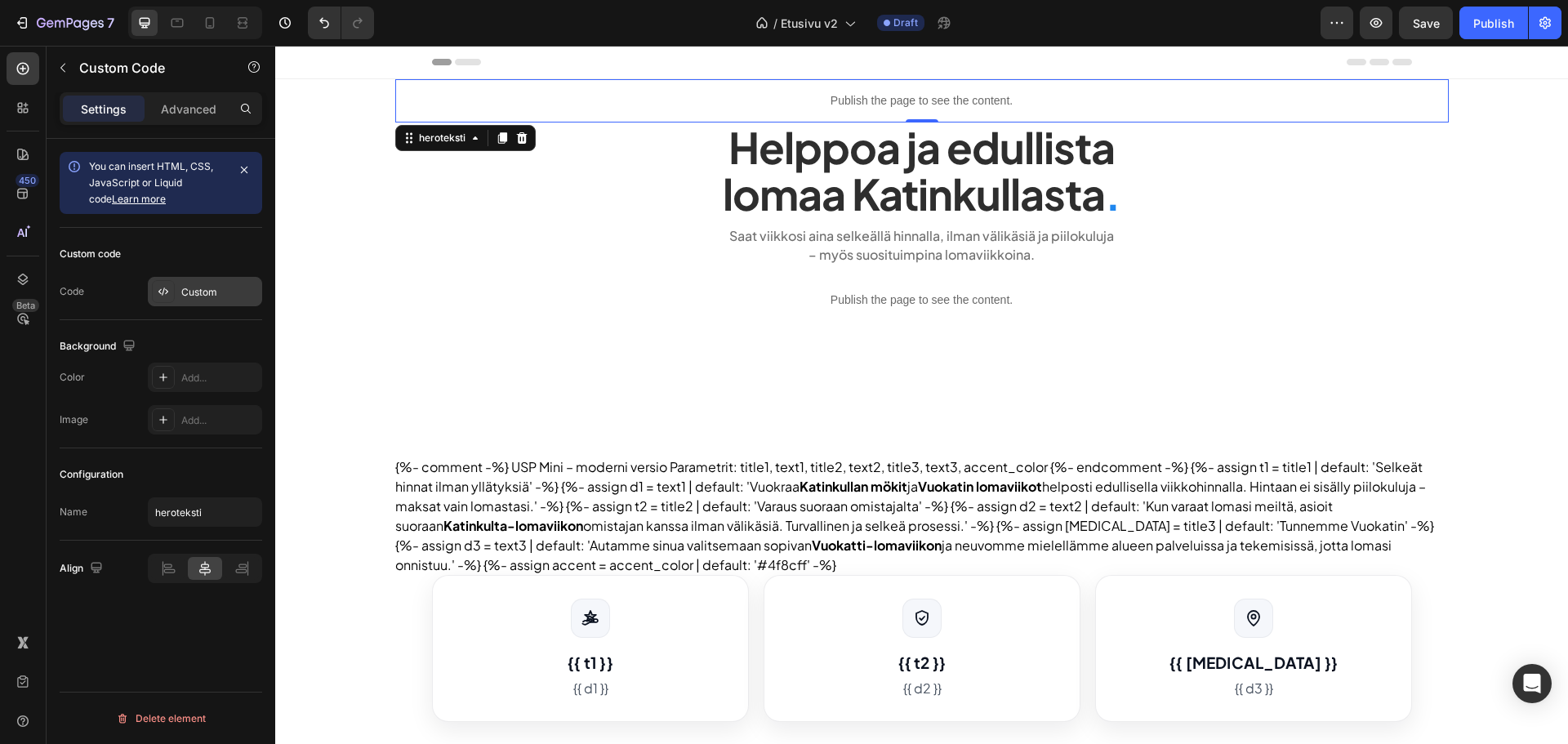
click at [157, 283] on div at bounding box center [163, 291] width 23 height 23
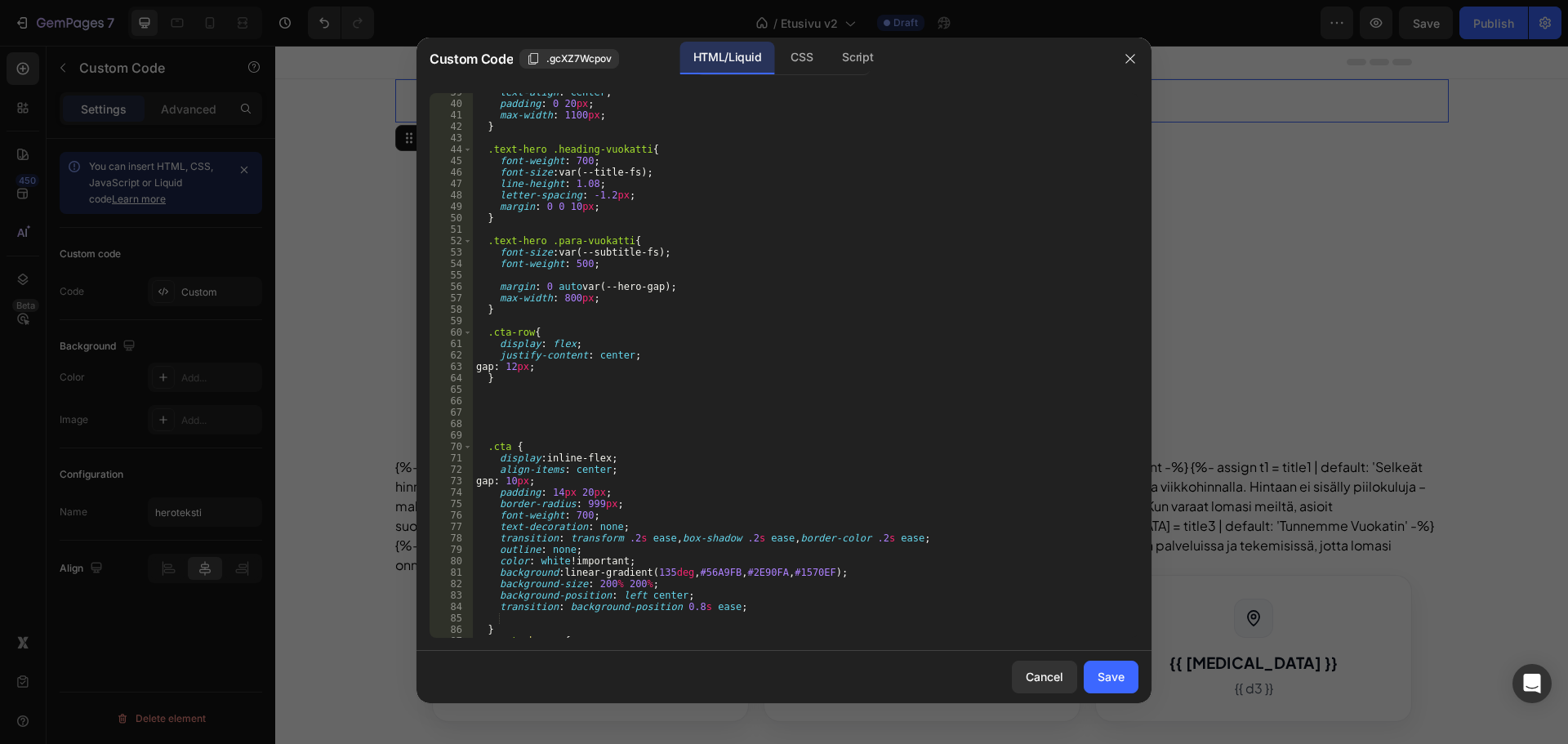
scroll to position [784, 0]
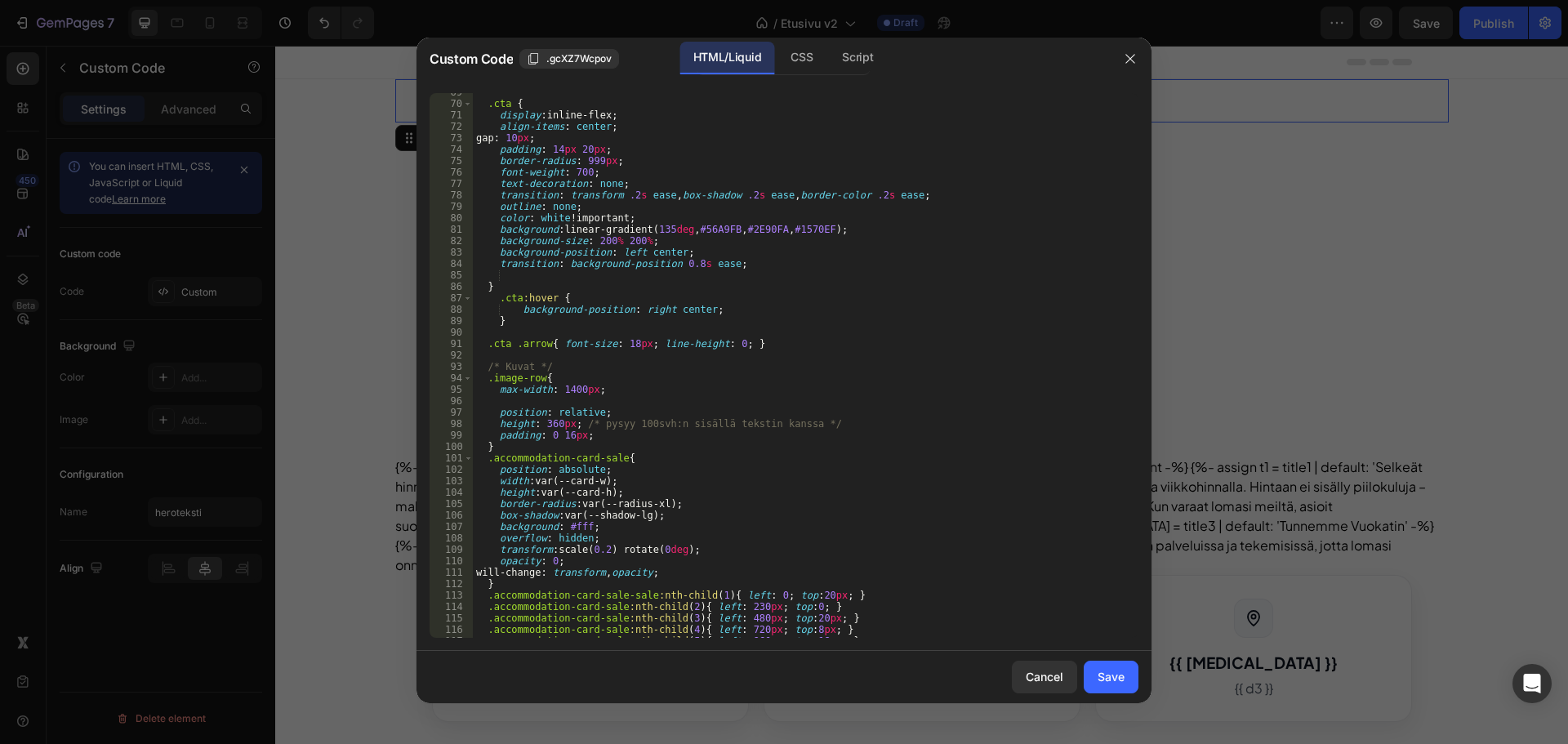
type textarea "background: linear-gradient(135deg, #56A9FB, #2E90FA, #1570EF);"
drag, startPoint x: 848, startPoint y: 226, endPoint x: 496, endPoint y: 227, distance: 352.0
click at [496, 227] on div ".cta { display : inline-flex ; align-items : center ; gap : 10 px ; padding : 1…" at bounding box center [799, 370] width 653 height 567
paste textarea
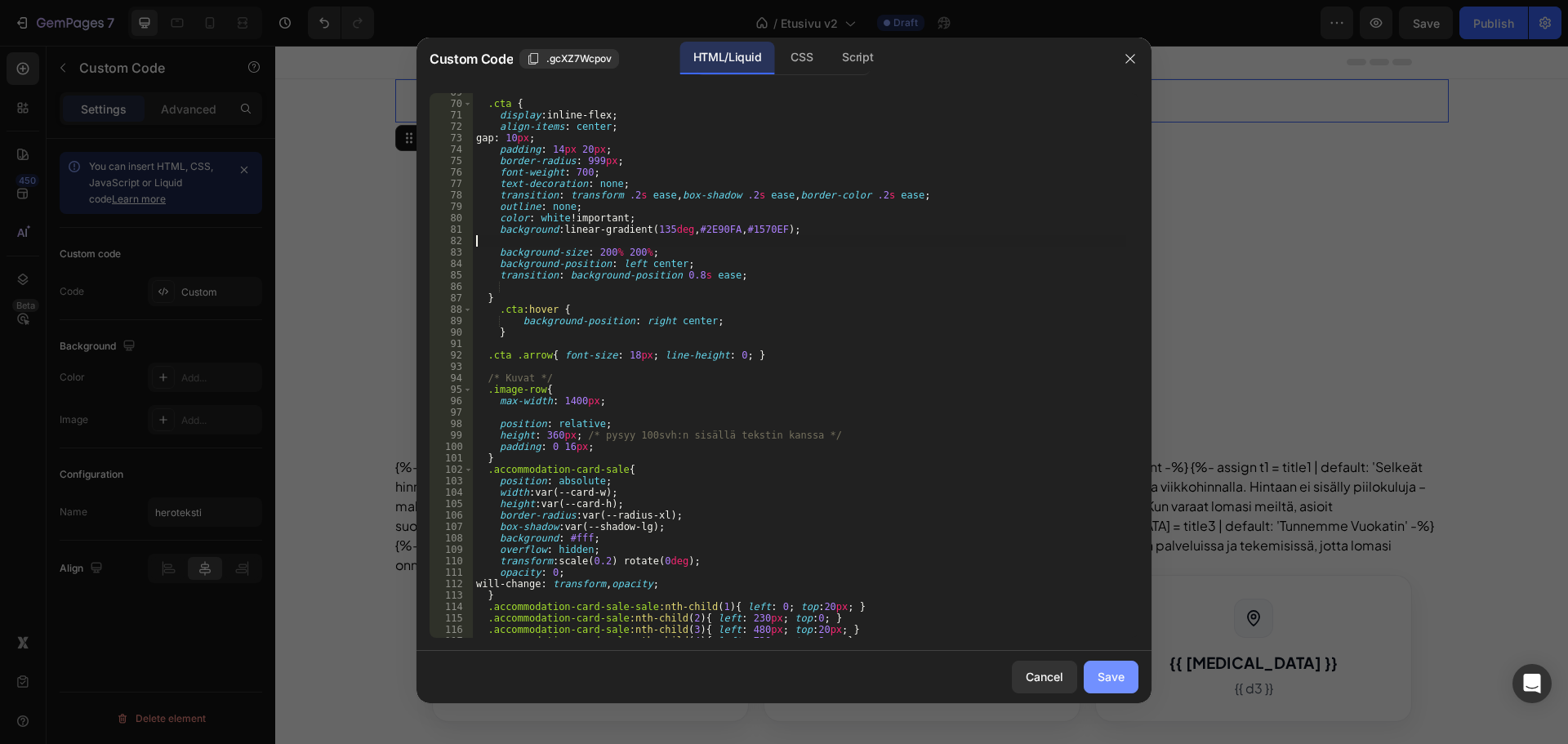
click at [1111, 679] on div "Save" at bounding box center [1111, 676] width 27 height 17
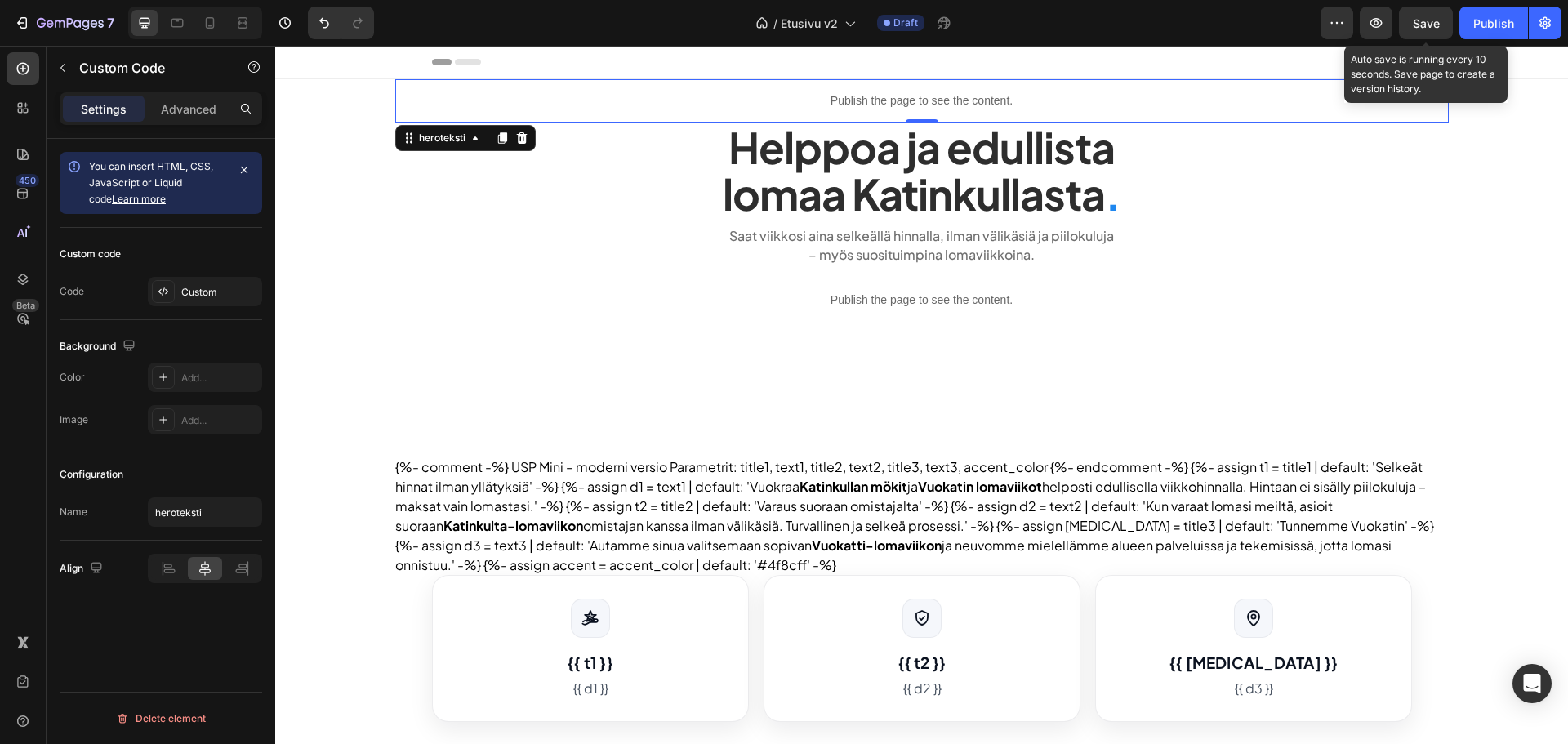
click at [1425, 21] on span "Save" at bounding box center [1426, 23] width 27 height 14
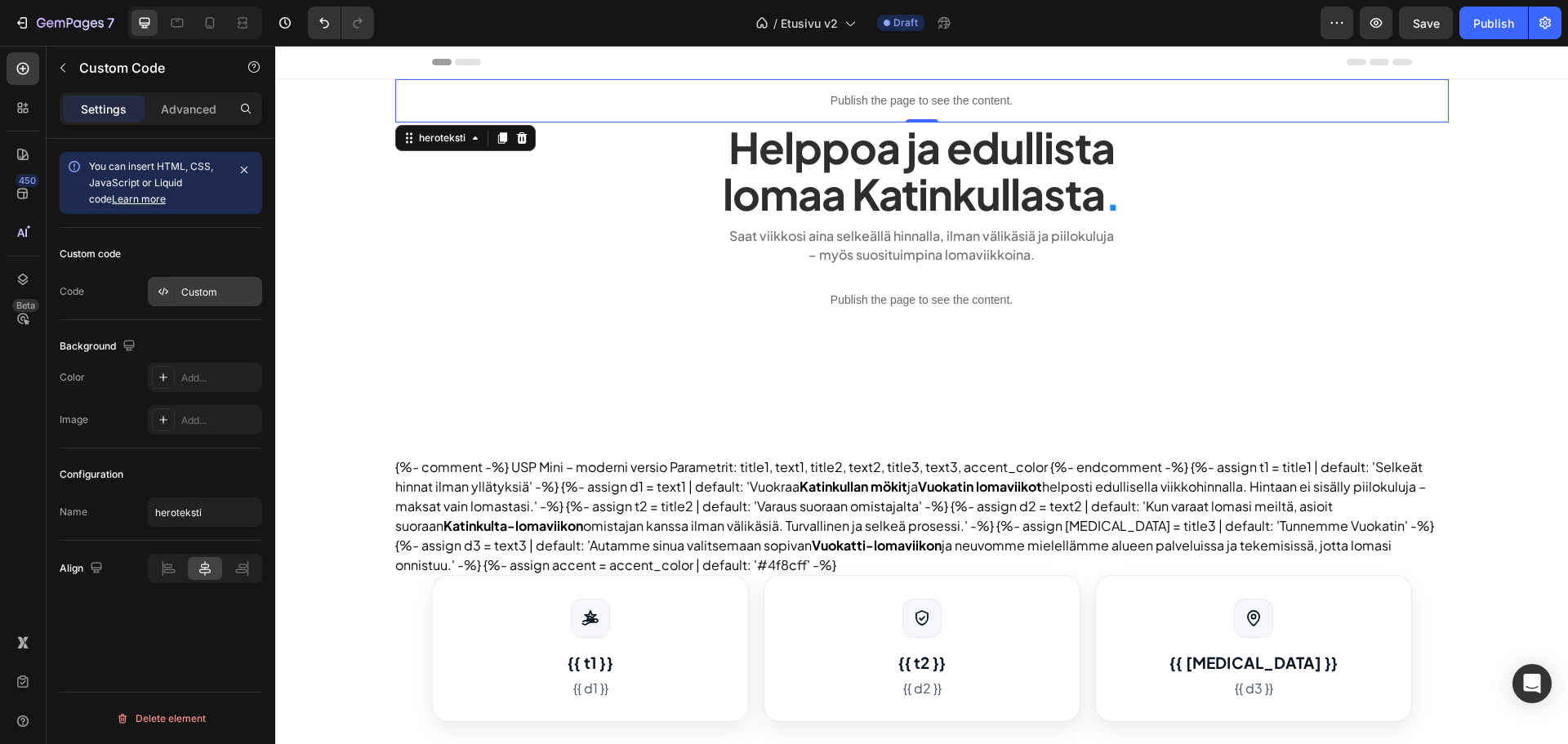
click at [216, 281] on div "Custom" at bounding box center [205, 291] width 115 height 30
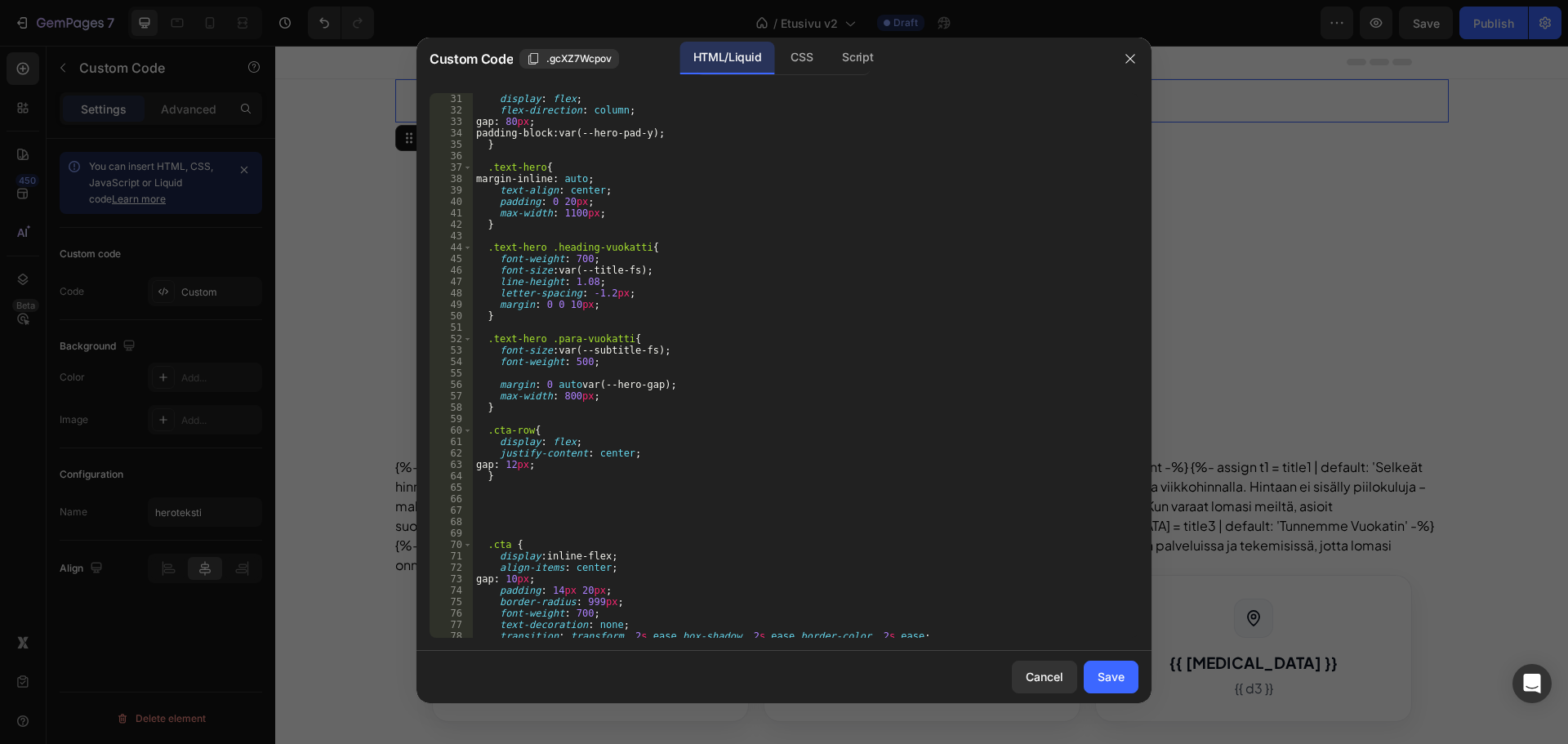
scroll to position [588, 0]
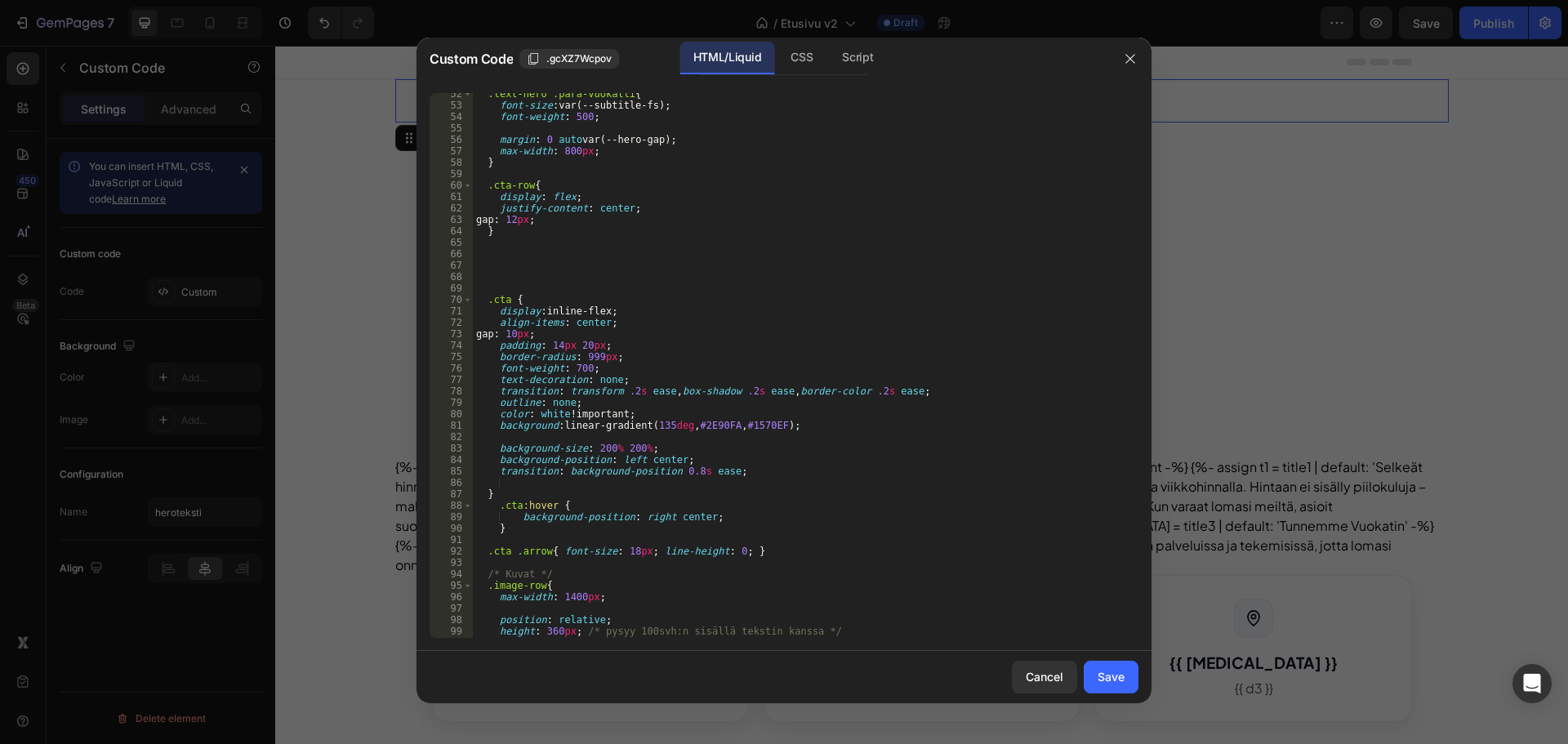
click at [573, 366] on div ".text-hero .para-vuokatti { font-size : var(--subtitle-fs) ; font-weight : 500 …" at bounding box center [799, 372] width 653 height 567
click at [861, 315] on div ".text-hero .para-vuokatti { font-size : var(--subtitle-fs) ; font-weight : 500 …" at bounding box center [799, 372] width 653 height 567
type textarea "display: inline-flex;"
click at [1111, 672] on div "Save" at bounding box center [1111, 676] width 27 height 17
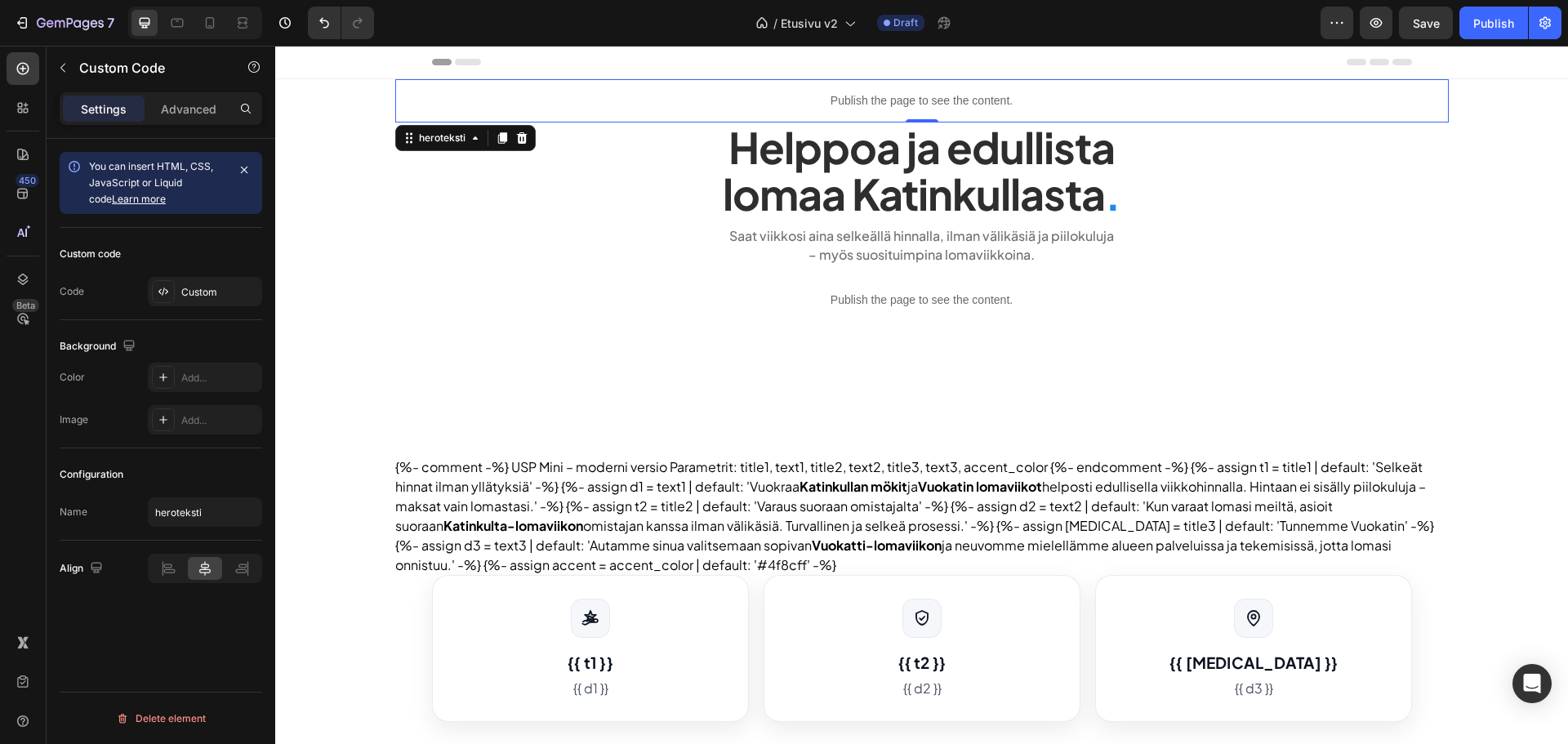
click at [1427, 30] on div "Save" at bounding box center [1426, 23] width 27 height 17
click at [196, 295] on div "Custom" at bounding box center [220, 292] width 76 height 15
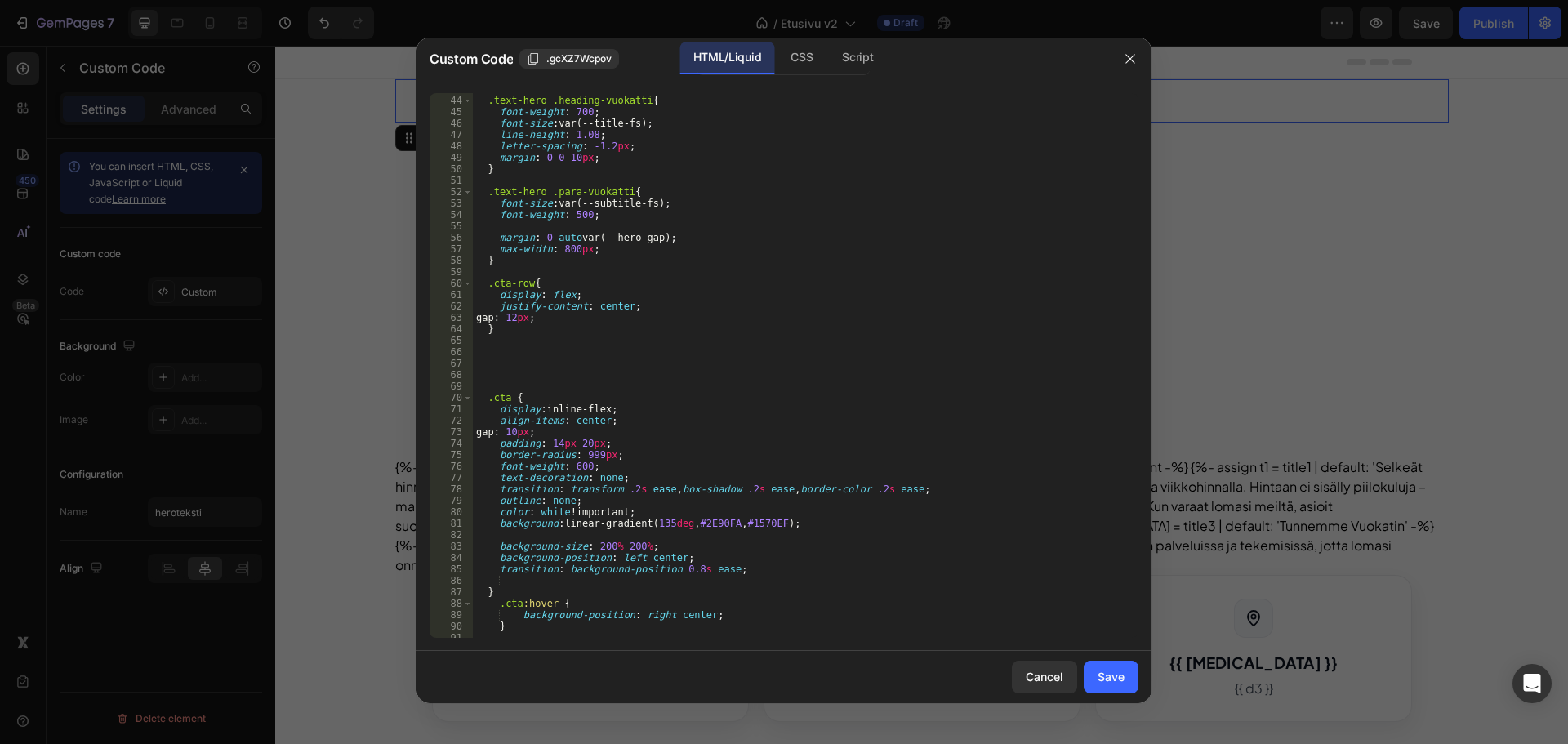
scroll to position [539, 0]
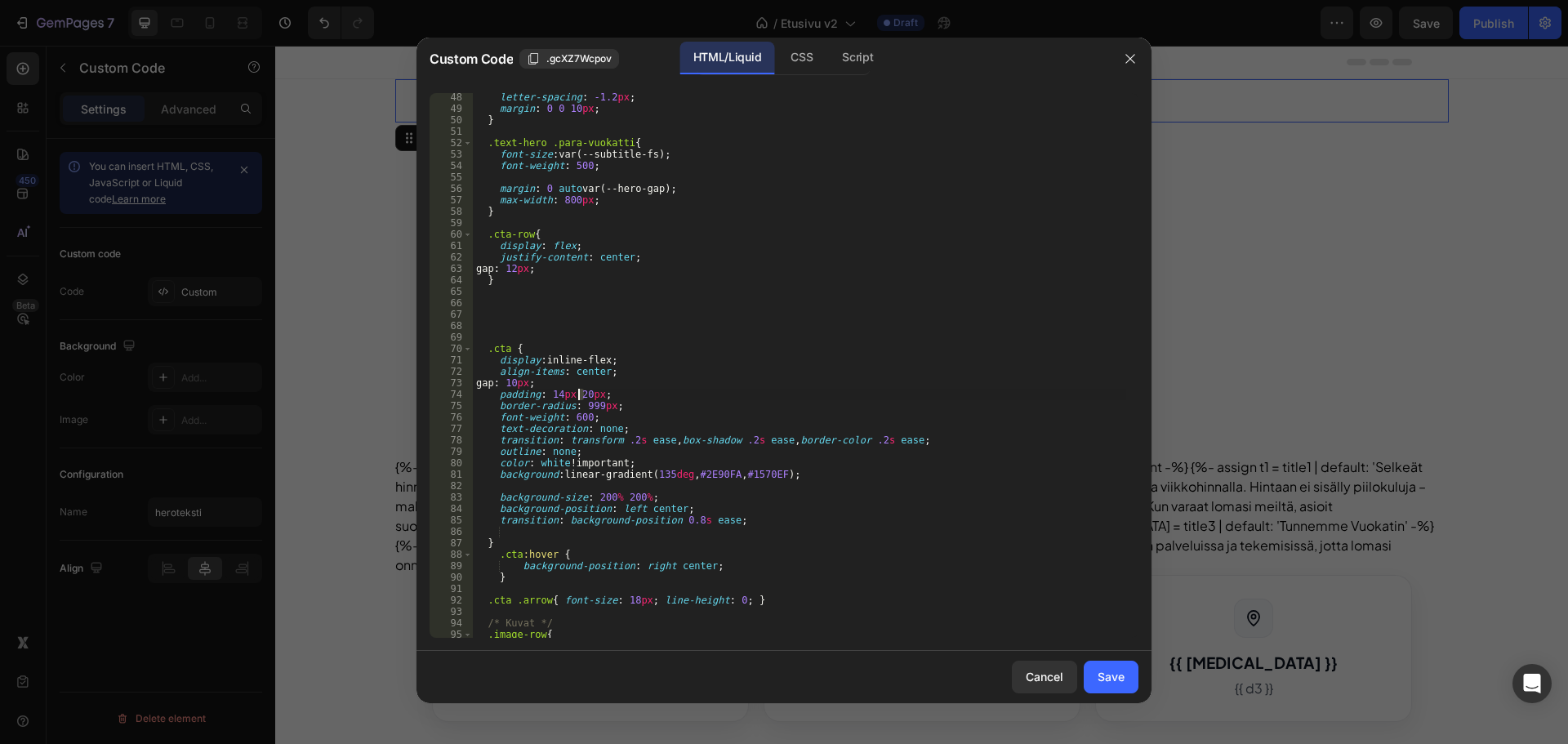
click at [579, 394] on div "letter-spacing : -1.2 px ; margin : 0 0 10 px ; } .text-hero .para-vuokatti { f…" at bounding box center [799, 374] width 653 height 567
click at [635, 379] on div "letter-spacing : -1.2 px ; margin : 0 0 10 px ; } .text-hero .para-vuokatti { f…" at bounding box center [799, 374] width 653 height 567
type textarea "gap: 10px;"
click at [1115, 666] on button "Save" at bounding box center [1111, 676] width 55 height 33
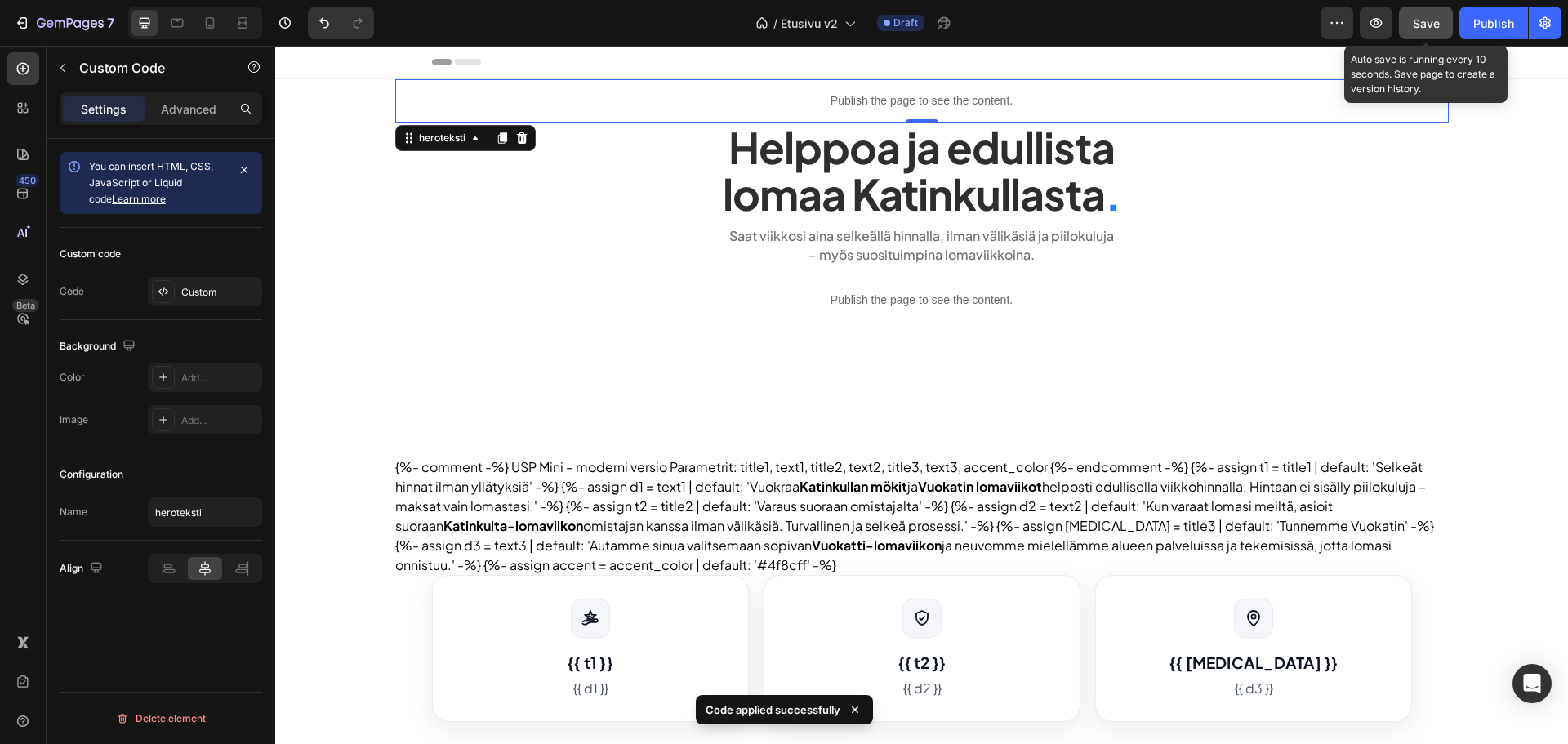
click at [1402, 36] on button "Save" at bounding box center [1426, 22] width 54 height 33
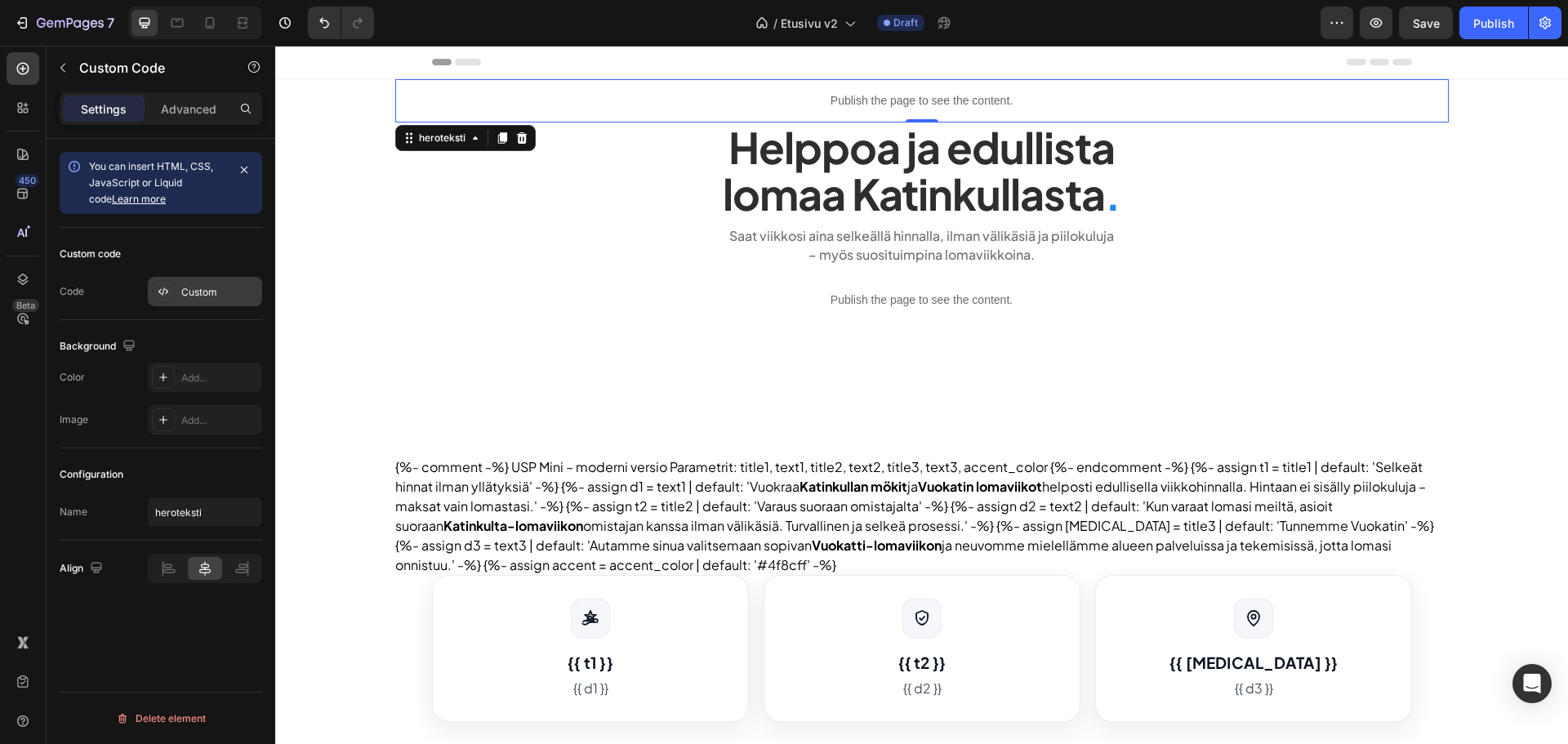
click at [213, 301] on div "Custom" at bounding box center [205, 291] width 115 height 30
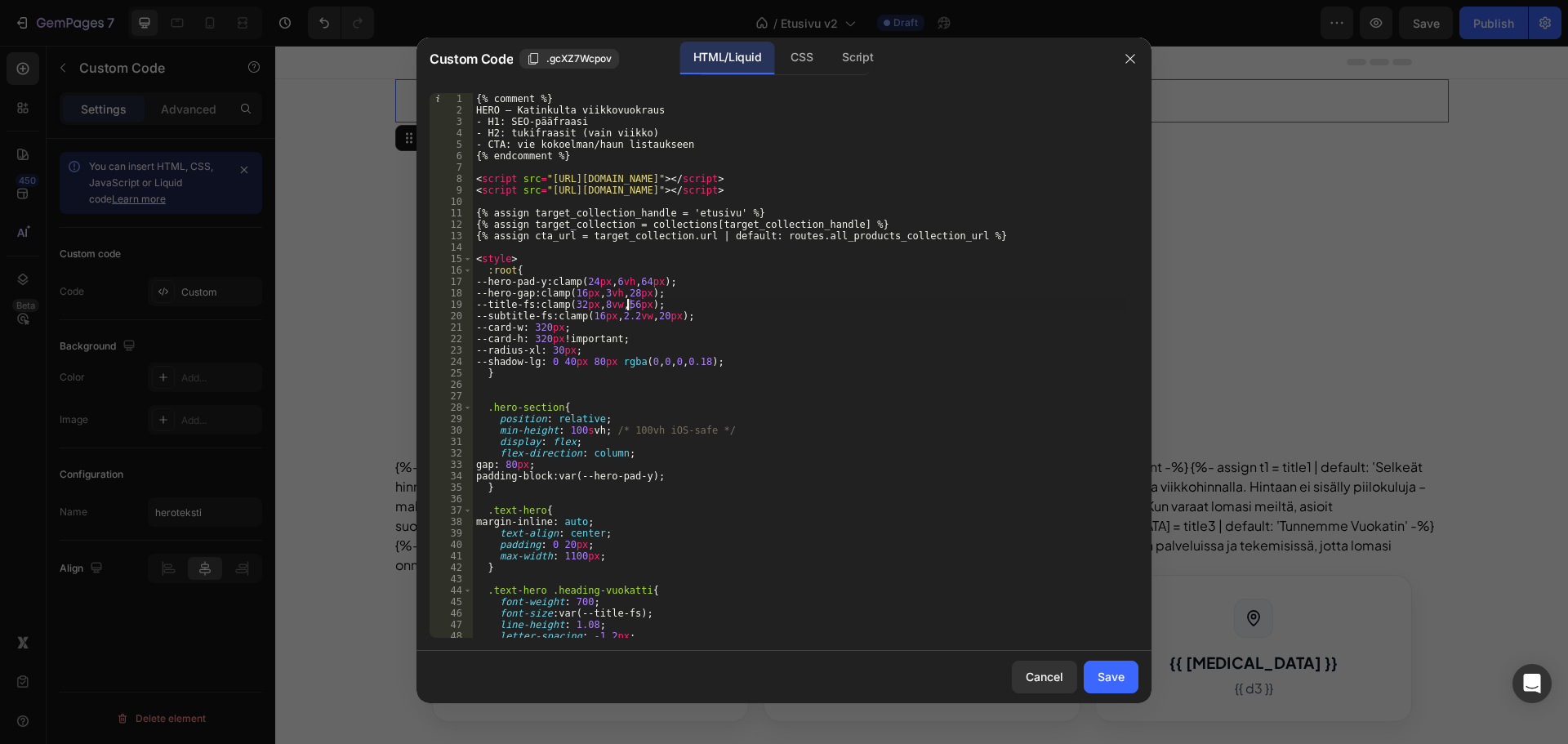
click at [628, 304] on div "{% comment %} HERO – Katinkulta viikkovuokraus - H1: SEO-pääfraasi - H2: tukifr…" at bounding box center [799, 376] width 653 height 567
click at [741, 283] on div "{% comment %} HERO – Katinkulta viikkovuokraus - H1: SEO-pääfraasi - H2: tukifr…" at bounding box center [799, 376] width 653 height 567
type textarea "--hero-pad-y: clamp(24px, 6vh, 64px);"
click at [1111, 673] on div "Save" at bounding box center [1111, 676] width 27 height 17
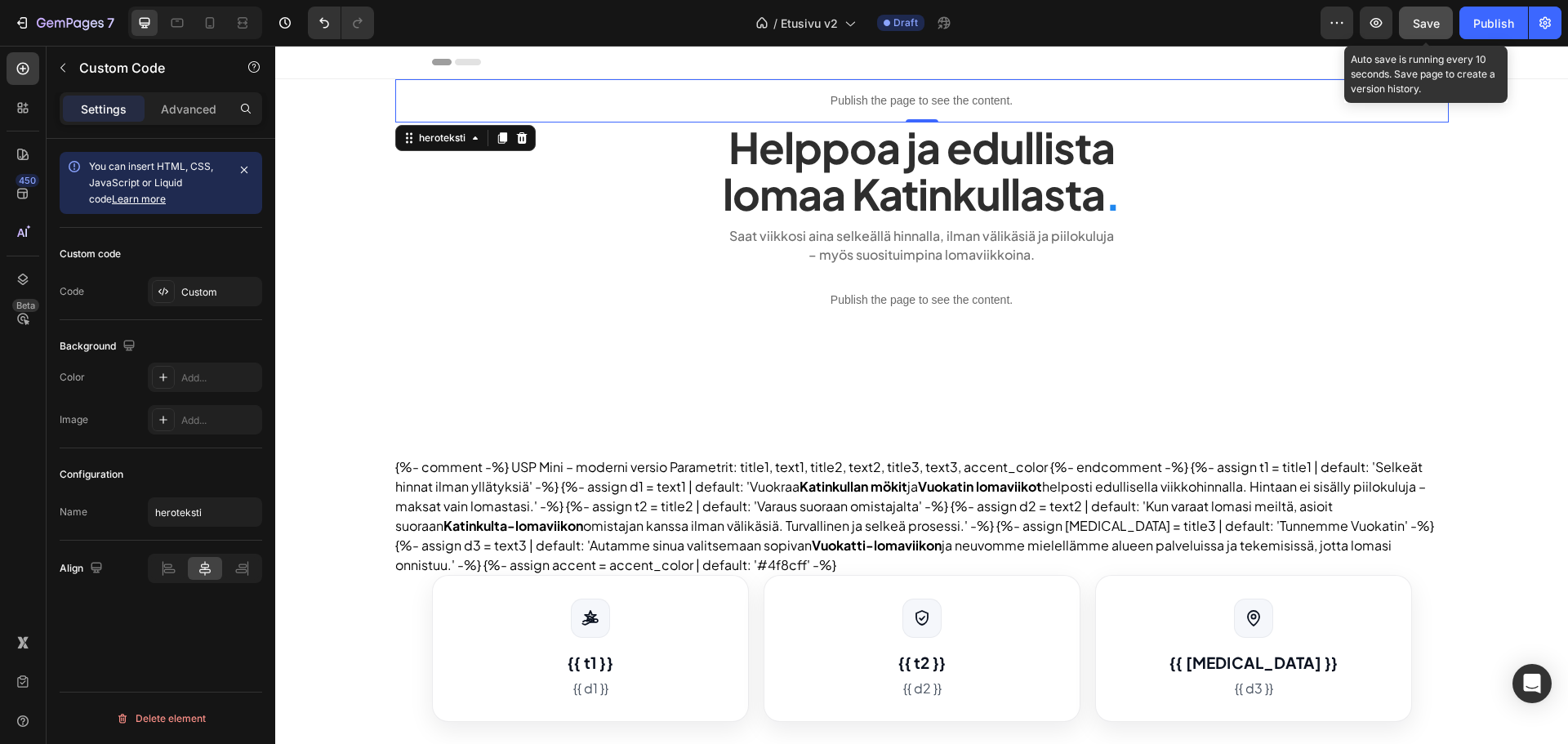
click at [1423, 35] on button "Save" at bounding box center [1426, 22] width 54 height 33
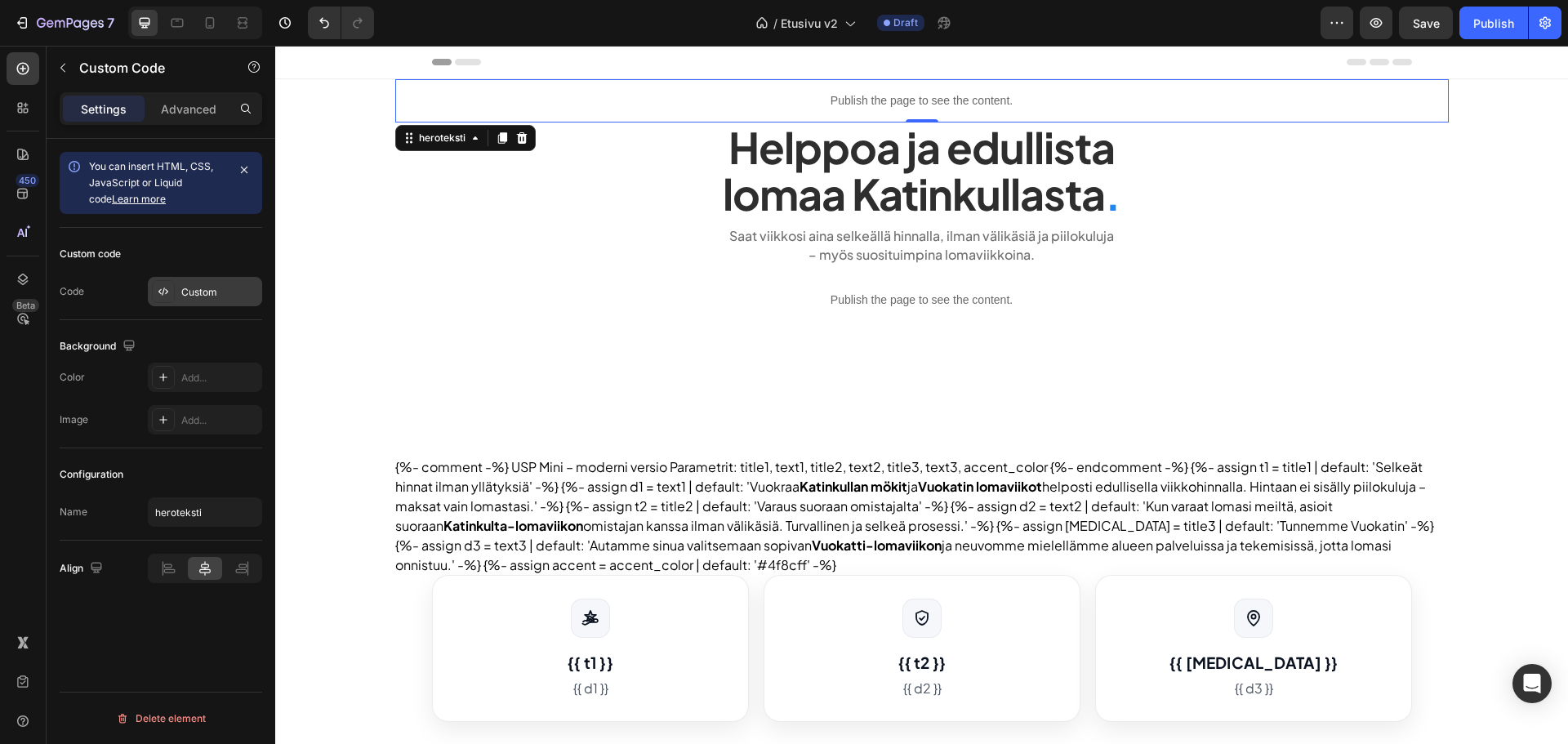
click at [218, 298] on div "Custom" at bounding box center [220, 292] width 76 height 15
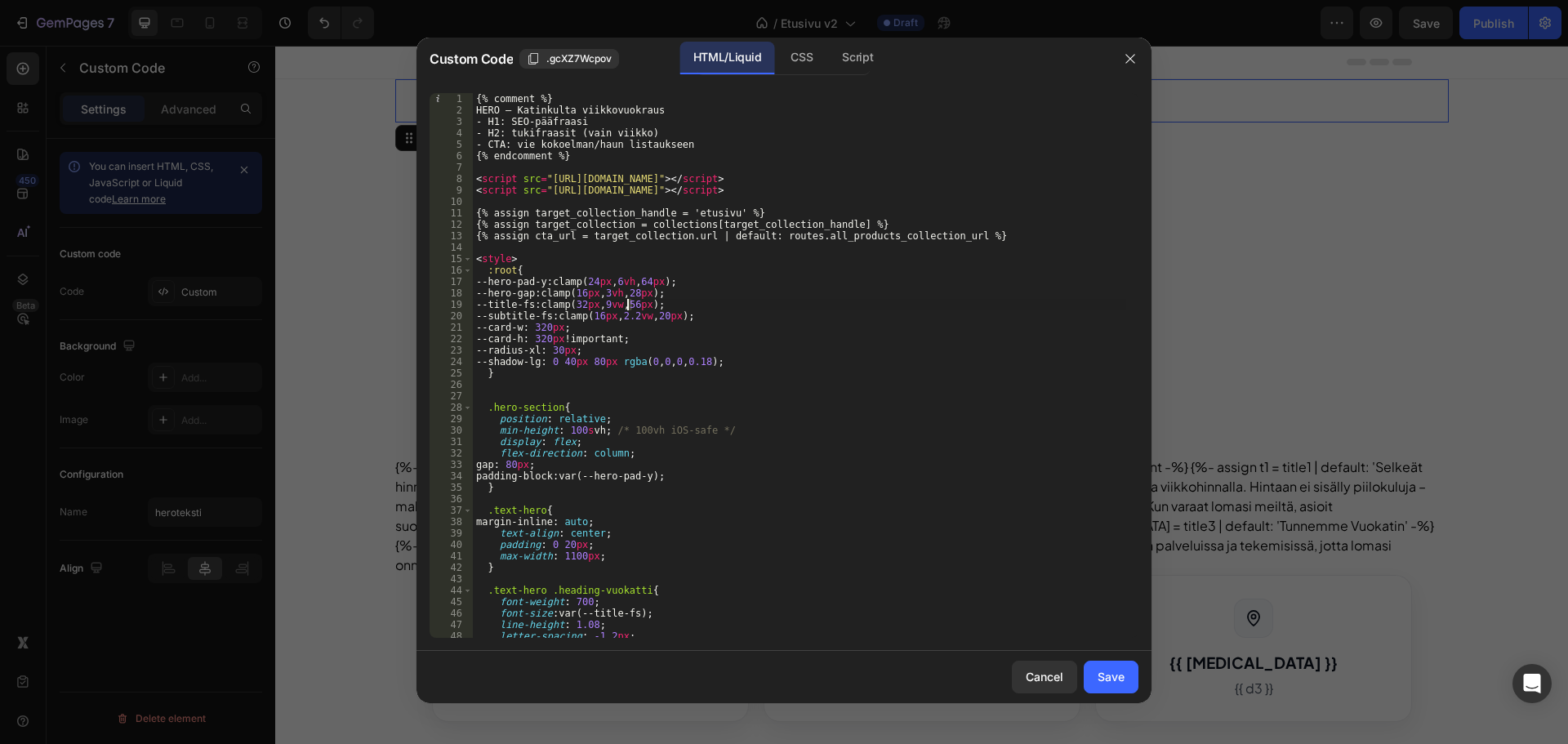
click at [628, 303] on div "{% comment %} HERO – Katinkulta viikkovuokraus - H1: SEO-pääfraasi - H2: tukifr…" at bounding box center [799, 376] width 653 height 567
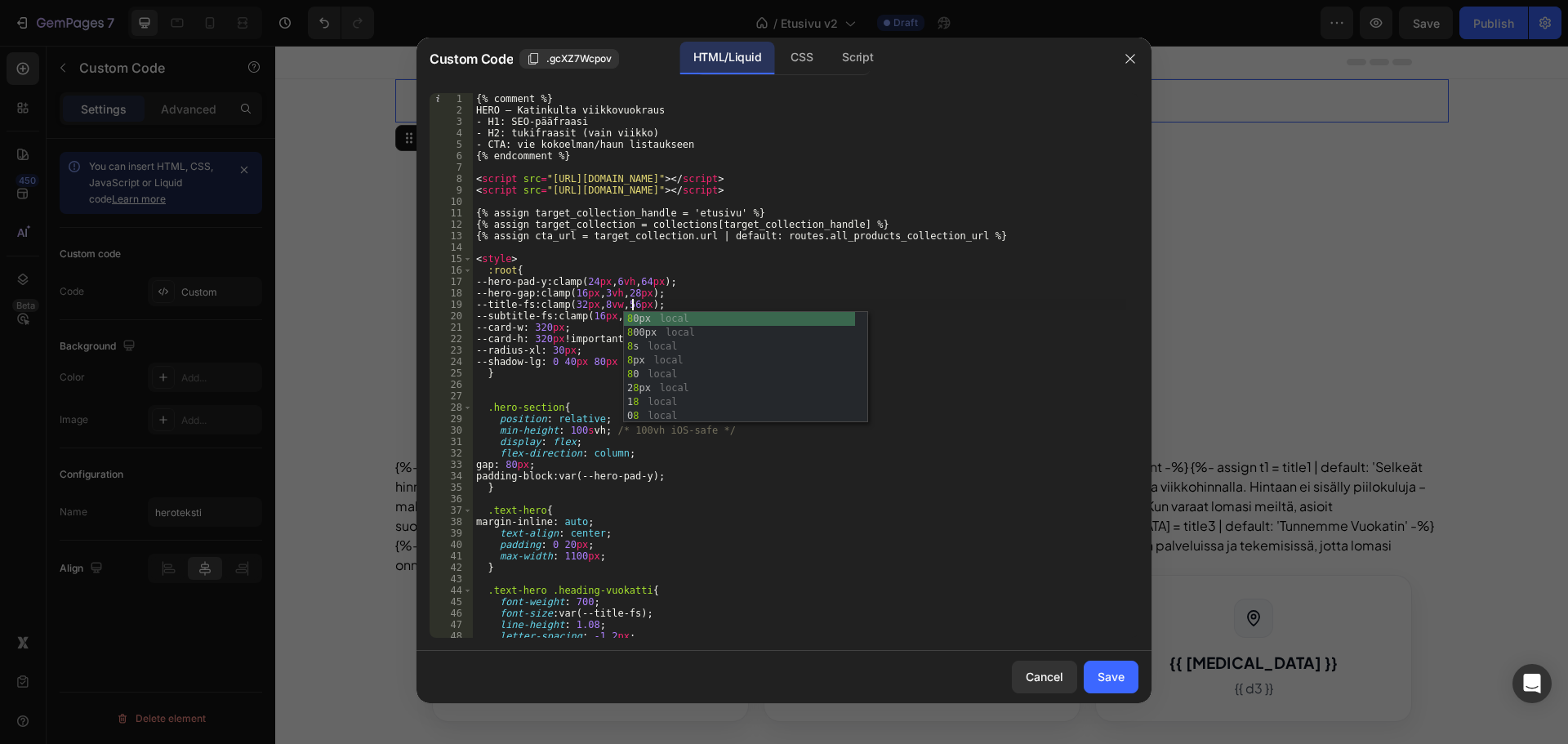
click at [758, 291] on div "{% comment %} HERO – Katinkulta viikkovuokraus - H1: SEO-pääfraasi - H2: tukifr…" at bounding box center [799, 376] width 653 height 567
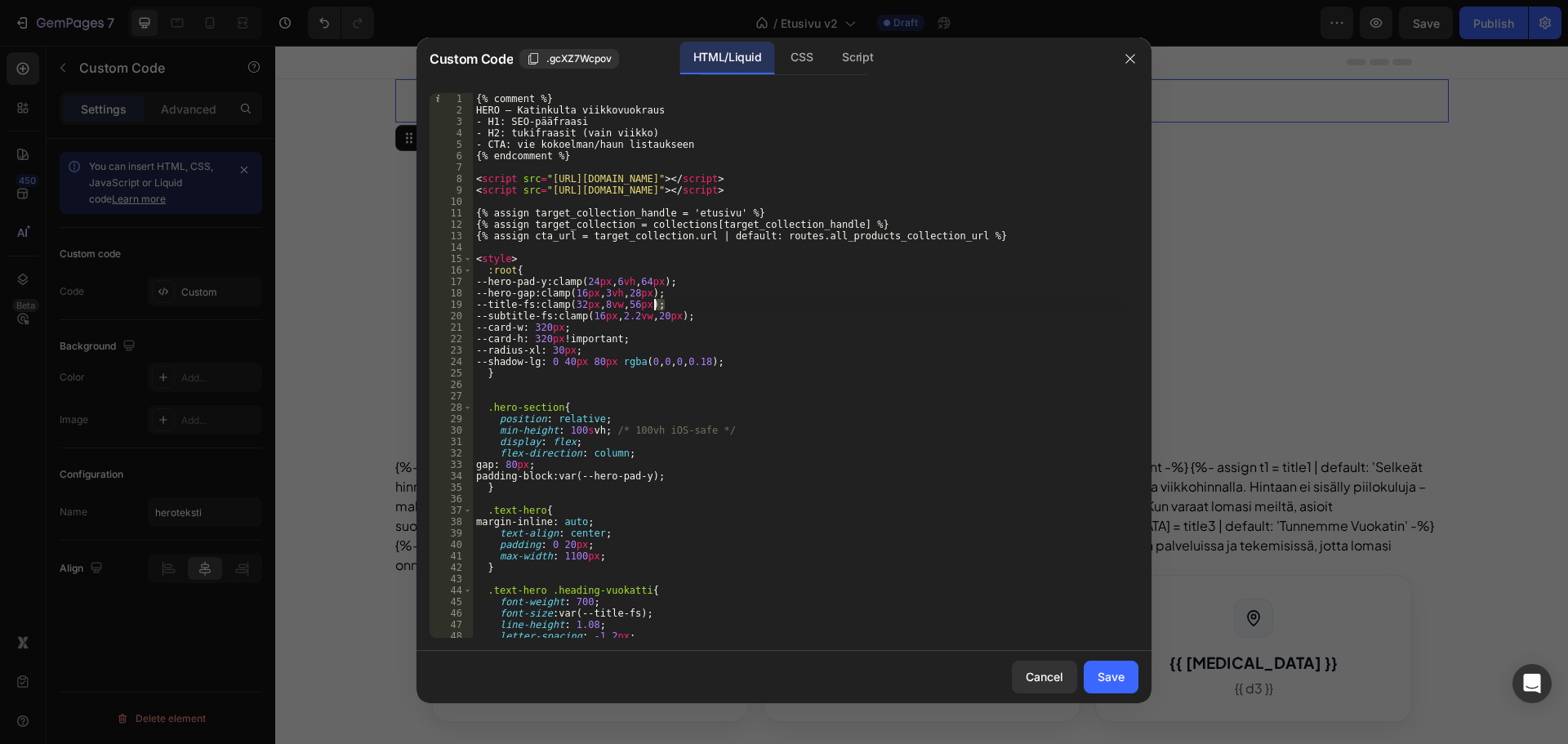
click at [654, 302] on div "{% comment %} HERO – Katinkulta viikkovuokraus - H1: SEO-pääfraasi - H2: tukifr…" at bounding box center [799, 376] width 653 height 567
click at [778, 281] on div "{% comment %} HERO – Katinkulta viikkovuokraus - H1: SEO-pääfraasi - H2: tukifr…" at bounding box center [799, 376] width 653 height 567
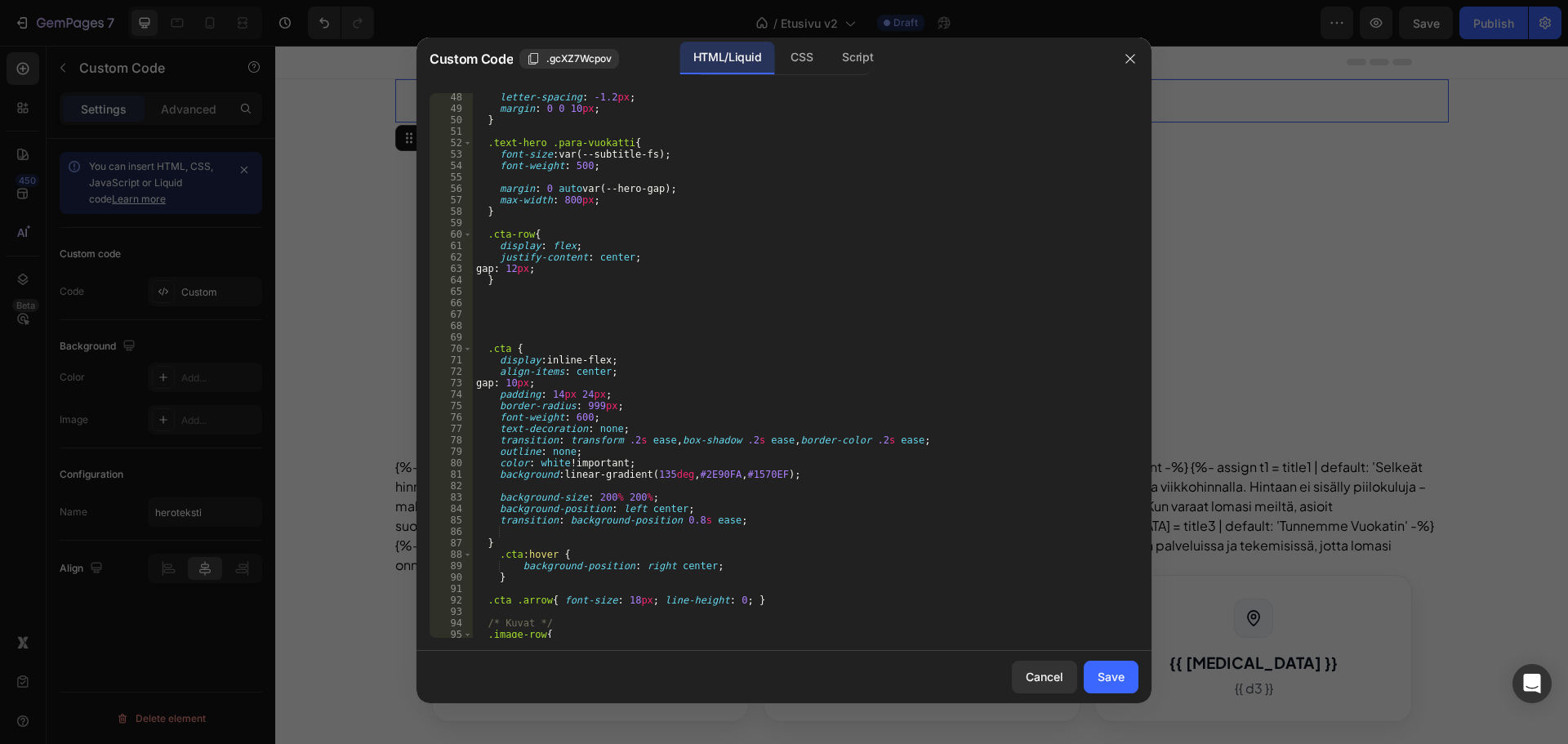
scroll to position [637, 0]
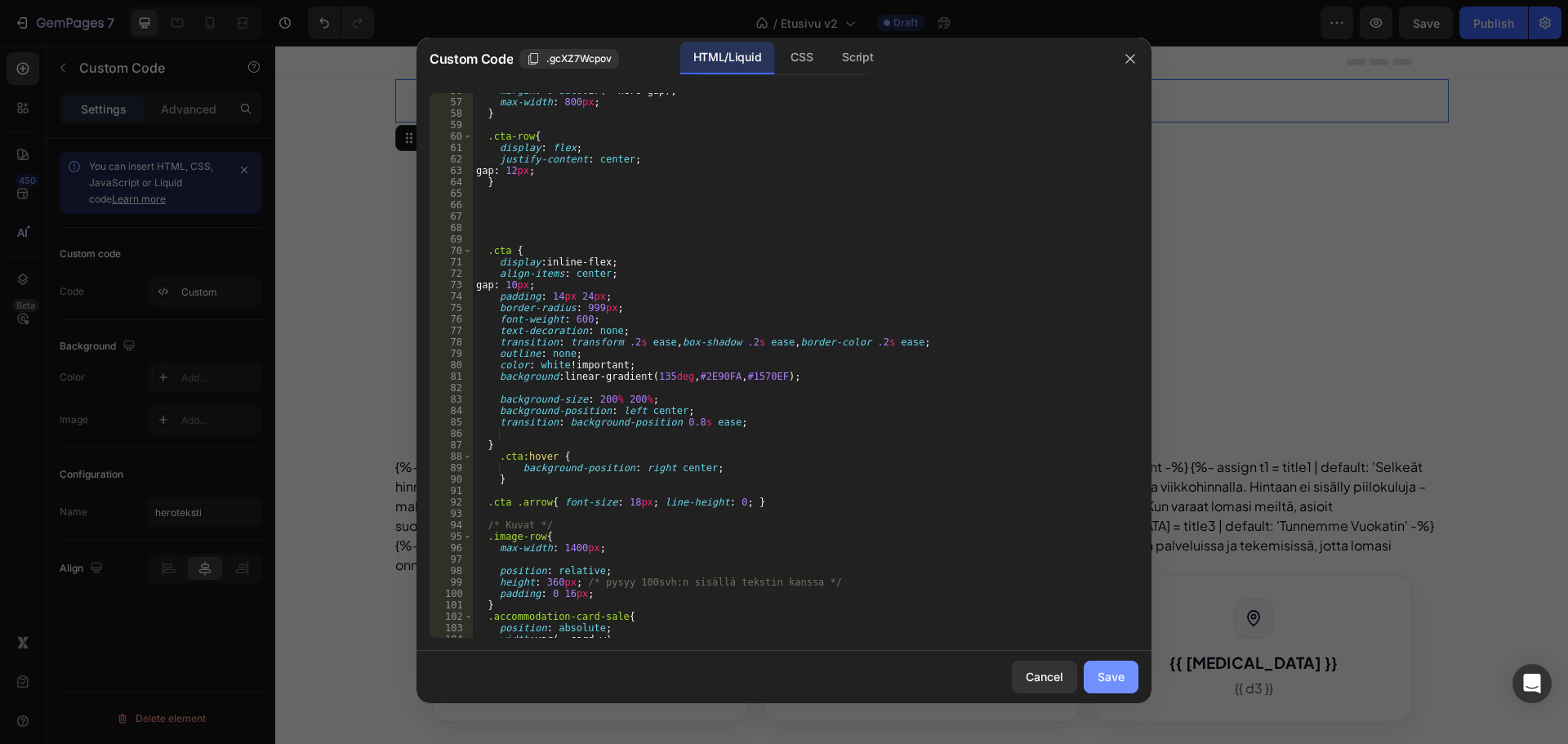
type textarea "--hero-pad-y: clamp(24px, 6vh, 64px);"
click at [1105, 666] on button "Save" at bounding box center [1111, 676] width 55 height 33
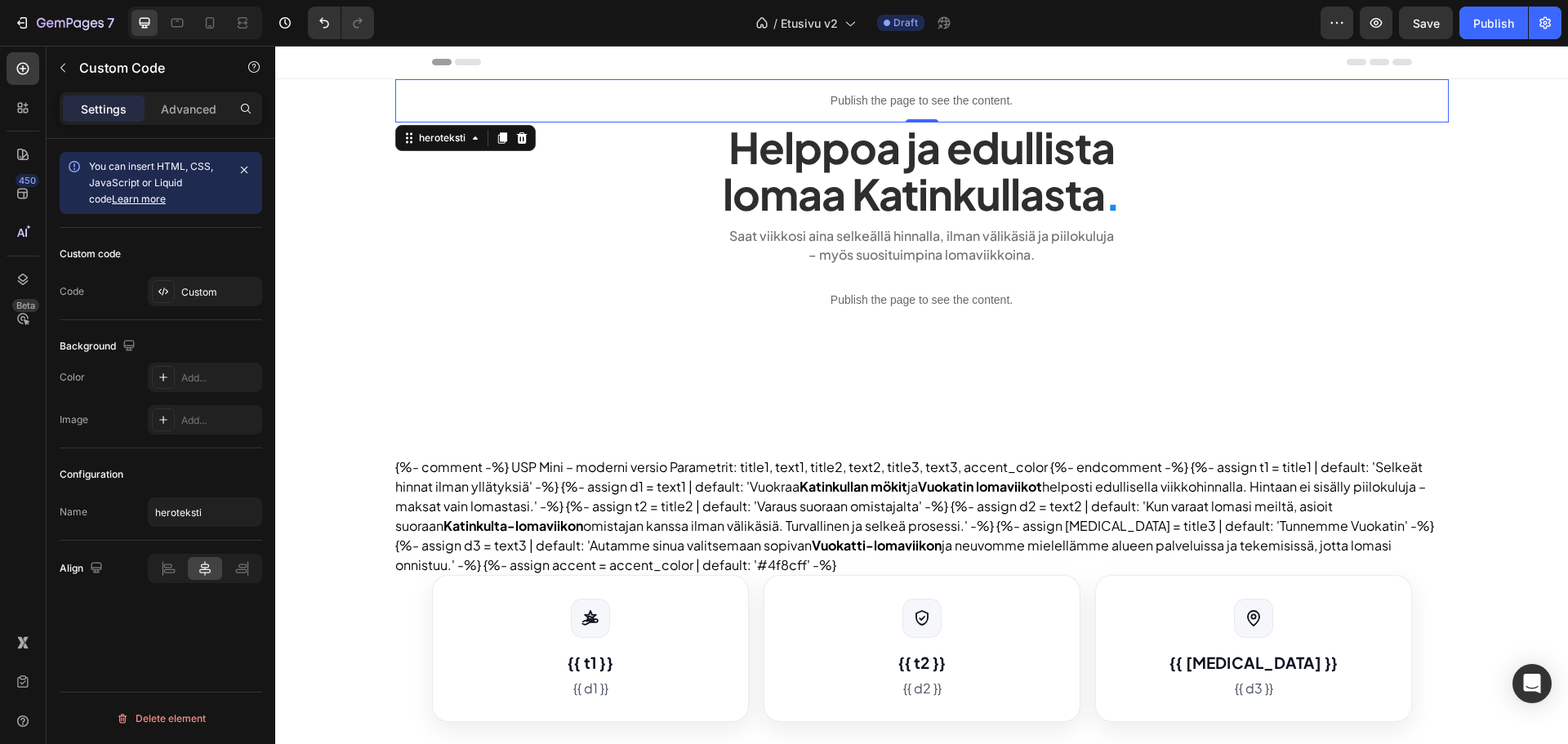
click at [183, 276] on div "Custom code Code Custom" at bounding box center [160, 274] width 202 height 92
click at [183, 281] on div "Custom" at bounding box center [205, 291] width 115 height 30
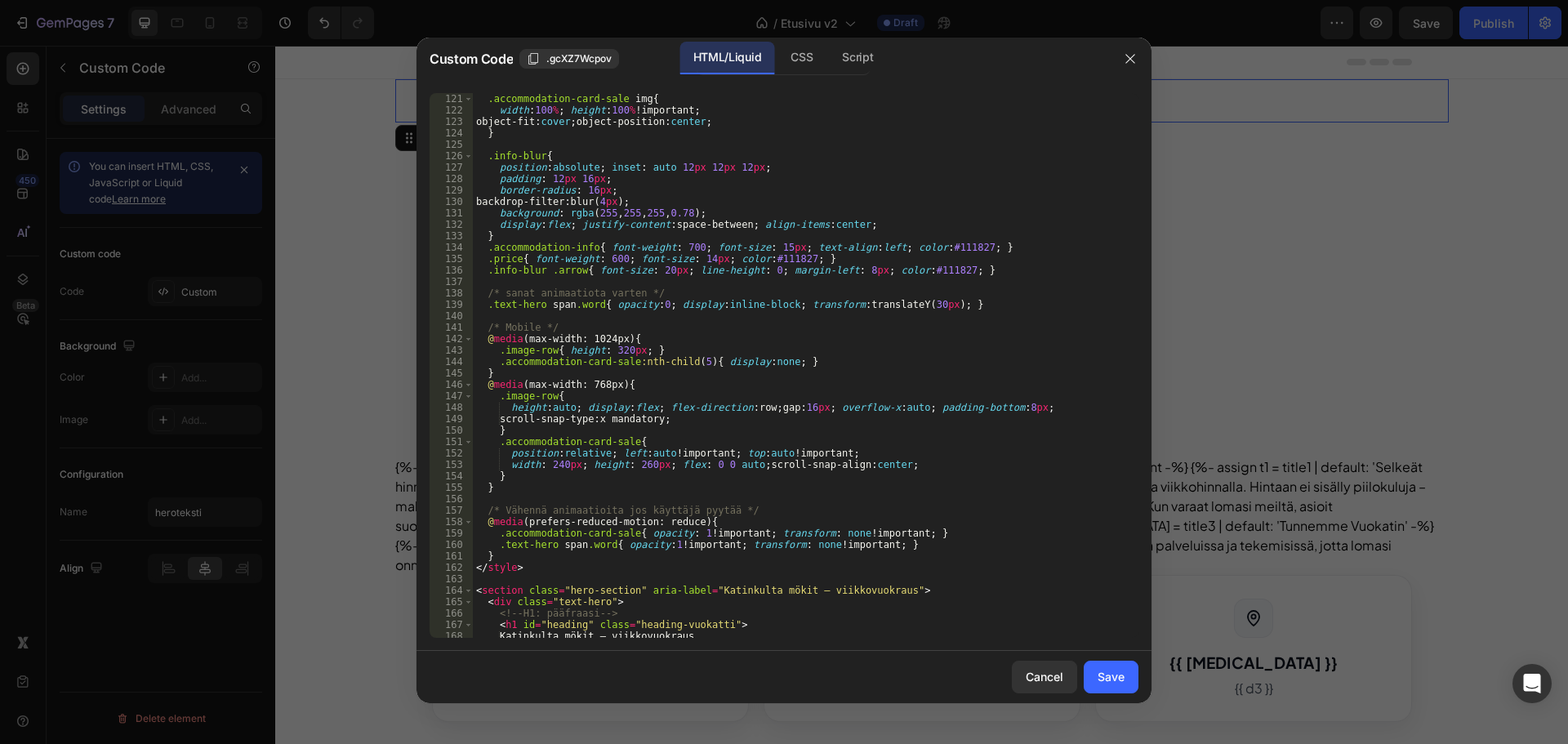
scroll to position [1812, 0]
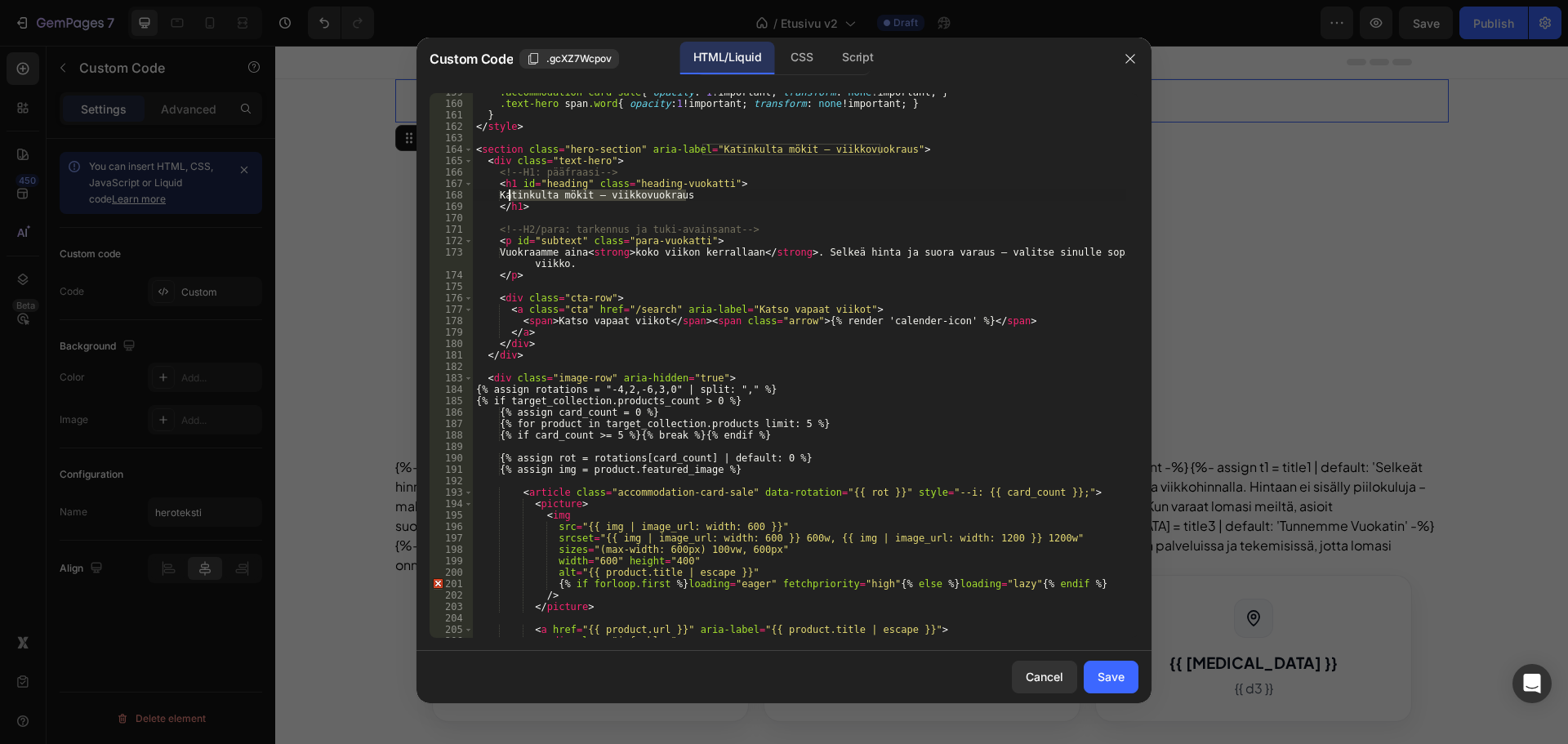
drag, startPoint x: 692, startPoint y: 196, endPoint x: 510, endPoint y: 193, distance: 182.0
click at [510, 193] on div ".accommodation-card-sale { opacity : 1 !important ; transform : none !important…" at bounding box center [799, 370] width 653 height 567
paste textarea "Vuokraa Katinkullan mökit helposti viikoksi"
click at [652, 208] on div ".accommodation-card-sale { opacity : 1 !important ; transform : none !important…" at bounding box center [799, 370] width 653 height 567
click at [731, 242] on div ".accommodation-card-sale { opacity : 1 !important ; transform : none !important…" at bounding box center [799, 370] width 653 height 567
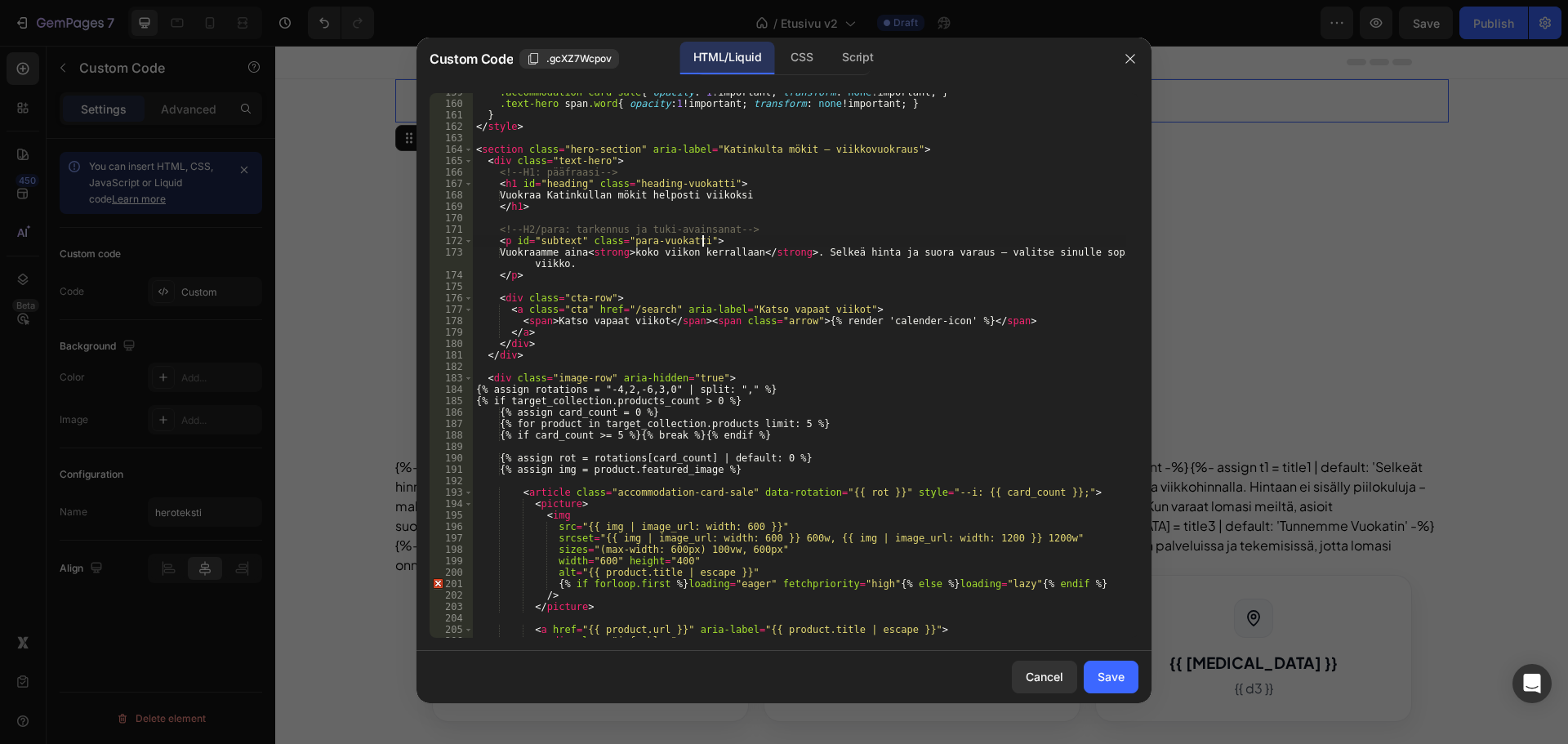
type textarea "<p id="subtext" class="para-vuokatti">"
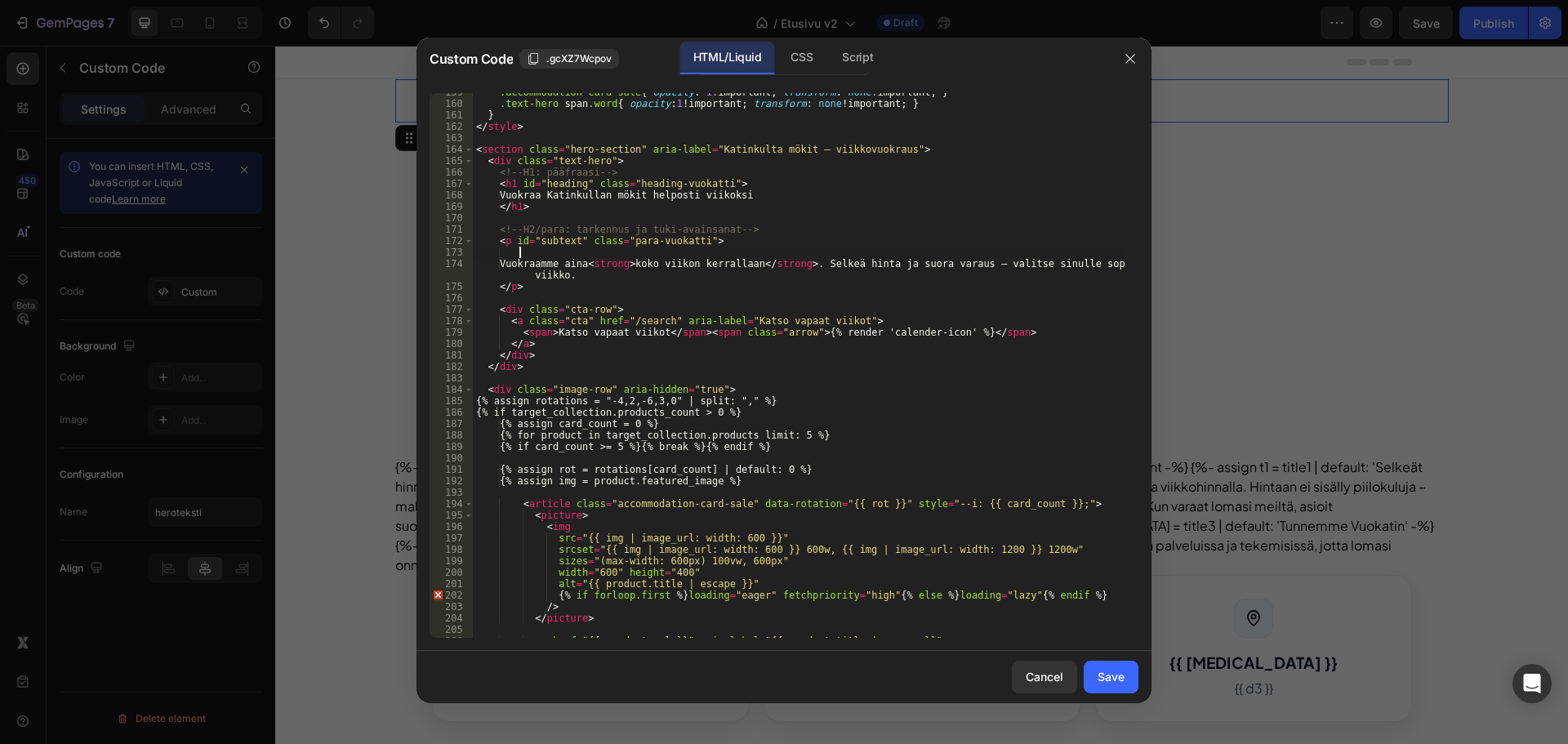
paste textarea "Vuokraamme aina koko viikon kerrallaan. Selkeä hinta ja suora varaus – valitse …"
type textarea "Vuokraamme aina koko viikon kerrallaan. Selkeä hinta ja suora varaus – valitse …"
drag, startPoint x: 526, startPoint y: 251, endPoint x: 474, endPoint y: 250, distance: 52.0
click at [474, 250] on div ".accommodation-card-sale { opacity : 1 !important ; transform : none !important…" at bounding box center [799, 370] width 653 height 567
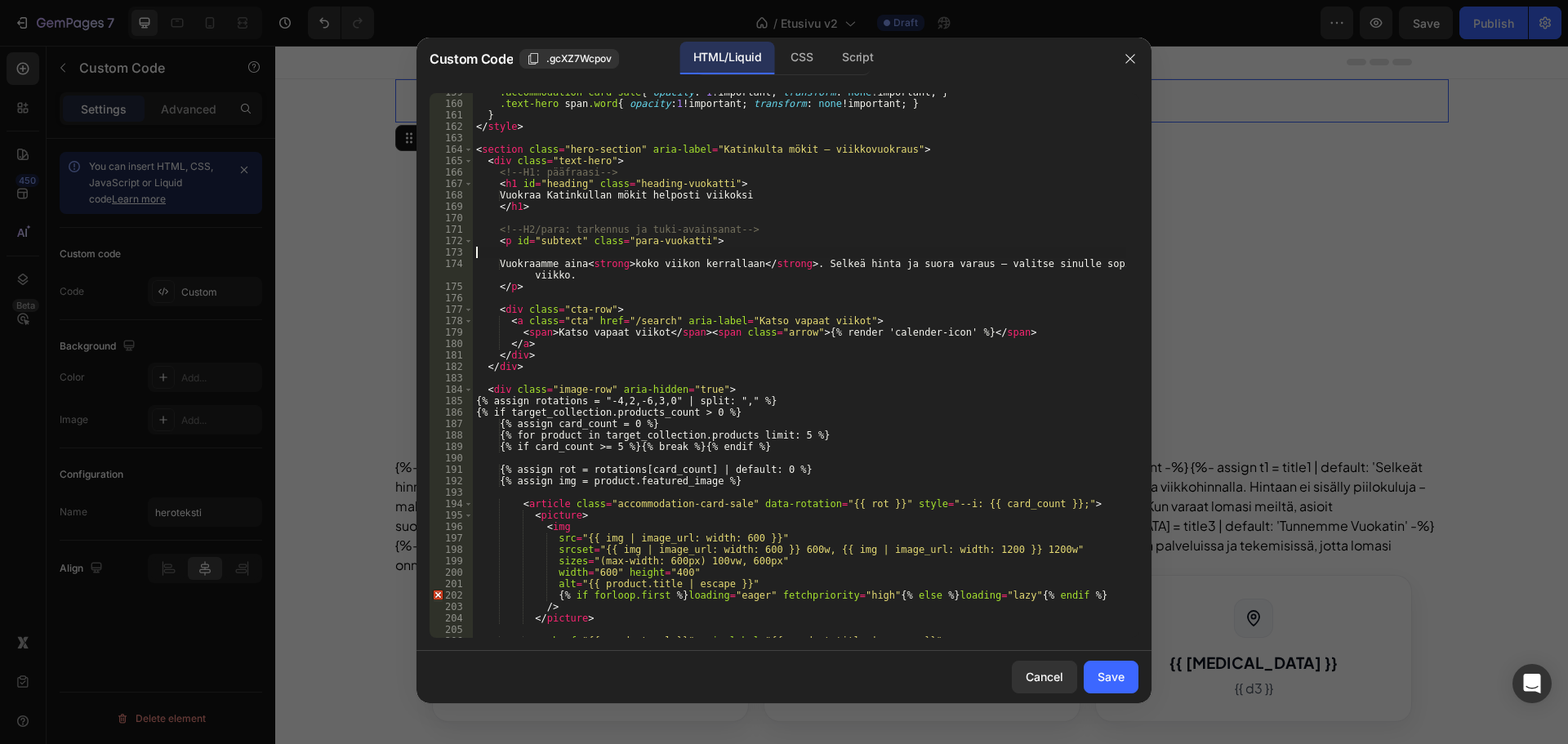
type textarea "<p id="subtext" class="para-vuokatti">"
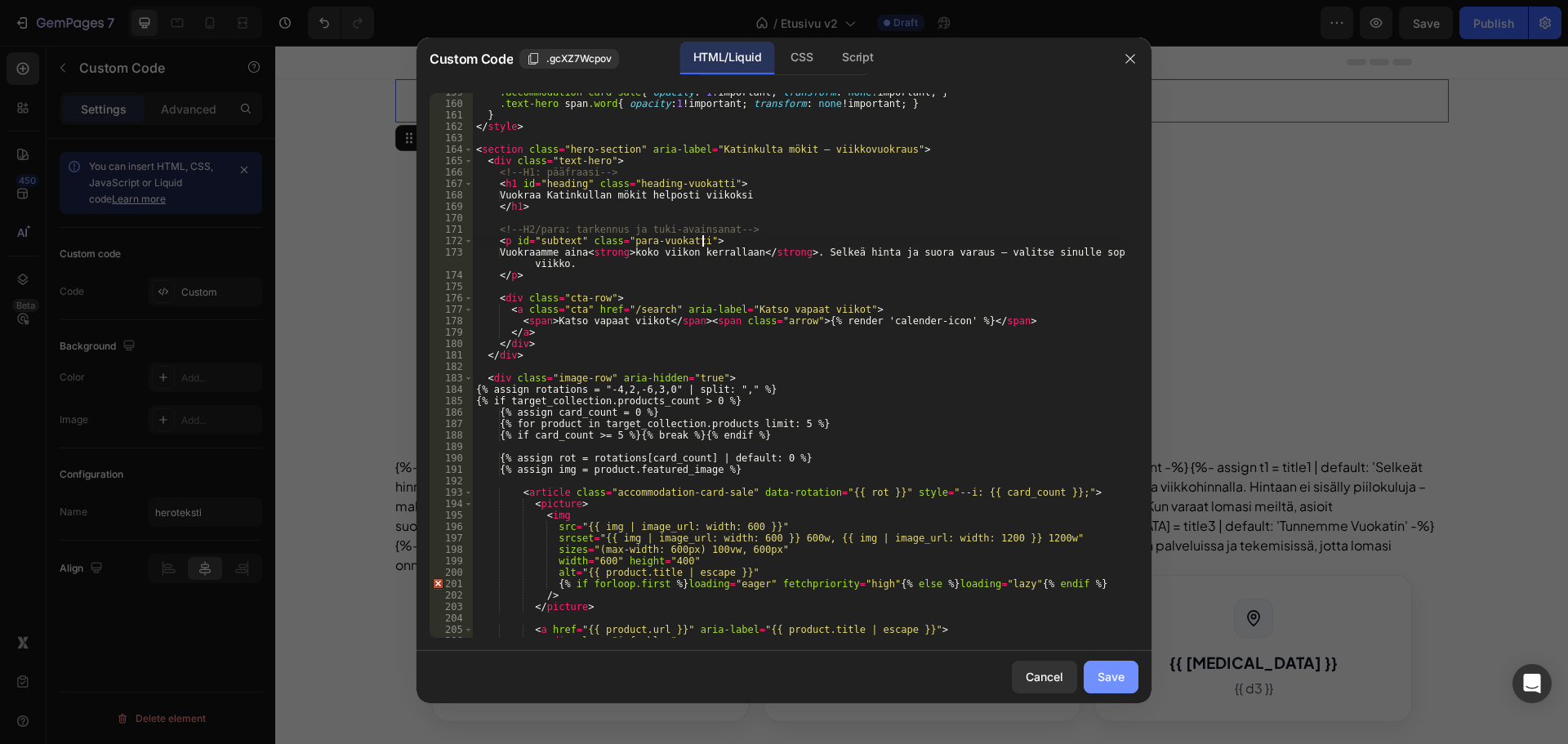
click at [1103, 676] on div "Save" at bounding box center [1111, 676] width 27 height 17
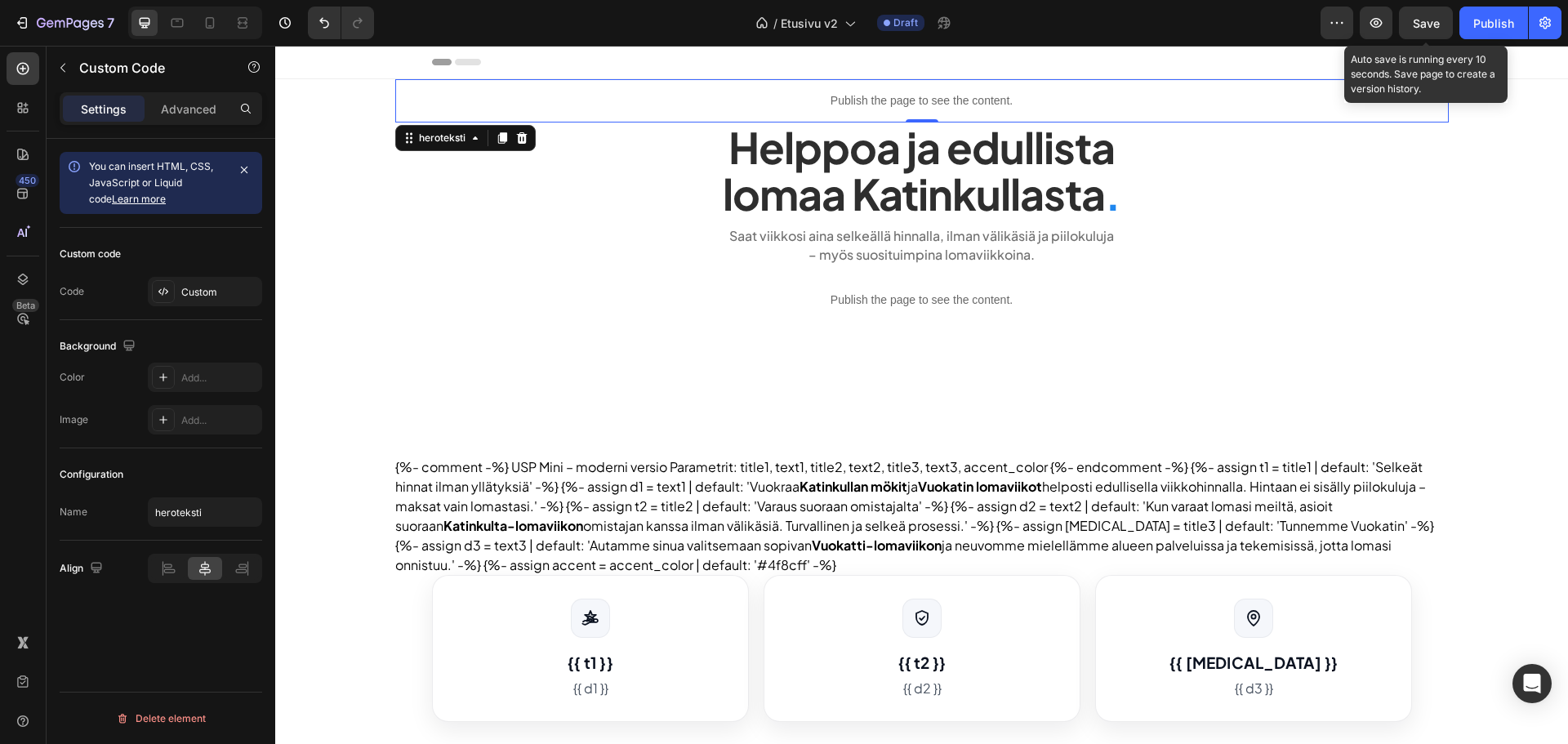
click at [1428, 15] on div "Save" at bounding box center [1426, 23] width 27 height 17
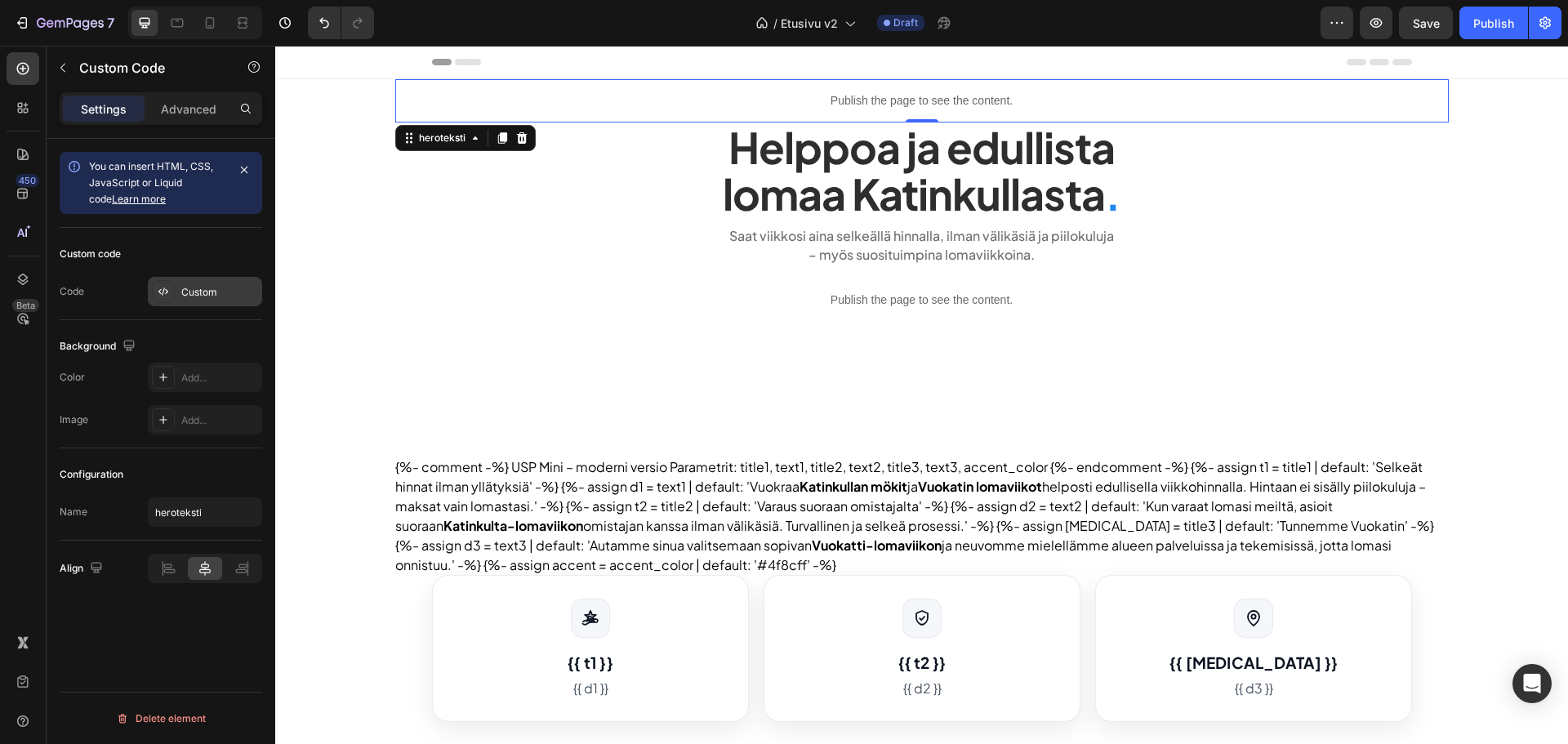
click at [177, 292] on div "Custom" at bounding box center [205, 291] width 115 height 30
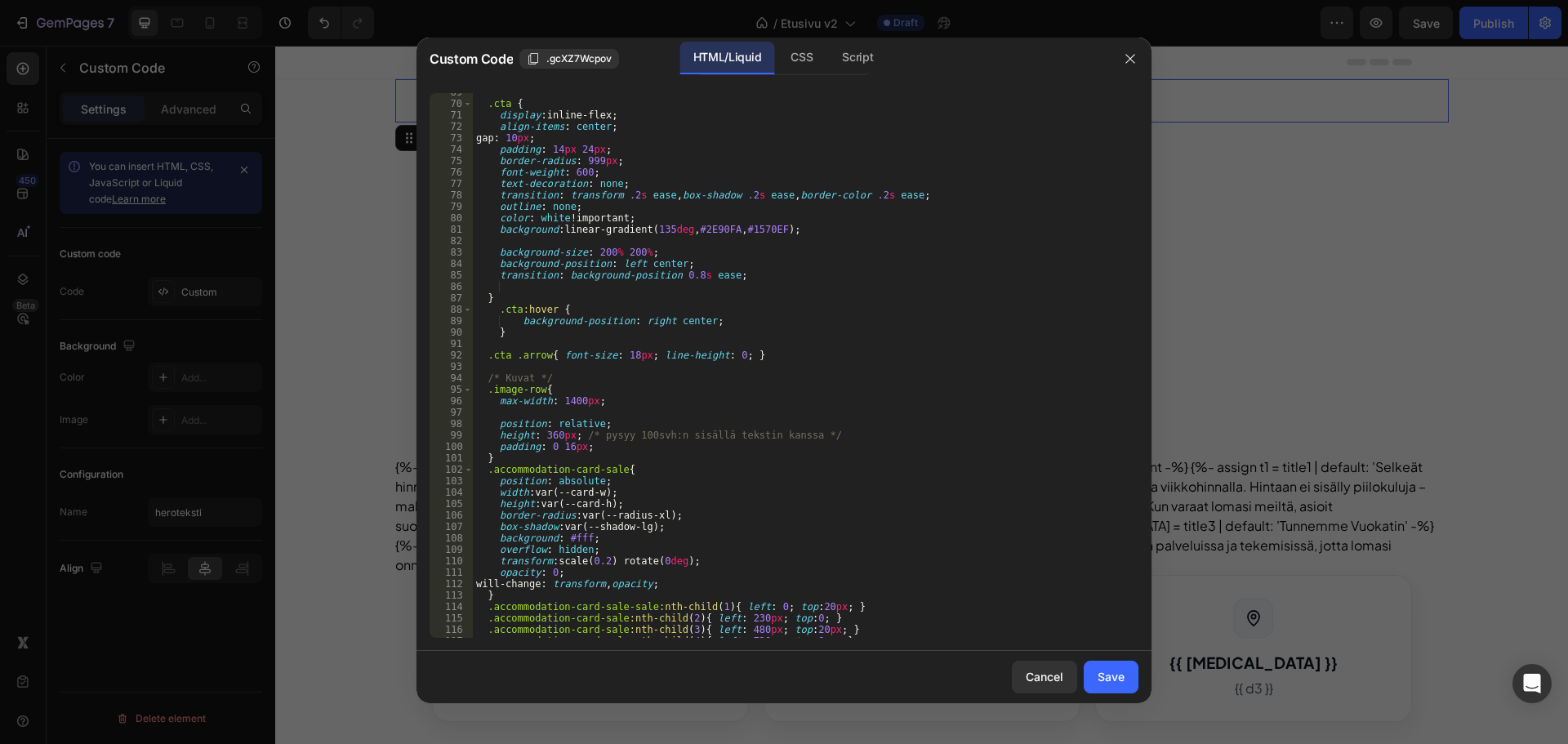
scroll to position [930, 0]
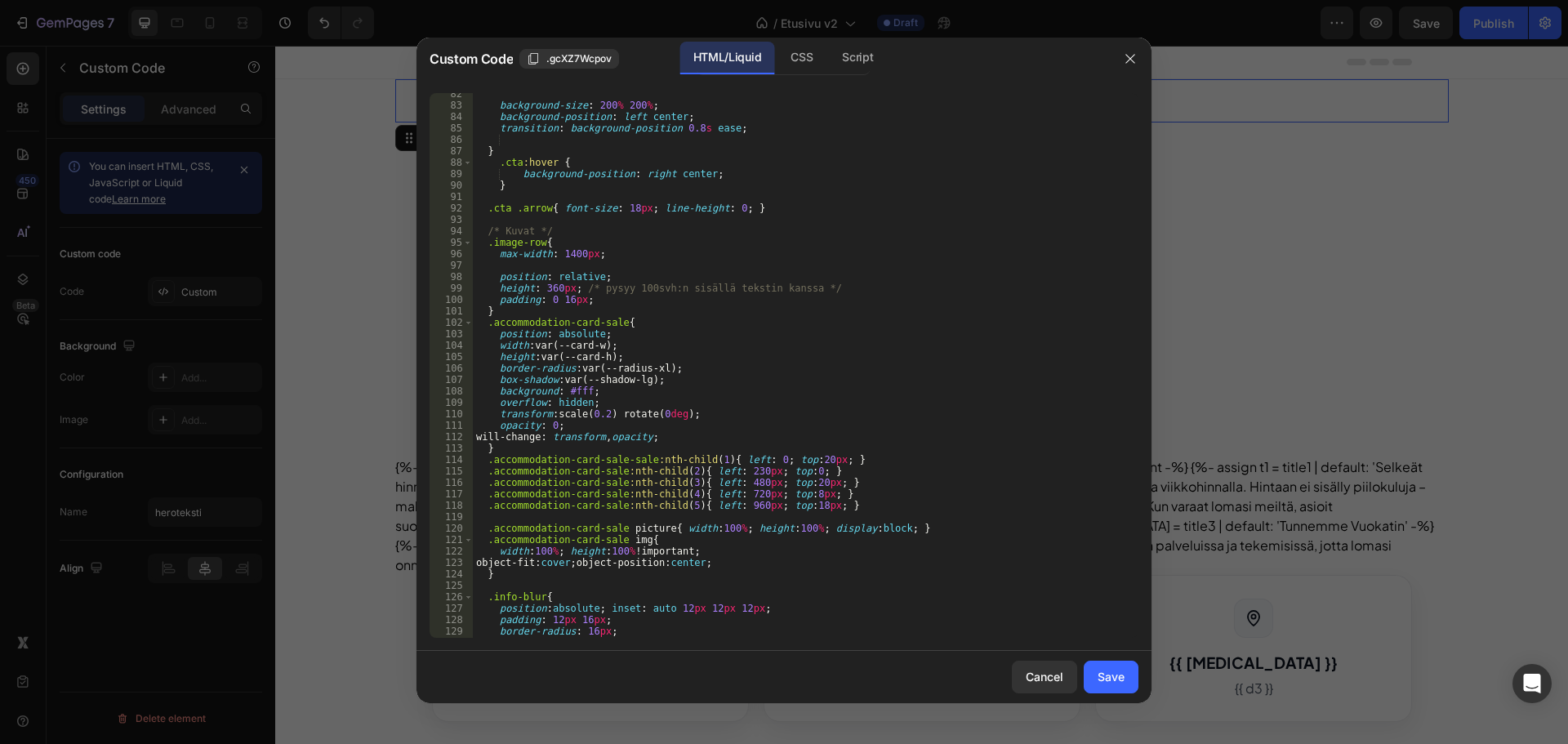
type textarea "max-width: 1400px;"
click at [566, 252] on div "background-size : 200 % 200 % ; background-position : left center ; transition …" at bounding box center [799, 372] width 653 height 567
click at [1024, 671] on button "Cancel" at bounding box center [1044, 676] width 65 height 33
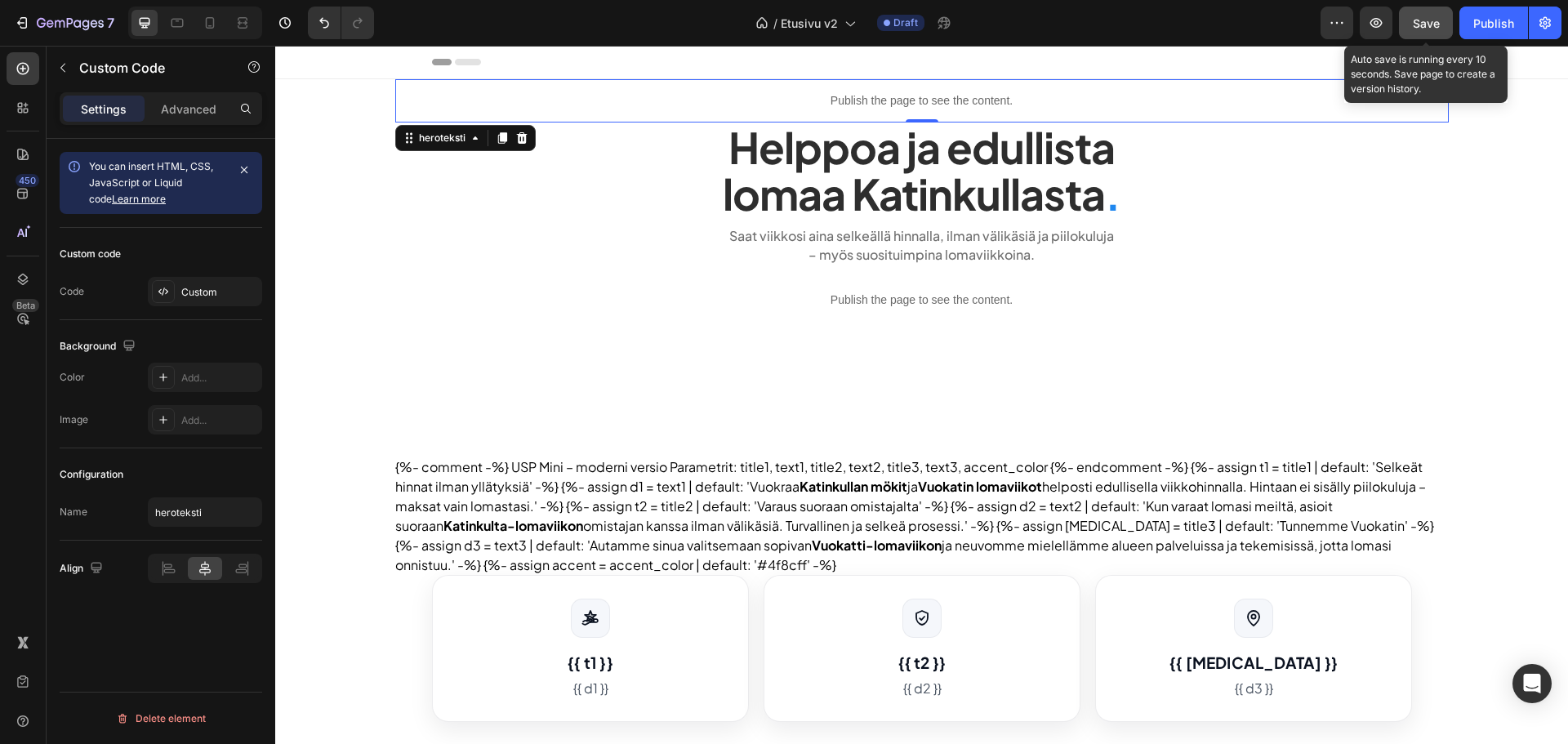
click at [1438, 13] on button "Save" at bounding box center [1426, 22] width 54 height 33
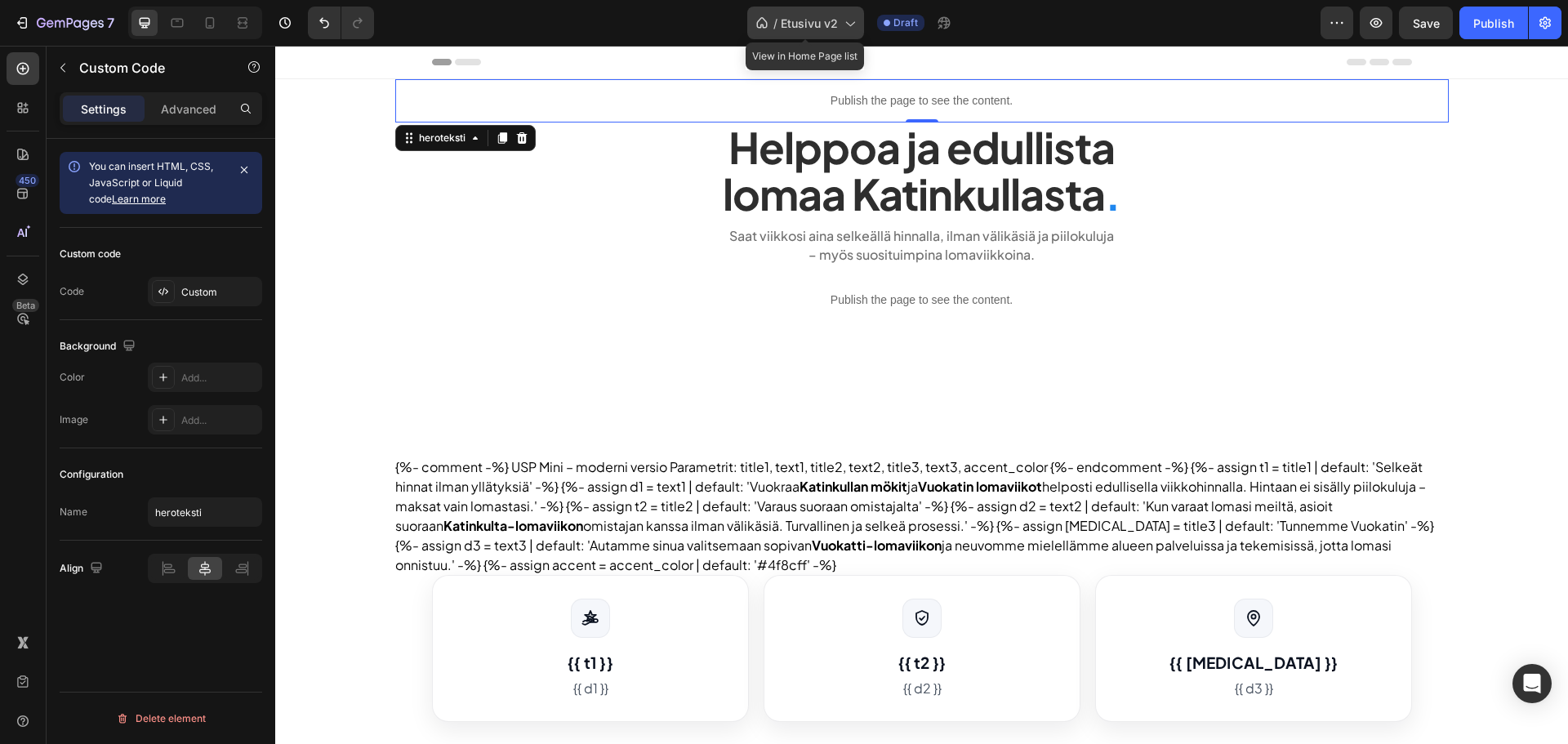
click at [778, 18] on span "/" at bounding box center [775, 23] width 4 height 17
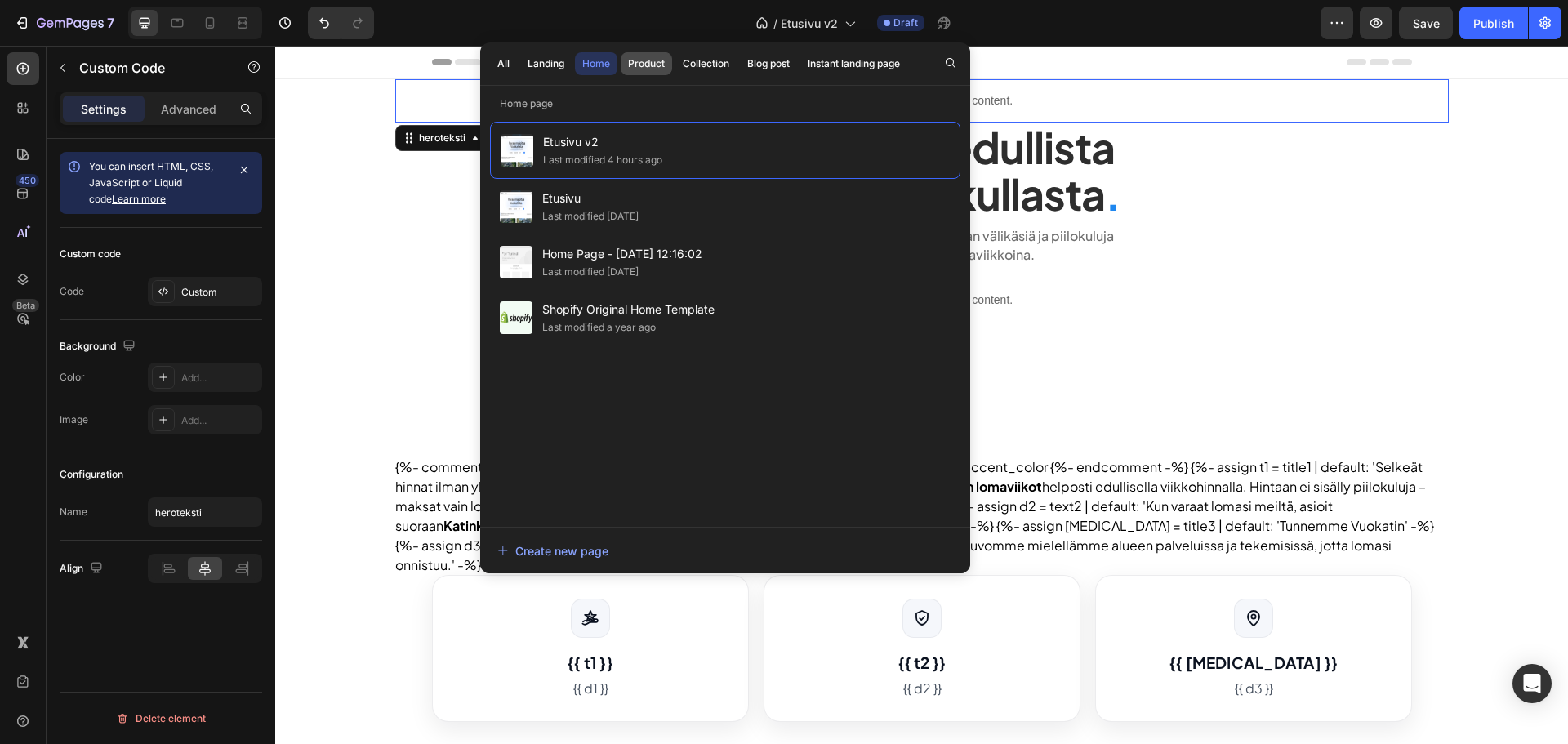
click at [646, 64] on div "Product" at bounding box center [646, 63] width 36 height 15
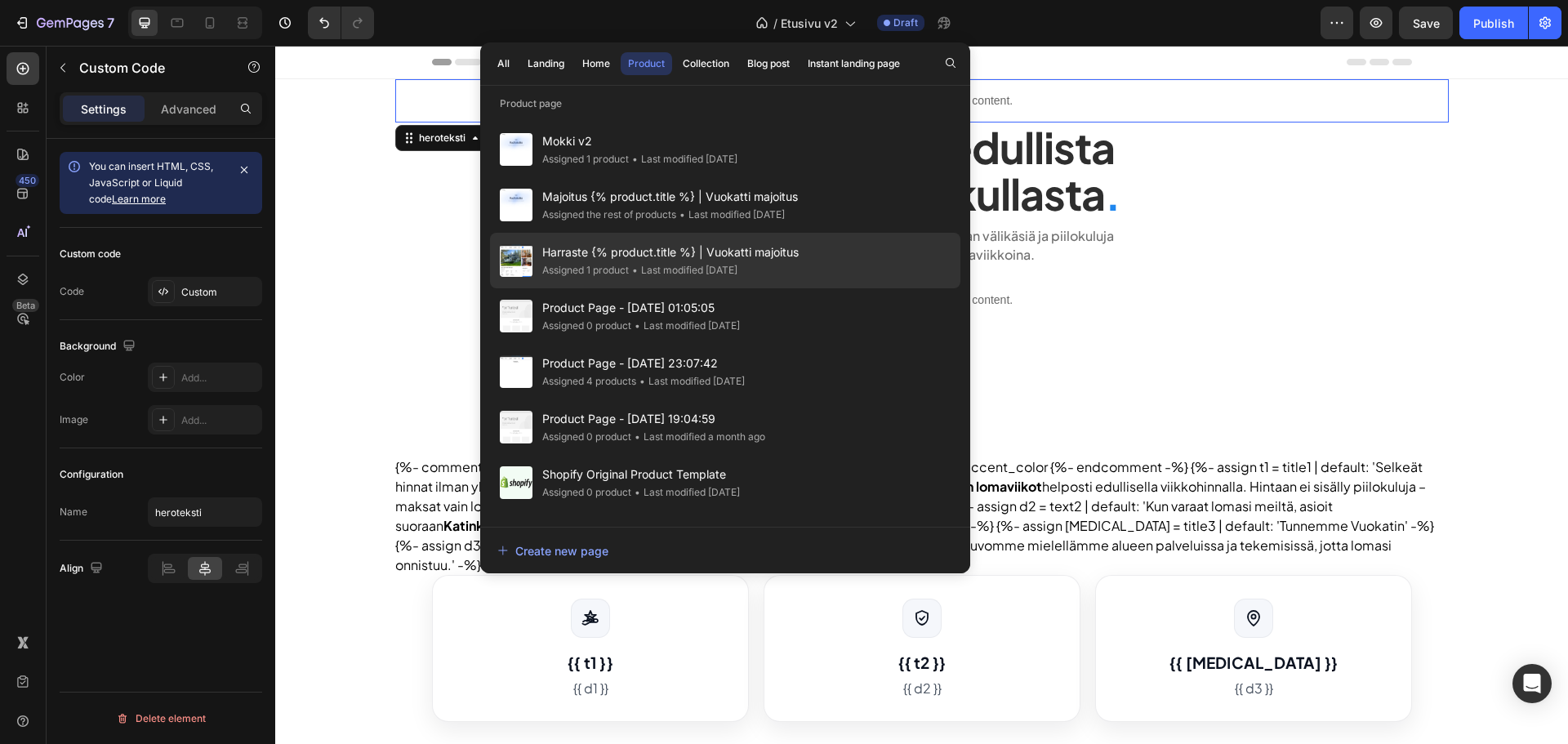
click at [691, 288] on div "Harraste {% product.title %} | Vuokatti majoitus Assigned 1 product • Last modi…" at bounding box center [725, 316] width 470 height 56
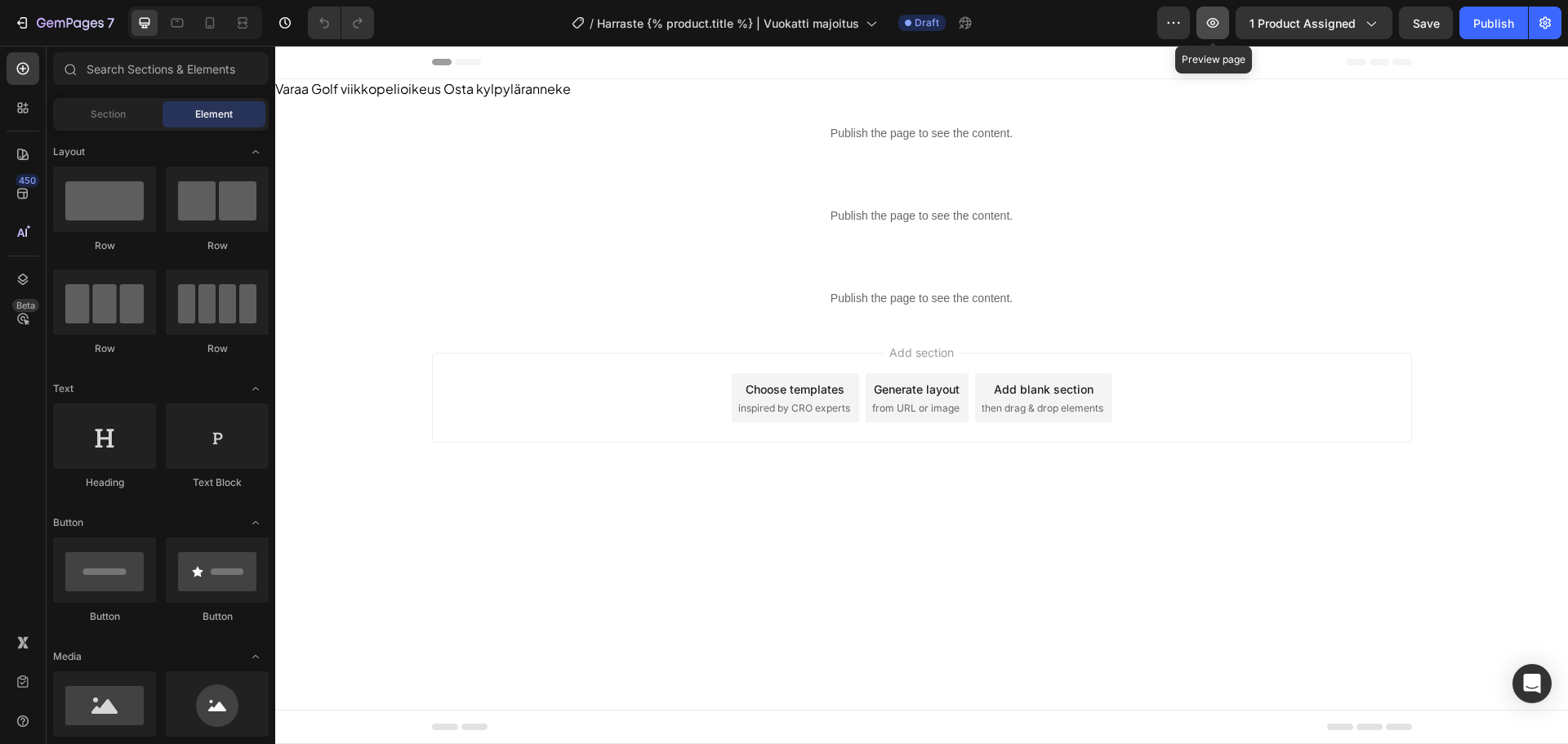
click at [1202, 17] on button "button" at bounding box center [1212, 22] width 33 height 33
click at [454, 88] on button "Osta kylpyläranneke" at bounding box center [507, 88] width 128 height 20
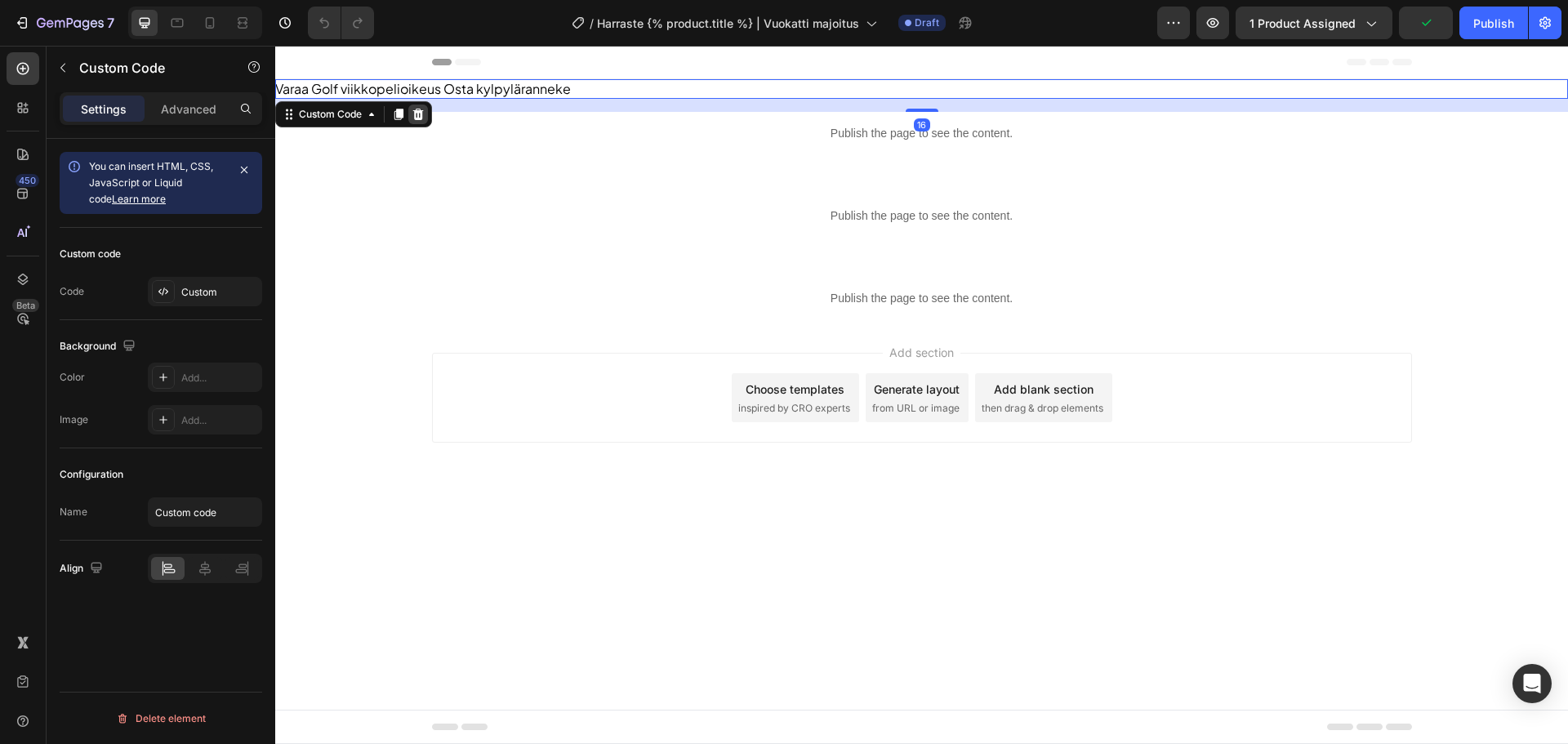
click at [415, 115] on icon at bounding box center [418, 115] width 13 height 13
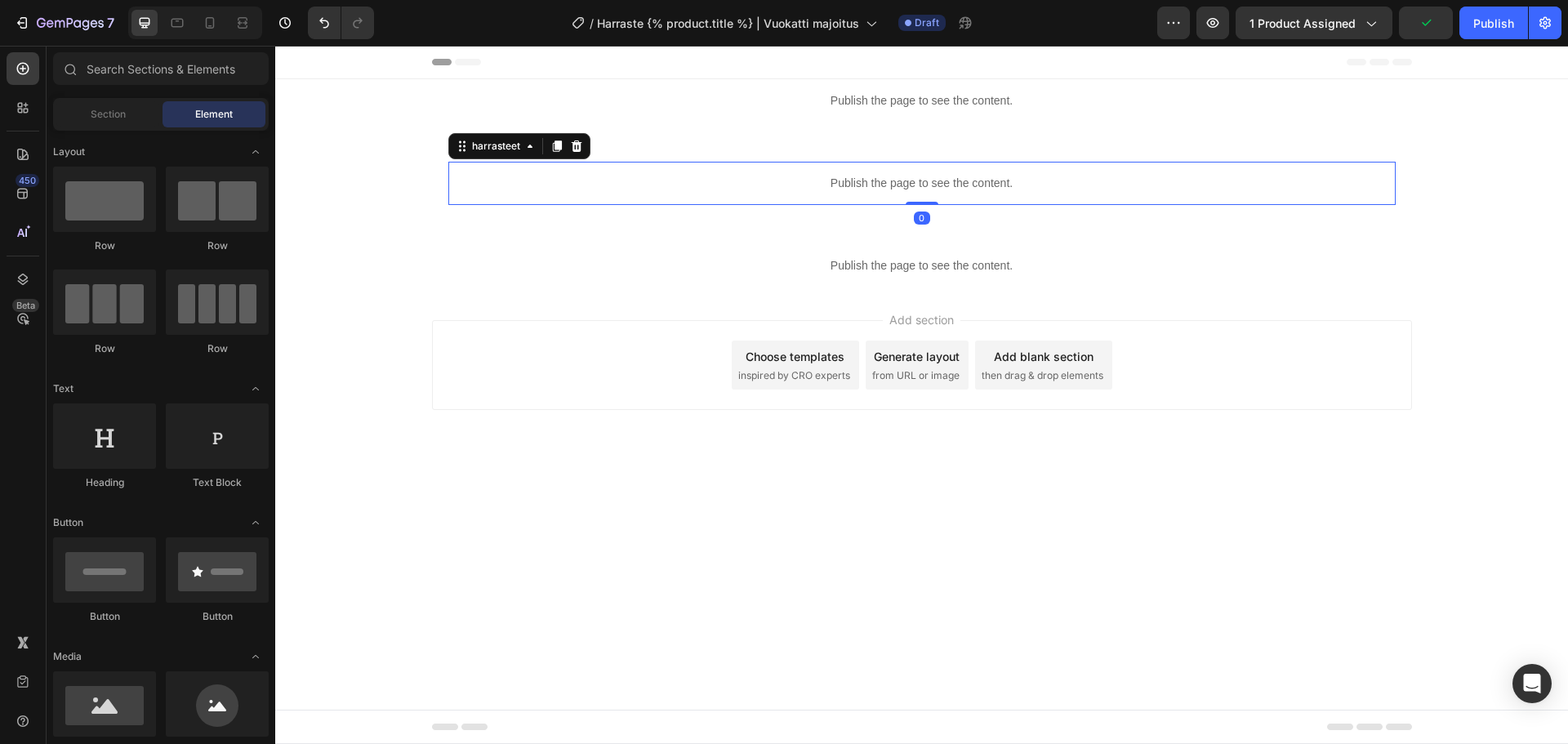
click at [753, 181] on p "Publish the page to see the content." at bounding box center [921, 183] width 948 height 17
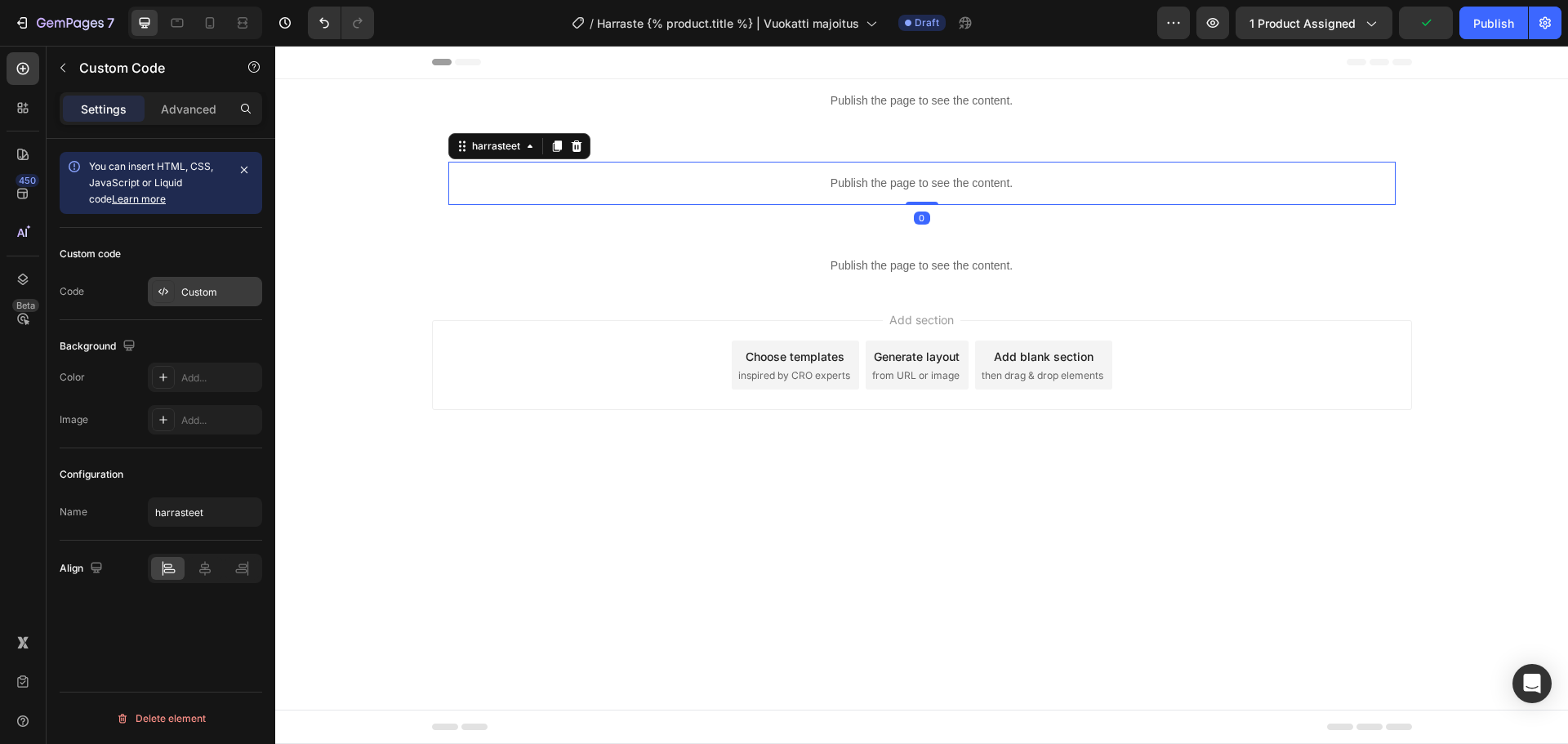
click at [189, 279] on div "Custom" at bounding box center [205, 291] width 115 height 30
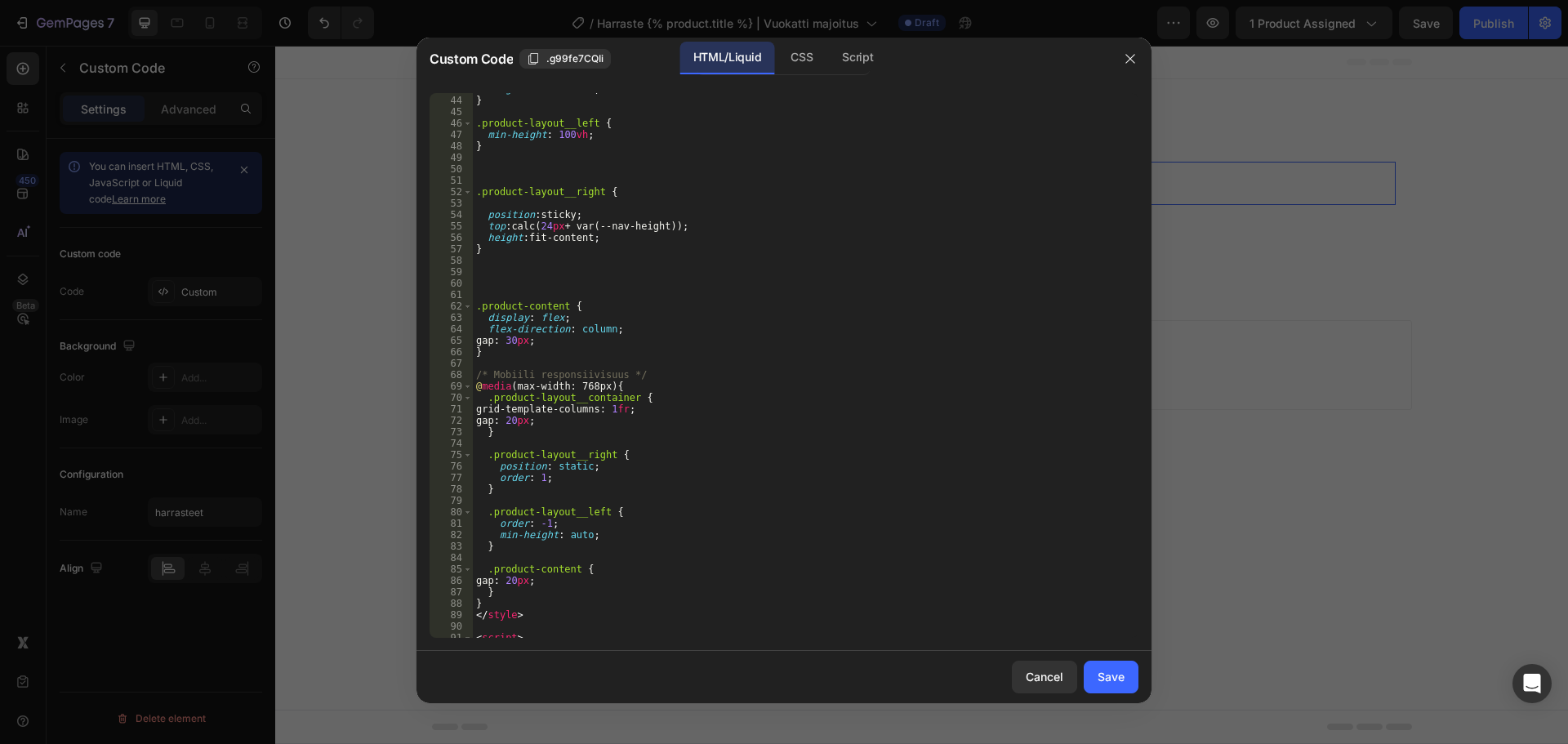
scroll to position [784, 0]
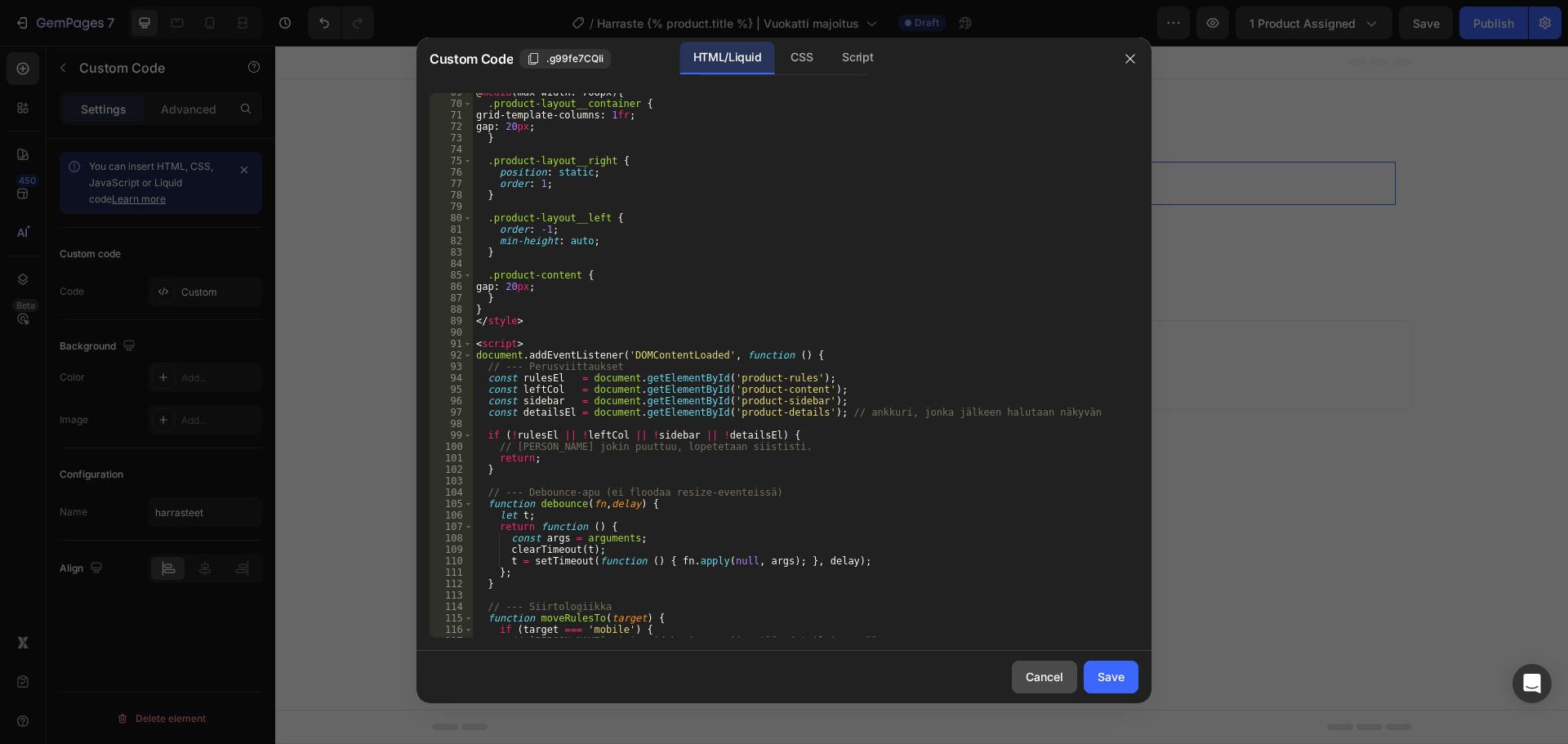
click at [1023, 678] on button "Cancel" at bounding box center [1044, 676] width 65 height 33
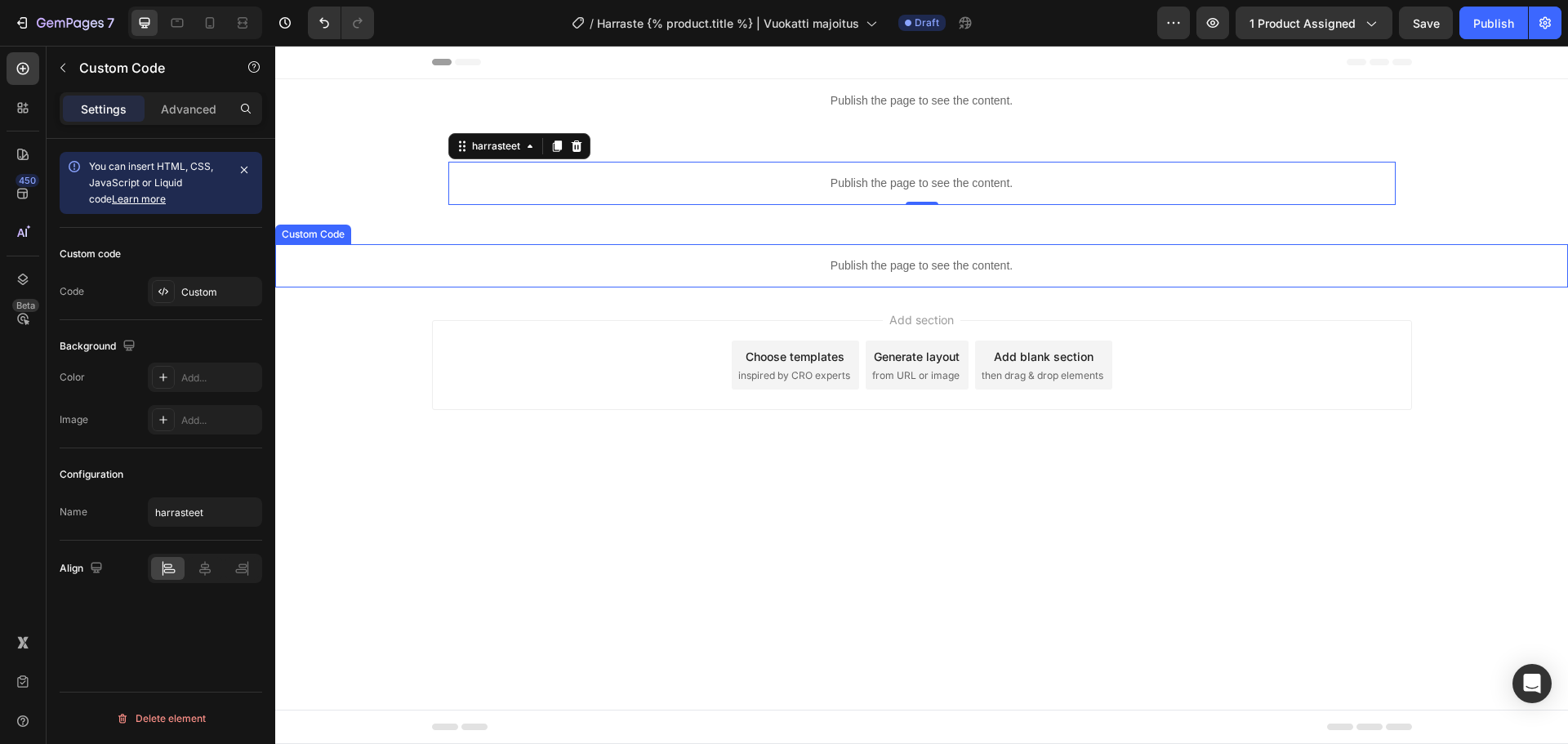
click at [872, 270] on p "Publish the page to see the content." at bounding box center [921, 265] width 1293 height 17
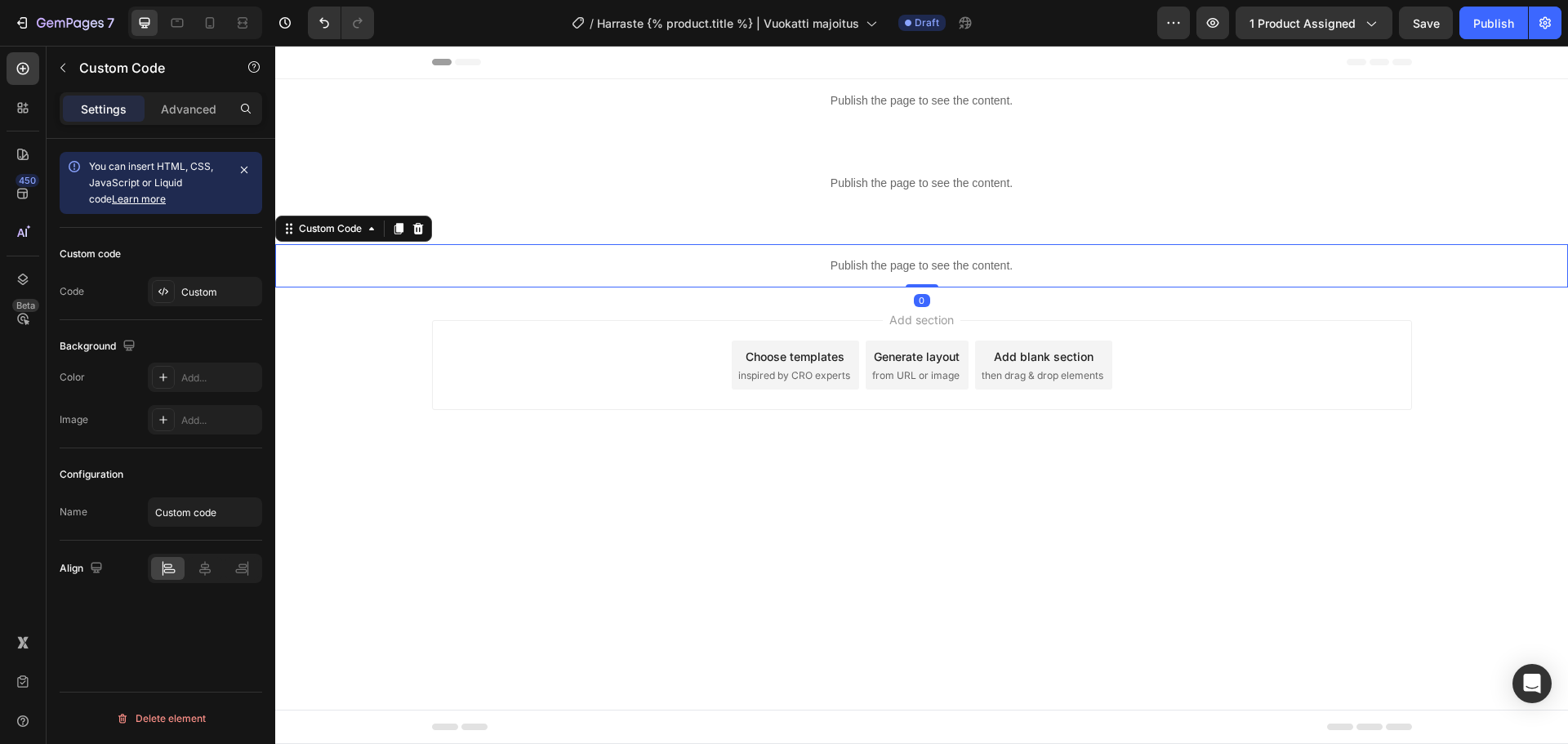
click at [202, 309] on div "Custom code Code Custom" at bounding box center [160, 274] width 202 height 92
click at [201, 295] on div "Custom" at bounding box center [220, 292] width 76 height 15
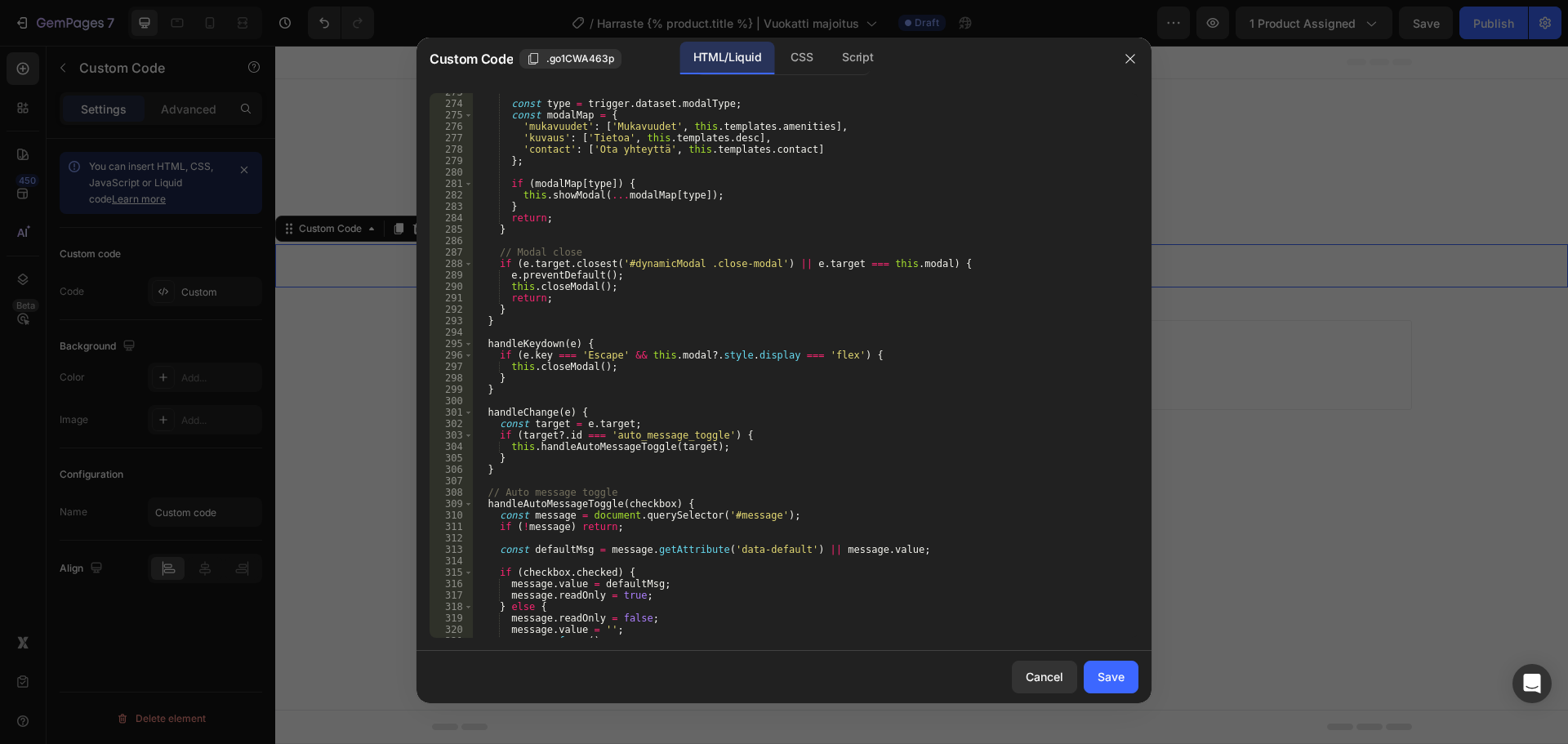
scroll to position [3284, 0]
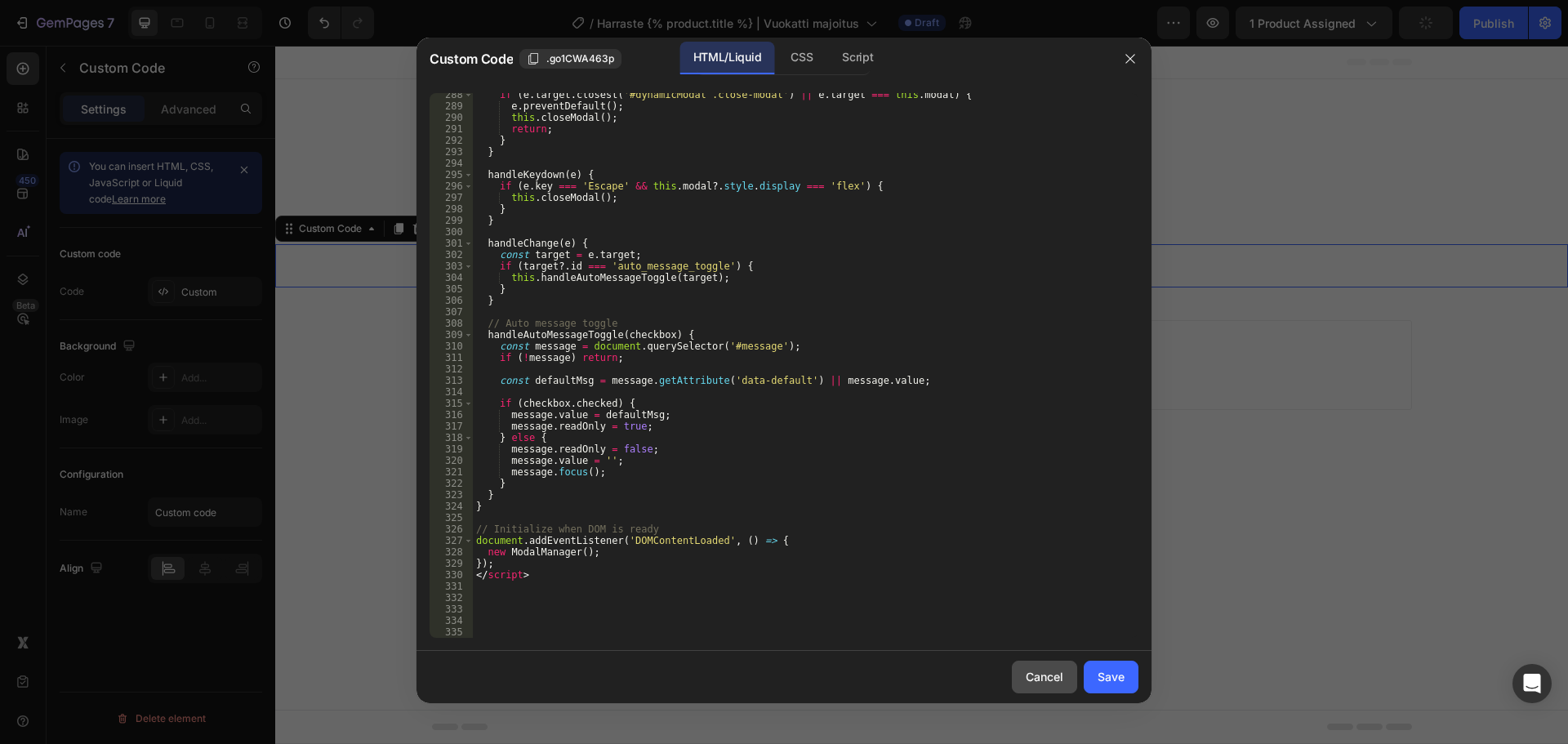
click at [1043, 678] on div "Cancel" at bounding box center [1044, 676] width 37 height 17
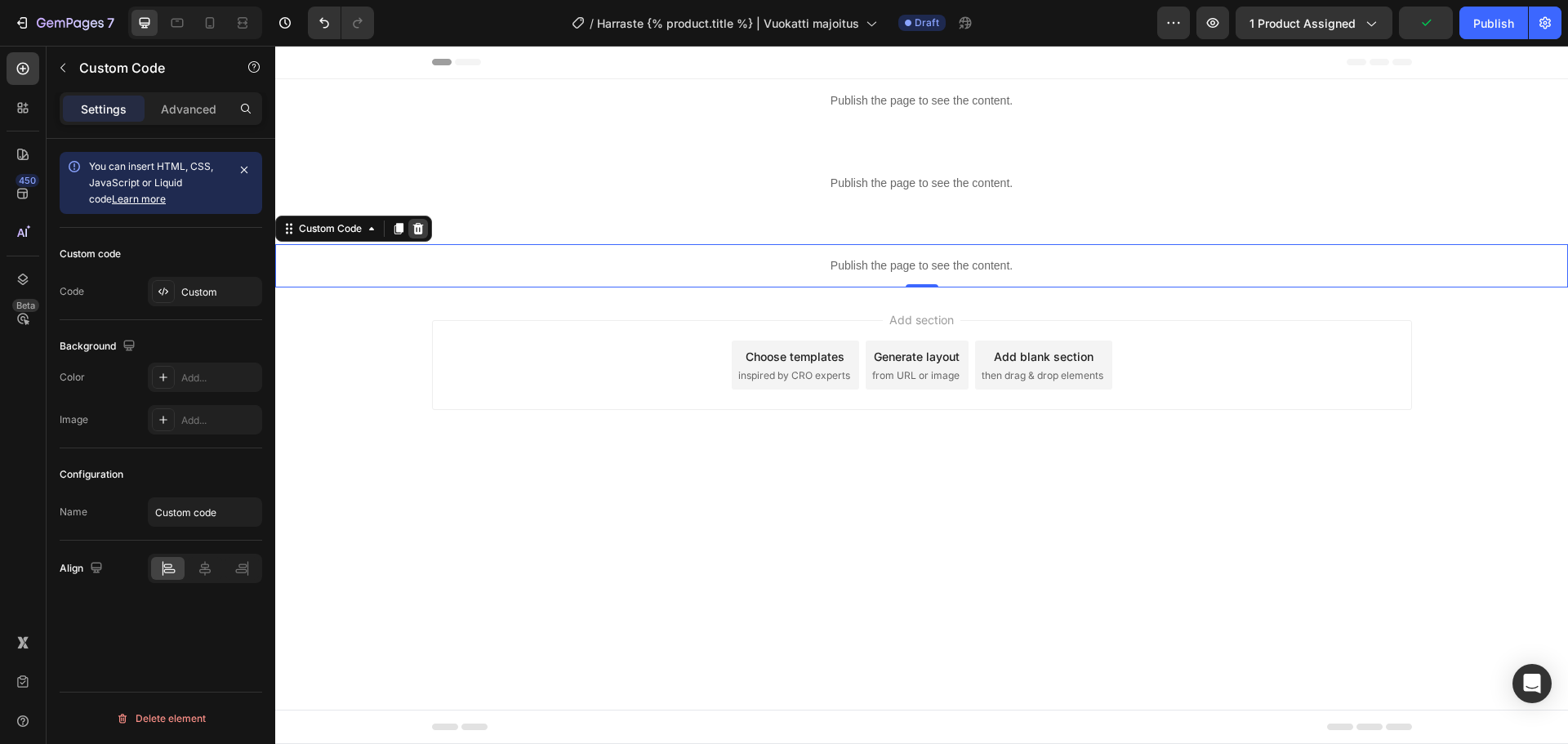
click at [423, 227] on icon at bounding box center [418, 228] width 10 height 11
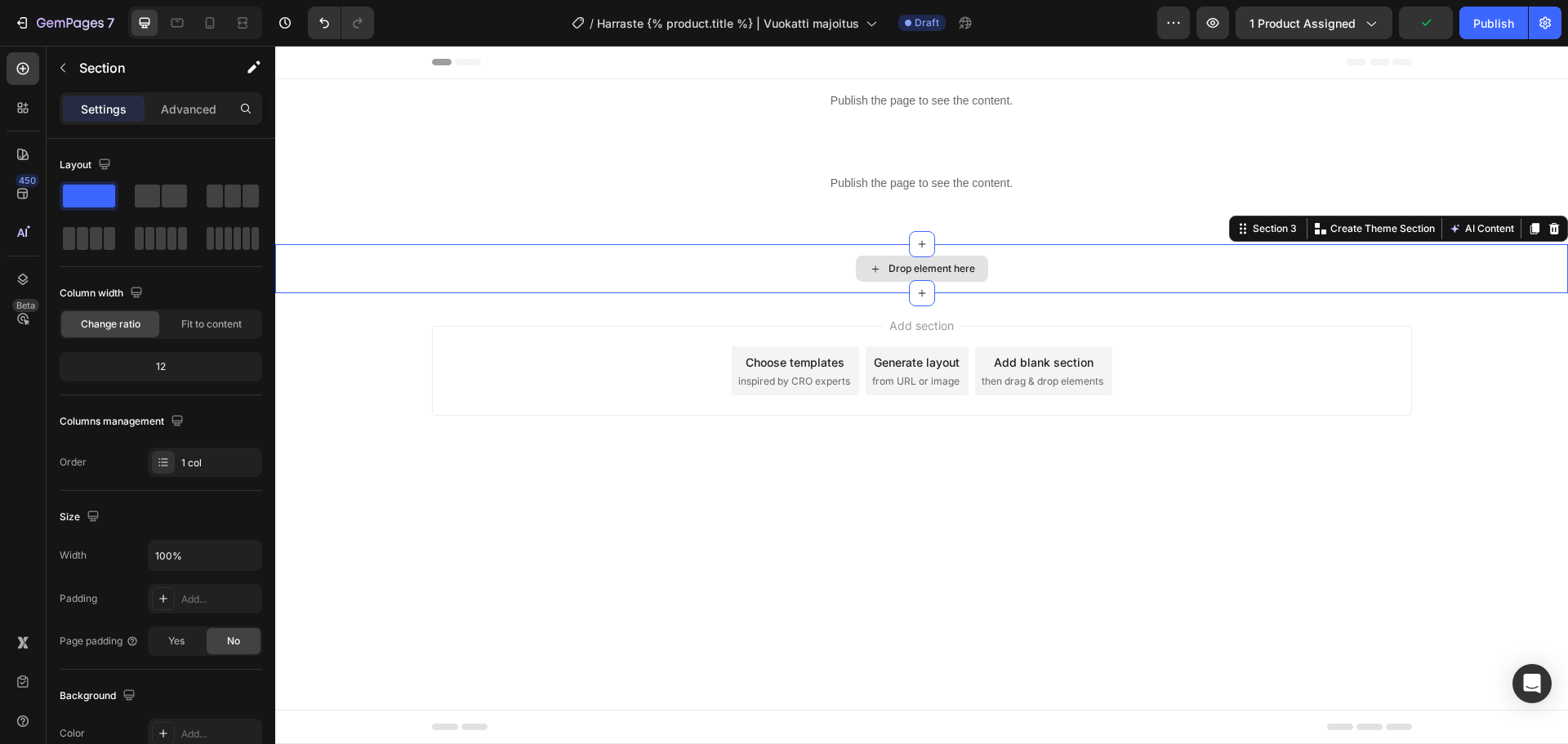
click at [645, 269] on div "Drop element here" at bounding box center [921, 268] width 1293 height 49
click at [1548, 230] on icon at bounding box center [1554, 228] width 13 height 13
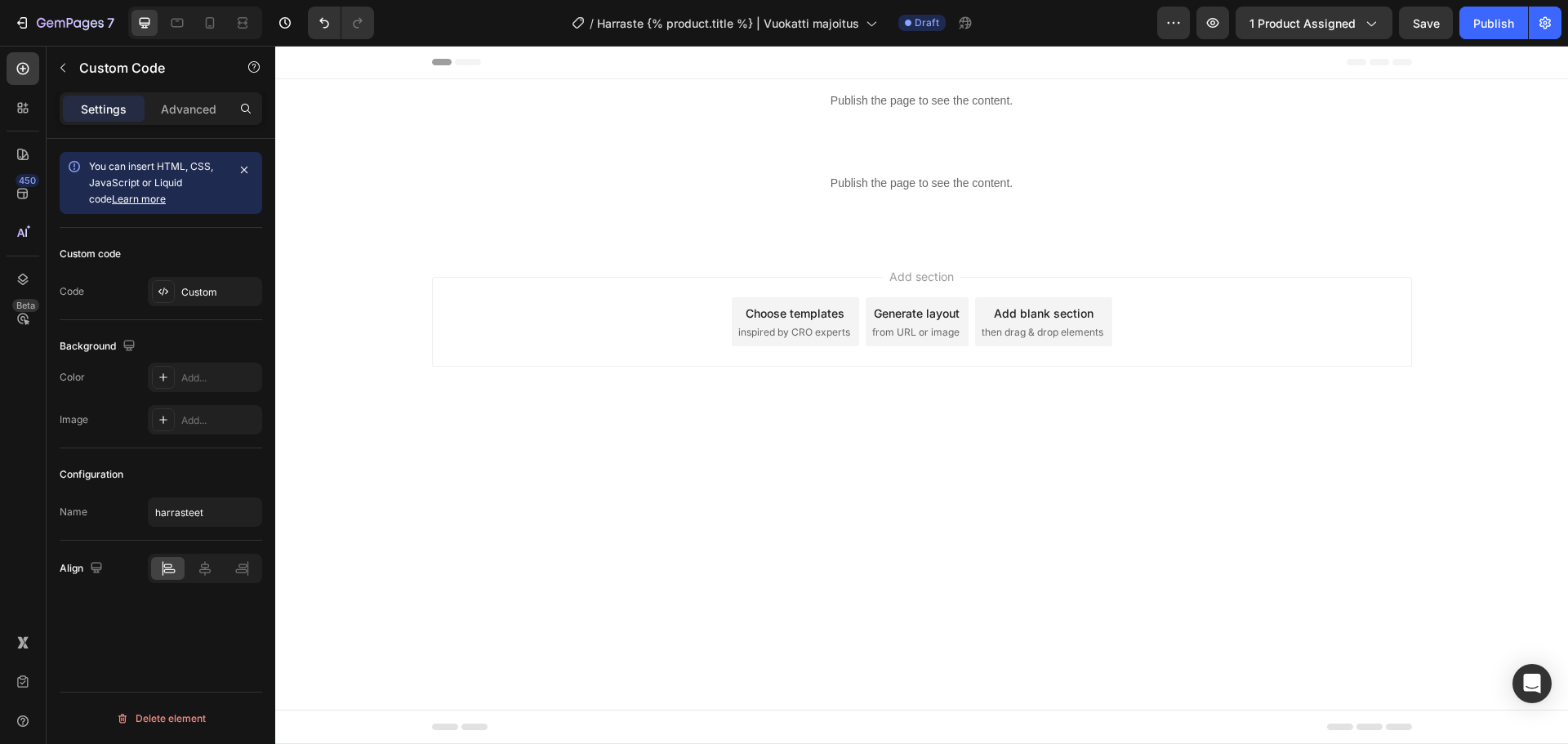
click at [1057, 191] on p "Publish the page to see the content." at bounding box center [921, 183] width 948 height 17
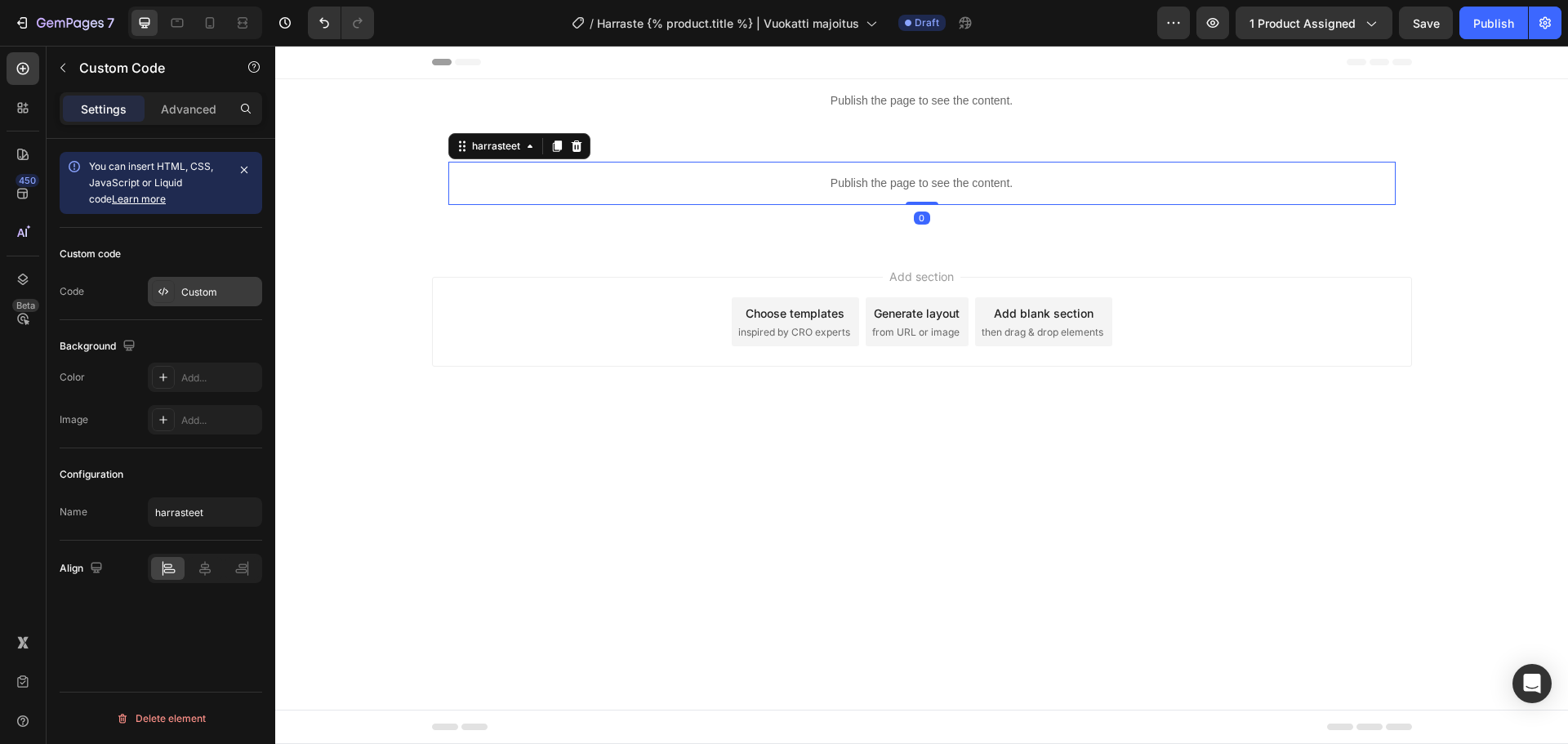
click at [199, 303] on div "Custom" at bounding box center [205, 291] width 115 height 30
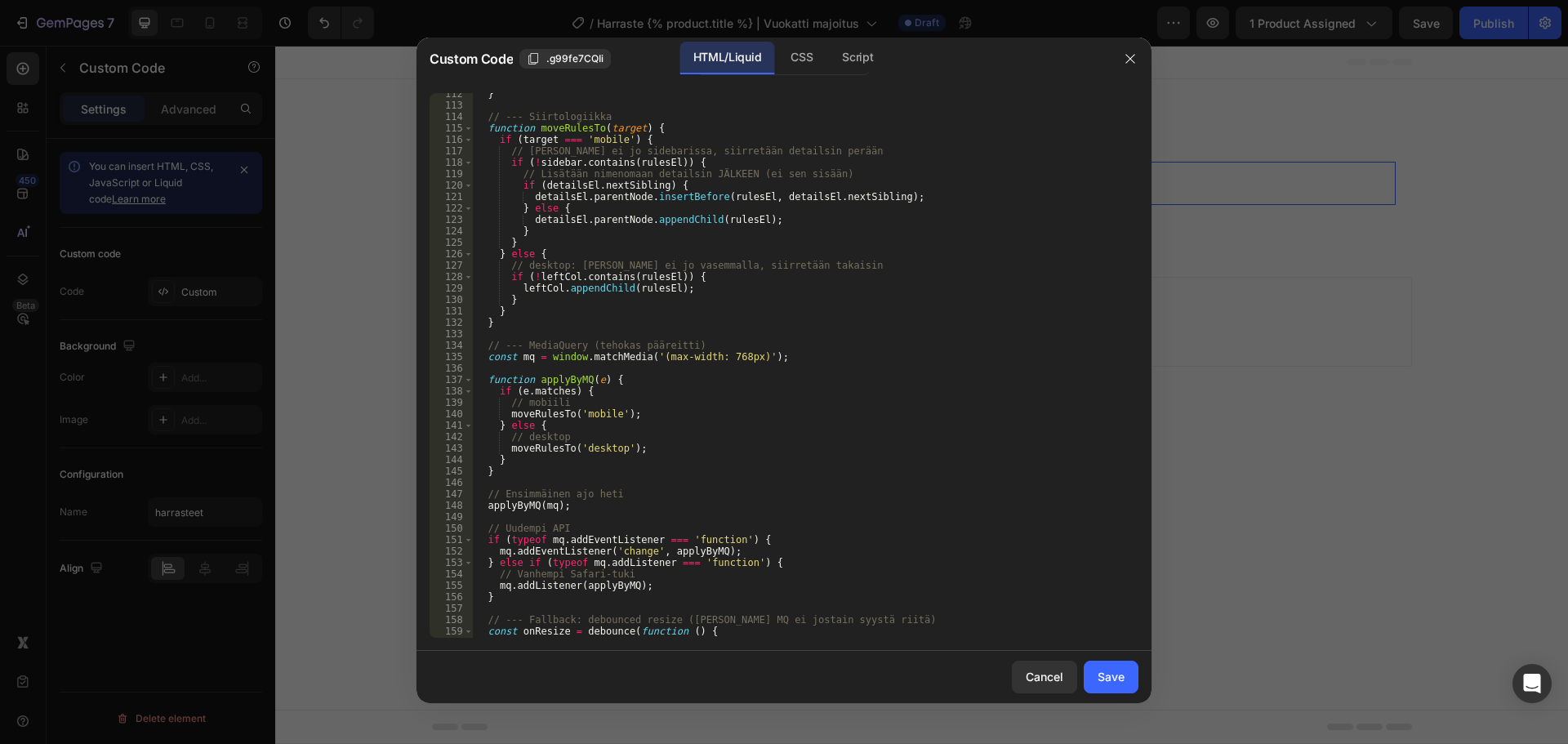
scroll to position [1501, 0]
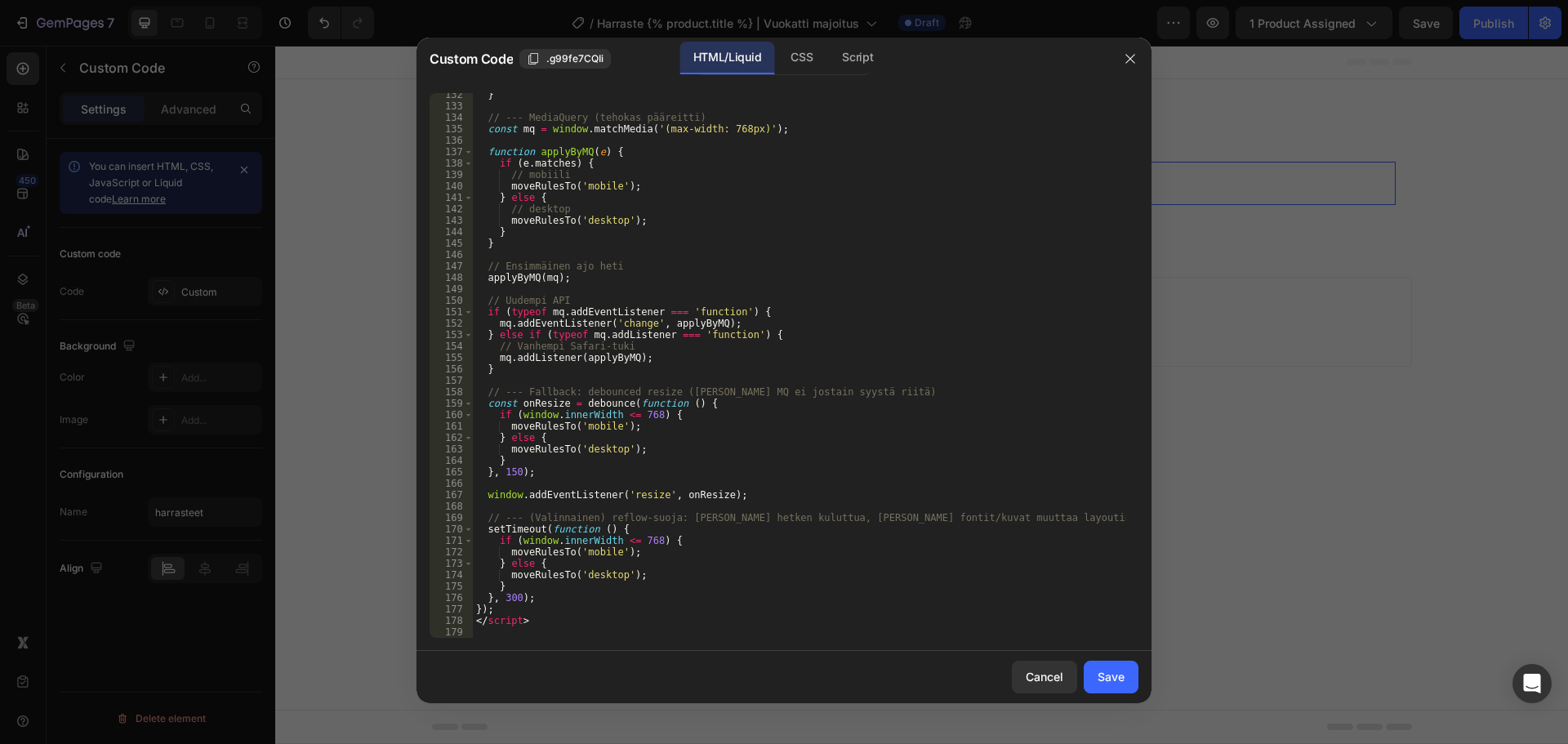
drag, startPoint x: 1037, startPoint y: 664, endPoint x: 996, endPoint y: 480, distance: 188.5
click at [999, 487] on div "Custom Code .g99fe7CQIi HTML/Liquid CSS Script 132 133 134 135 136 137 138 139 …" at bounding box center [784, 370] width 735 height 666
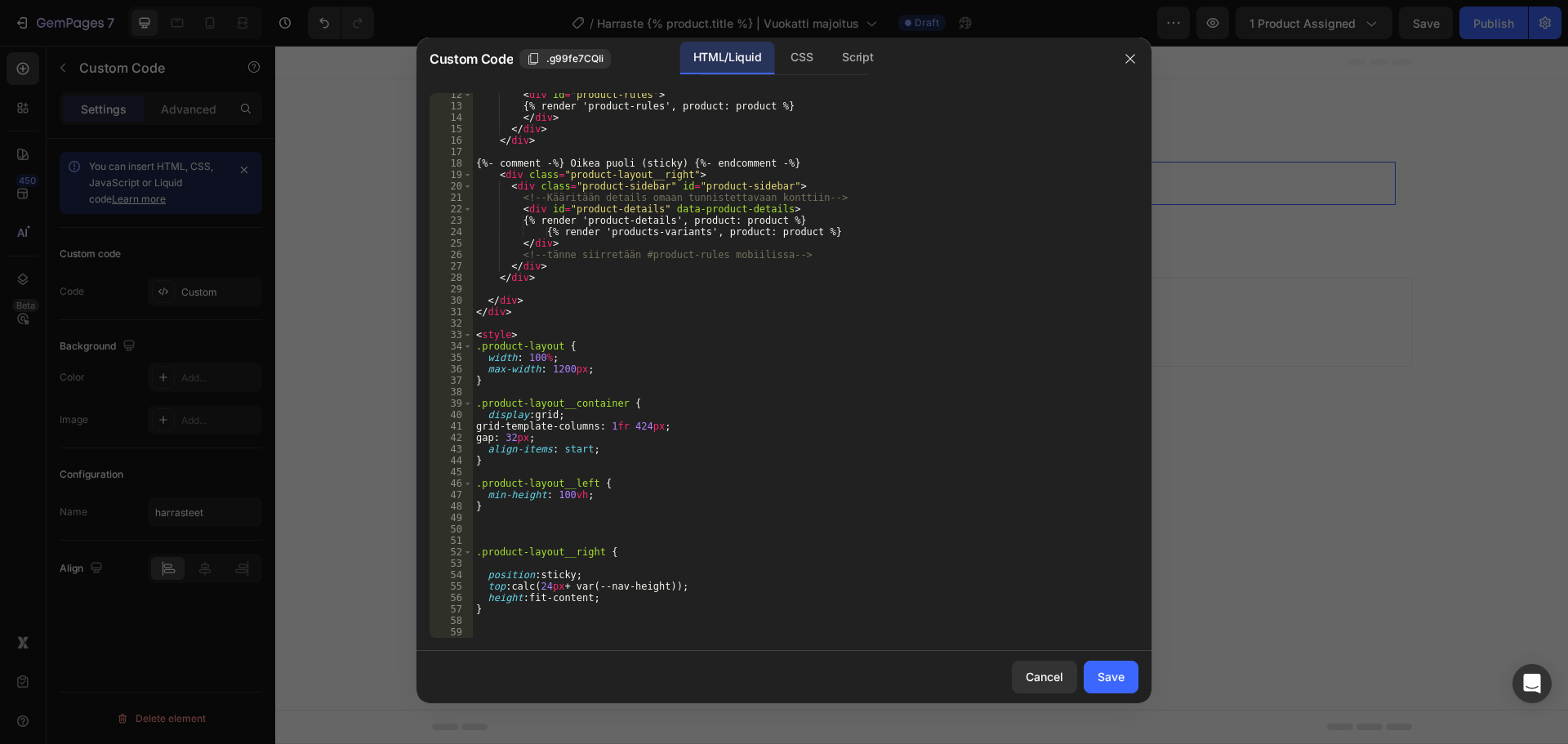
scroll to position [0, 0]
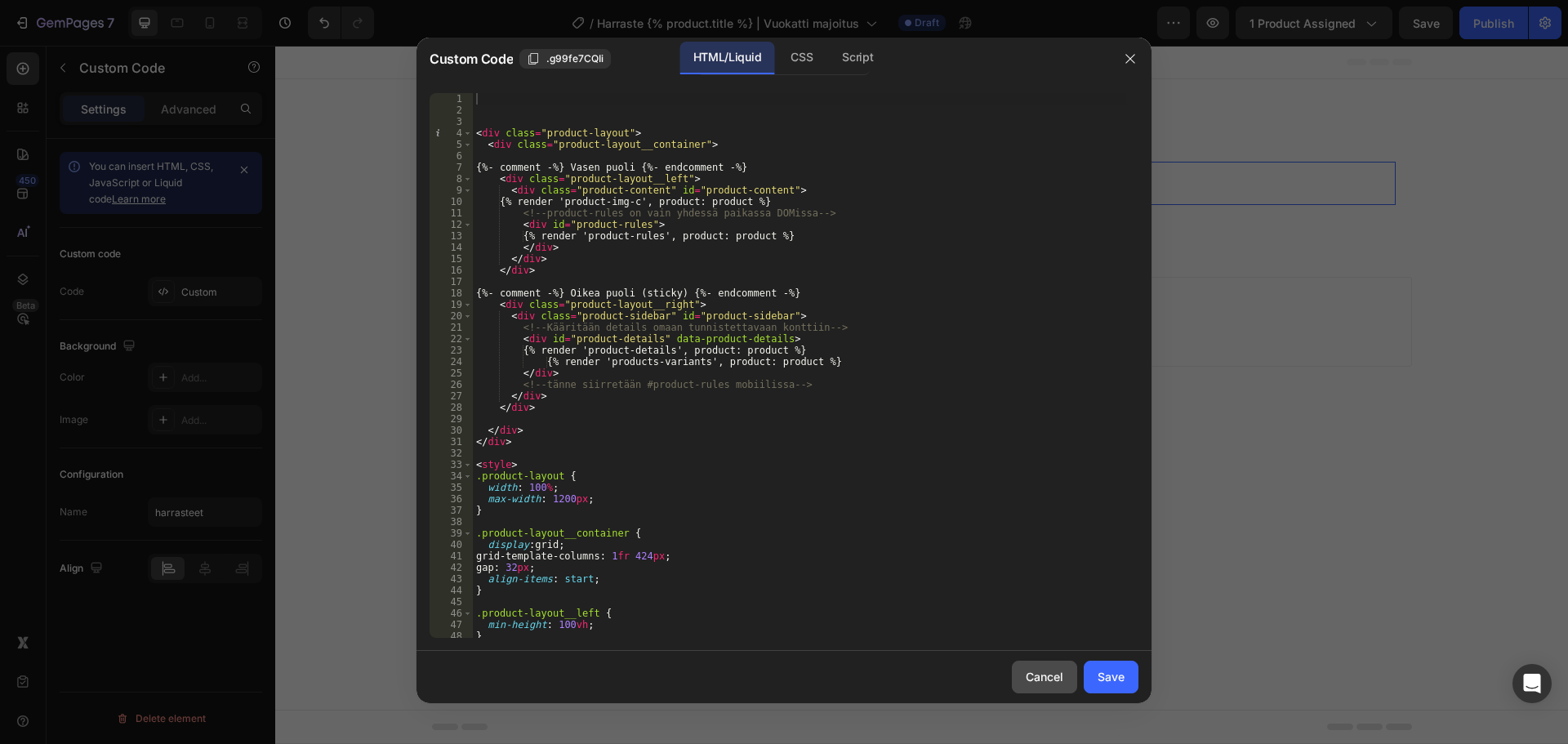
click at [1064, 680] on button "Cancel" at bounding box center [1044, 676] width 65 height 33
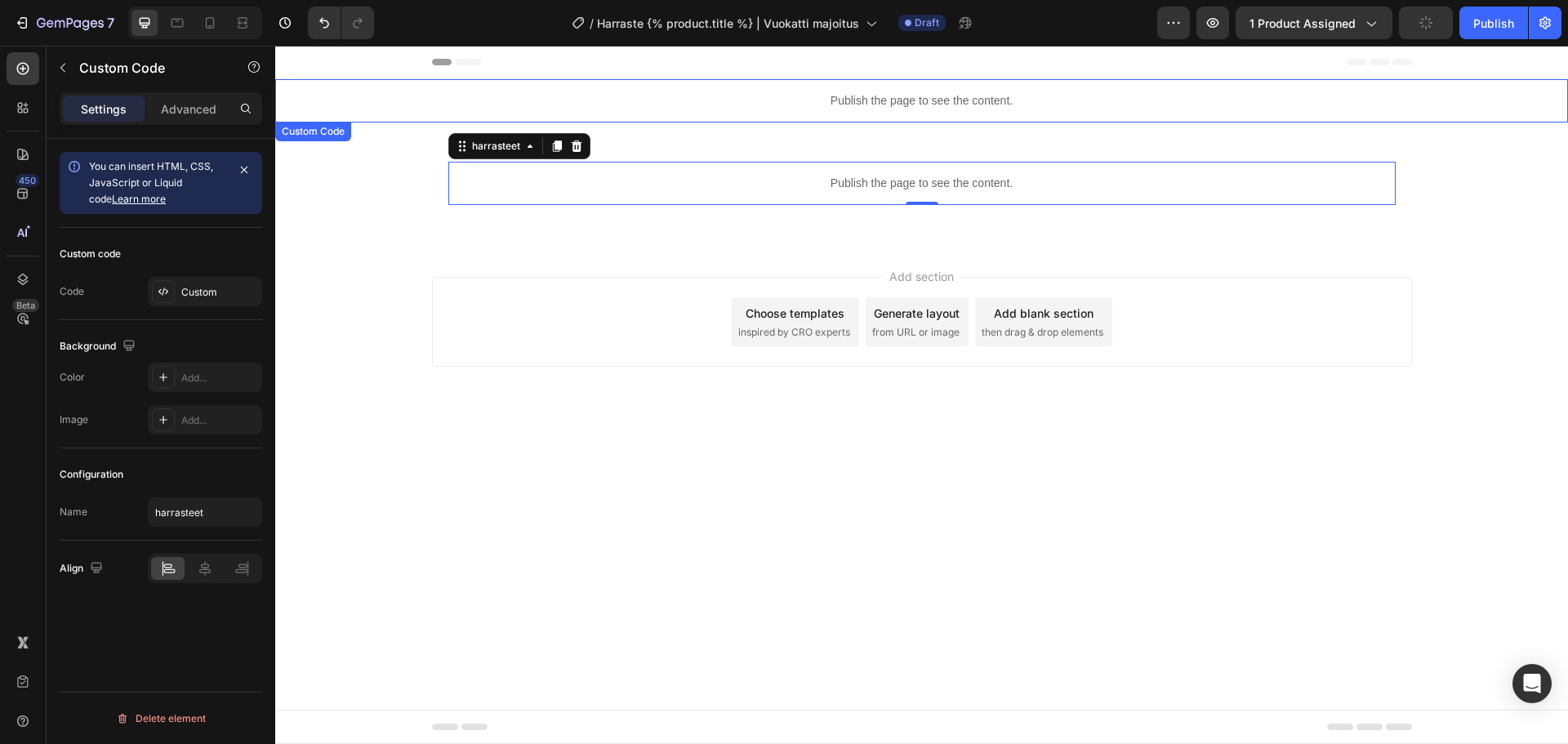
click at [817, 106] on p "Publish the page to see the content." at bounding box center [921, 101] width 1293 height 17
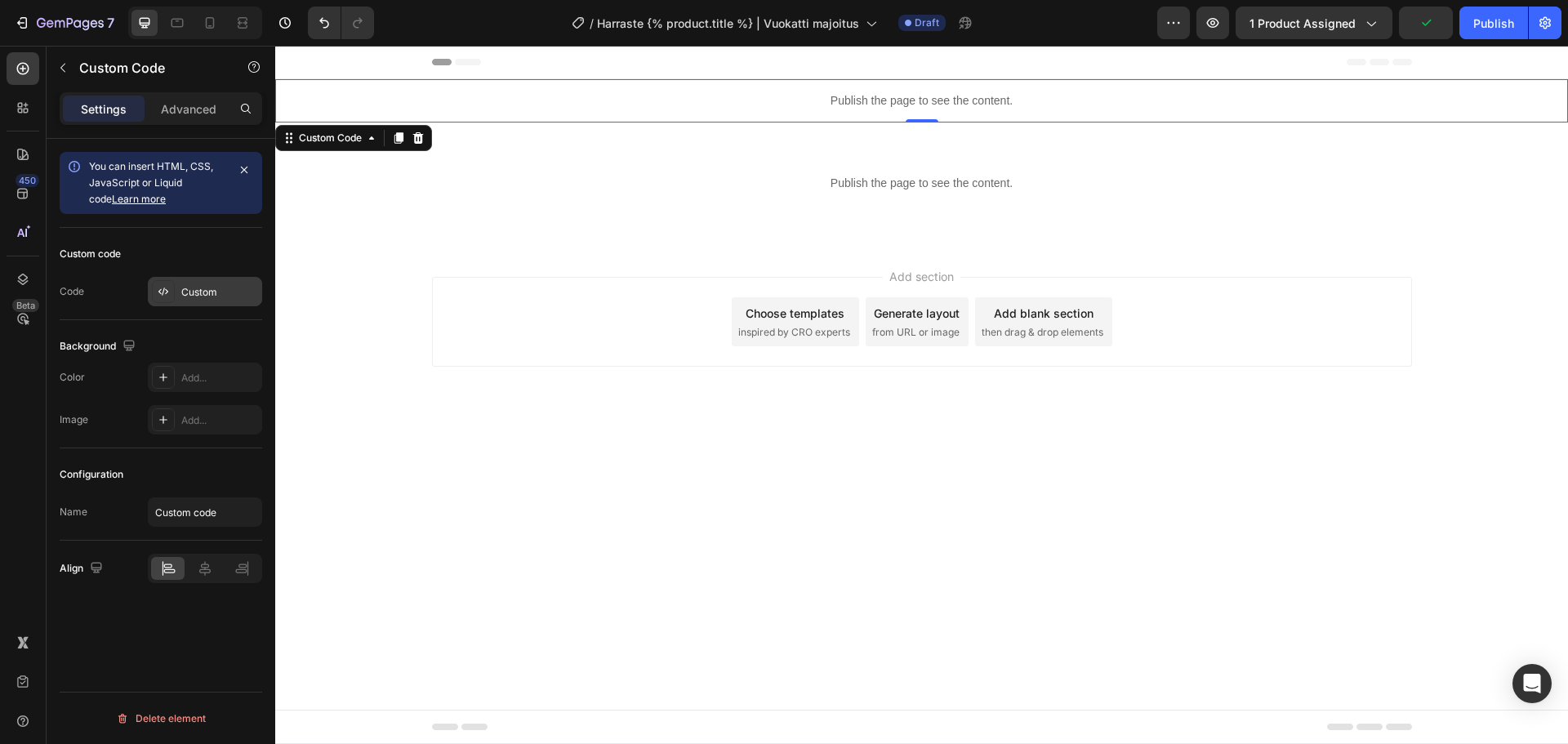
click at [196, 291] on div "Custom" at bounding box center [220, 292] width 76 height 15
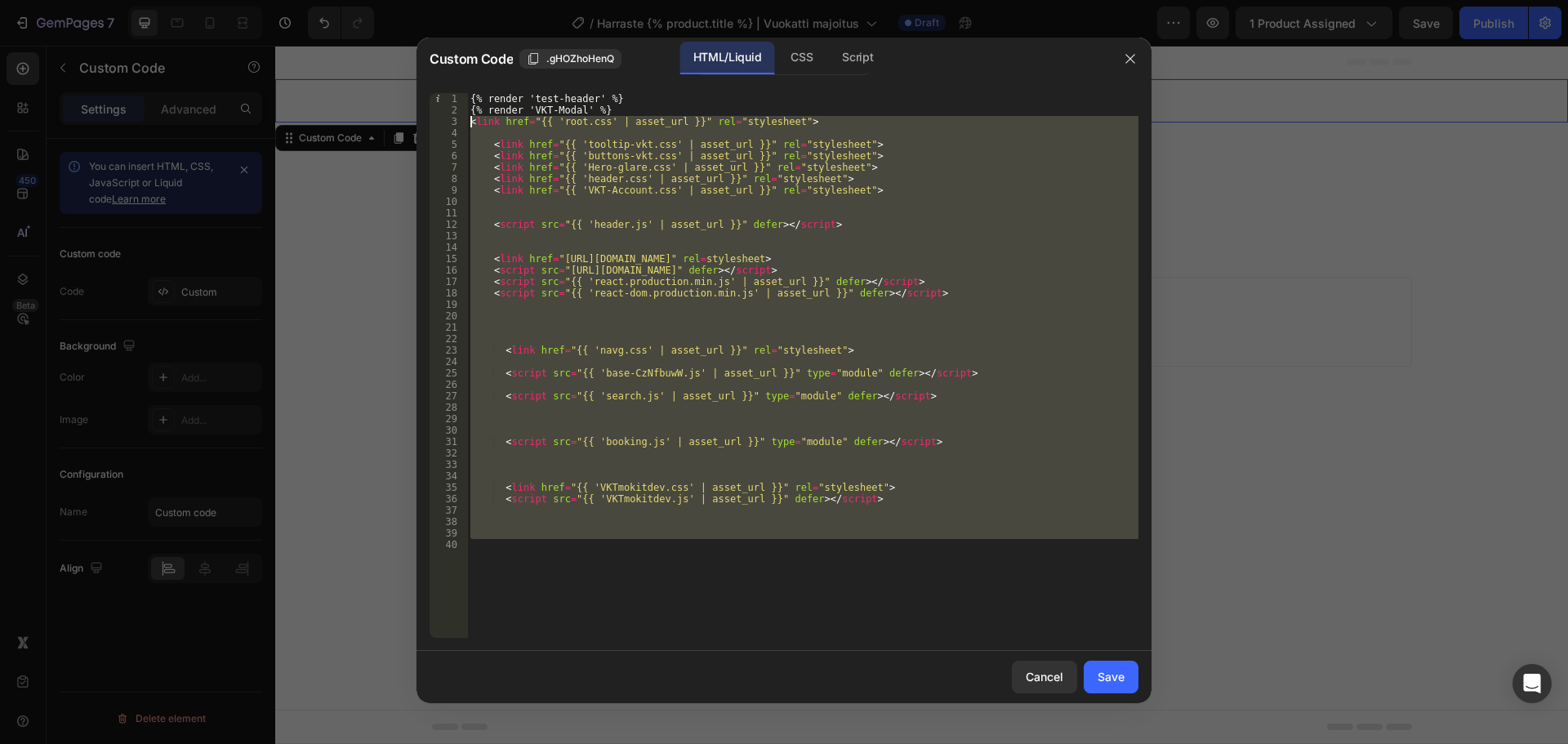
drag, startPoint x: 873, startPoint y: 548, endPoint x: 412, endPoint y: 116, distance: 631.8
click at [412, 116] on div "Custom Code .gHOZhoHenQ HTML/Liquid CSS Script 1 2 3 4 5 6 7 8 9 10 11 12 13 14…" at bounding box center [784, 372] width 1568 height 744
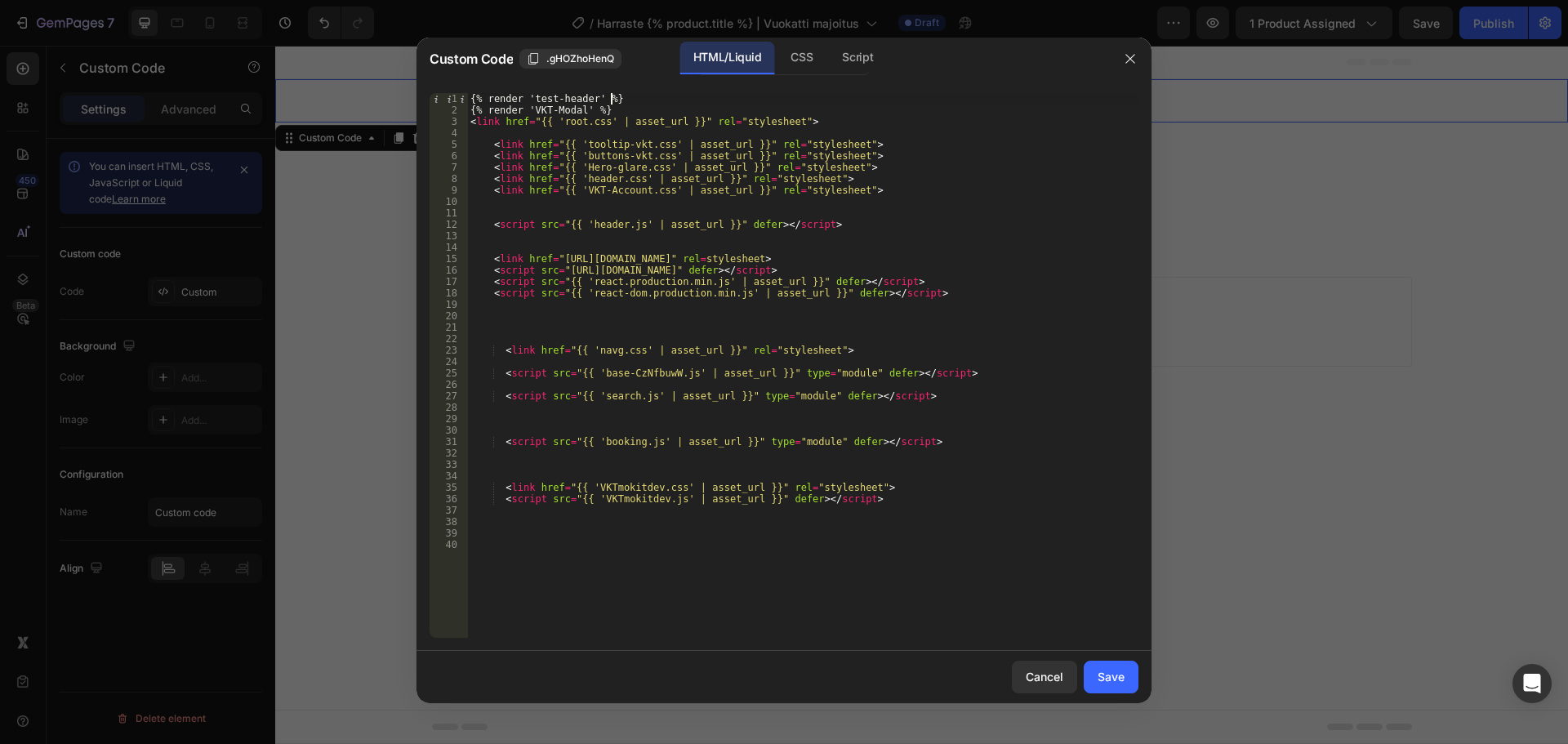
click at [618, 97] on div "{% render 'test-header' %} {% render 'VKT-Modal' %} < link href = "{{ 'root.css…" at bounding box center [803, 376] width 672 height 567
drag, startPoint x: 833, startPoint y: 223, endPoint x: 426, endPoint y: 223, distance: 407.0
click at [426, 223] on div "{% render 'test-header' %} 1 2 3 4 5 6 7 8 9 10 11 12 13 14 15 16 17 18 19 20 2…" at bounding box center [784, 365] width 735 height 571
type textarea "<script src="{{ 'header.js' | asset_url }}" defer></script>"
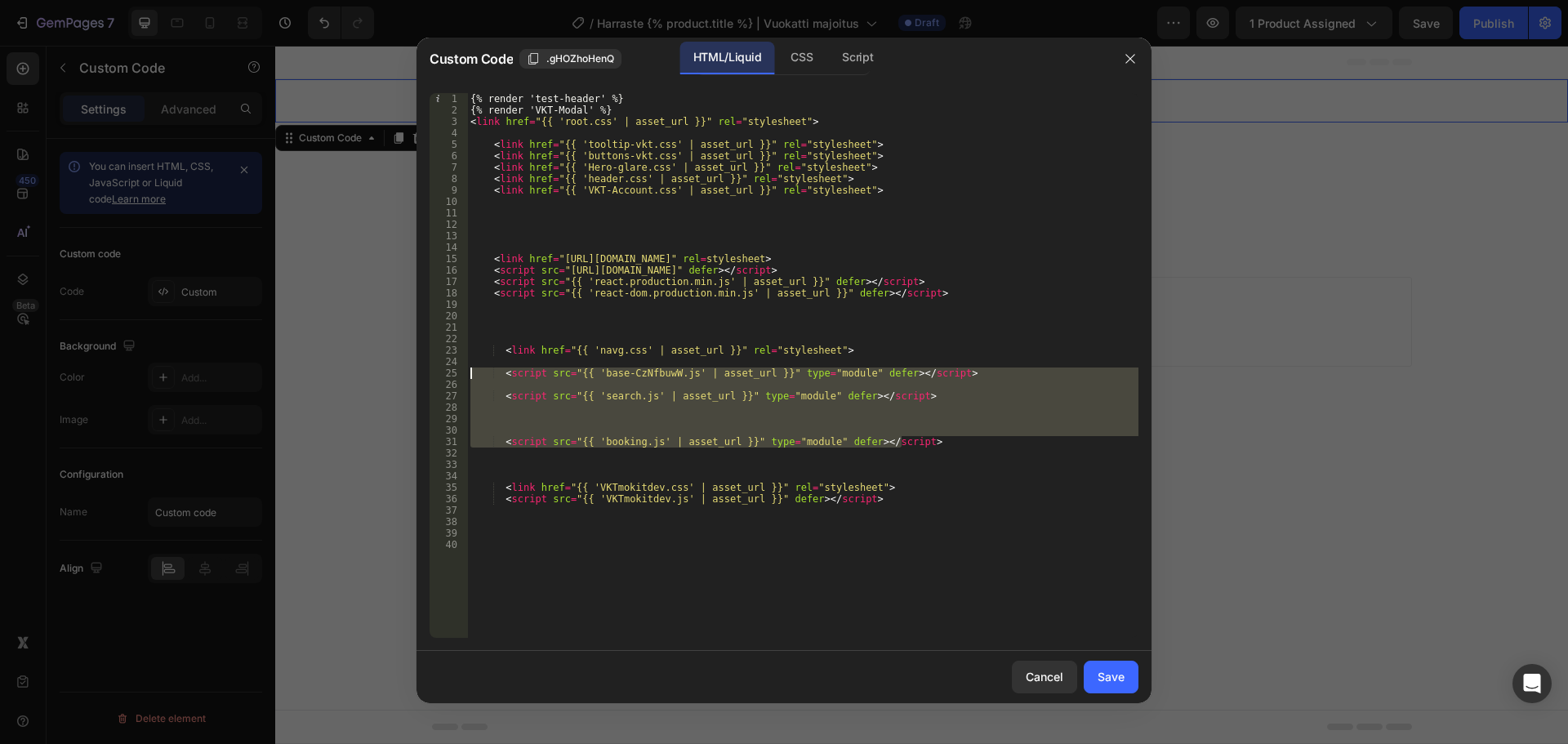
drag, startPoint x: 925, startPoint y: 446, endPoint x: 424, endPoint y: 371, distance: 506.6
click at [424, 371] on div "1 2 3 4 5 6 7 8 9 10 11 12 13 14 15 16 17 18 19 20 21 22 23 24 25 26 27 28 29 3…" at bounding box center [784, 365] width 735 height 571
type textarea "<script src="{{ 'base-CzNfbuwW.js' | asset_url }}" type="module" defer></script>"
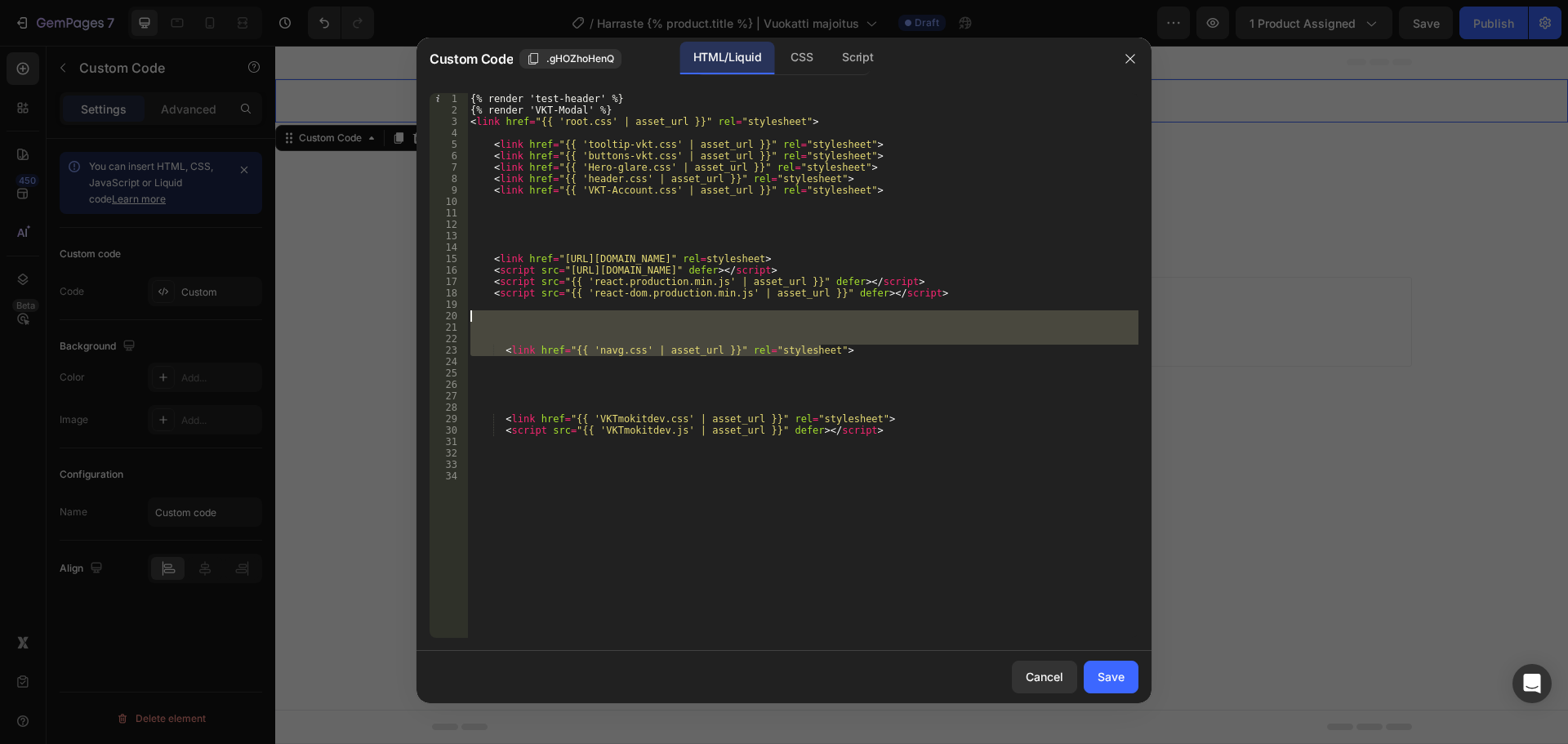
drag, startPoint x: 848, startPoint y: 352, endPoint x: 440, endPoint y: 309, distance: 410.3
click at [440, 309] on div "1 2 3 4 5 6 7 8 9 10 11 12 13 14 15 16 17 18 19 20 21 22 23 24 25 26 27 28 29 3…" at bounding box center [784, 365] width 709 height 545
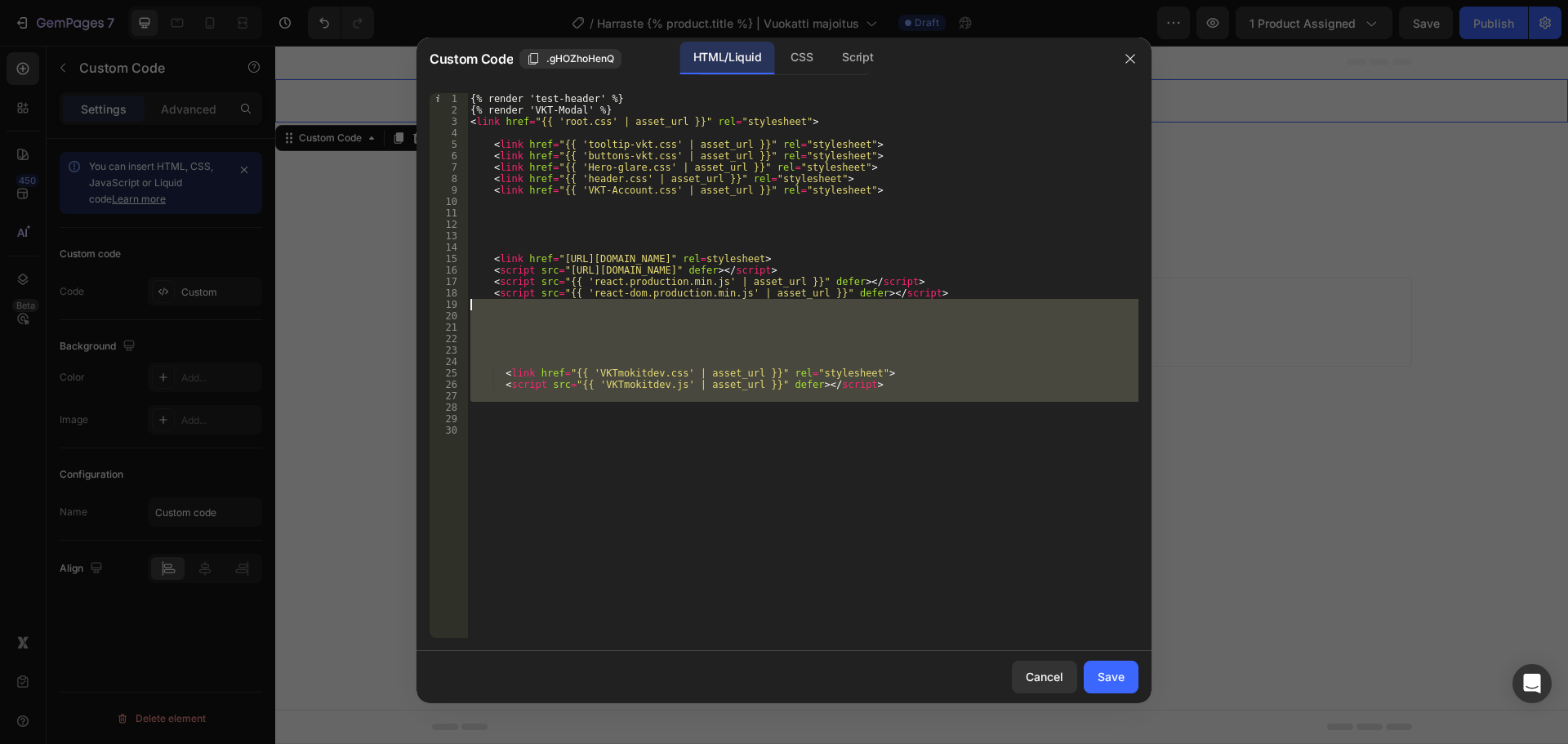
drag, startPoint x: 890, startPoint y: 410, endPoint x: 336, endPoint y: 305, distance: 563.9
click at [336, 305] on div "Custom Code .gHOZhoHenQ HTML/Liquid CSS Script 1 2 3 4 5 6 7 8 9 10 11 12 13 14…" at bounding box center [784, 372] width 1568 height 744
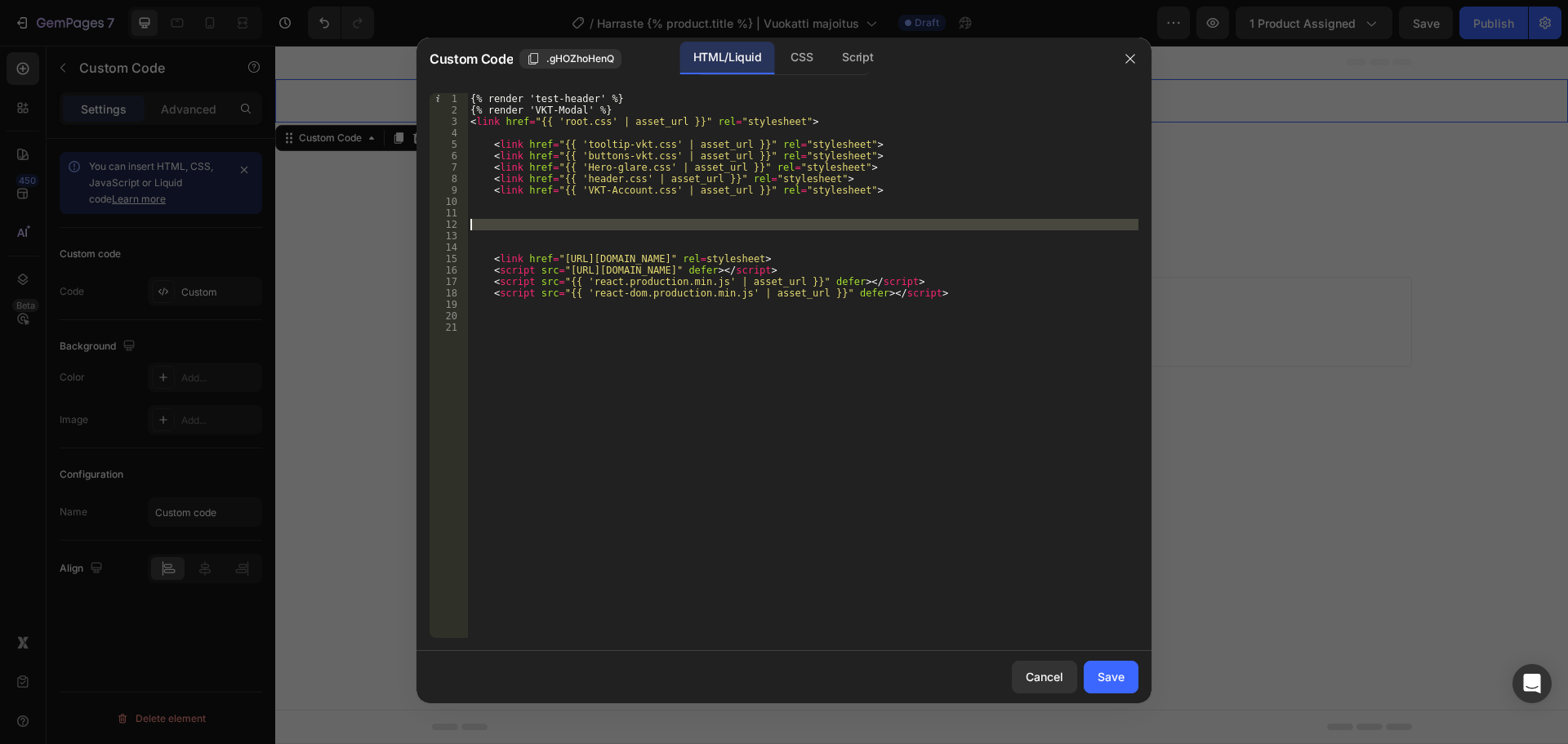
drag, startPoint x: 547, startPoint y: 236, endPoint x: 422, endPoint y: 220, distance: 126.0
click at [422, 220] on div "1 2 3 4 5 6 7 8 9 10 11 12 13 14 15 16 17 18 19 20 21 {% render 'test-header' %…" at bounding box center [784, 365] width 735 height 571
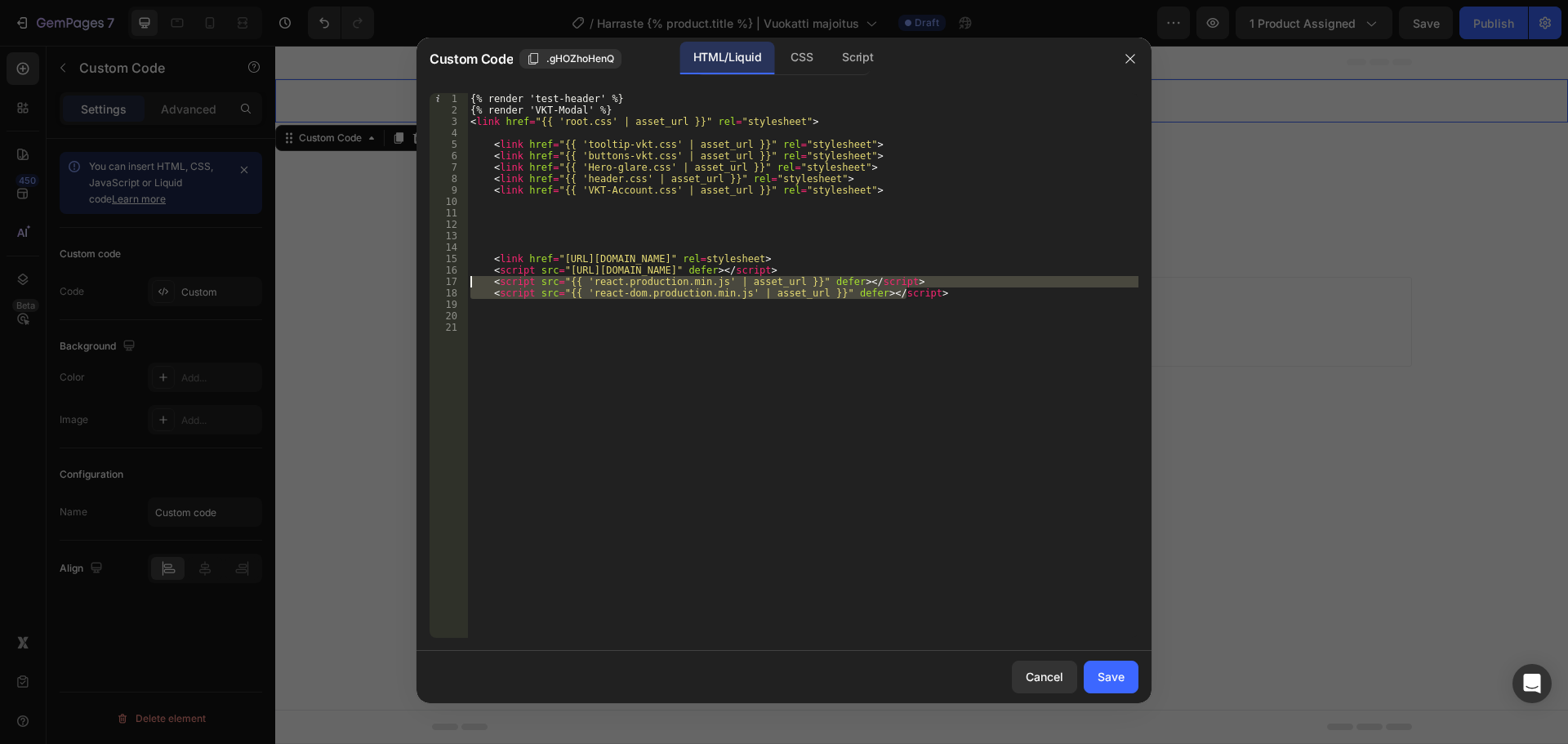
drag, startPoint x: 917, startPoint y: 293, endPoint x: 418, endPoint y: 277, distance: 499.3
click at [418, 277] on div "1 2 3 4 5 6 7 8 9 10 11 12 13 14 15 16 17 18 19 20 21 {% render 'test-header' %…" at bounding box center [784, 365] width 735 height 571
type textarea "<script src="{{ 'react.production.min.js' | asset_url }}" defer></script> <scri…"
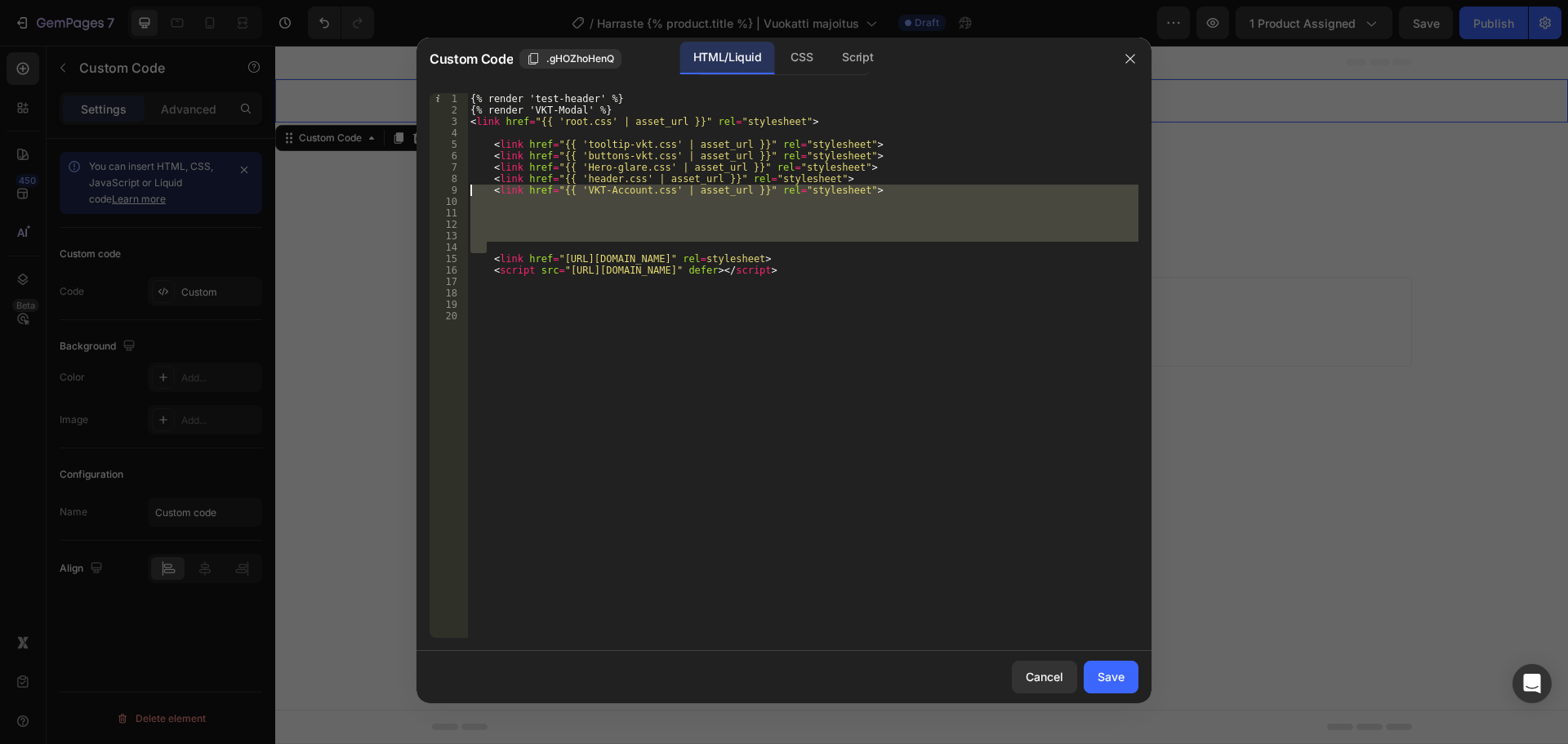
drag, startPoint x: 495, startPoint y: 241, endPoint x: 447, endPoint y: 187, distance: 72.2
click at [447, 187] on div "1 2 3 4 5 6 7 8 9 10 11 12 13 14 15 16 17 18 19 20 {% render 'test-header' %} {…" at bounding box center [784, 365] width 709 height 545
type textarea "<link href="{{ 'VKT-Account.css' | asset_url }}" rel="stylesheet">"
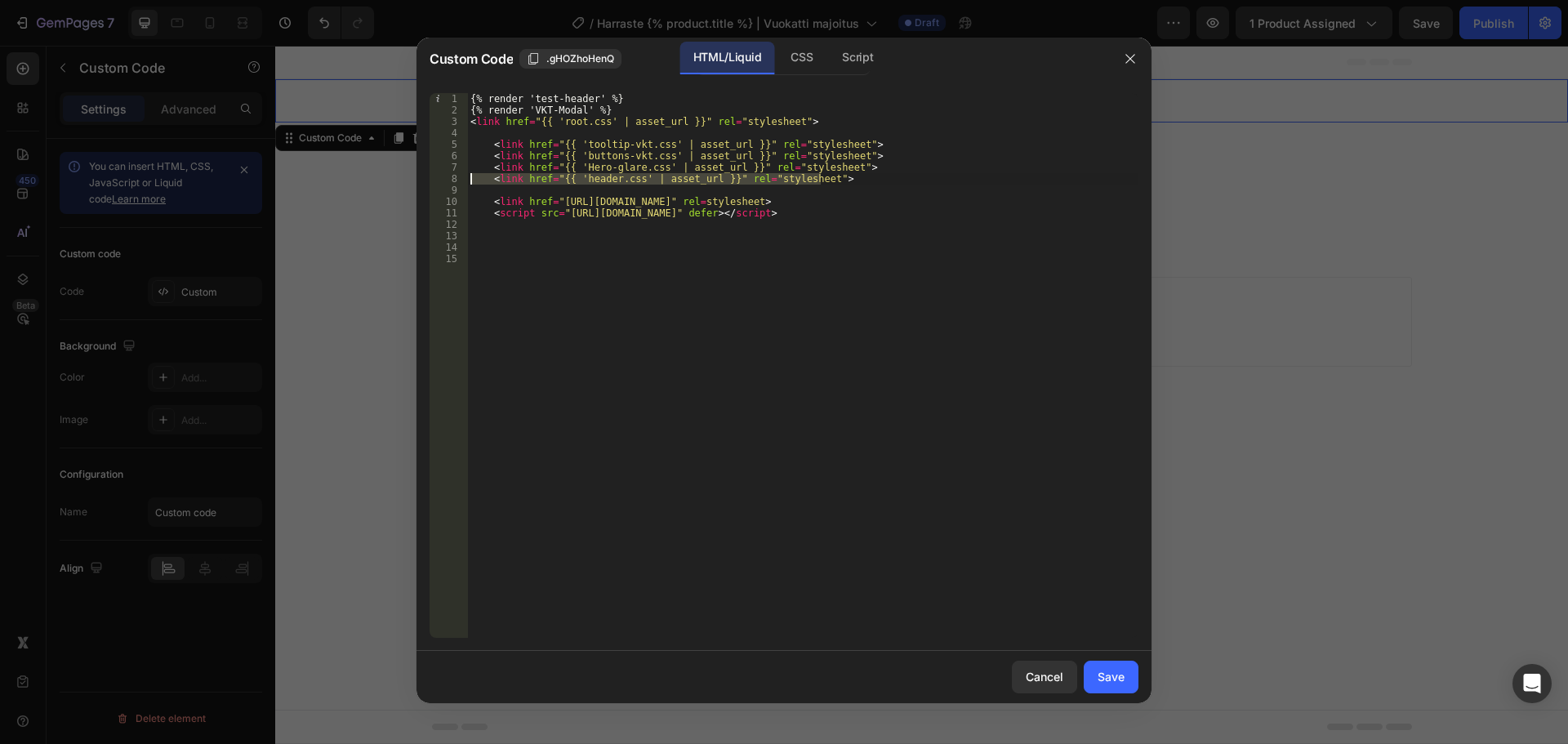
drag, startPoint x: 836, startPoint y: 183, endPoint x: 434, endPoint y: 175, distance: 402.1
click at [434, 175] on div "1 2 3 4 5 6 7 8 9 10 11 12 13 14 15 {% render 'test-header' %} {% render 'VKT-M…" at bounding box center [784, 365] width 709 height 545
type textarea "<link href="{{ 'header.css' | asset_url }}" rel="stylesheet">"
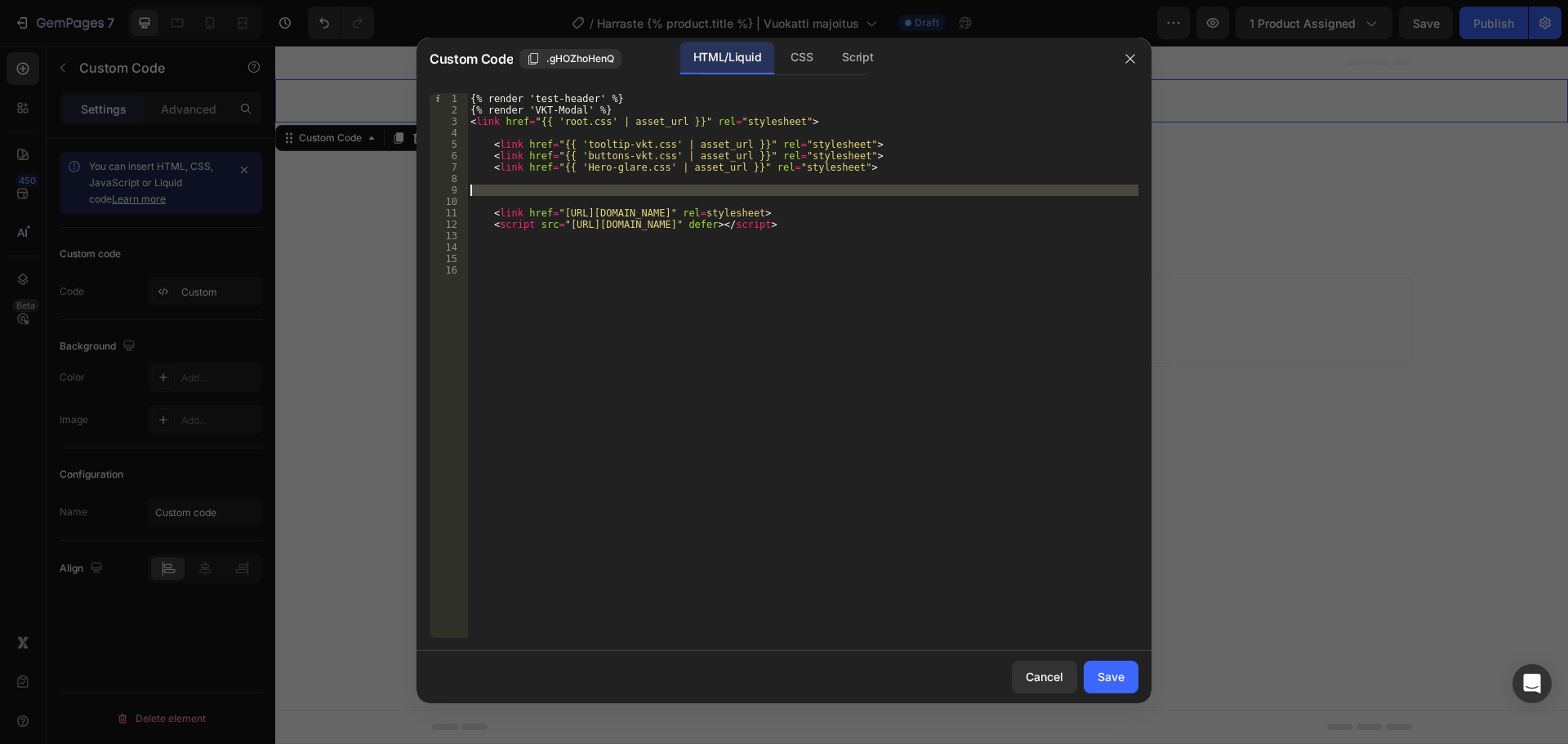
drag, startPoint x: 496, startPoint y: 196, endPoint x: 467, endPoint y: 174, distance: 36.4
click at [467, 174] on div "1 2 3 4 5 6 7 8 9 10 11 12 13 14 15 16 {% render 'test-header' %} {% render 'VK…" at bounding box center [784, 365] width 709 height 545
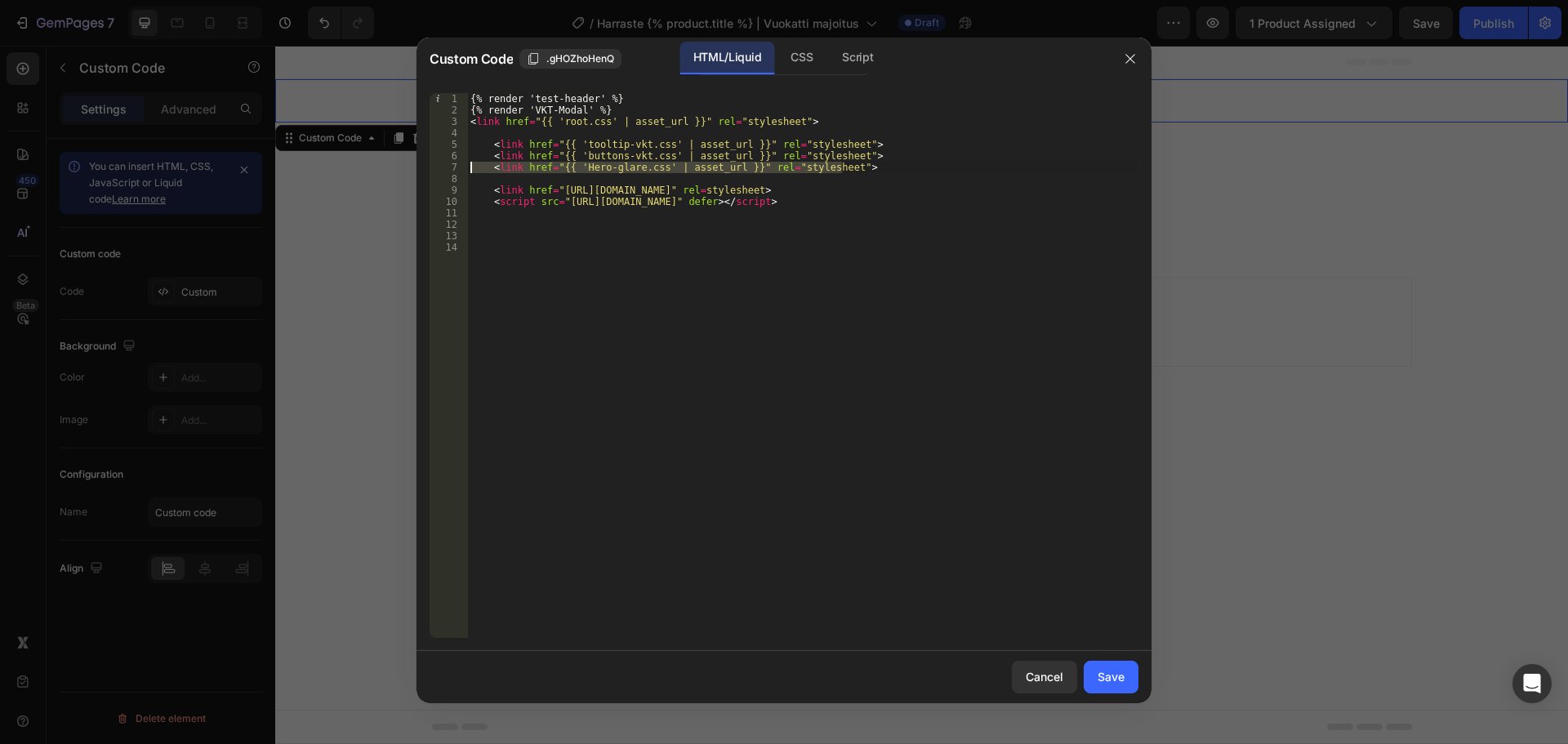
drag, startPoint x: 854, startPoint y: 170, endPoint x: 434, endPoint y: 170, distance: 420.0
click at [434, 170] on div "1 2 3 4 5 6 7 8 9 10 11 12 13 14 {% render 'test-header' %} {% render 'VKT-Moda…" at bounding box center [784, 365] width 709 height 545
type textarea "<link href="{{ 'Hero-glare.css' | asset_url }}" rel="stylesheet">"
click at [584, 169] on div "{% render 'test-header' %} {% render 'VKT-Modal' %} < link href = "{{ 'root.css…" at bounding box center [803, 376] width 672 height 567
type textarea "<link href="{{ 'buttons-vkt.css' | asset_url }}" rel="stylesheet">"
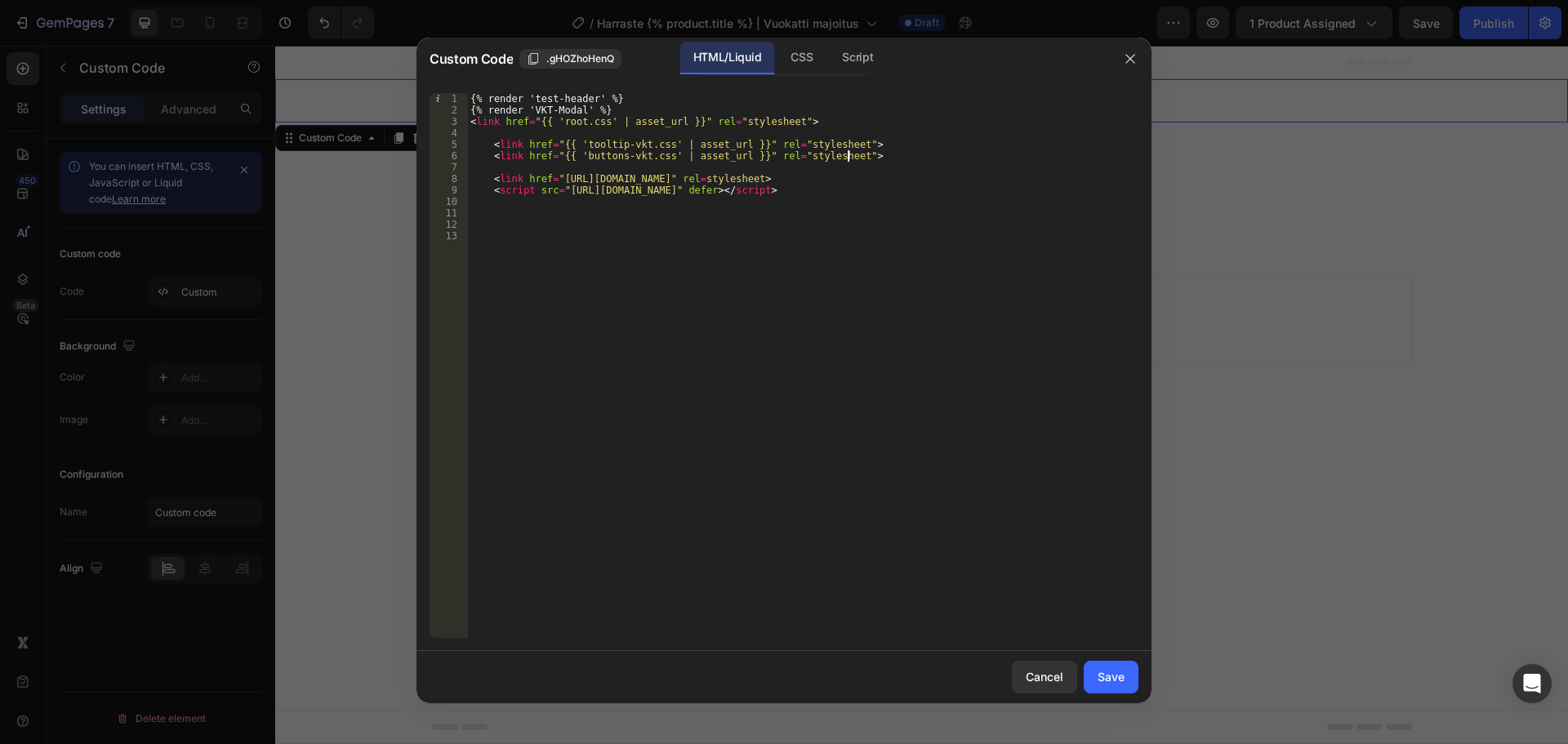
click at [591, 165] on div "{% render 'test-header' %} {% render 'VKT-Modal' %} < link href = "{{ 'root.css…" at bounding box center [803, 376] width 672 height 567
type textarea "<link href="{{ 'buttons-vkt.css' | asset_url }}" rel="stylesheet">"
click at [486, 134] on div "{% render 'test-header' %} {% render 'VKT-Modal' %} < link href = "{{ 'root.css…" at bounding box center [803, 376] width 672 height 567
click at [470, 120] on div "{% render 'test-header' %} {% render 'VKT-Modal' %} < link href = "{{ 'root.css…" at bounding box center [803, 376] width 672 height 567
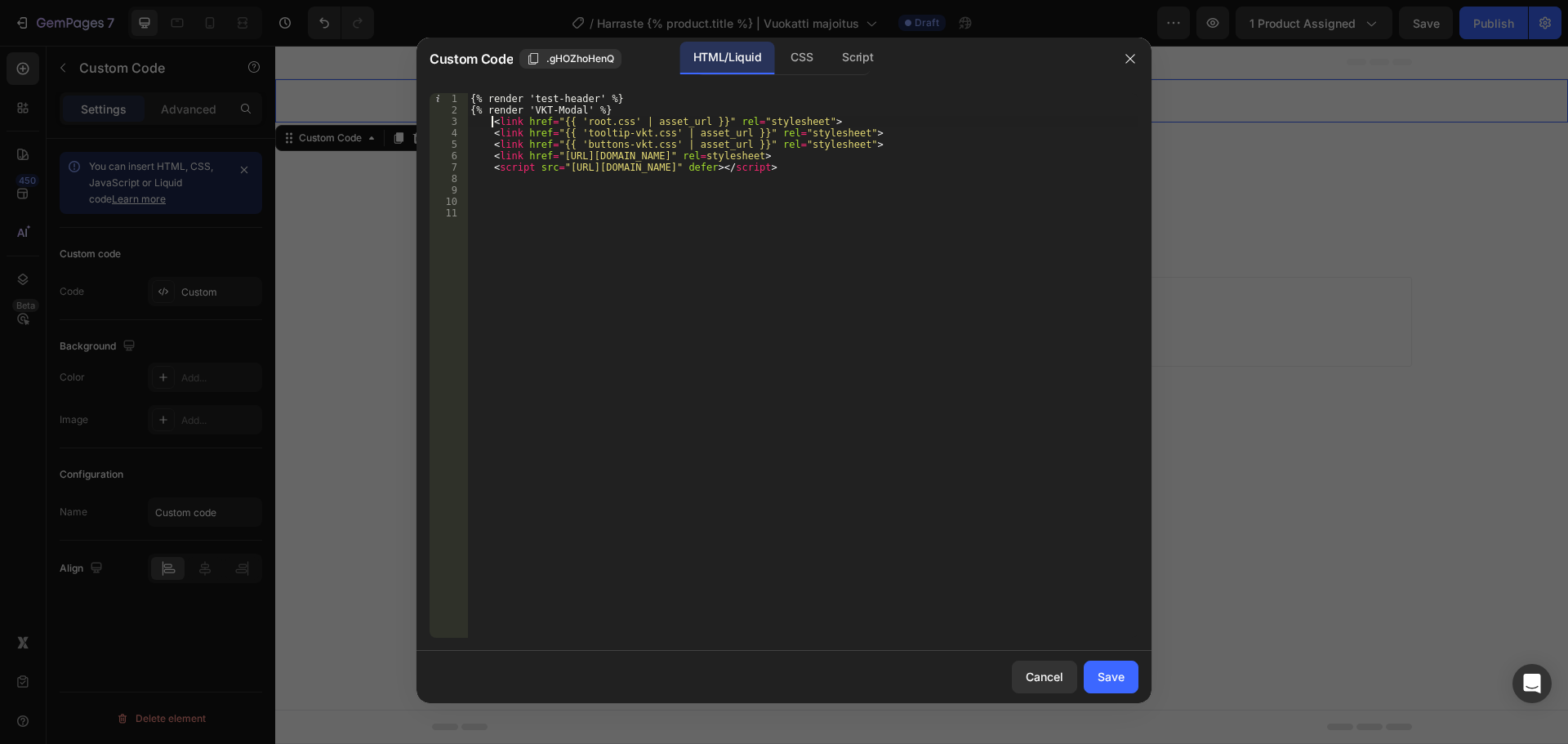
click at [471, 111] on div "{% render 'test-header' %} {% render 'VKT-Modal' %} < link href = "{{ 'root.css…" at bounding box center [803, 376] width 672 height 567
click at [470, 96] on div "{% render 'test-header' %} {% render 'VKT-Modal' %} < link href = "{{ 'root.css…" at bounding box center [803, 376] width 672 height 567
type textarea "{% render 'test-header' %}"
drag, startPoint x: 648, startPoint y: 100, endPoint x: 427, endPoint y: 92, distance: 221.1
click at [427, 92] on div "{% render 'test-header' %} 1 2 3 4 5 6 7 8 9 10 11 {% render 'test-header' %} {…" at bounding box center [784, 365] width 735 height 571
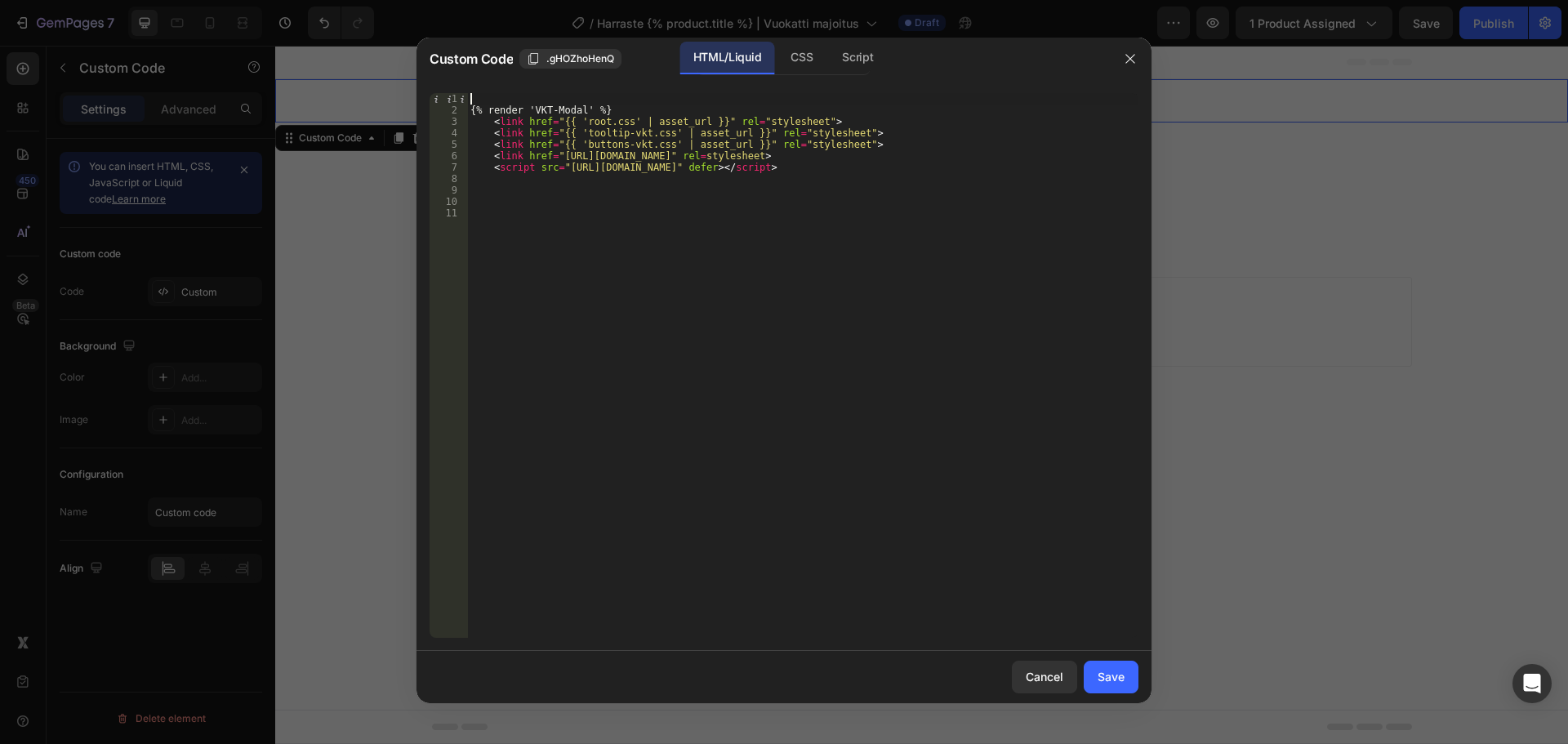
click at [487, 106] on div "{% render 'VKT-Modal' %} < link href = "{{ 'root.css' | asset_url }}" rel = "st…" at bounding box center [803, 376] width 672 height 567
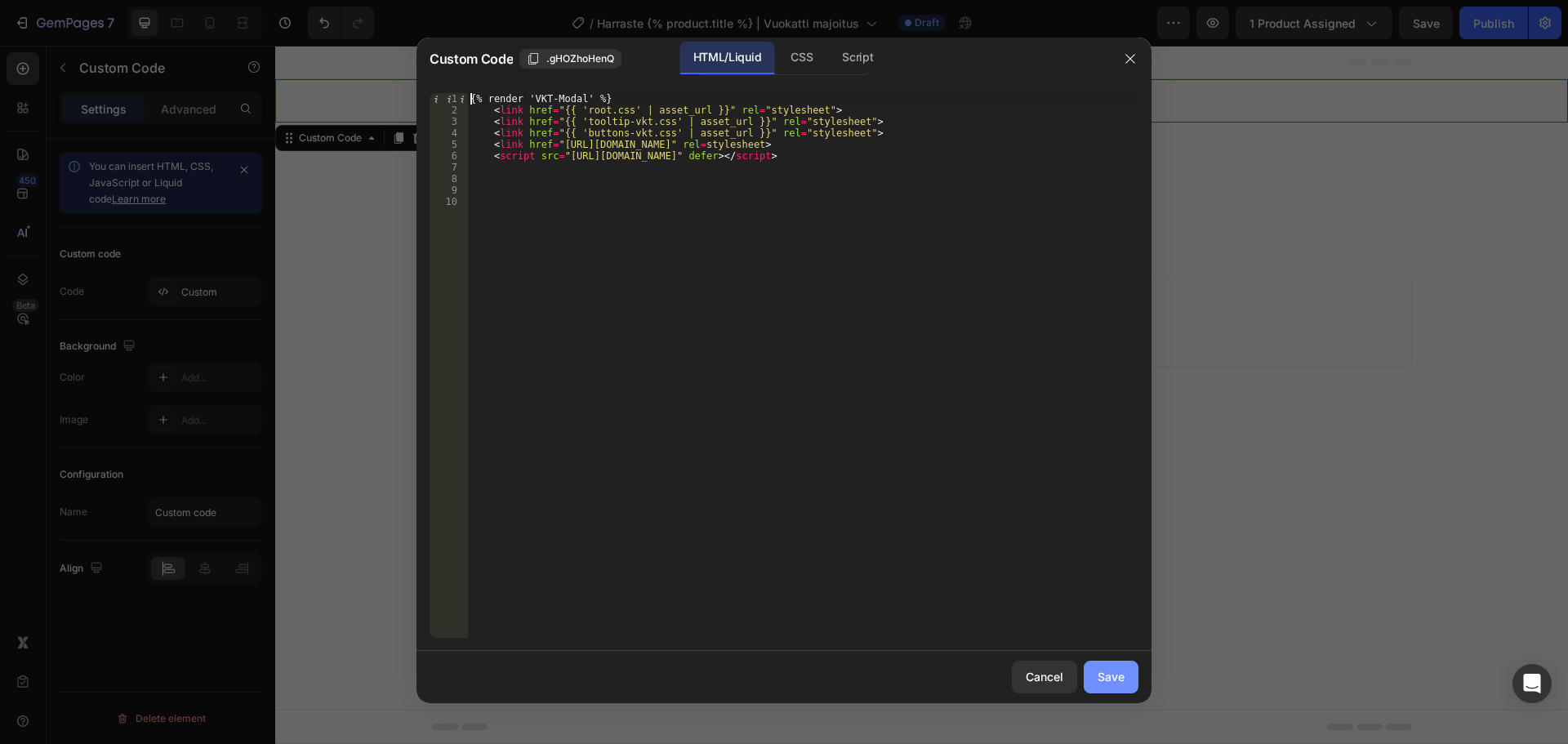
type textarea "{% render 'VKT-Modal' %}"
click at [1101, 662] on button "Save" at bounding box center [1111, 676] width 55 height 33
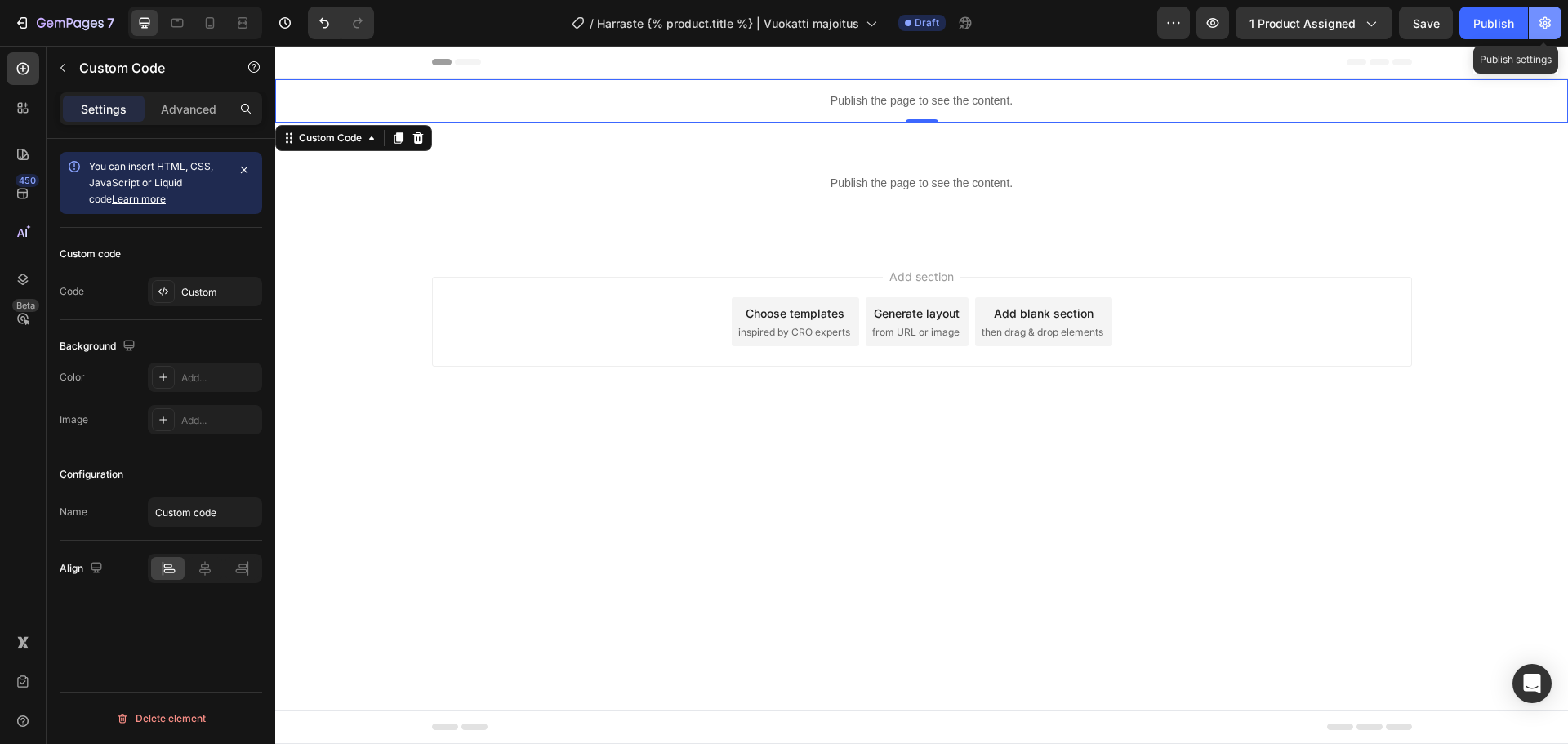
click at [1535, 22] on button "button" at bounding box center [1545, 22] width 33 height 33
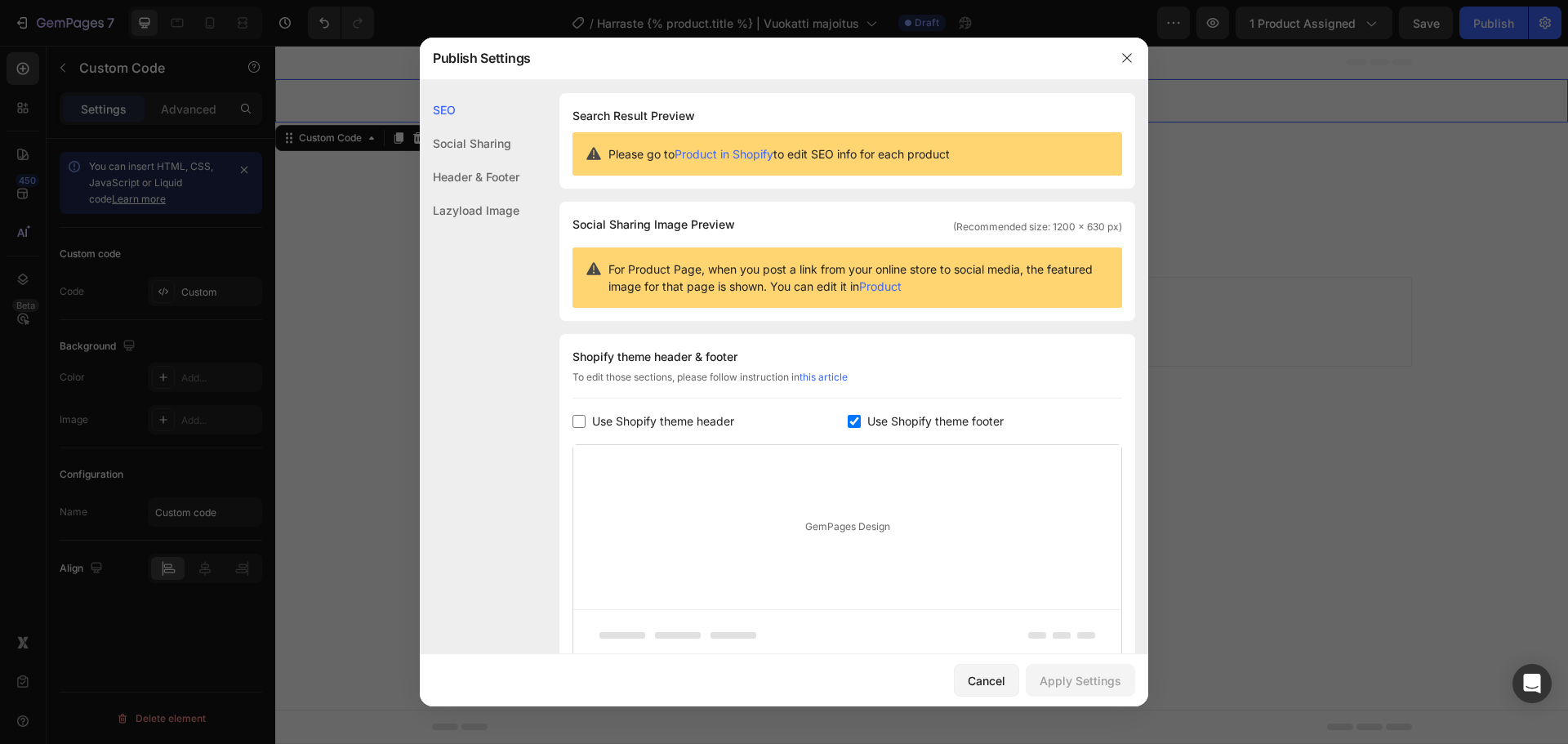
click at [661, 420] on span "Use Shopify theme header" at bounding box center [663, 421] width 143 height 20
checkbox input "true"
click at [1068, 672] on div "Apply Settings" at bounding box center [1081, 681] width 82 height 17
click at [1126, 58] on icon "button" at bounding box center [1127, 58] width 13 height 13
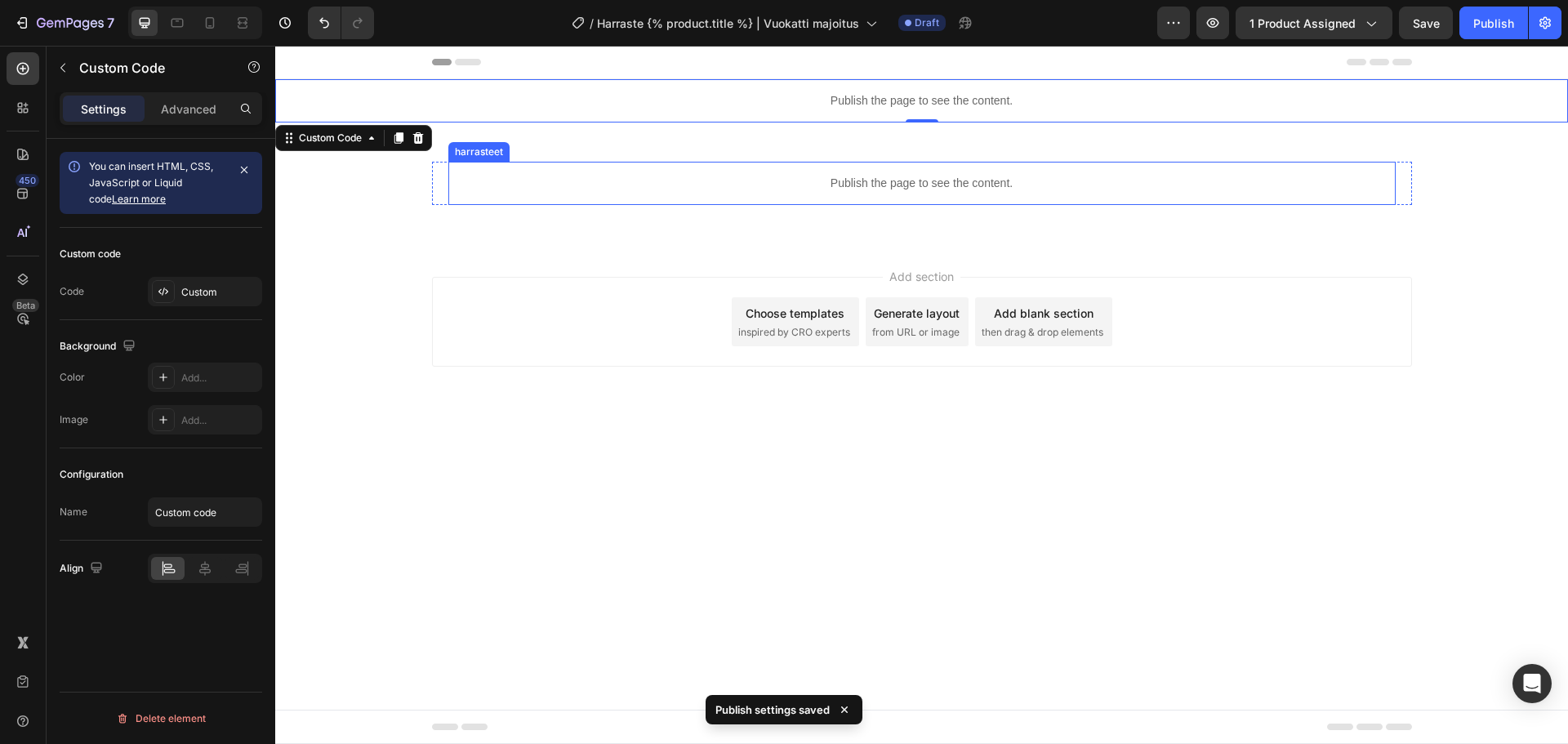
click at [849, 169] on div "Publish the page to see the content." at bounding box center [921, 183] width 948 height 43
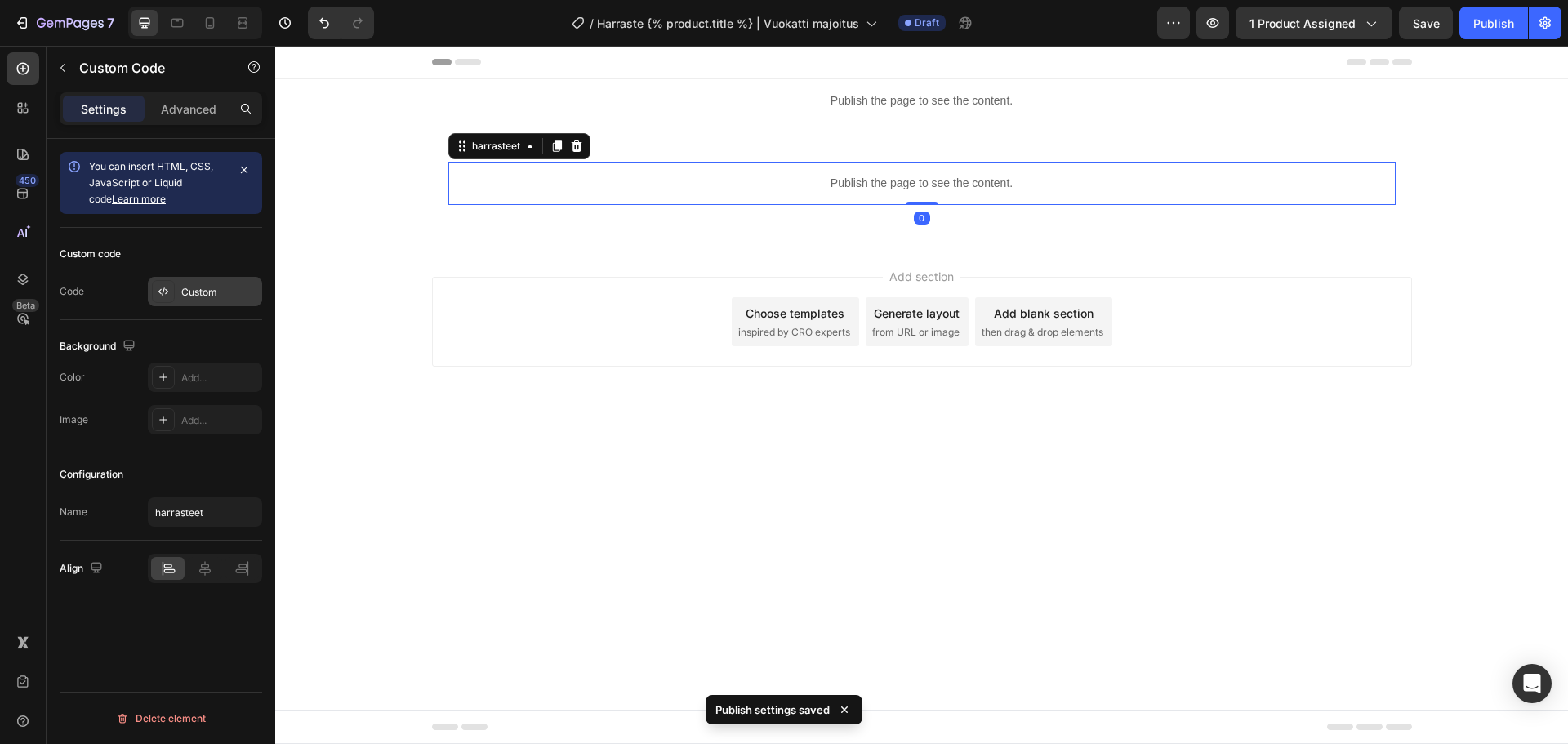
click at [187, 287] on div "Custom" at bounding box center [220, 292] width 76 height 15
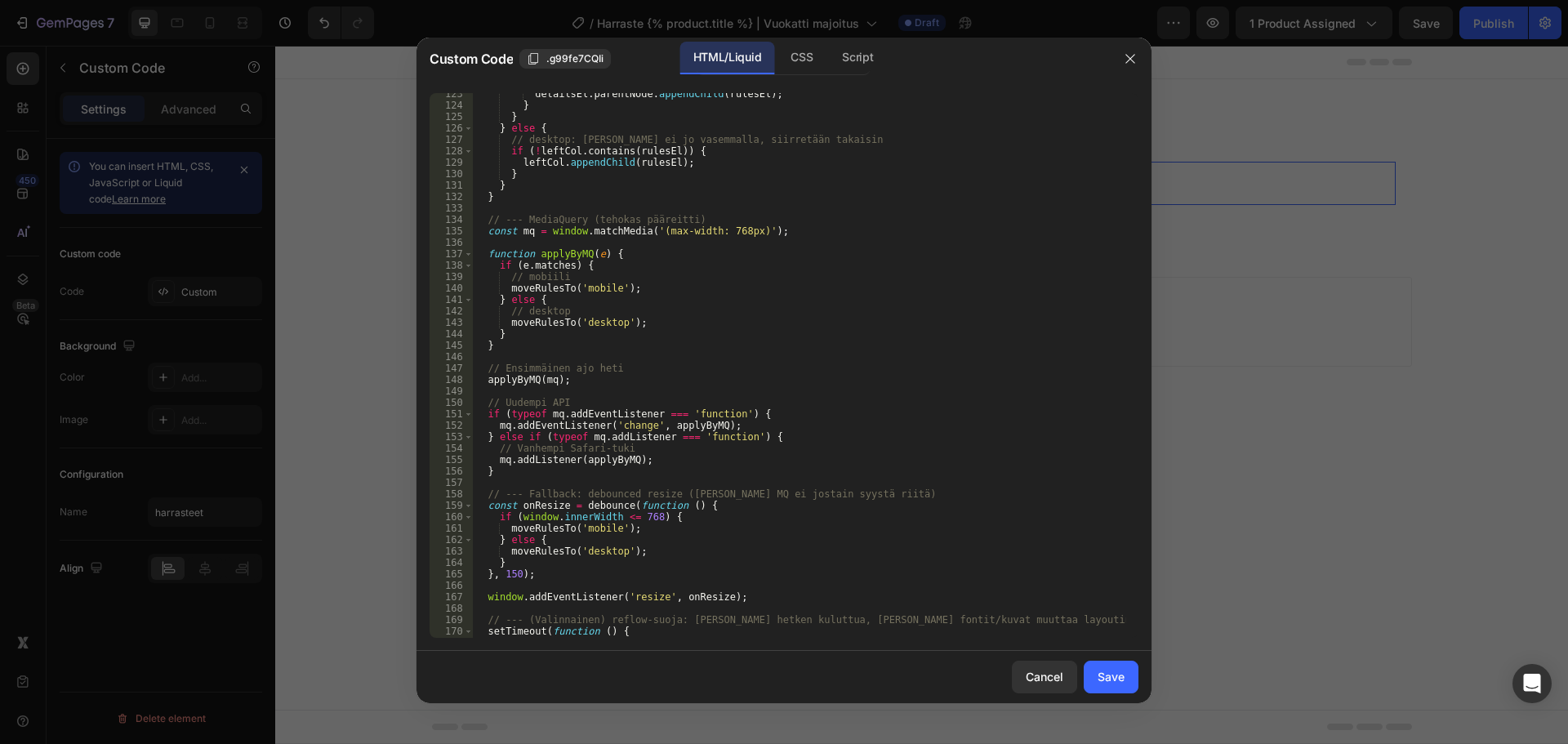
scroll to position [1501, 0]
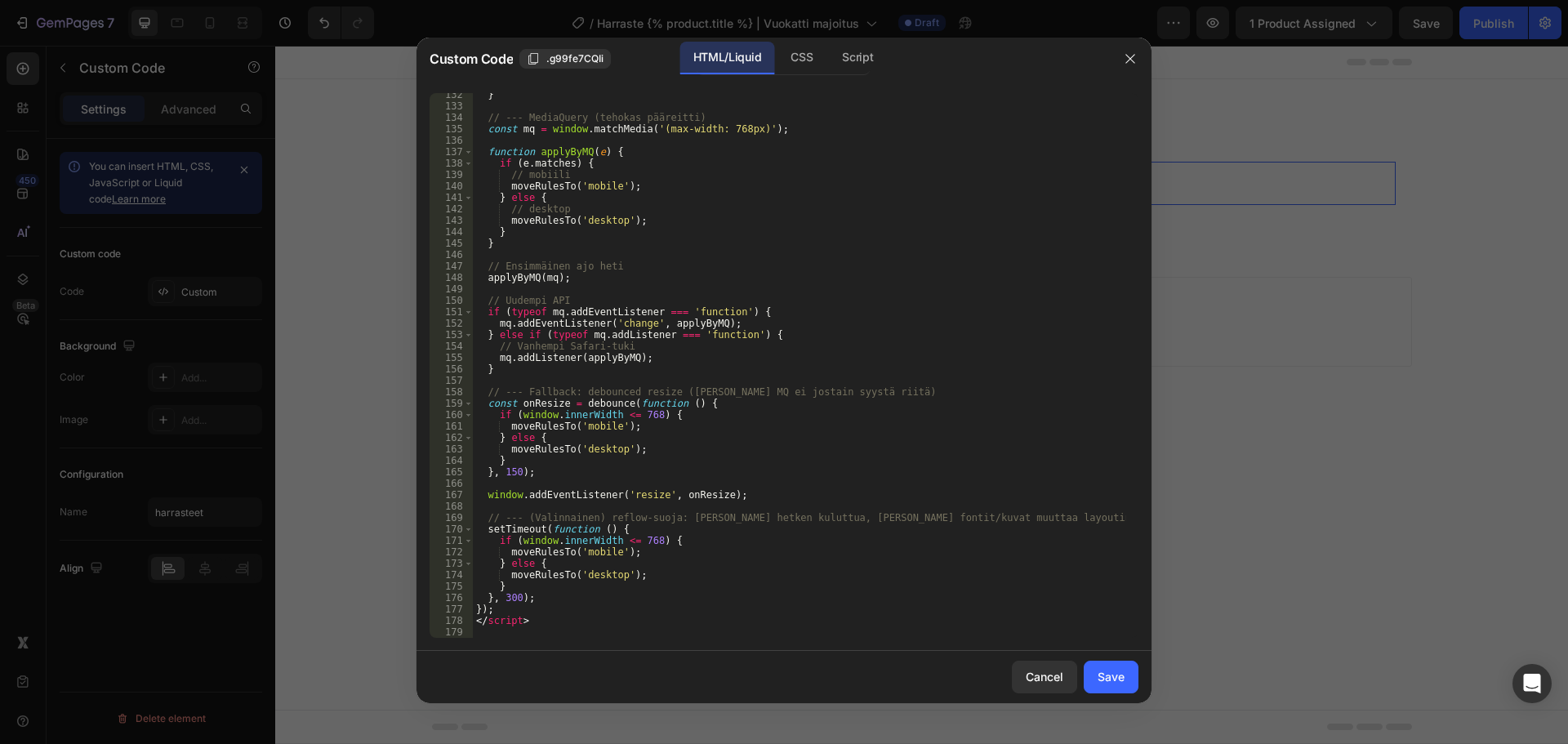
click at [1049, 659] on div "Cancel Save" at bounding box center [784, 677] width 735 height 52
click at [1048, 668] on div "Cancel" at bounding box center [1044, 676] width 37 height 17
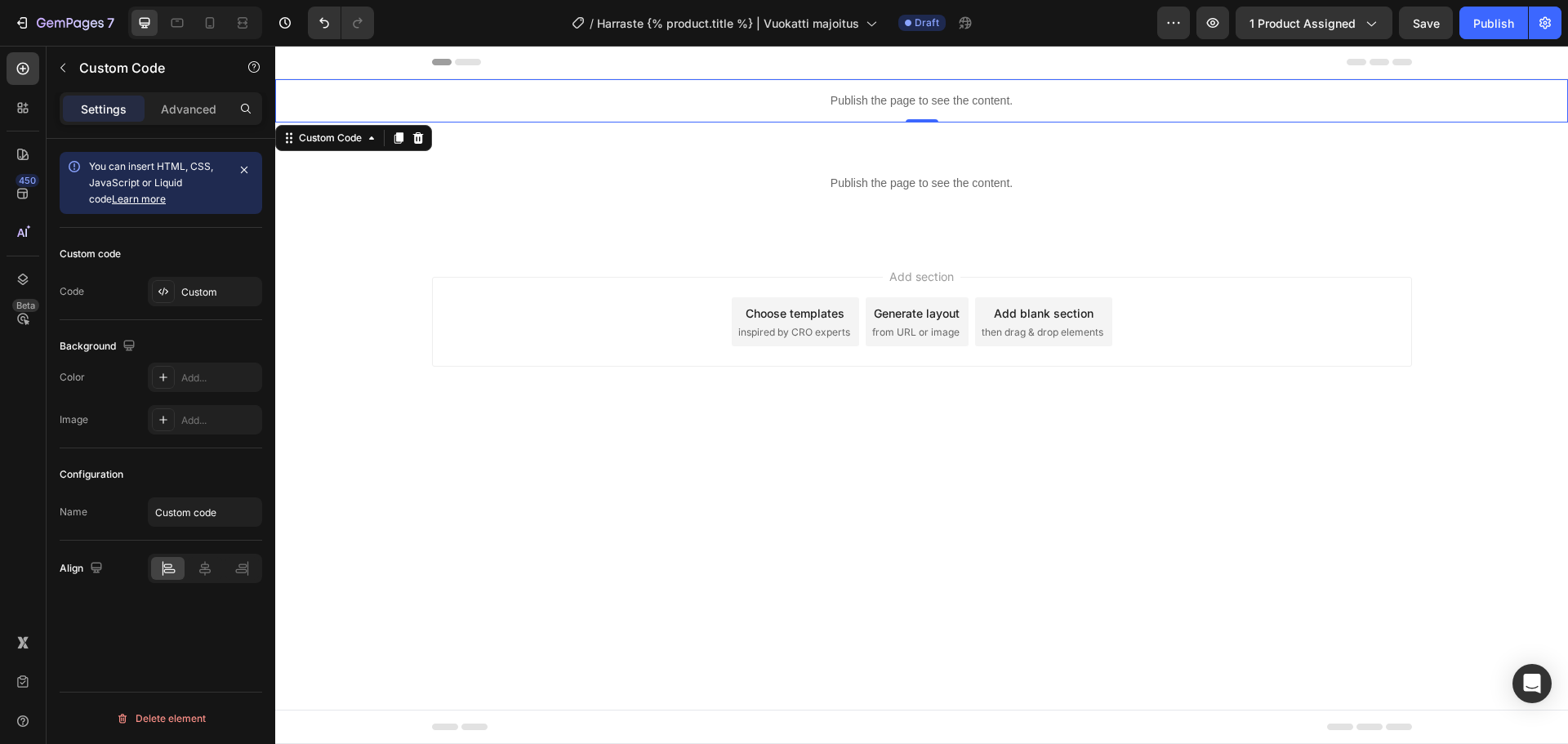
click at [810, 102] on p "Publish the page to see the content." at bounding box center [921, 101] width 1293 height 17
click at [215, 314] on div "Custom code Code Custom" at bounding box center [160, 274] width 202 height 92
click at [221, 302] on div "Custom" at bounding box center [205, 291] width 115 height 30
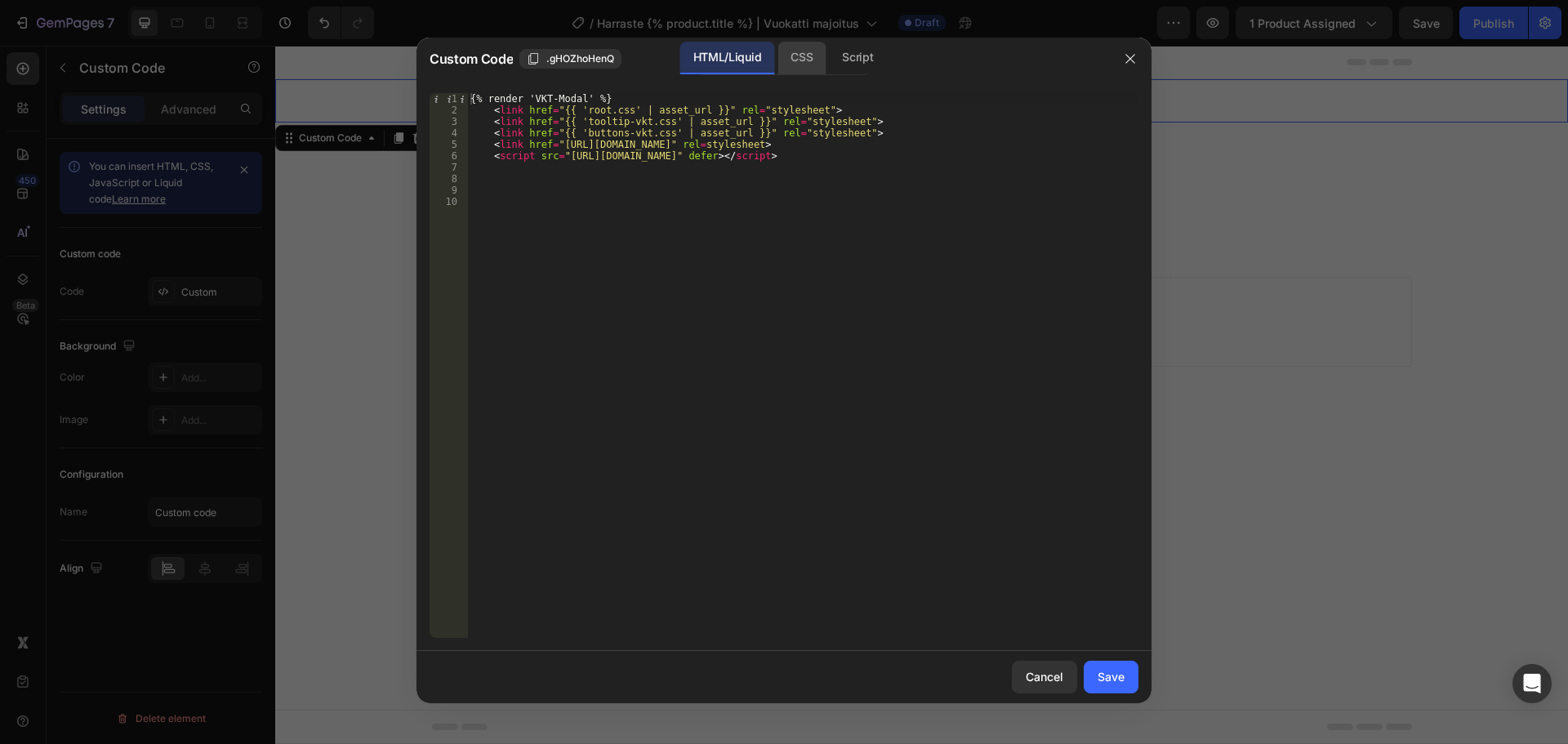
click at [829, 61] on div "CSS" at bounding box center [857, 58] width 57 height 33
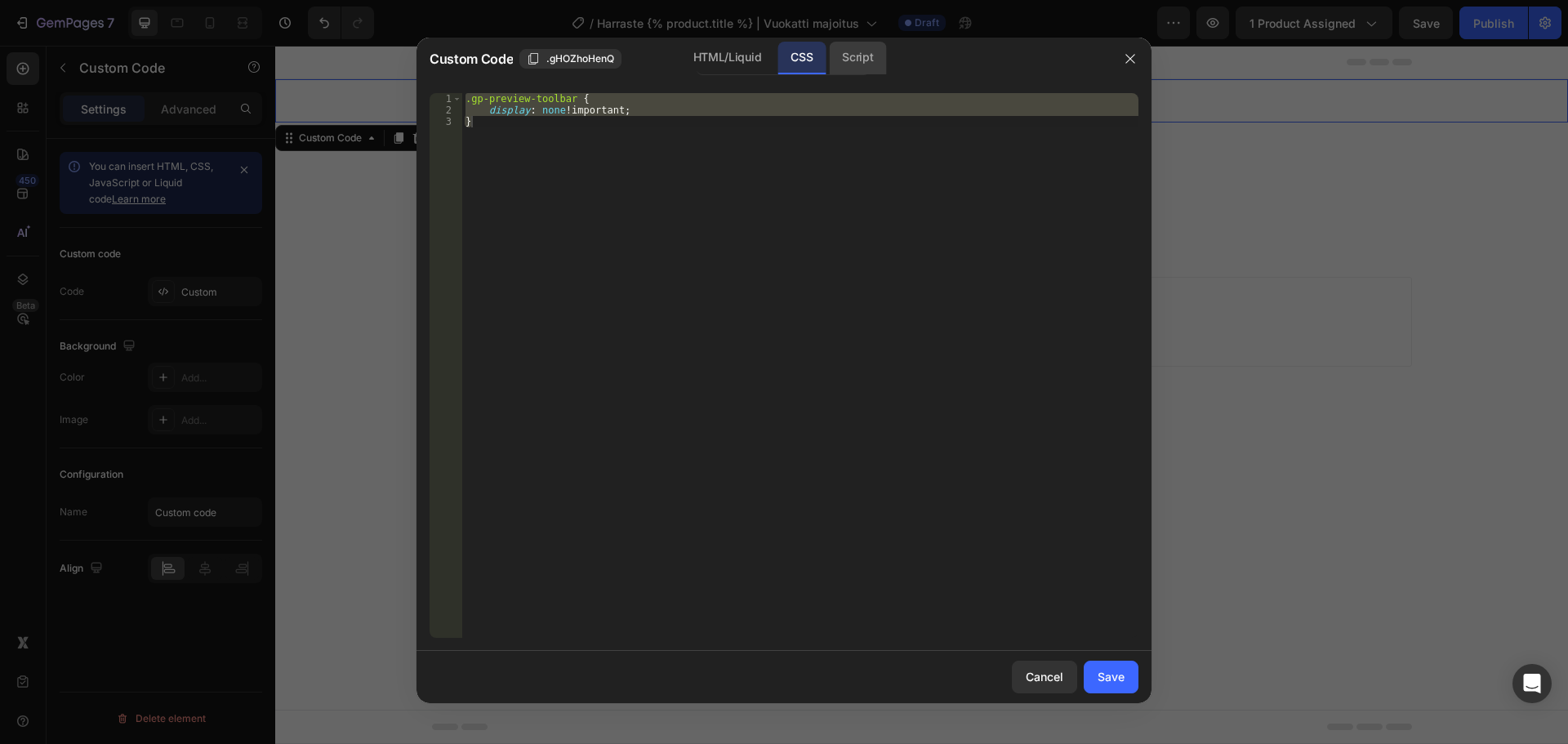
click at [858, 64] on div "Script" at bounding box center [857, 58] width 57 height 33
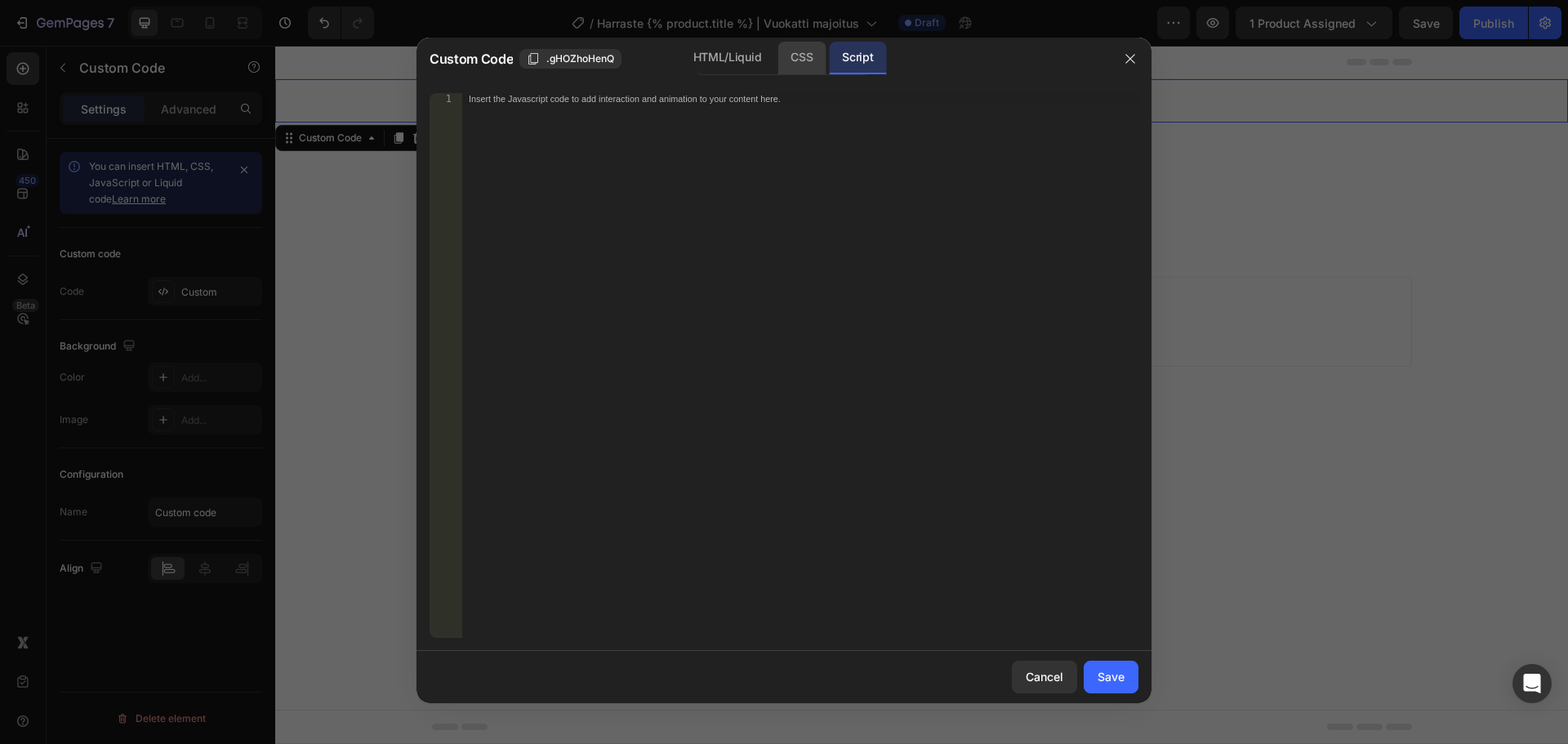
click at [790, 56] on div "CSS" at bounding box center [802, 58] width 48 height 33
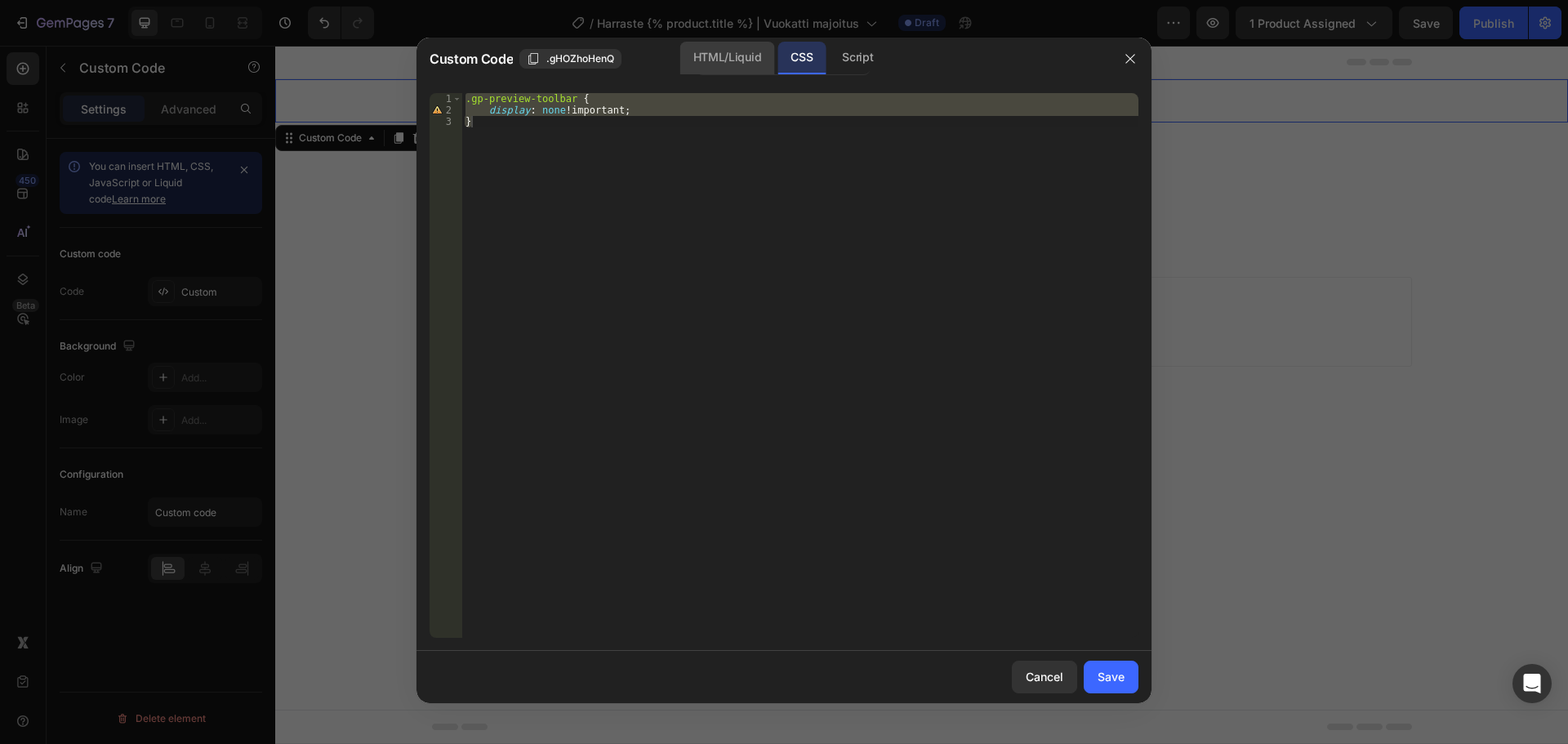
click at [760, 53] on div "HTML/Liquid" at bounding box center [727, 58] width 94 height 33
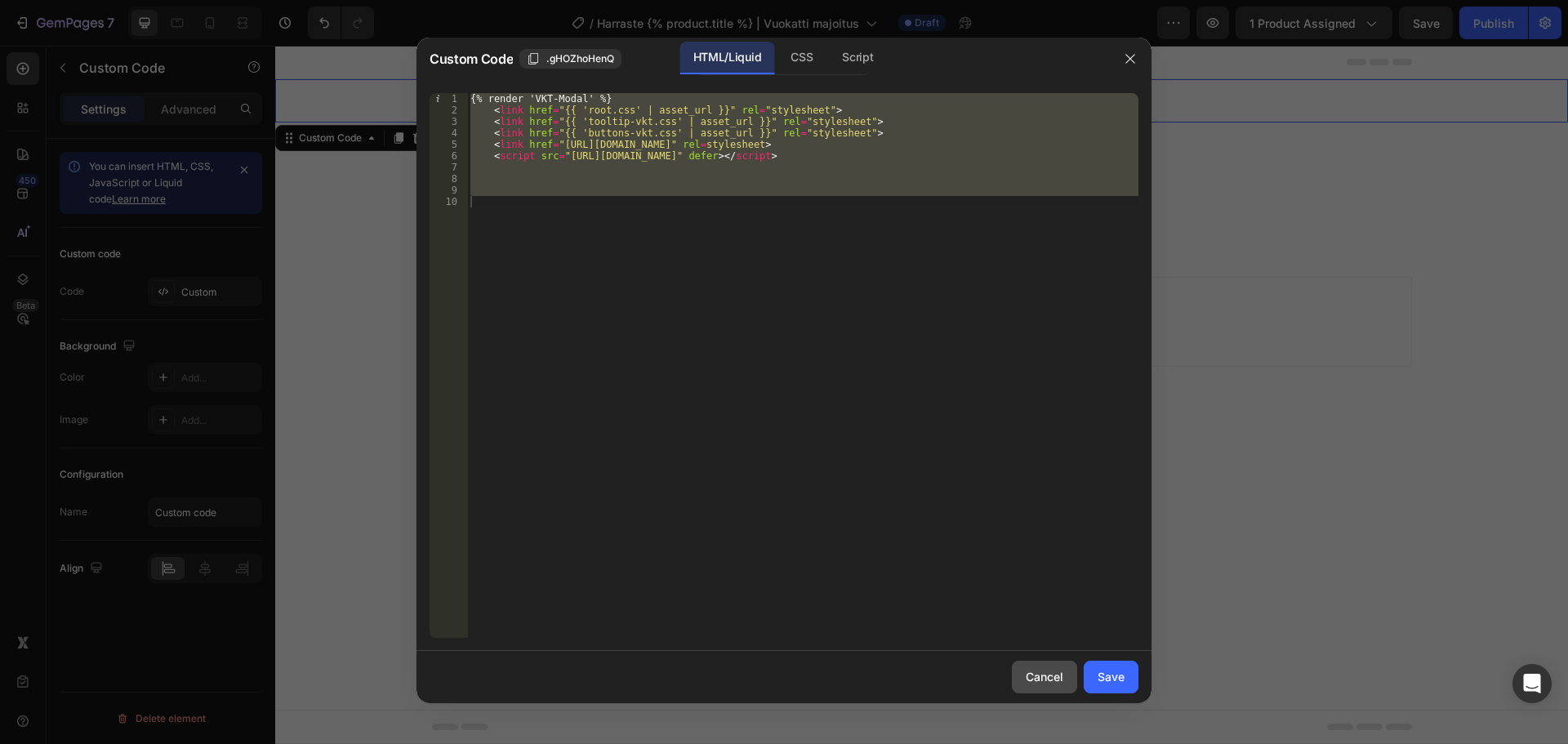
click at [1032, 669] on div "Cancel" at bounding box center [1044, 676] width 37 height 17
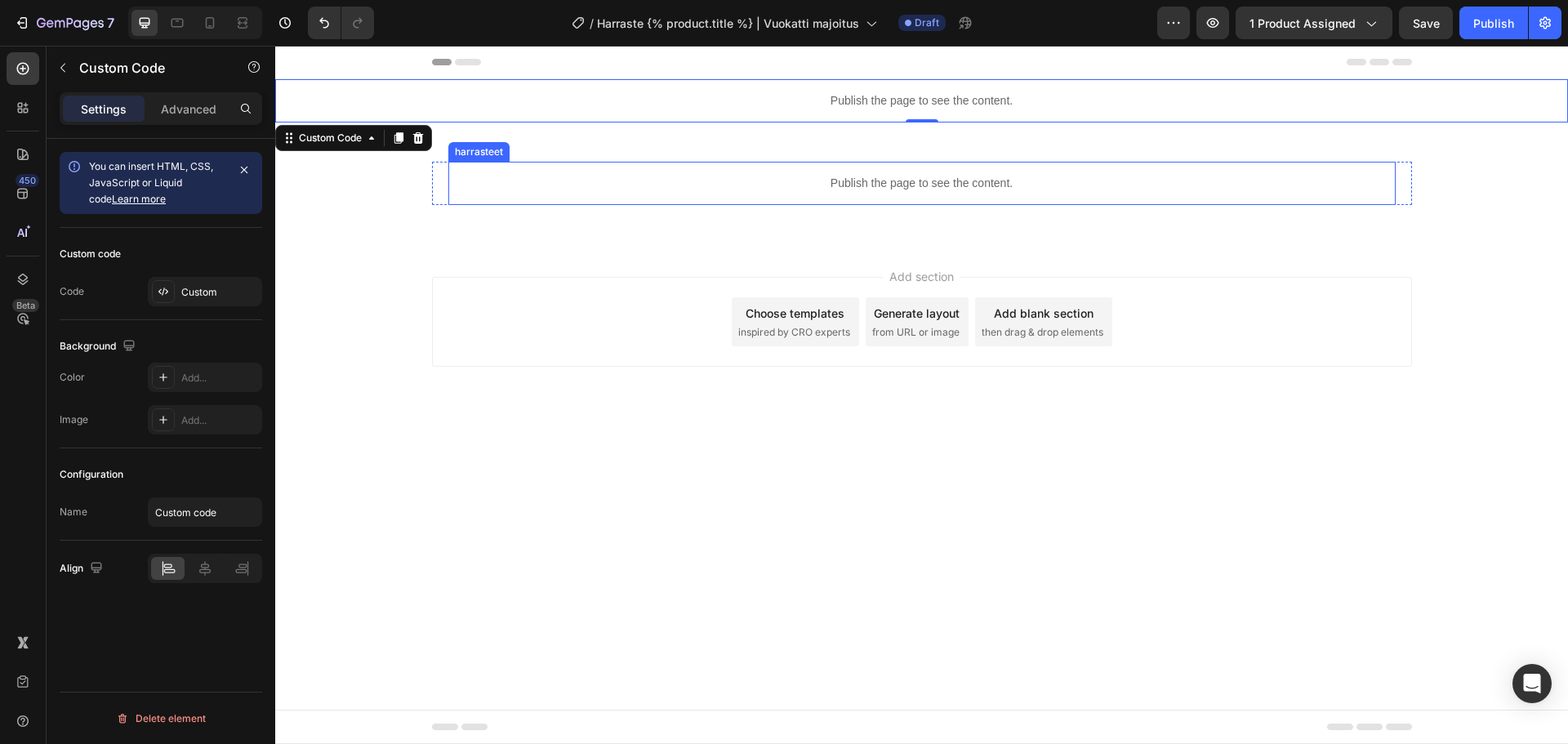
click at [674, 186] on p "Publish the page to see the content." at bounding box center [921, 183] width 948 height 17
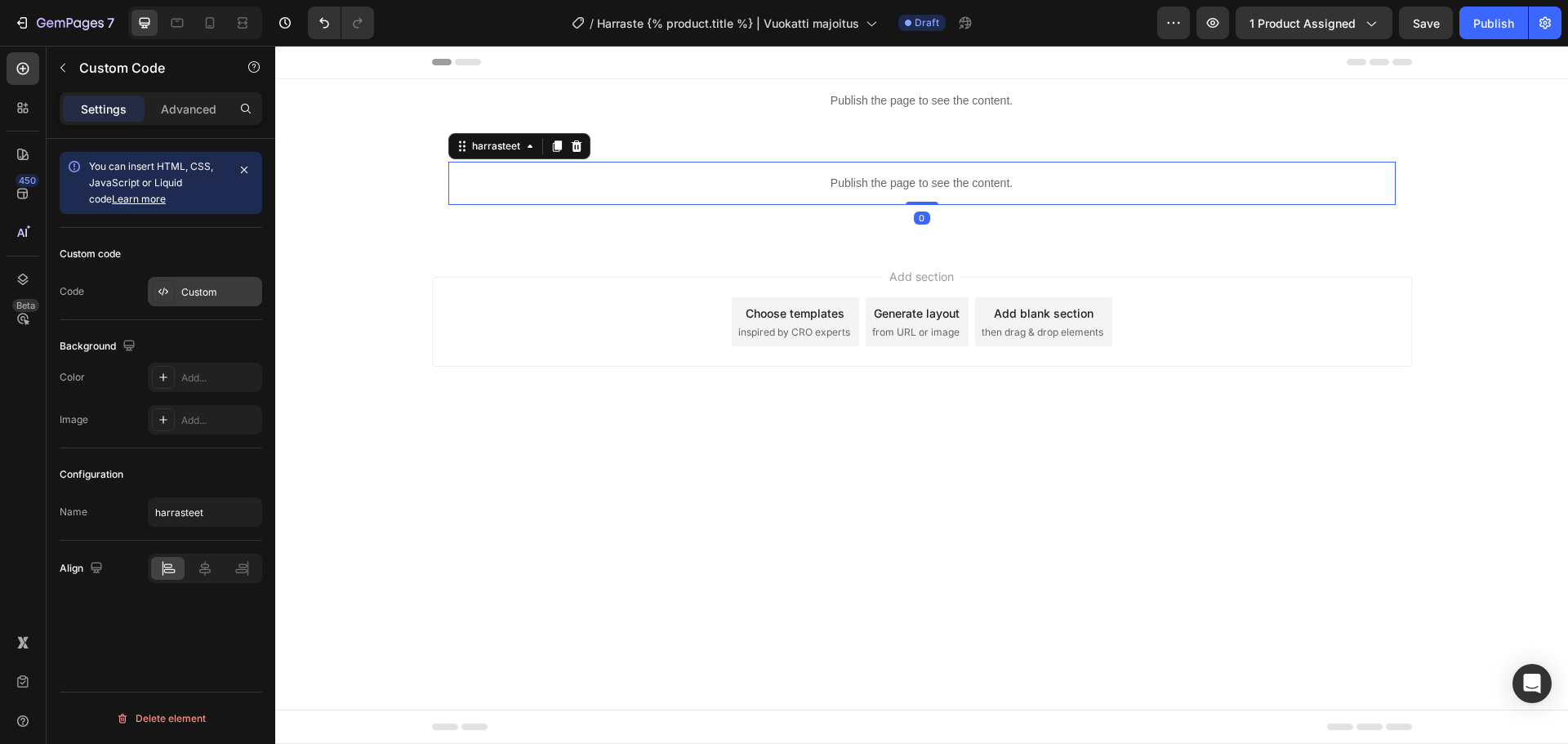
click at [197, 295] on div "Custom" at bounding box center [220, 292] width 76 height 15
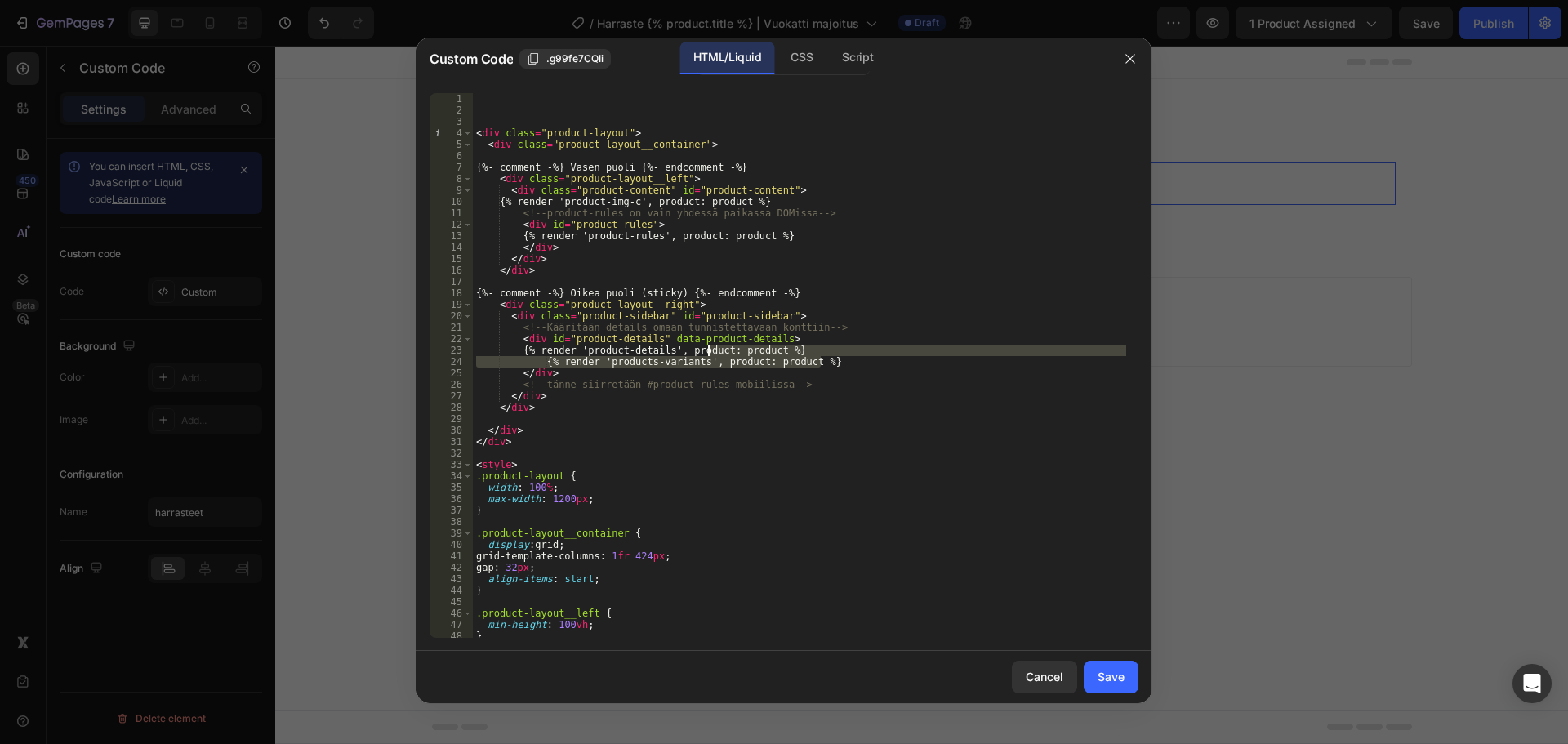
drag, startPoint x: 838, startPoint y: 361, endPoint x: 709, endPoint y: 347, distance: 129.8
click at [709, 347] on div "< div class = "product-layout" > < div class = "product-layout__container" > {%…" at bounding box center [799, 376] width 653 height 567
click at [824, 348] on div "< div class = "product-layout" > < div class = "product-layout__container" > {%…" at bounding box center [799, 365] width 653 height 545
drag, startPoint x: 847, startPoint y: 361, endPoint x: 498, endPoint y: 366, distance: 349.0
click at [498, 366] on div "< div class = "product-layout" > < div class = "product-layout__container" > {%…" at bounding box center [799, 376] width 653 height 567
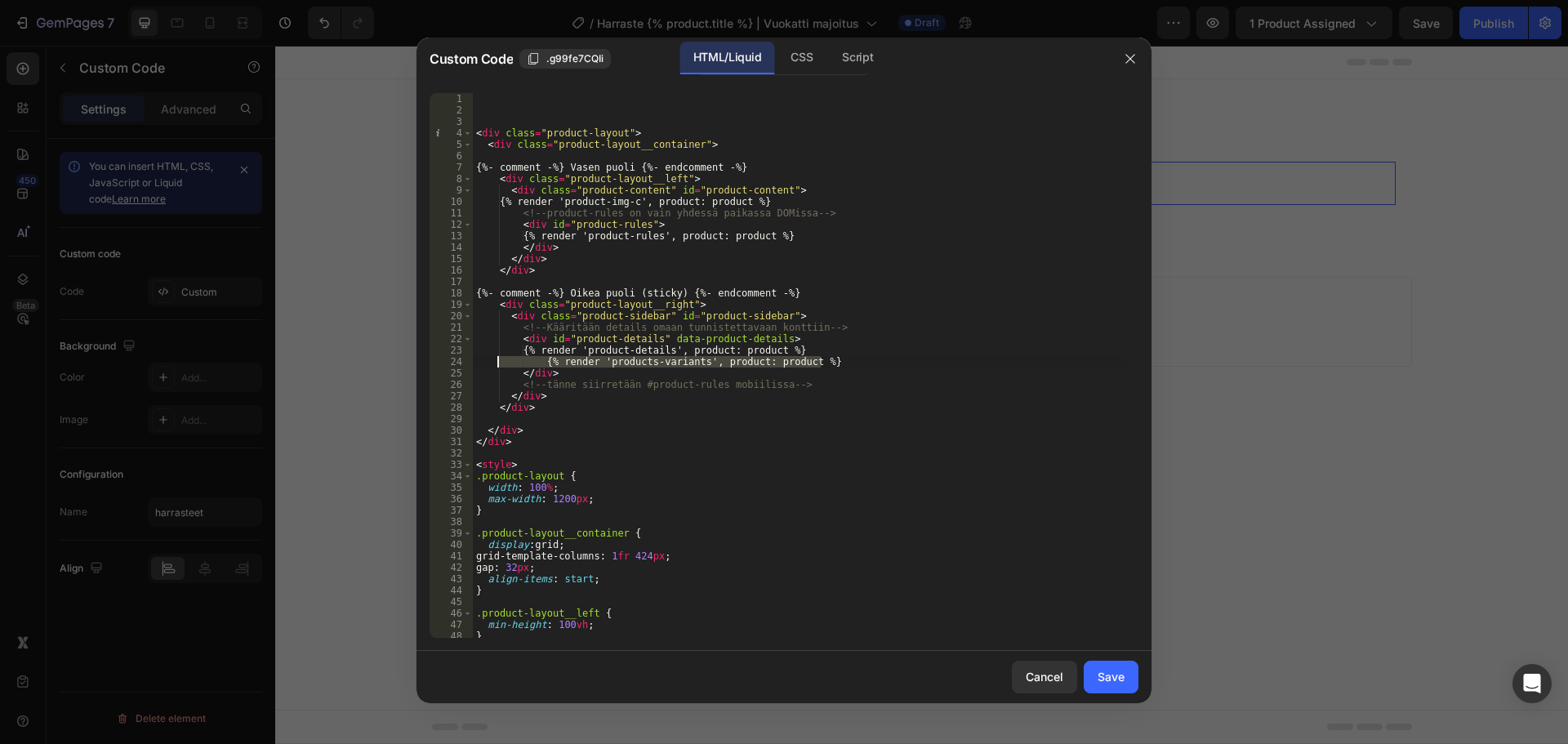
type textarea "{% render 'products-variants', product: product %}"
drag, startPoint x: 809, startPoint y: 383, endPoint x: 510, endPoint y: 381, distance: 299.0
click at [510, 381] on div "< div class = "product-layout" > < div class = "product-layout__container" > {%…" at bounding box center [799, 376] width 653 height 567
type textarea "<!-- tänne siirretään #product-rules mobiilissa -->"
click at [629, 353] on div "< div class = "product-layout" > < div class = "product-layout__container" > {%…" at bounding box center [799, 376] width 653 height 567
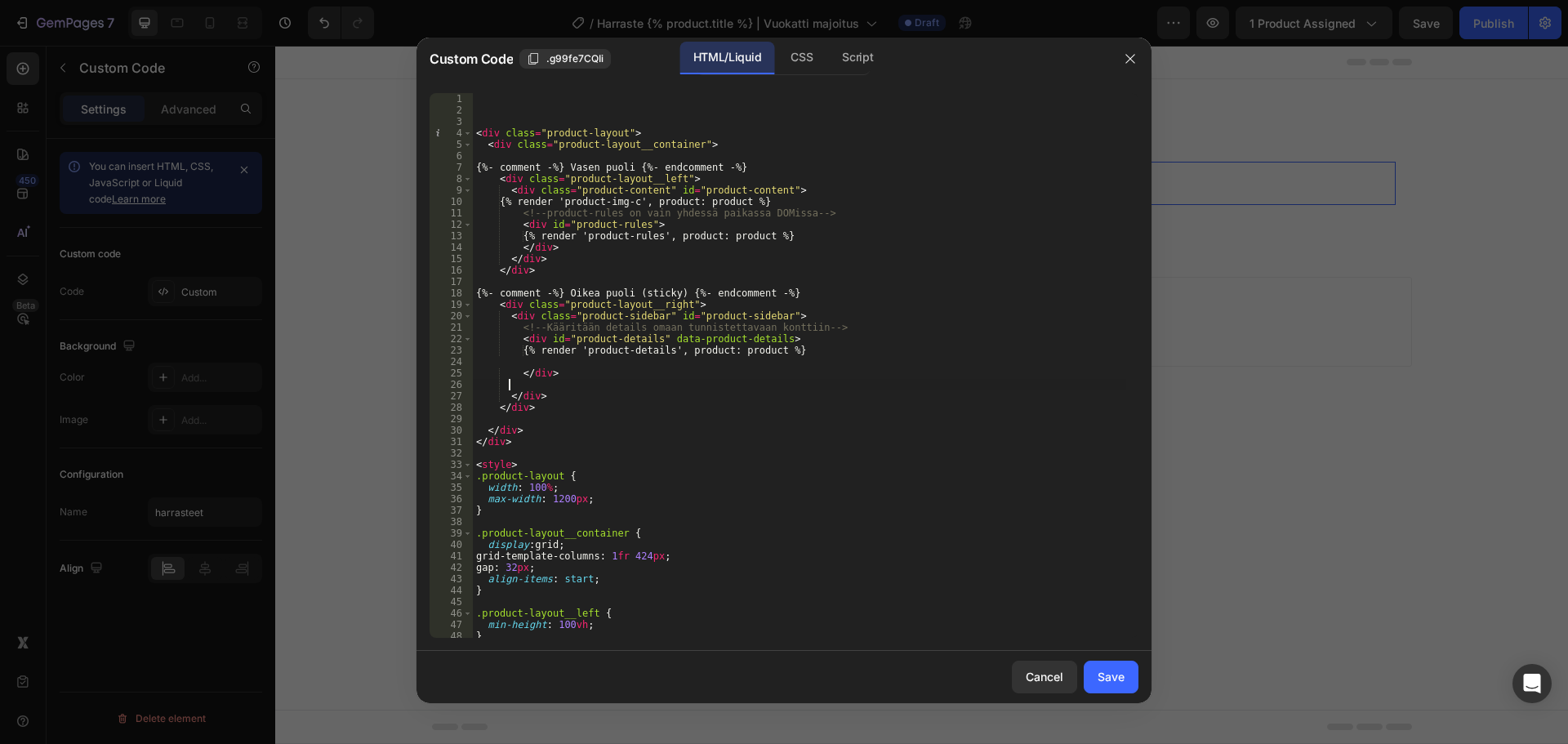
type textarea "{% render 'product-details', product: product %}"
click at [607, 367] on div "< div class = "product-layout" > < div class = "product-layout__container" > {%…" at bounding box center [799, 376] width 653 height 567
type textarea "{% render 'products-variants', product: product %}"
click at [1108, 669] on div "Save" at bounding box center [1111, 676] width 27 height 17
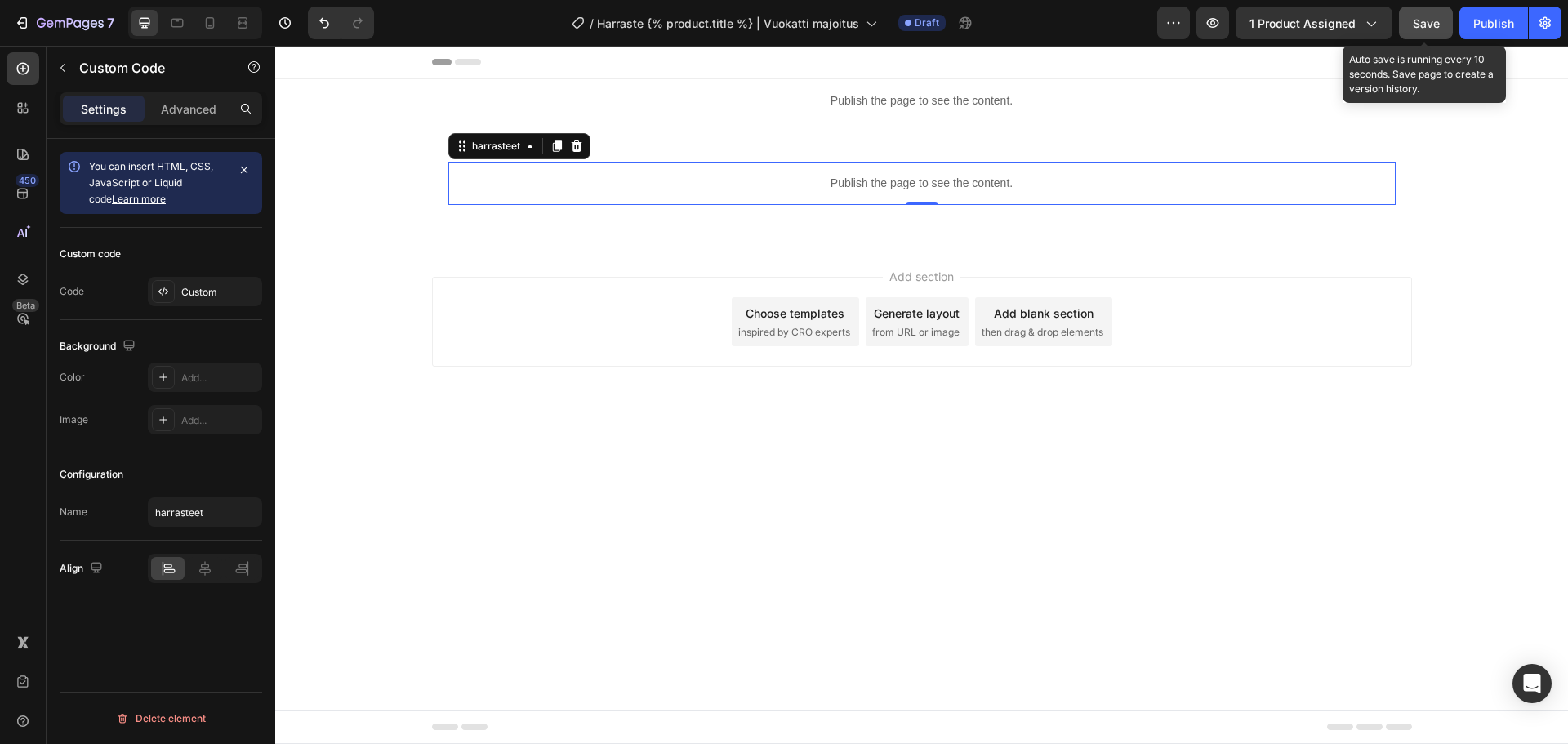
click at [1414, 11] on button "Save" at bounding box center [1426, 22] width 54 height 33
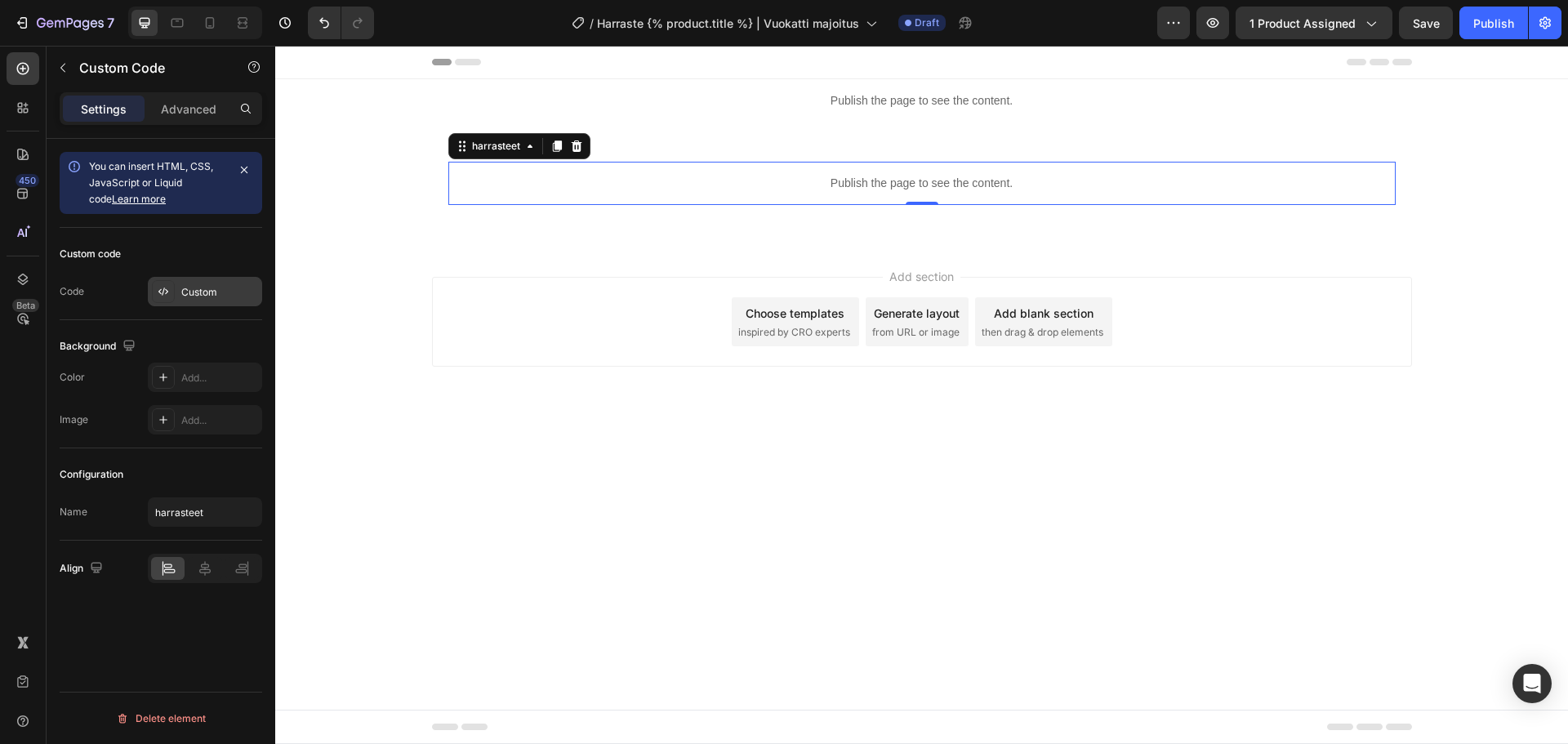
click at [176, 296] on div "Custom" at bounding box center [205, 291] width 115 height 30
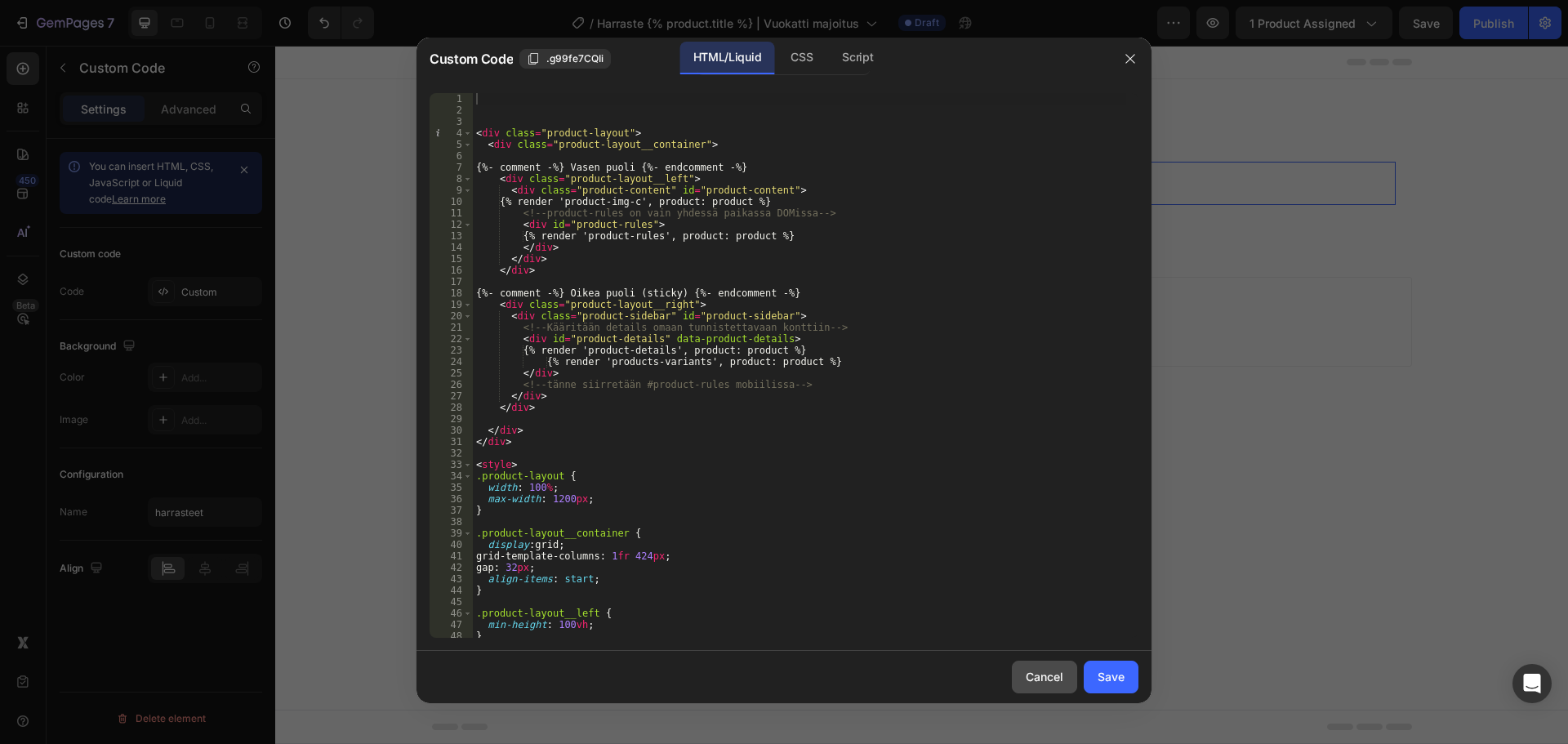
click at [1037, 662] on button "Cancel" at bounding box center [1044, 676] width 65 height 33
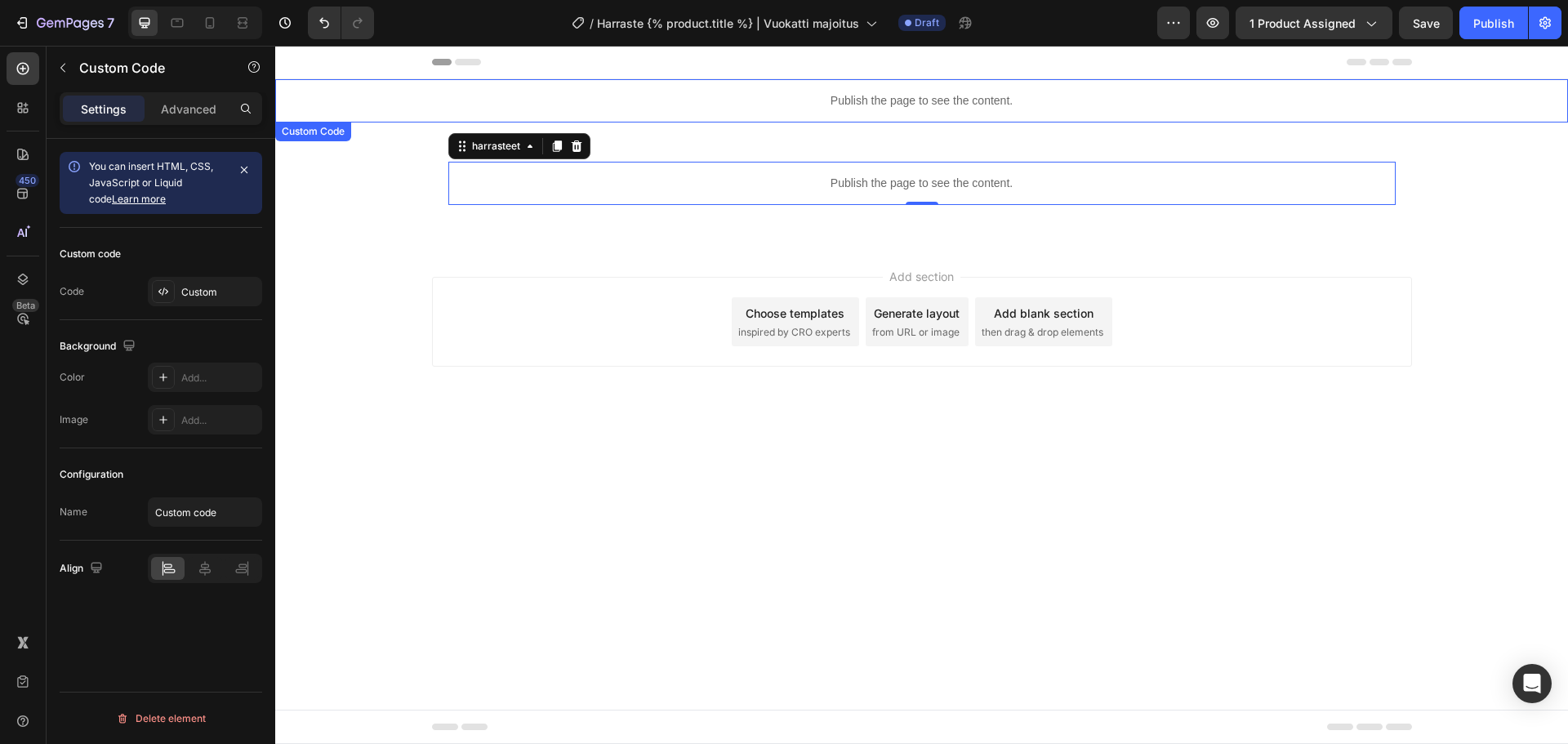
click at [860, 102] on p "Publish the page to see the content." at bounding box center [921, 101] width 1293 height 17
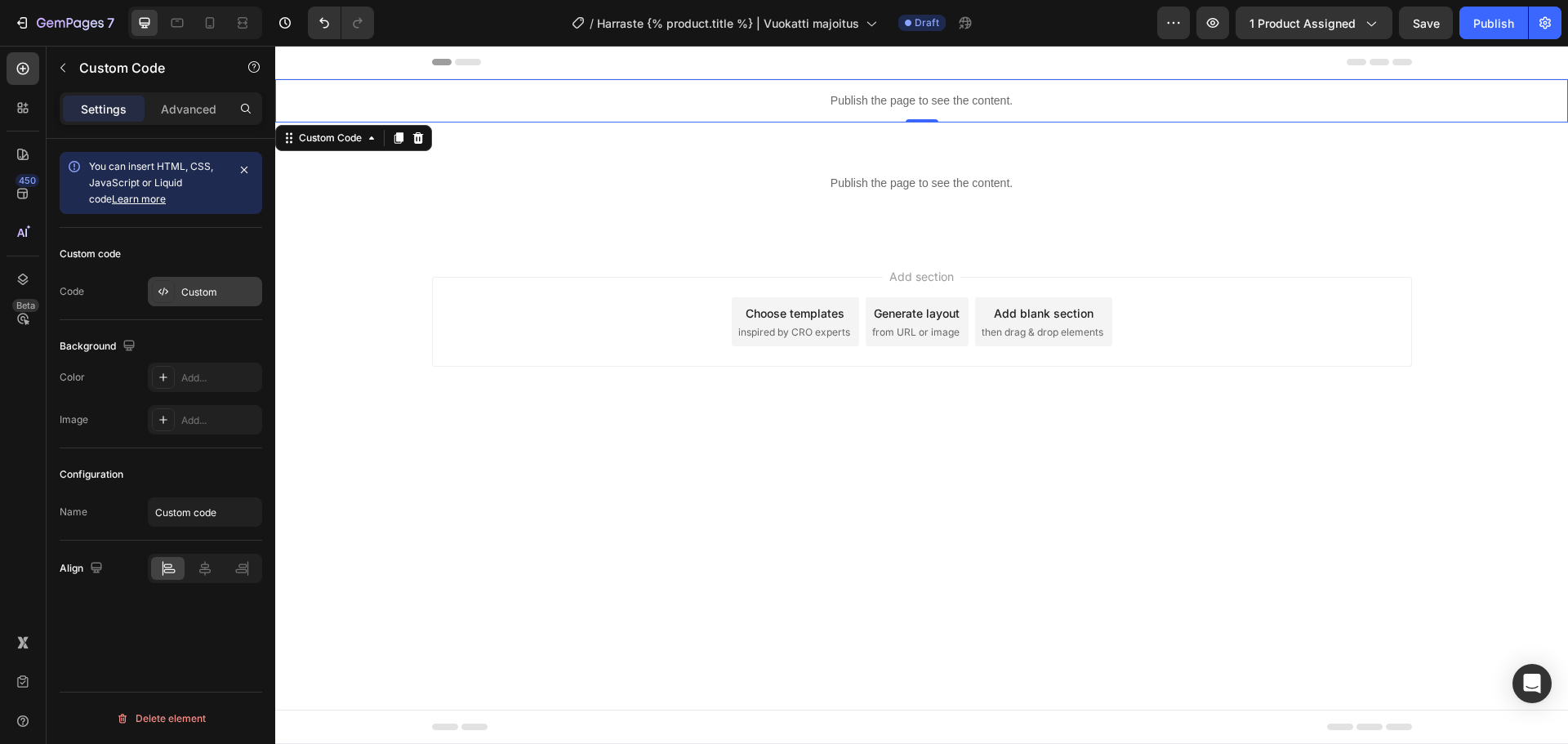
click at [222, 298] on div "Custom" at bounding box center [220, 292] width 76 height 15
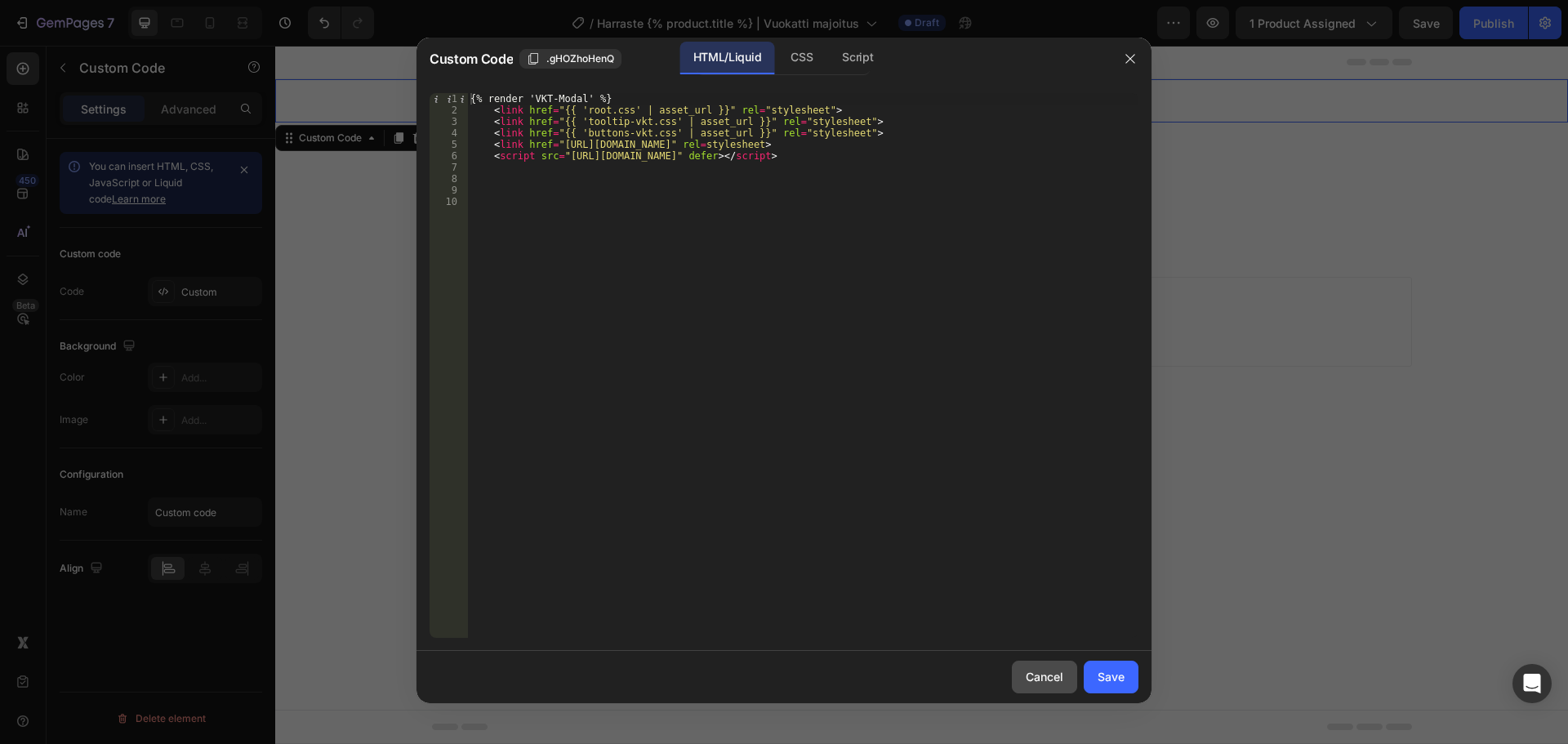
click at [1035, 661] on button "Cancel" at bounding box center [1044, 676] width 65 height 33
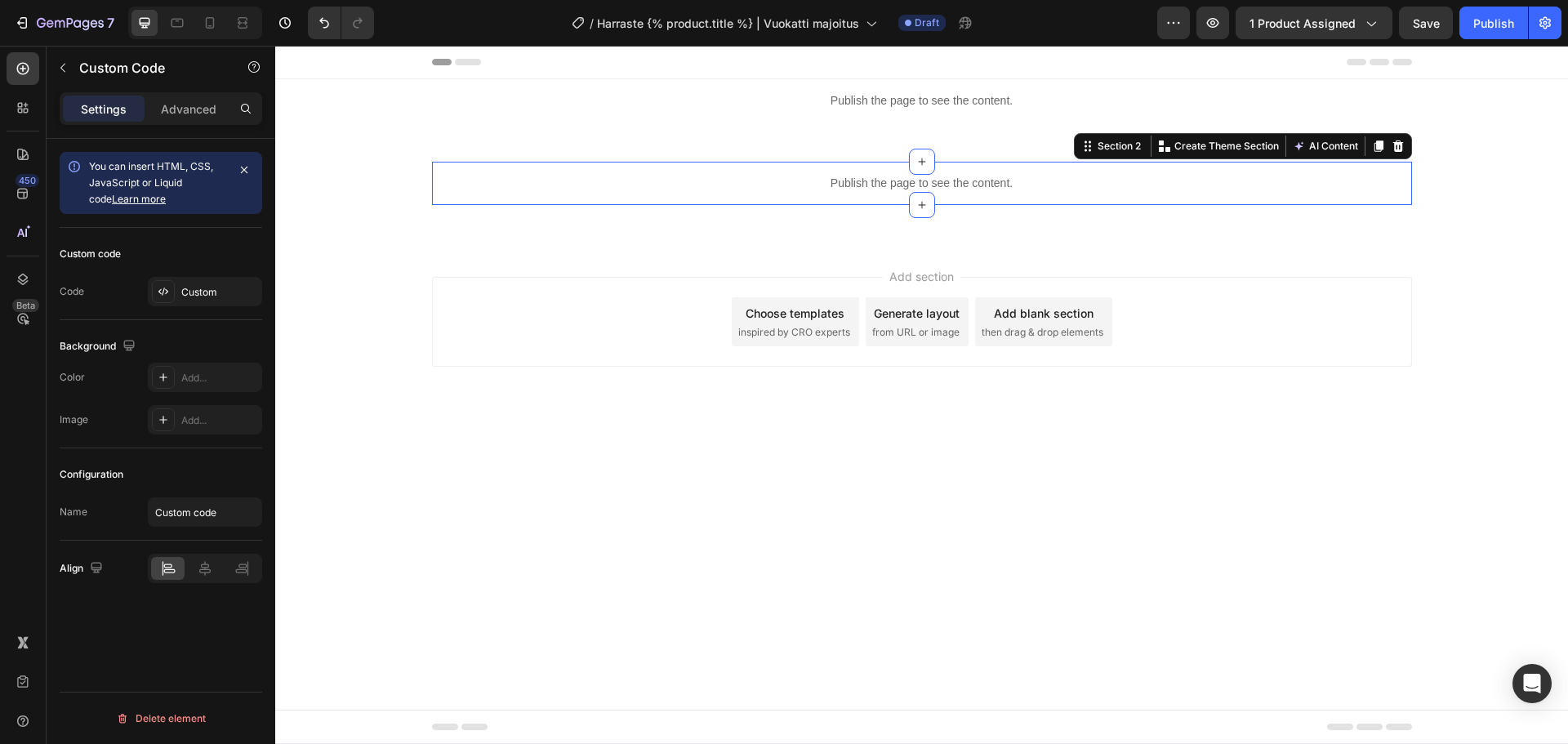
click at [441, 188] on div "Publish the page to see the content. harrasteet Section 2 Create Theme Section …" at bounding box center [922, 183] width 980 height 43
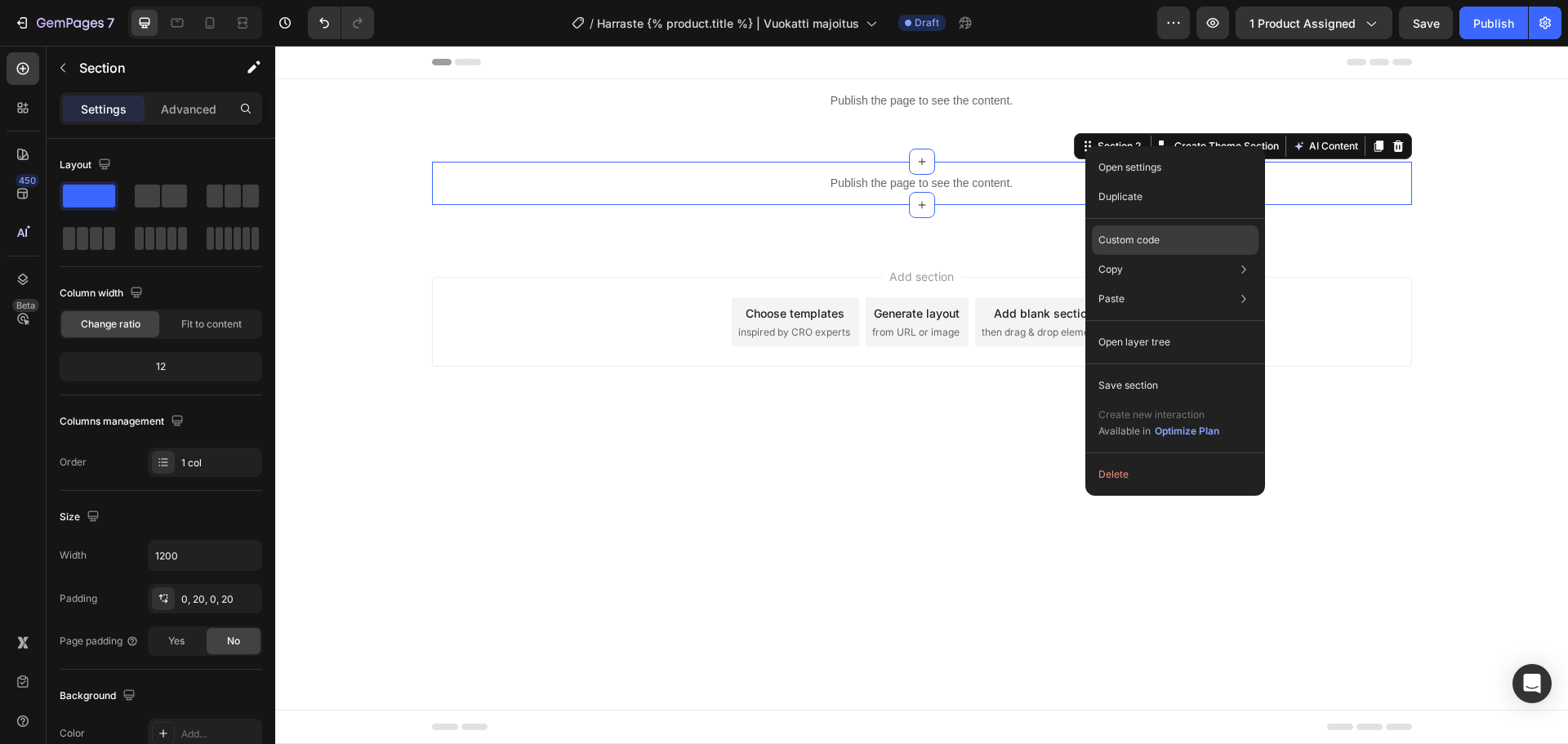
click at [1165, 284] on div "Custom code" at bounding box center [1175, 299] width 167 height 30
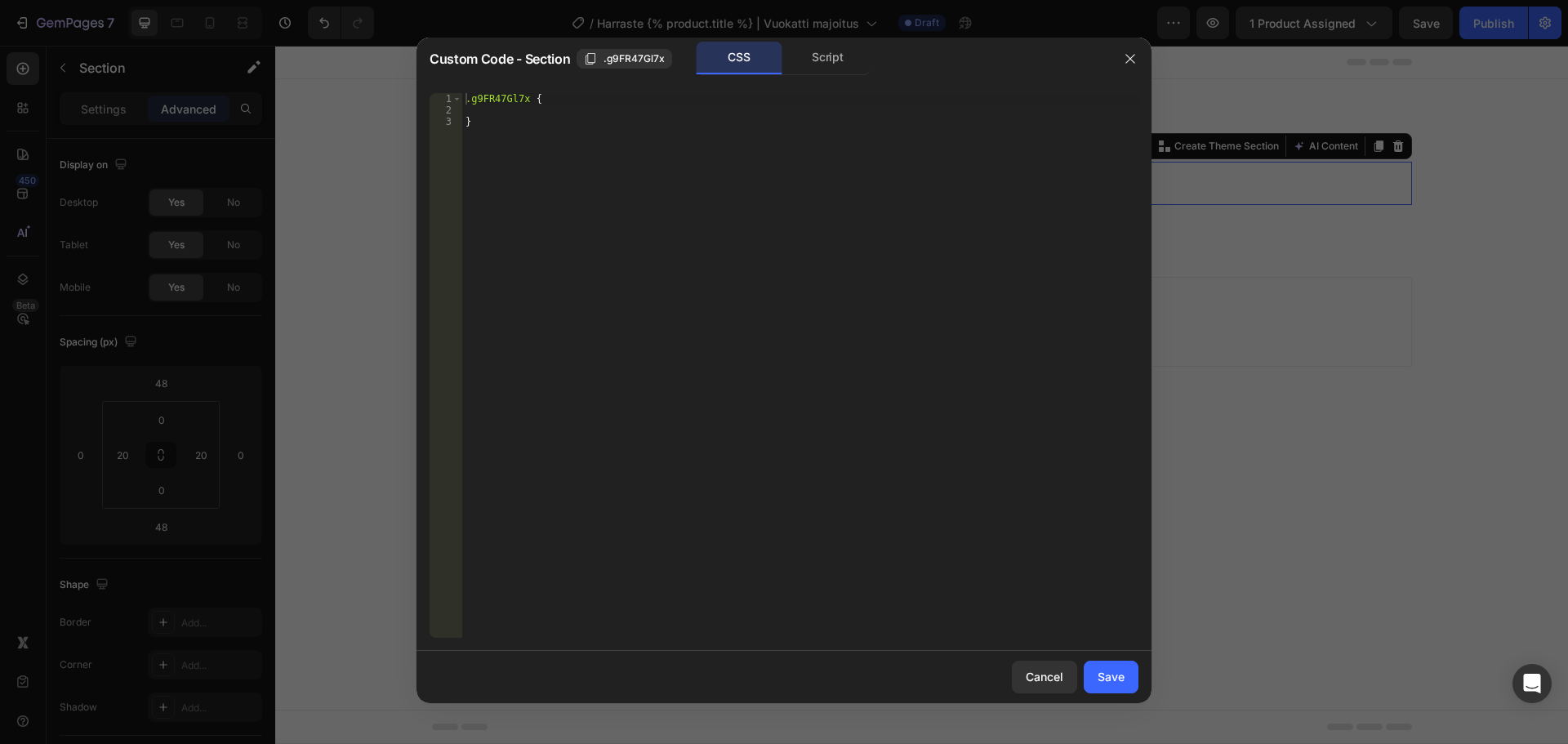
type textarea "}"
click at [747, 156] on div ".g9FR47Gl7x { }" at bounding box center [800, 376] width 676 height 567
paste textarea "position: absolute; inset: 0;"
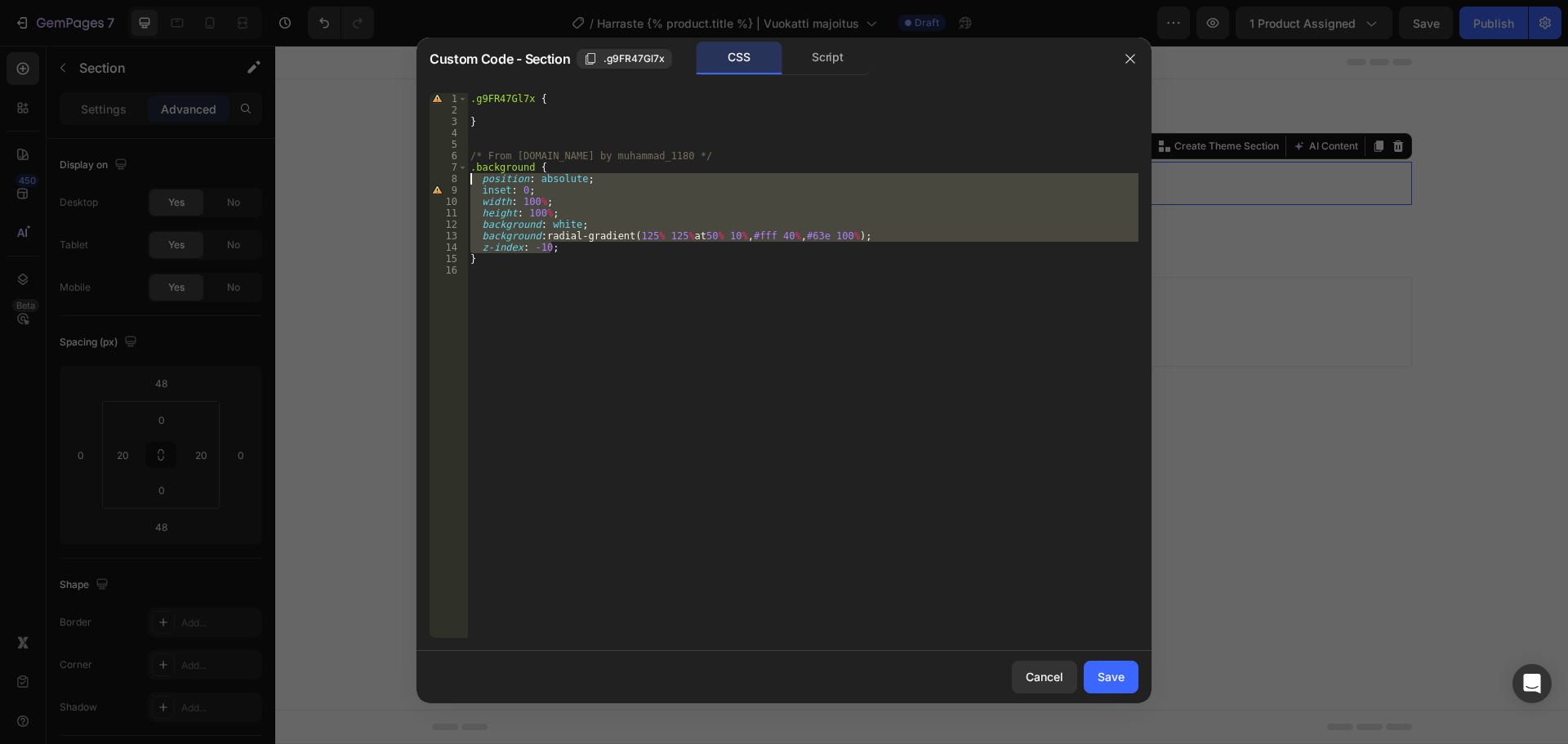
drag, startPoint x: 562, startPoint y: 246, endPoint x: 401, endPoint y: 179, distance: 174.4
click at [401, 179] on div "Custom Code - Section .g9FR47Gl7x CSS Script 1 2 3 4 5 6 7 8 9 10 11 12 13 14 1…" at bounding box center [784, 372] width 1568 height 744
type textarea "position: absolute; inset: 0;"
click at [485, 114] on div ".g9FR47Gl7x { } /* From Uiverse.io by muhammad_1180 */ .background { position :…" at bounding box center [803, 376] width 672 height 567
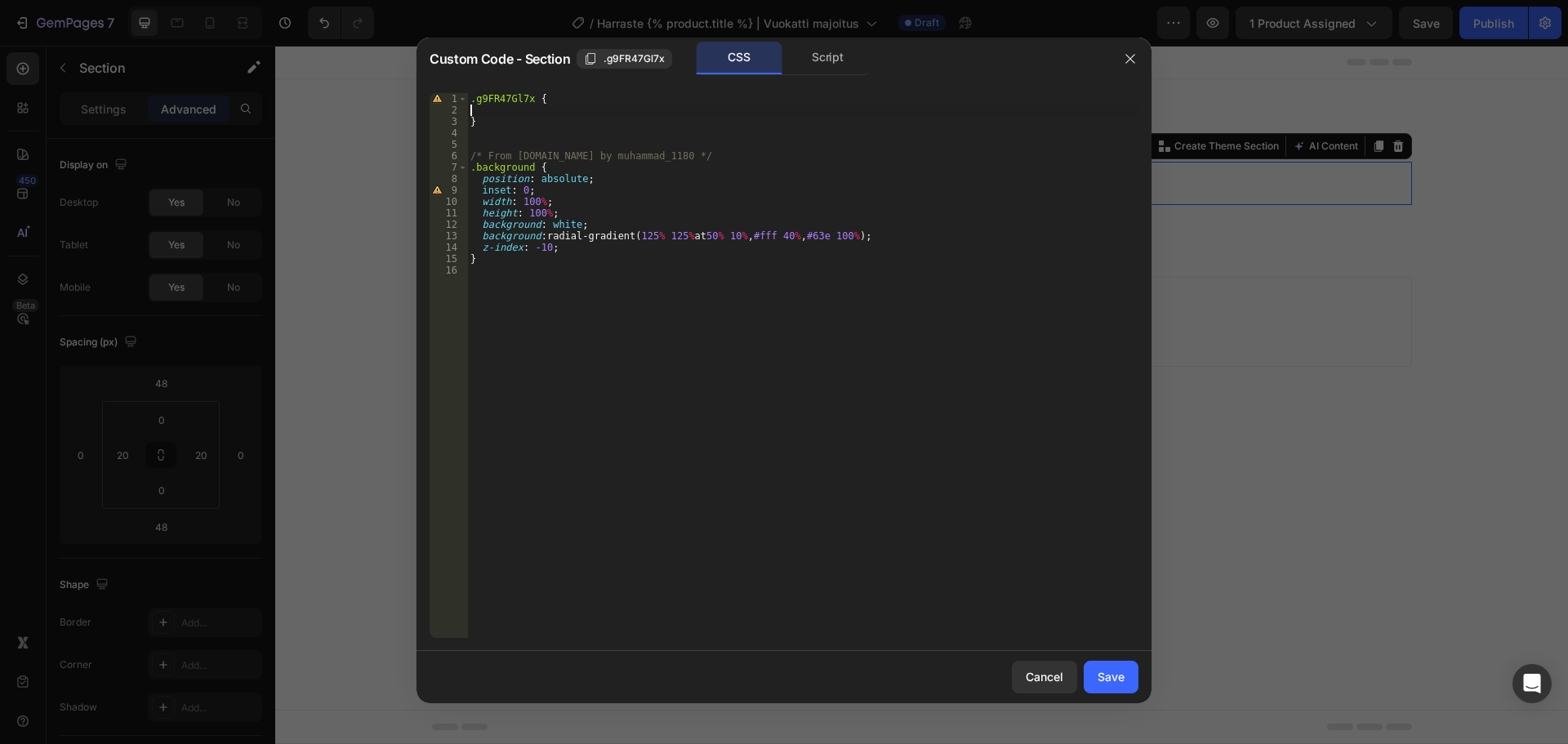
paste textarea "z-index: -10;"
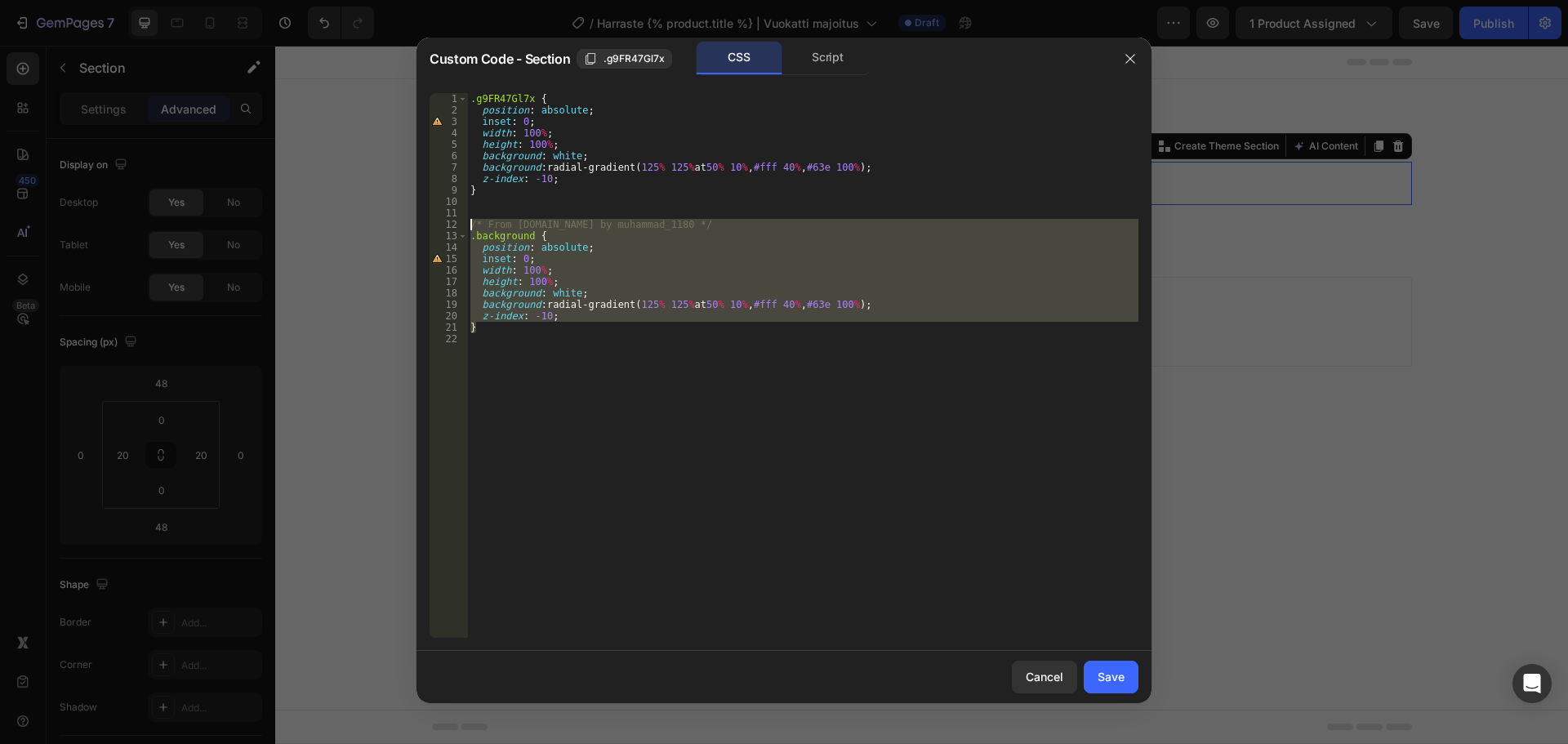
drag, startPoint x: 489, startPoint y: 330, endPoint x: 449, endPoint y: 223, distance: 114.2
click at [449, 223] on div "z-index: -10; 1 2 3 4 5 6 7 8 9 10 11 12 13 14 15 16 17 18 19 20 21 22 .g9FR47G…" at bounding box center [784, 365] width 709 height 545
type textarea "/* From Uiverse.io by muhammad_1180 */ .background {"
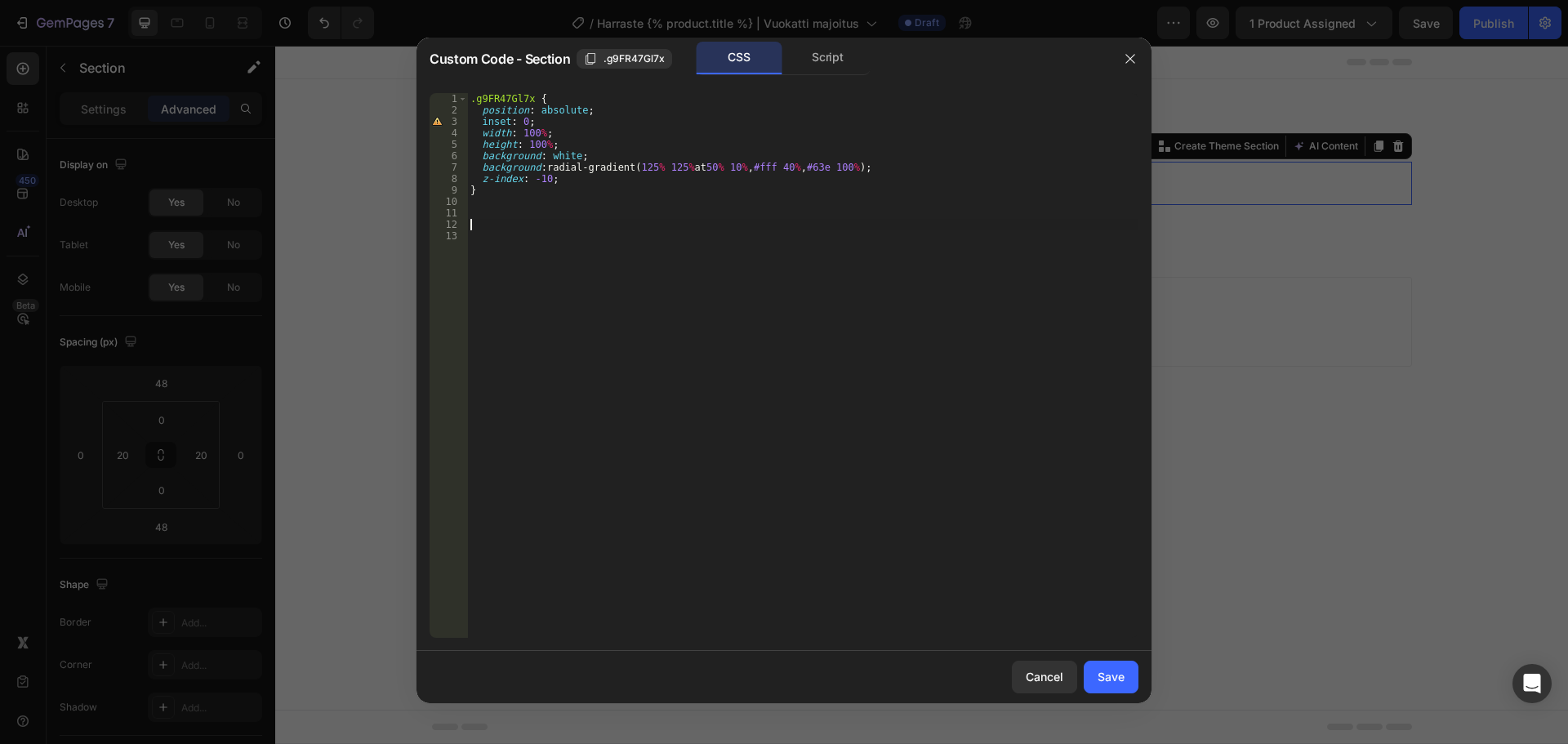
click at [861, 167] on div ".g9FR47Gl7x { position : absolute ; inset : 0 ; width : 100 % ; height : 100 % …" at bounding box center [803, 376] width 672 height 567
click at [546, 178] on div ".g9FR47Gl7x { position : absolute ; inset : 0 ; width : 100 % ; height : 100 % …" at bounding box center [803, 376] width 672 height 567
click at [575, 156] on div ".g9FR47Gl7x { position : absolute ; inset : 0 ; width : 100 % ; height : 100 % …" at bounding box center [803, 376] width 672 height 567
click at [547, 143] on div ".g9FR47Gl7x { position : absolute ; inset : 0 ; width : 100 % ; height : 100 % …" at bounding box center [803, 376] width 672 height 567
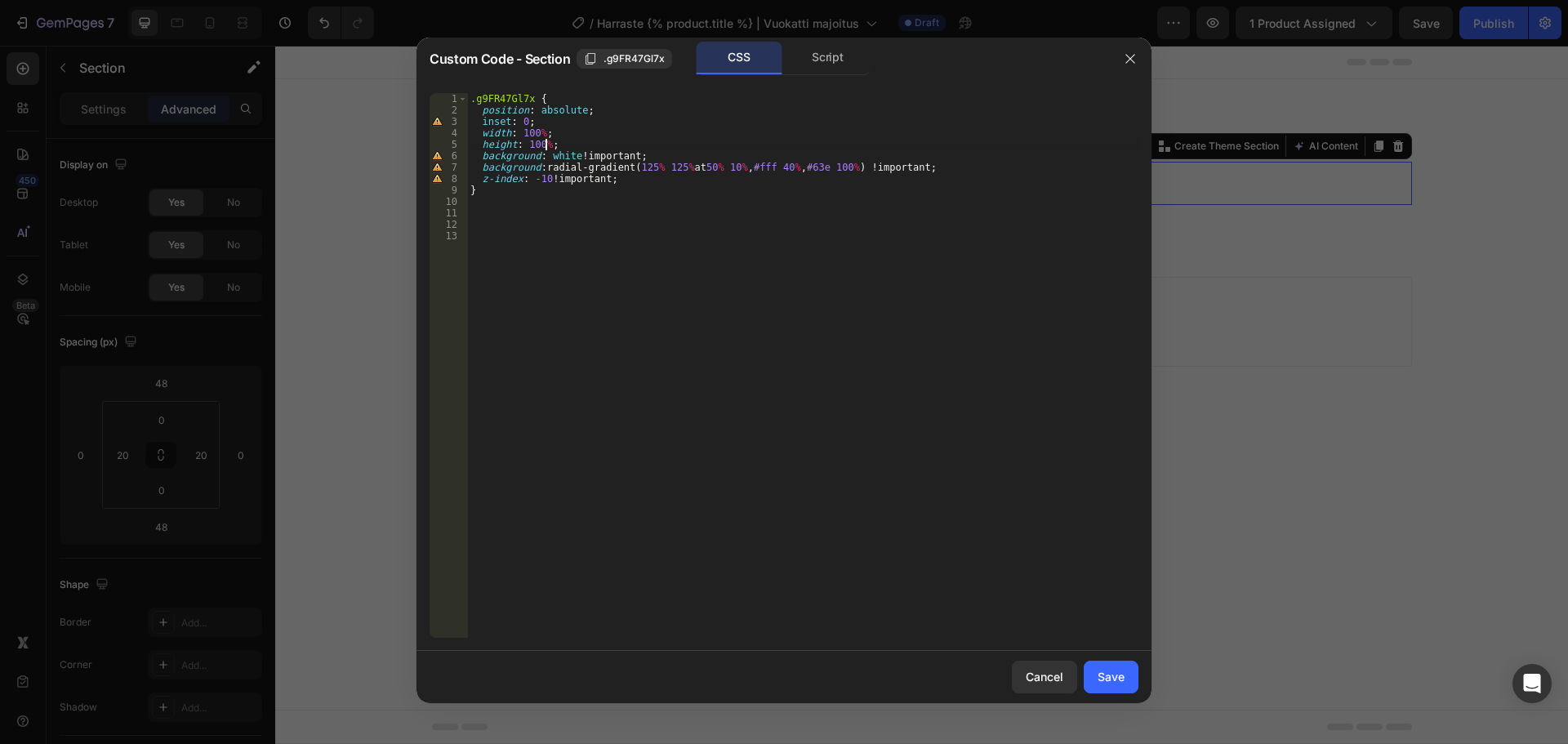
scroll to position [0, 6]
click at [650, 156] on div ".g9FR47Gl7x { position : absolute ; inset : 0 ; width : 100 % ; height : 100 % …" at bounding box center [803, 376] width 672 height 567
type textarea "background: white ;"
click at [1118, 667] on button "Save" at bounding box center [1111, 676] width 55 height 33
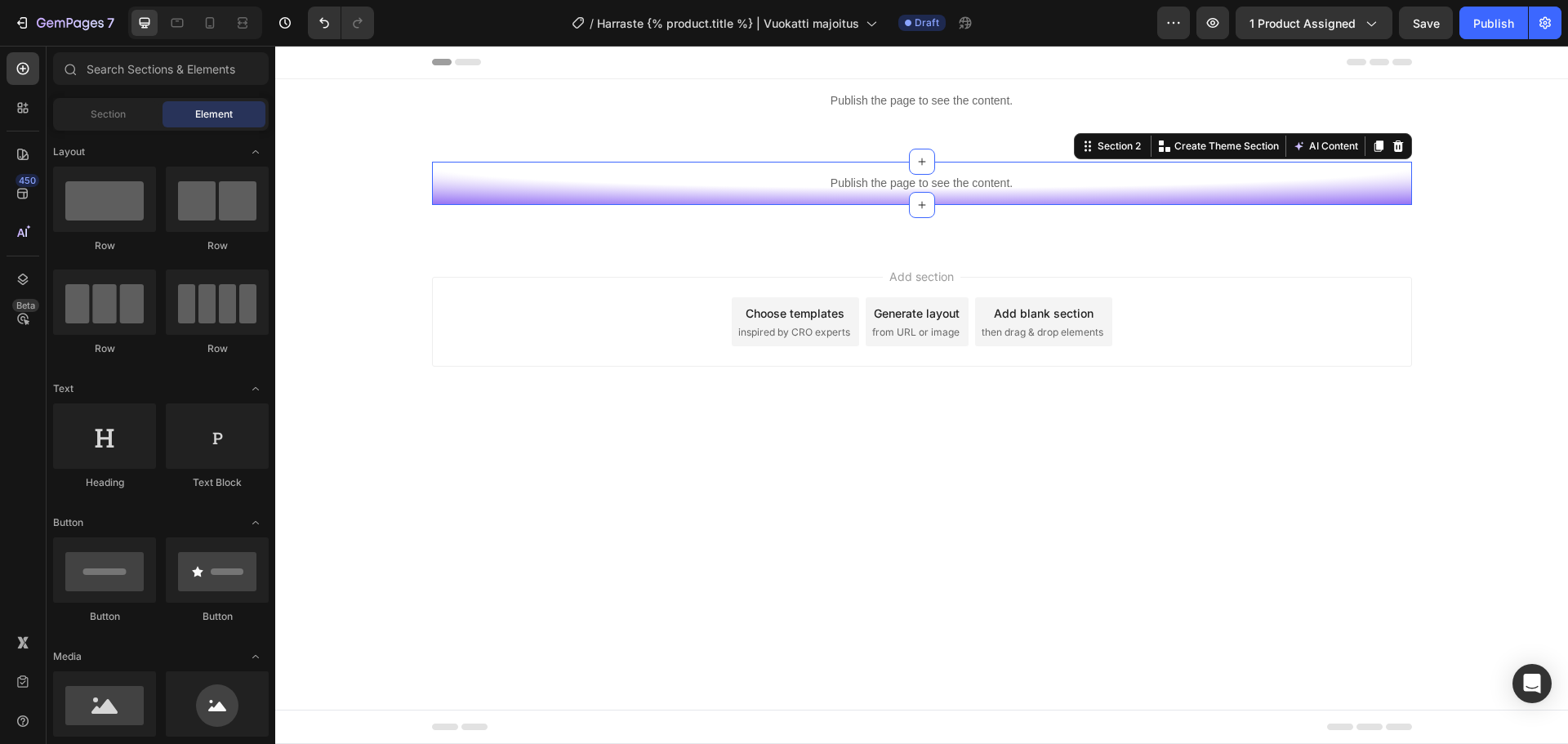
click at [1098, 513] on body "Header Publish the page to see the content. Custom Code Section 1 Publish the p…" at bounding box center [921, 395] width 1293 height 698
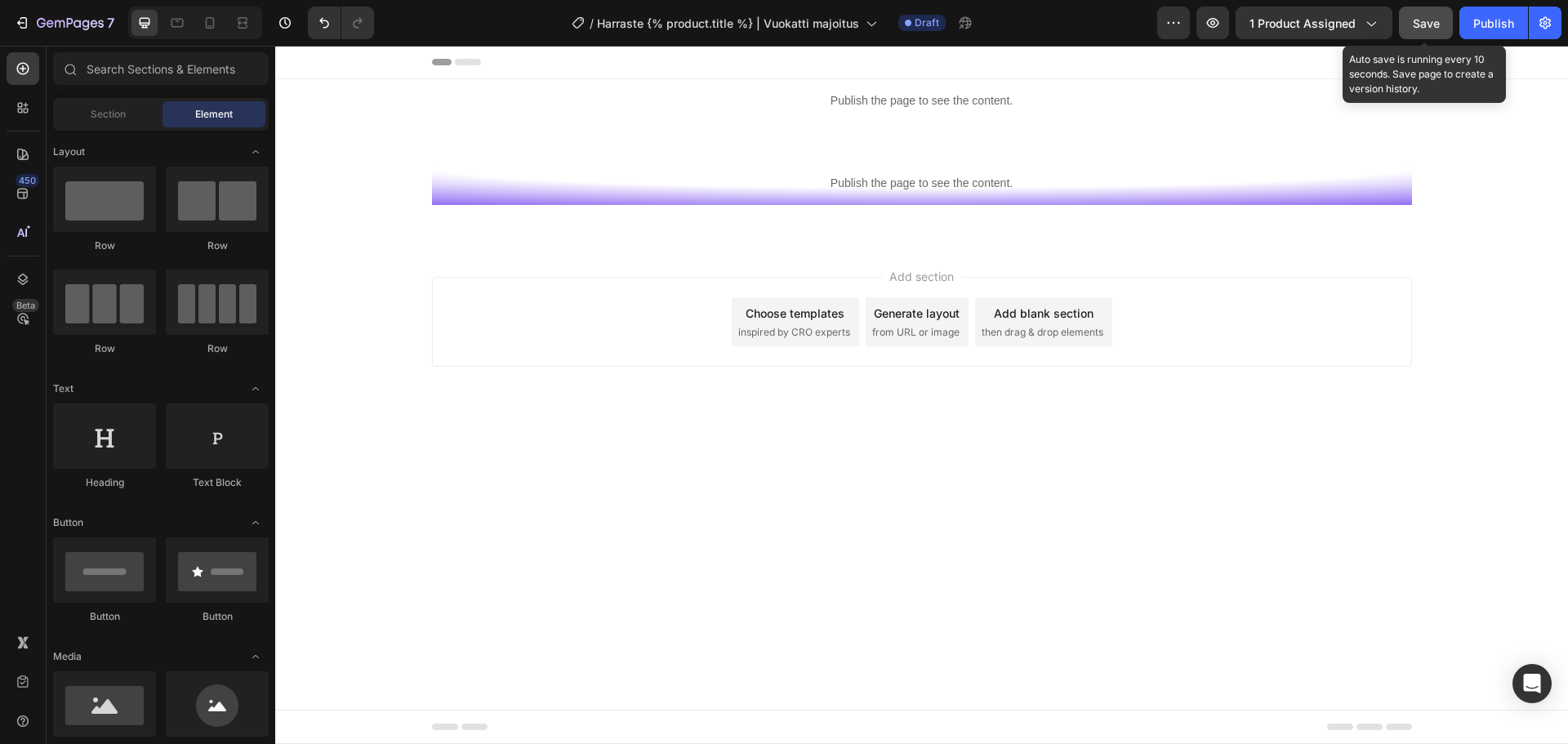
click at [1417, 20] on span "Save" at bounding box center [1426, 23] width 27 height 14
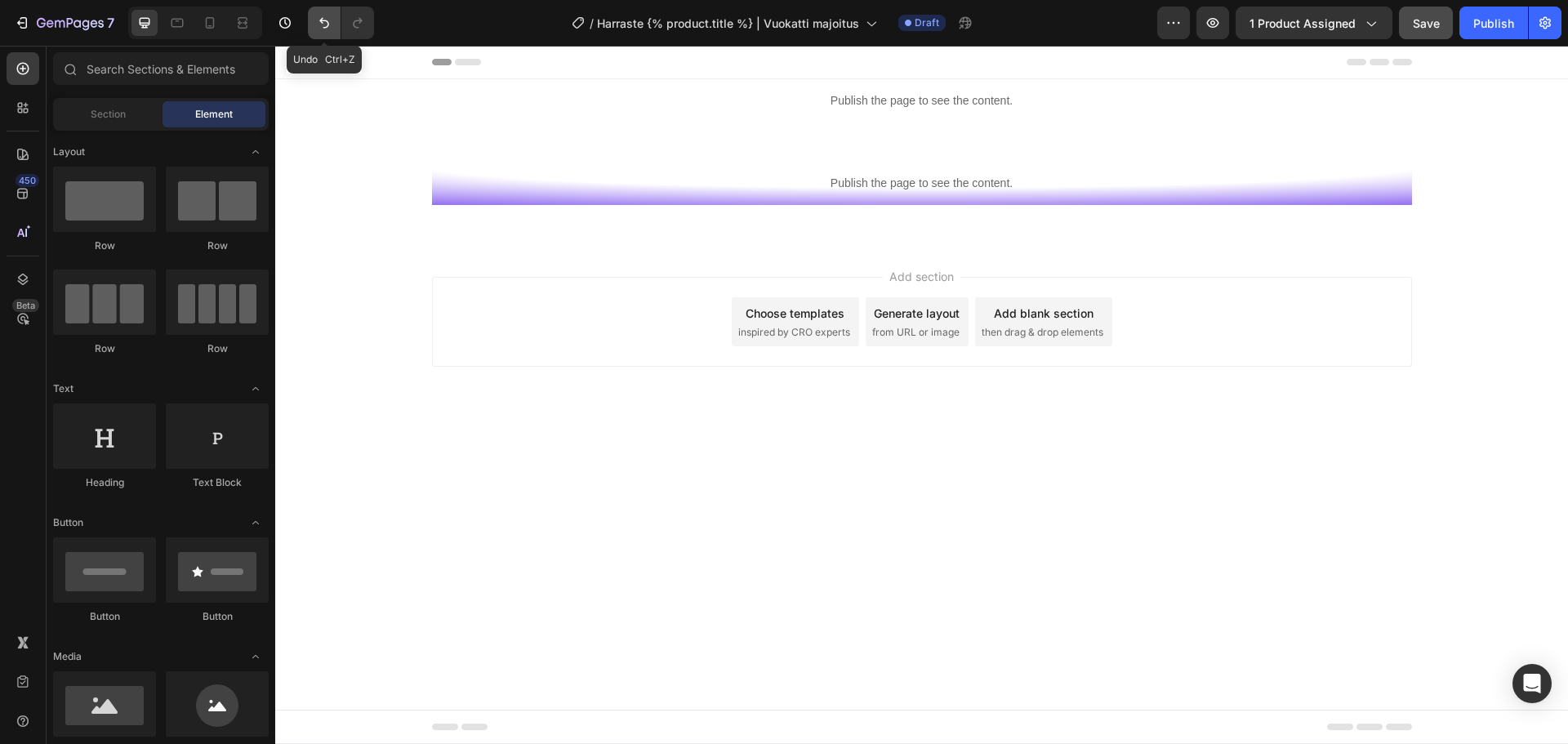
click at [324, 24] on icon "Undo/Redo" at bounding box center [324, 23] width 17 height 17
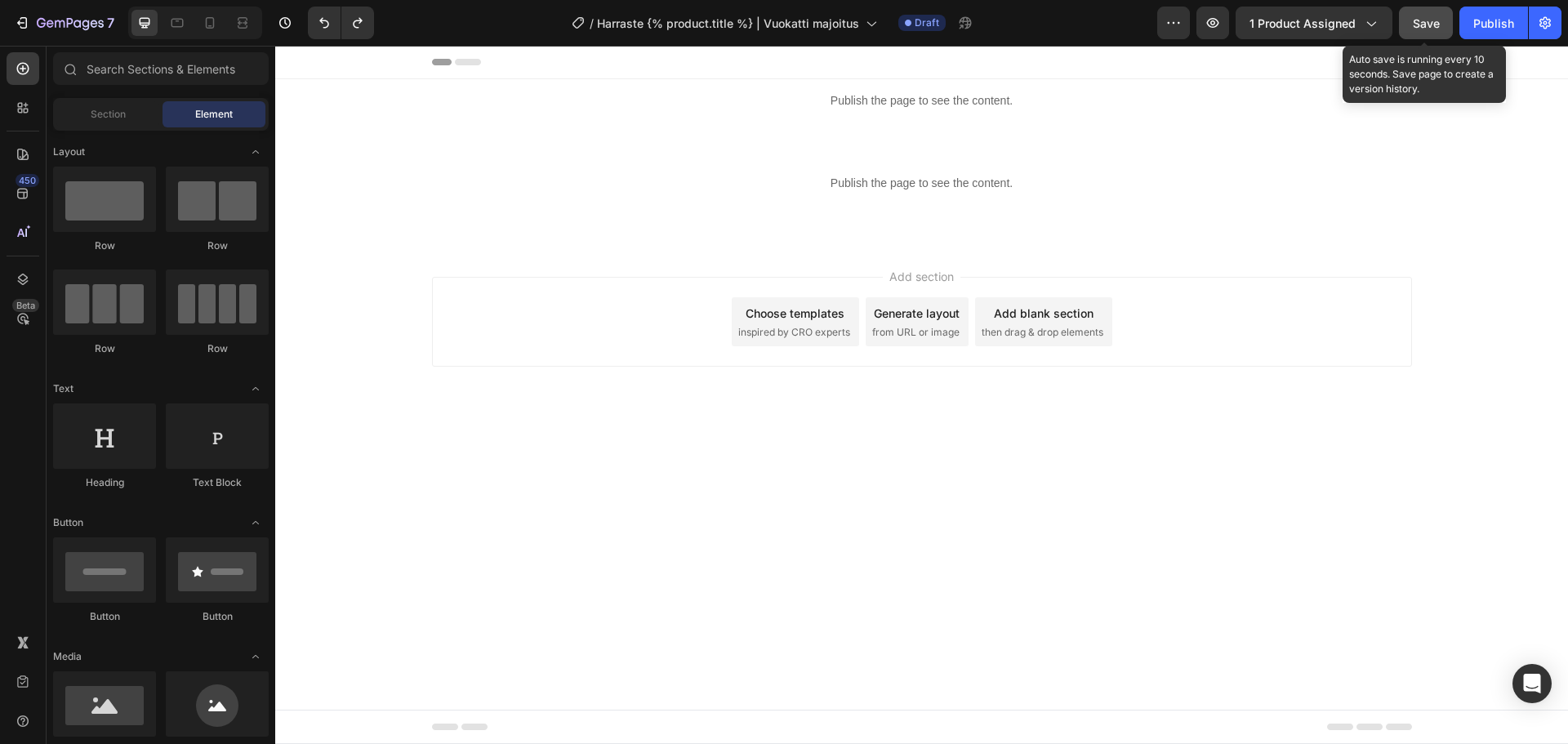
click at [1438, 38] on button "Save" at bounding box center [1426, 22] width 54 height 33
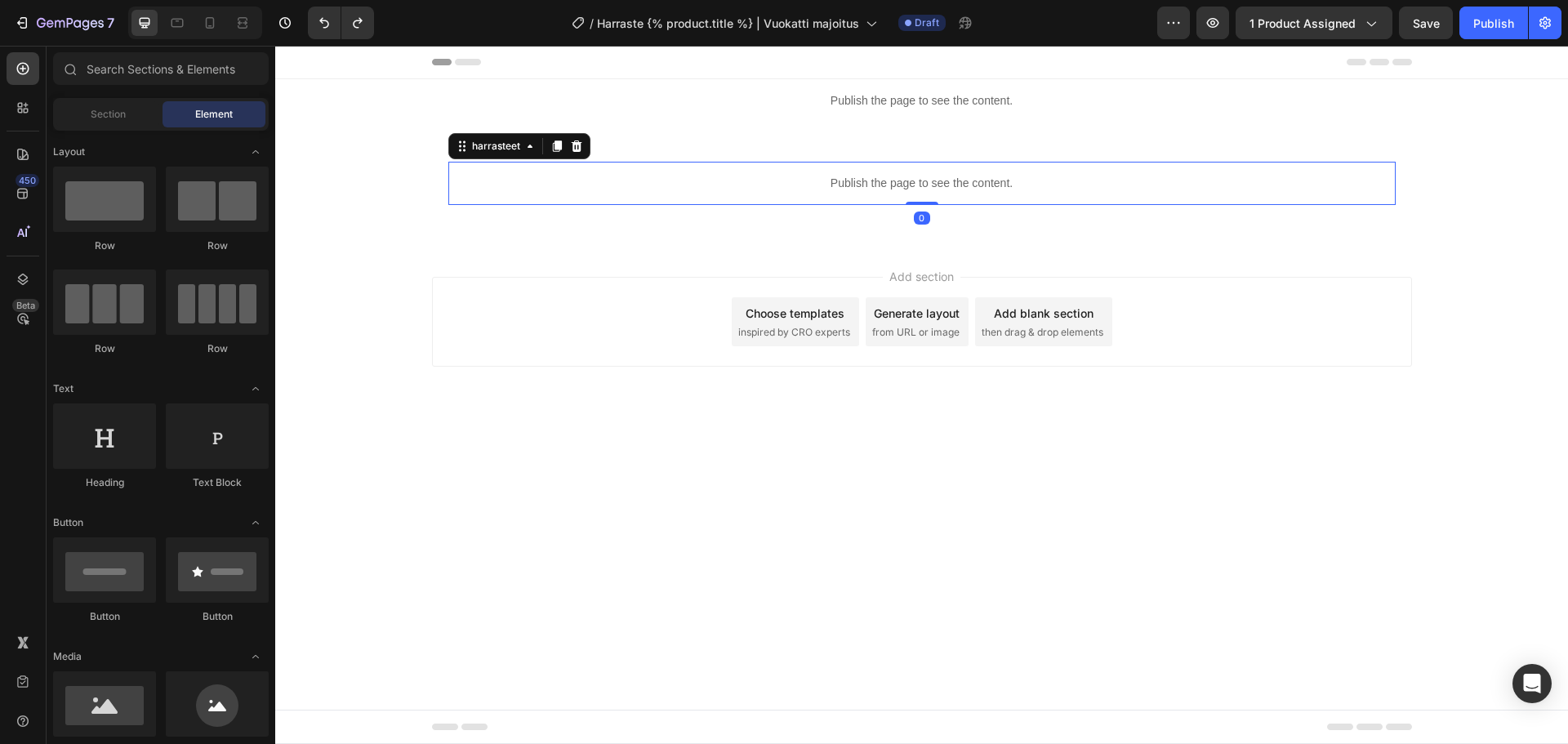
click at [770, 185] on p "Publish the page to see the content." at bounding box center [921, 183] width 948 height 17
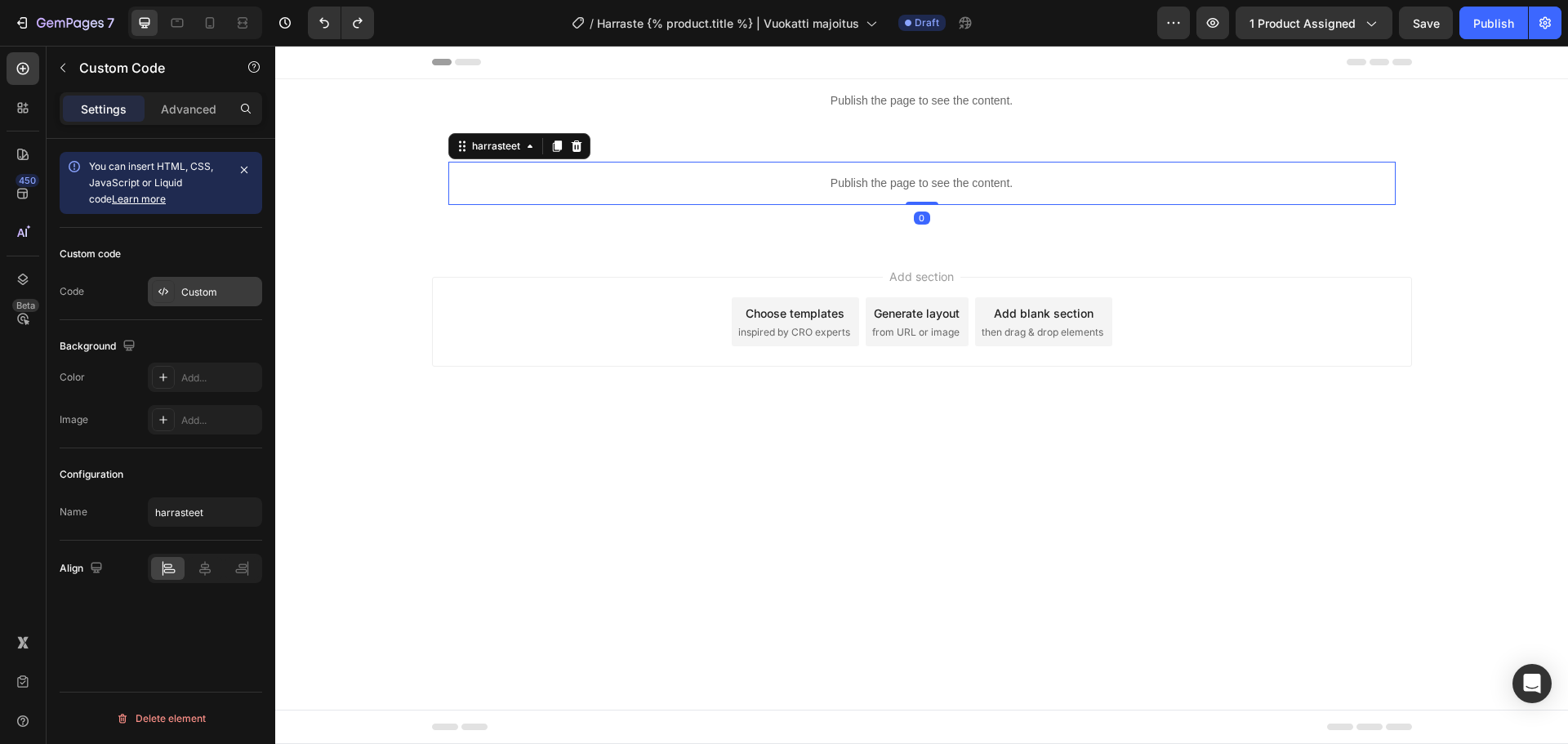
click at [235, 288] on div "Custom" at bounding box center [220, 292] width 76 height 15
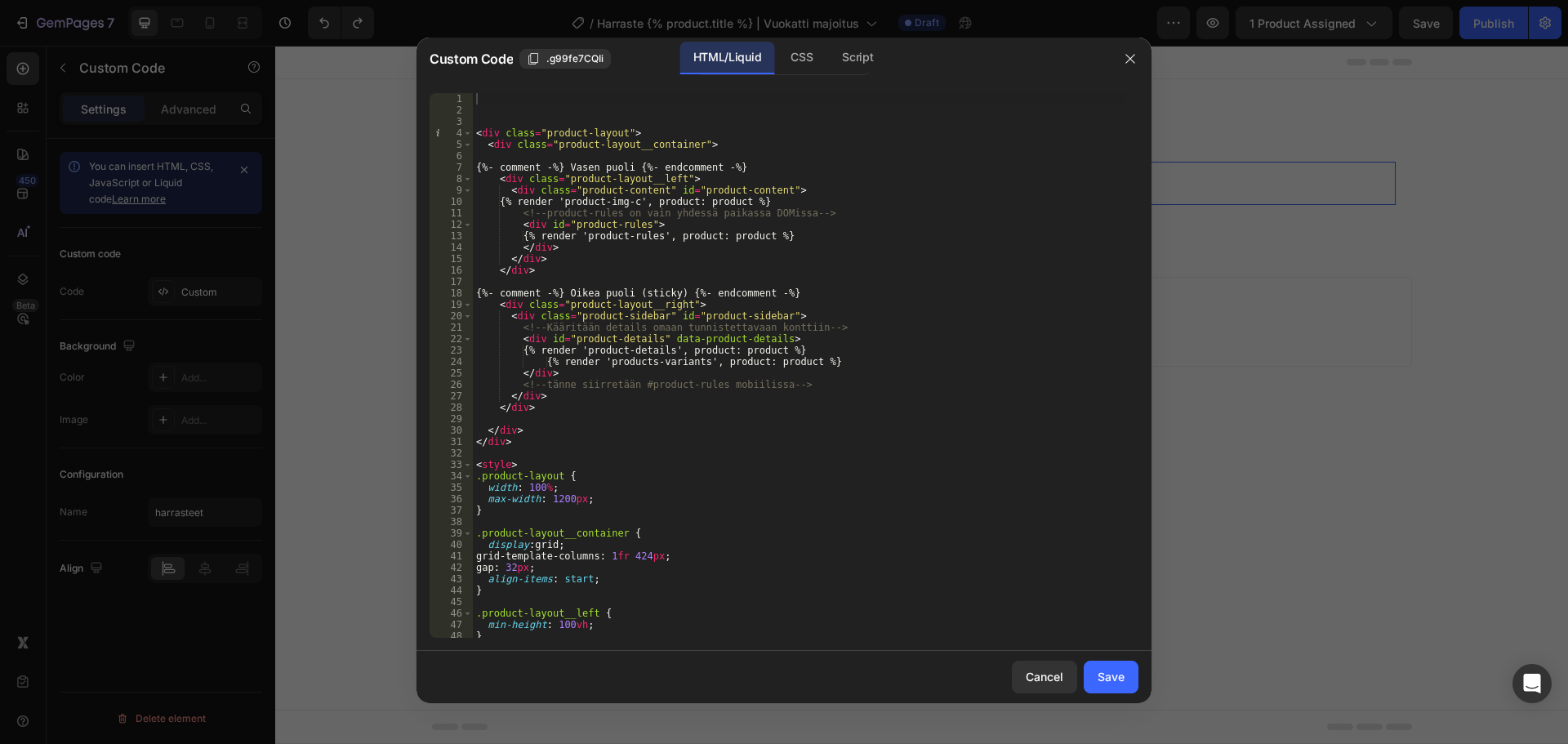
type textarea "{% render 'product-rules', product: product %}"
drag, startPoint x: 787, startPoint y: 235, endPoint x: 519, endPoint y: 235, distance: 268.0
click at [519, 235] on div "< div class = "product-layout" > < div class = "product-layout__container" > {%…" at bounding box center [799, 376] width 653 height 567
click at [1031, 688] on button "Cancel" at bounding box center [1044, 676] width 65 height 33
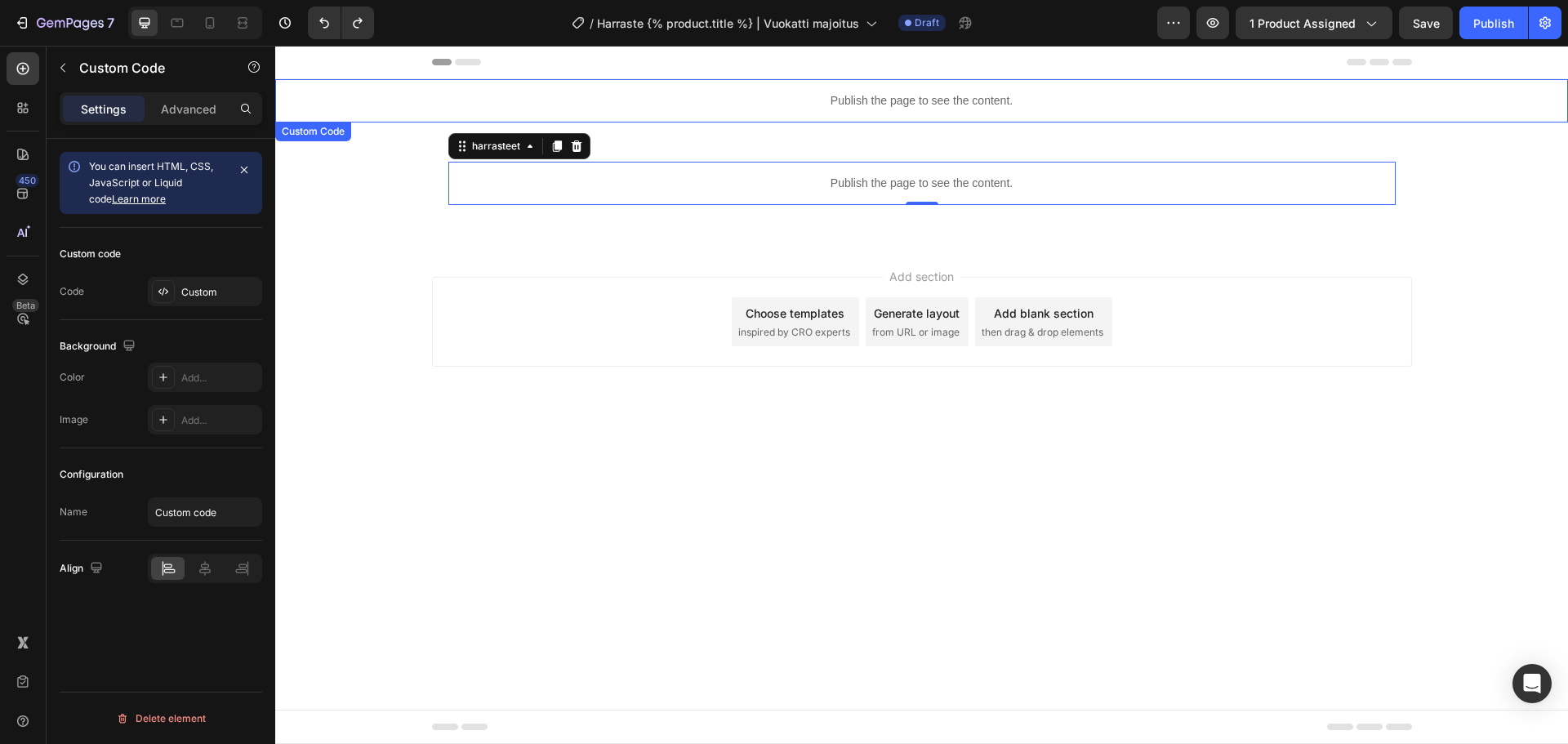
click at [764, 115] on div "Publish the page to see the content." at bounding box center [921, 101] width 1293 height 43
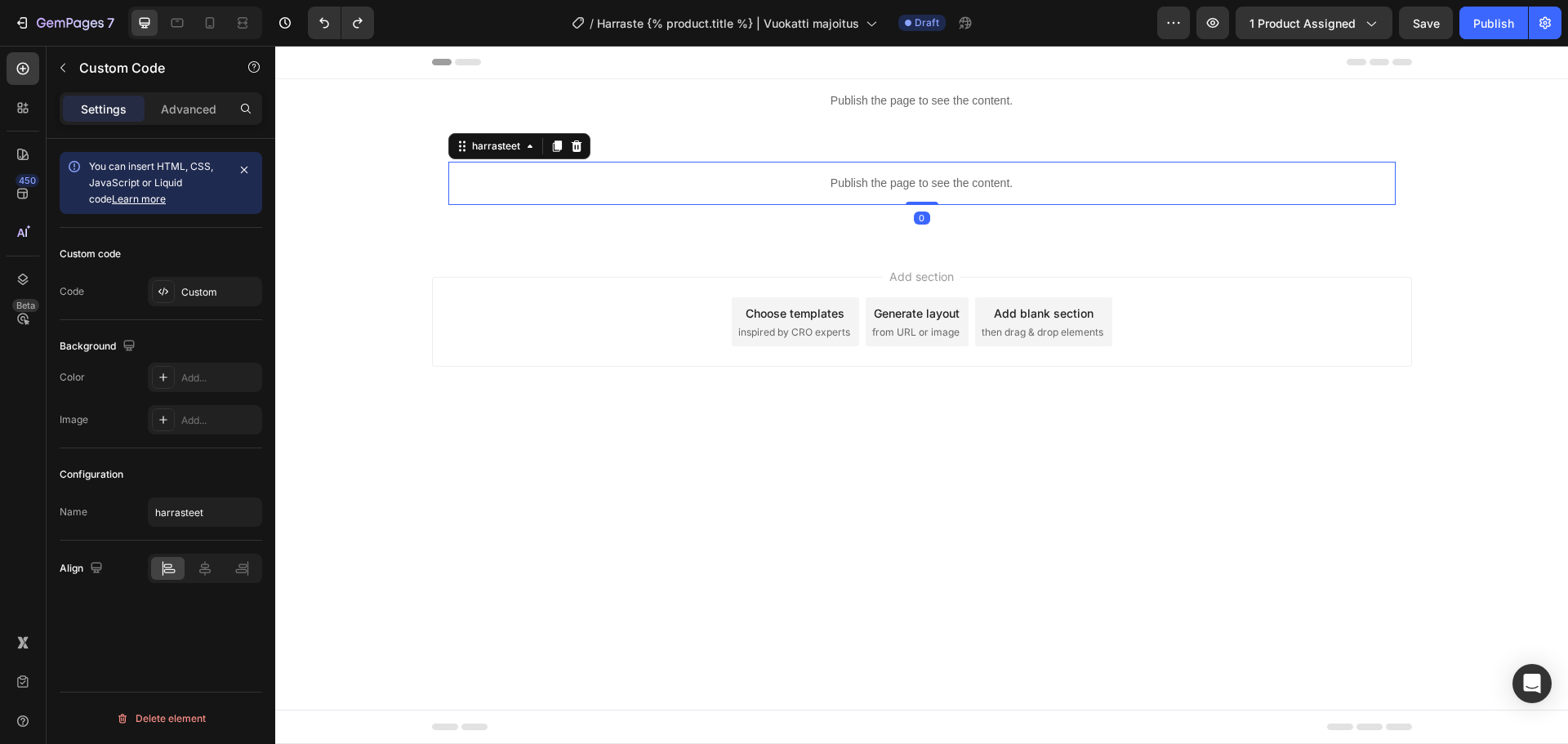
click at [660, 194] on div "Publish the page to see the content." at bounding box center [921, 183] width 948 height 43
click at [218, 286] on div "Custom" at bounding box center [220, 292] width 76 height 15
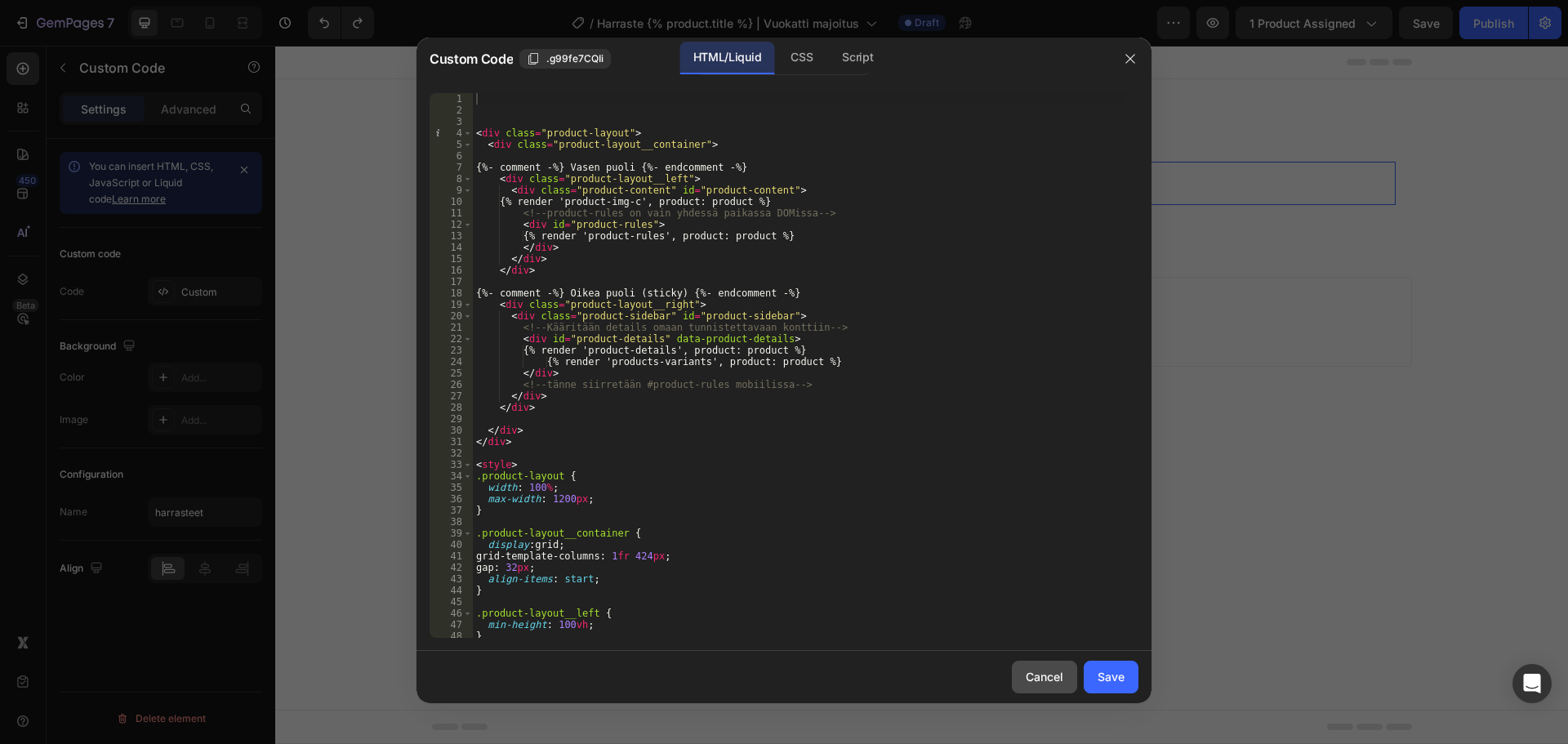
click at [1052, 685] on div "Cancel" at bounding box center [1044, 676] width 37 height 17
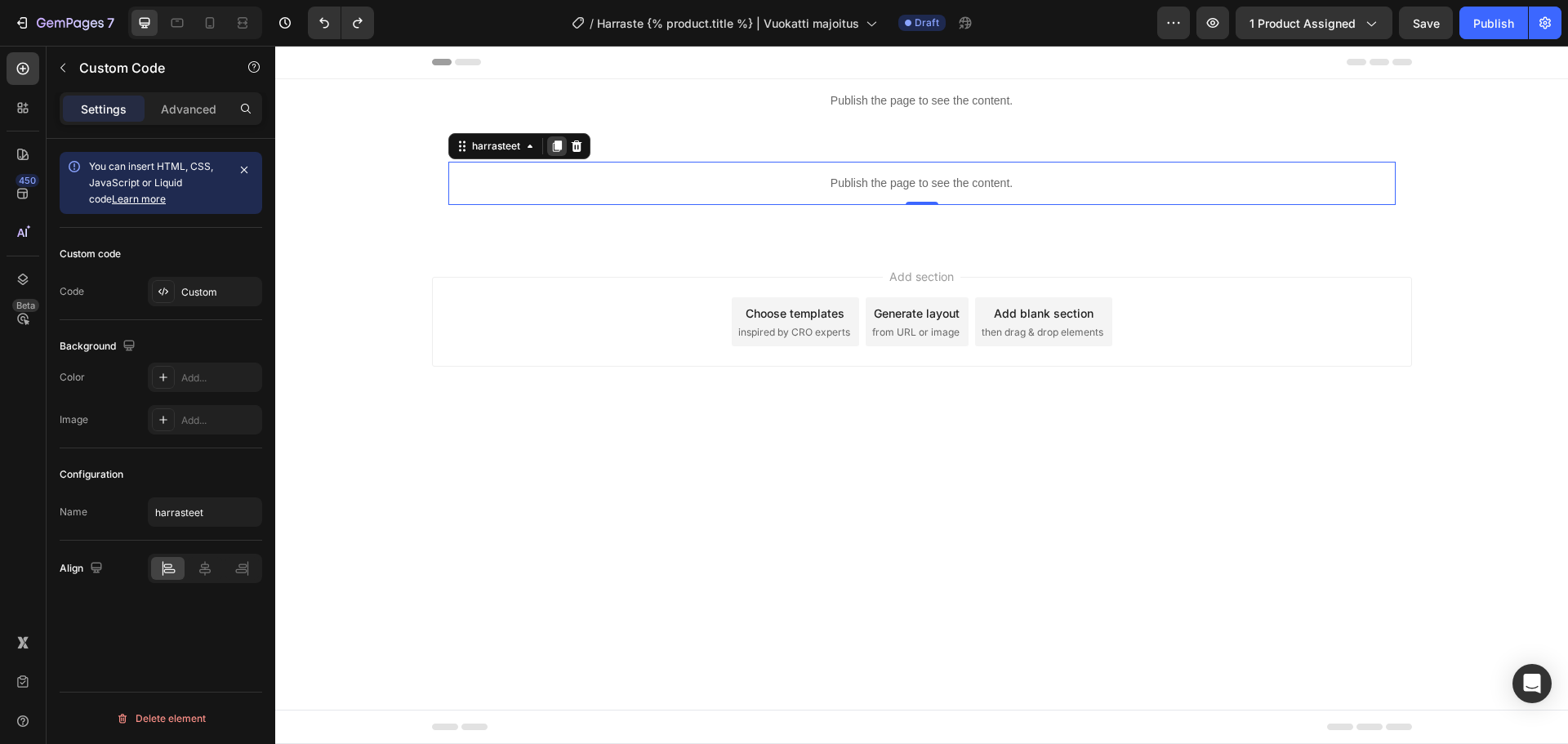
click at [555, 149] on icon at bounding box center [557, 146] width 9 height 11
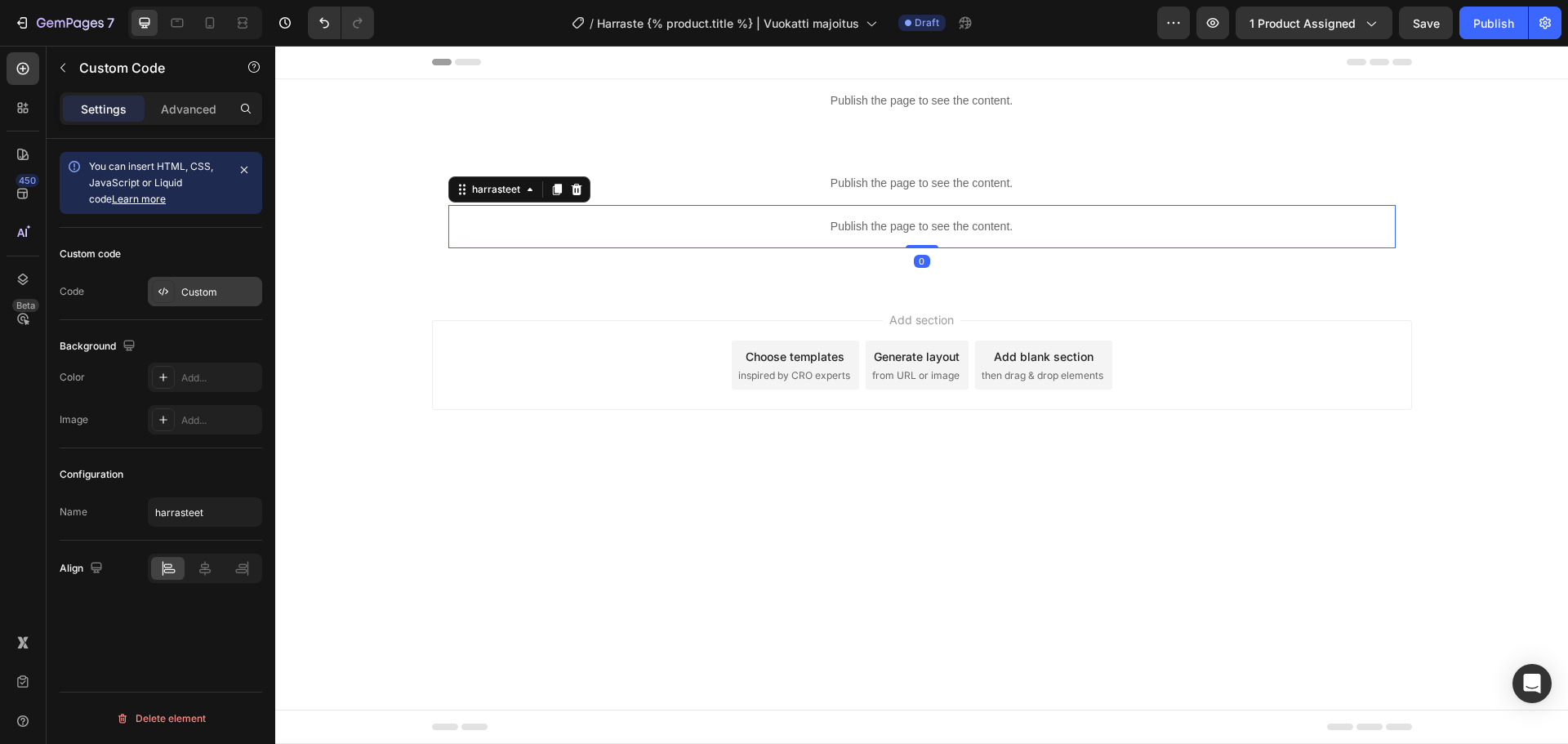
click at [228, 288] on div "Custom" at bounding box center [220, 292] width 76 height 15
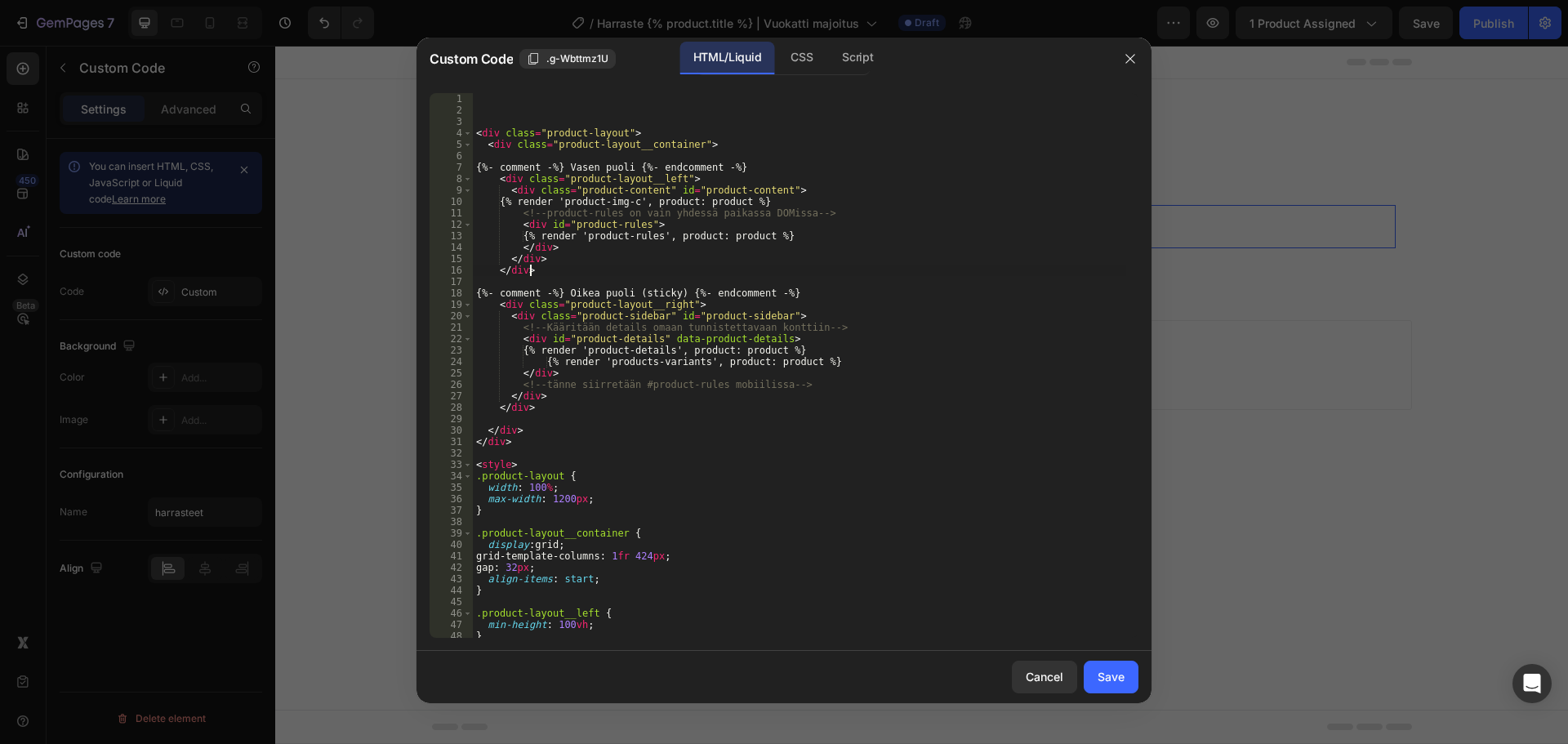
click at [839, 266] on div "< div class = "product-layout" > < div class = "product-layout__container" > {%…" at bounding box center [799, 376] width 653 height 567
type textarea "</script>"
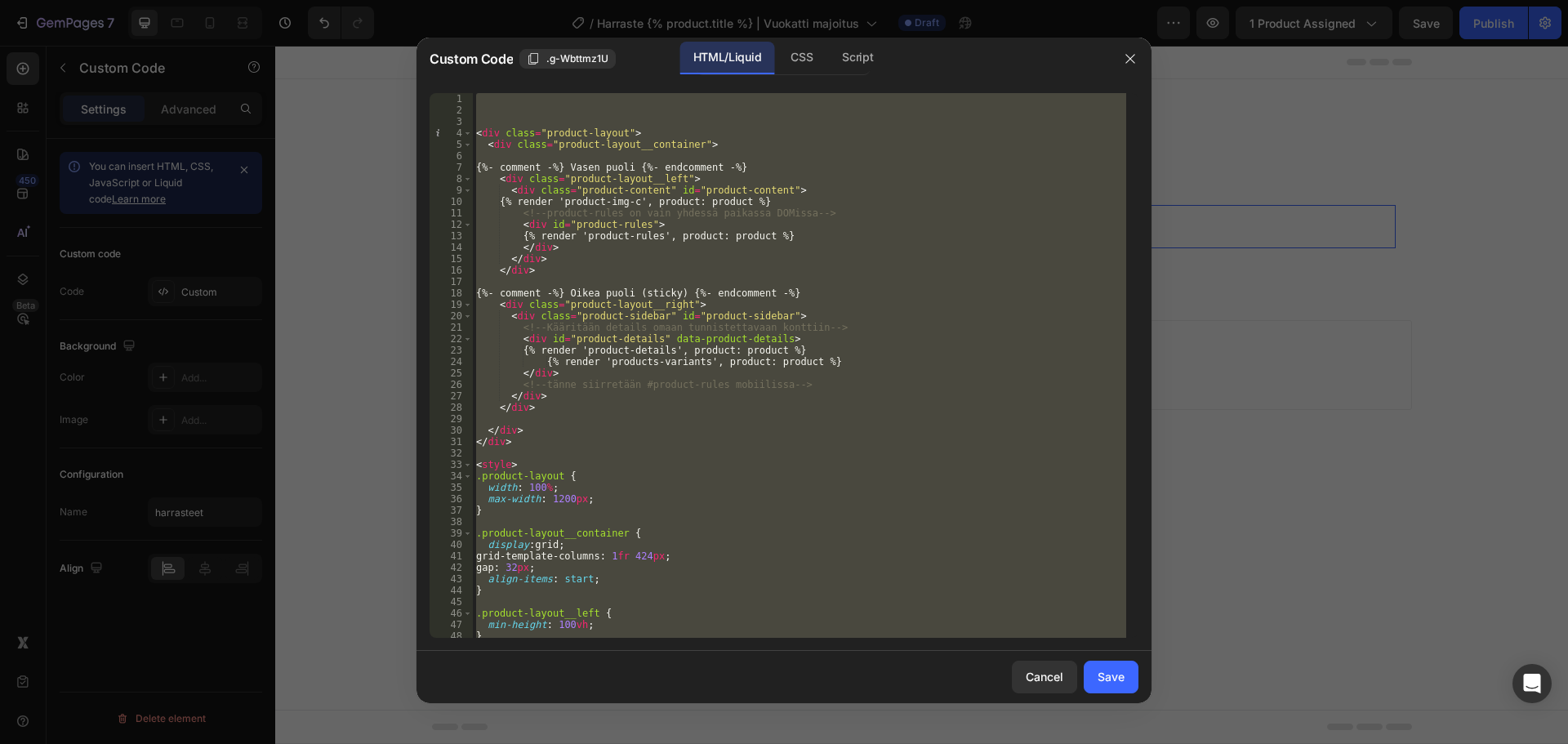
paste textarea
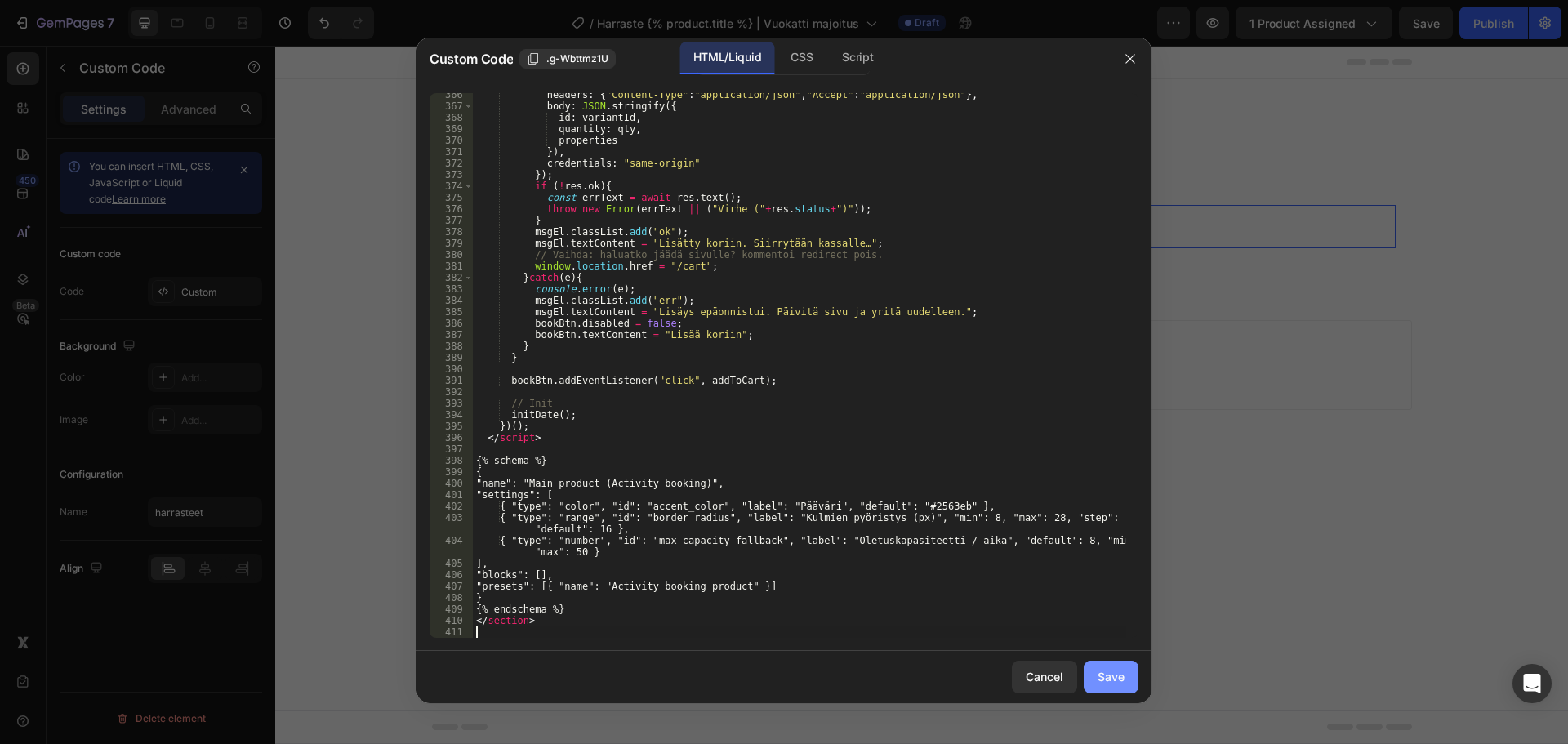
click at [1113, 666] on button "Save" at bounding box center [1111, 676] width 55 height 33
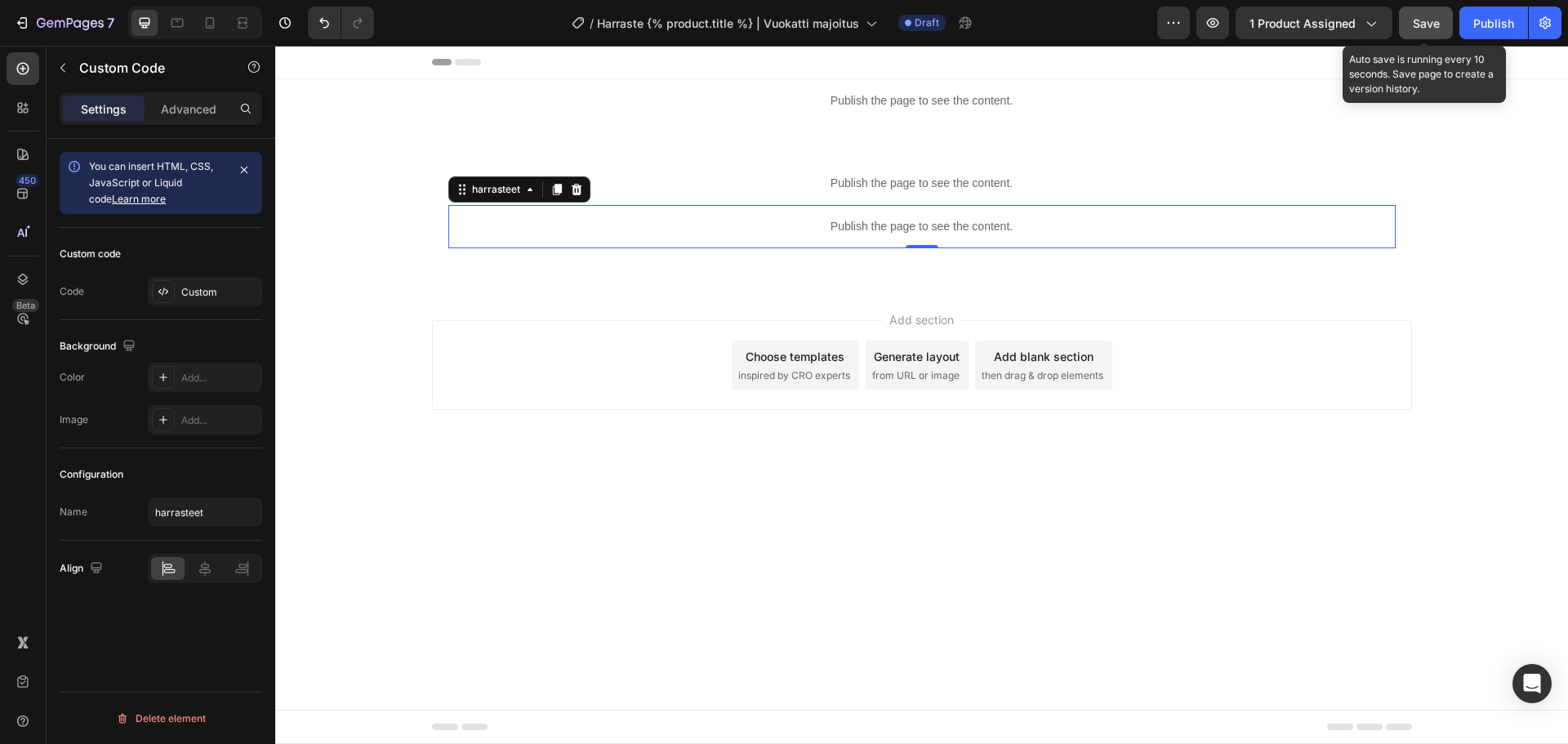
click at [1426, 34] on button "Save" at bounding box center [1426, 22] width 54 height 33
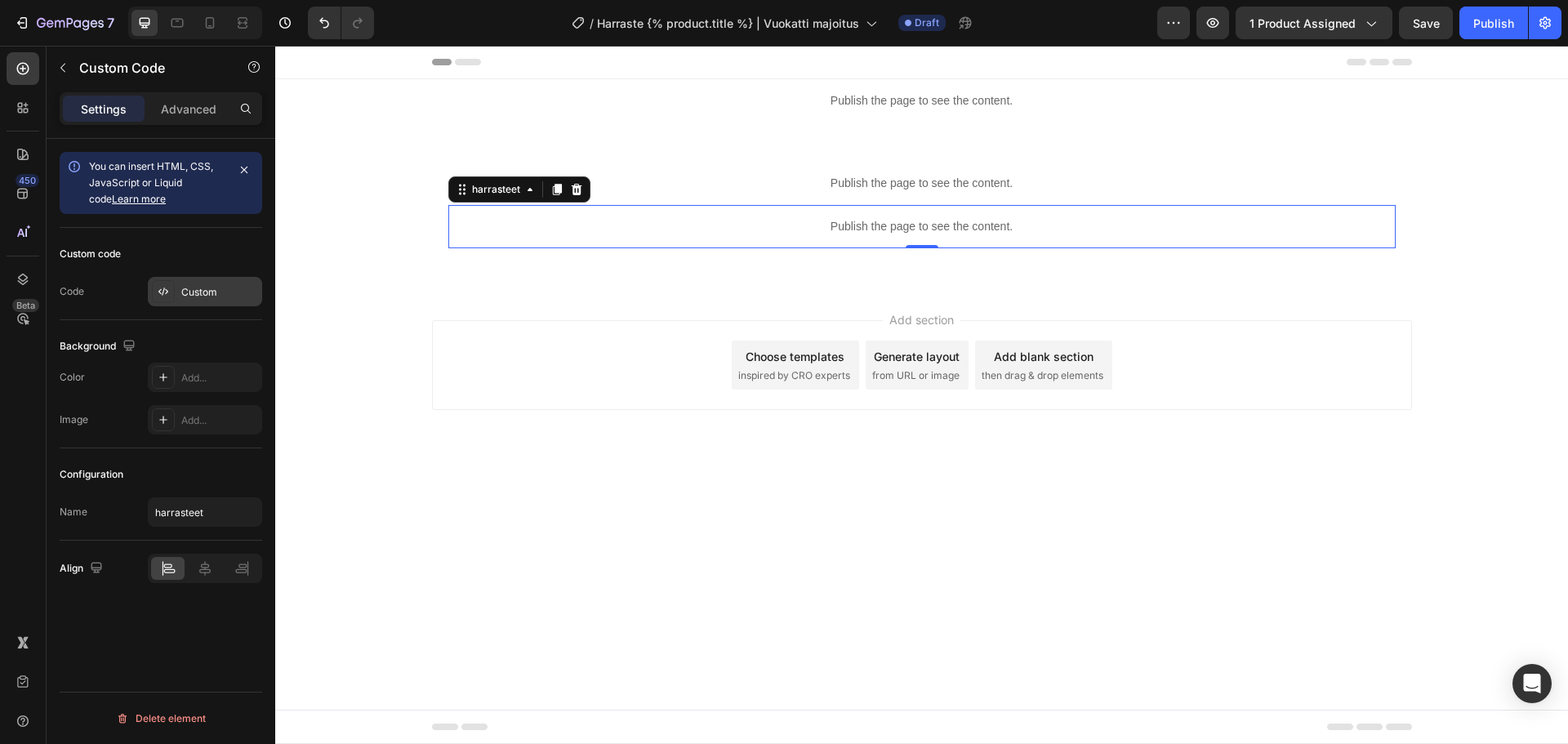
click at [185, 288] on div "Custom" at bounding box center [220, 292] width 76 height 15
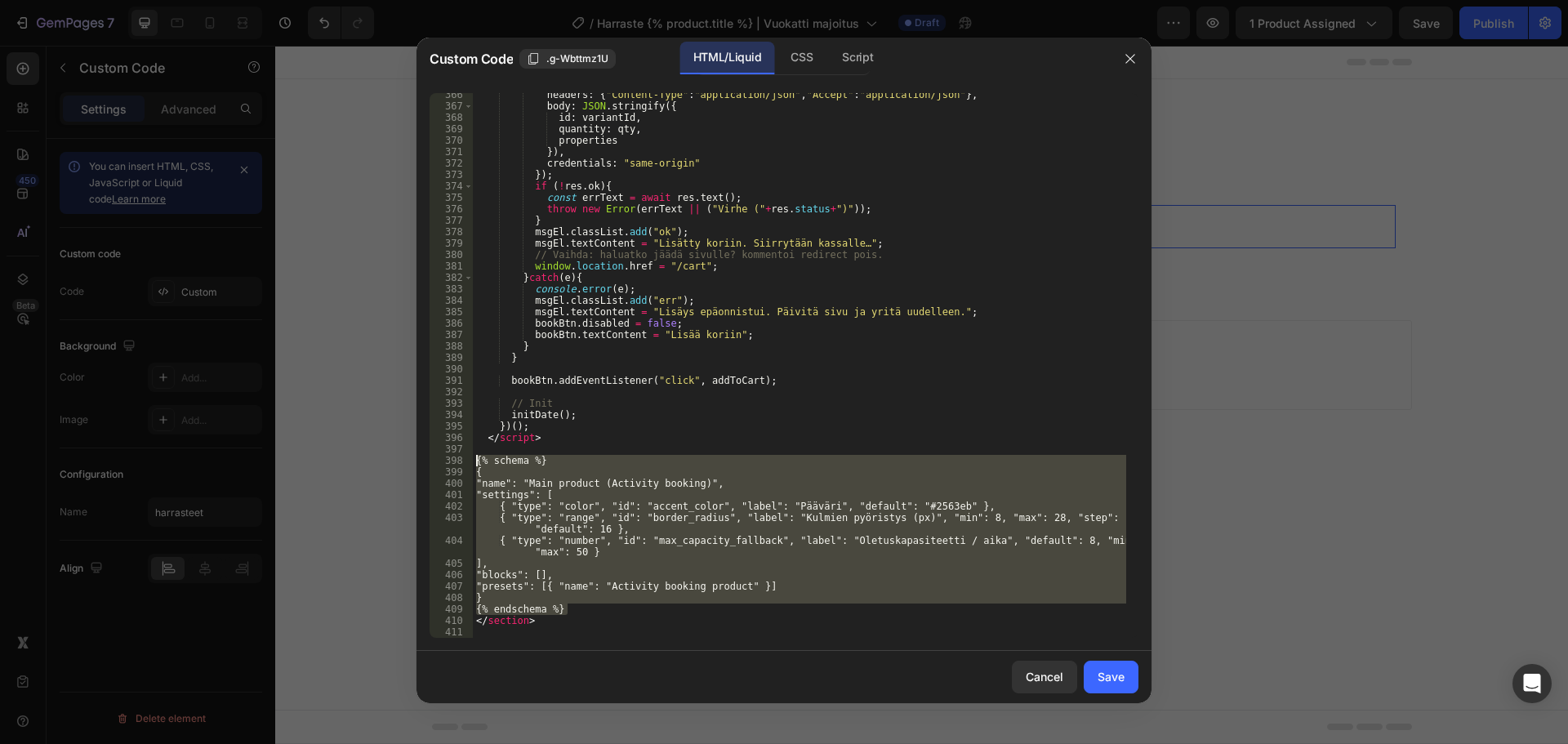
drag, startPoint x: 581, startPoint y: 607, endPoint x: 375, endPoint y: 454, distance: 256.6
click at [375, 454] on div "Custom Code .g-Wbttmz1U HTML/Liquid CSS Script {% endschema %} 366 367 368 369 …" at bounding box center [784, 372] width 1568 height 744
type textarea "{% schema %} {"
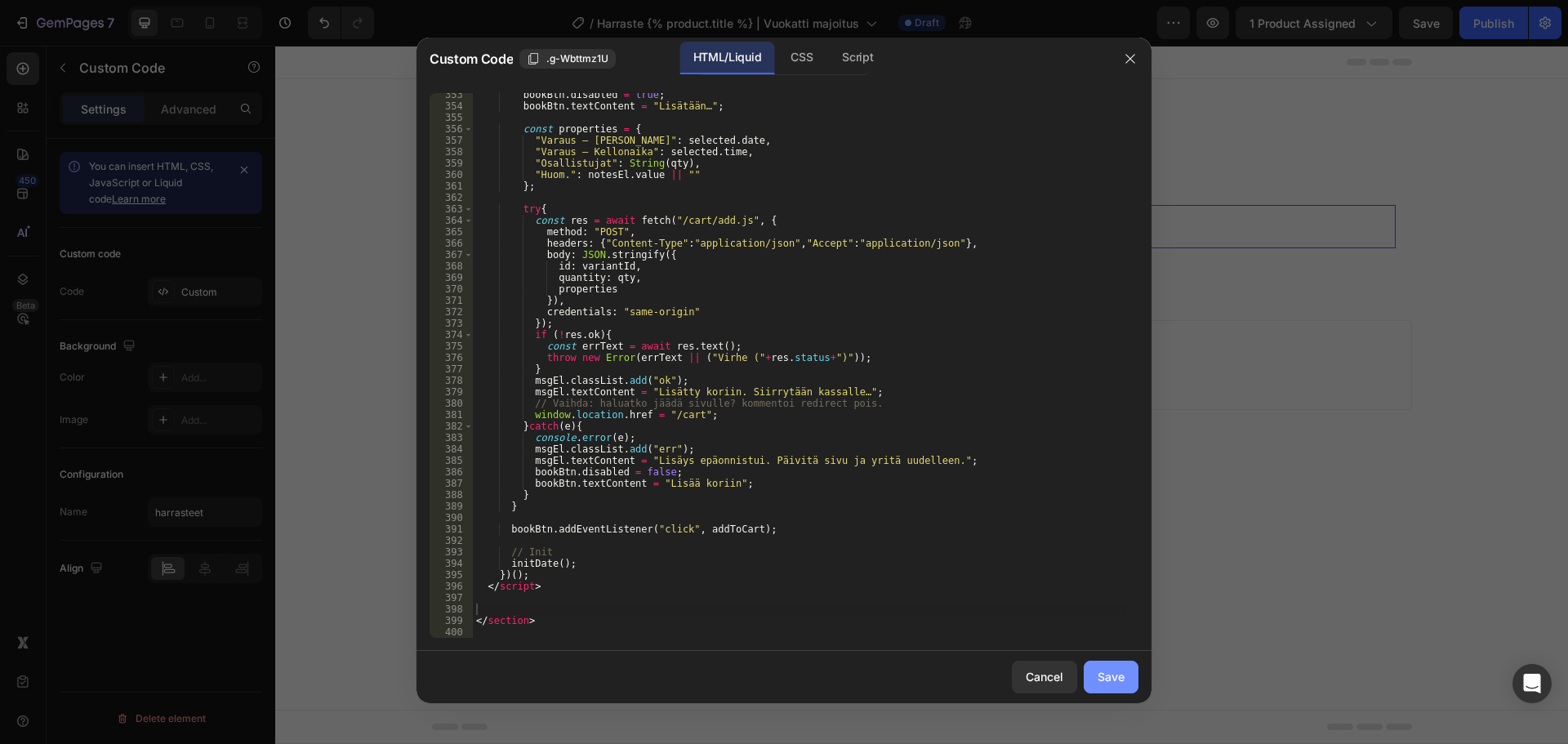
click at [1114, 686] on button "Save" at bounding box center [1111, 676] width 55 height 33
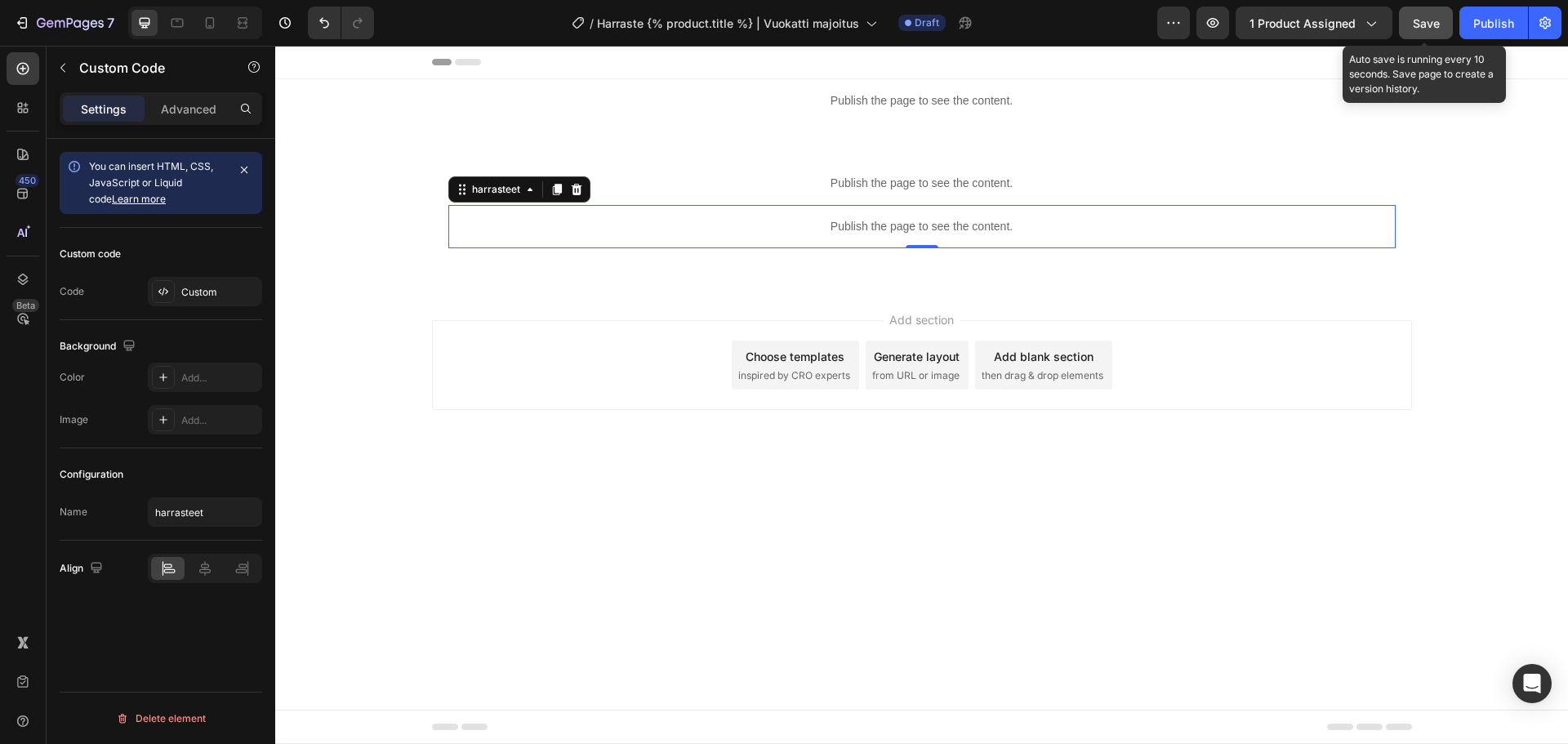
click at [1430, 7] on button "Save" at bounding box center [1426, 22] width 54 height 33
click at [582, 184] on icon at bounding box center [577, 189] width 13 height 13
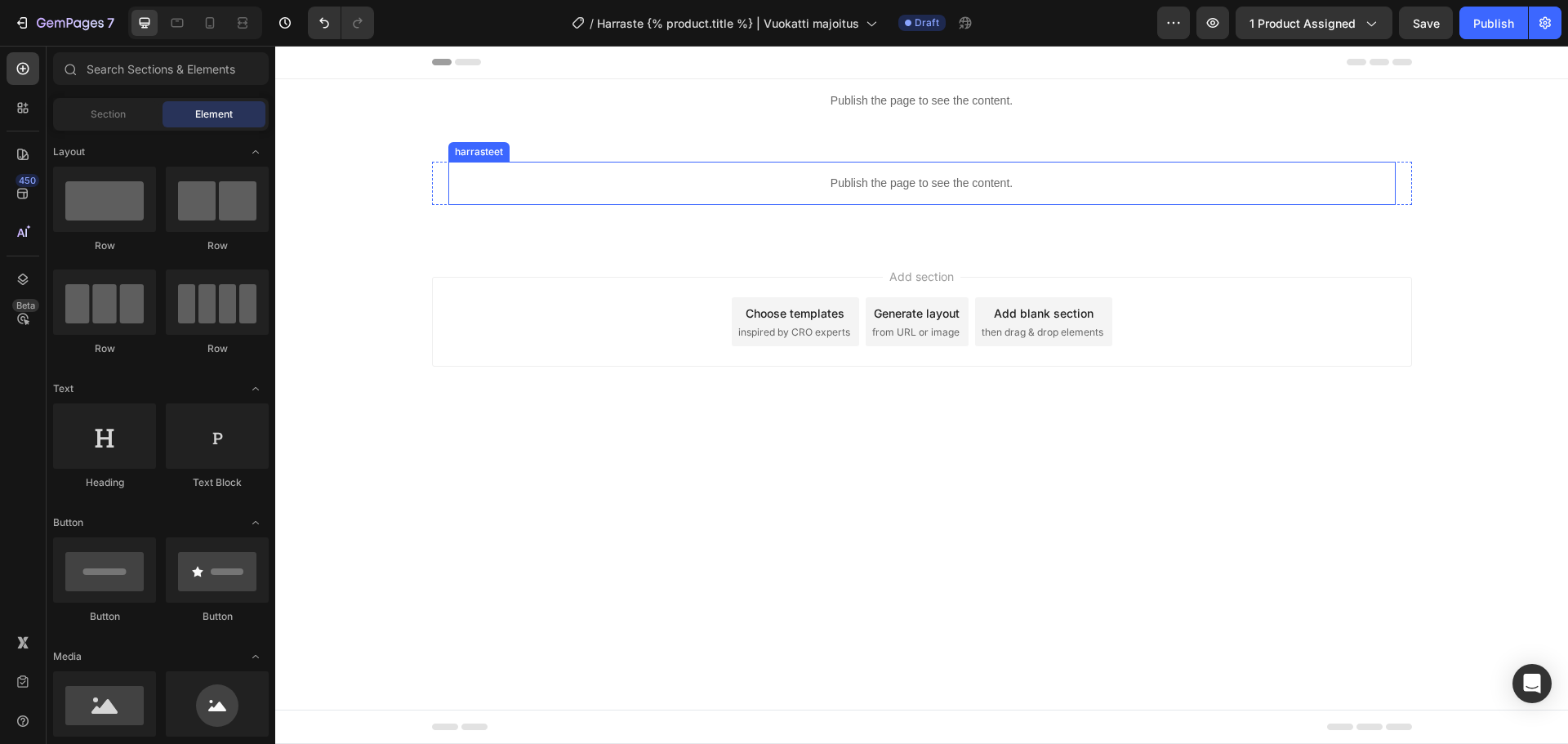
click at [603, 189] on p "Publish the page to see the content." at bounding box center [921, 183] width 948 height 17
